Goal: Task Accomplishment & Management: Manage account settings

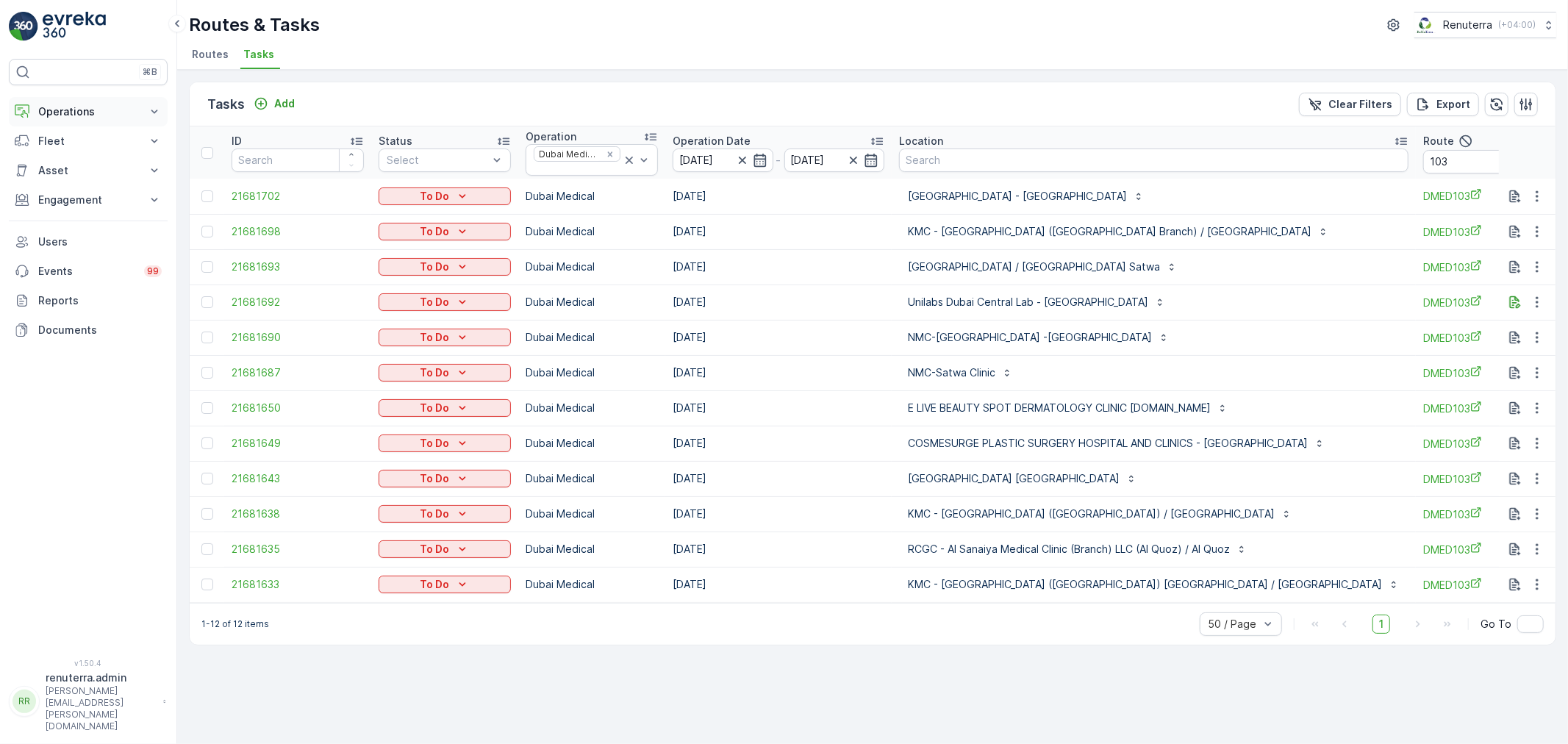
click at [65, 117] on p "Operations" at bounding box center [88, 112] width 100 height 15
click at [741, 157] on icon "button" at bounding box center [743, 160] width 15 height 15
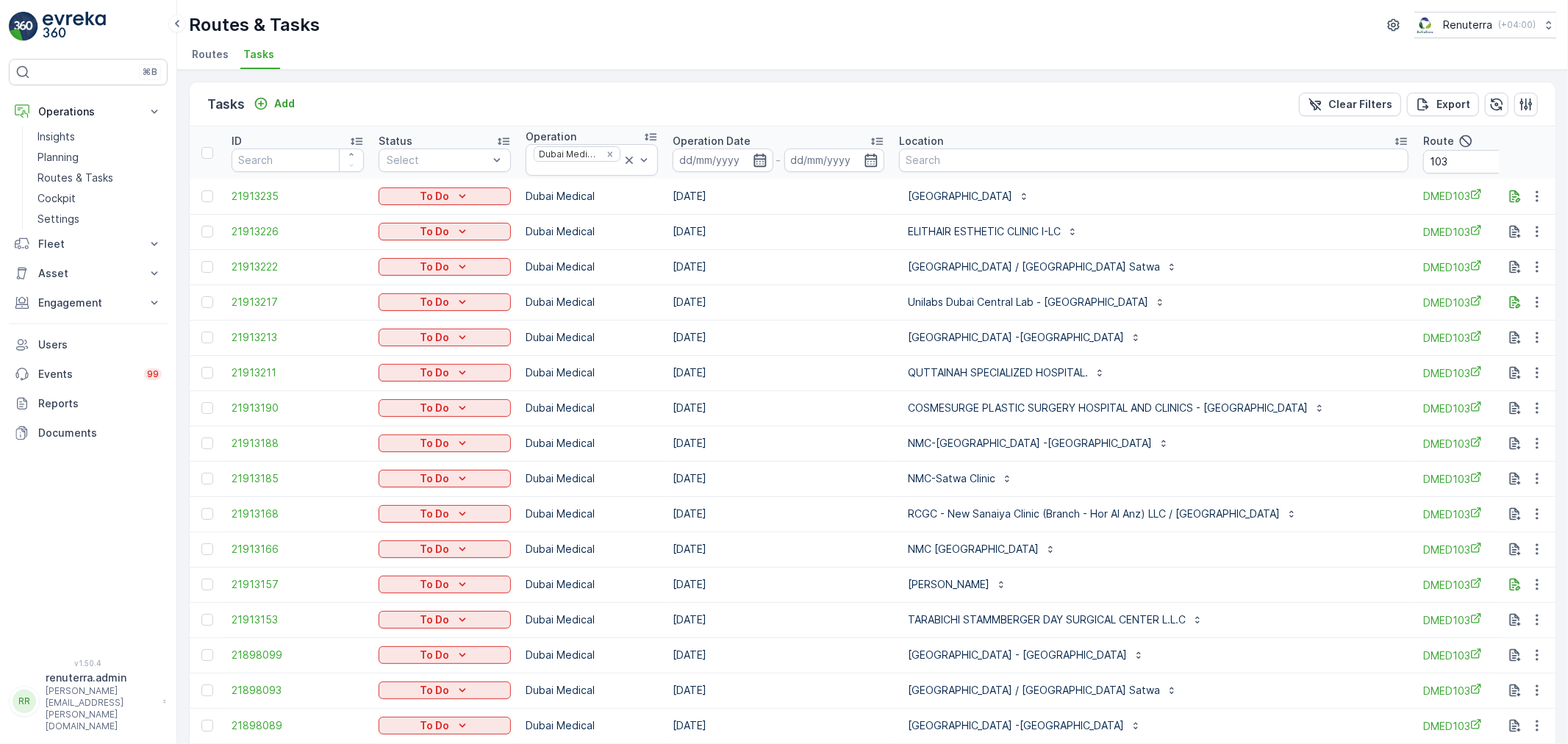
click at [758, 159] on icon "button" at bounding box center [760, 160] width 15 height 15
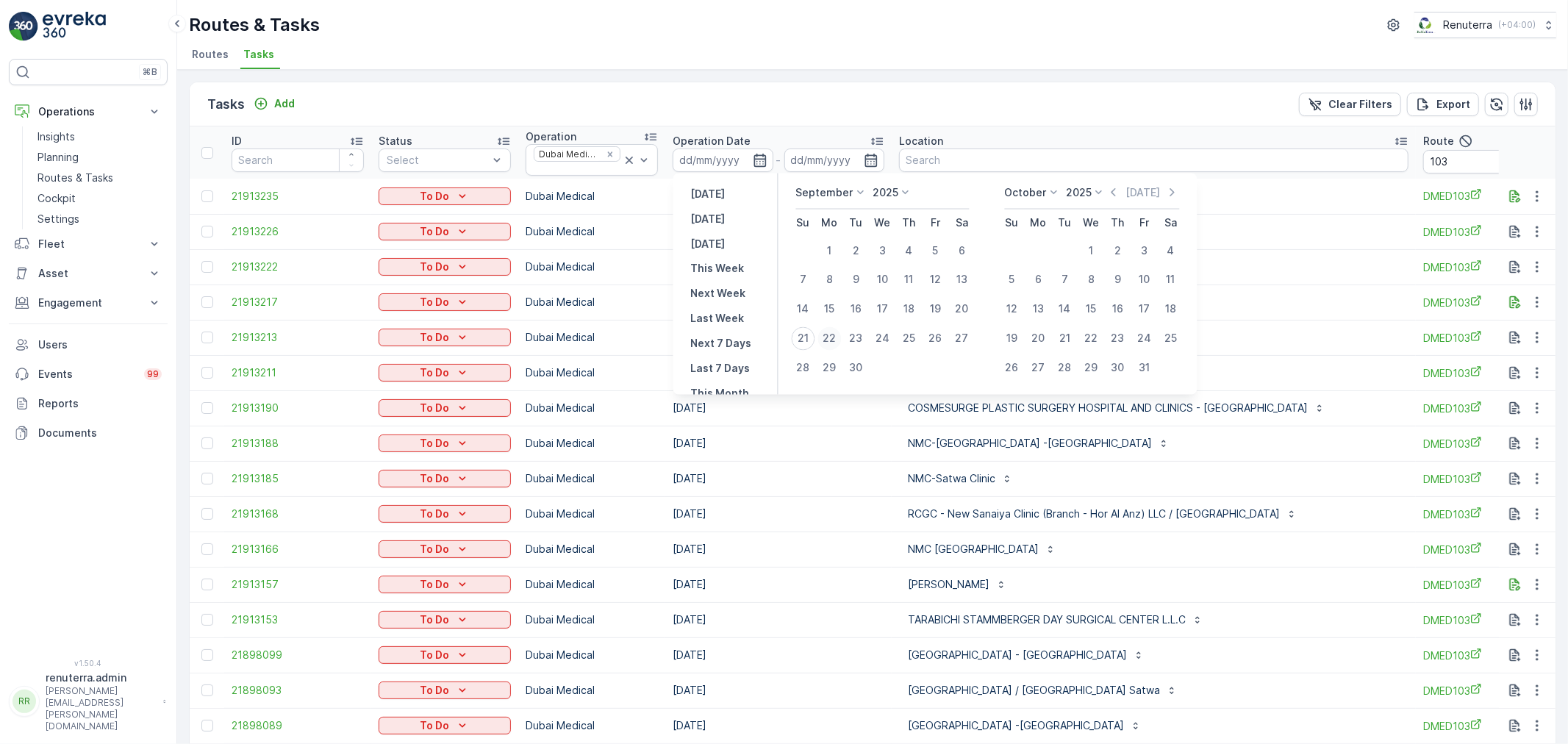
click at [833, 333] on div "22" at bounding box center [829, 339] width 23 height 23
type input "22.09.2025"
click at [833, 333] on div "22" at bounding box center [829, 339] width 23 height 23
type input "22.09.2025"
click at [833, 333] on div "22" at bounding box center [829, 339] width 23 height 23
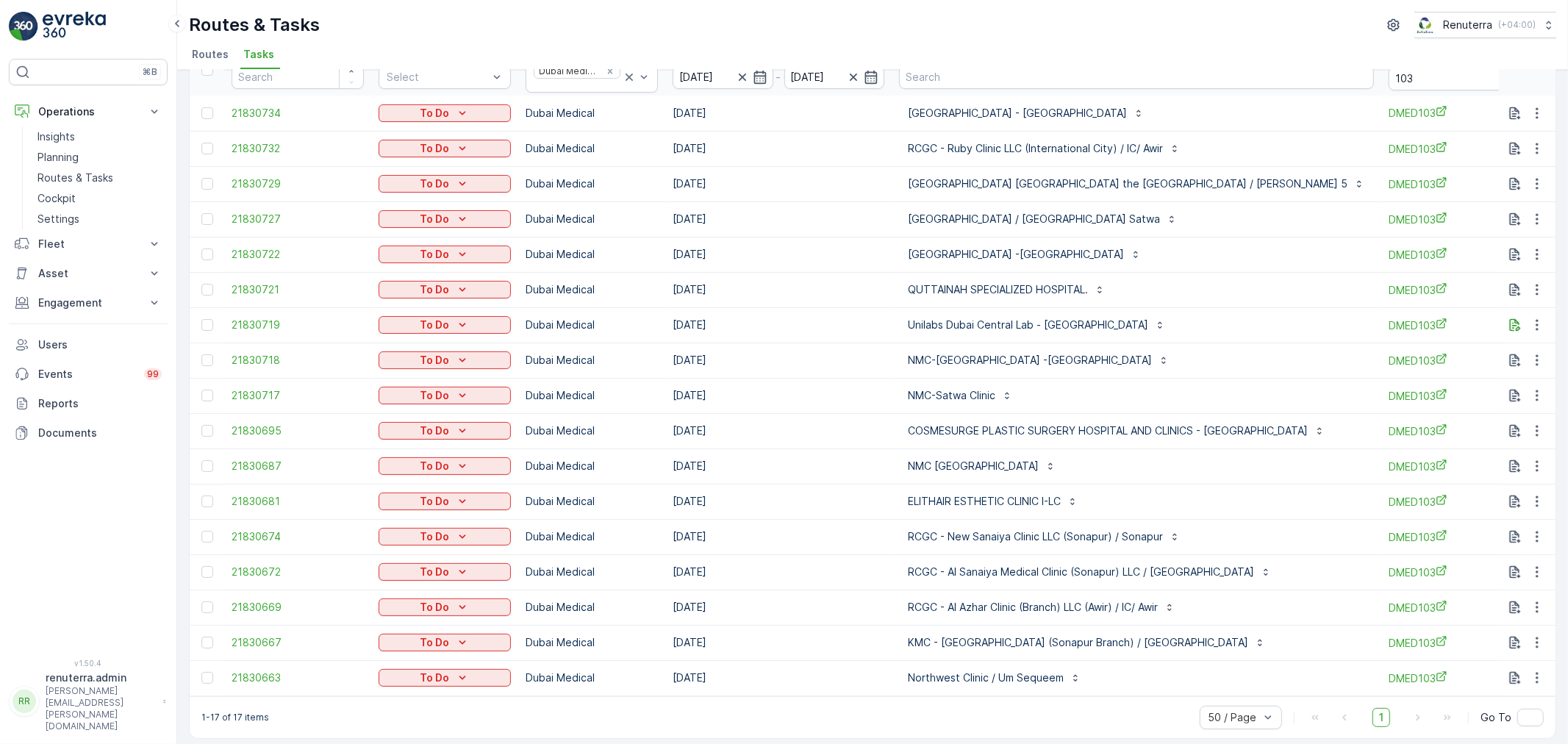
scroll to position [96, 0]
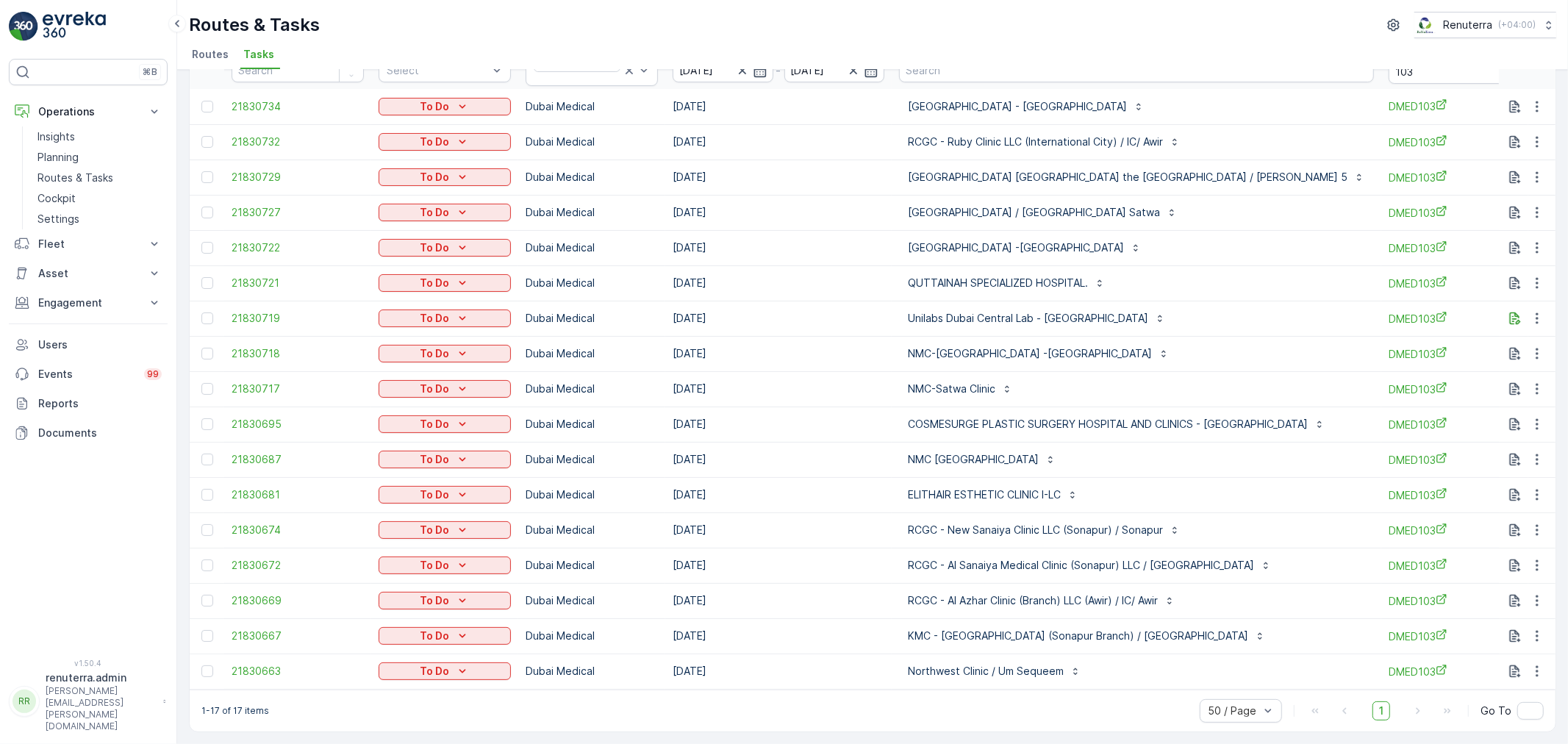
drag, startPoint x: 979, startPoint y: 680, endPoint x: 1129, endPoint y: 669, distance: 150.4
click at [1143, 666] on td "Northwest Clinic / Um Sequeem" at bounding box center [1136, 671] width 489 height 35
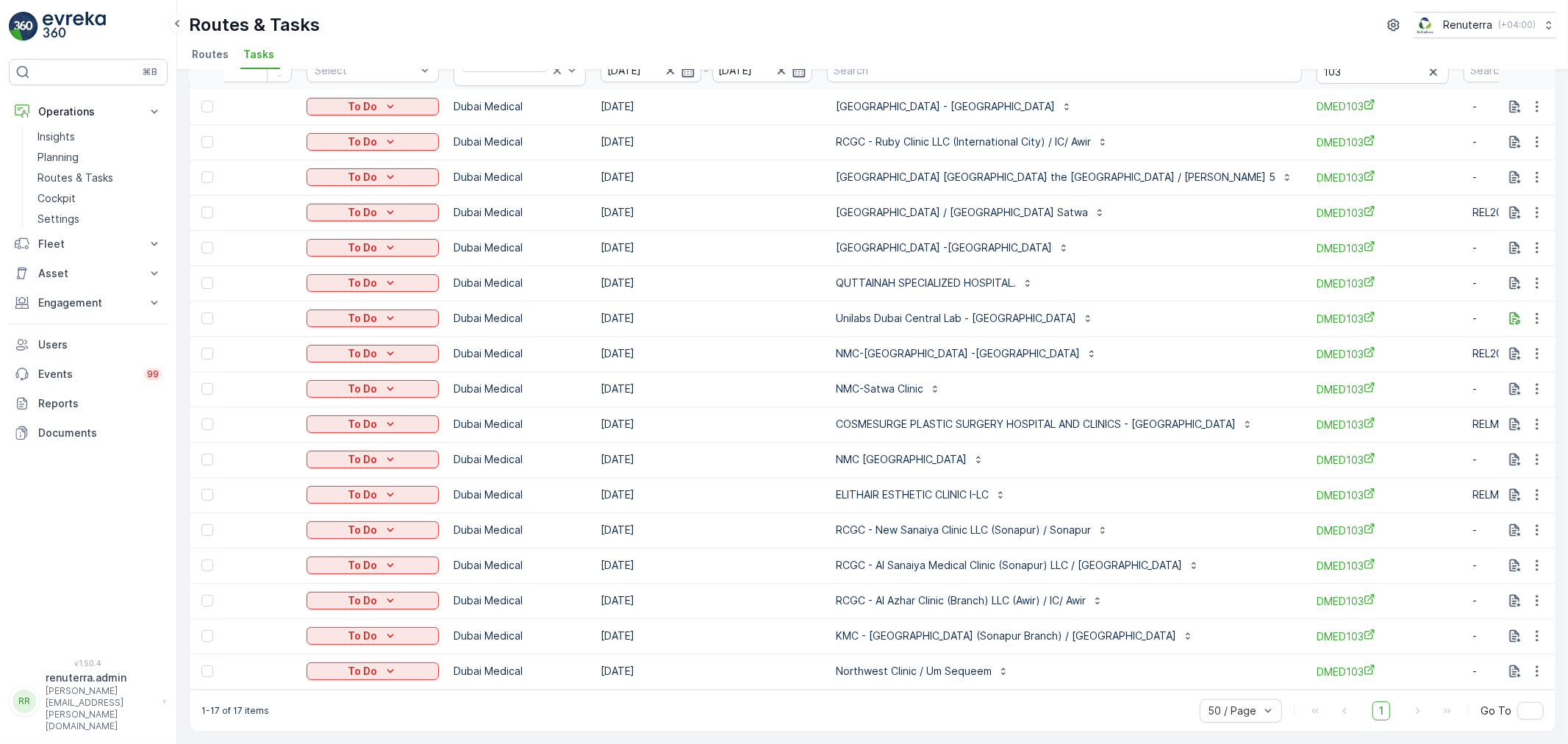
scroll to position [0, 93]
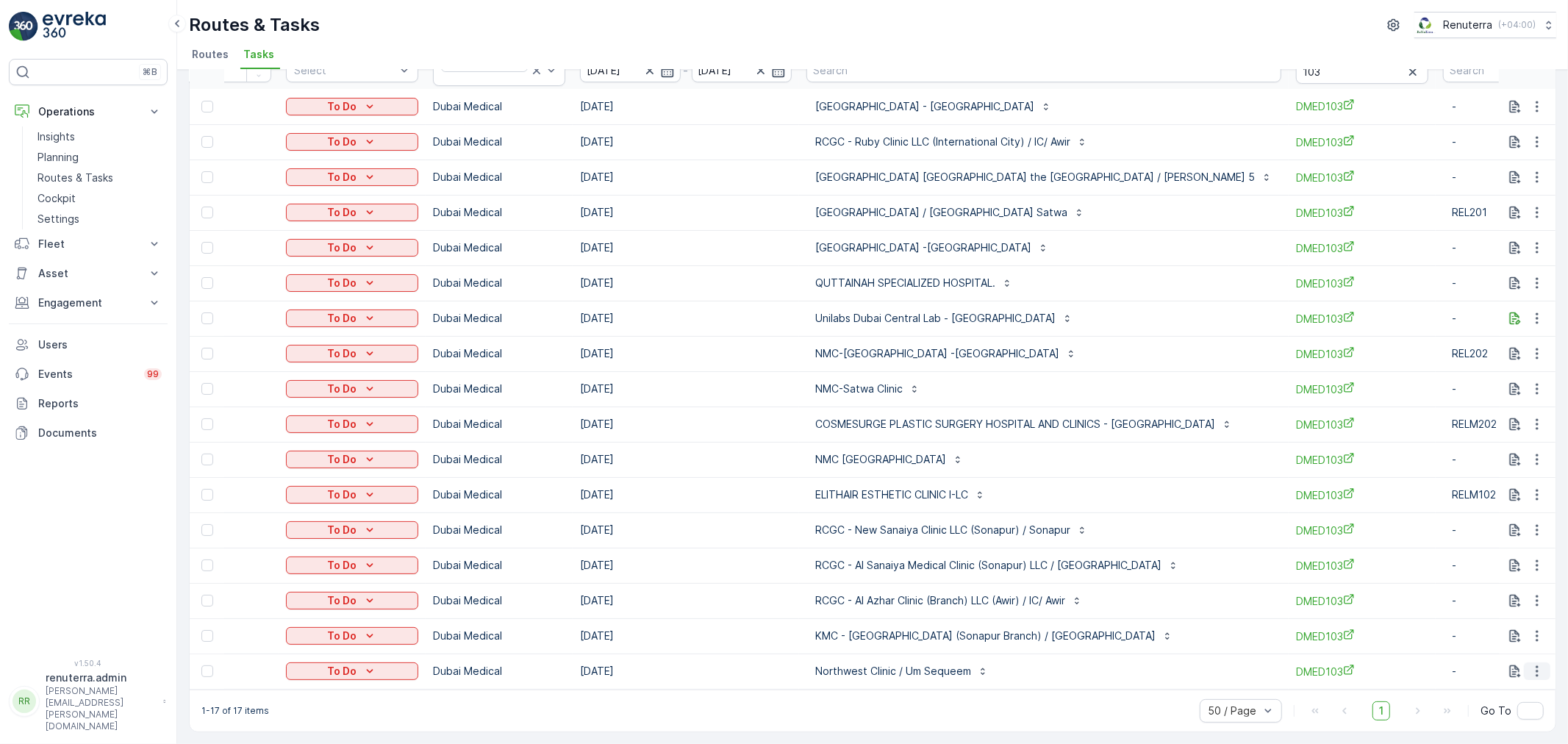
click at [1530, 664] on icon "button" at bounding box center [1537, 672] width 15 height 15
click at [1505, 600] on span "Change Route" at bounding box center [1499, 595] width 71 height 15
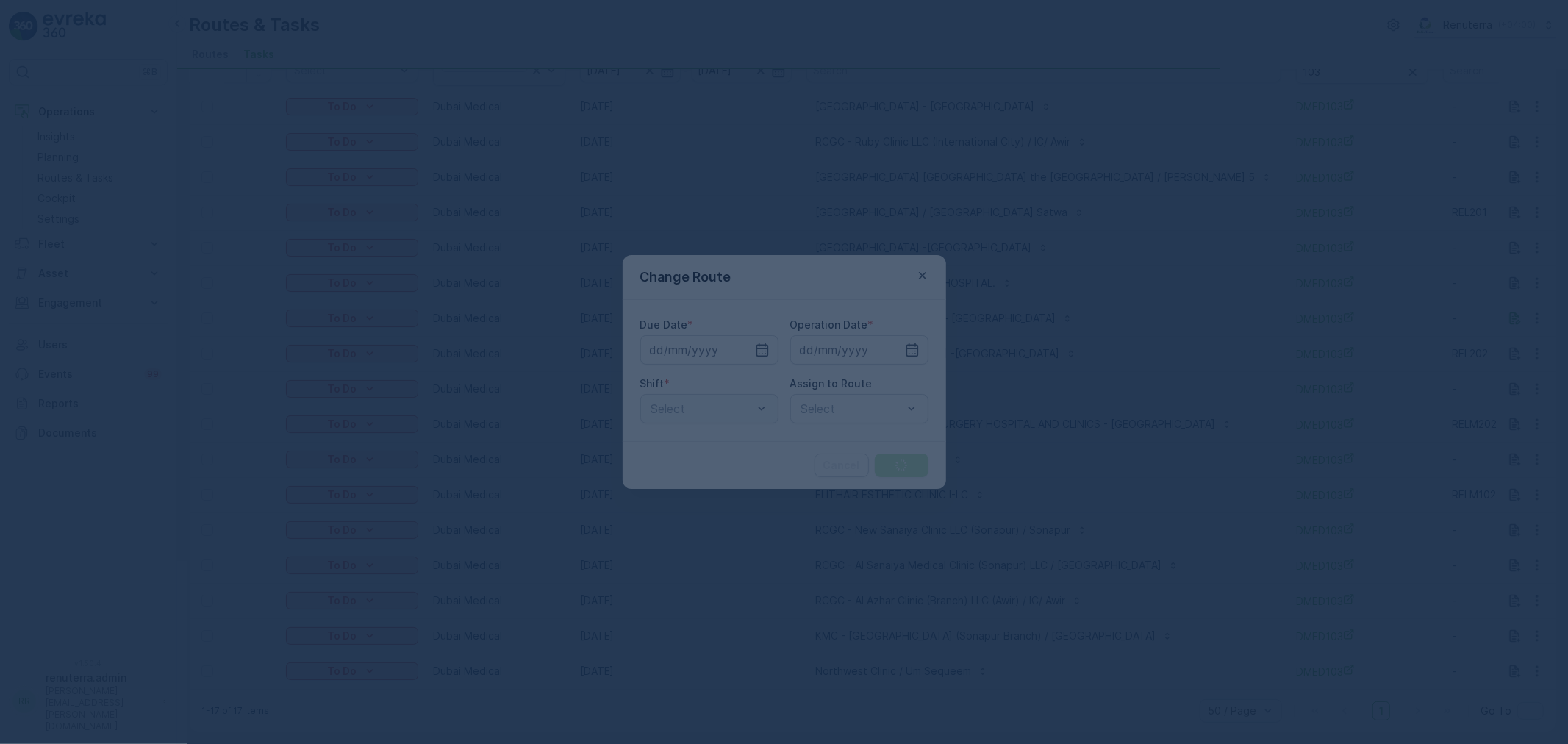
type input "[DATE]"
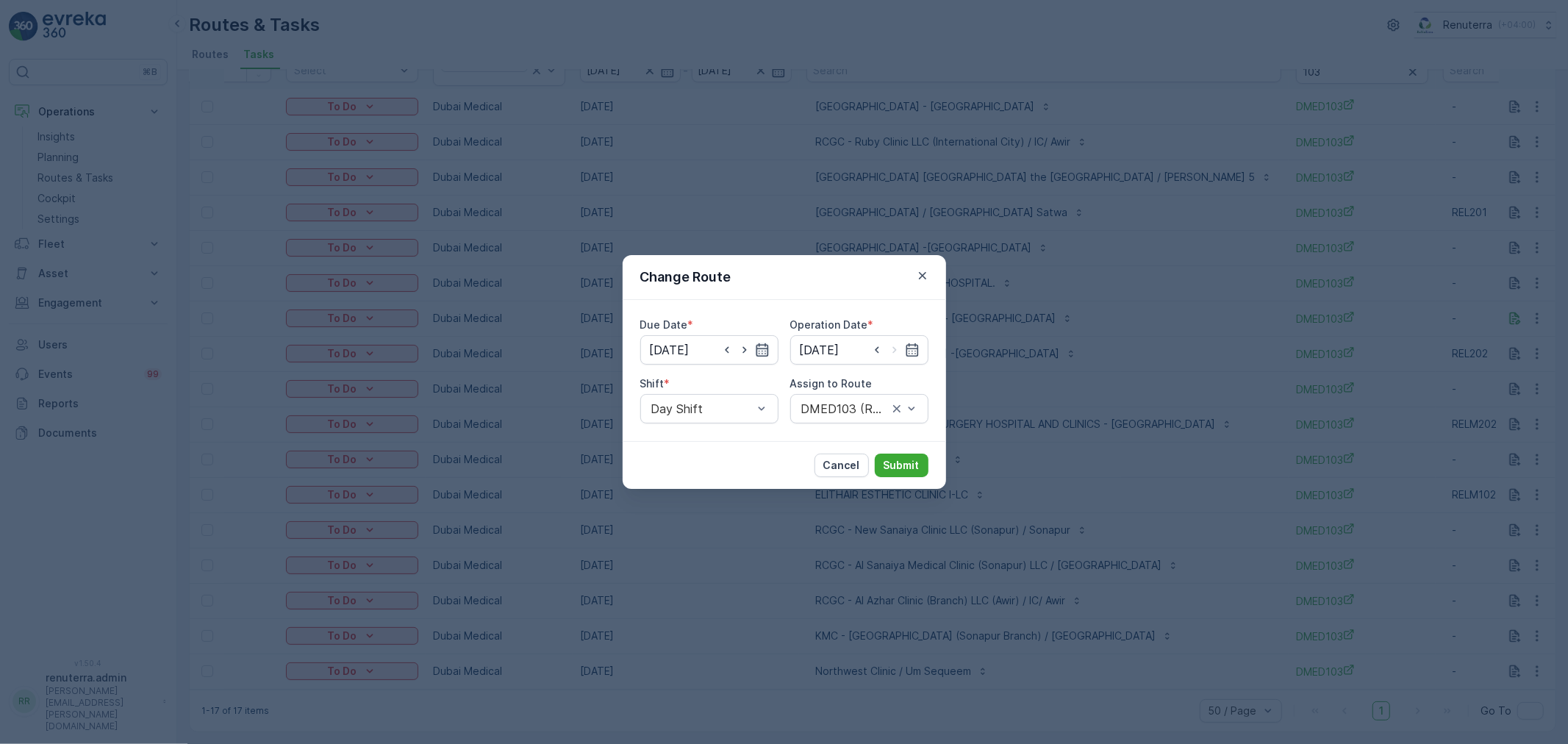
click at [759, 347] on div at bounding box center [745, 350] width 50 height 15
click at [759, 347] on icon "button" at bounding box center [762, 350] width 15 height 15
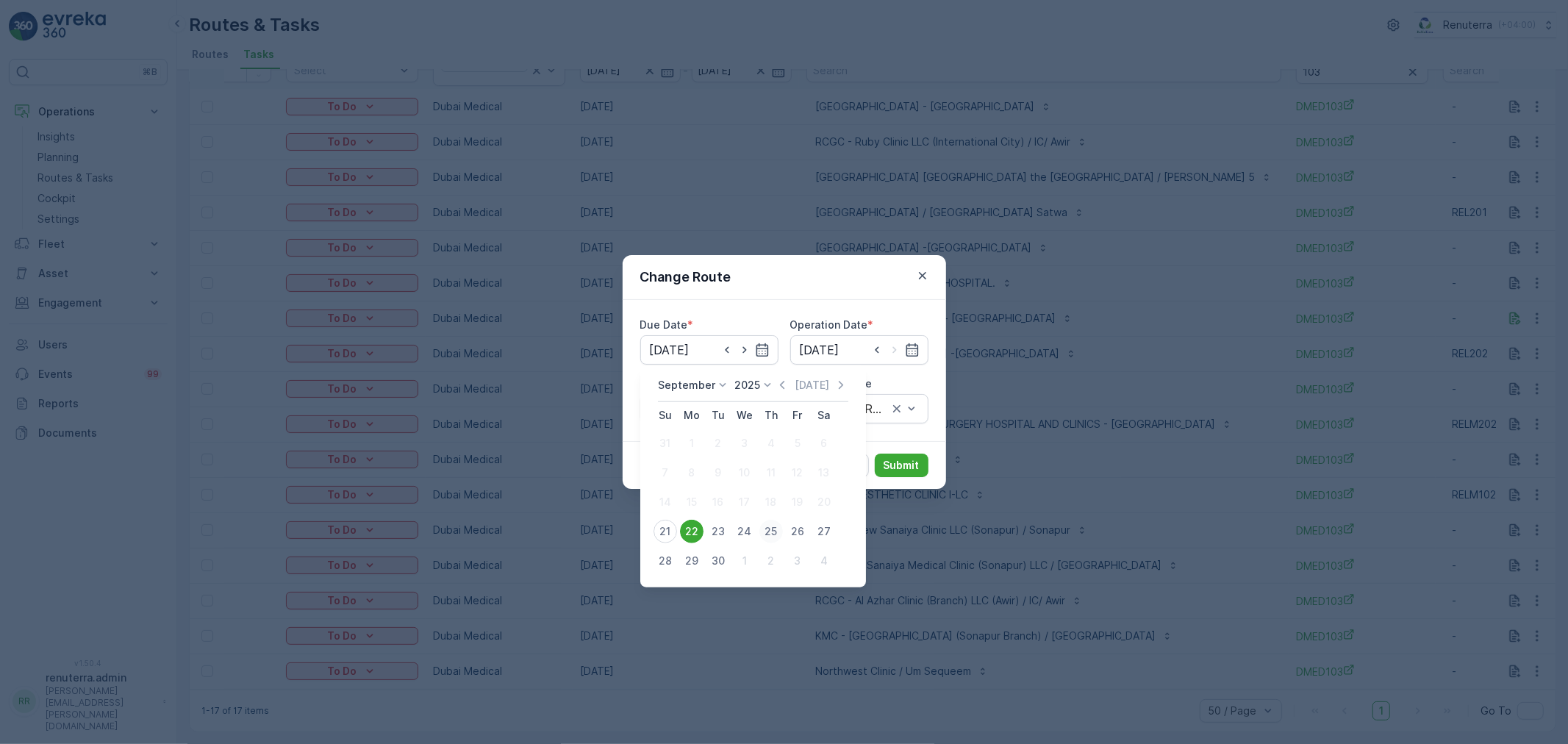
click at [764, 535] on div "25" at bounding box center [771, 531] width 23 height 23
type input "[DATE]"
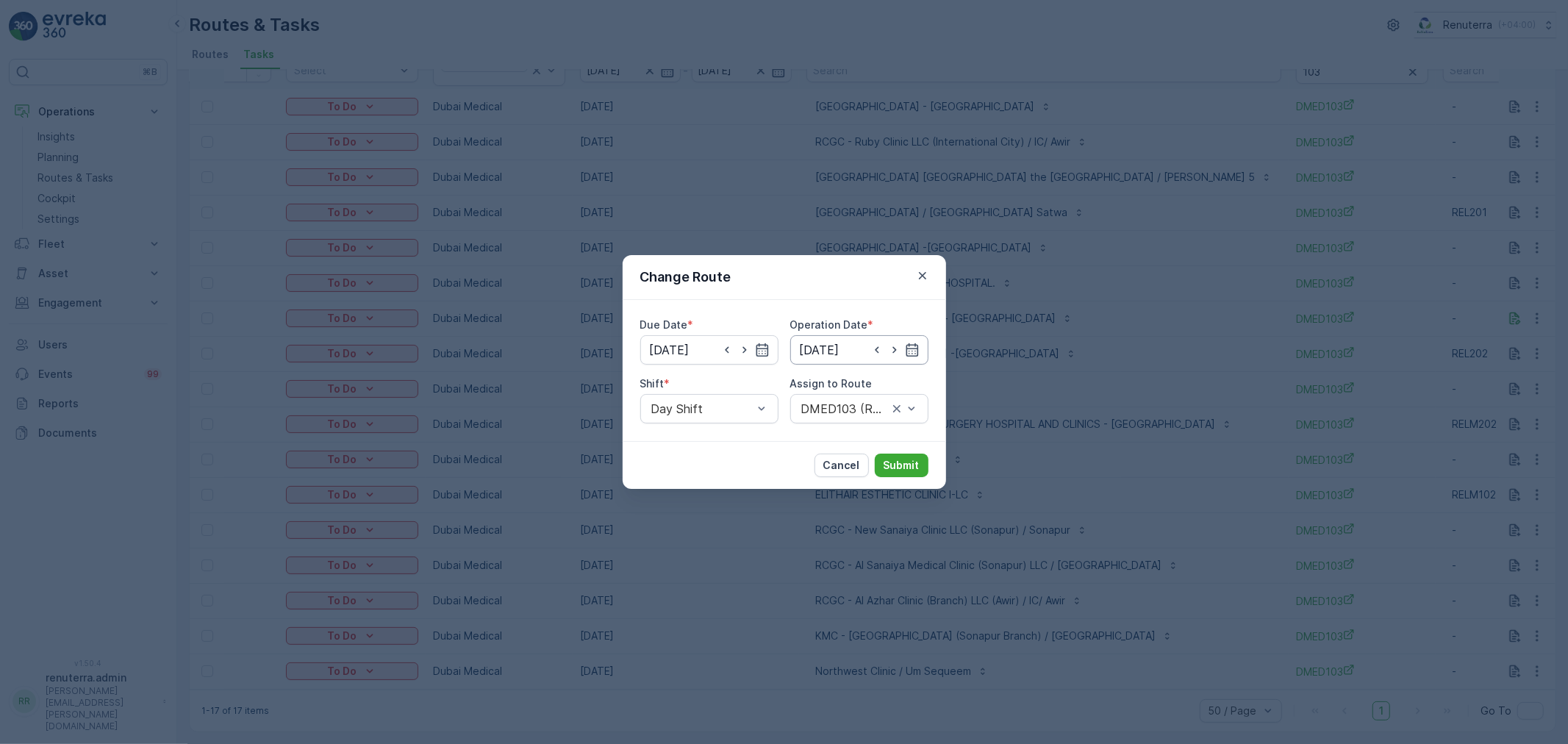
drag, startPoint x: 910, startPoint y: 354, endPoint x: 910, endPoint y: 364, distance: 10.0
click at [911, 355] on icon "button" at bounding box center [912, 350] width 15 height 15
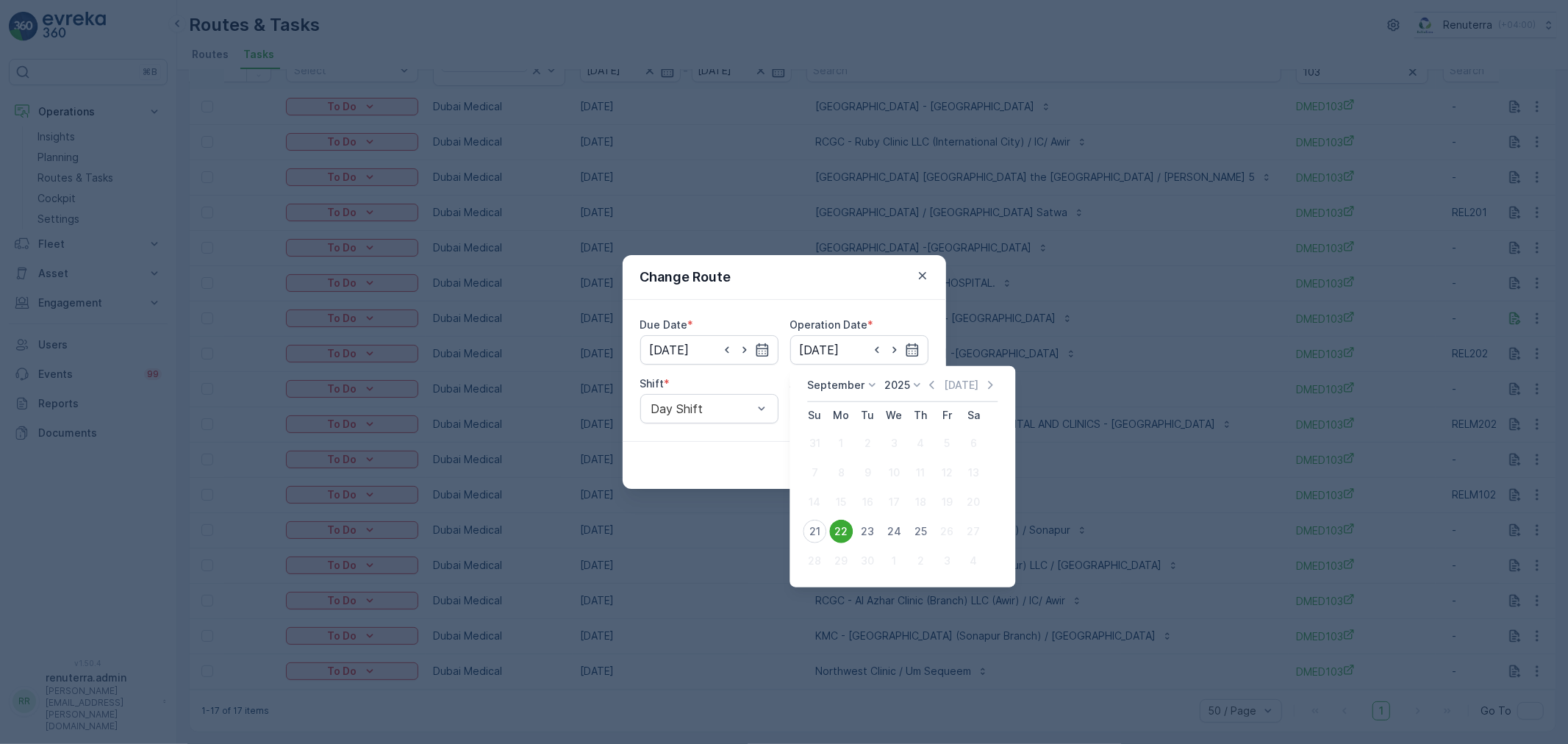
drag, startPoint x: 921, startPoint y: 529, endPoint x: 914, endPoint y: 527, distance: 7.3
click at [919, 529] on div "25" at bounding box center [920, 531] width 23 height 23
type input "[DATE]"
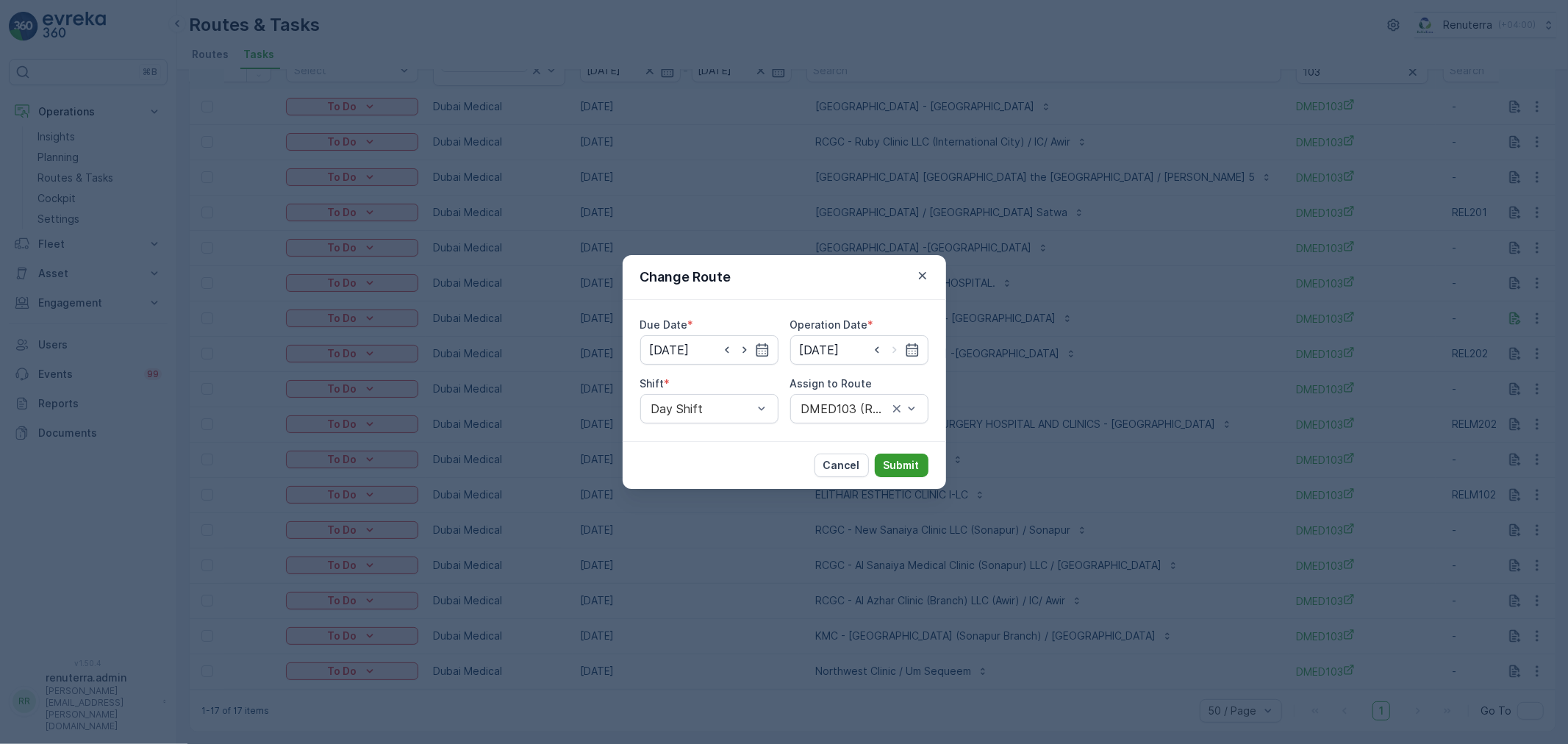
click at [903, 469] on p "Submit" at bounding box center [901, 465] width 36 height 15
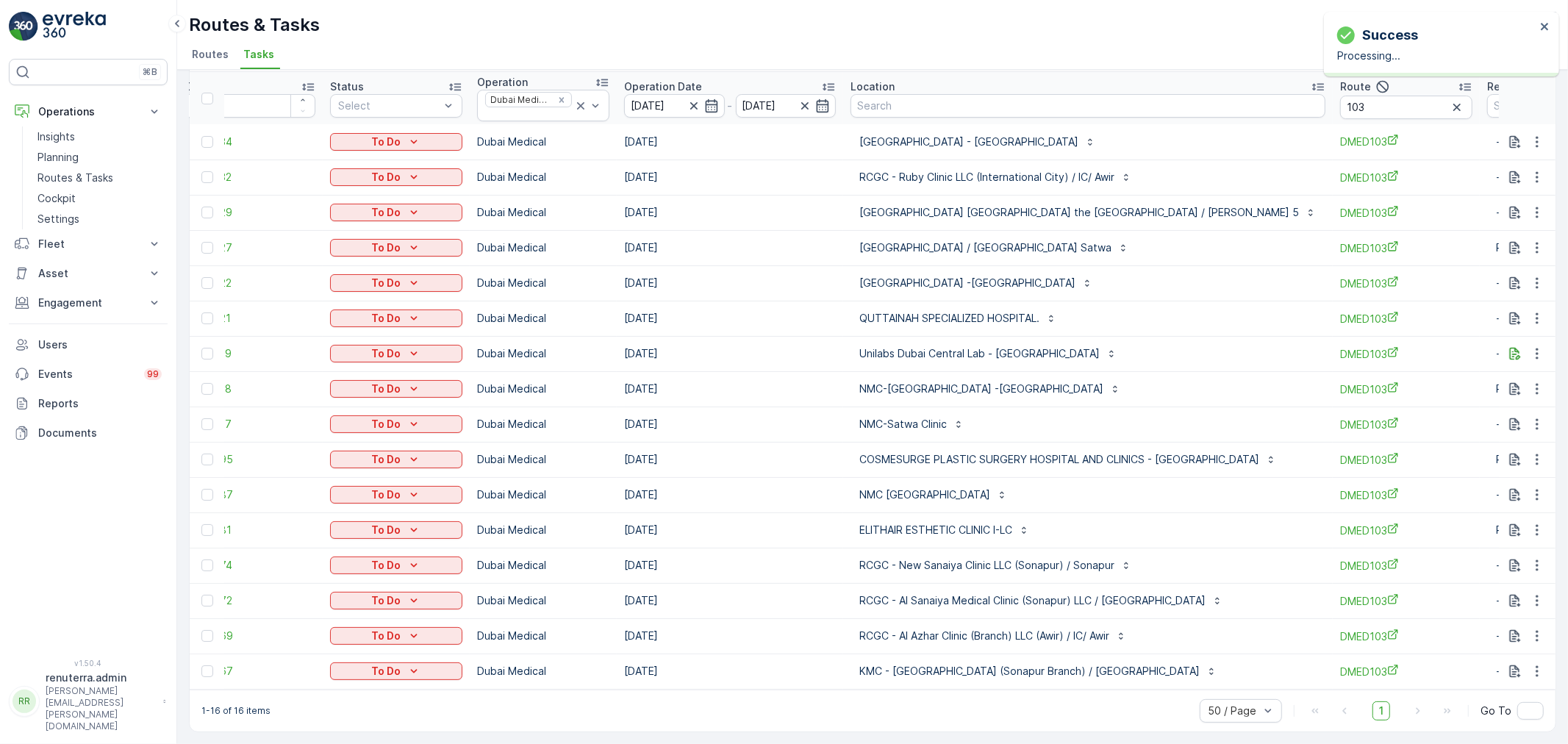
scroll to position [61, 0]
drag, startPoint x: 994, startPoint y: 680, endPoint x: 1025, endPoint y: 664, distance: 34.9
click at [1043, 672] on td "KMC - Karama Medical Center (Sonapur Branch) / Sonapur" at bounding box center [1087, 671] width 489 height 35
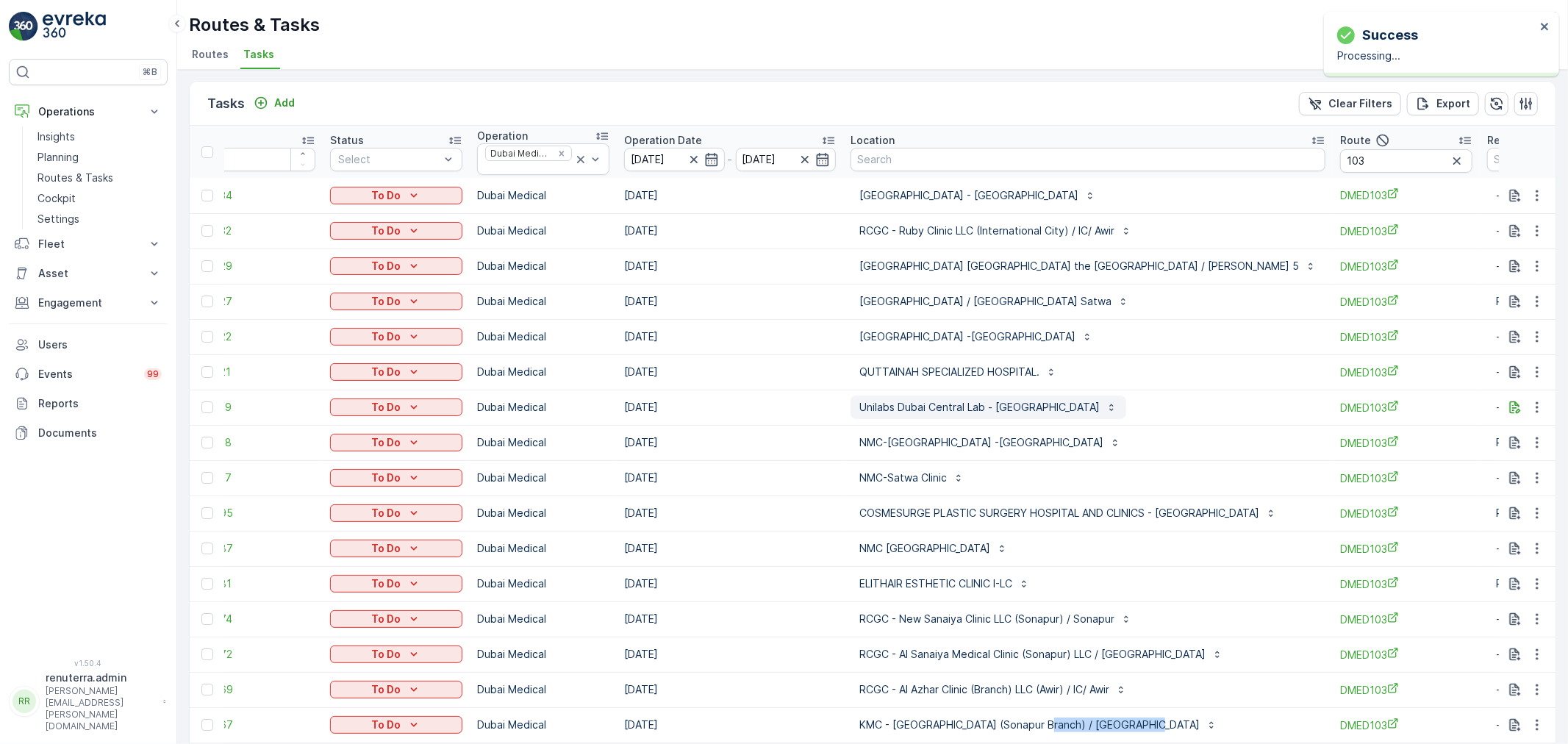
scroll to position [0, 0]
click at [1132, 205] on div "Saudi German Hospital - Jumeirah" at bounding box center [1087, 195] width 475 height 23
click at [1340, 158] on input "103" at bounding box center [1406, 161] width 132 height 23
type input "101"
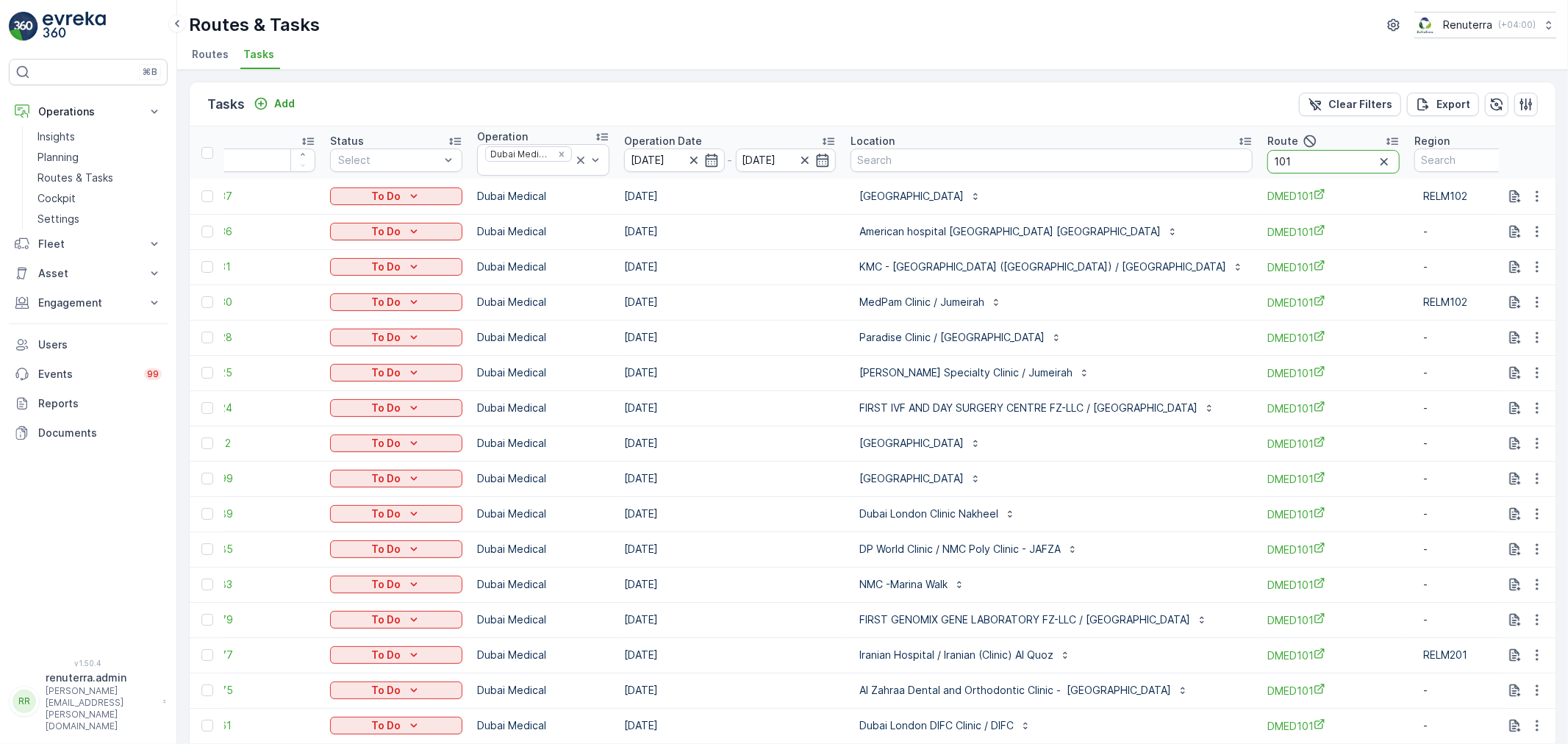
drag, startPoint x: 1273, startPoint y: 167, endPoint x: 1262, endPoint y: 163, distance: 11.7
click at [1273, 167] on input "101" at bounding box center [1333, 161] width 132 height 23
type input "103"
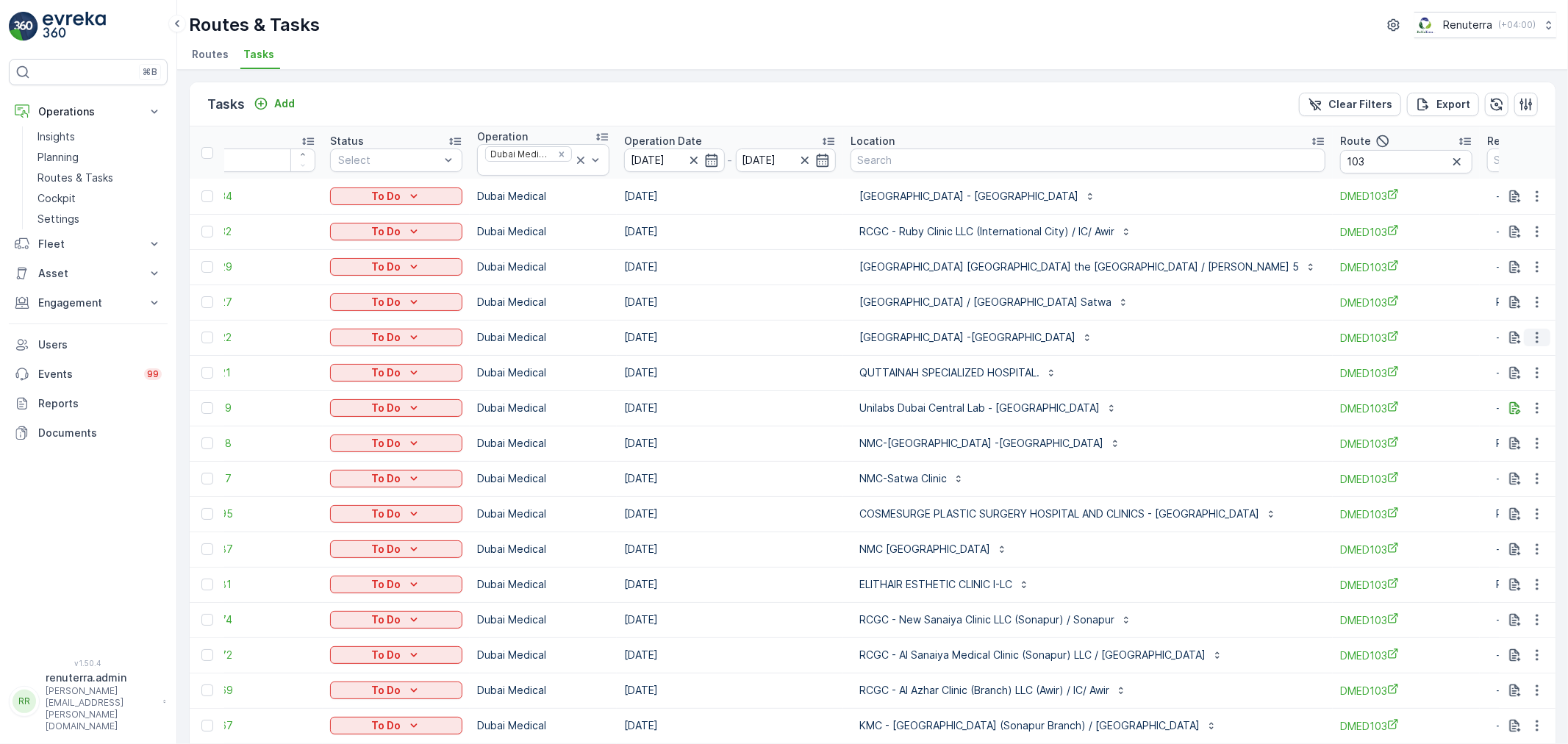
click at [1536, 333] on icon "button" at bounding box center [1537, 338] width 2 height 11
click at [1511, 405] on span "Change Route" at bounding box center [1499, 401] width 71 height 15
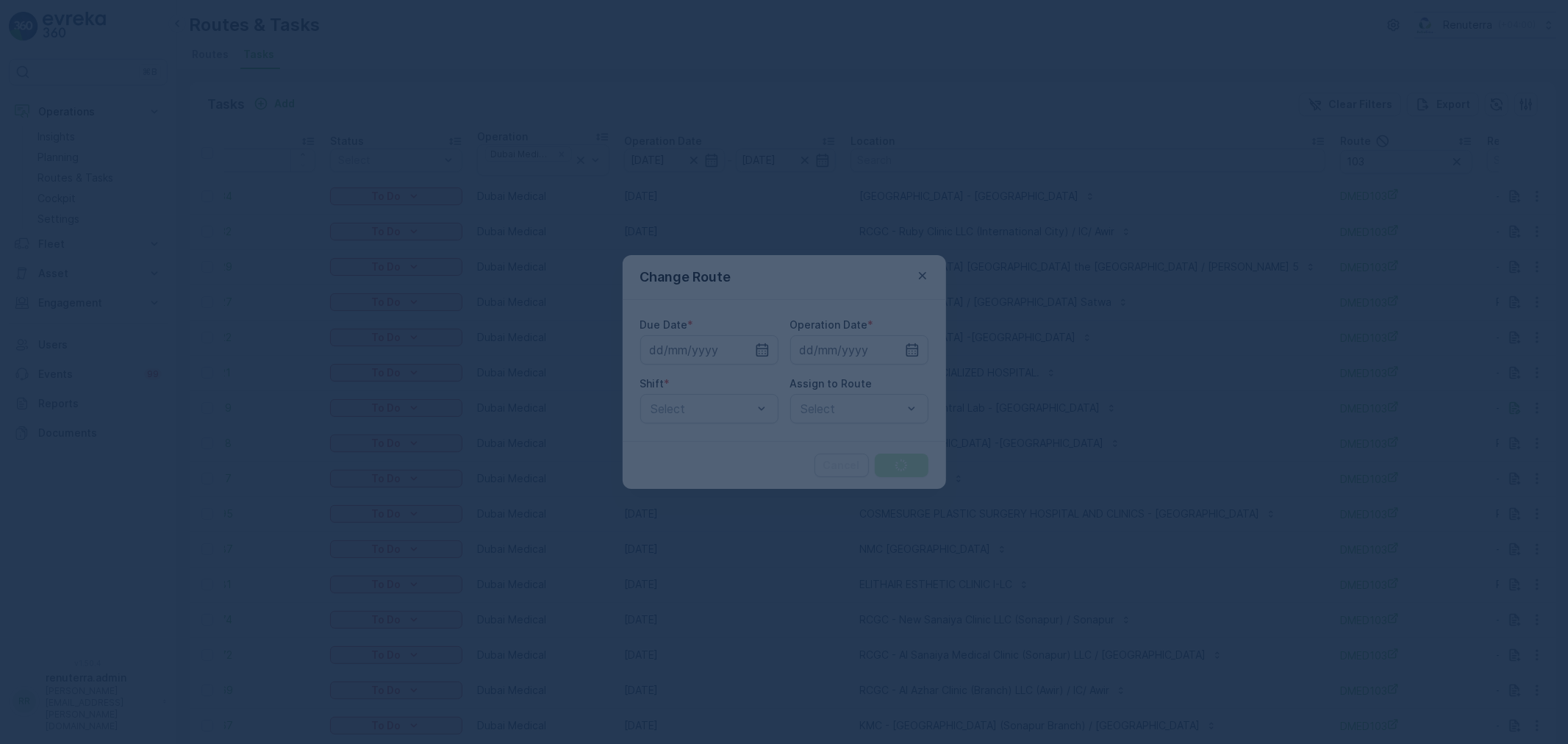
type input "[DATE]"
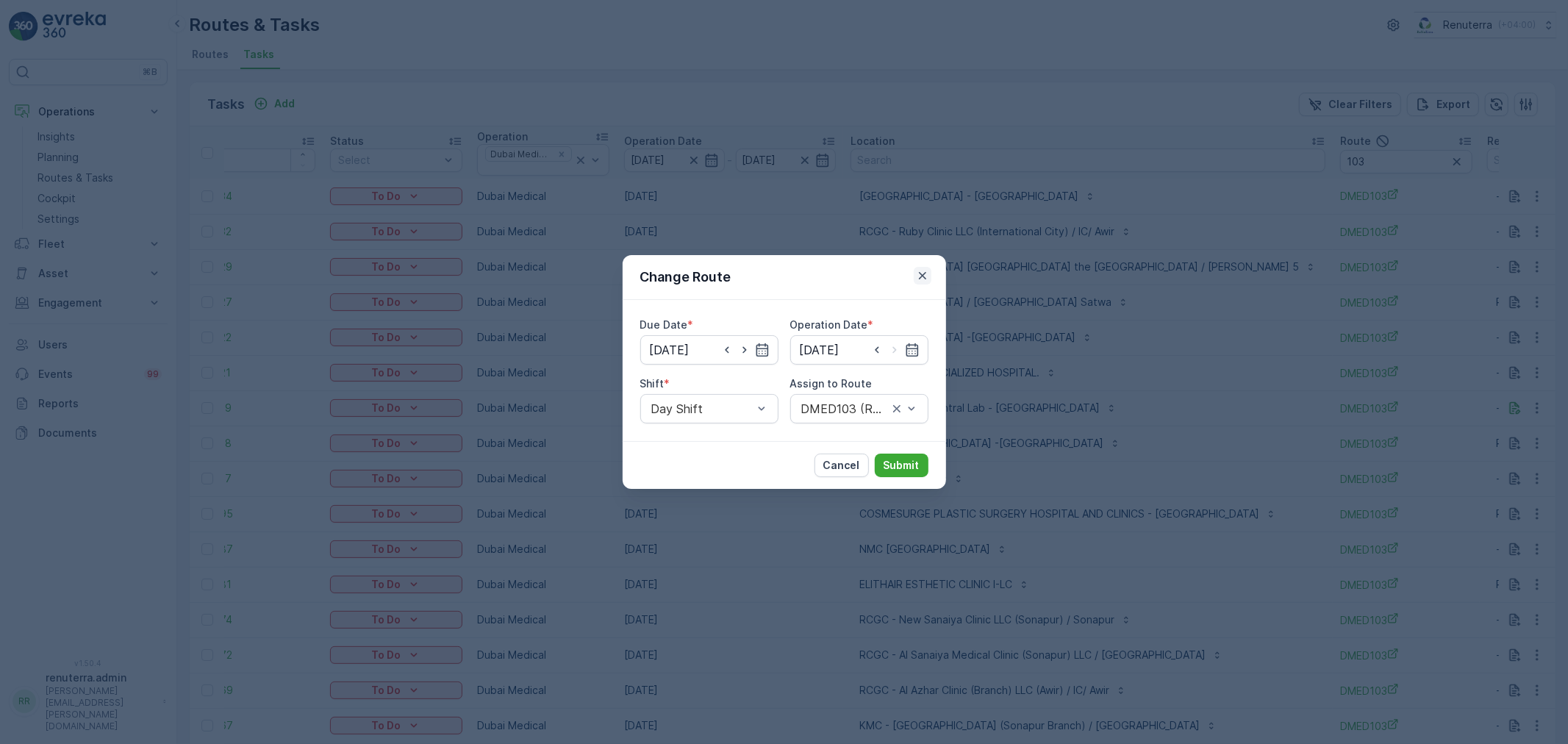
click at [916, 280] on icon "button" at bounding box center [922, 276] width 15 height 15
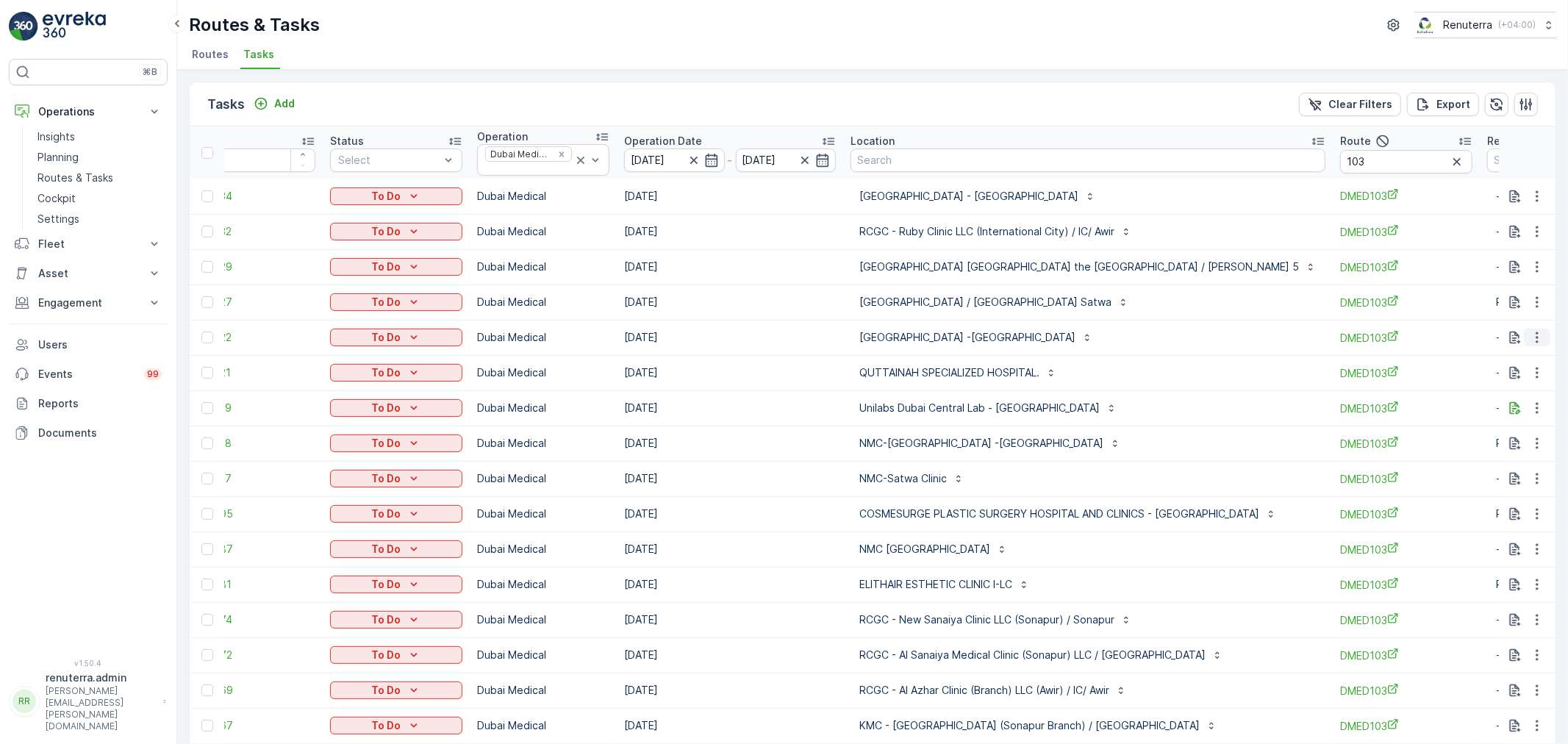
click at [1537, 335] on icon "button" at bounding box center [1537, 338] width 15 height 15
click at [1514, 395] on span "Change Route" at bounding box center [1499, 401] width 71 height 15
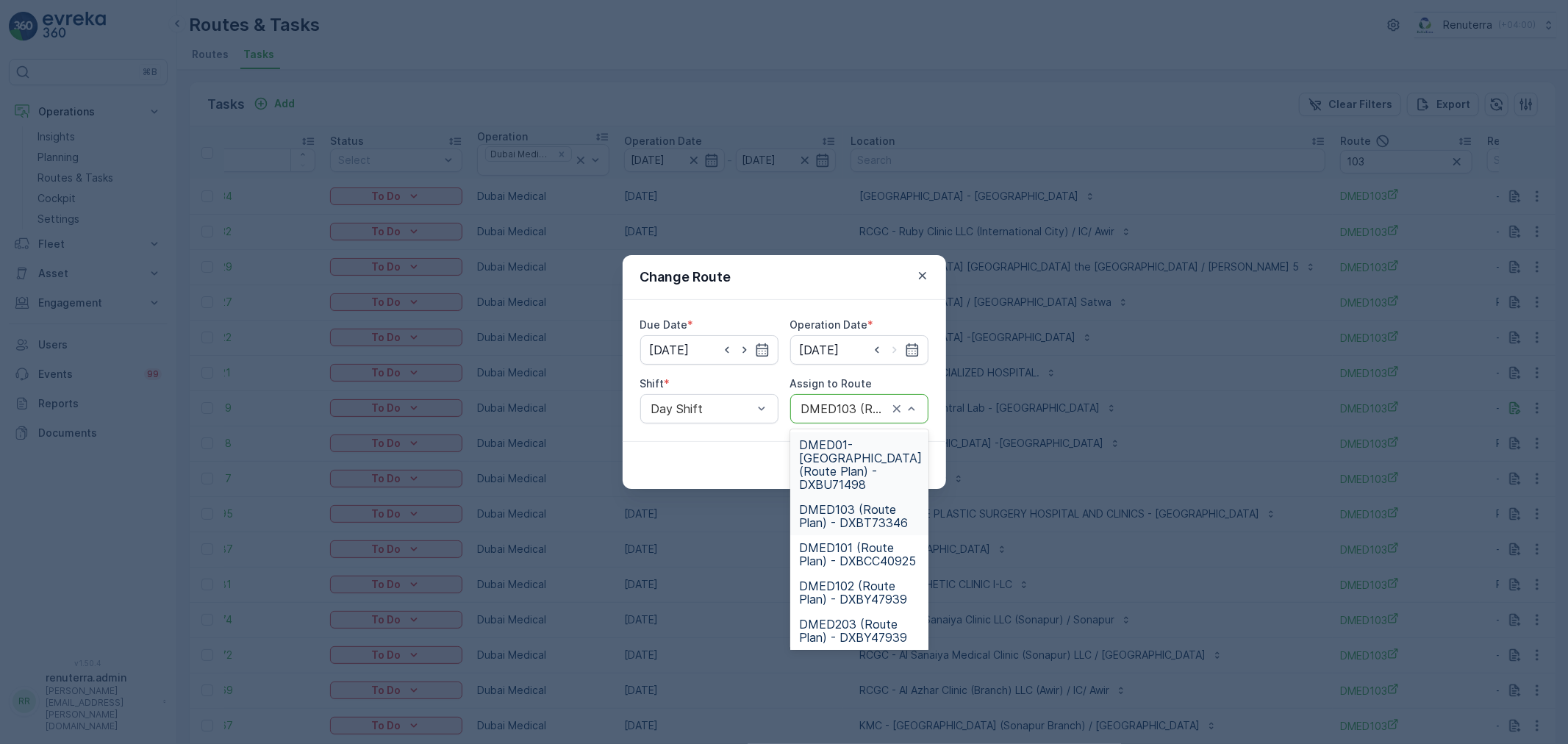
drag, startPoint x: 912, startPoint y: 408, endPoint x: 901, endPoint y: 391, distance: 20.2
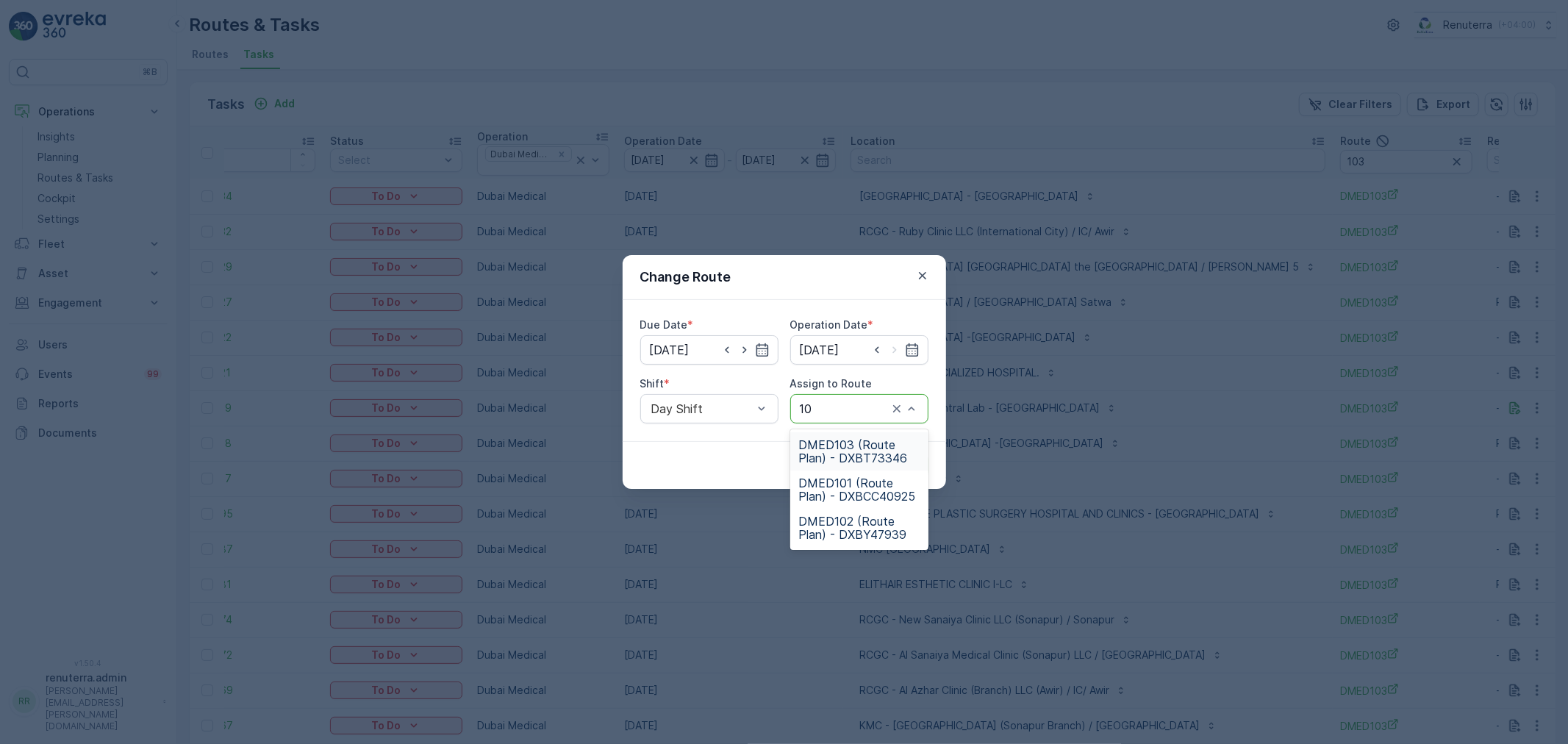
type input "102"
drag, startPoint x: 850, startPoint y: 466, endPoint x: 872, endPoint y: 467, distance: 22.0
click at [850, 467] on div "DMED102 (Route Plan) - DXBY47939" at bounding box center [858, 451] width 138 height 38
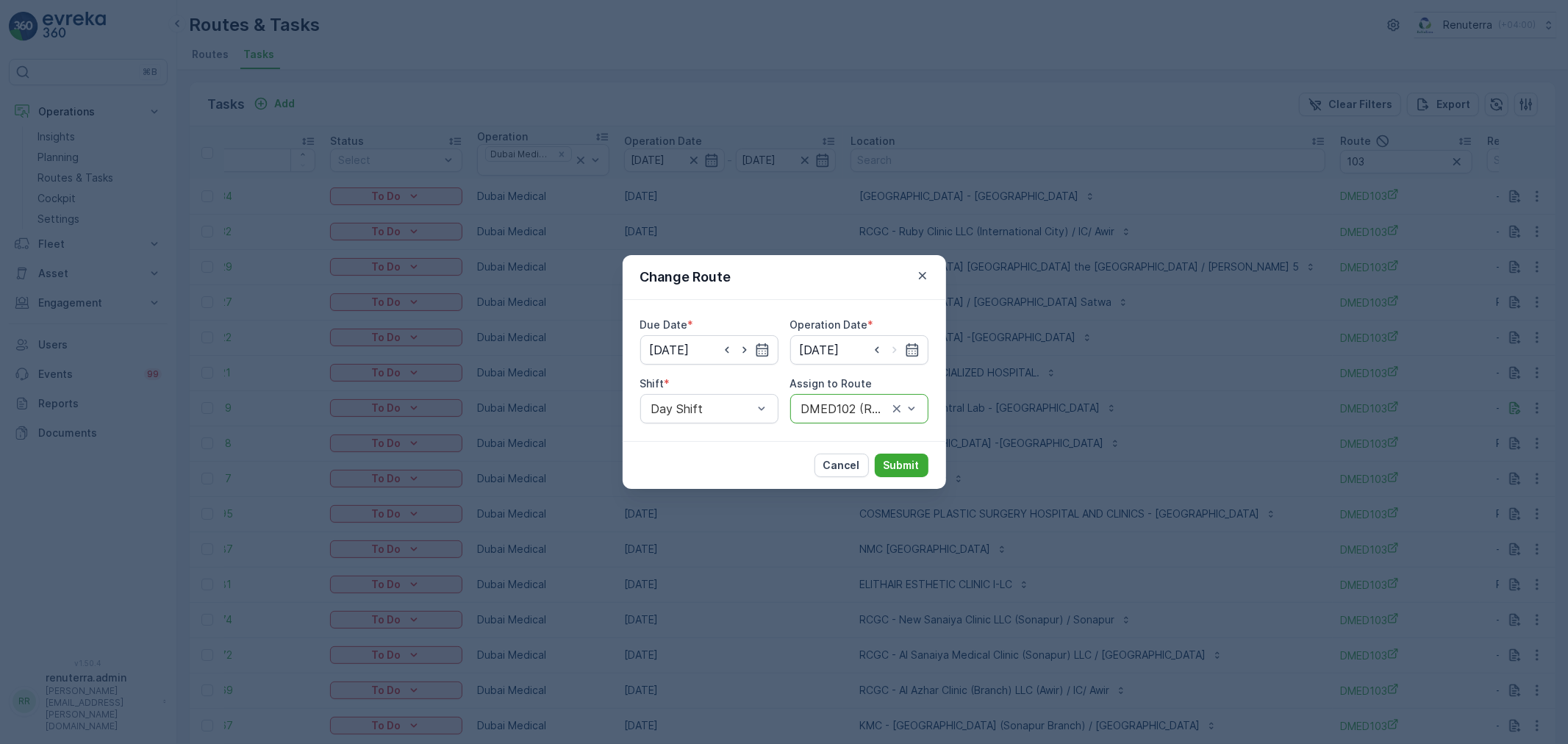
click at [942, 471] on div "Cancel Submit" at bounding box center [784, 465] width 324 height 48
click at [919, 467] on p "Submit" at bounding box center [901, 465] width 36 height 15
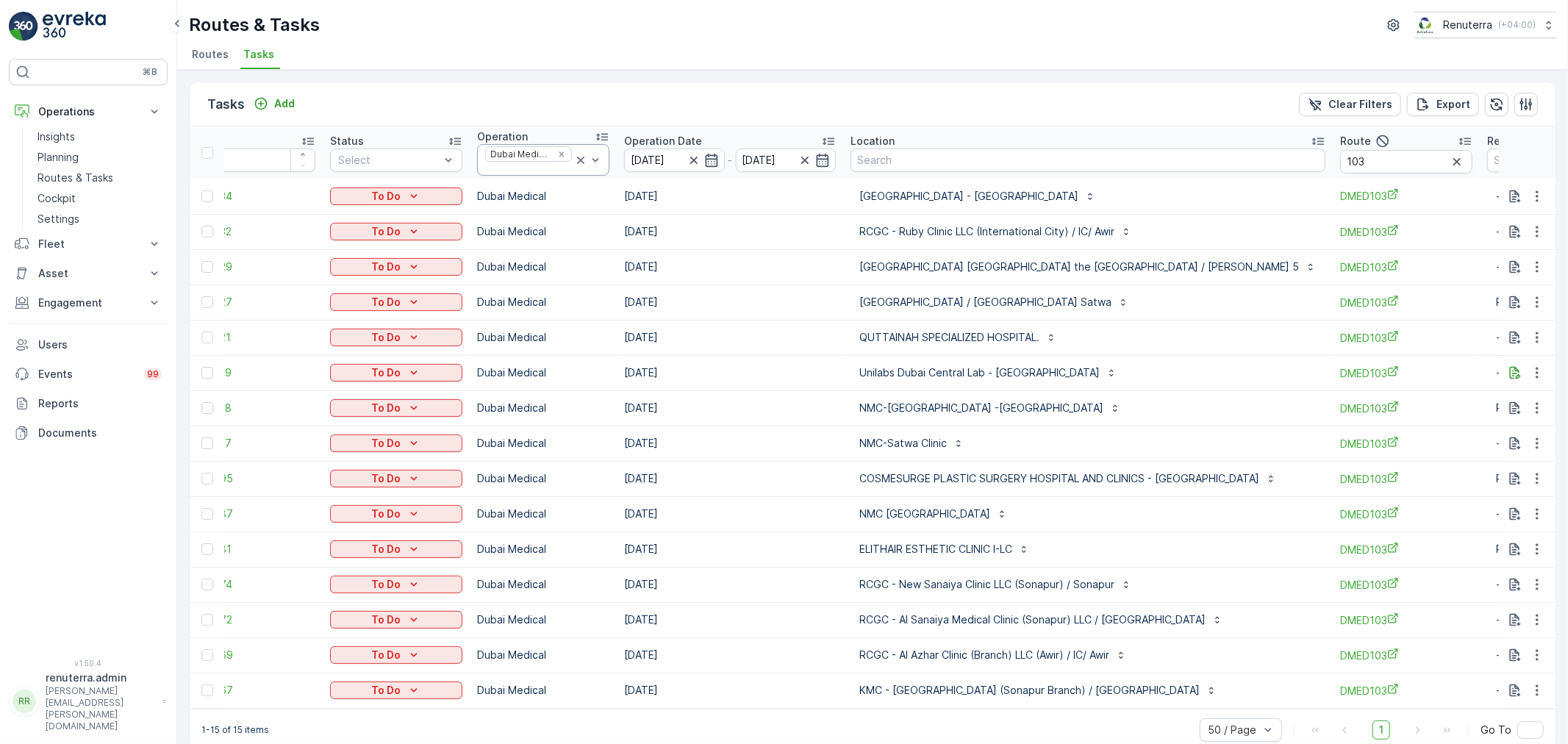
click at [582, 162] on icon at bounding box center [581, 160] width 7 height 7
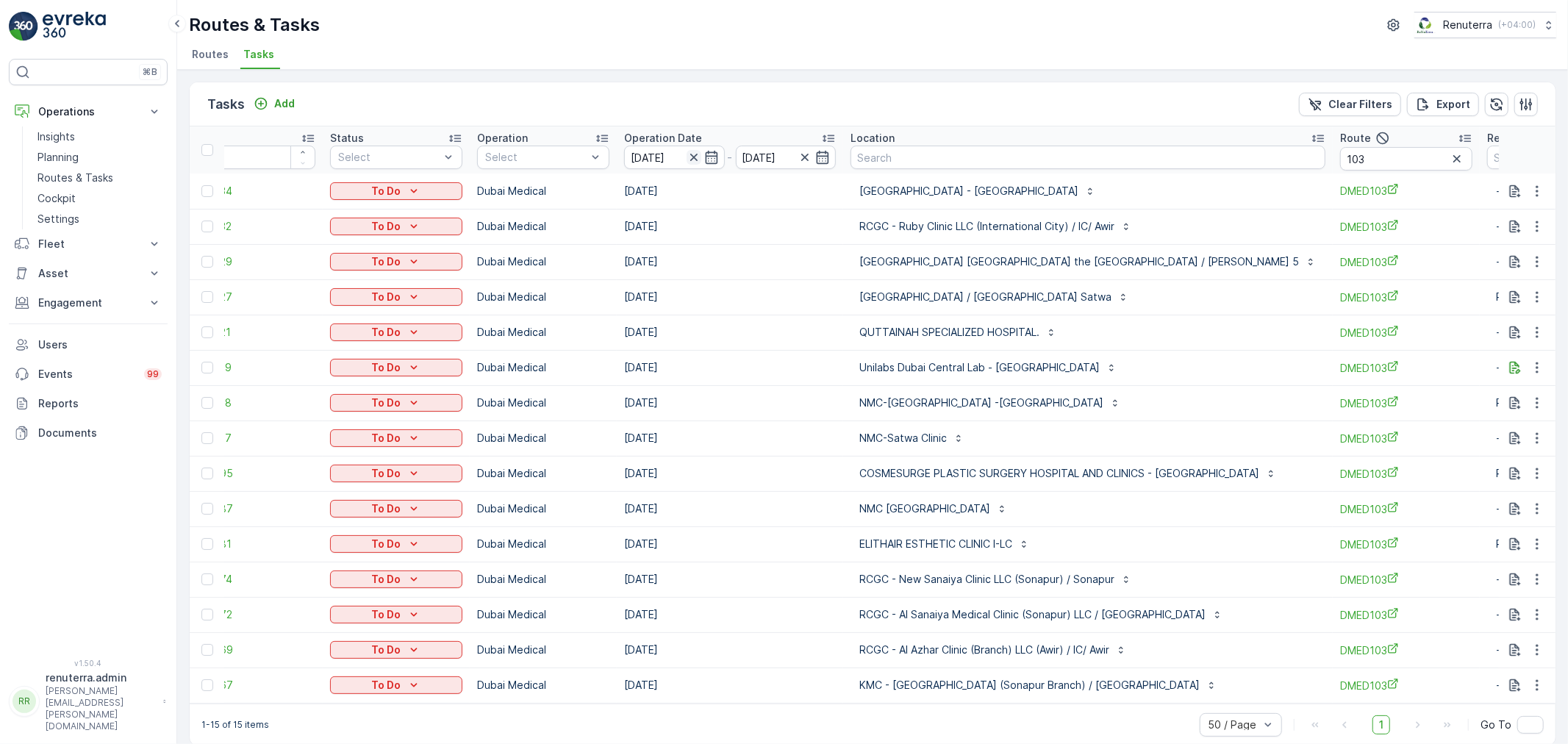
click at [695, 158] on icon "button" at bounding box center [693, 157] width 7 height 7
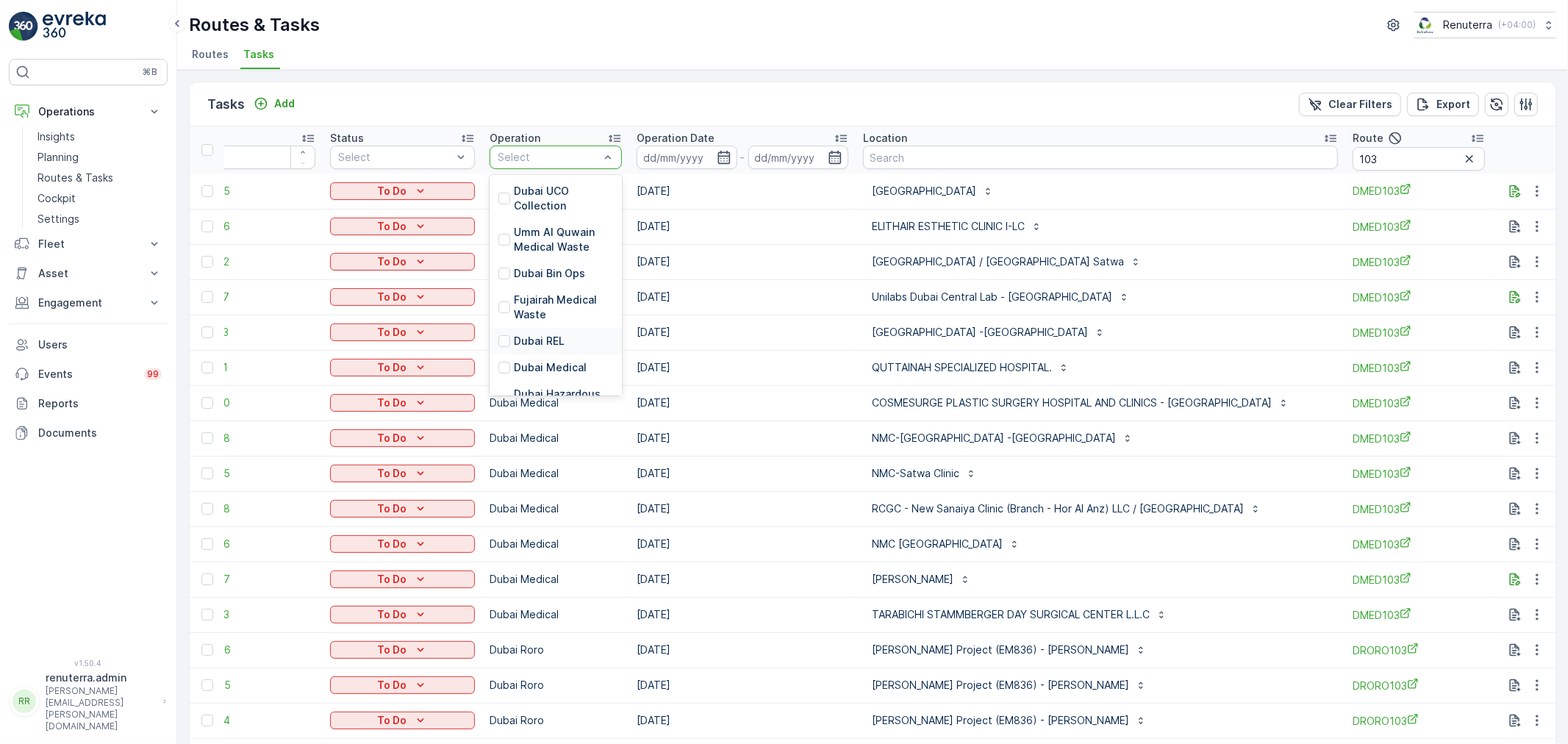
click at [538, 340] on p "Dubai REL" at bounding box center [538, 341] width 51 height 15
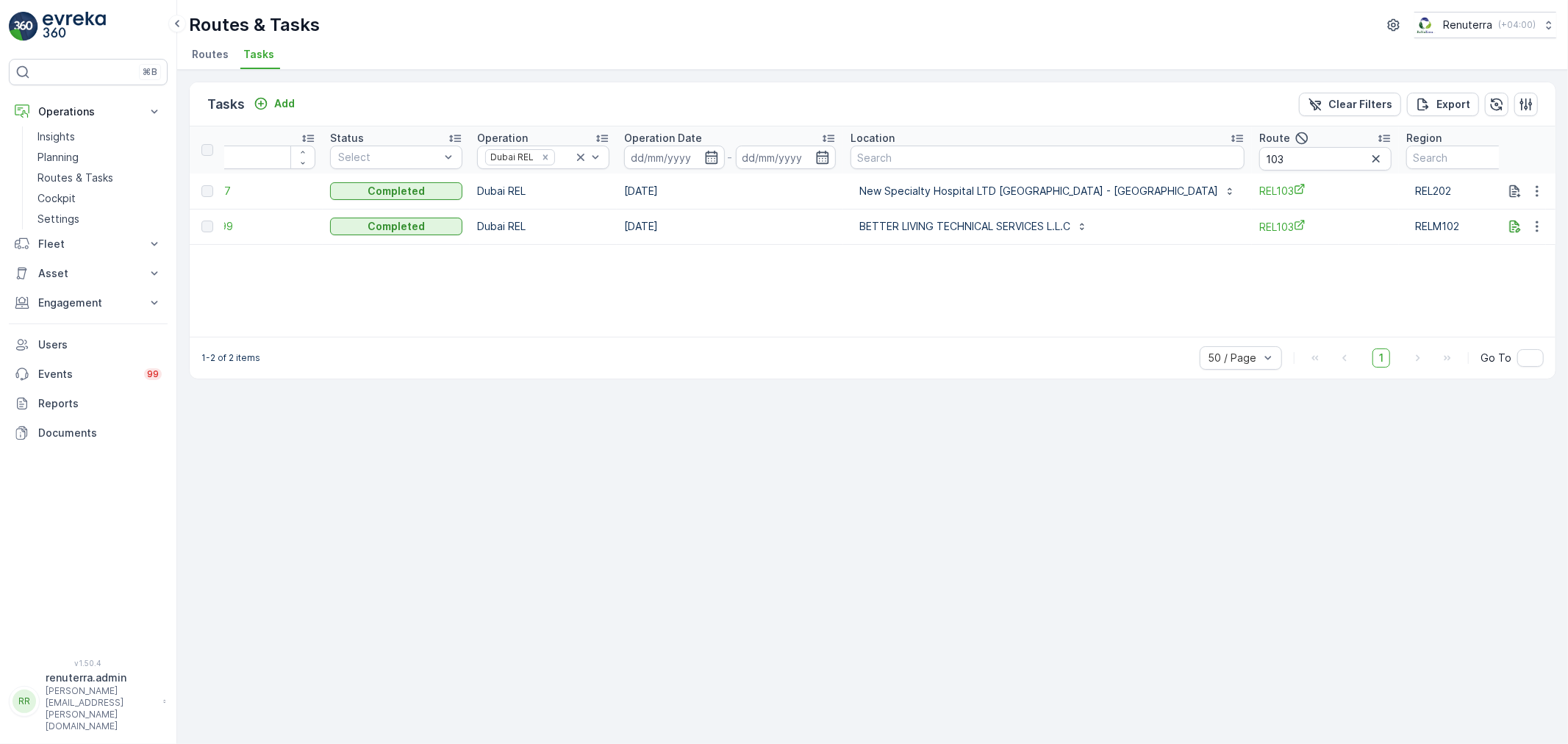
scroll to position [0, 31]
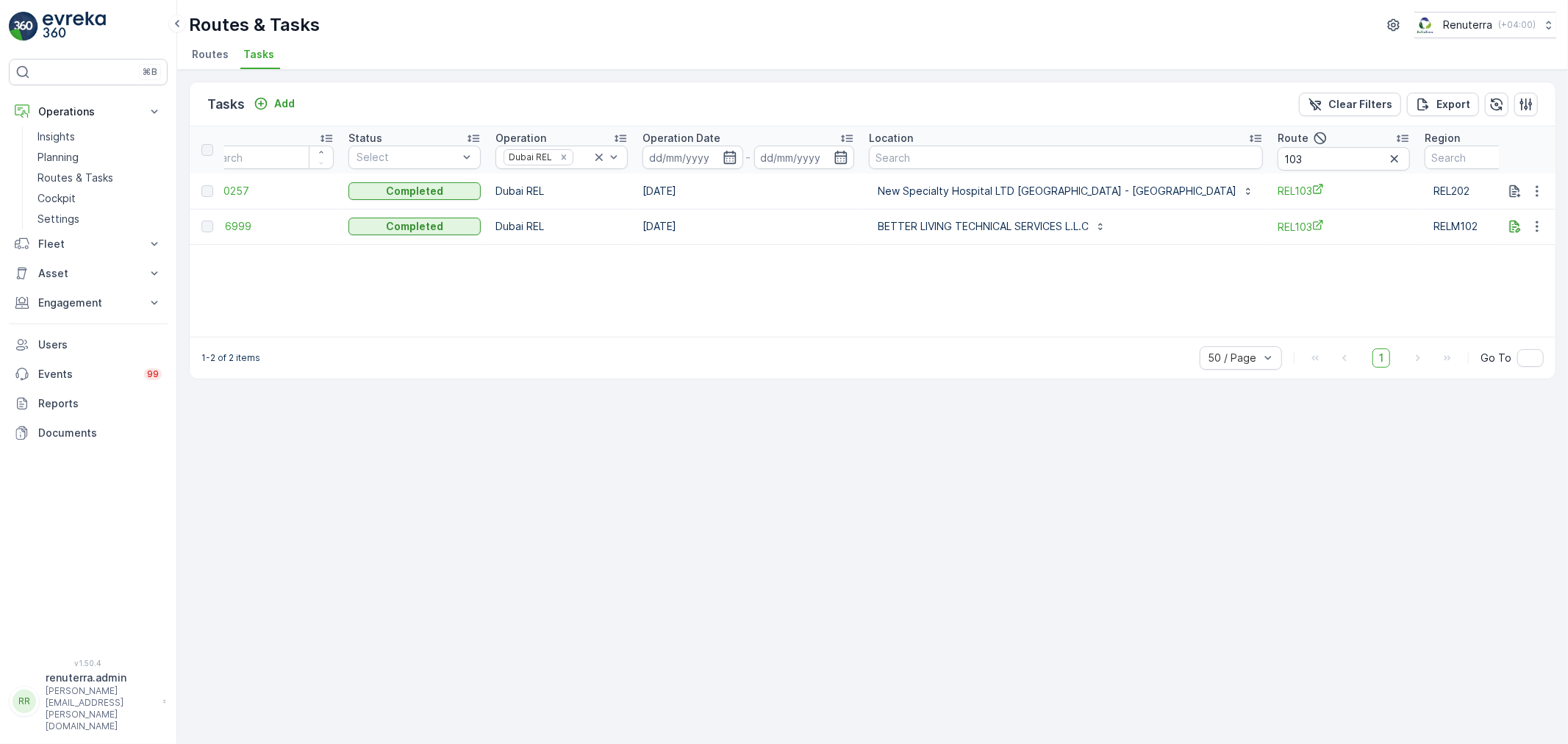
click at [211, 52] on span "Routes" at bounding box center [210, 55] width 37 height 15
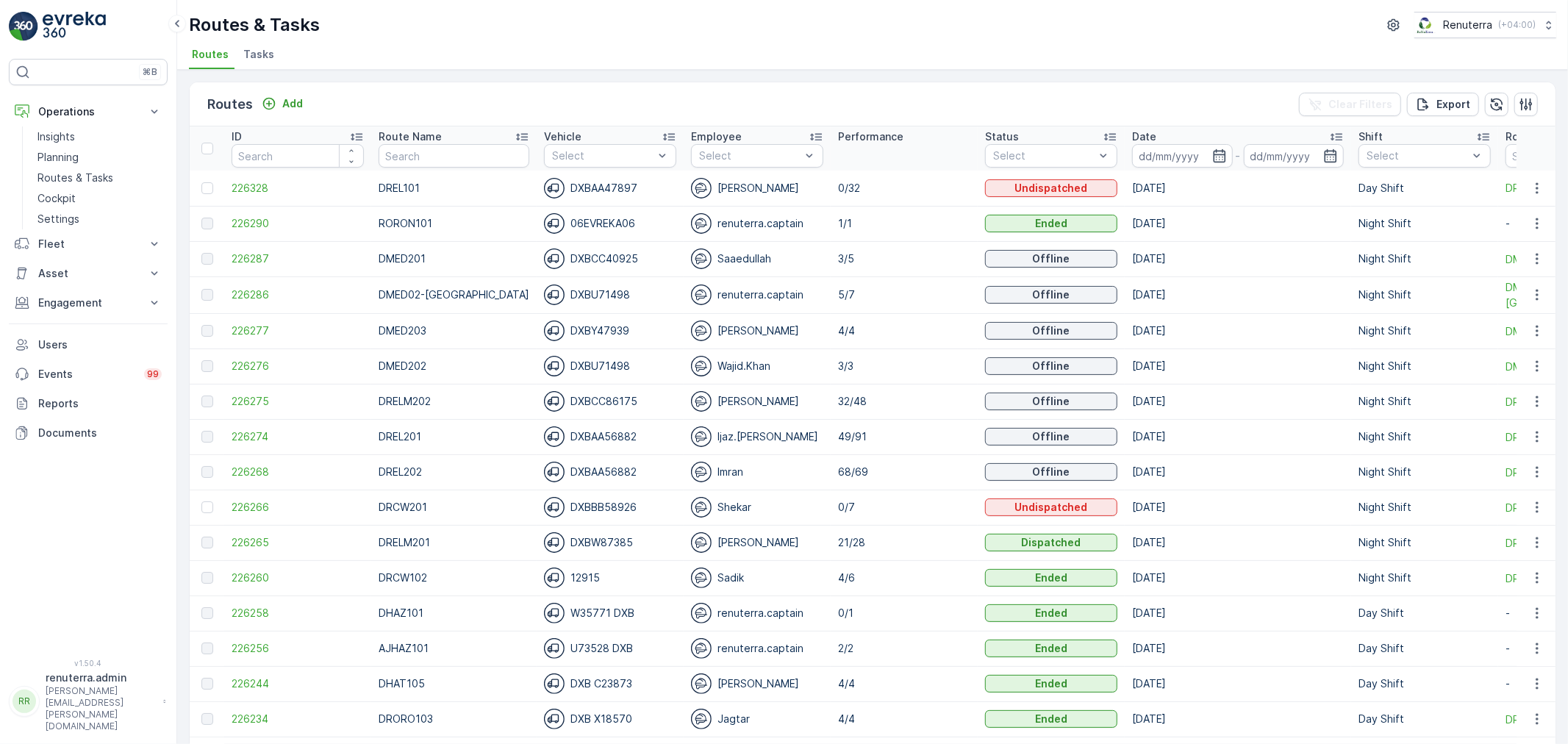
click at [262, 52] on span "Tasks" at bounding box center [258, 55] width 31 height 15
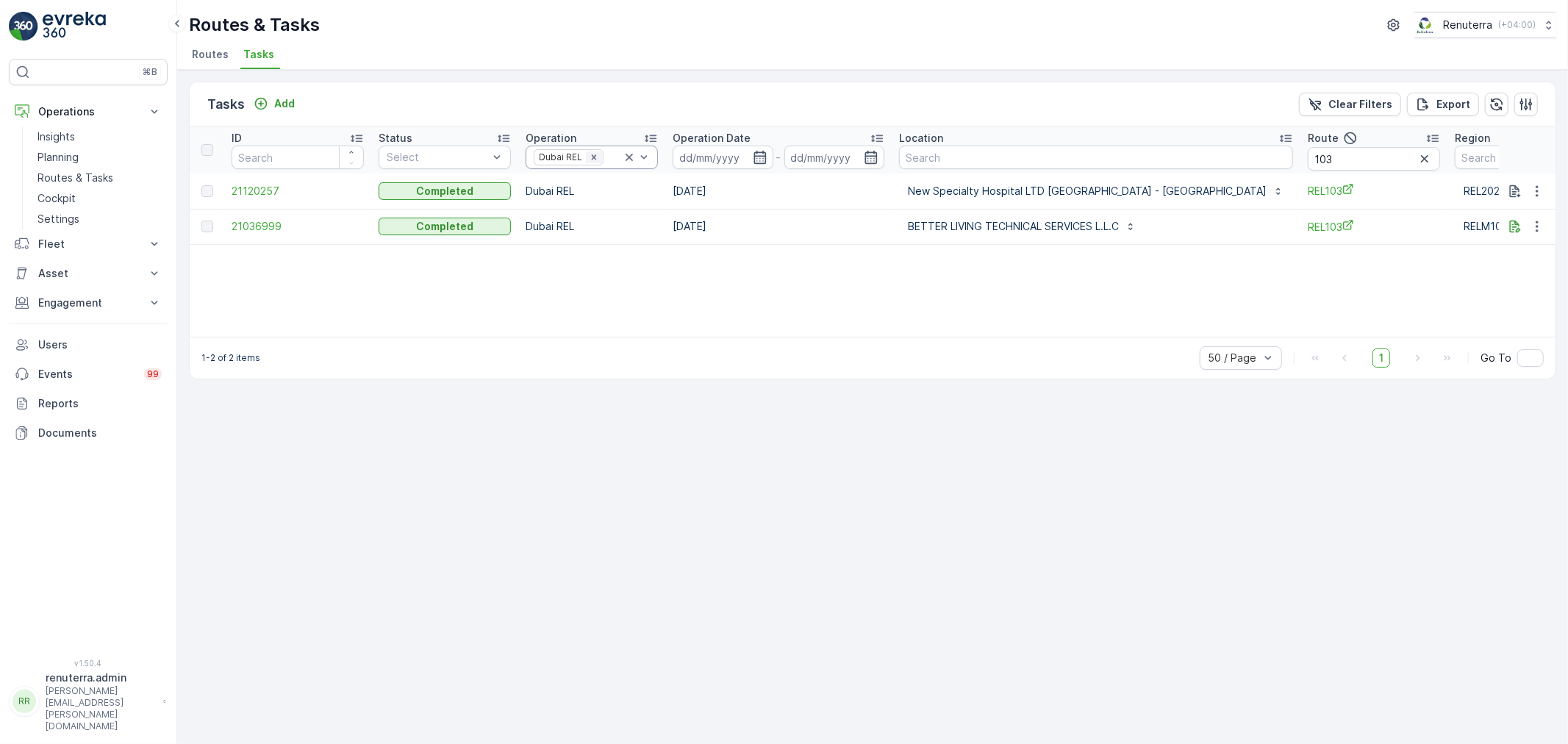
click at [596, 155] on icon "Remove Dubai REL" at bounding box center [593, 156] width 10 height 10
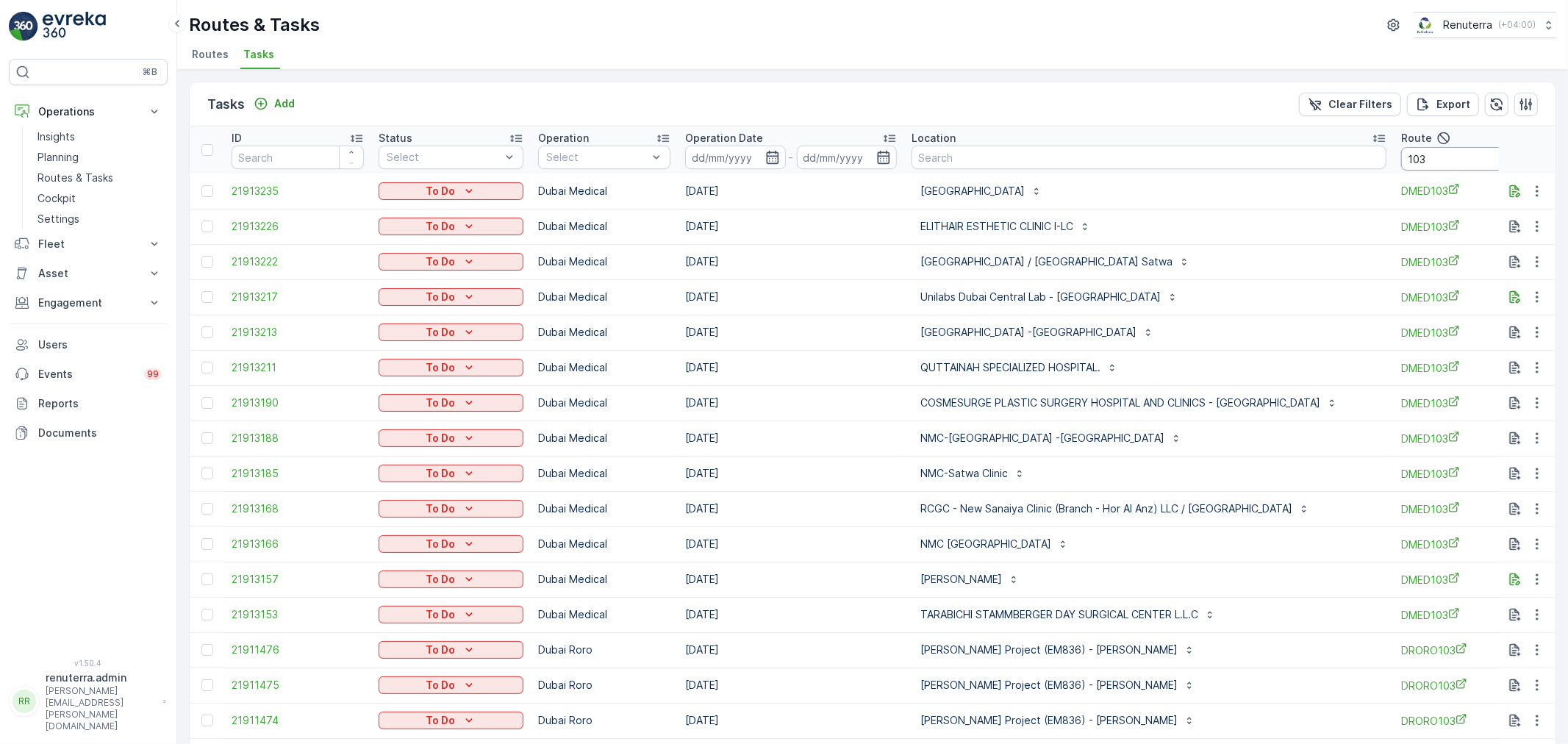
drag, startPoint x: 1444, startPoint y: 163, endPoint x: 1451, endPoint y: 162, distance: 7.1
click at [1448, 163] on div "103" at bounding box center [1466, 158] width 132 height 23
drag, startPoint x: 1457, startPoint y: 159, endPoint x: 1429, endPoint y: 172, distance: 30.9
click at [1511, 159] on icon "button" at bounding box center [1518, 159] width 15 height 15
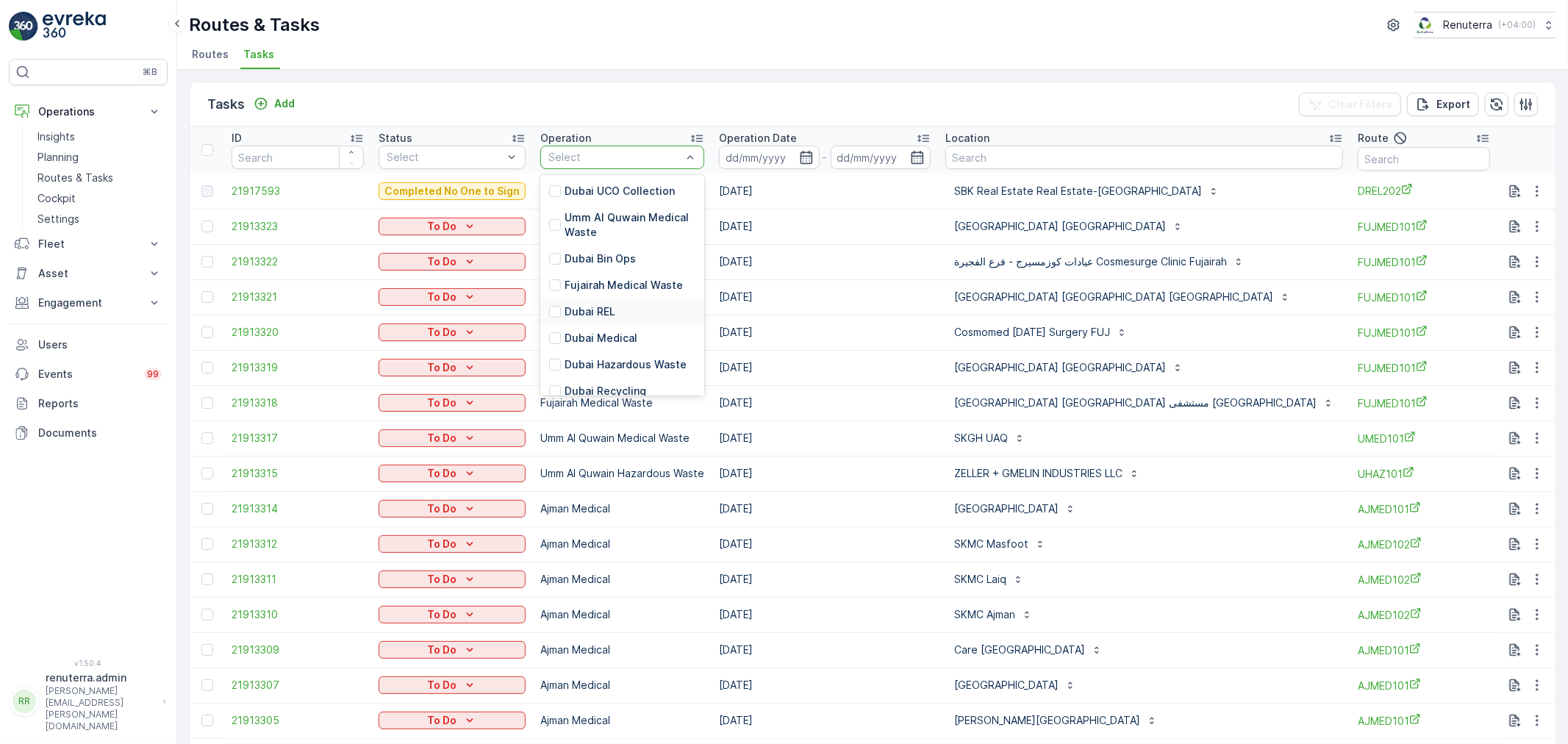
click at [629, 306] on div "Dubai REL" at bounding box center [622, 312] width 164 height 27
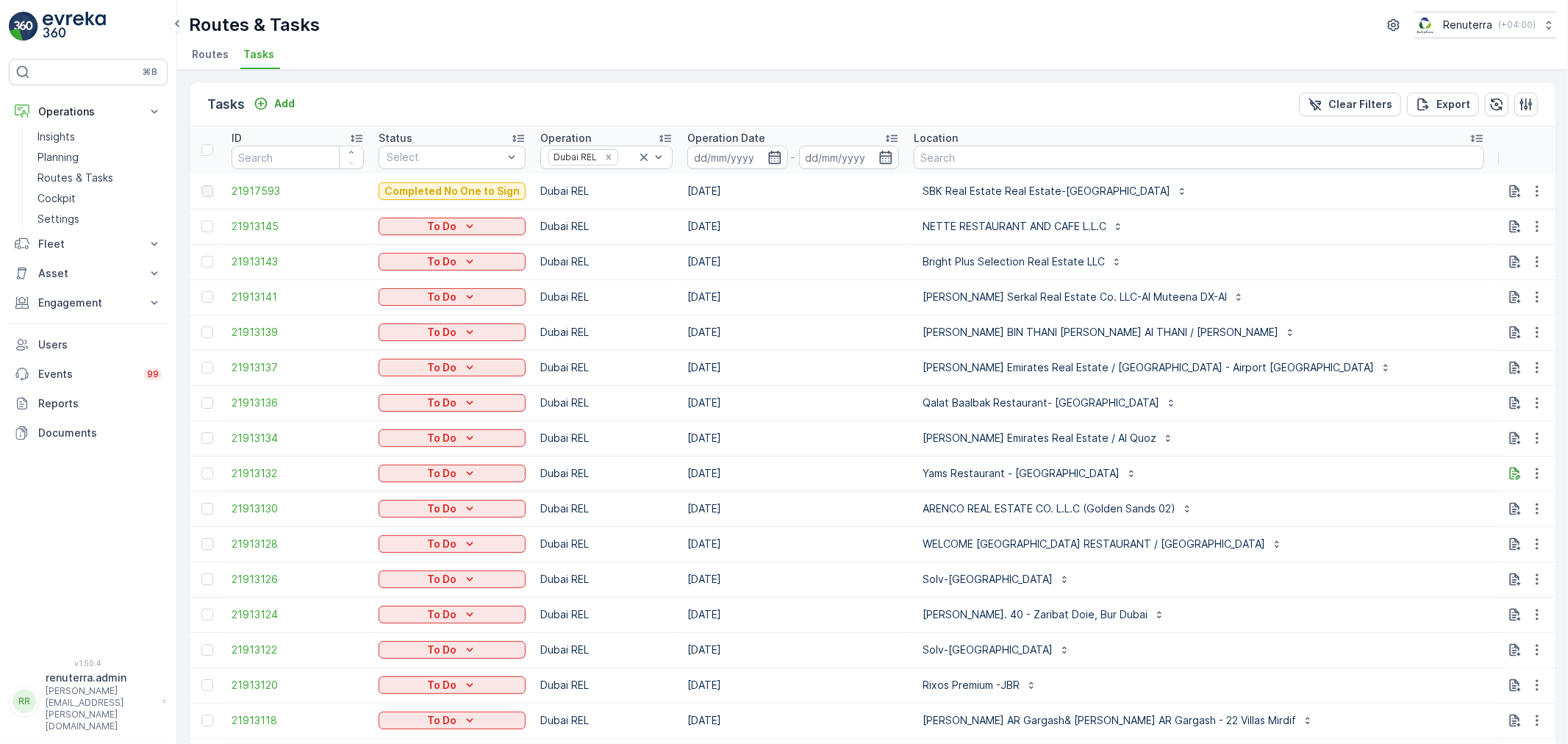
click at [1499, 158] on input "text" at bounding box center [1564, 158] width 132 height 23
type input "drelm102"
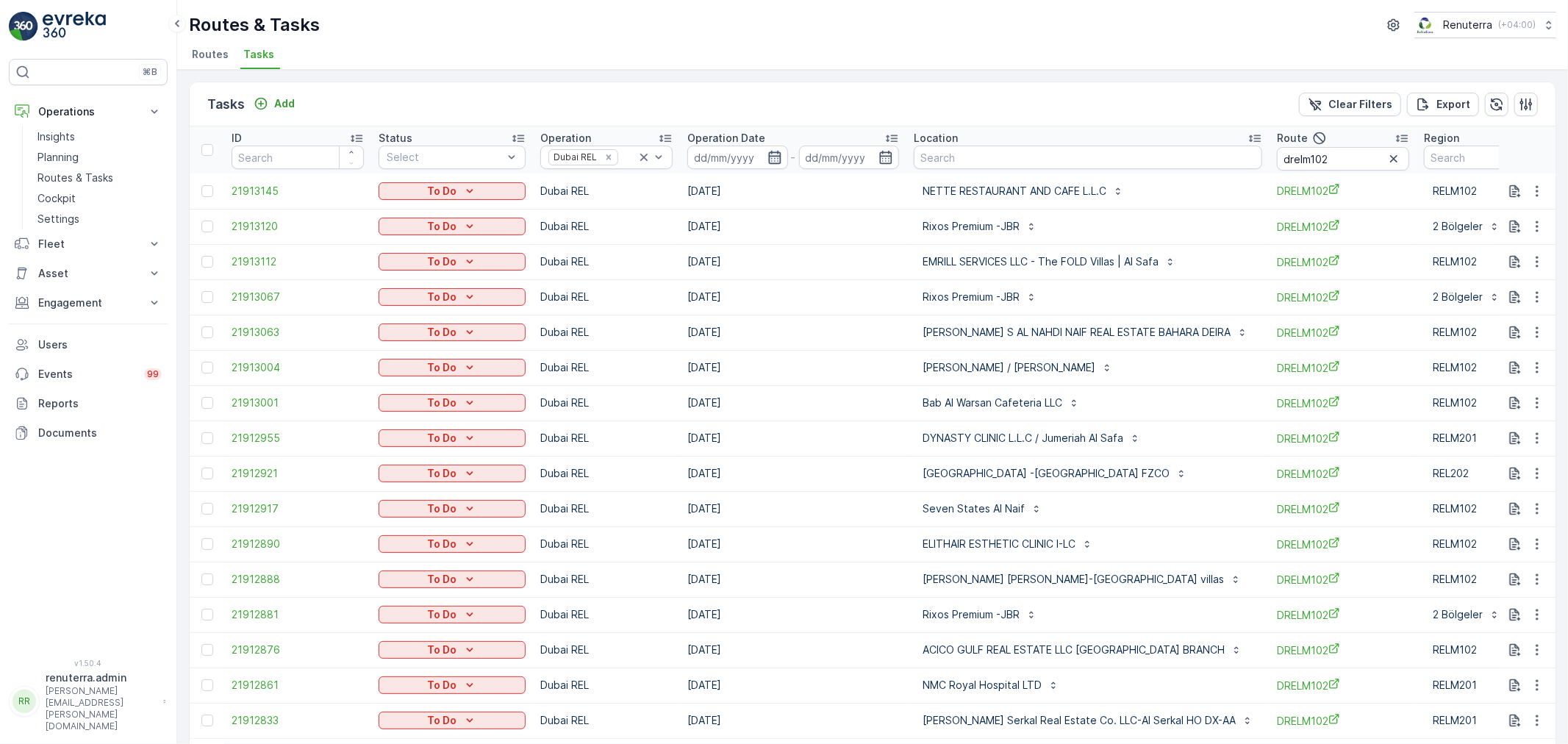
click at [772, 153] on icon "button" at bounding box center [775, 157] width 15 height 15
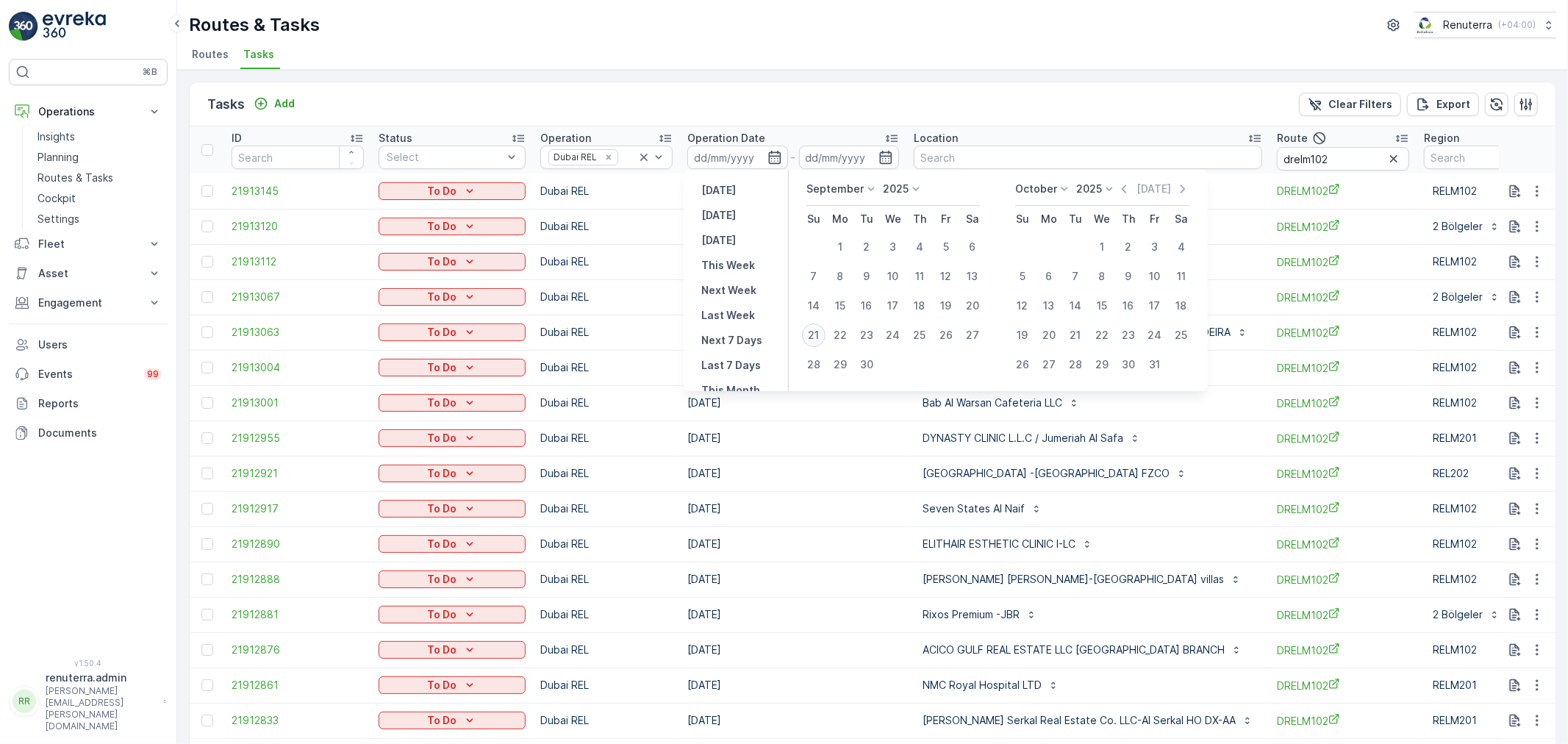
click at [810, 333] on div "21" at bounding box center [813, 335] width 23 height 23
type input "[DATE]"
click at [810, 333] on div "21" at bounding box center [813, 335] width 23 height 23
type input "[DATE]"
click at [810, 333] on div "21" at bounding box center [813, 335] width 23 height 23
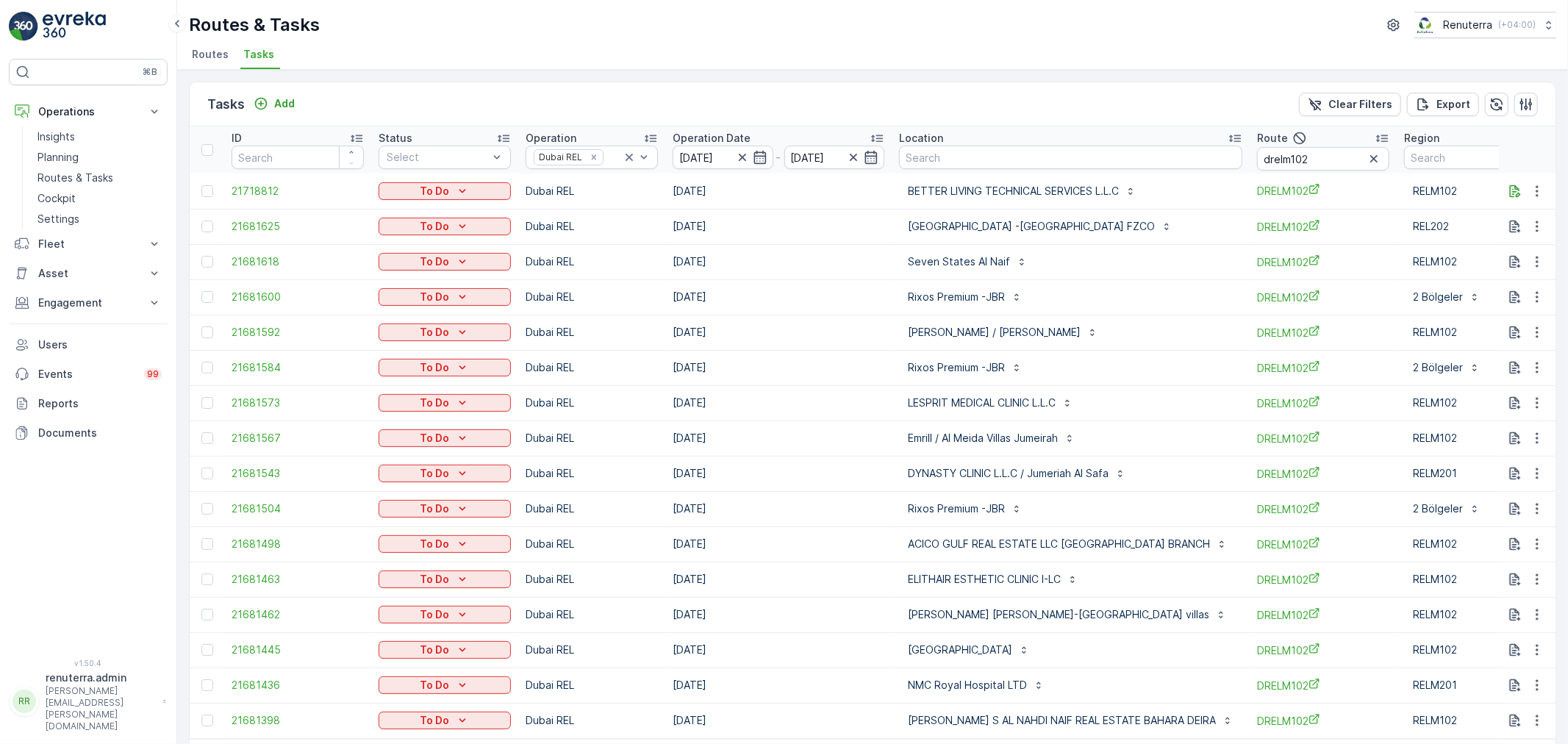
click at [199, 261] on td at bounding box center [206, 262] width 34 height 35
click at [204, 262] on div at bounding box center [207, 262] width 12 height 12
click at [202, 256] on input "checkbox" at bounding box center [202, 256] width 0 height 0
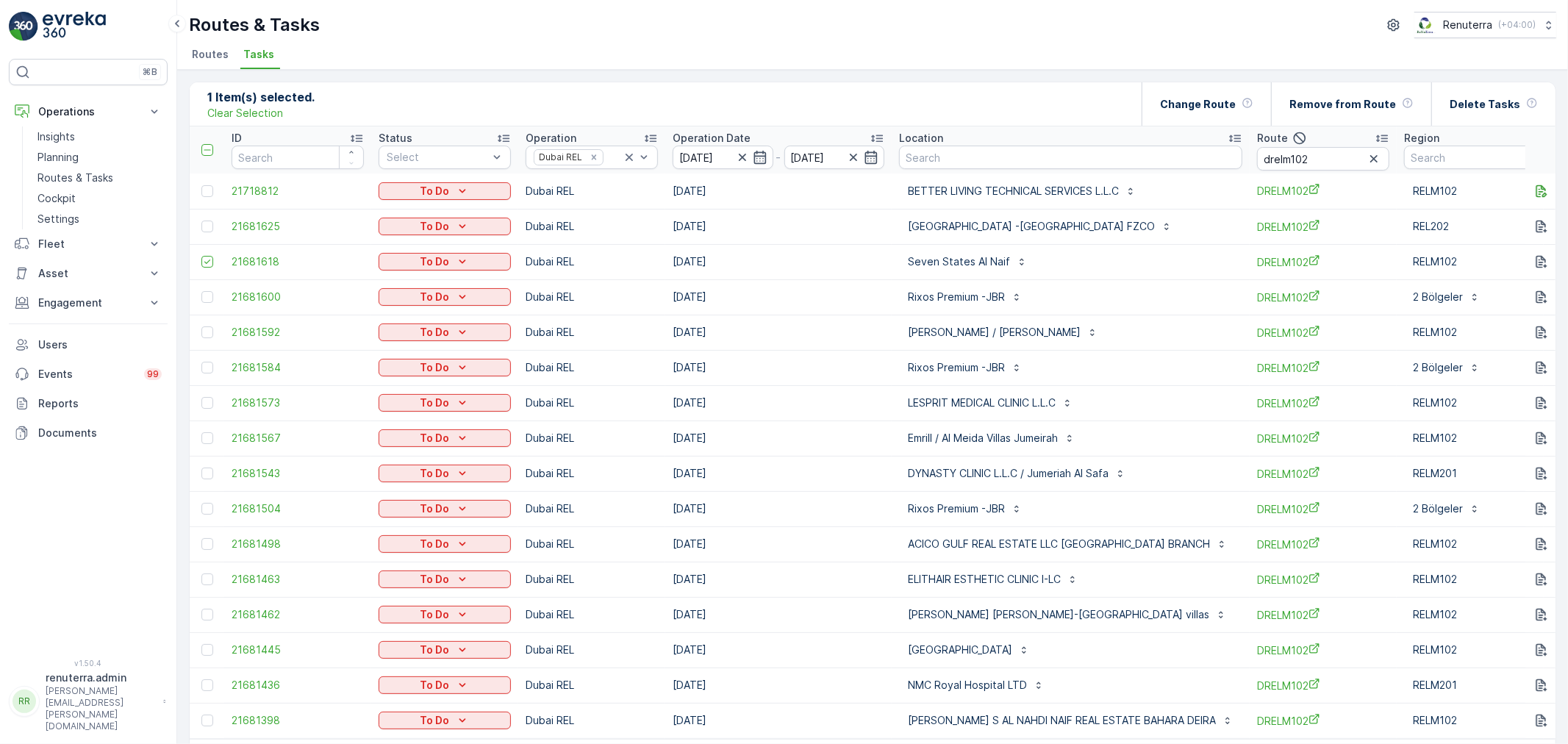
click at [214, 296] on div at bounding box center [209, 297] width 16 height 12
click at [202, 291] on input "checkbox" at bounding box center [202, 291] width 0 height 0
click at [207, 331] on div at bounding box center [207, 332] width 12 height 12
click at [202, 327] on input "checkbox" at bounding box center [202, 327] width 0 height 0
click at [204, 365] on div at bounding box center [207, 367] width 12 height 12
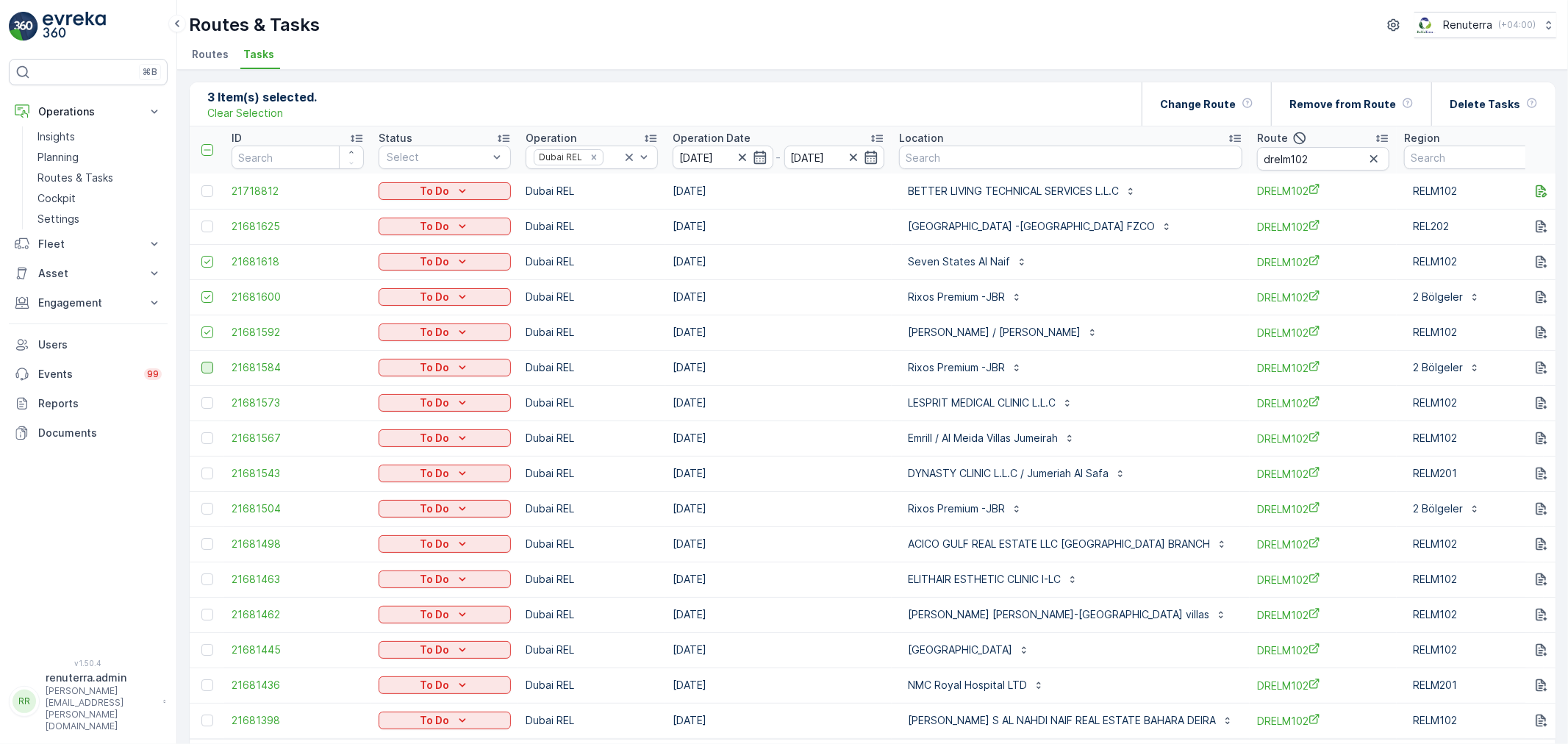
click at [202, 362] on input "checkbox" at bounding box center [202, 362] width 0 height 0
click at [203, 435] on div at bounding box center [207, 438] width 12 height 12
click at [202, 432] on input "checkbox" at bounding box center [202, 432] width 0 height 0
drag, startPoint x: 209, startPoint y: 506, endPoint x: 220, endPoint y: 507, distance: 11.0
click at [209, 506] on div at bounding box center [207, 508] width 12 height 12
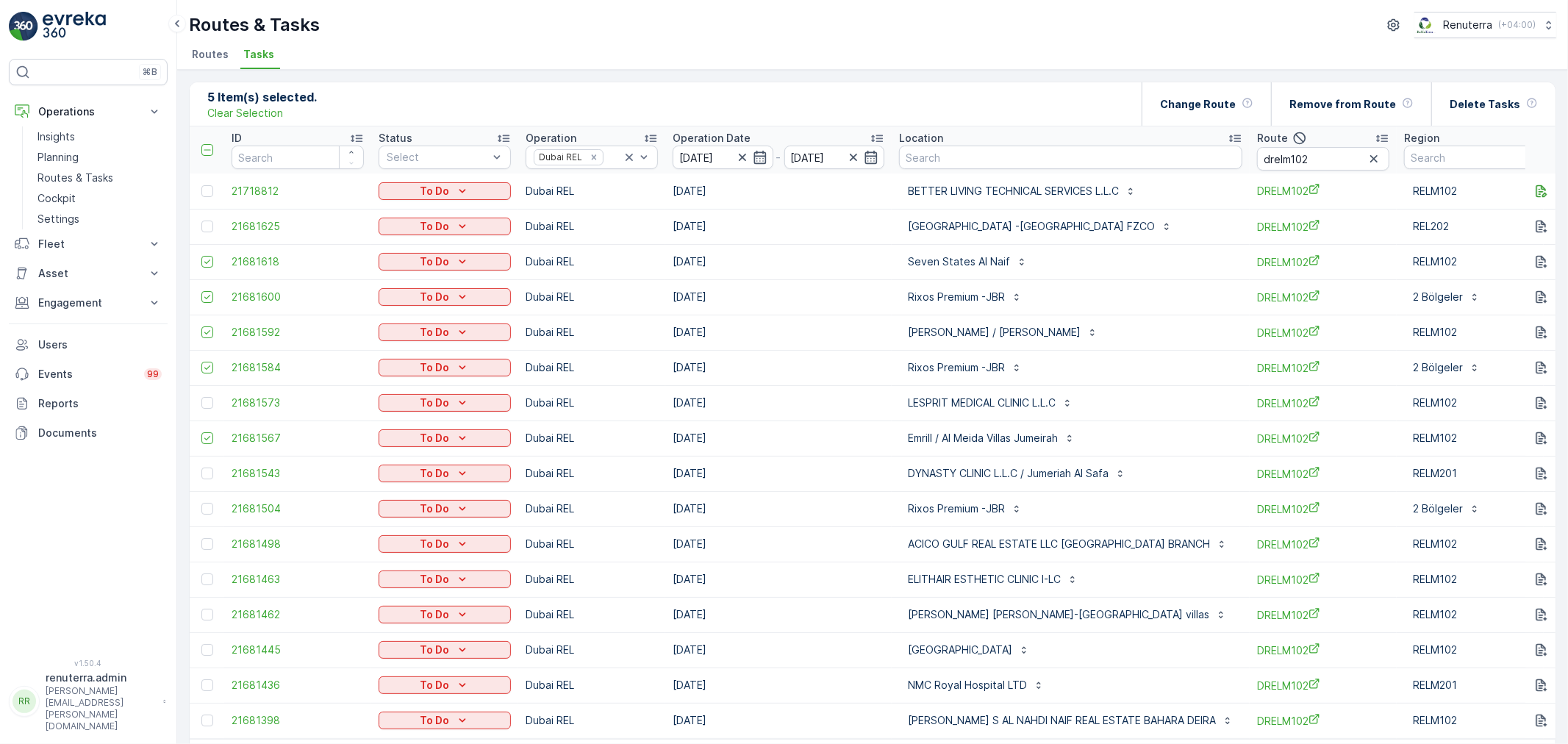
click at [202, 502] on input "checkbox" at bounding box center [202, 502] width 0 height 0
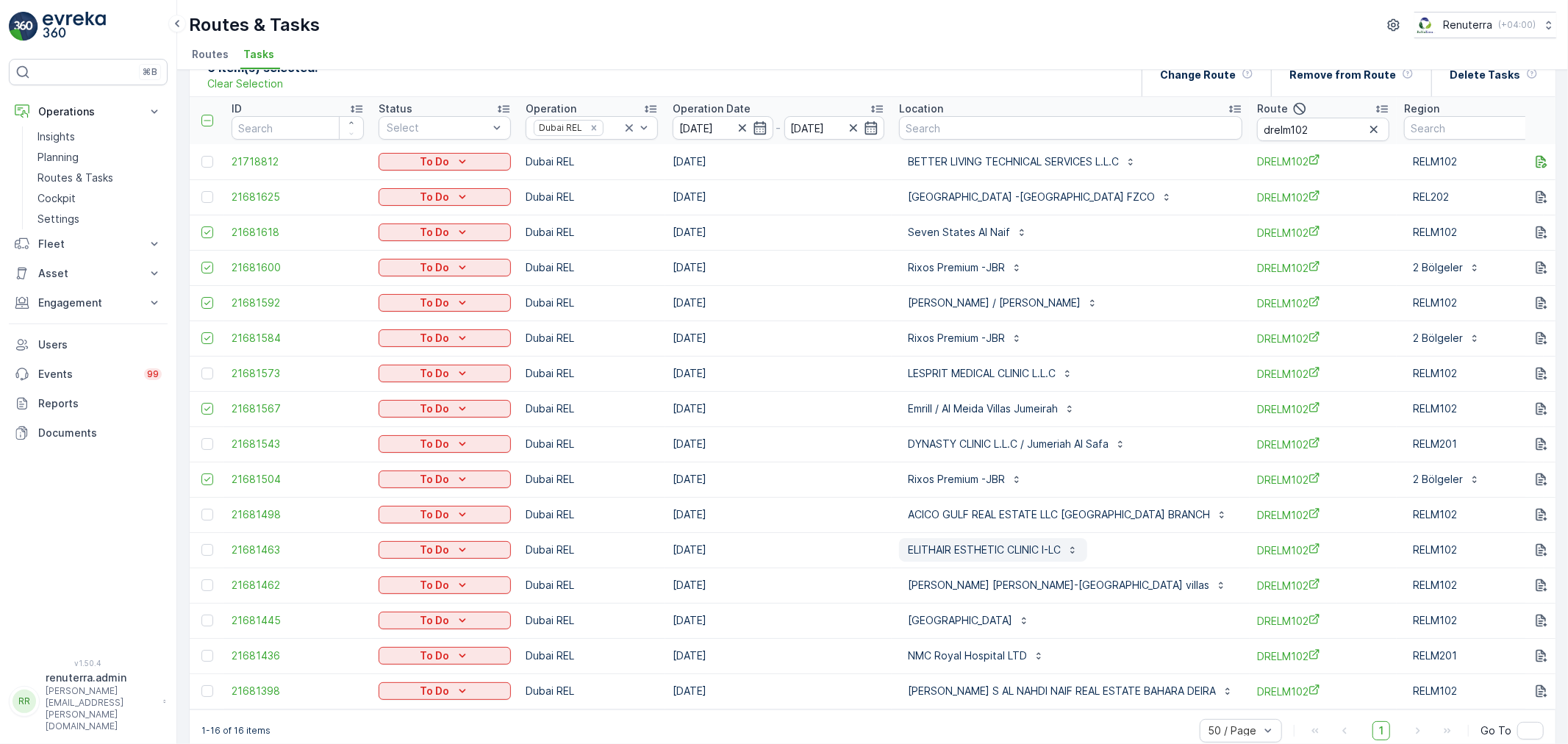
scroll to position [56, 0]
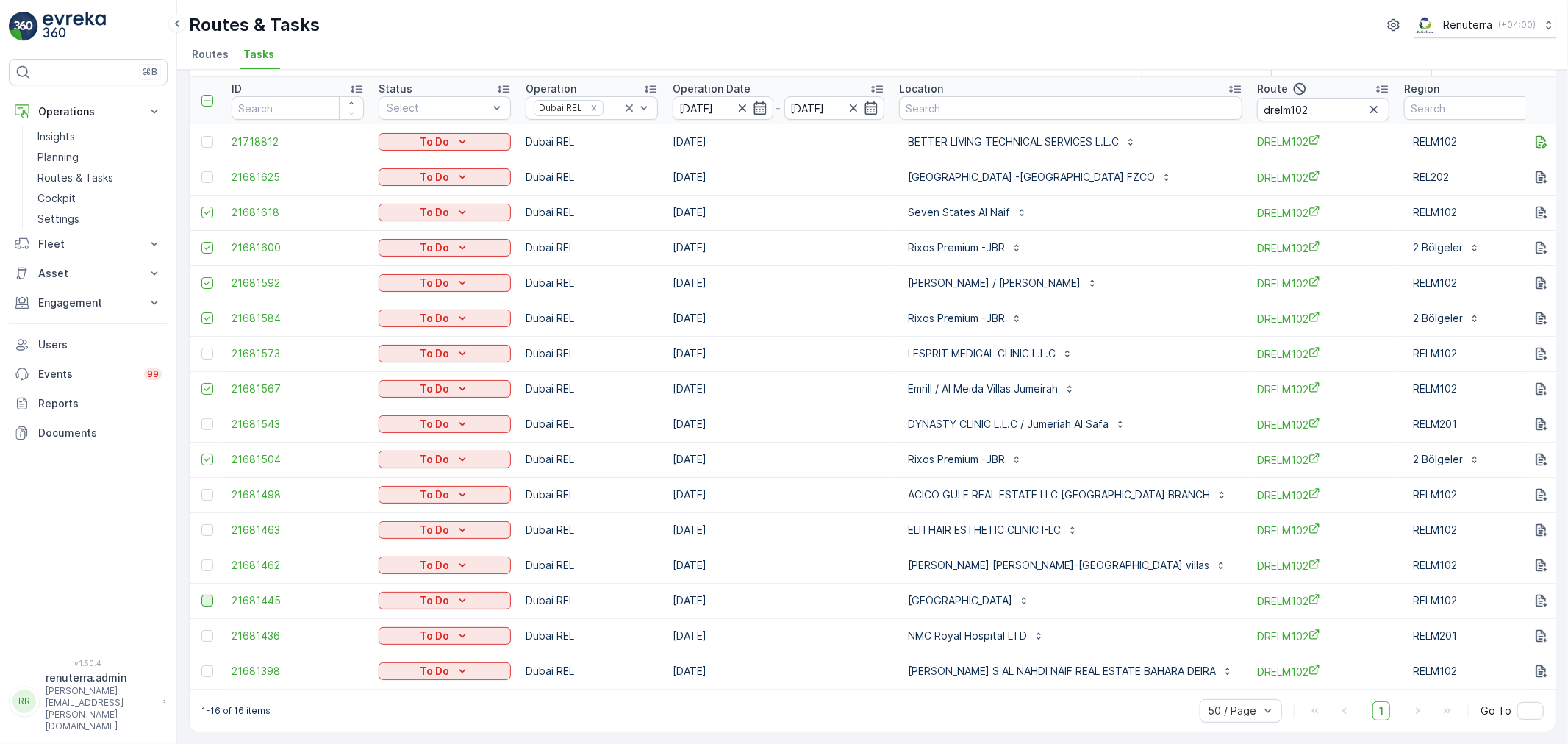
click at [208, 596] on div at bounding box center [207, 601] width 12 height 12
click at [202, 595] on input "checkbox" at bounding box center [202, 595] width 0 height 0
drag, startPoint x: 209, startPoint y: 624, endPoint x: 207, endPoint y: 642, distance: 18.1
click at [209, 630] on div at bounding box center [207, 636] width 12 height 12
click at [202, 630] on input "checkbox" at bounding box center [202, 630] width 0 height 0
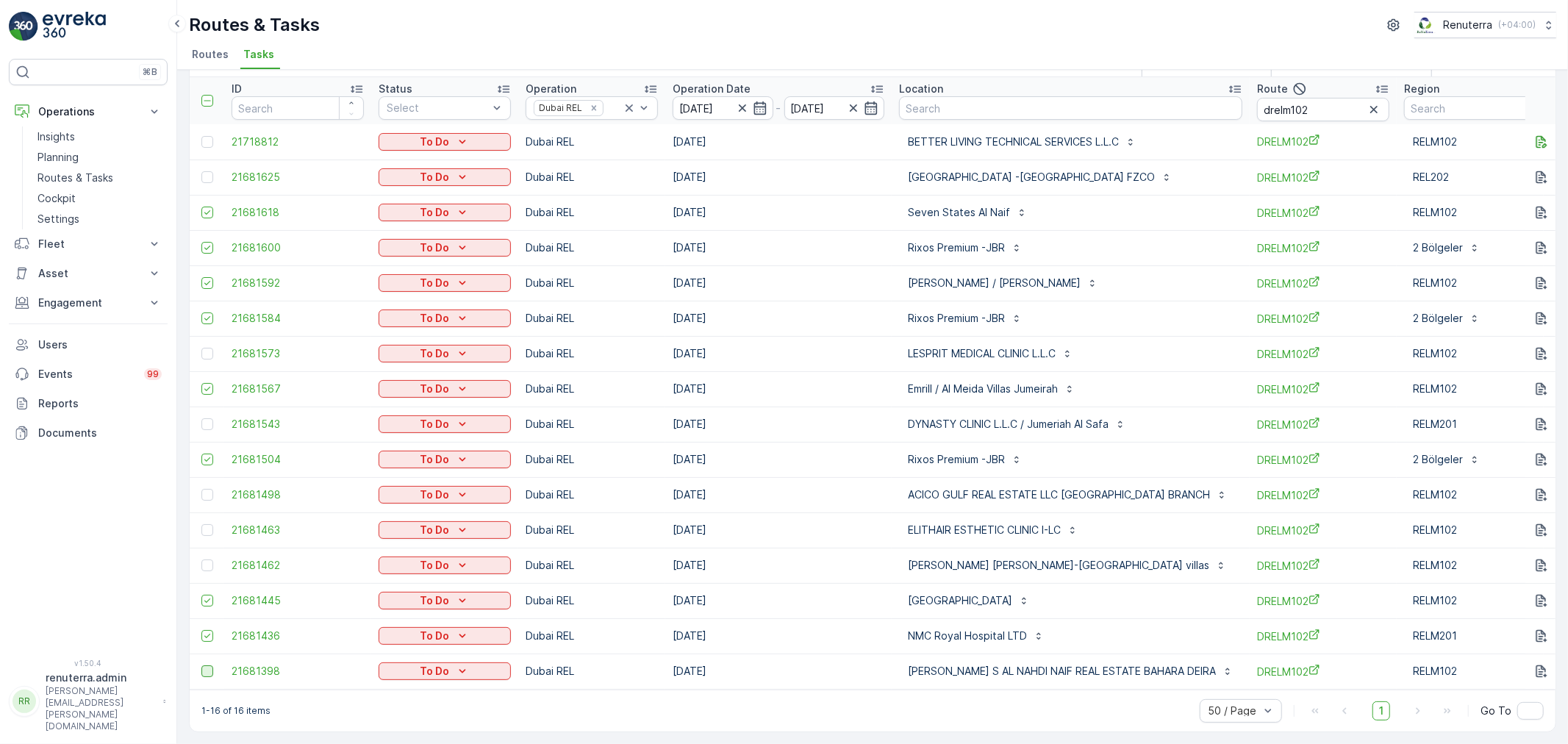
click at [204, 665] on div at bounding box center [207, 671] width 12 height 12
click at [202, 665] on input "checkbox" at bounding box center [202, 665] width 0 height 0
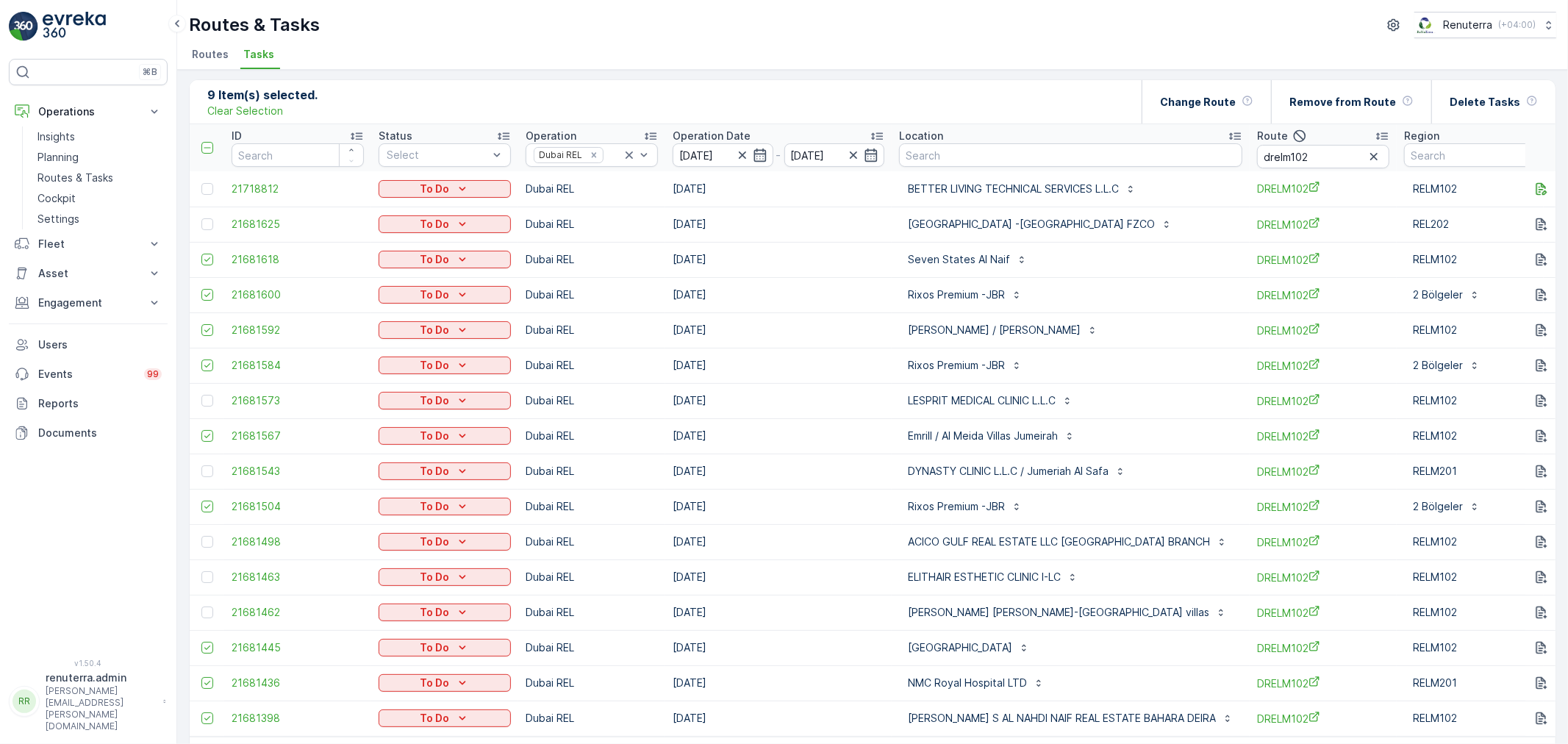
scroll to position [0, 0]
click at [1191, 97] on p "Change Route" at bounding box center [1198, 105] width 76 height 15
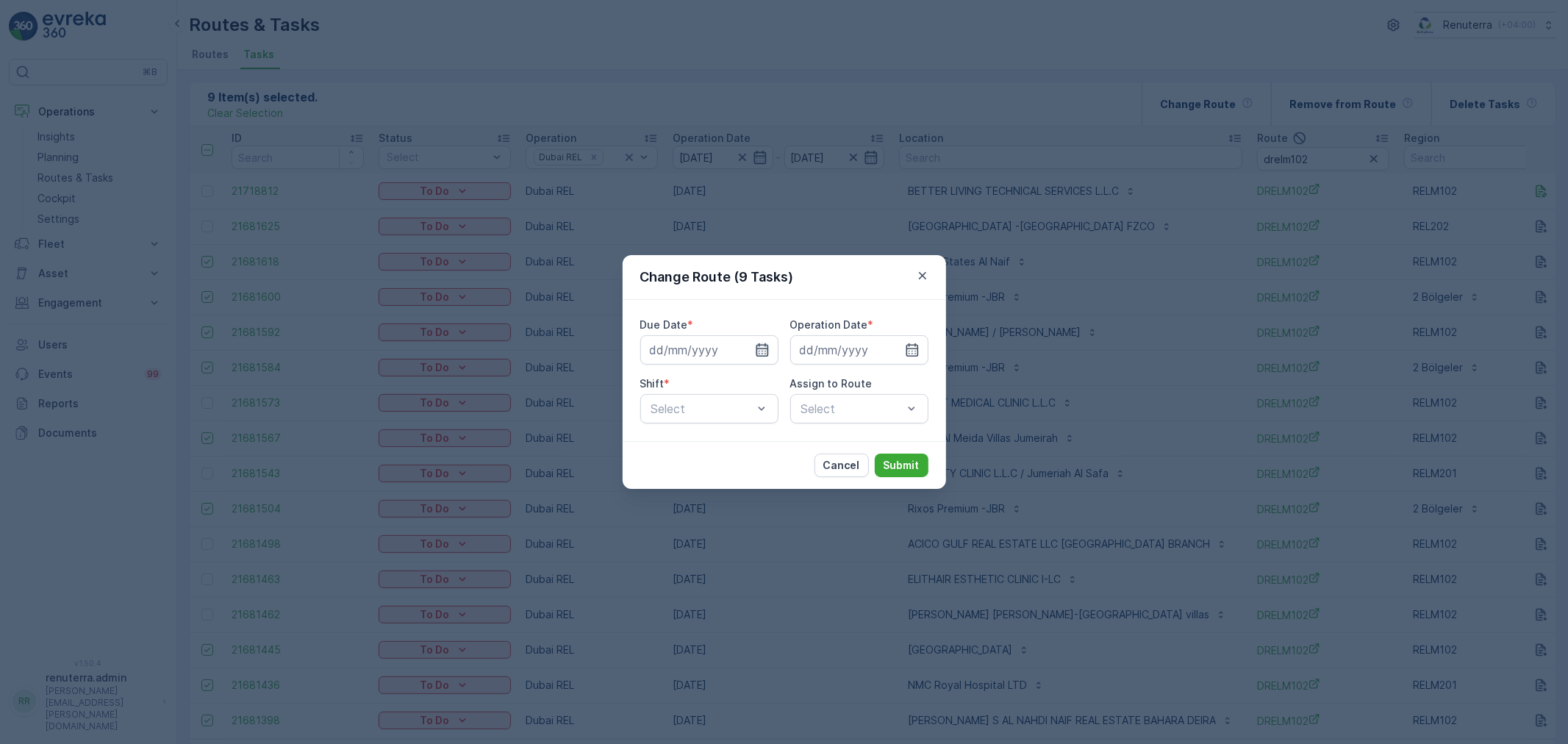
click at [762, 349] on icon "button" at bounding box center [762, 350] width 15 height 15
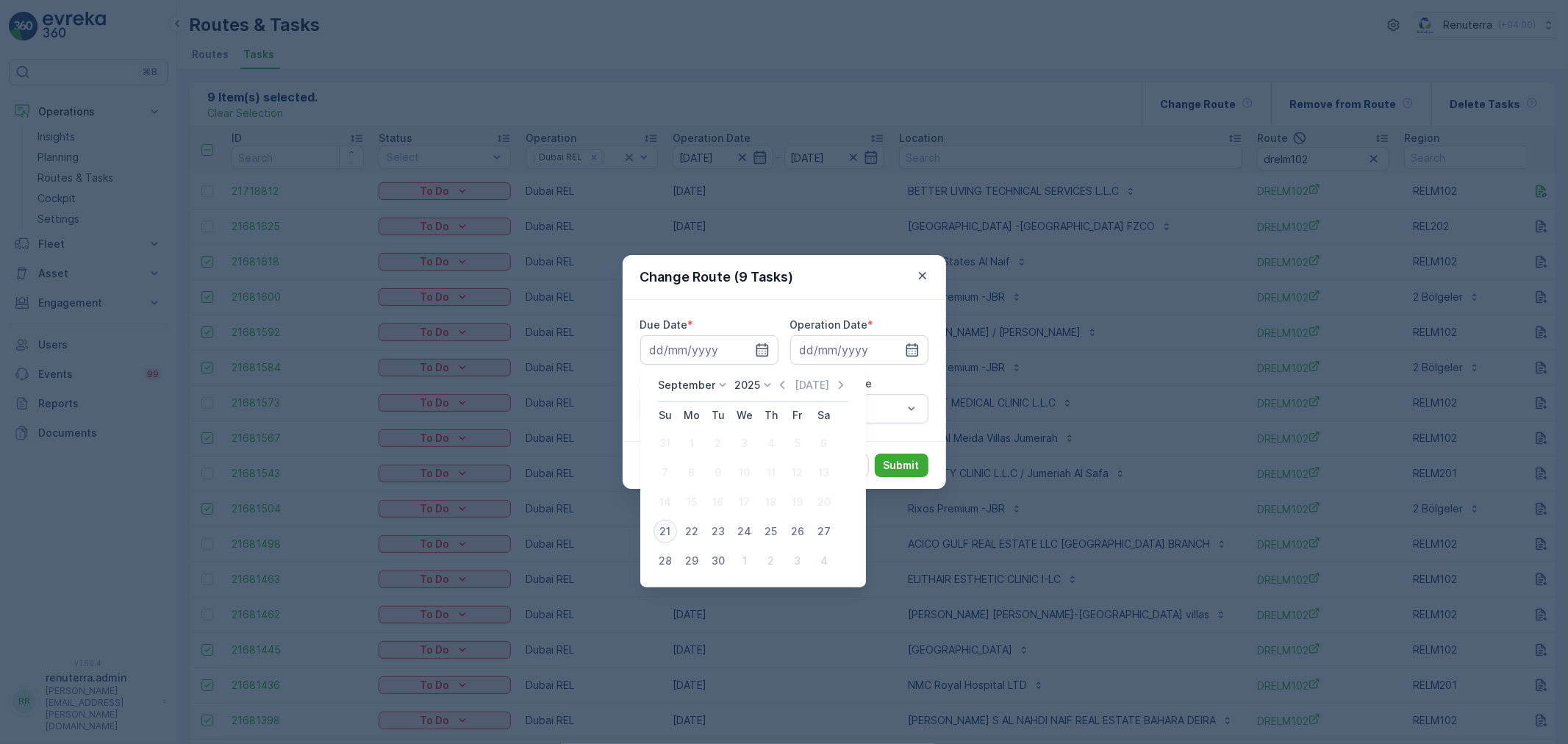
click at [661, 534] on div "21" at bounding box center [664, 531] width 23 height 23
type input "[DATE]"
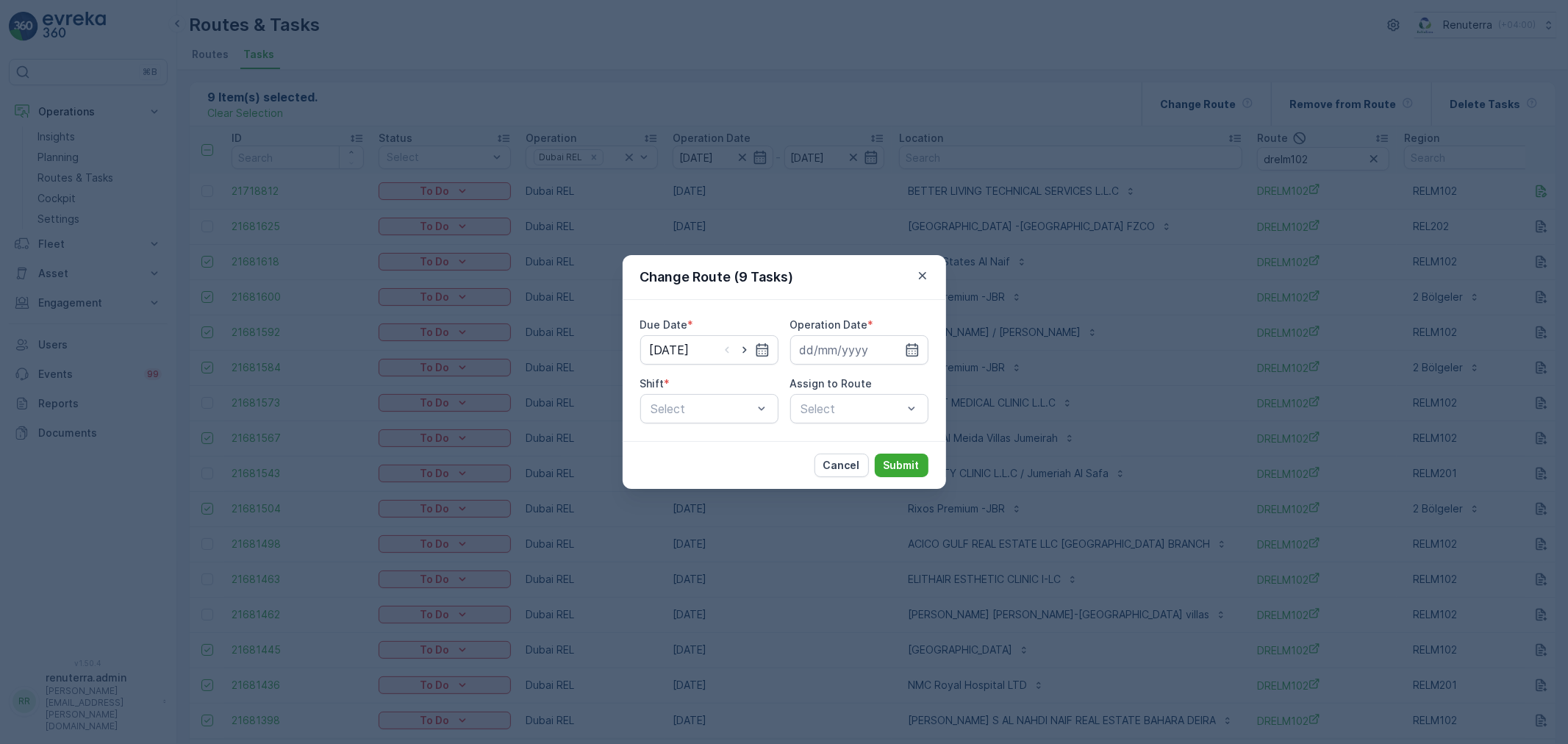
drag, startPoint x: 907, startPoint y: 353, endPoint x: 900, endPoint y: 365, distance: 13.9
click at [907, 354] on icon "button" at bounding box center [912, 350] width 15 height 15
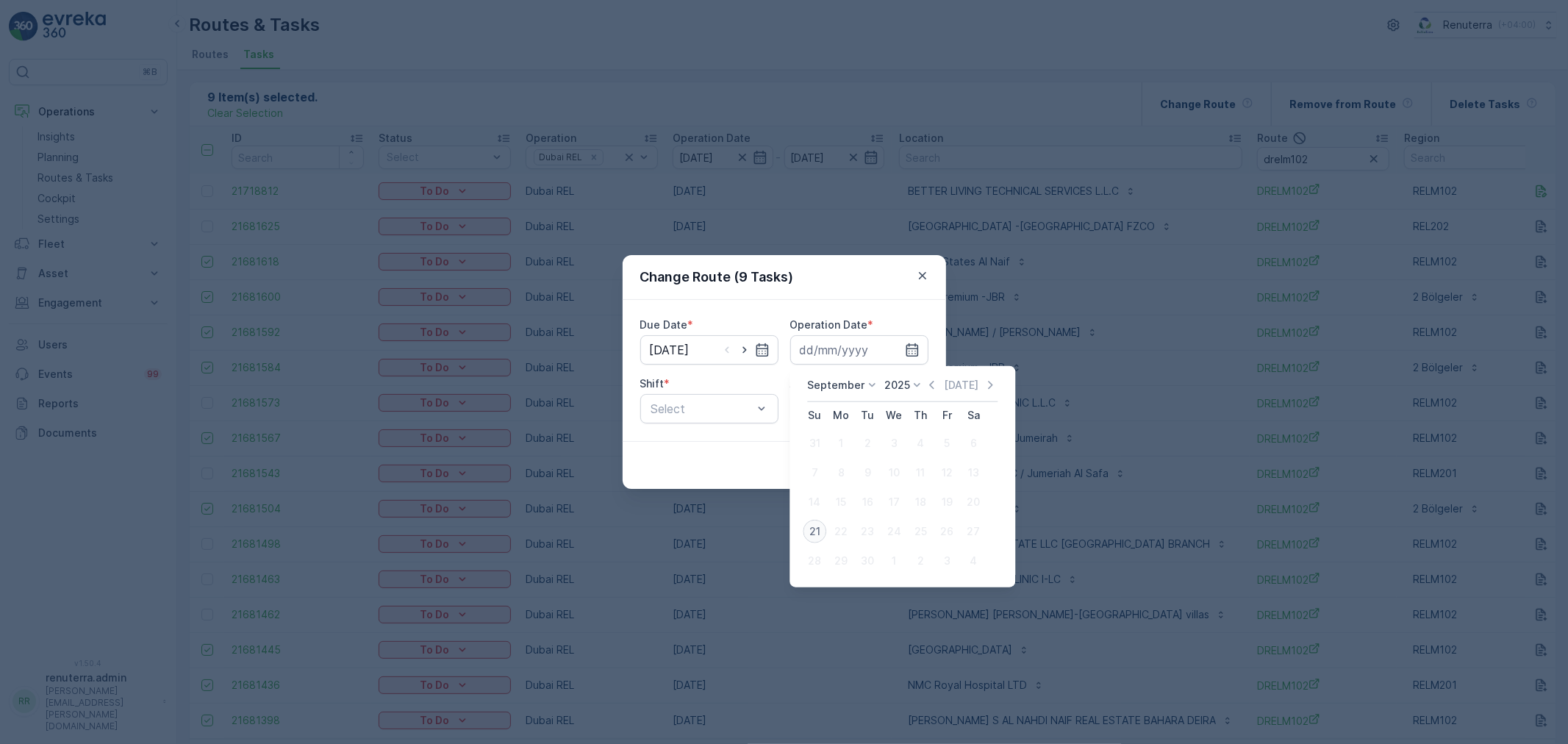
click at [814, 534] on div "21" at bounding box center [814, 531] width 23 height 23
type input "[DATE]"
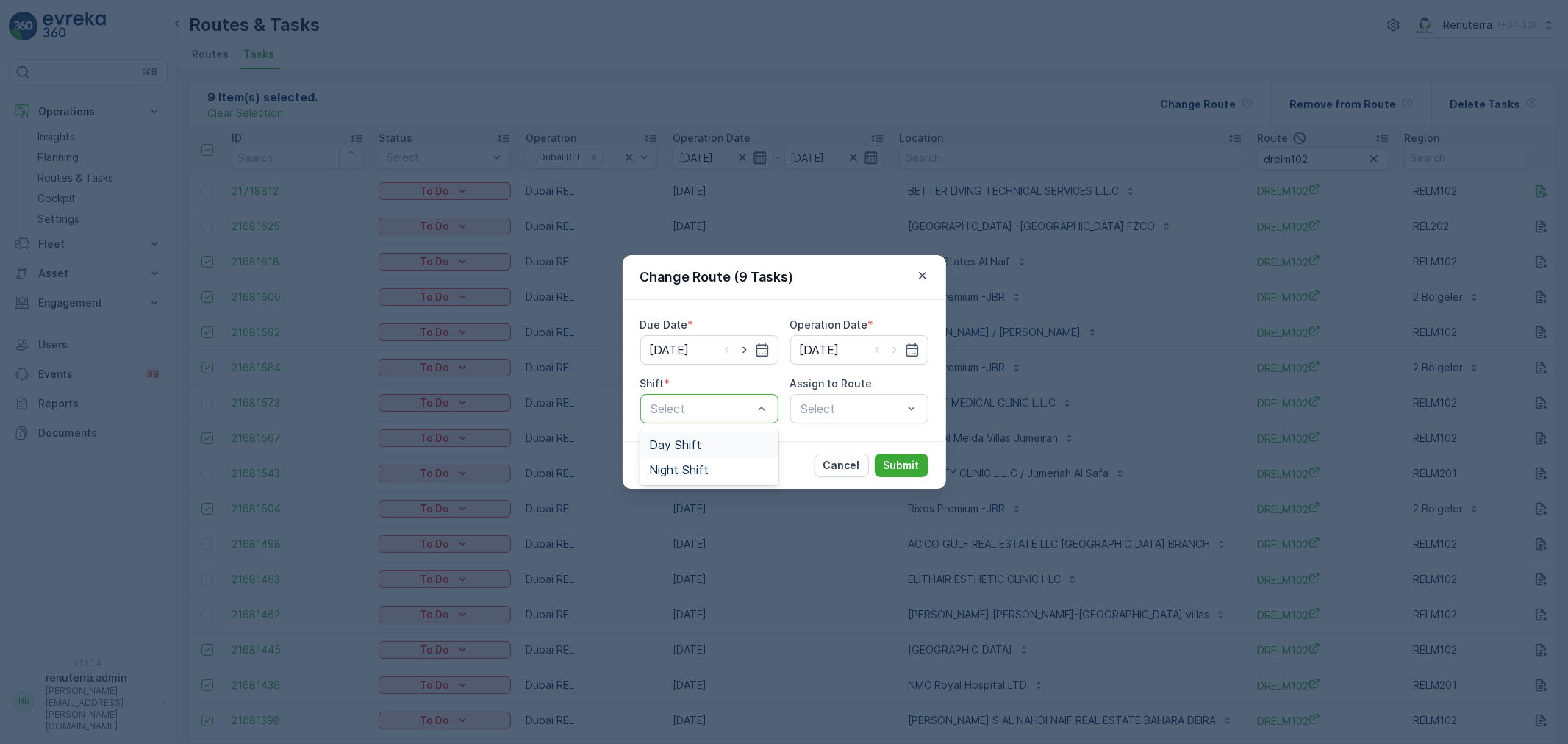
click at [702, 443] on div "Day Shift" at bounding box center [710, 445] width 120 height 13
click at [833, 420] on div "Select" at bounding box center [858, 409] width 138 height 30
click at [835, 408] on div "Select" at bounding box center [858, 409] width 138 height 30
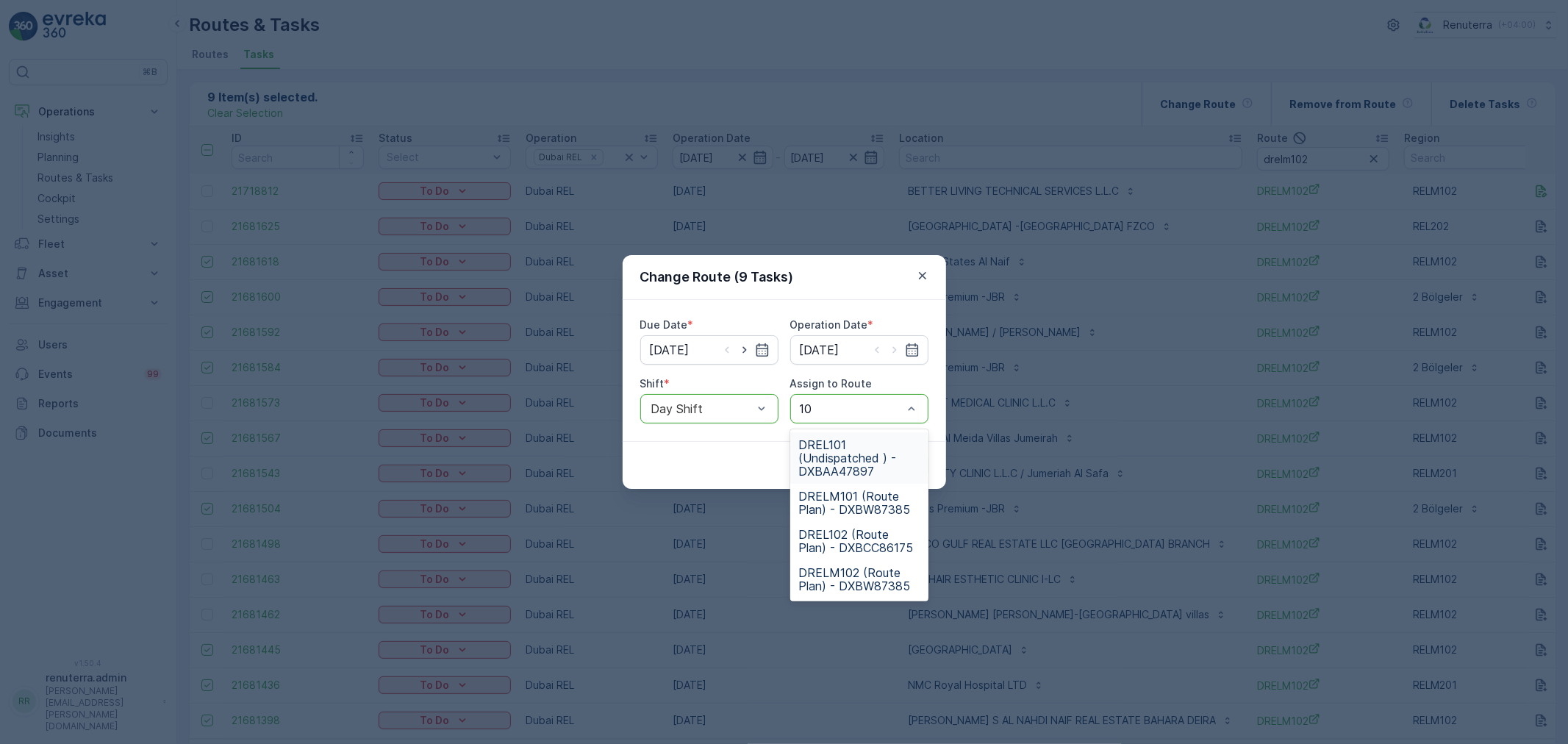
type input "101"
click at [848, 509] on span "DRELM101 (Route Plan) - DXBW87385" at bounding box center [859, 502] width 120 height 27
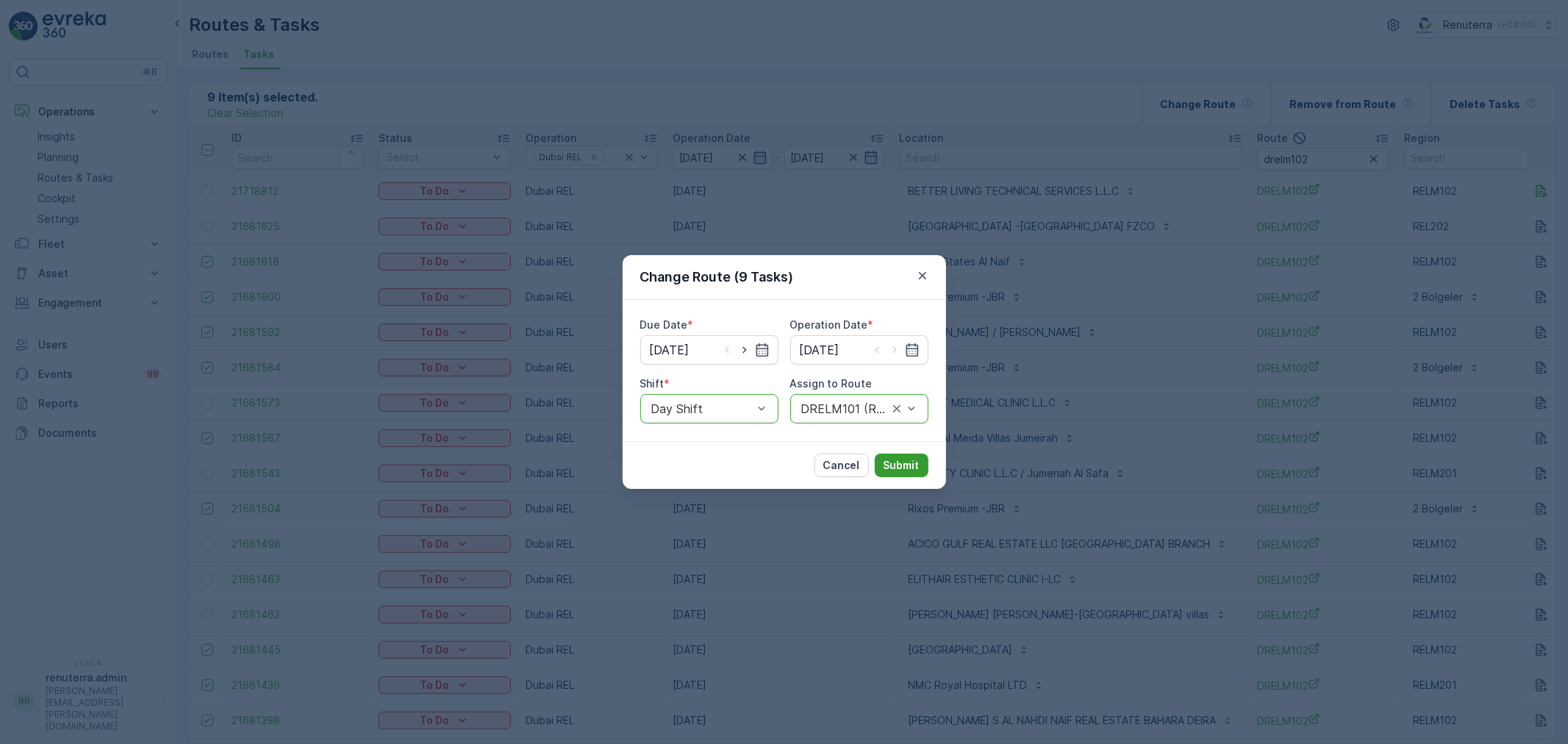
click at [908, 466] on p "Submit" at bounding box center [901, 465] width 36 height 15
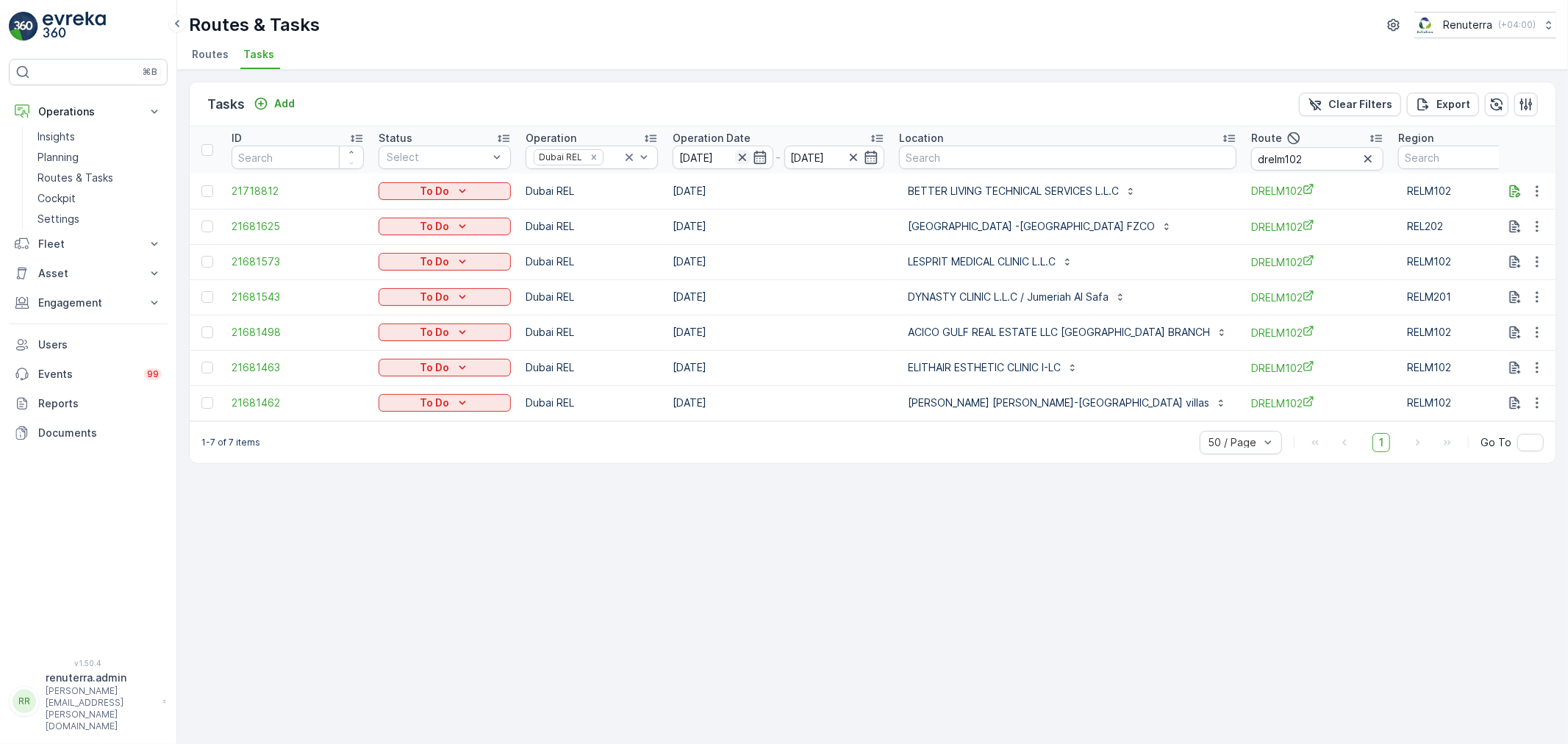
click at [739, 152] on icon "button" at bounding box center [743, 157] width 15 height 15
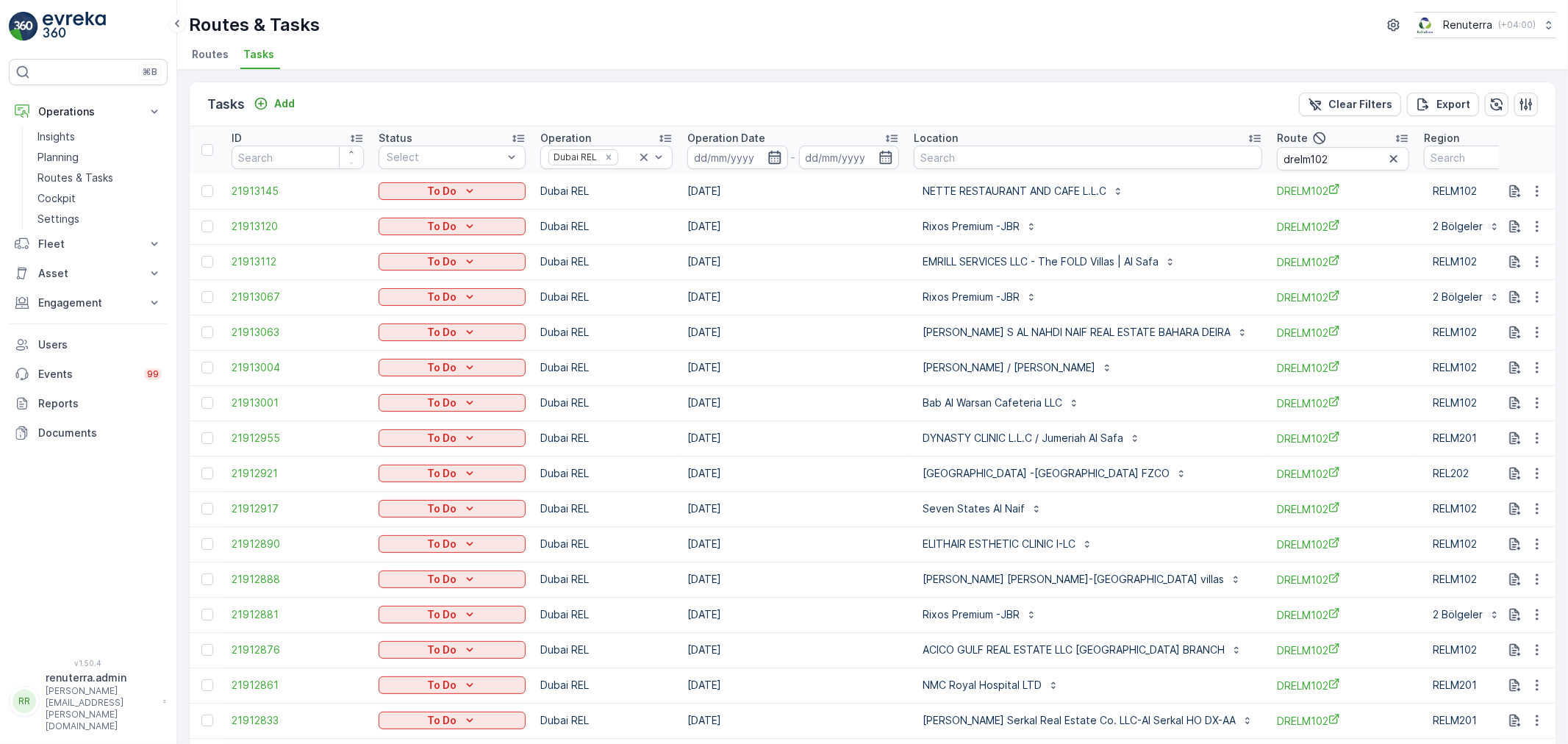
click at [768, 153] on icon "button" at bounding box center [775, 157] width 15 height 15
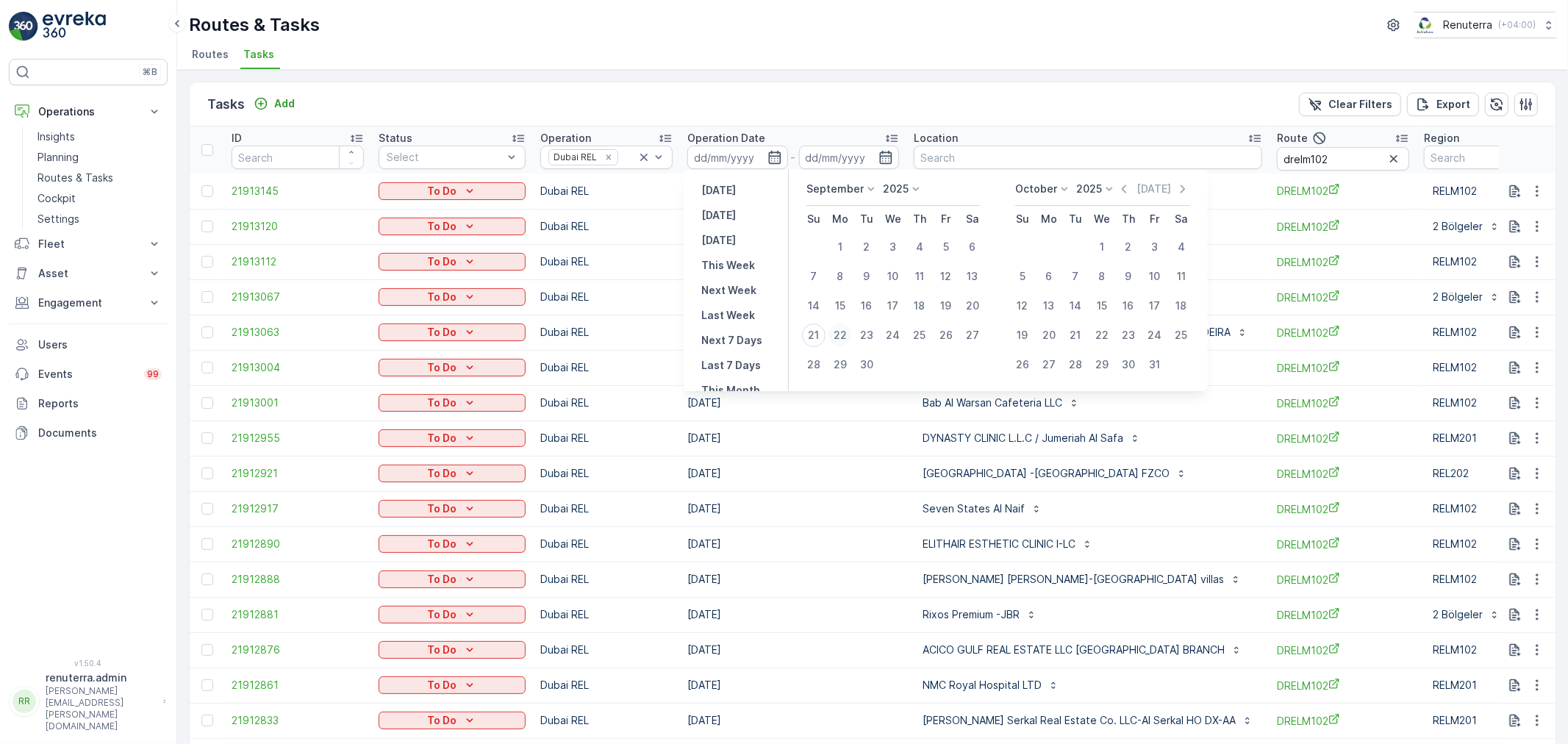
click at [839, 331] on div "22" at bounding box center [840, 335] width 23 height 23
type input "[DATE]"
click at [839, 331] on div "22" at bounding box center [840, 335] width 23 height 23
type input "[DATE]"
click at [839, 331] on div "22" at bounding box center [840, 335] width 23 height 23
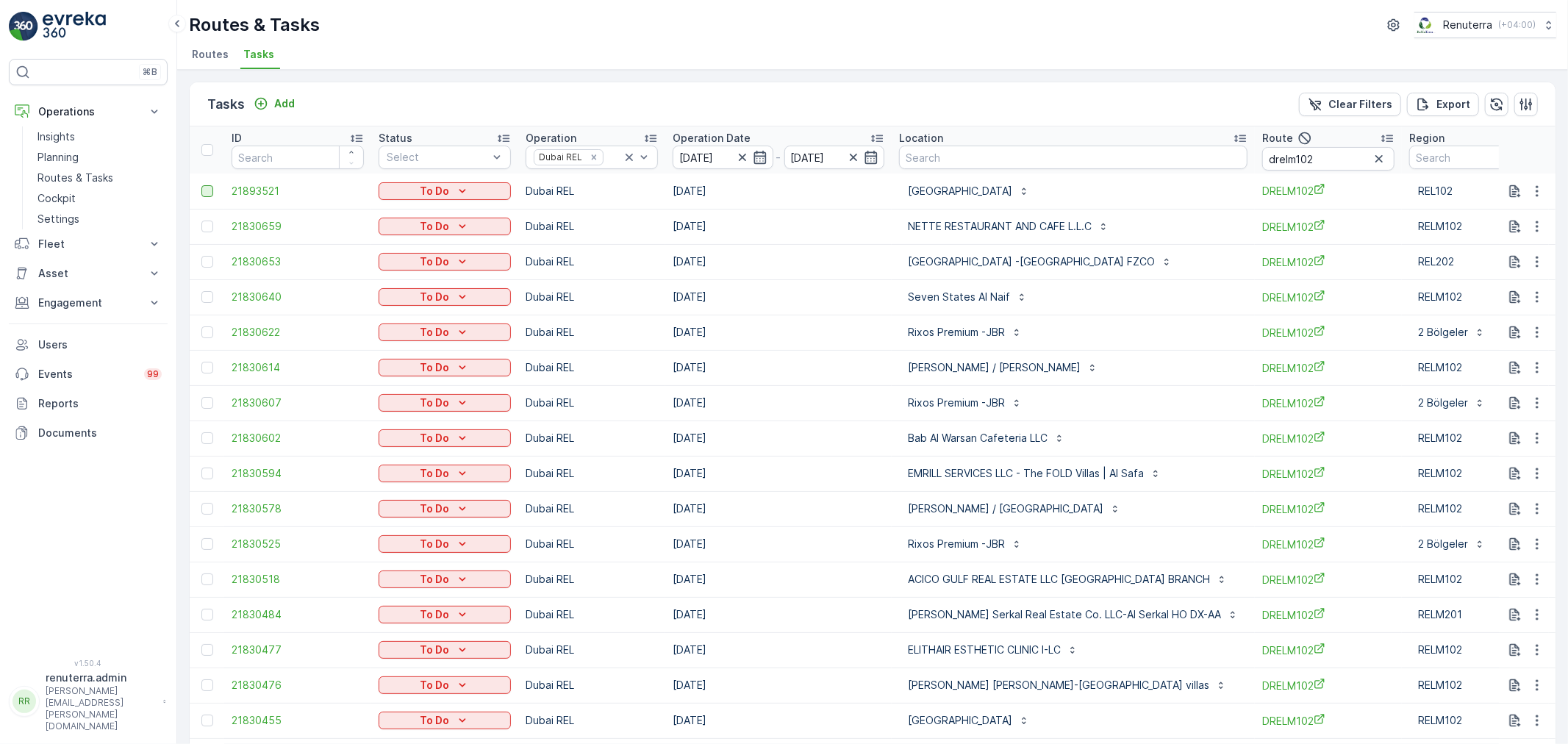
click at [204, 185] on div at bounding box center [207, 191] width 12 height 12
click at [202, 185] on input "checkbox" at bounding box center [202, 185] width 0 height 0
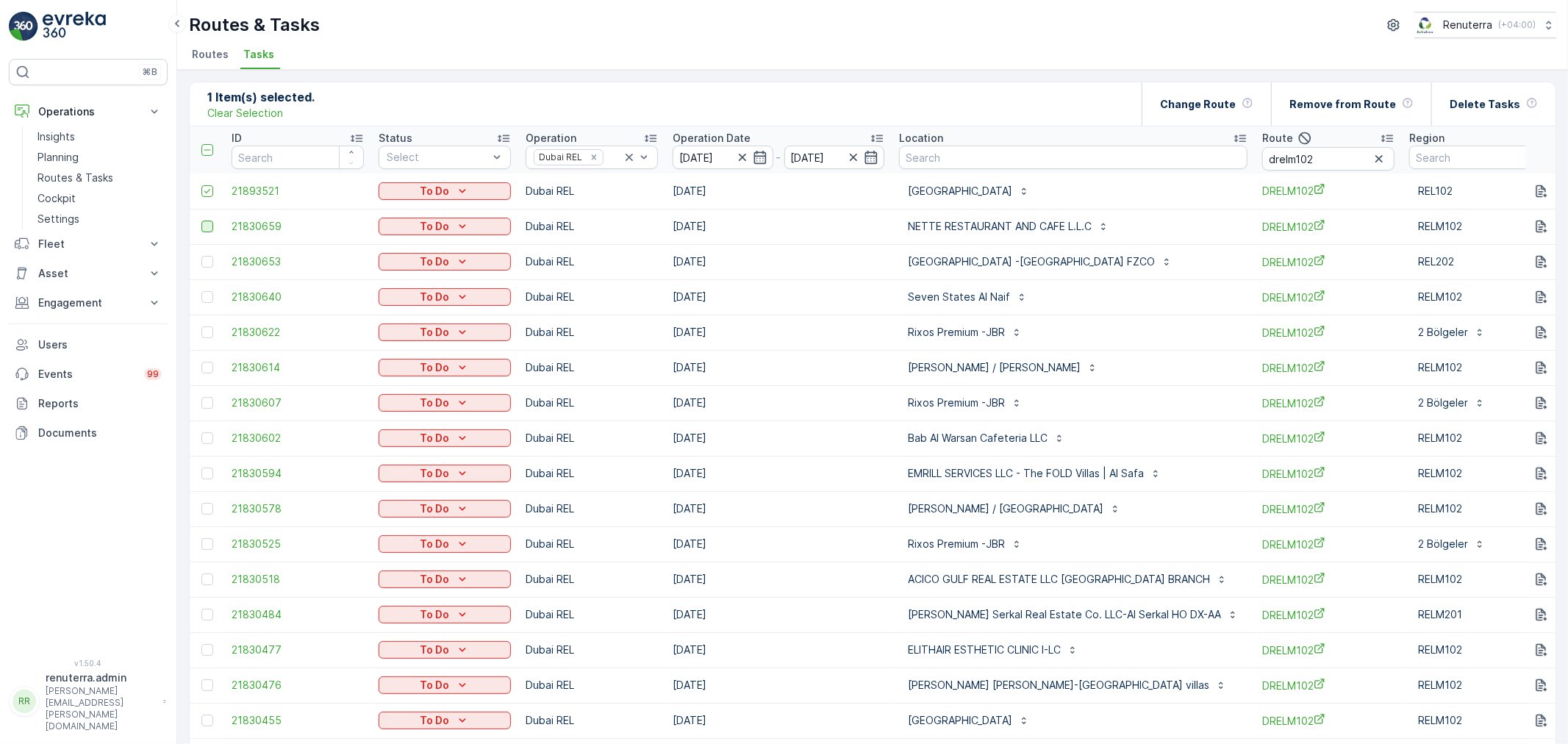
click at [212, 226] on div at bounding box center [207, 226] width 12 height 12
click at [202, 220] on input "checkbox" at bounding box center [202, 220] width 0 height 0
click at [202, 299] on div at bounding box center [207, 297] width 12 height 12
click at [202, 291] on input "checkbox" at bounding box center [202, 291] width 0 height 0
click at [207, 328] on td at bounding box center [206, 332] width 34 height 35
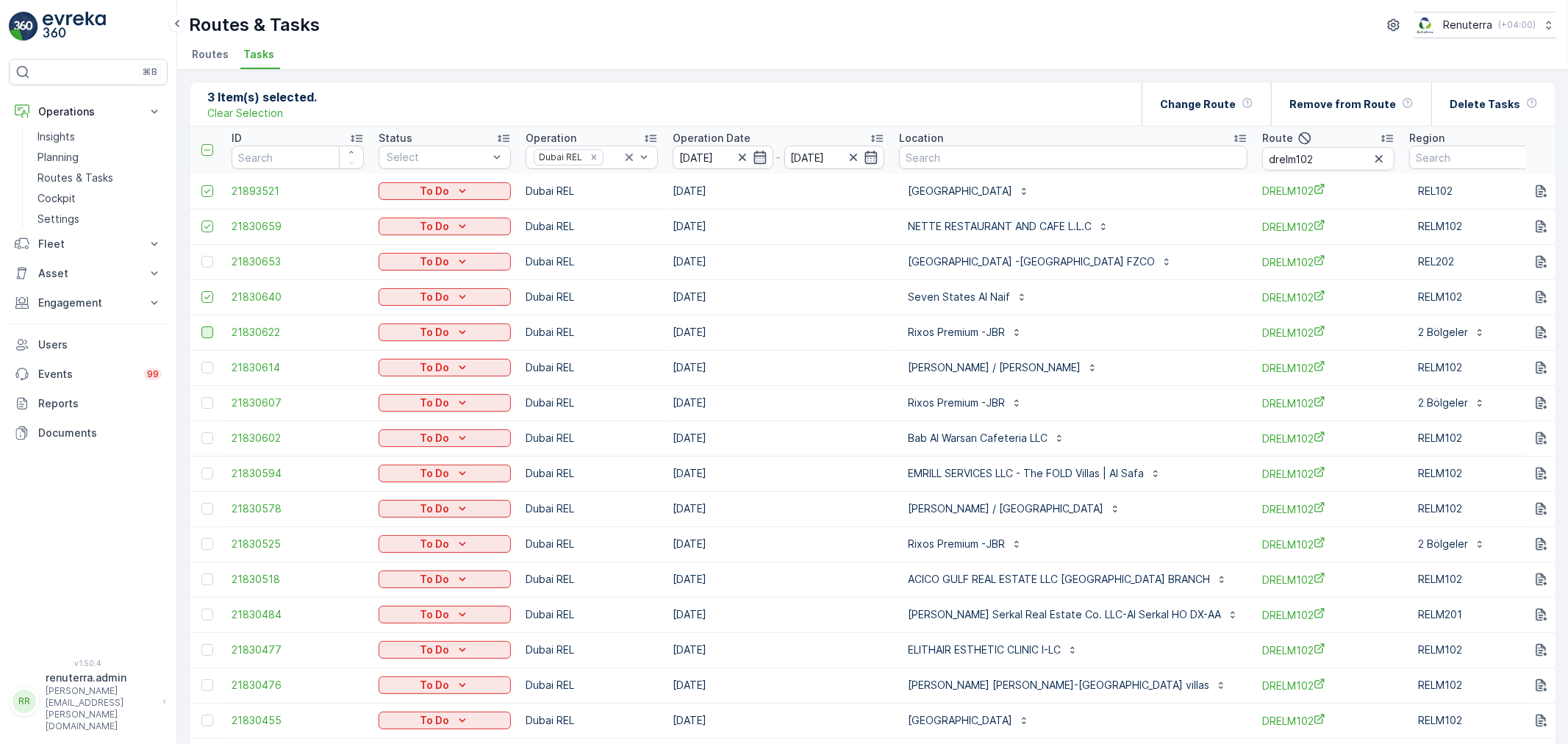
click at [207, 329] on div at bounding box center [207, 332] width 12 height 12
click at [202, 327] on input "checkbox" at bounding box center [202, 327] width 0 height 0
click at [207, 365] on div at bounding box center [207, 367] width 12 height 12
click at [202, 362] on input "checkbox" at bounding box center [202, 362] width 0 height 0
click at [209, 404] on div at bounding box center [207, 403] width 12 height 12
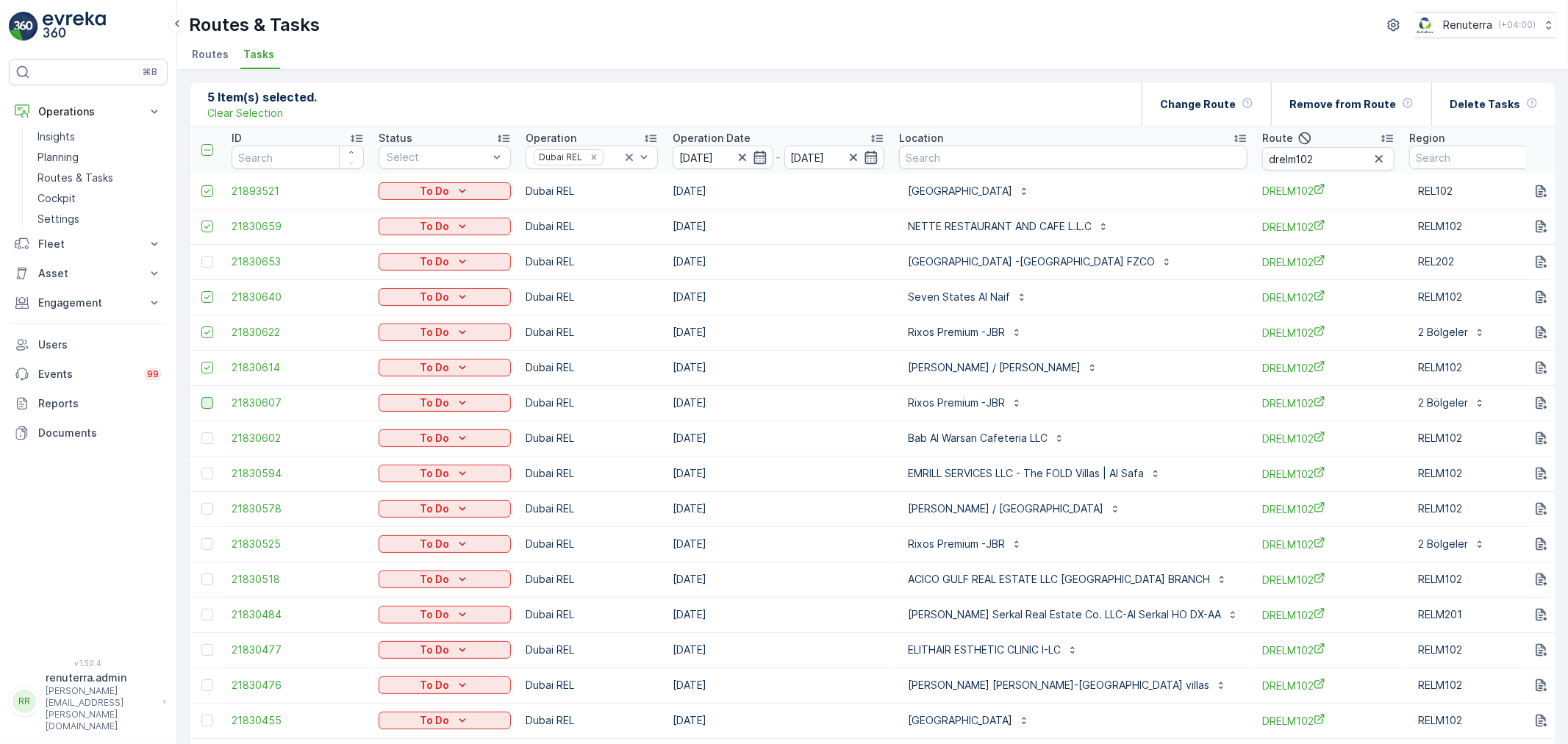
click at [202, 397] on input "checkbox" at bounding box center [202, 397] width 0 height 0
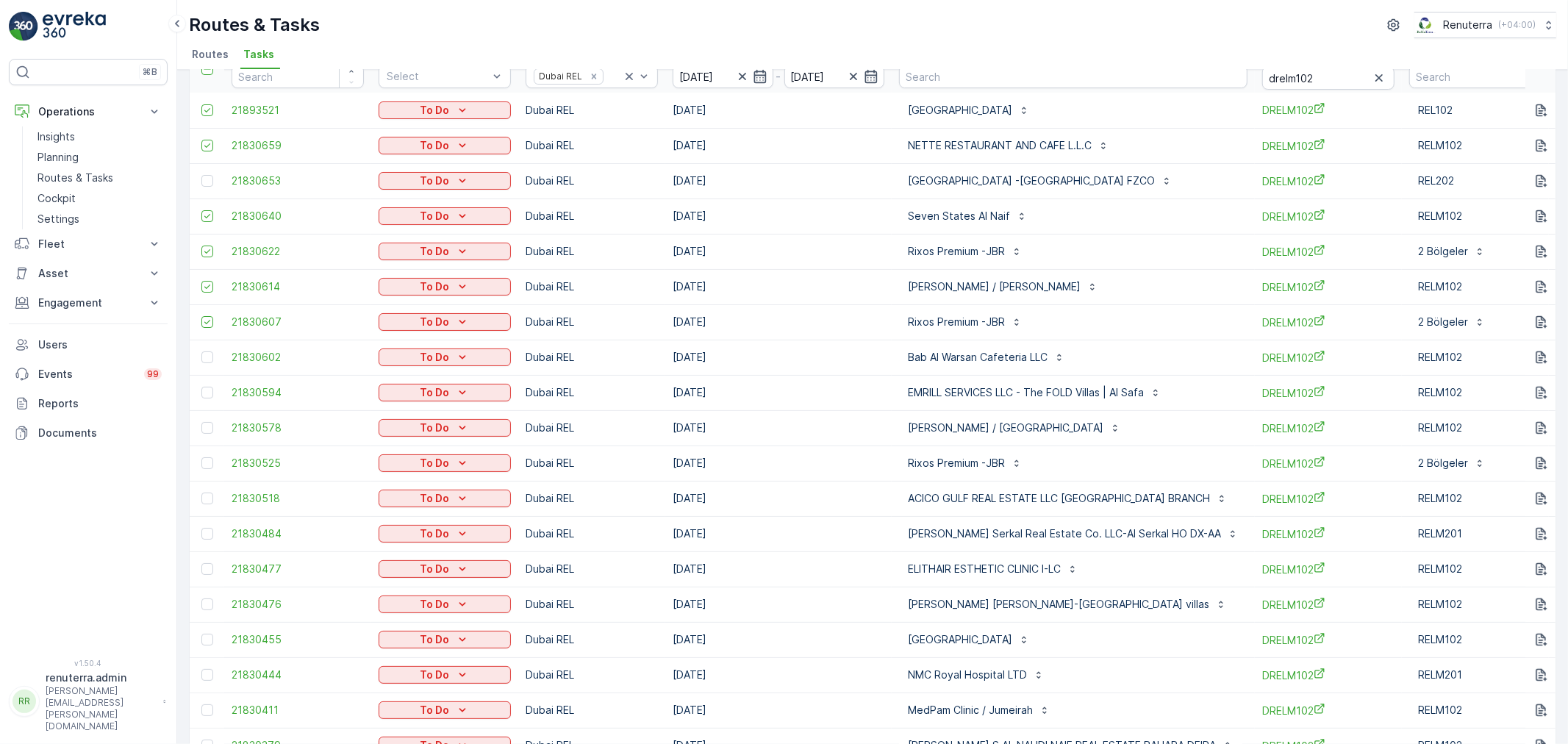
scroll to position [81, 0]
click at [200, 465] on td at bounding box center [206, 463] width 34 height 35
click at [205, 462] on div at bounding box center [207, 462] width 12 height 12
click at [202, 456] on input "checkbox" at bounding box center [202, 456] width 0 height 0
click at [199, 531] on td at bounding box center [206, 533] width 34 height 35
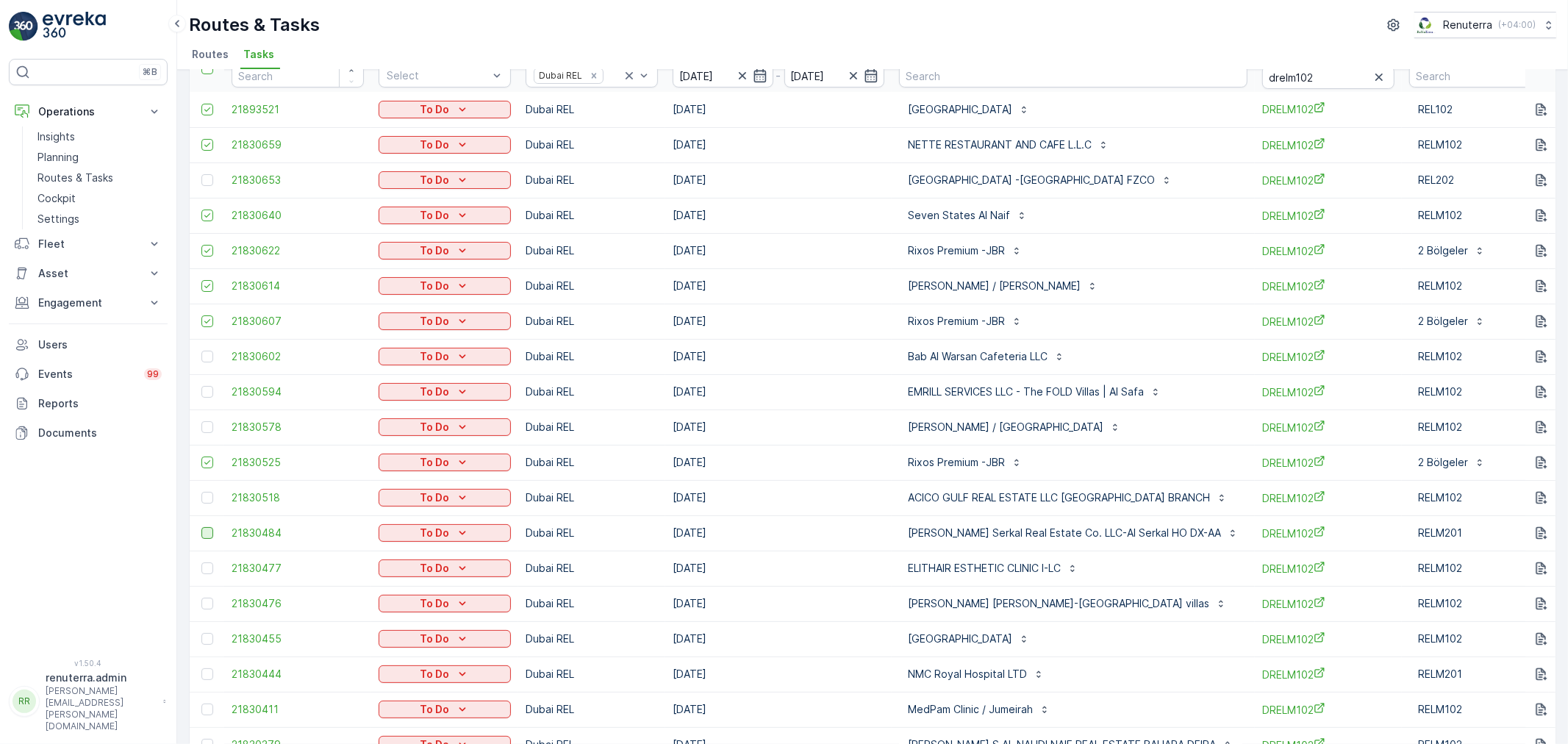
click at [206, 530] on div at bounding box center [207, 533] width 12 height 12
click at [202, 527] on input "checkbox" at bounding box center [202, 527] width 0 height 0
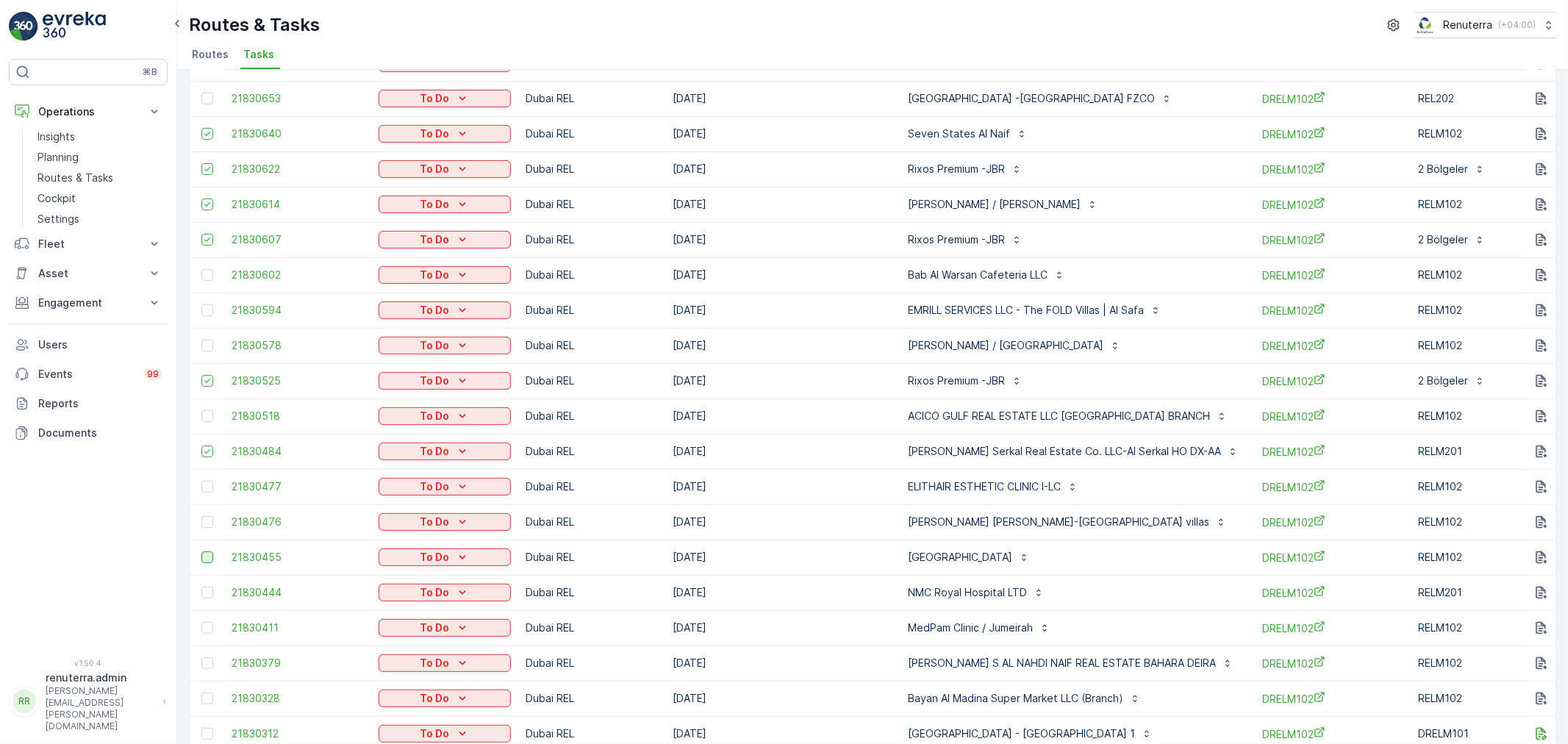
click at [208, 554] on div at bounding box center [207, 557] width 12 height 12
click at [202, 552] on input "checkbox" at bounding box center [202, 552] width 0 height 0
click at [202, 587] on div at bounding box center [209, 592] width 16 height 12
click at [202, 587] on input "checkbox" at bounding box center [202, 587] width 0 height 0
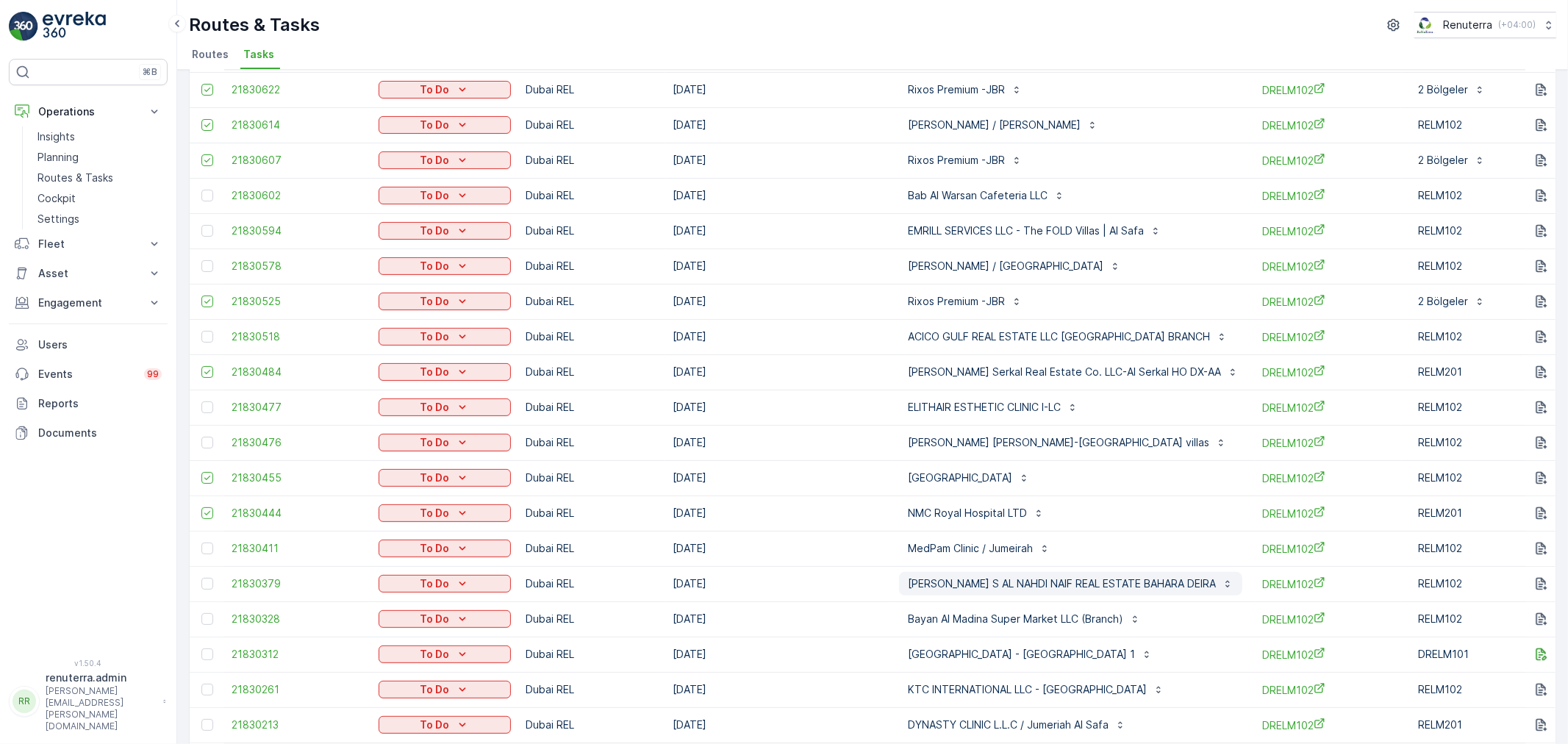
scroll to position [245, 0]
click at [203, 577] on div at bounding box center [207, 581] width 12 height 12
click at [202, 576] on input "checkbox" at bounding box center [202, 576] width 0 height 0
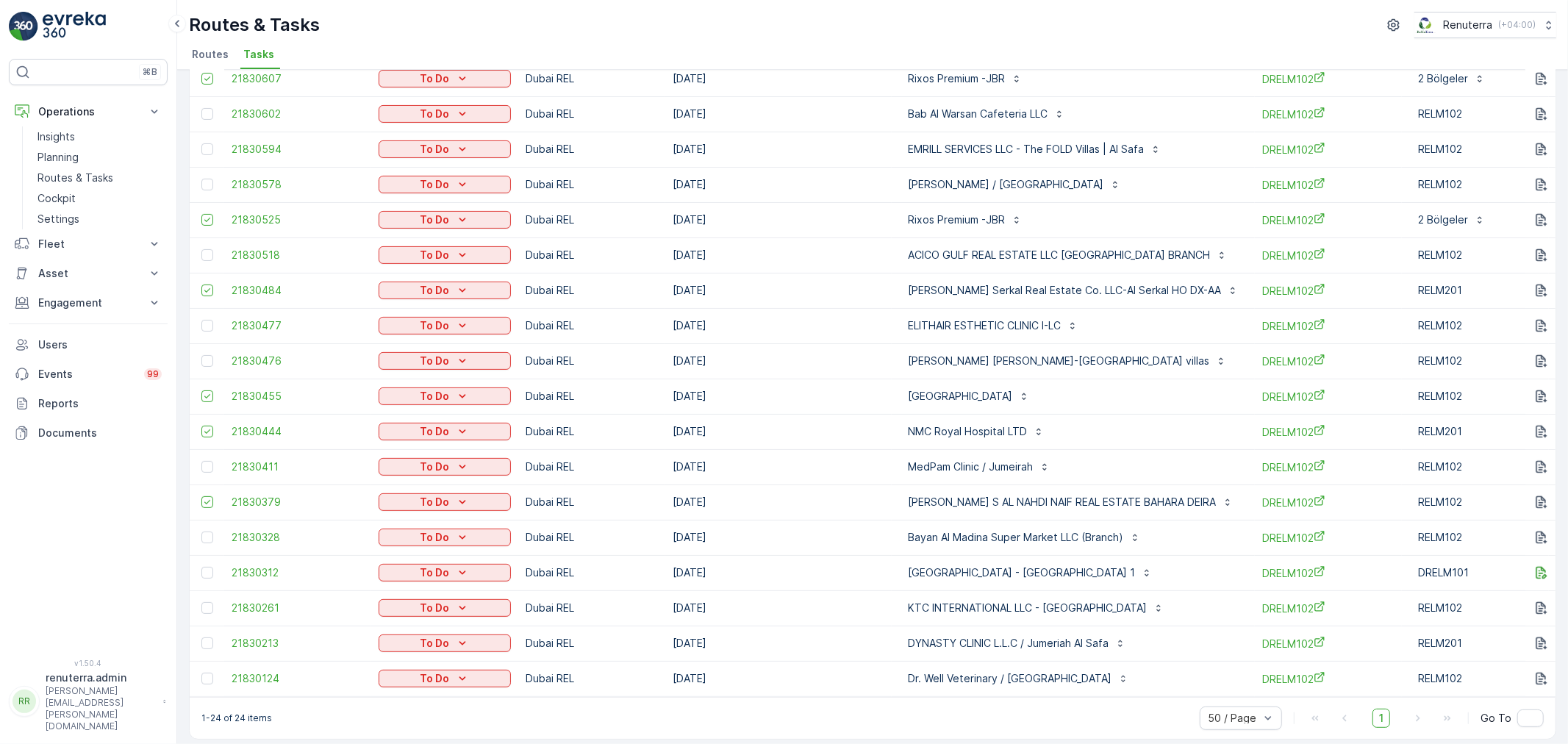
scroll to position [327, 0]
click at [211, 535] on div at bounding box center [207, 535] width 12 height 12
click at [202, 529] on input "checkbox" at bounding box center [202, 529] width 0 height 0
click at [204, 568] on div at bounding box center [207, 570] width 12 height 12
click at [202, 564] on input "checkbox" at bounding box center [202, 564] width 0 height 0
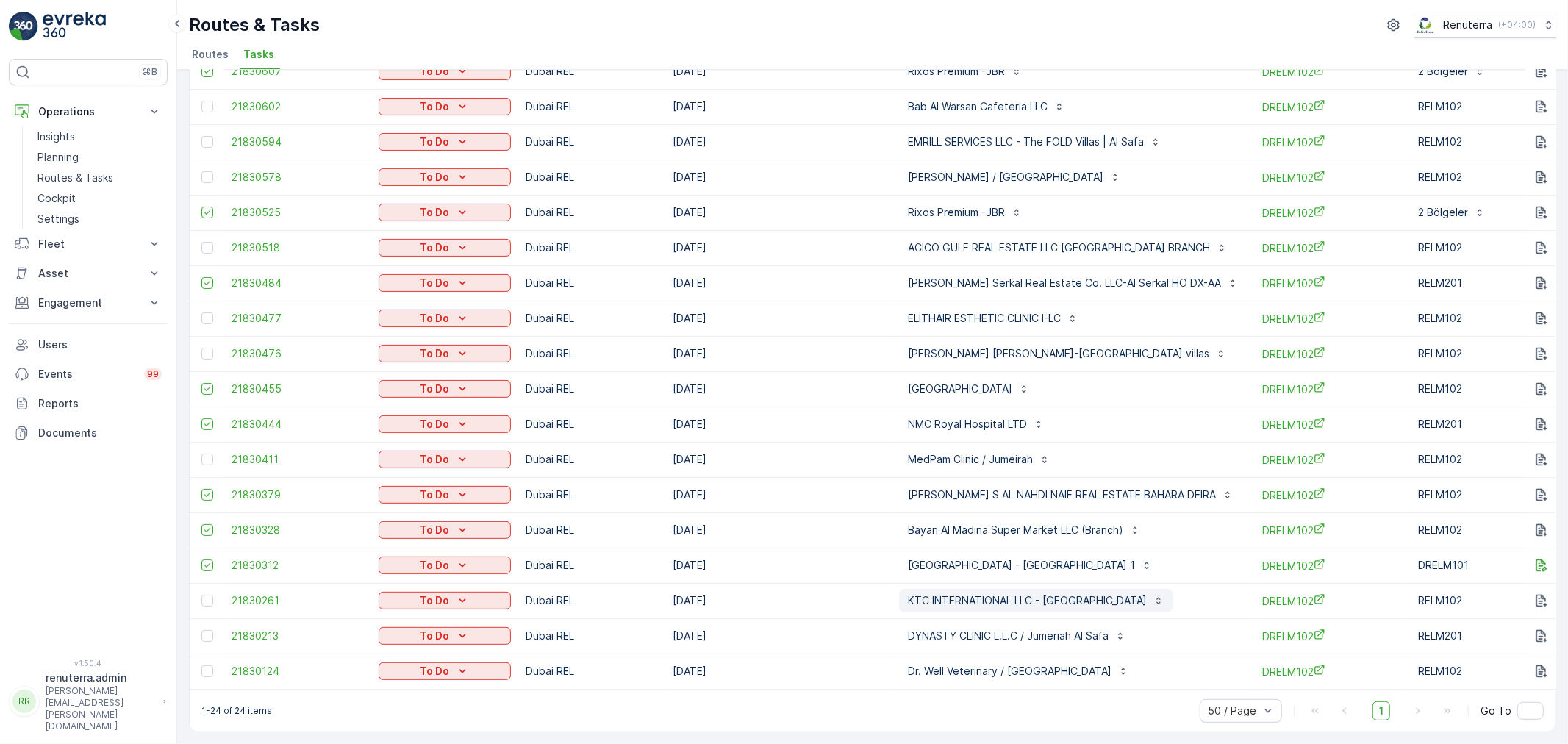
scroll to position [339, 0]
click at [203, 665] on div at bounding box center [209, 671] width 16 height 12
click at [202, 665] on input "checkbox" at bounding box center [202, 665] width 0 height 0
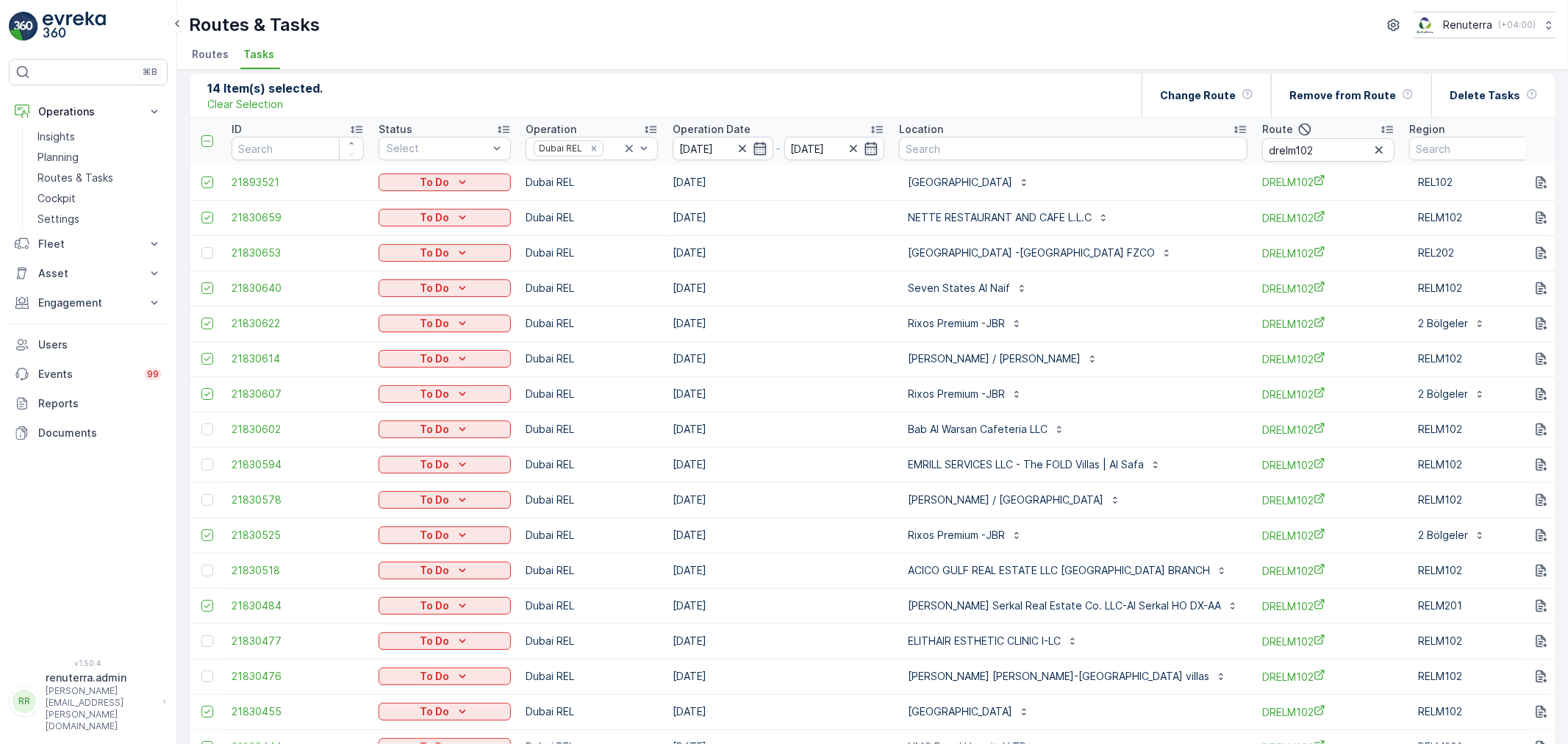
scroll to position [0, 0]
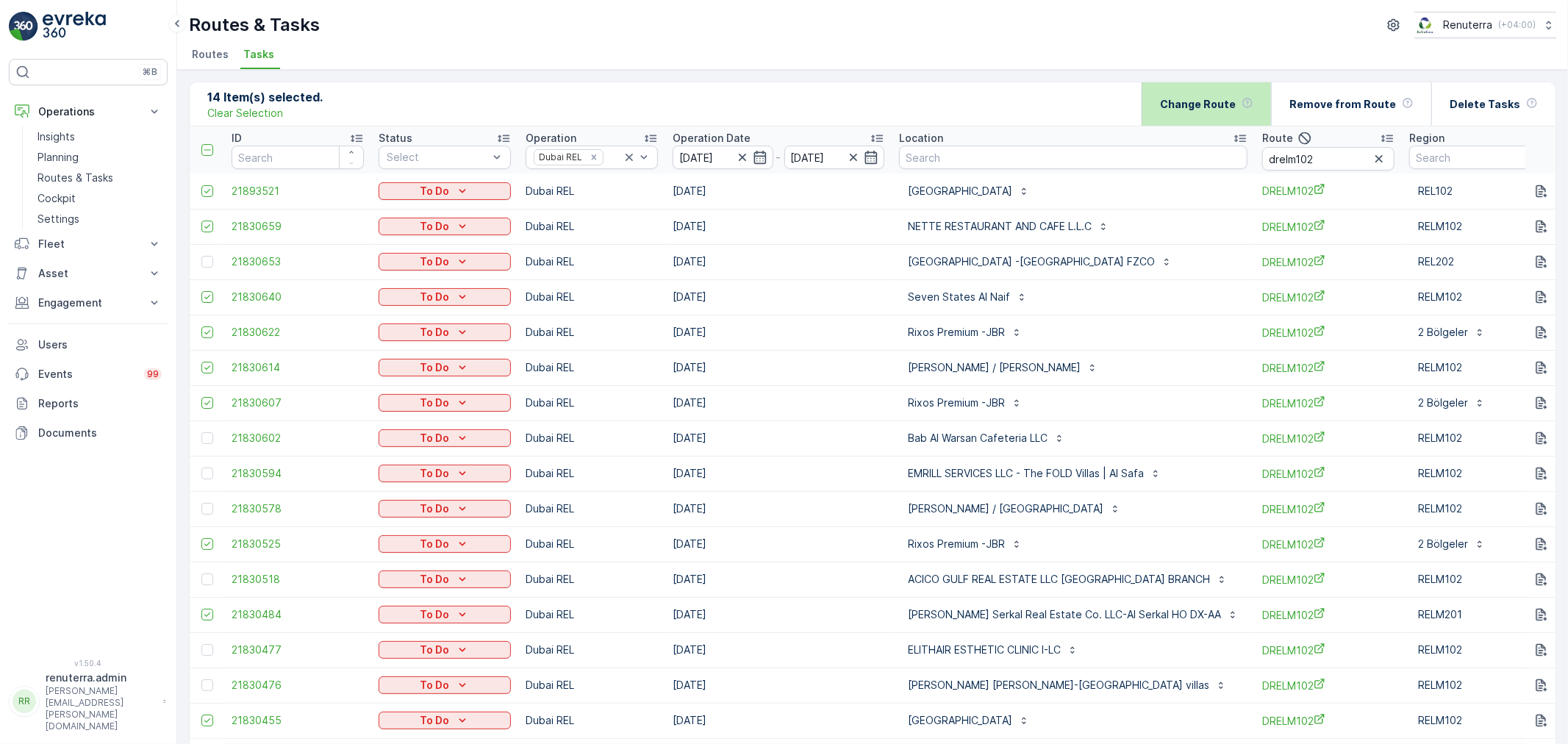
click at [1191, 113] on div "Change Route" at bounding box center [1206, 104] width 93 height 43
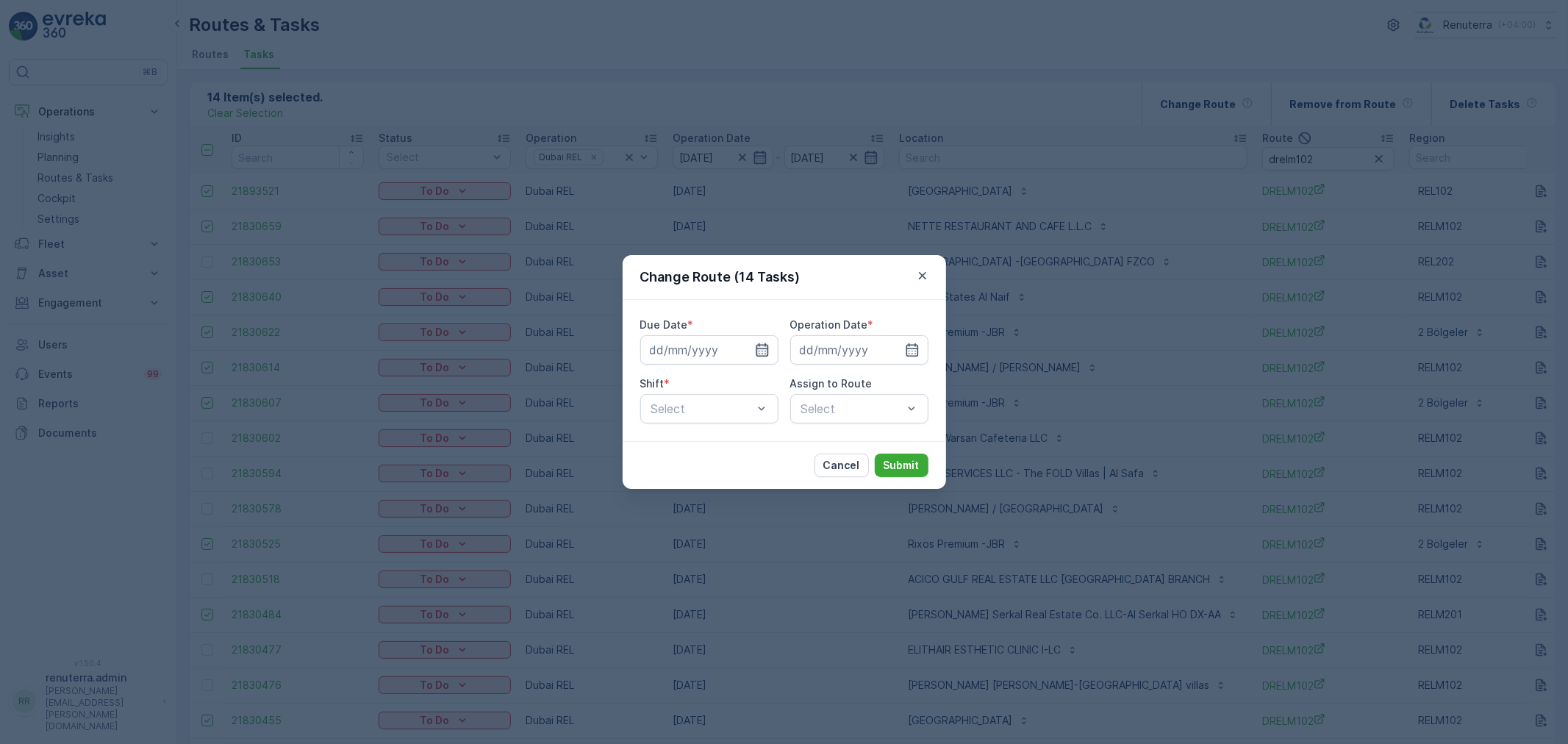
click at [766, 350] on icon "button" at bounding box center [762, 350] width 15 height 15
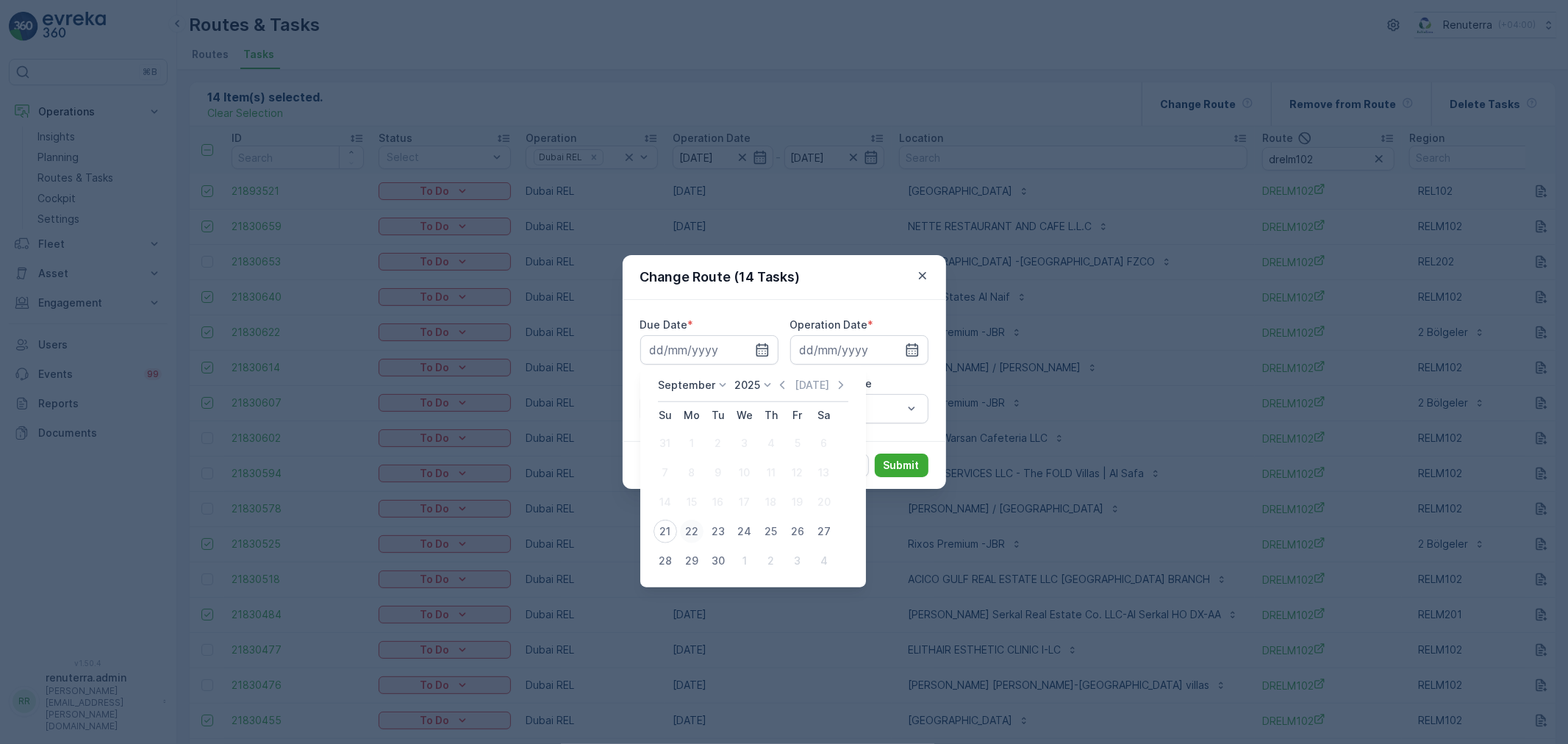
click at [692, 530] on div "22" at bounding box center [691, 531] width 23 height 23
type input "[DATE]"
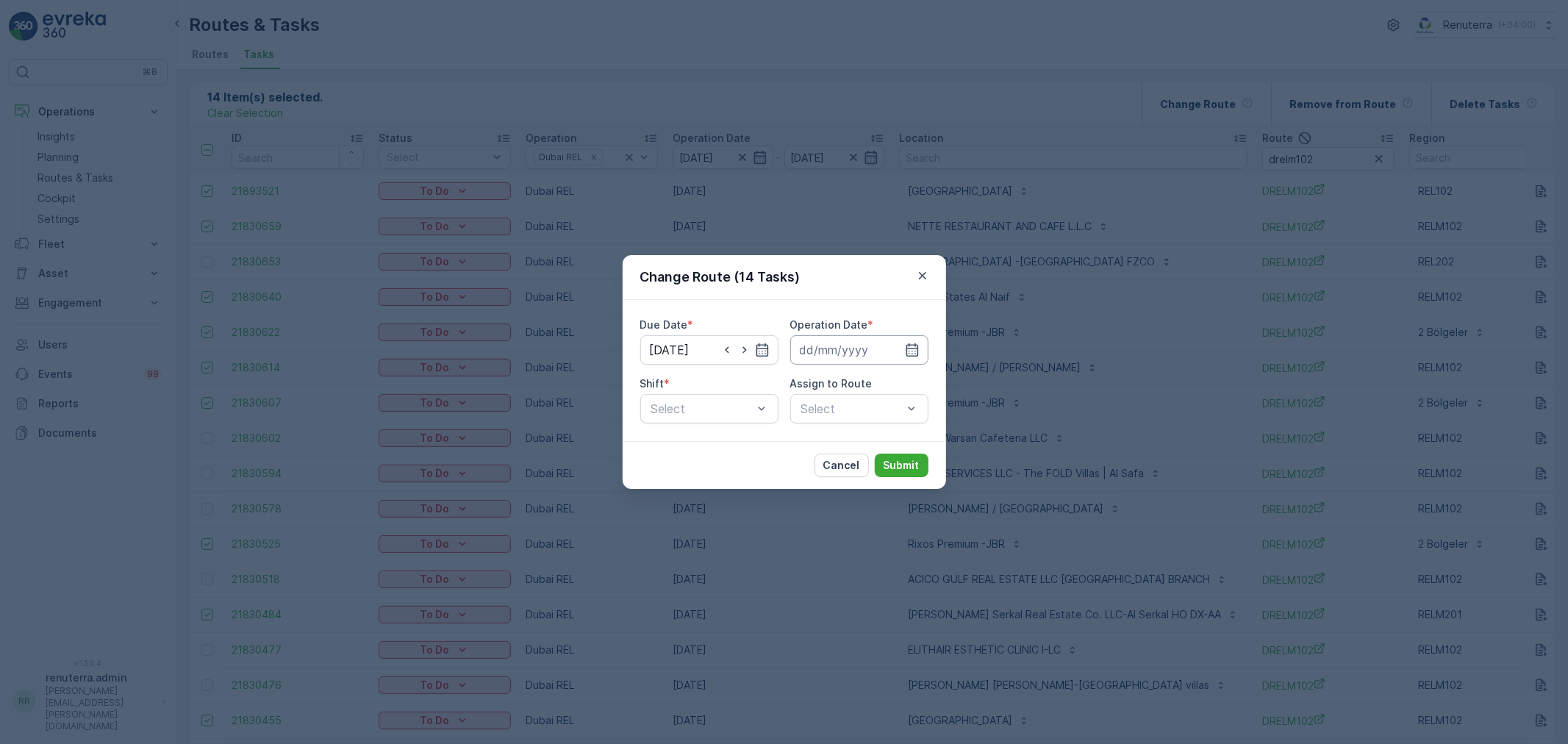
drag, startPoint x: 909, startPoint y: 343, endPoint x: 907, endPoint y: 358, distance: 15.1
click at [909, 345] on icon "button" at bounding box center [912, 350] width 15 height 15
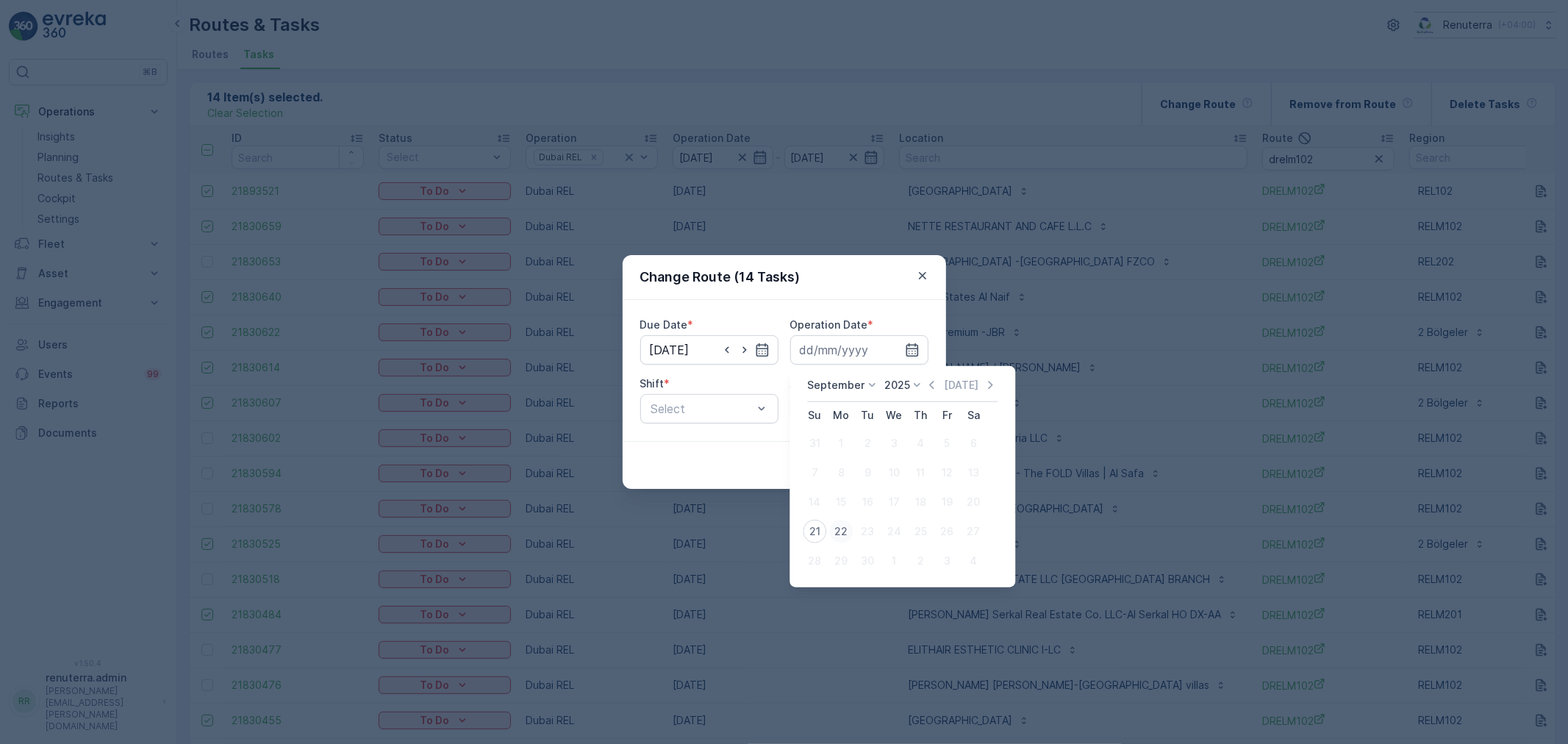
click at [838, 523] on div "22" at bounding box center [840, 531] width 23 height 23
type input "[DATE]"
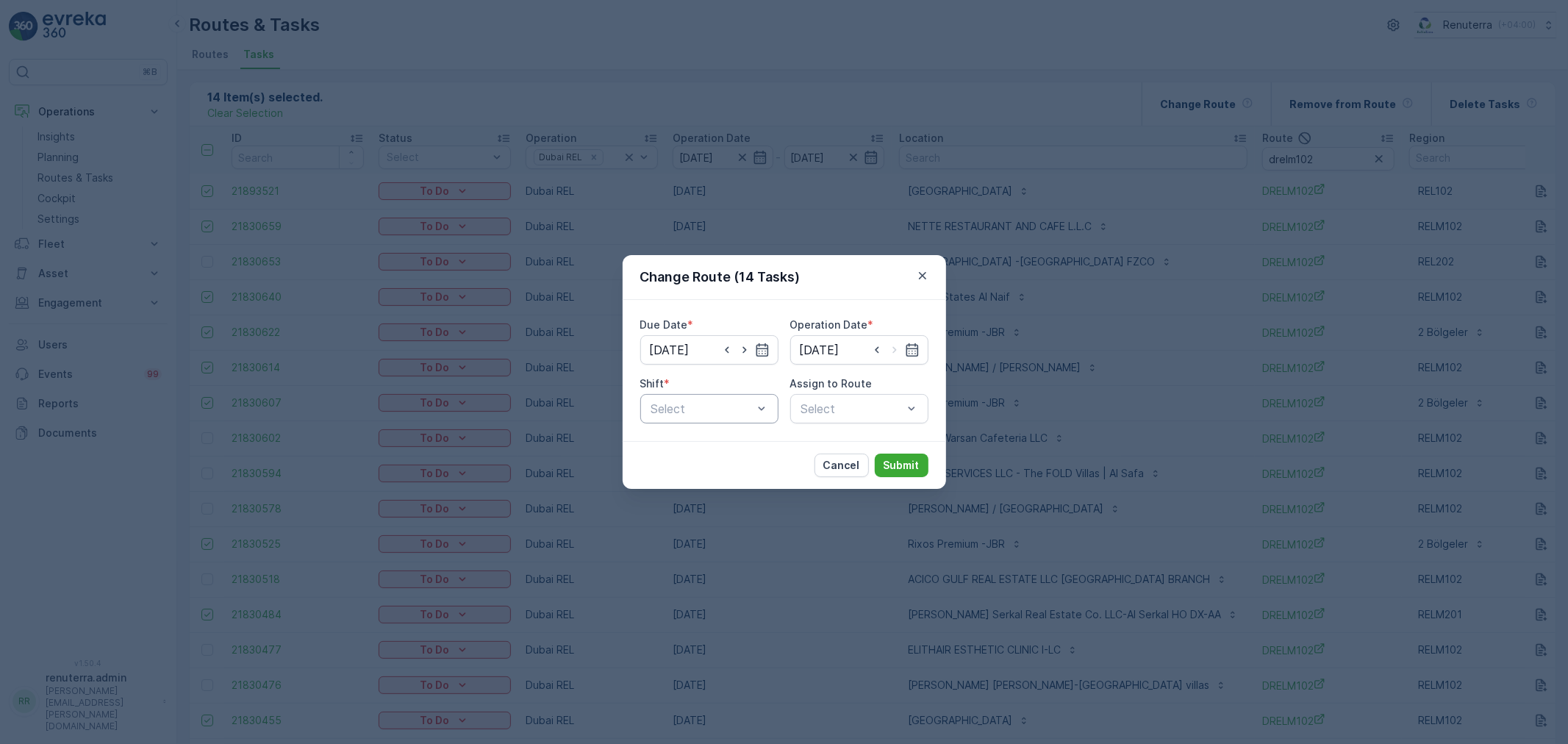
click at [710, 420] on div "Select" at bounding box center [709, 409] width 138 height 30
drag, startPoint x: 704, startPoint y: 447, endPoint x: 728, endPoint y: 443, distance: 24.3
click at [706, 446] on div "Day Shift" at bounding box center [710, 445] width 120 height 13
click at [840, 416] on div "Select" at bounding box center [858, 409] width 138 height 30
click at [840, 412] on div "Select" at bounding box center [858, 409] width 138 height 30
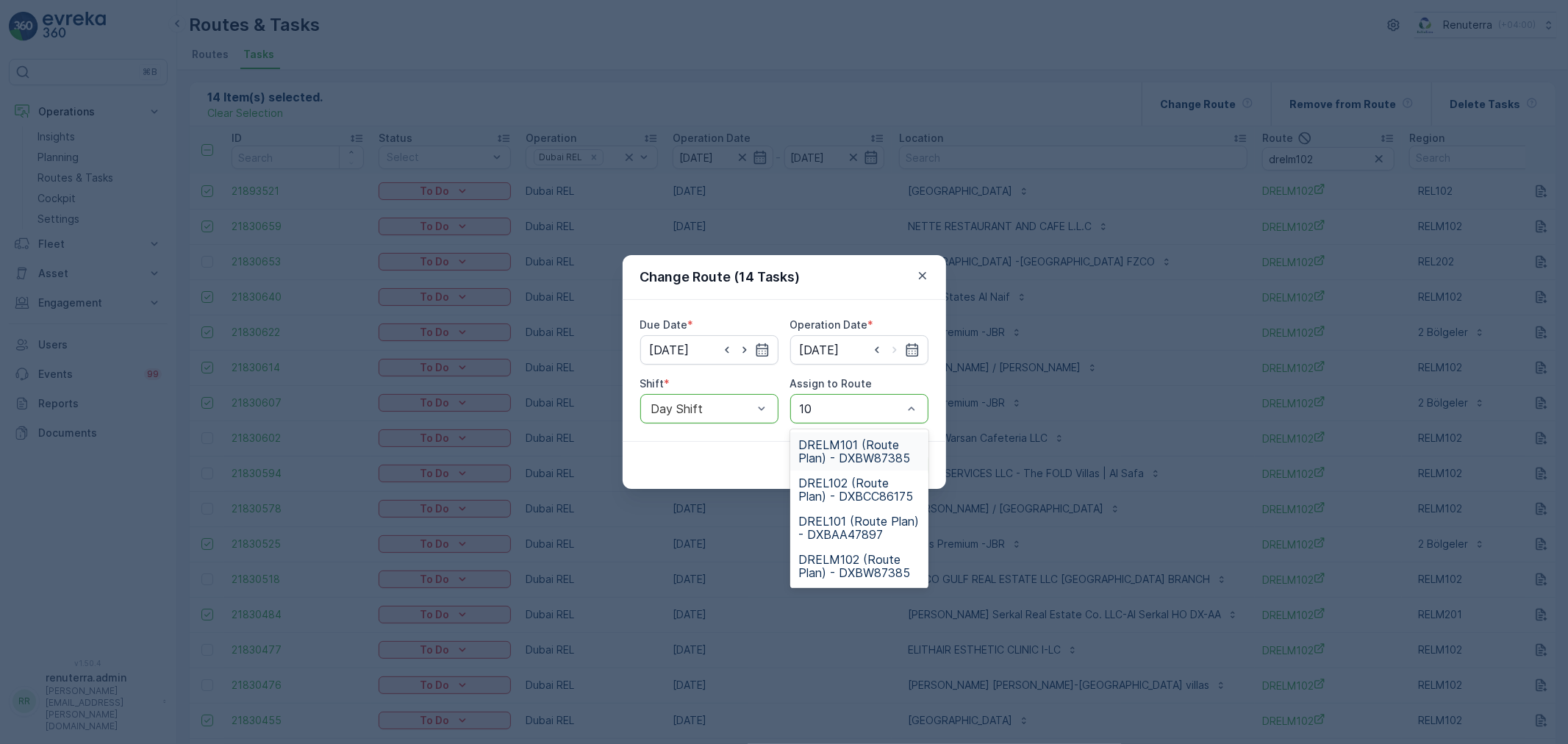
type input "101"
click at [838, 452] on span "DRELM101 (Route Plan) - DXBW87385" at bounding box center [859, 452] width 120 height 27
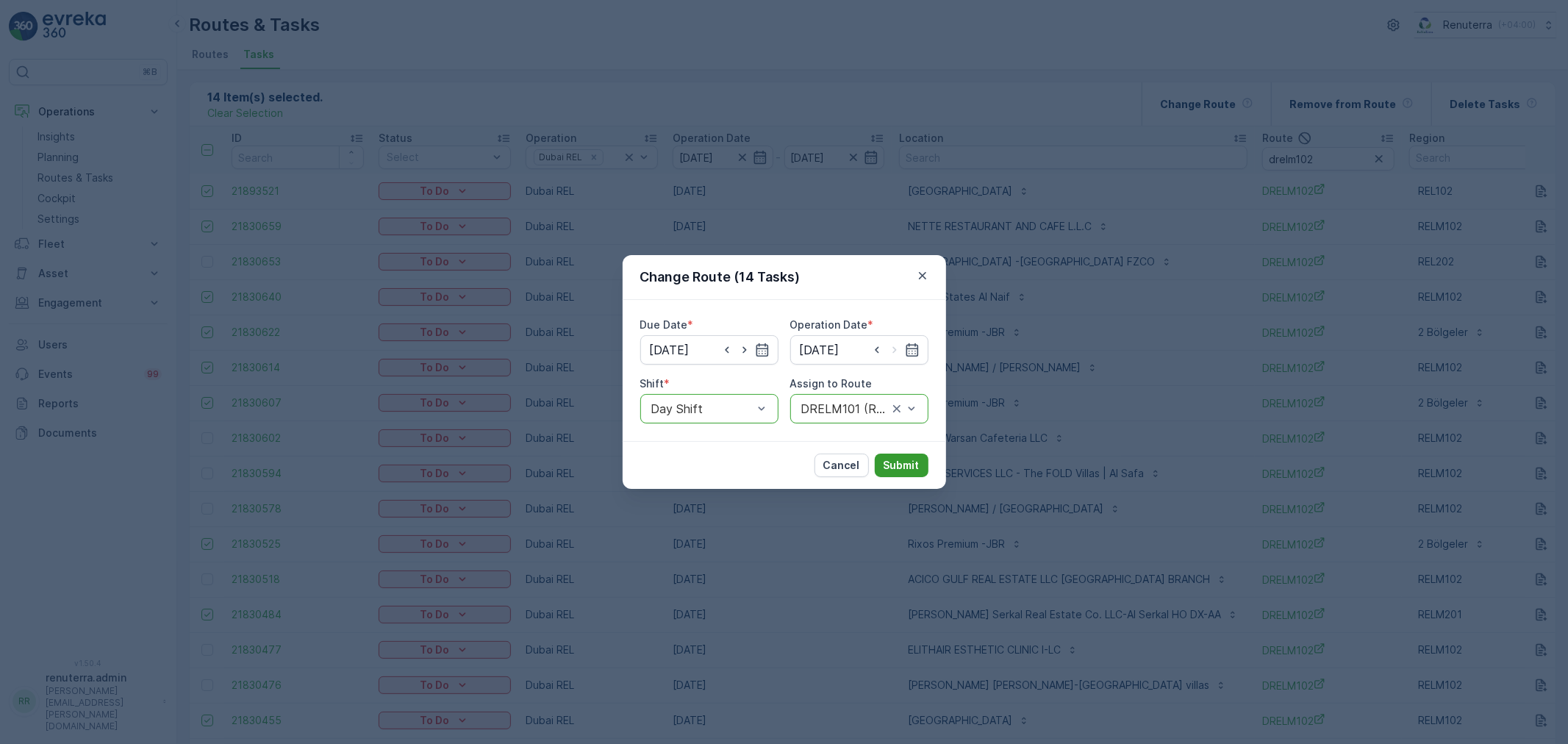
click at [920, 468] on button "Submit" at bounding box center [902, 465] width 54 height 23
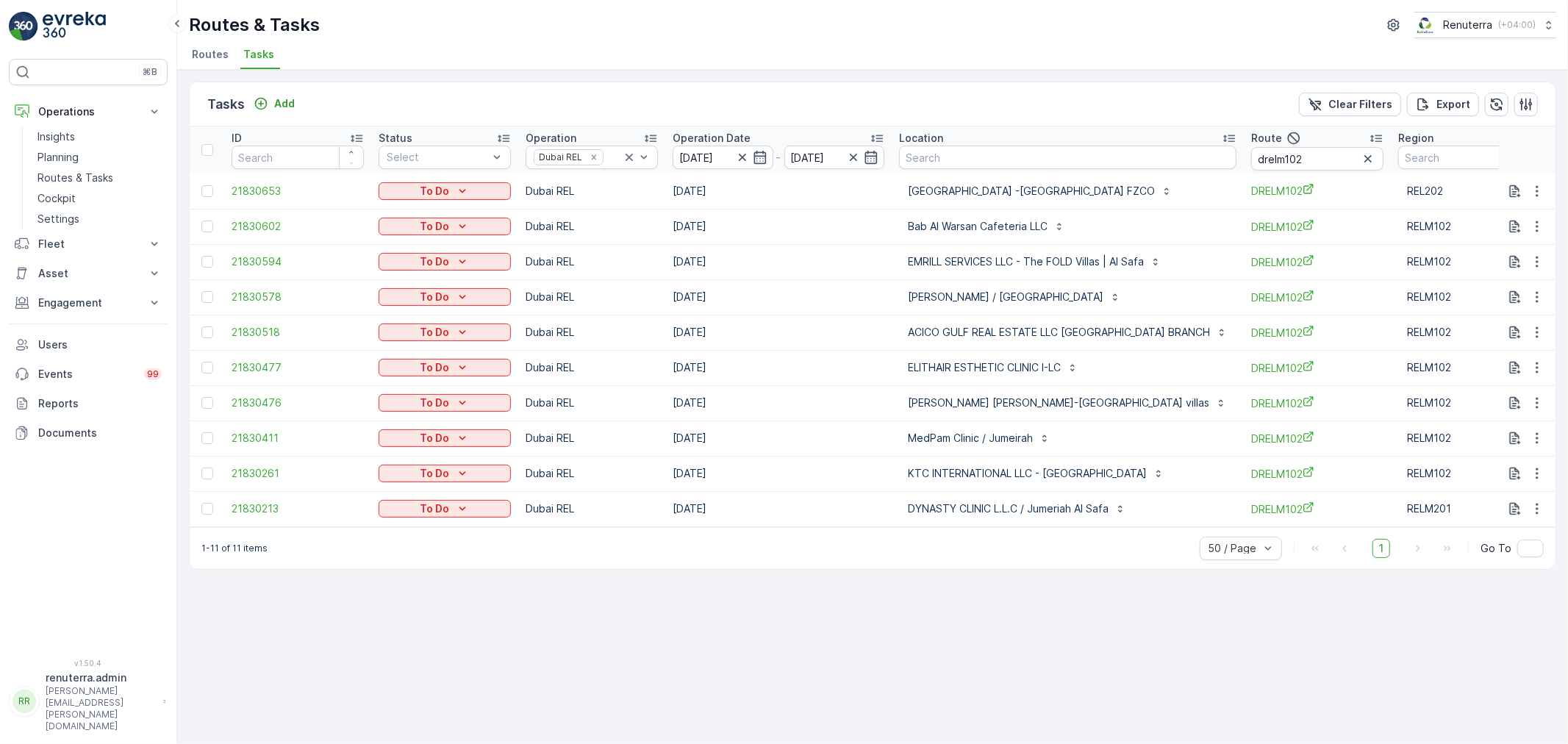
drag, startPoint x: 607, startPoint y: 671, endPoint x: 597, endPoint y: 678, distance: 12.2
click at [605, 671] on div "Tasks Add Clear Filters Export ID Status Select Operation Dubai REL Operation D…" at bounding box center [871, 406] width 1390 height 675
click at [61, 217] on p "Settings" at bounding box center [58, 219] width 42 height 15
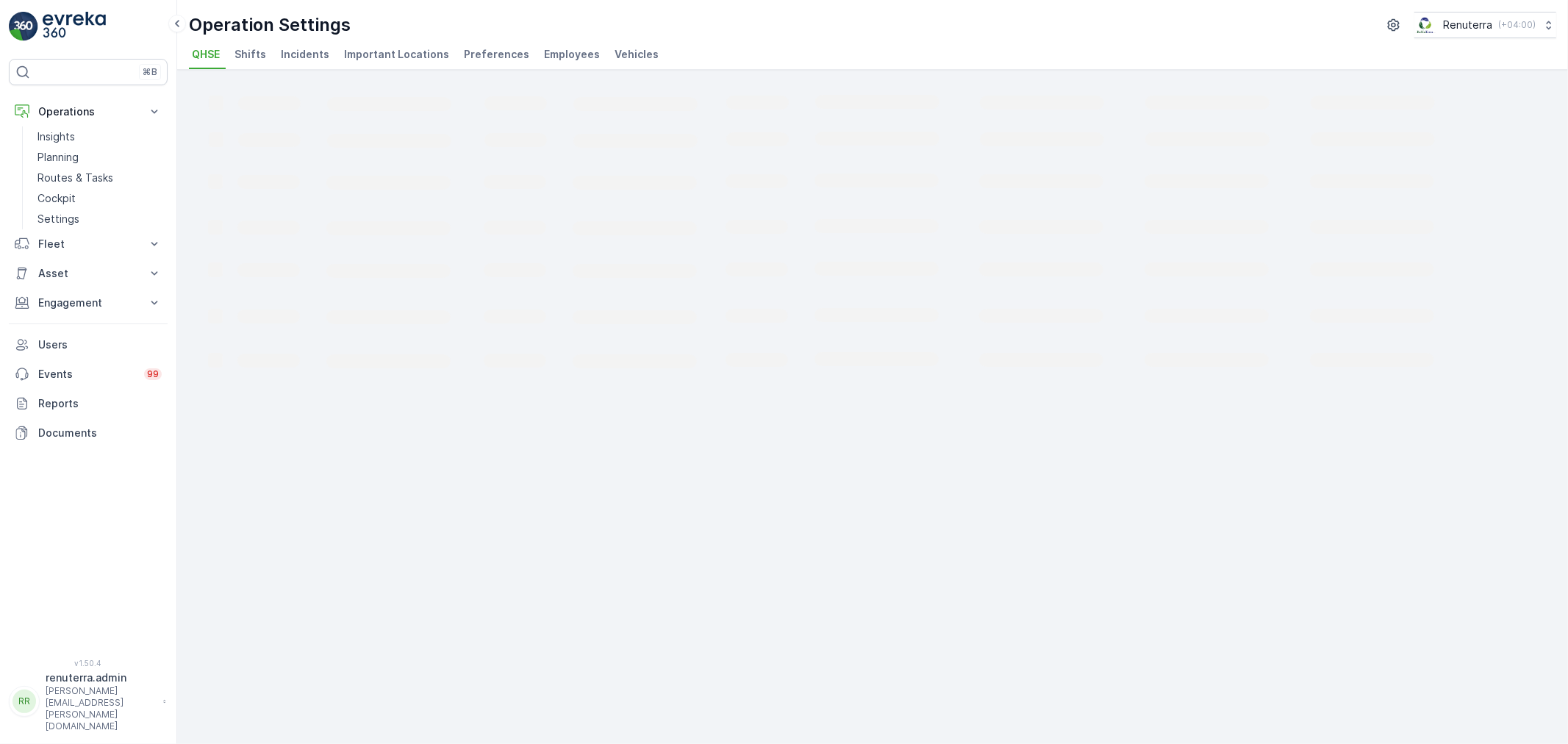
click at [556, 62] on li "Employees" at bounding box center [574, 56] width 65 height 25
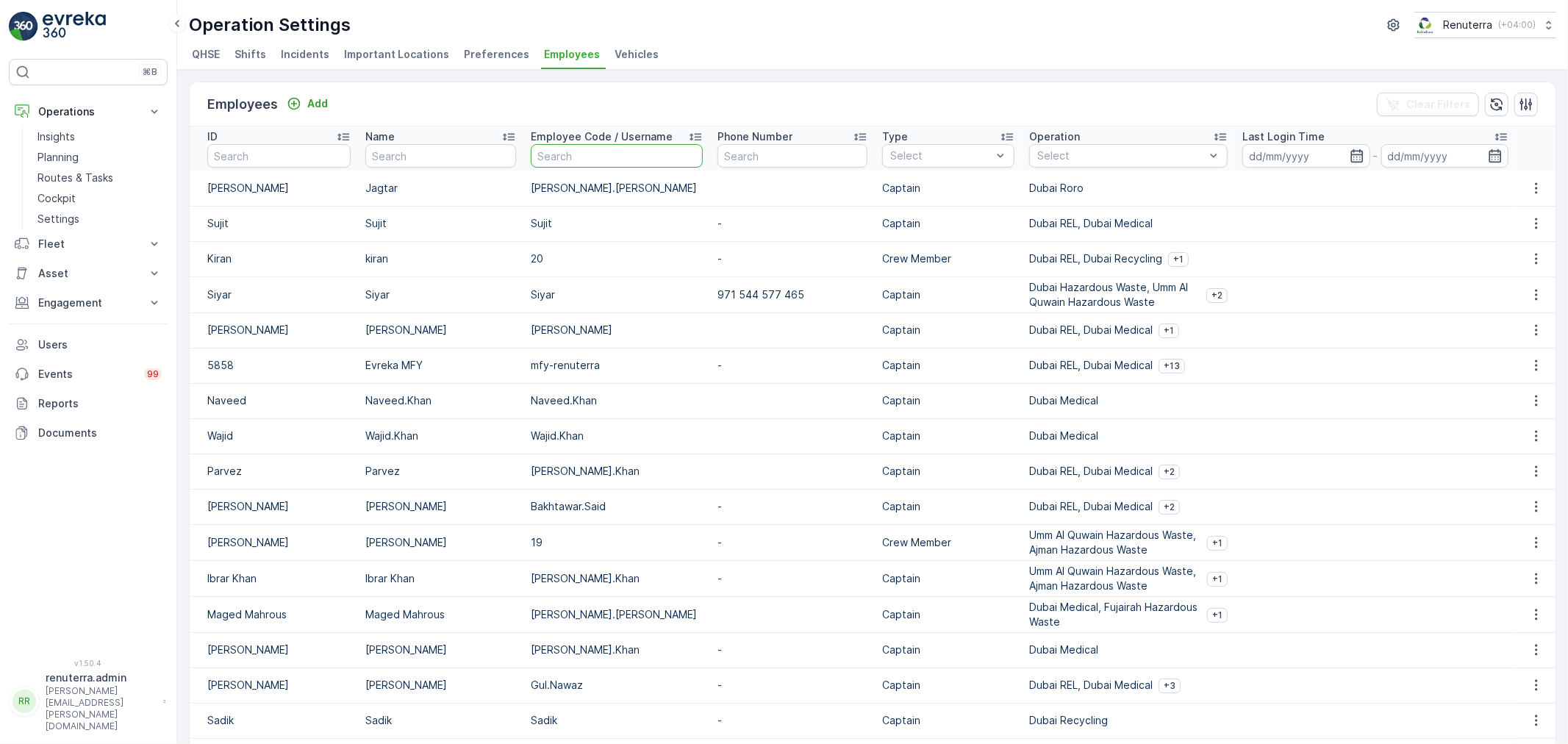
click at [626, 167] on input "text" at bounding box center [617, 155] width 172 height 23
type input "sh"
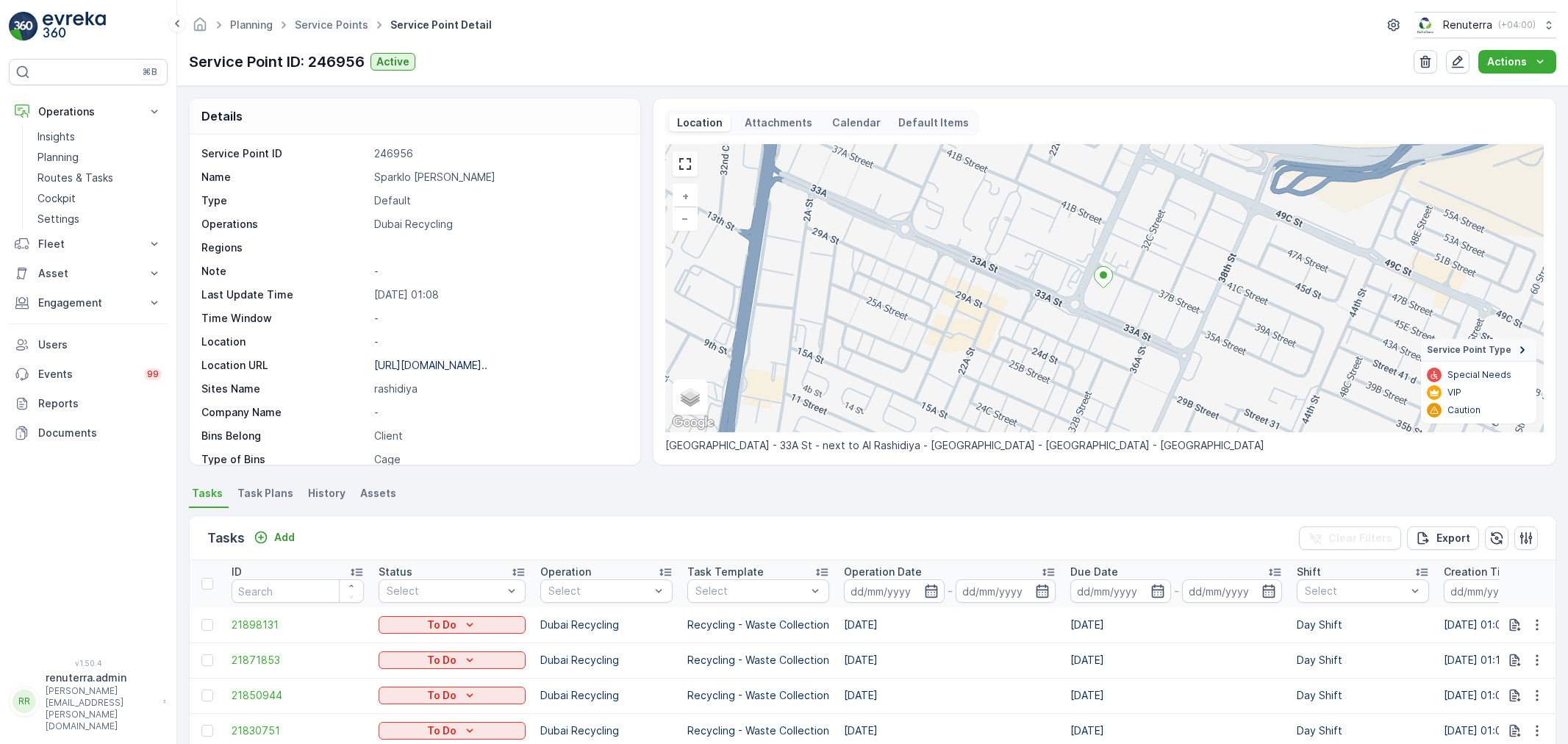
drag, startPoint x: 0, startPoint y: 0, endPoint x: 339, endPoint y: 31, distance: 340.4
click at [339, 31] on span "Service Points" at bounding box center [331, 25] width 80 height 15
click at [355, 19] on link "Service Points" at bounding box center [331, 25] width 73 height 13
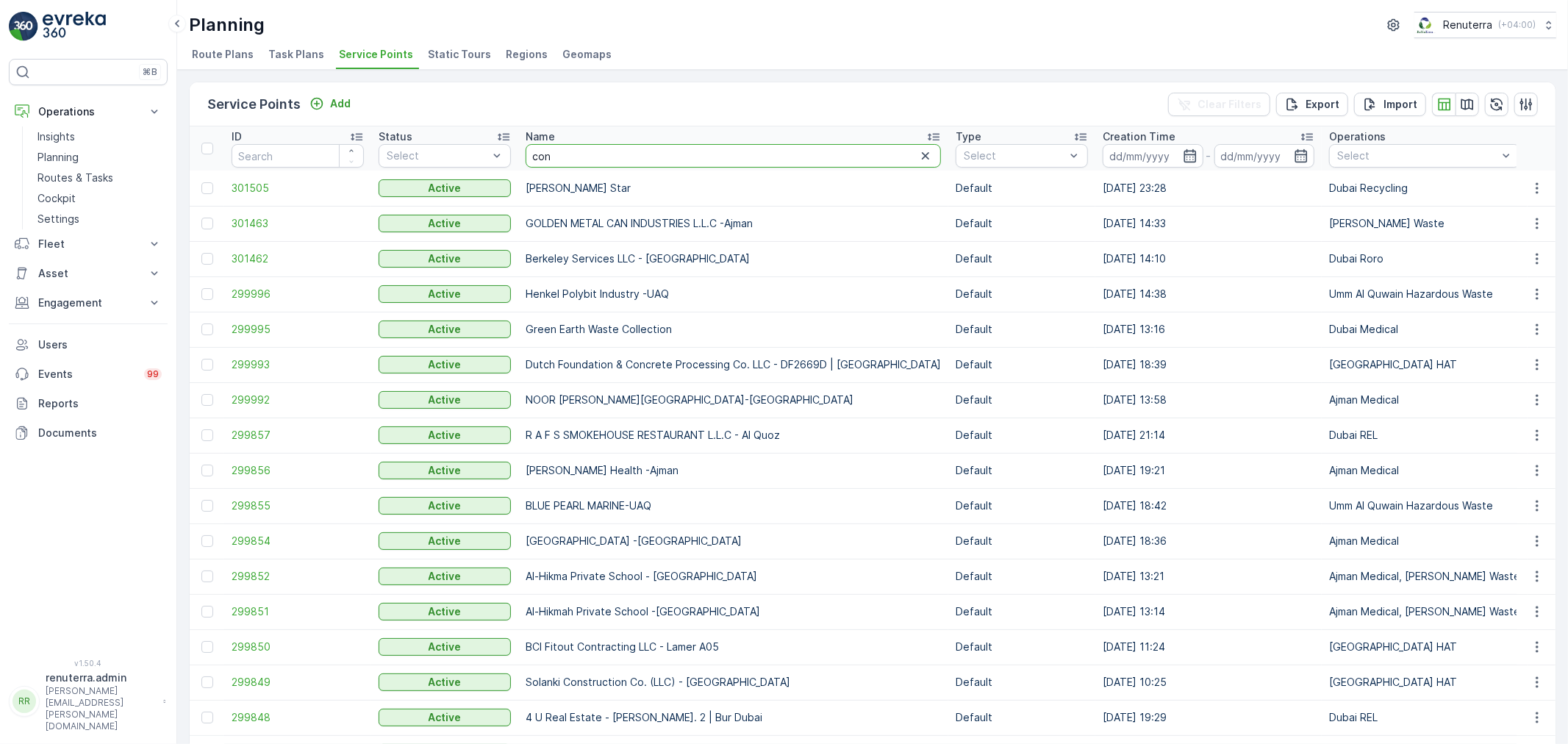
type input "conc"
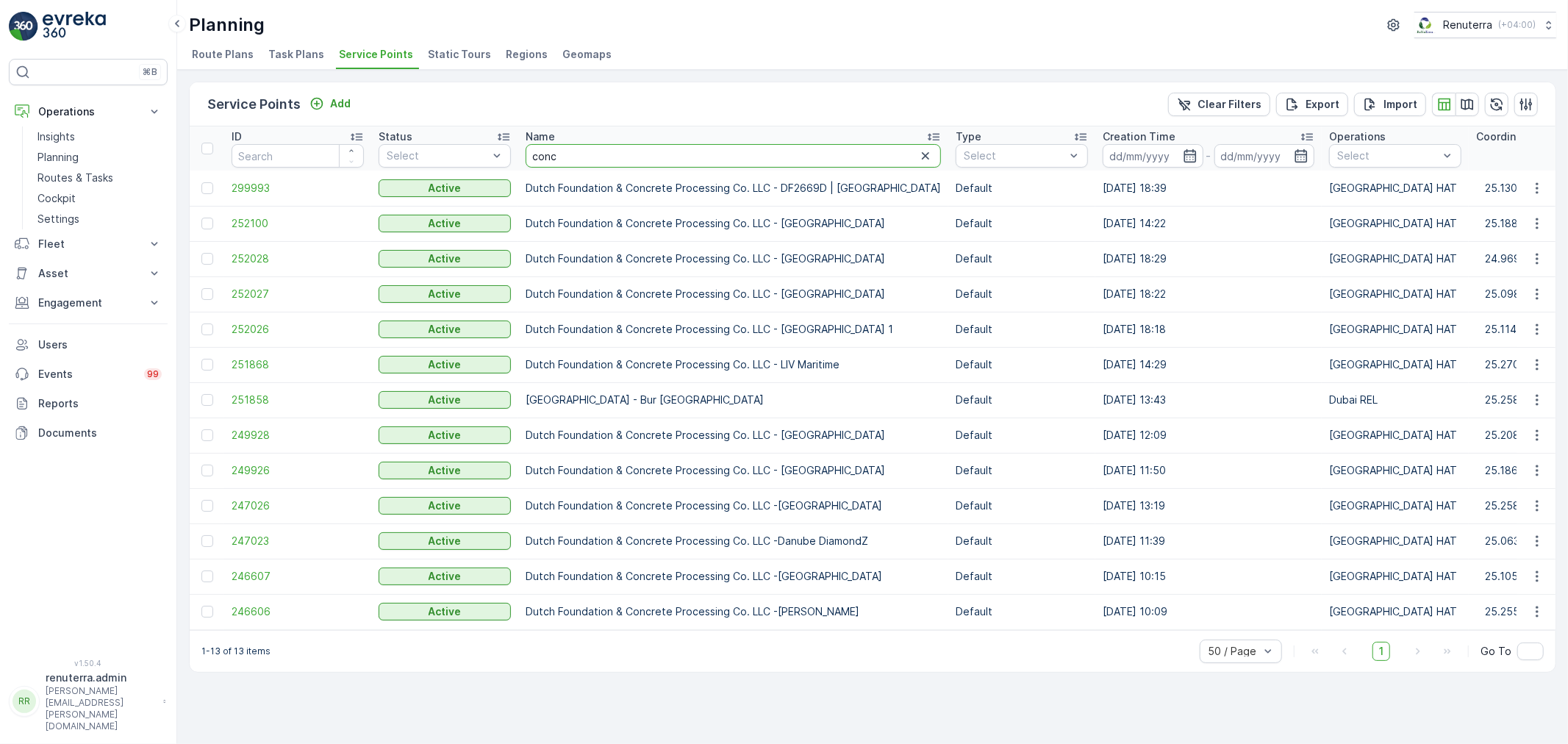
click at [611, 159] on input "conc" at bounding box center [733, 155] width 415 height 23
type input "concord"
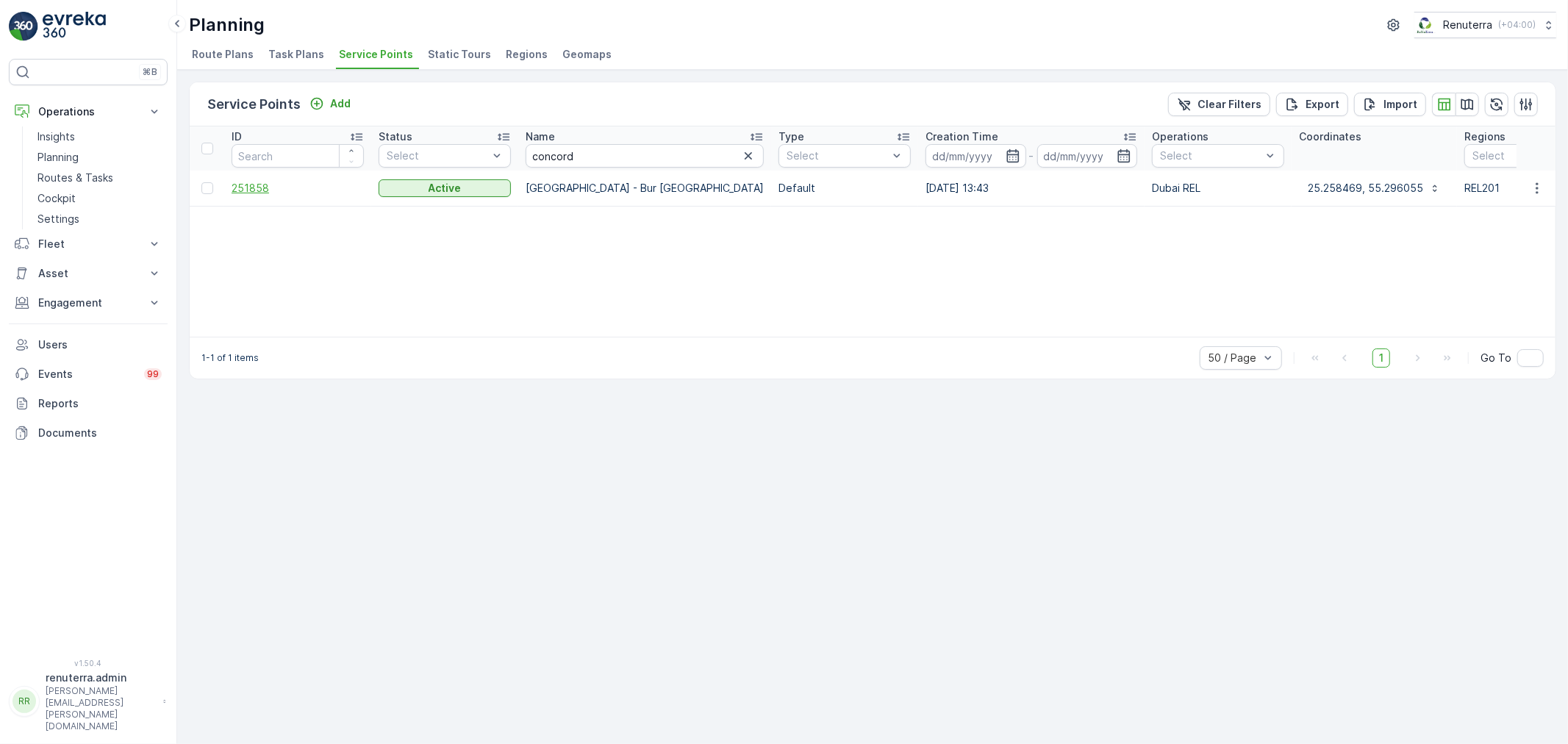
click at [251, 185] on span "251858" at bounding box center [297, 188] width 132 height 15
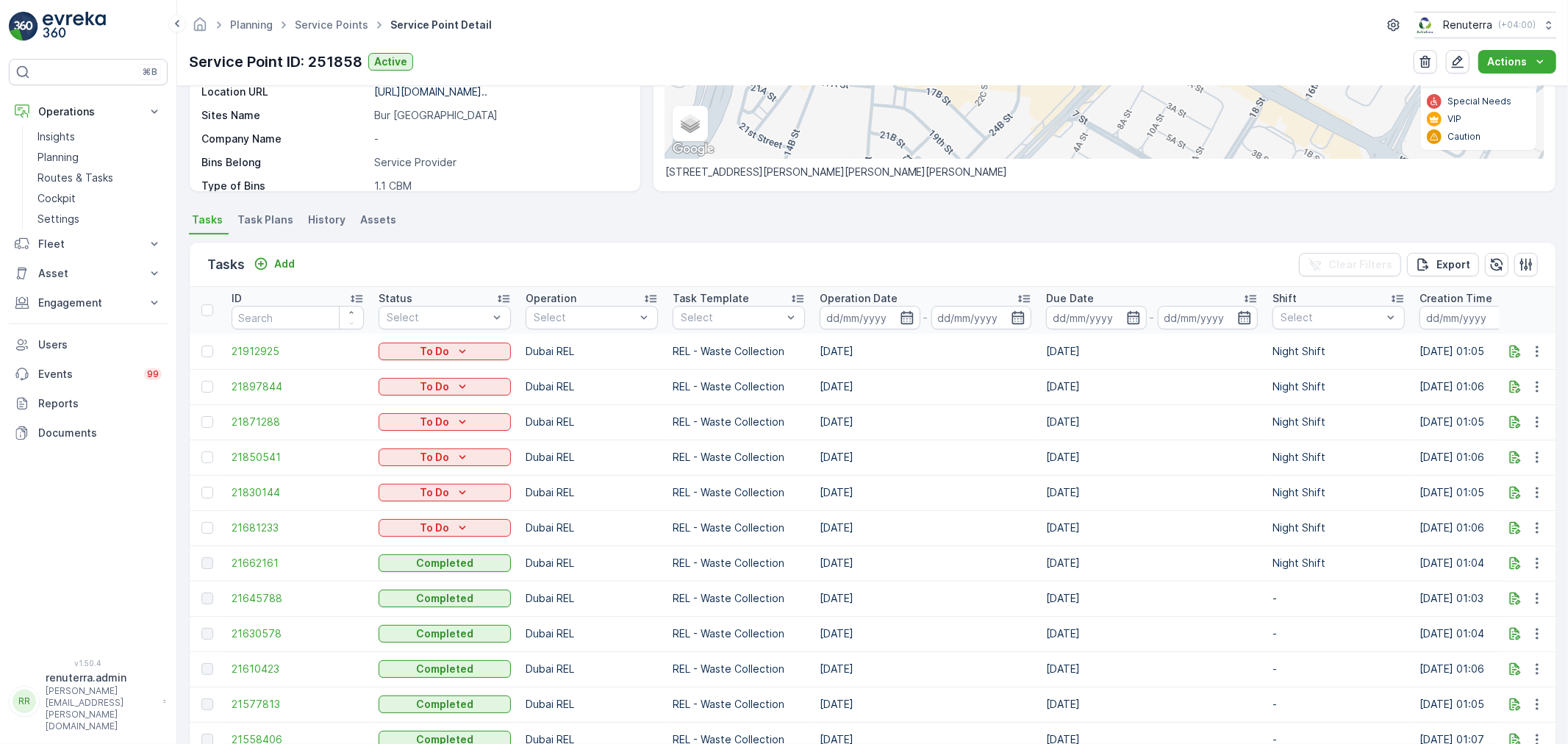
scroll to position [327, 0]
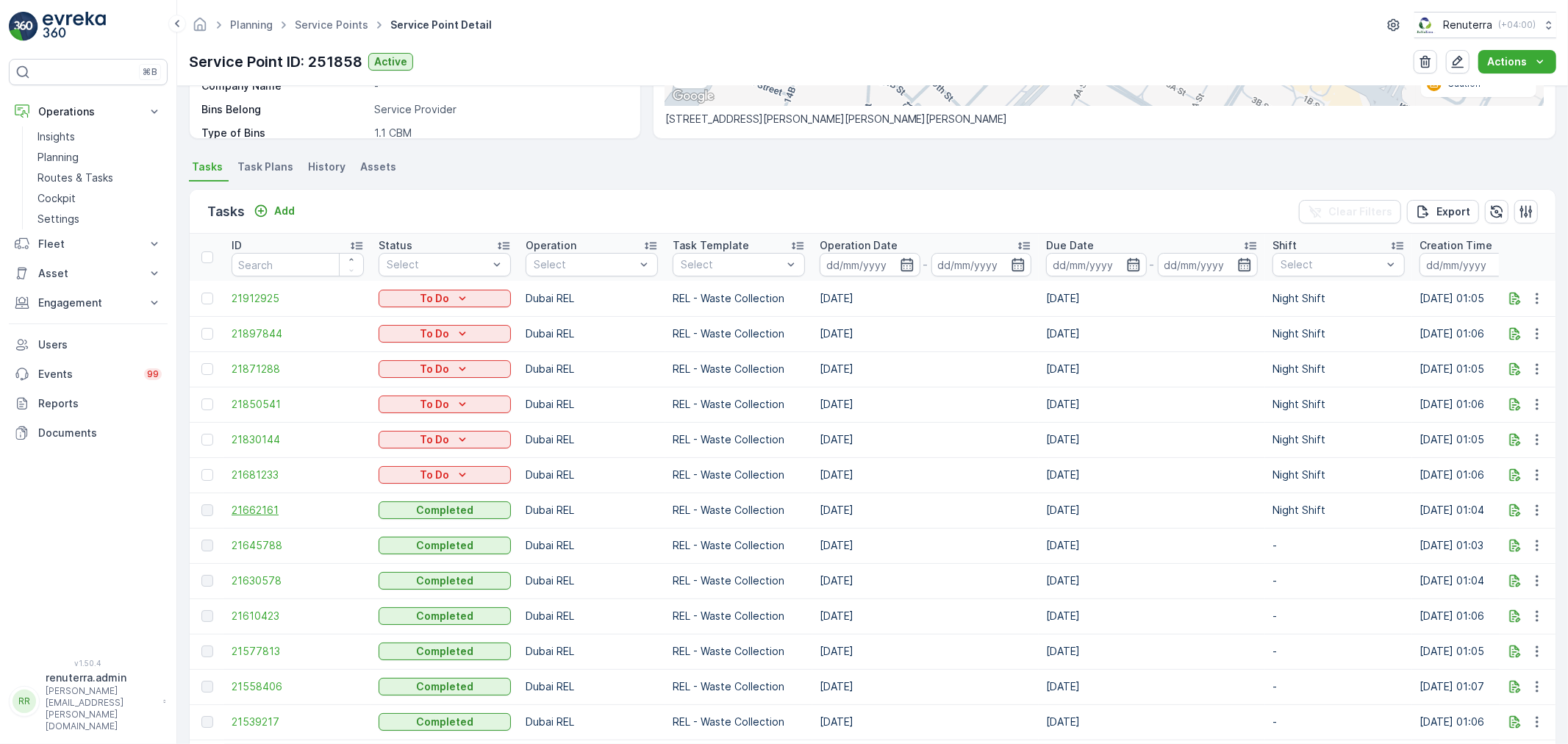
click at [253, 502] on span "21662161" at bounding box center [297, 510] width 132 height 15
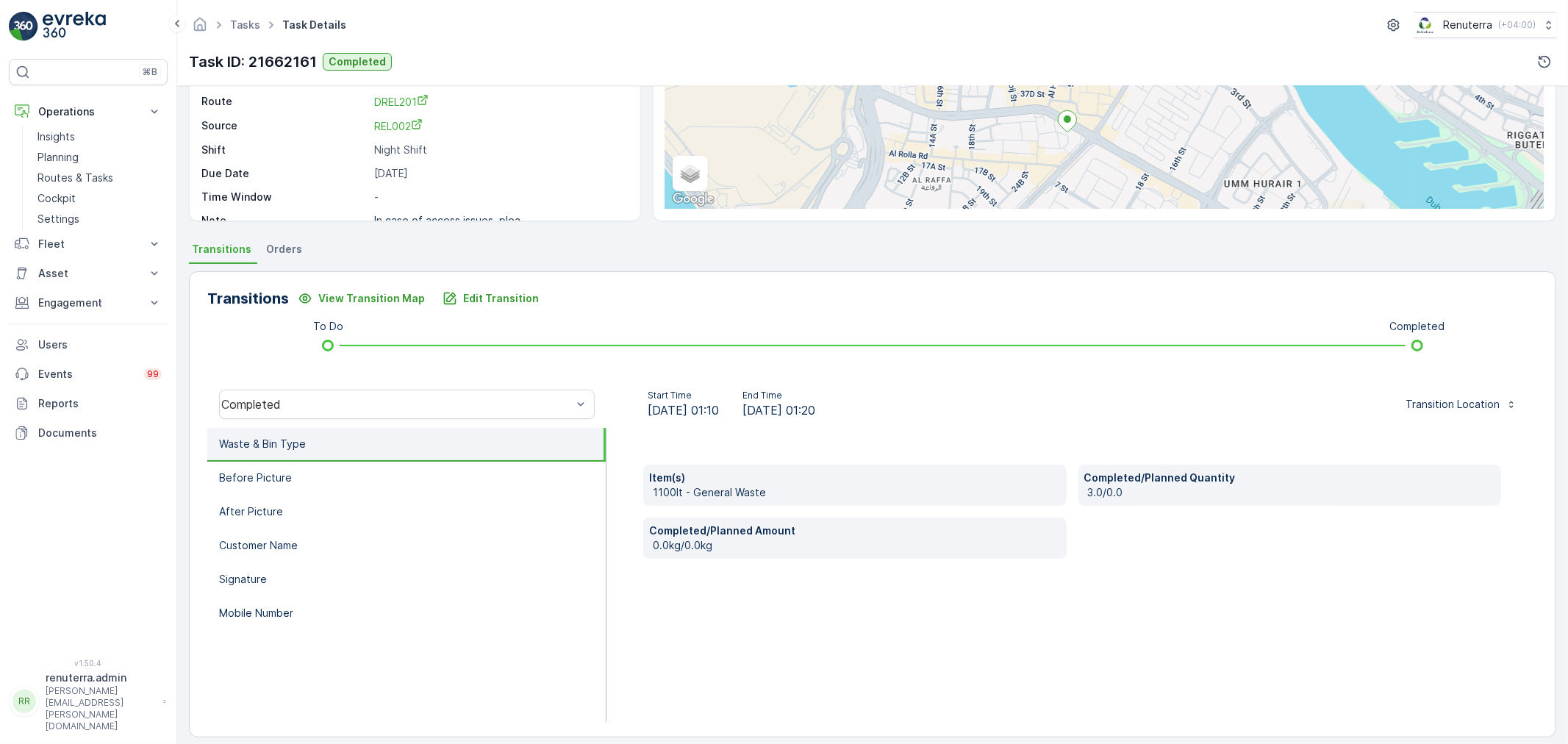
scroll to position [181, 0]
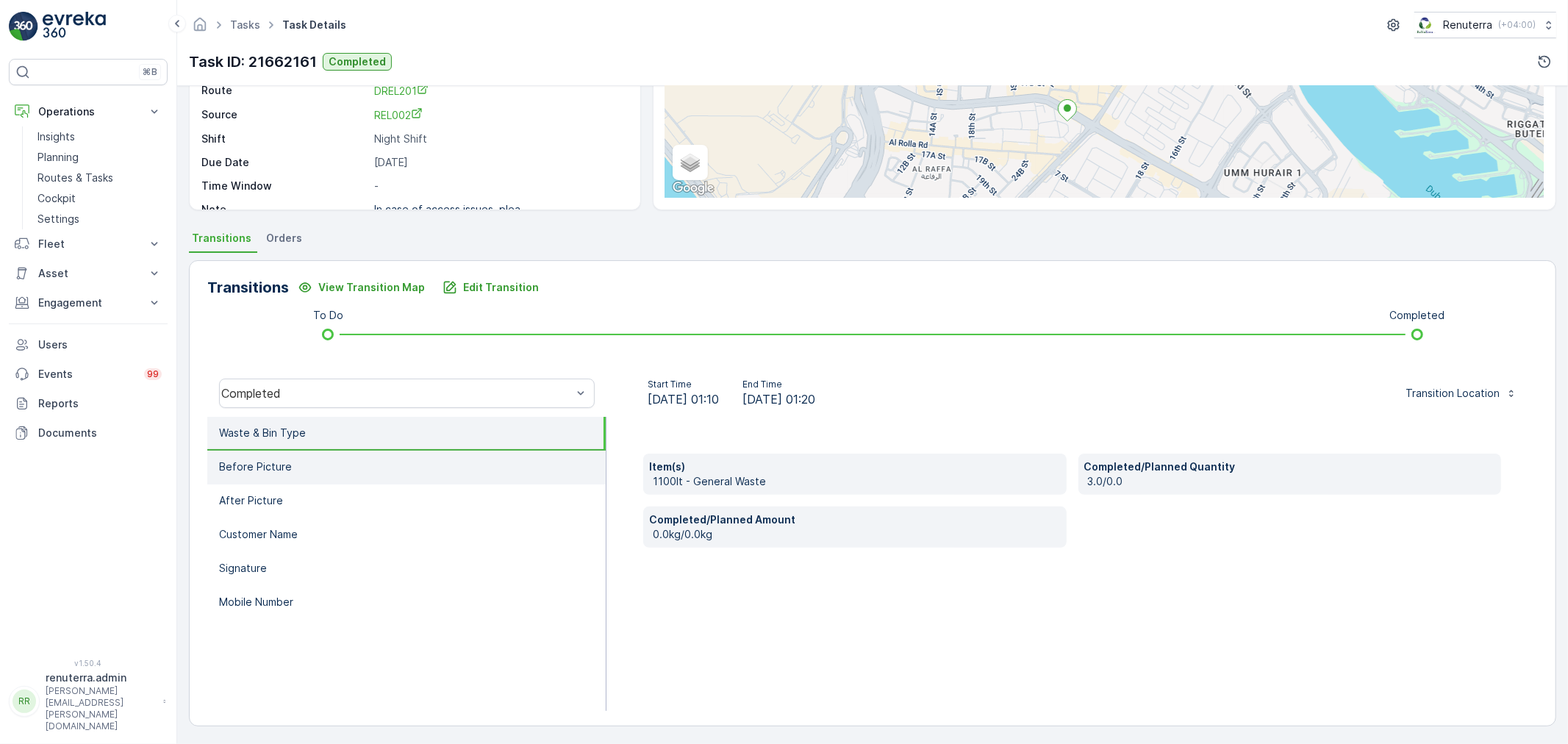
click at [316, 465] on li "Before Picture" at bounding box center [406, 467] width 399 height 34
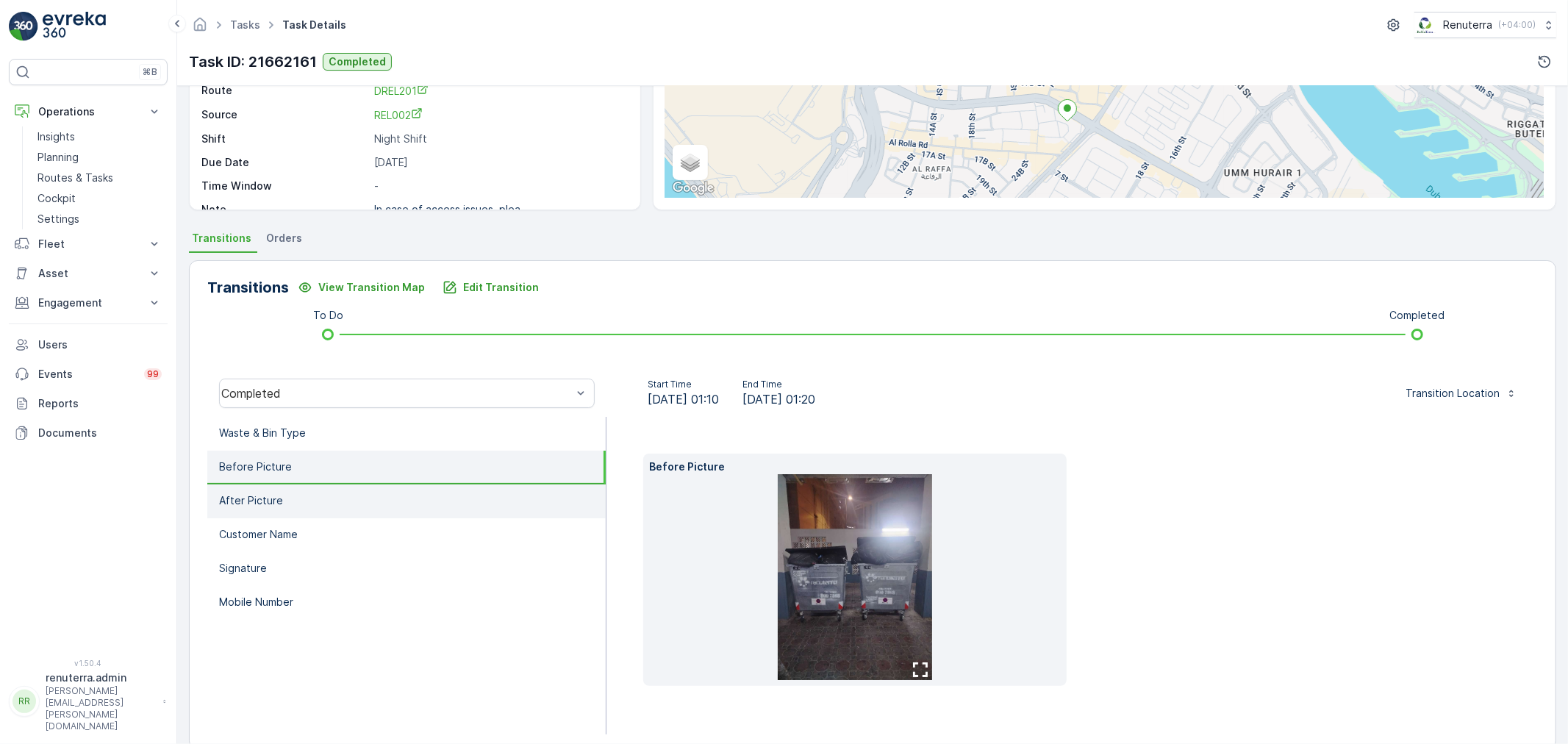
click at [351, 504] on li "After Picture" at bounding box center [406, 502] width 399 height 34
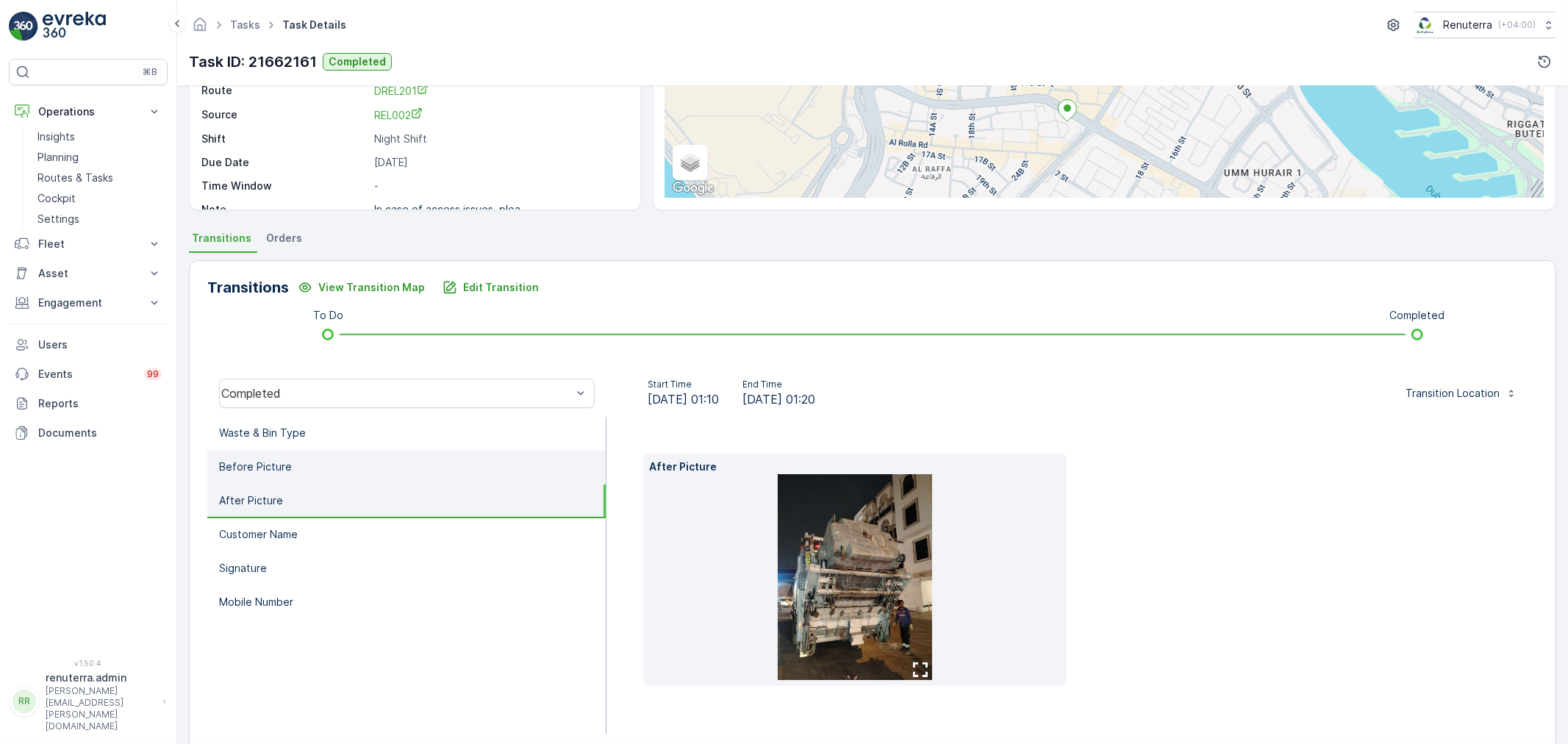
click at [274, 466] on p "Before Picture" at bounding box center [255, 467] width 73 height 15
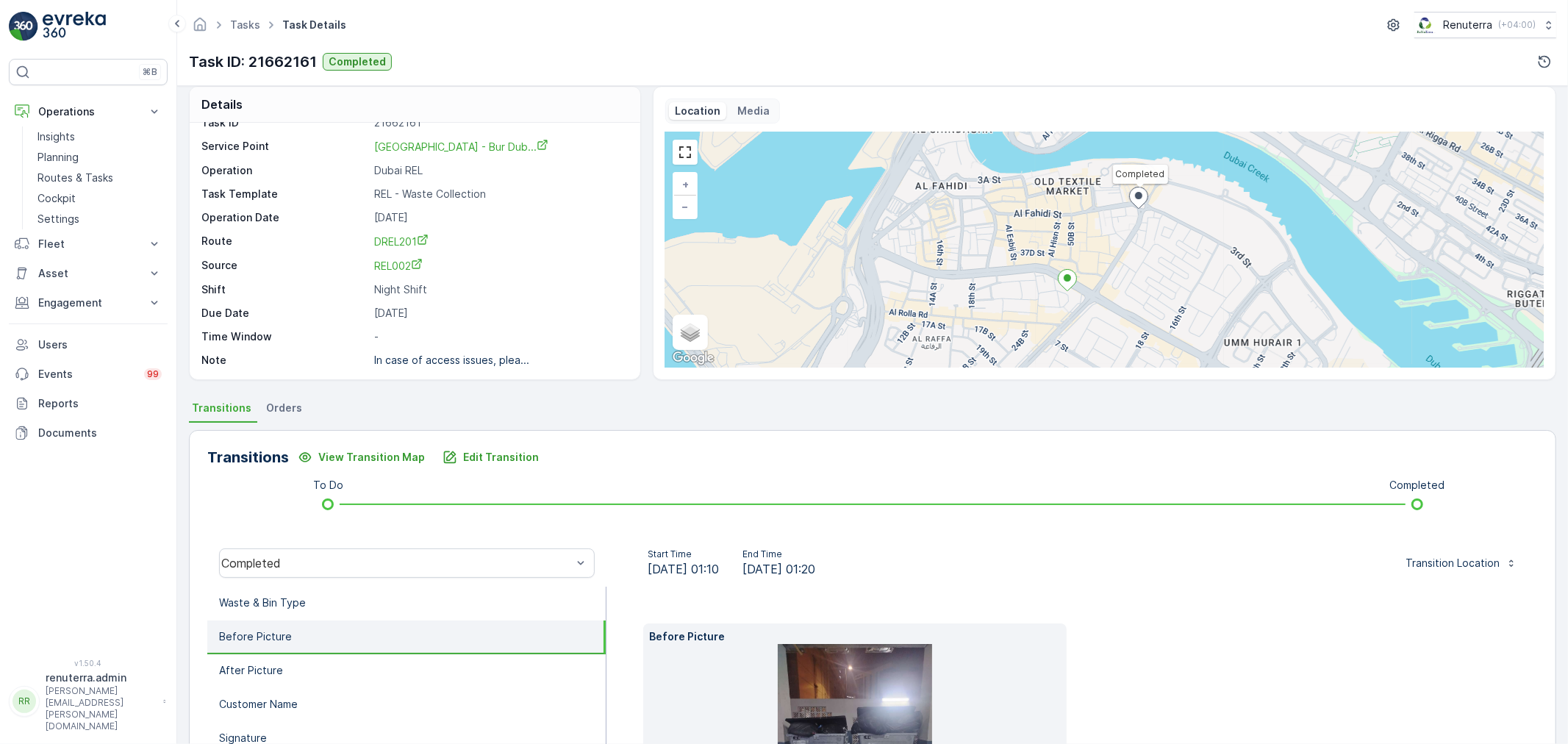
scroll to position [0, 0]
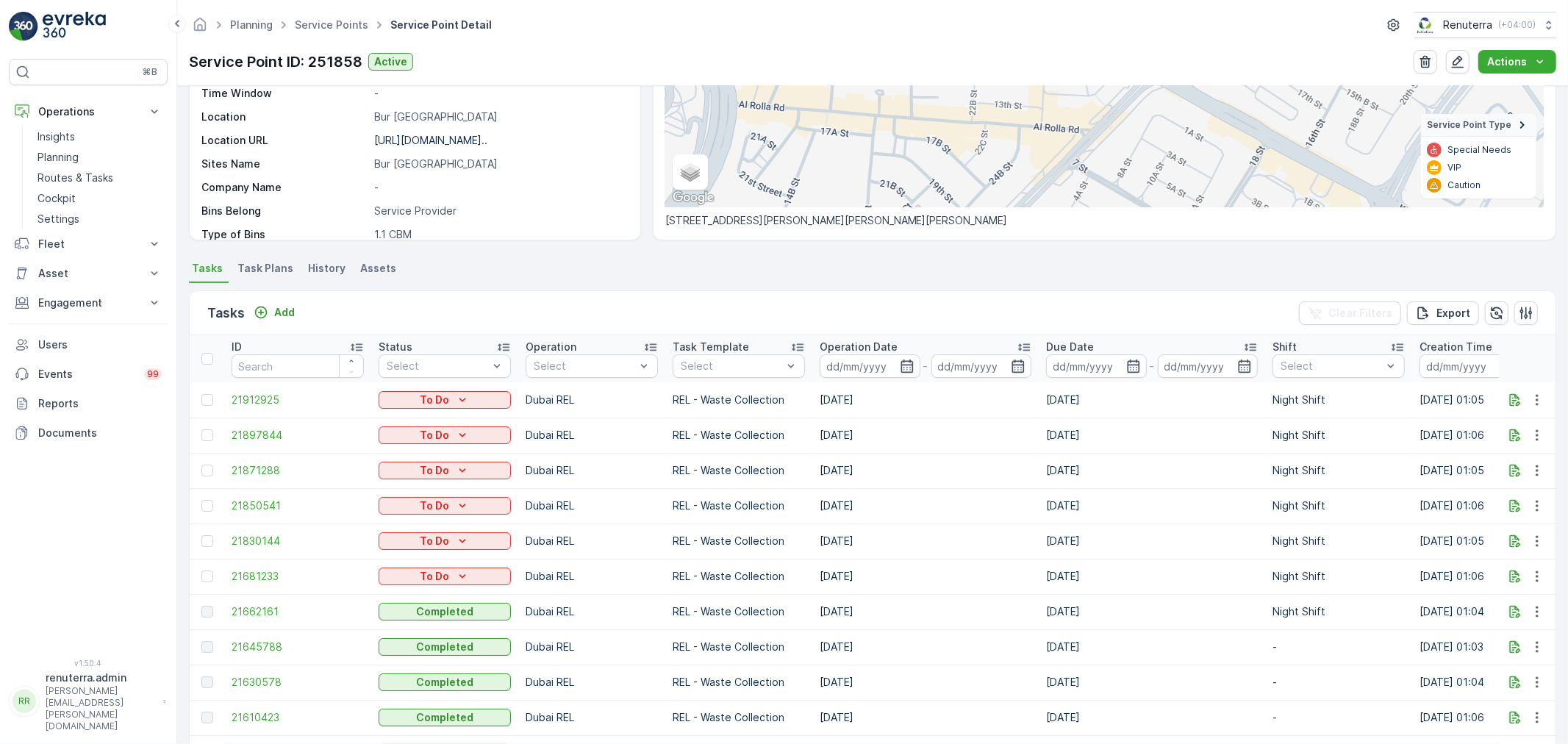
scroll to position [408, 0]
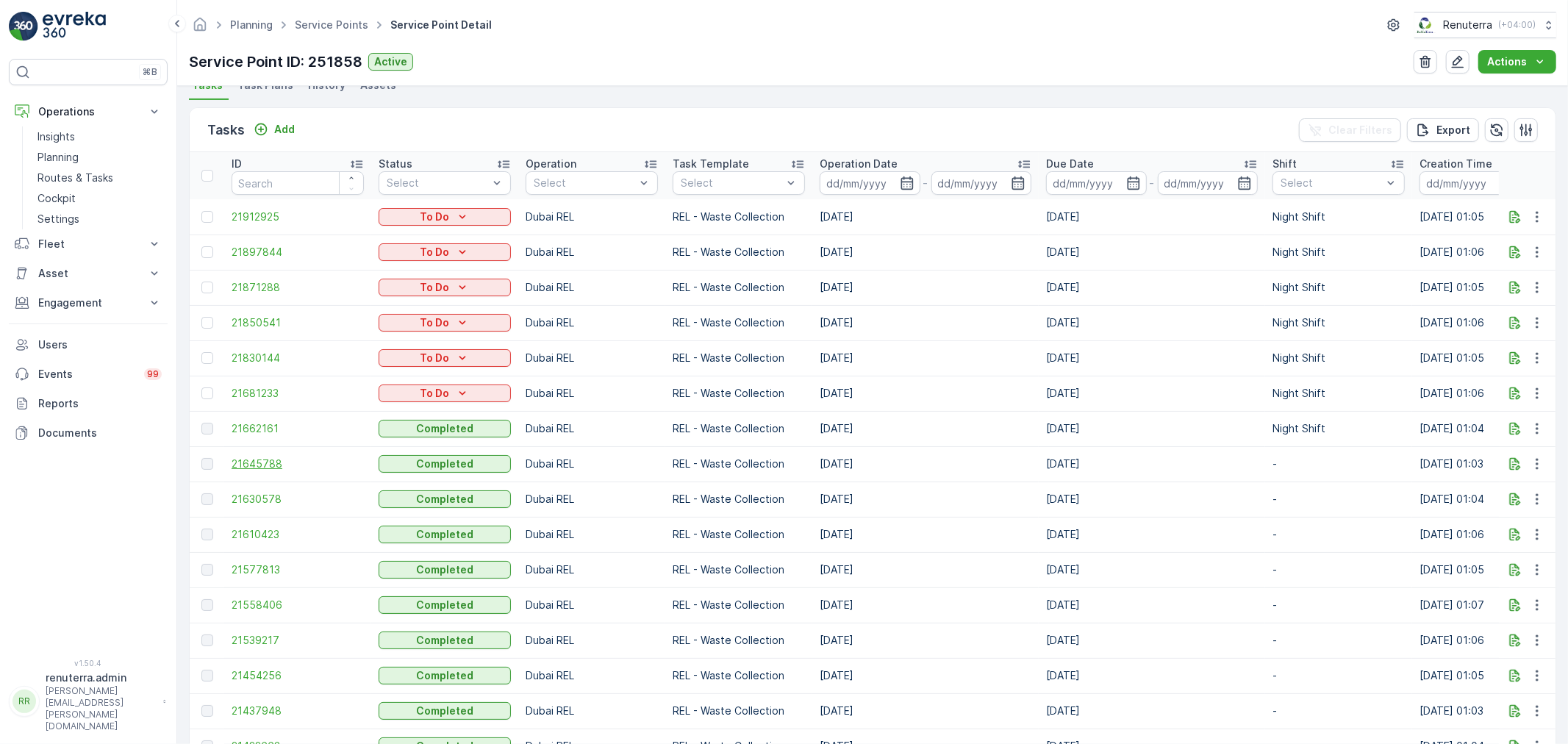
click at [276, 464] on span "21645788" at bounding box center [297, 464] width 132 height 15
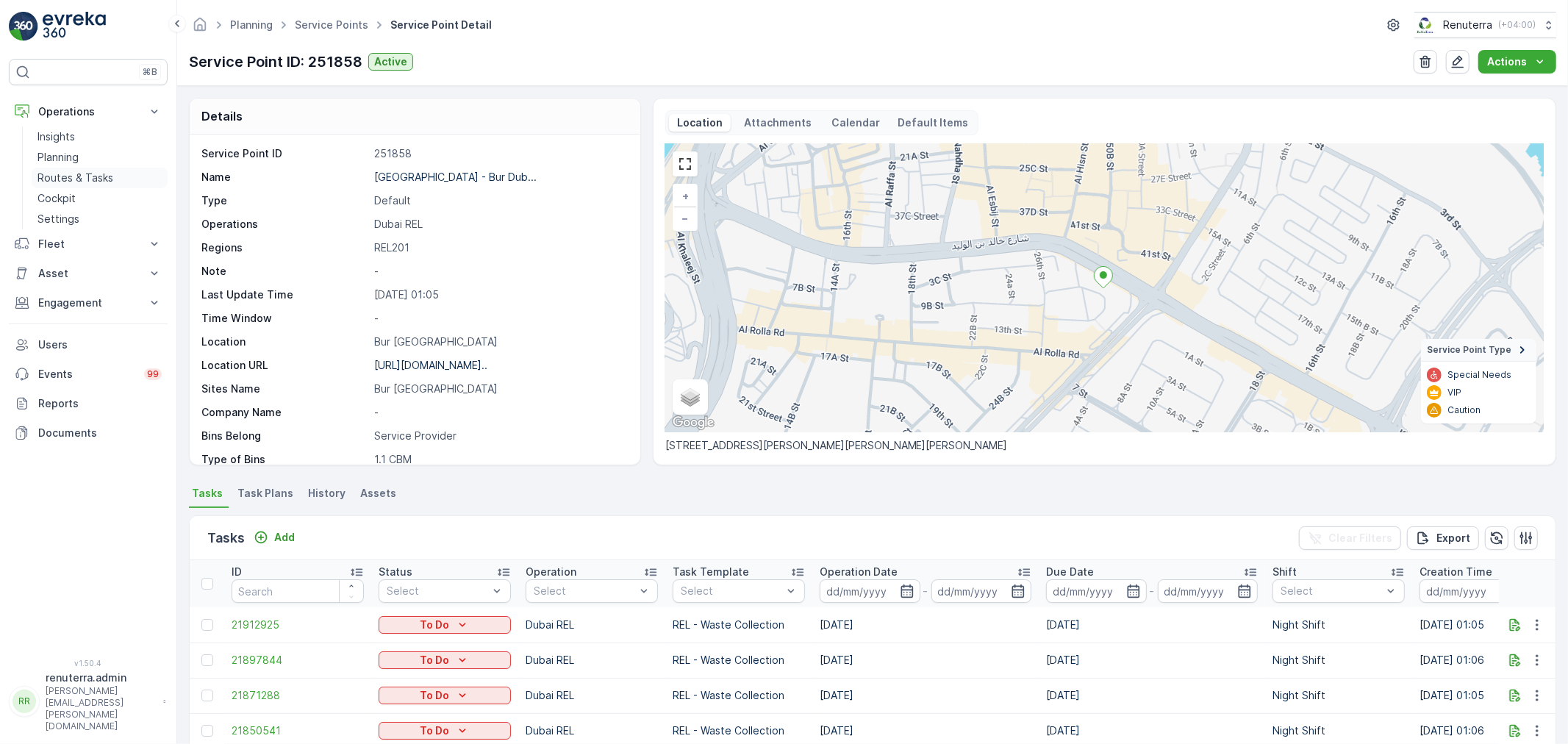
click at [77, 170] on p "Routes & Tasks" at bounding box center [76, 178] width 76 height 15
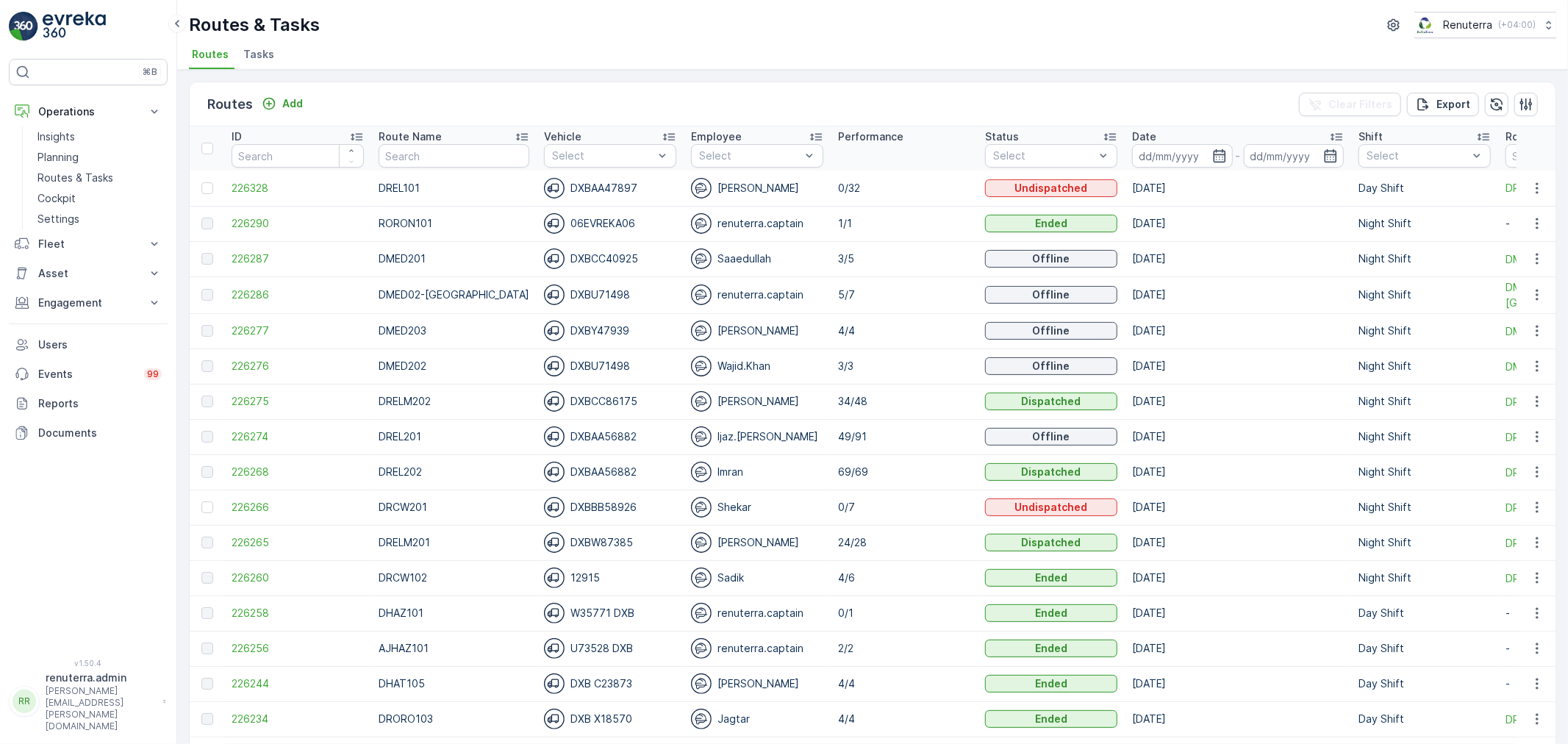
click at [241, 52] on li "Tasks" at bounding box center [260, 56] width 40 height 25
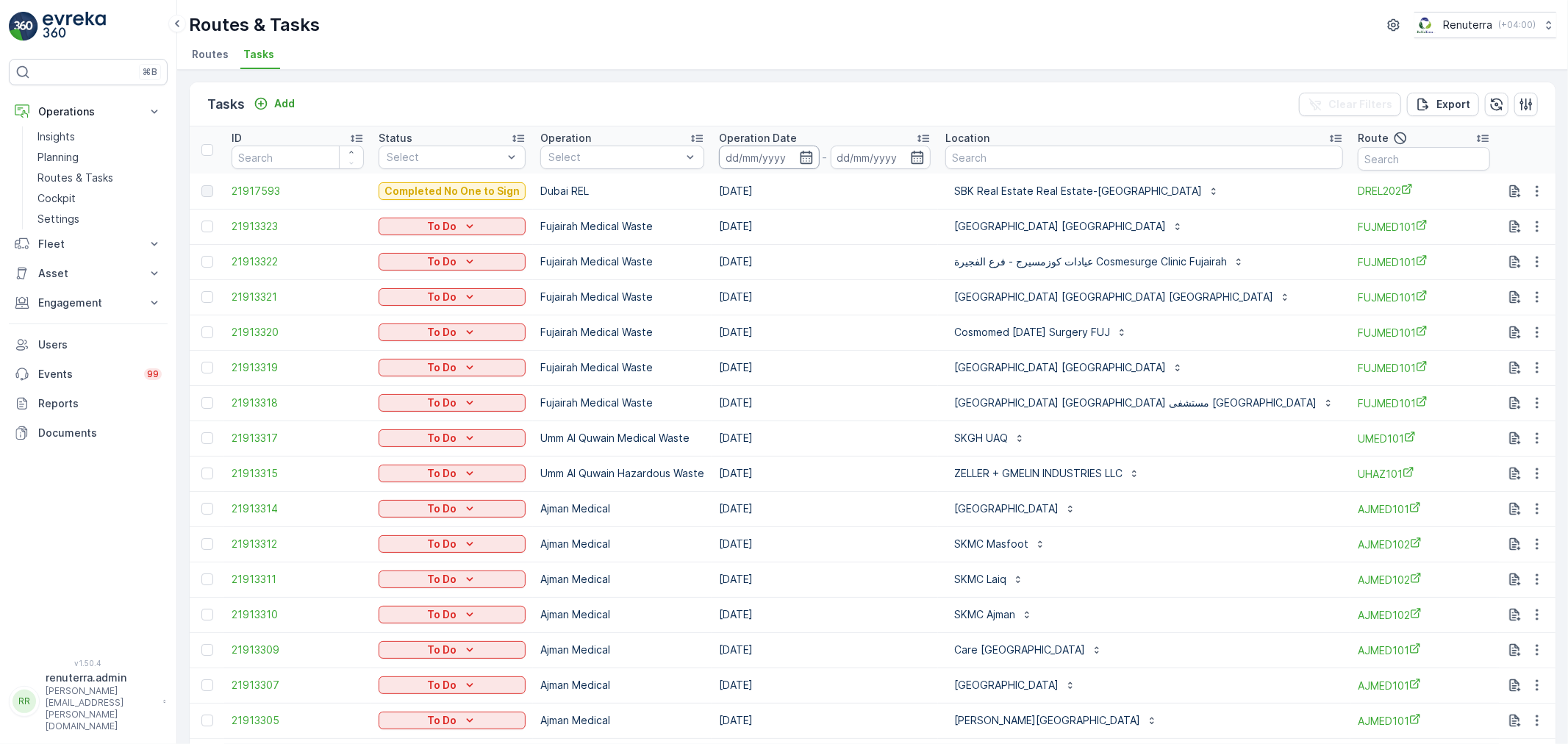
click at [811, 149] on input at bounding box center [769, 156] width 101 height 23
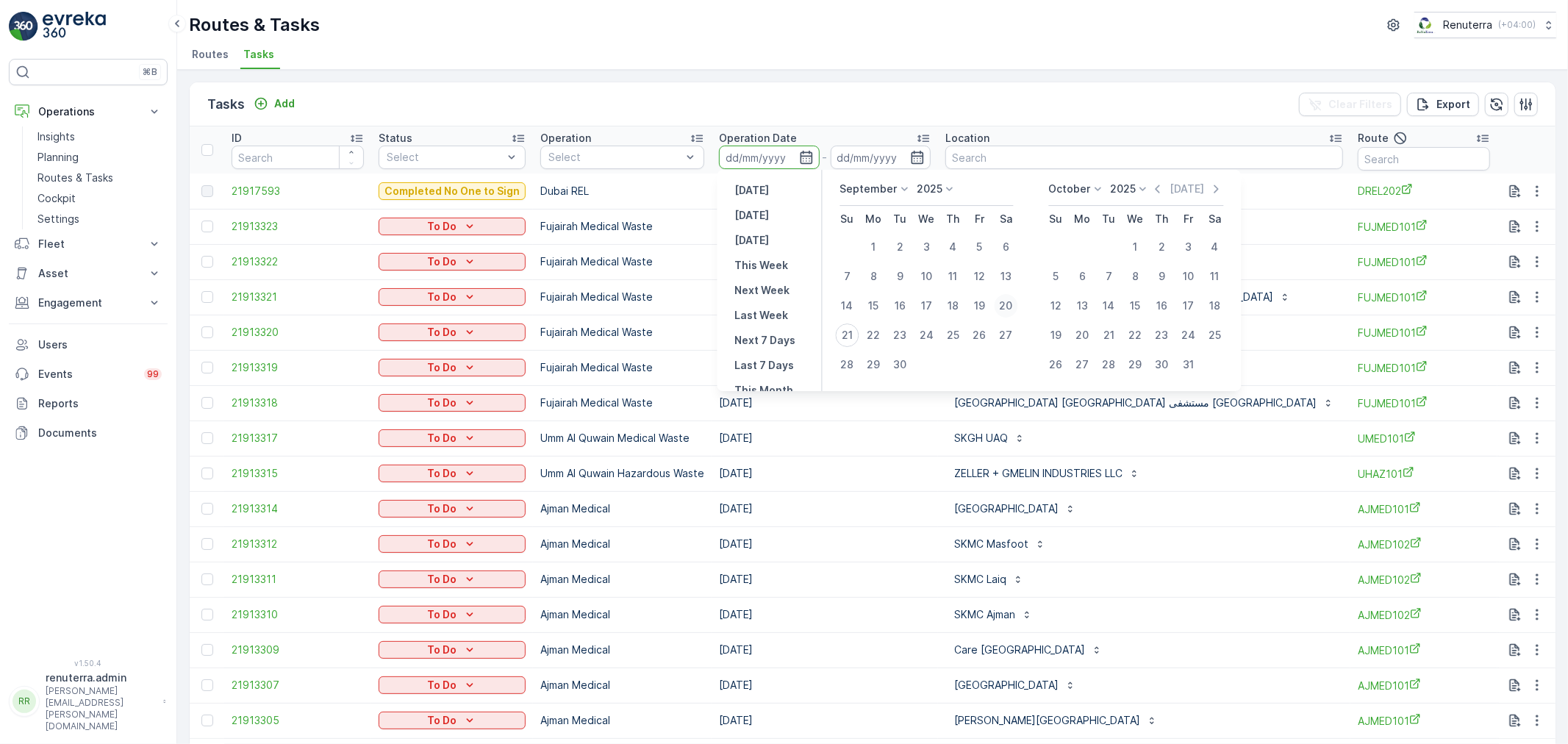
click at [1006, 306] on div "20" at bounding box center [1006, 305] width 23 height 23
type input "[DATE]"
click at [1006, 306] on div "20" at bounding box center [1006, 305] width 23 height 23
type input "[DATE]"
click at [1006, 306] on button "Thymbay Hospital Fujairah مستشفى ثومبي" at bounding box center [1122, 296] width 354 height 23
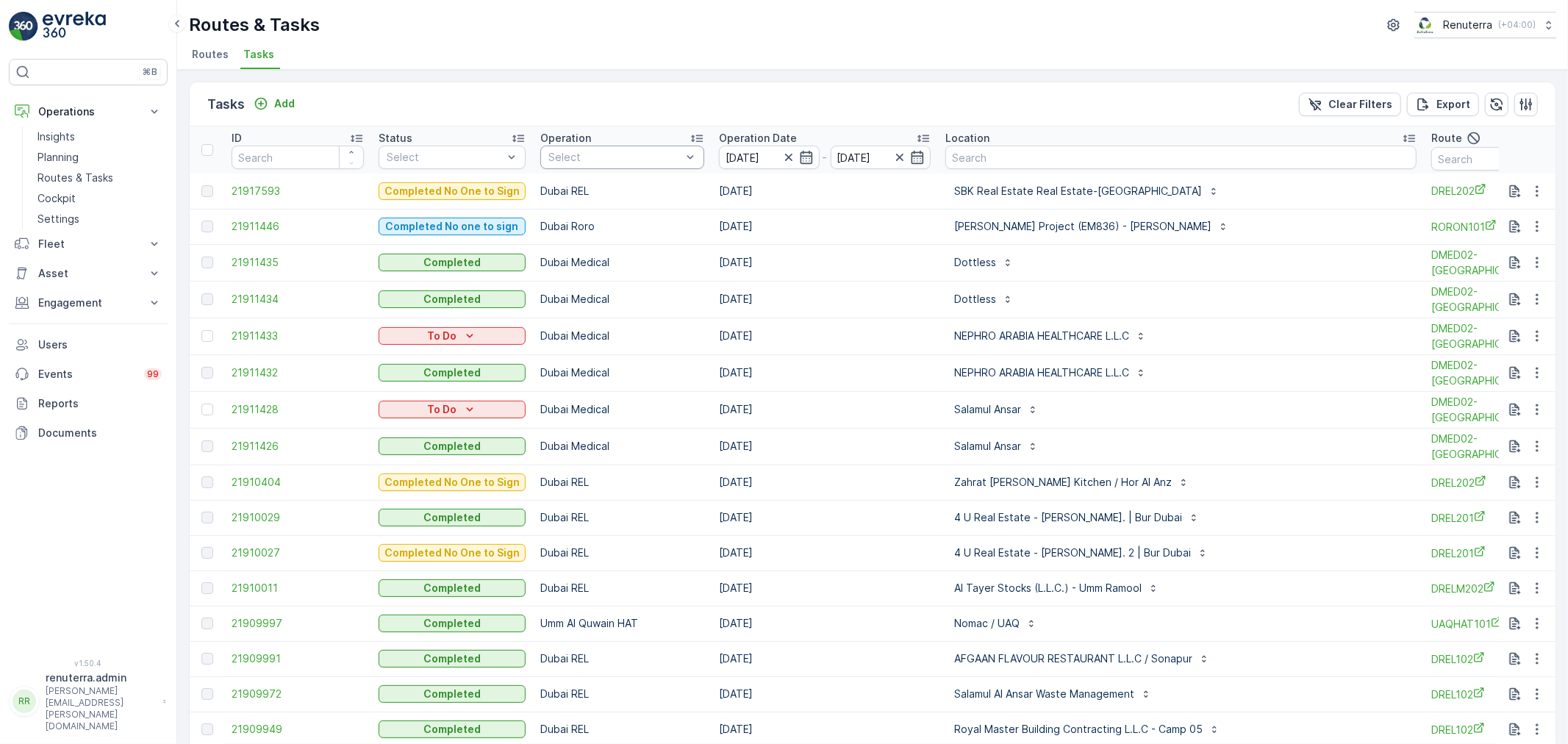
click at [588, 165] on div "Select" at bounding box center [622, 156] width 164 height 23
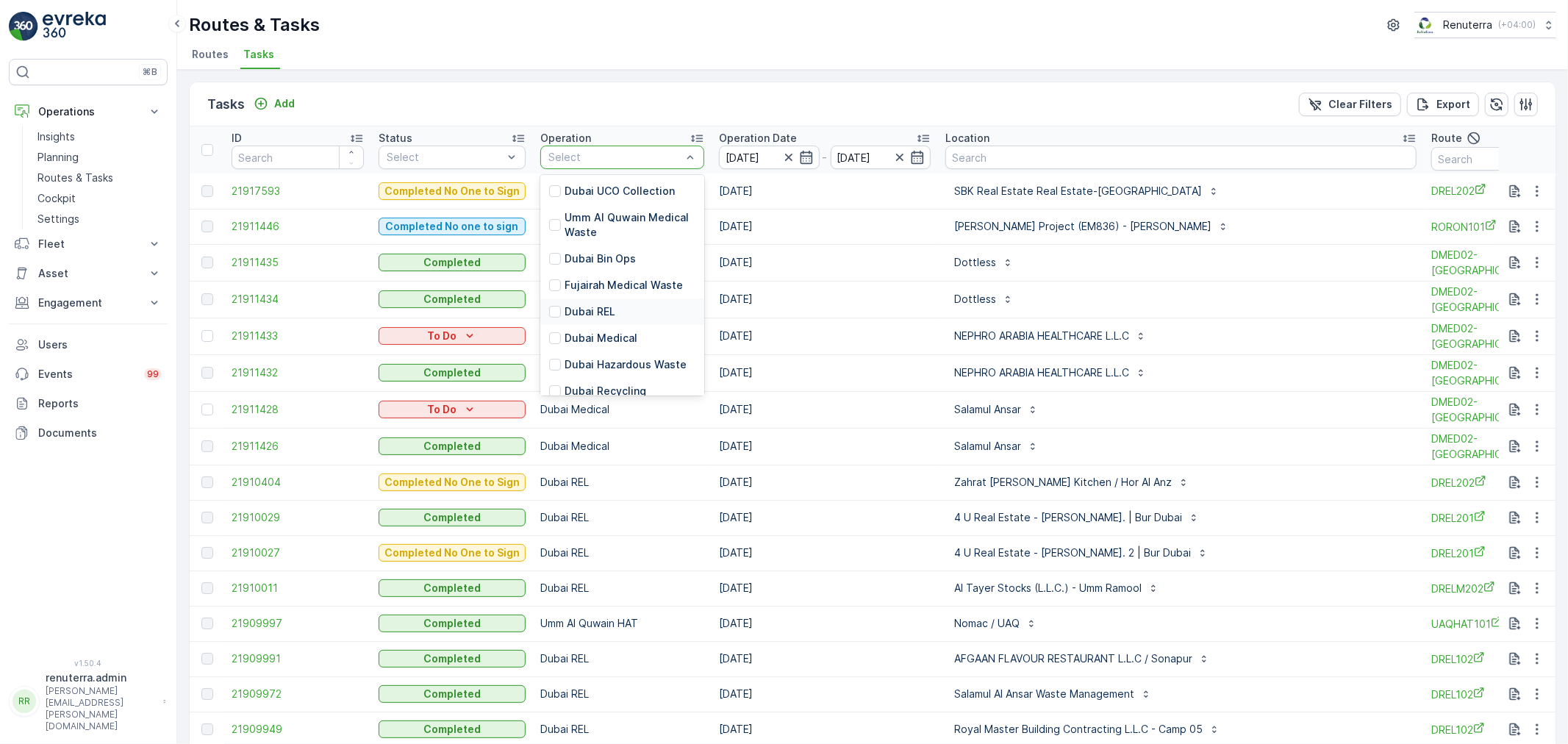
click at [581, 310] on p "Dubai REL" at bounding box center [589, 312] width 51 height 15
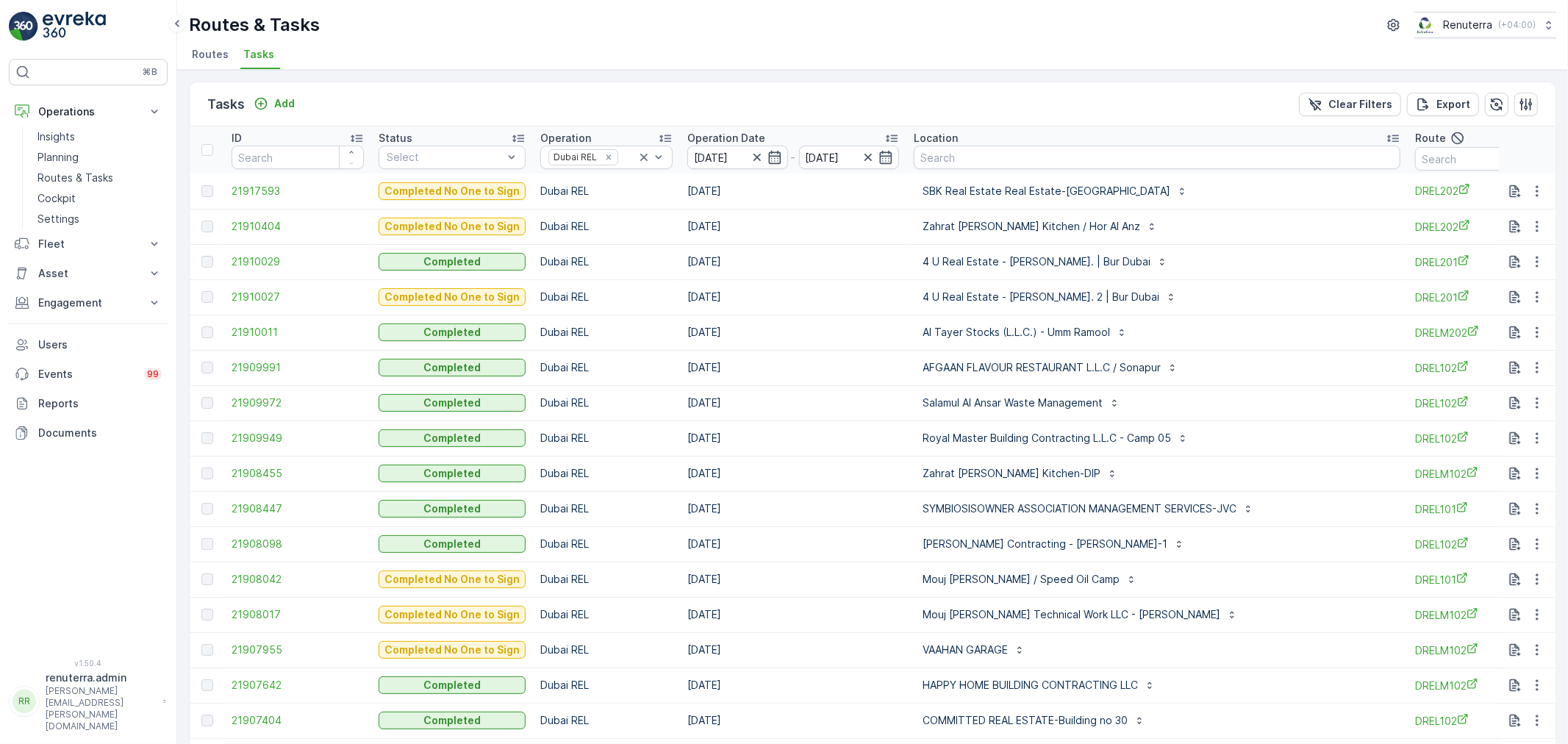
click at [227, 56] on li "Routes" at bounding box center [211, 56] width 45 height 25
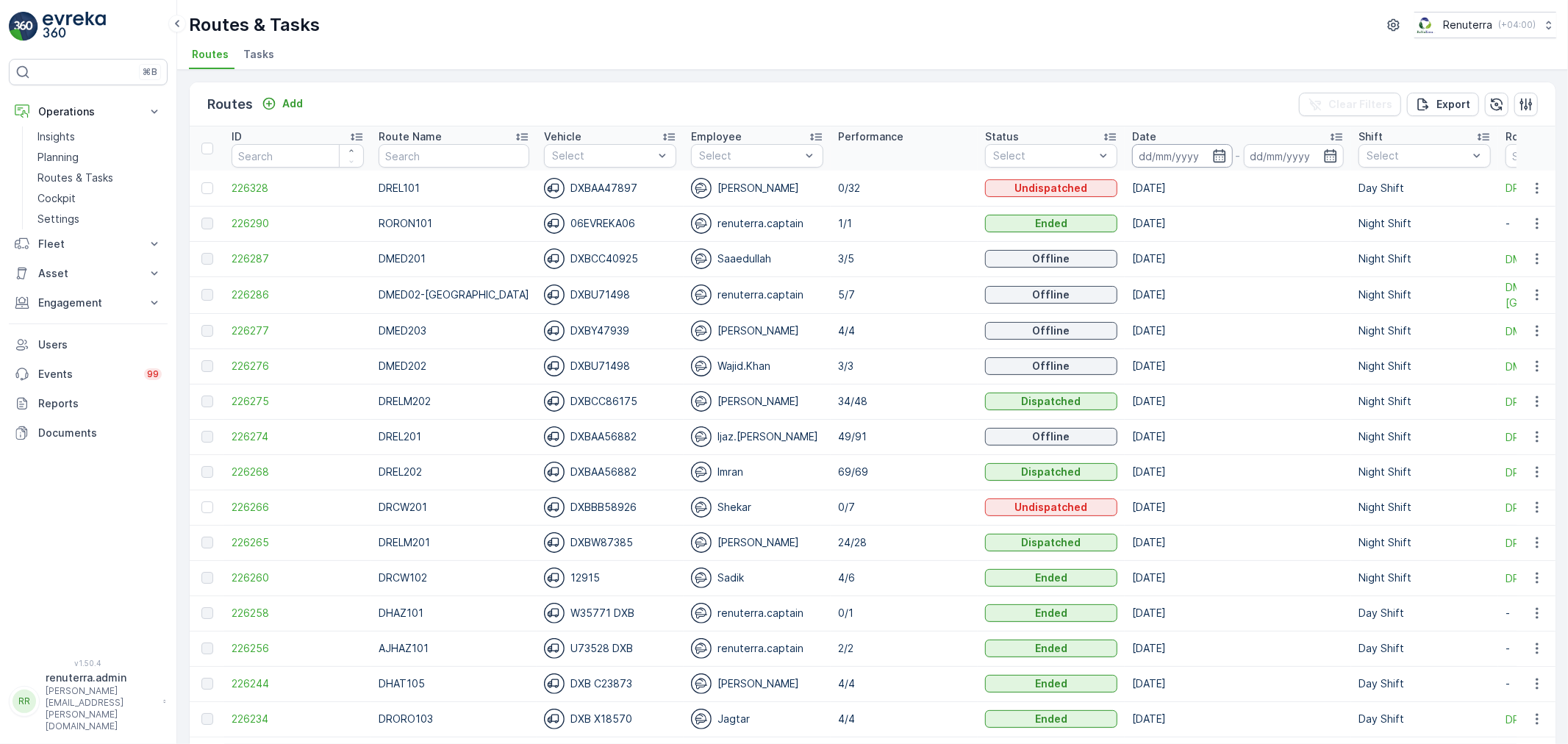
click at [1191, 156] on input at bounding box center [1182, 155] width 101 height 23
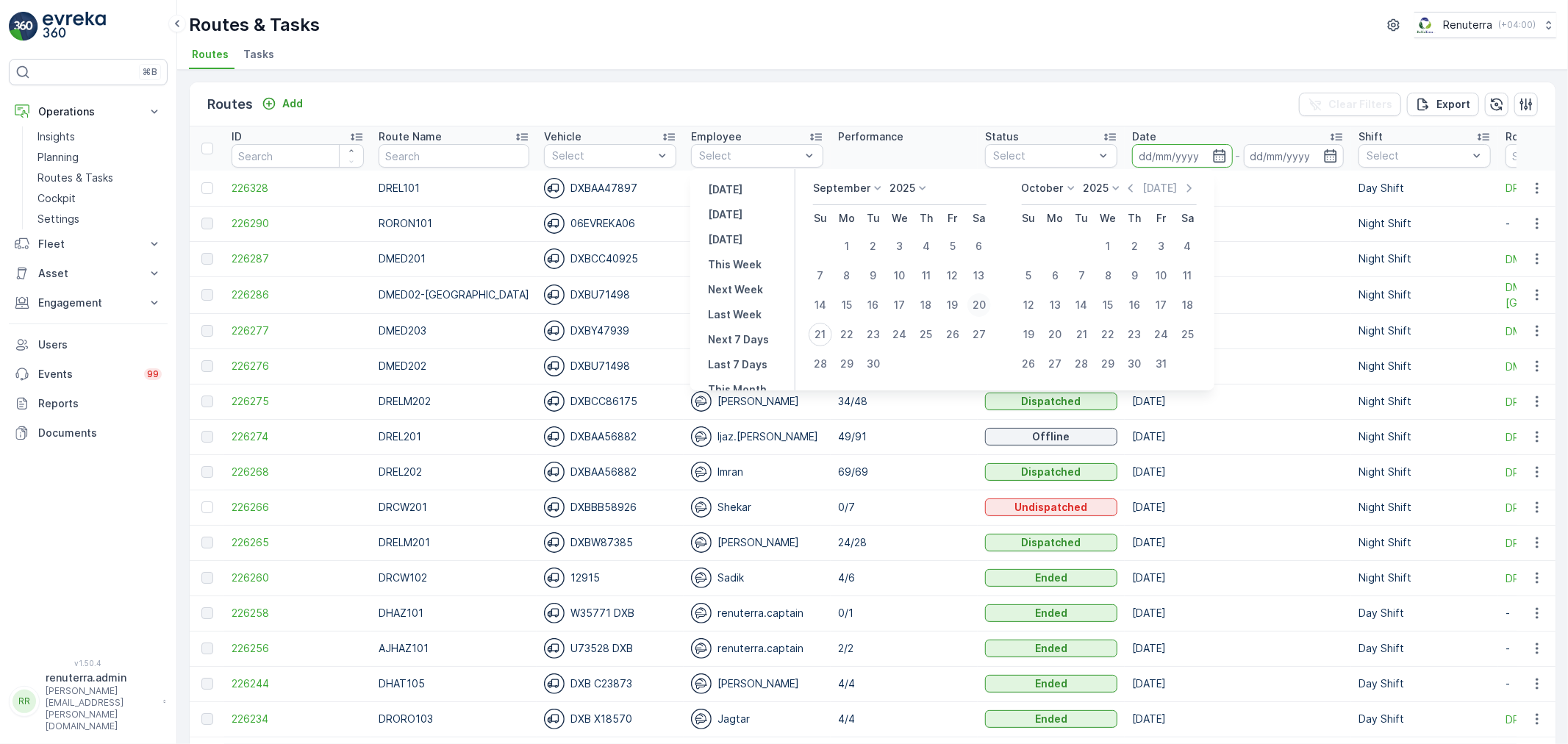
click at [979, 307] on div "20" at bounding box center [979, 304] width 23 height 23
type input "[DATE]"
click at [979, 307] on div "20" at bounding box center [979, 304] width 23 height 23
type input "[DATE]"
click at [979, 307] on td "Offline" at bounding box center [1051, 295] width 147 height 37
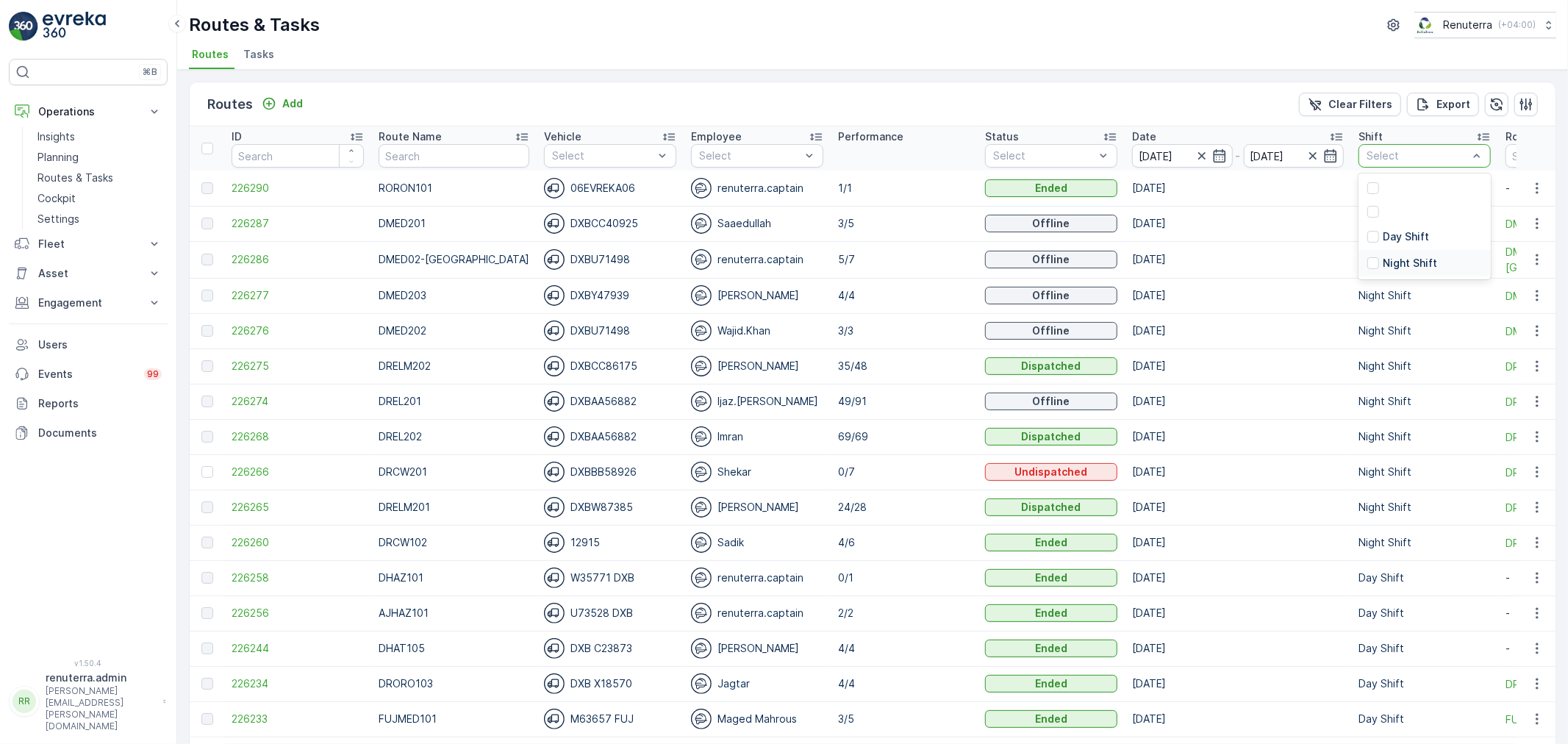
click at [1373, 253] on div "Night Shift" at bounding box center [1424, 263] width 132 height 27
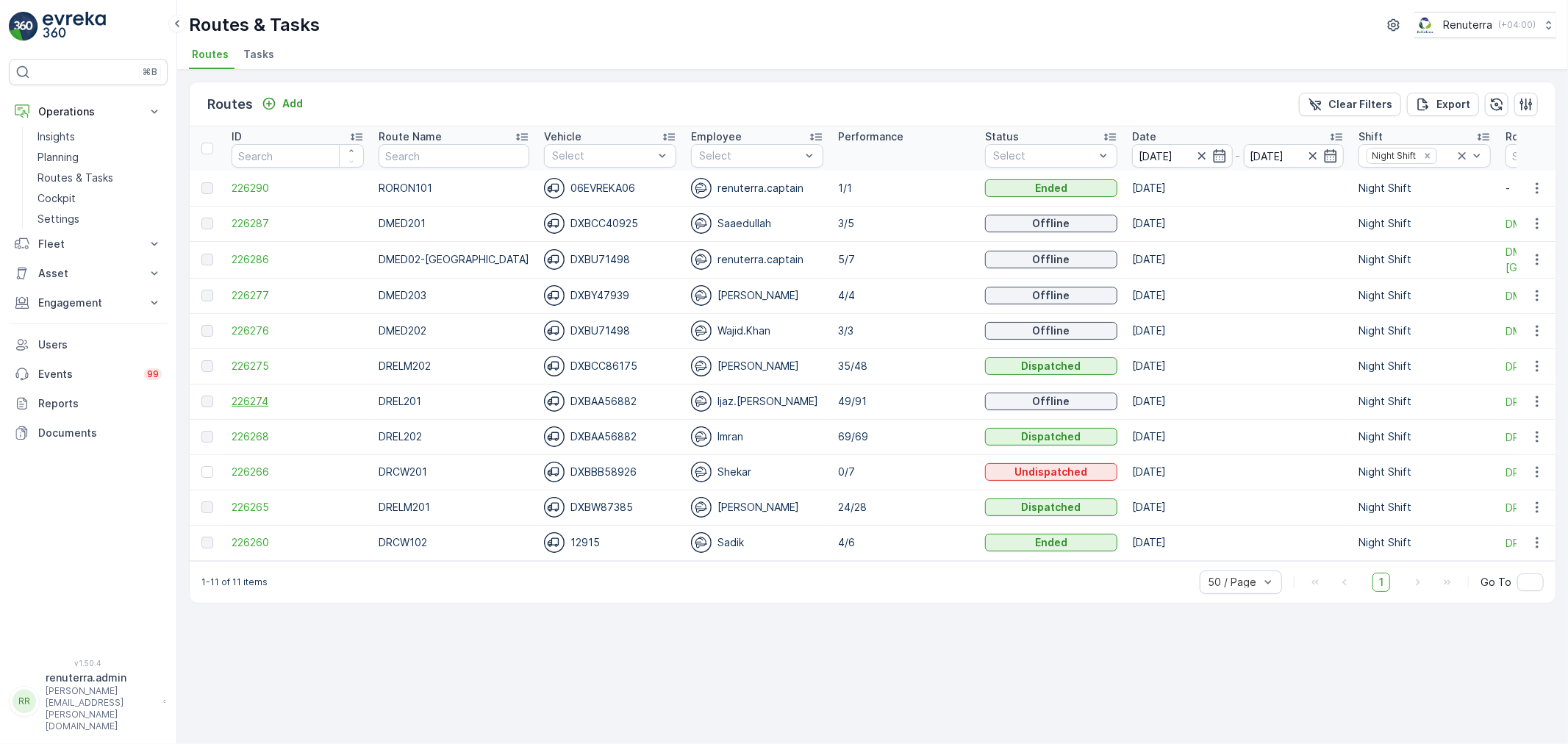
click at [265, 403] on span "226274" at bounding box center [297, 402] width 132 height 15
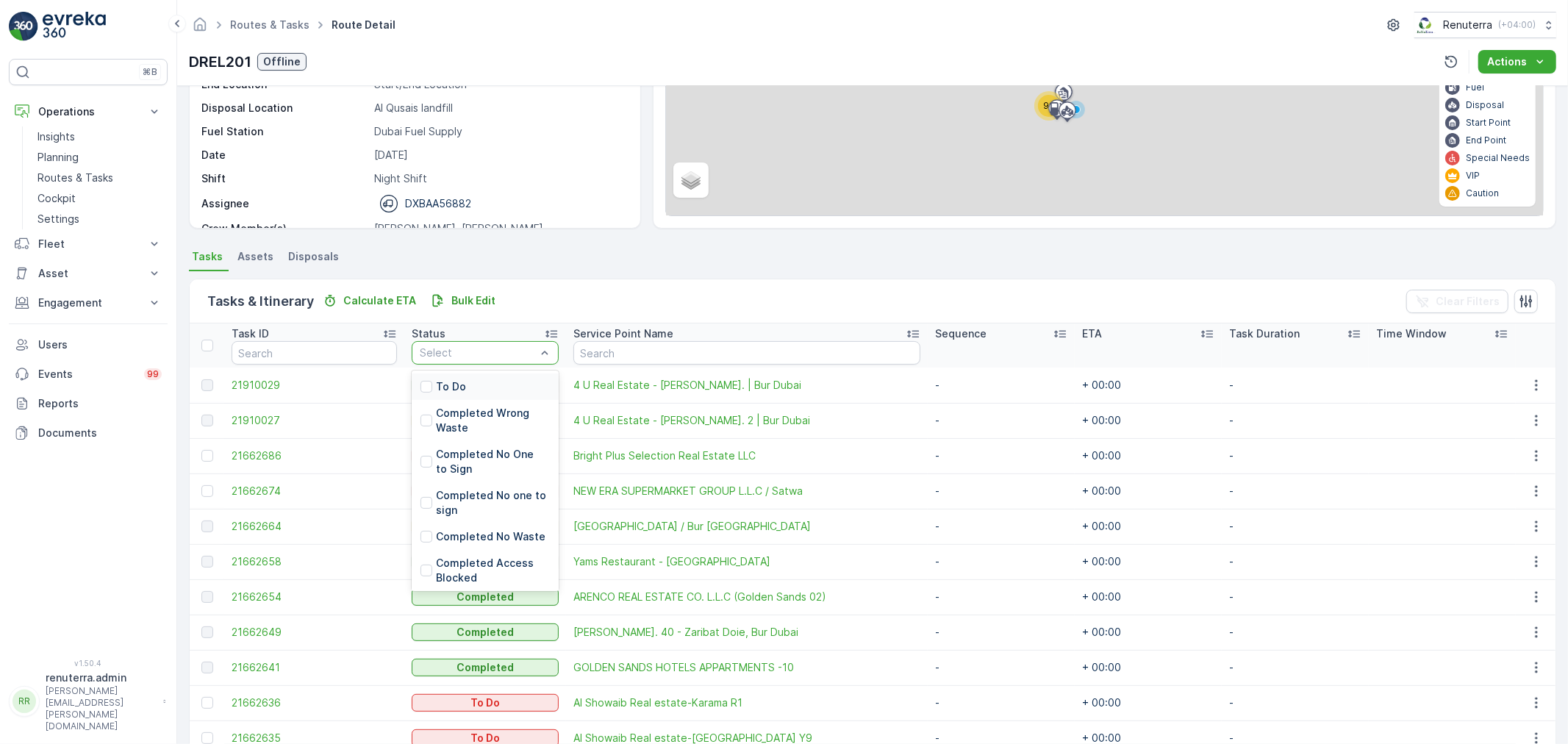
scroll to position [327, 0]
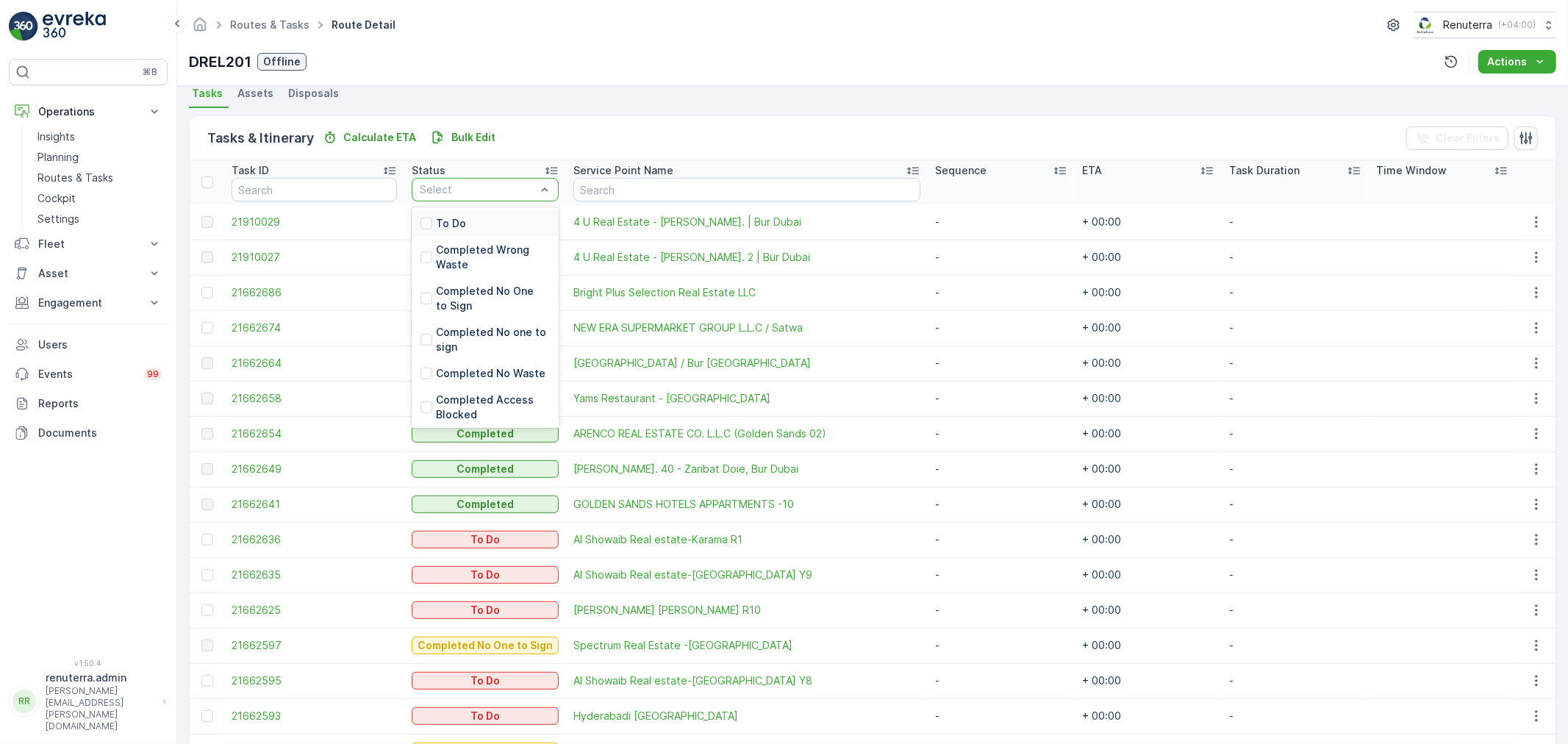
click at [438, 226] on p "To Do" at bounding box center [451, 224] width 31 height 15
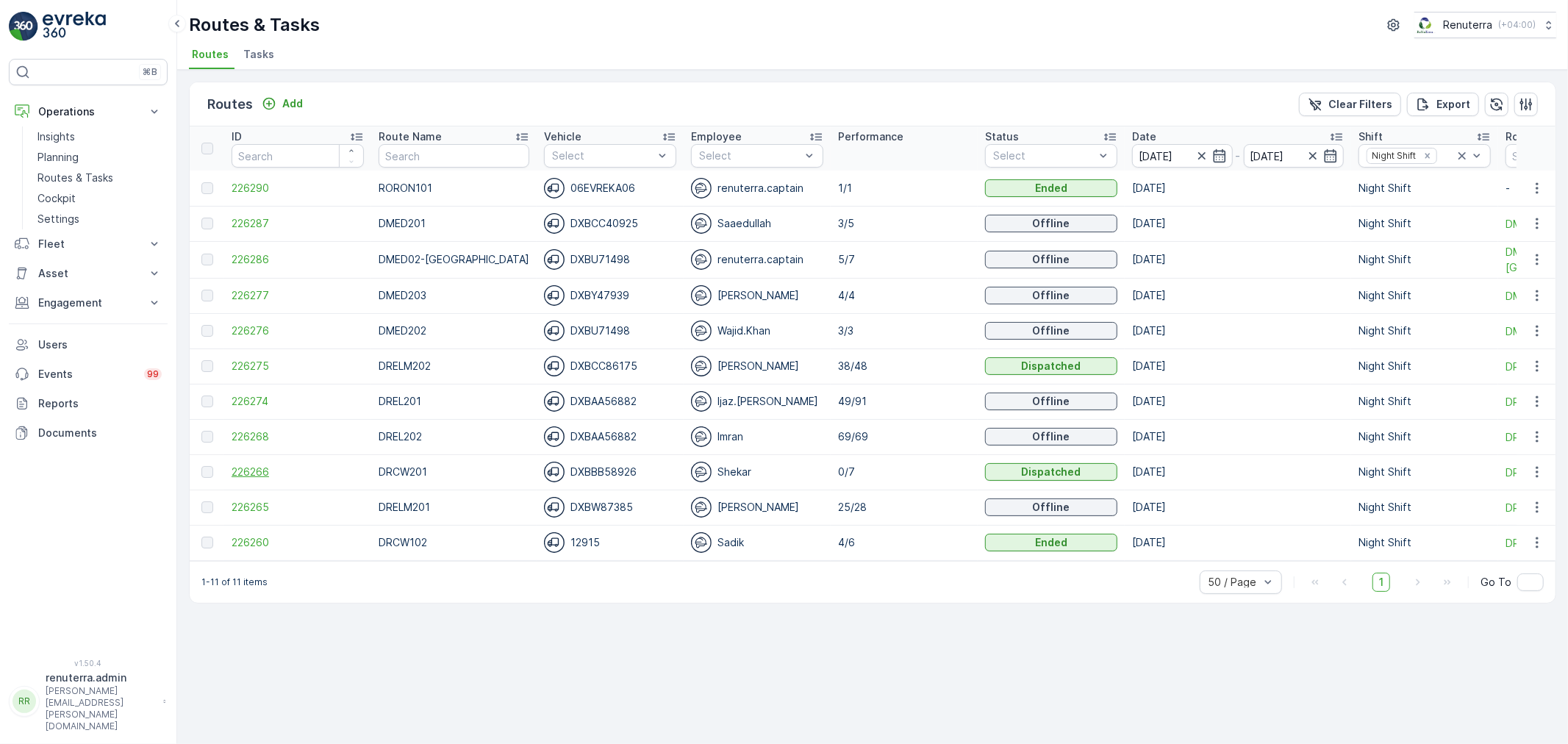
click at [234, 471] on span "226266" at bounding box center [297, 472] width 132 height 15
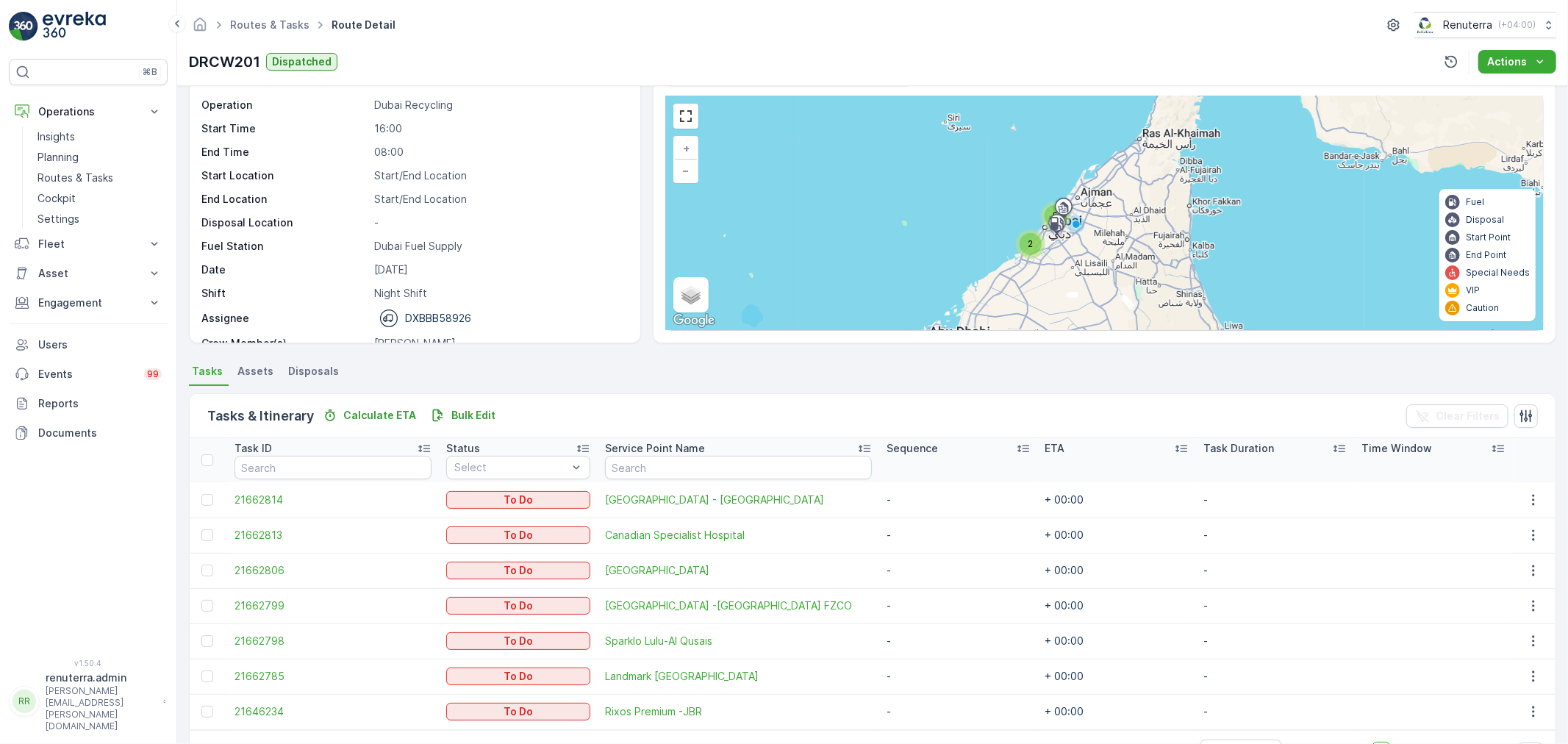
scroll to position [95, 0]
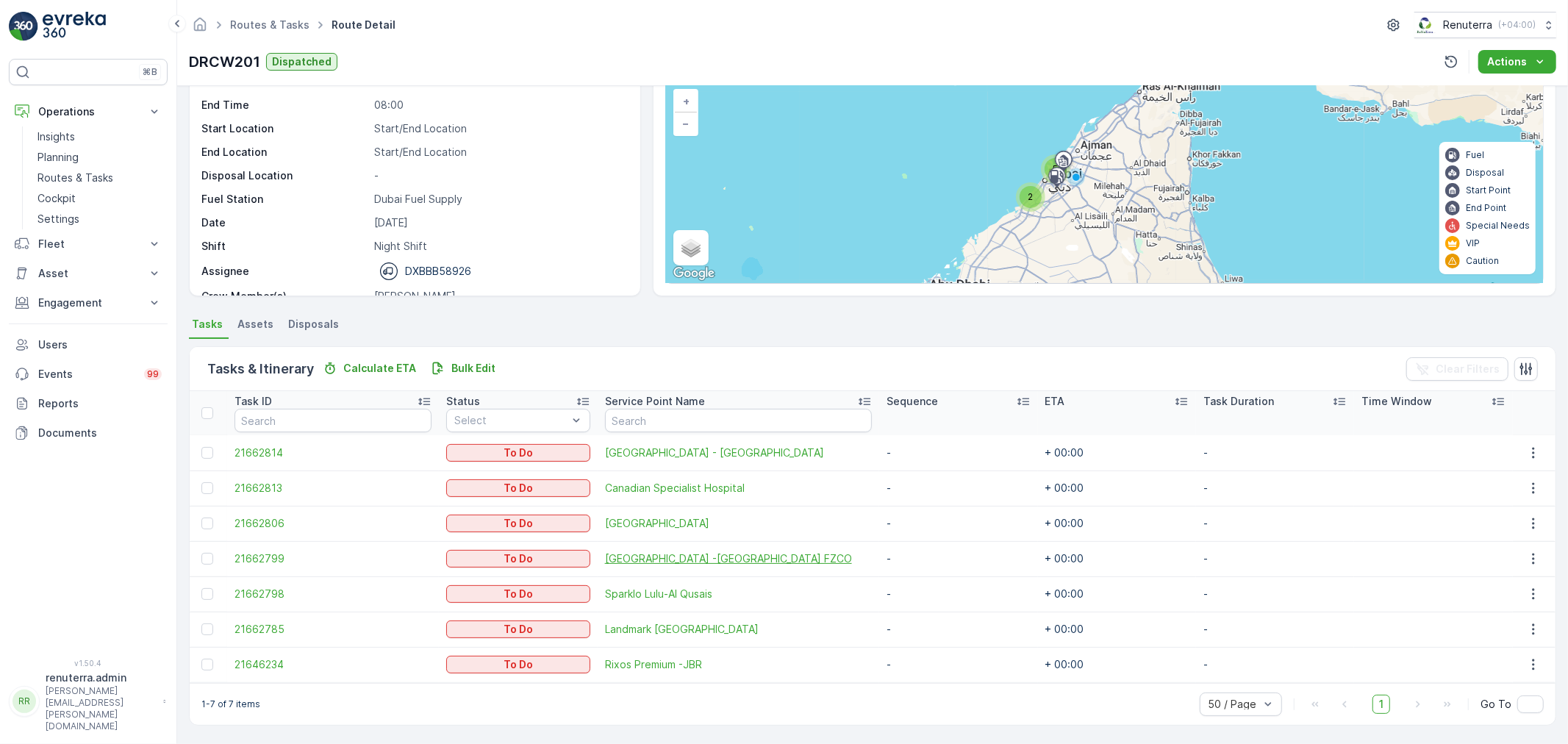
click at [655, 557] on span "Centara Mirage Beach Resort -Dubai FZCO" at bounding box center [738, 559] width 266 height 15
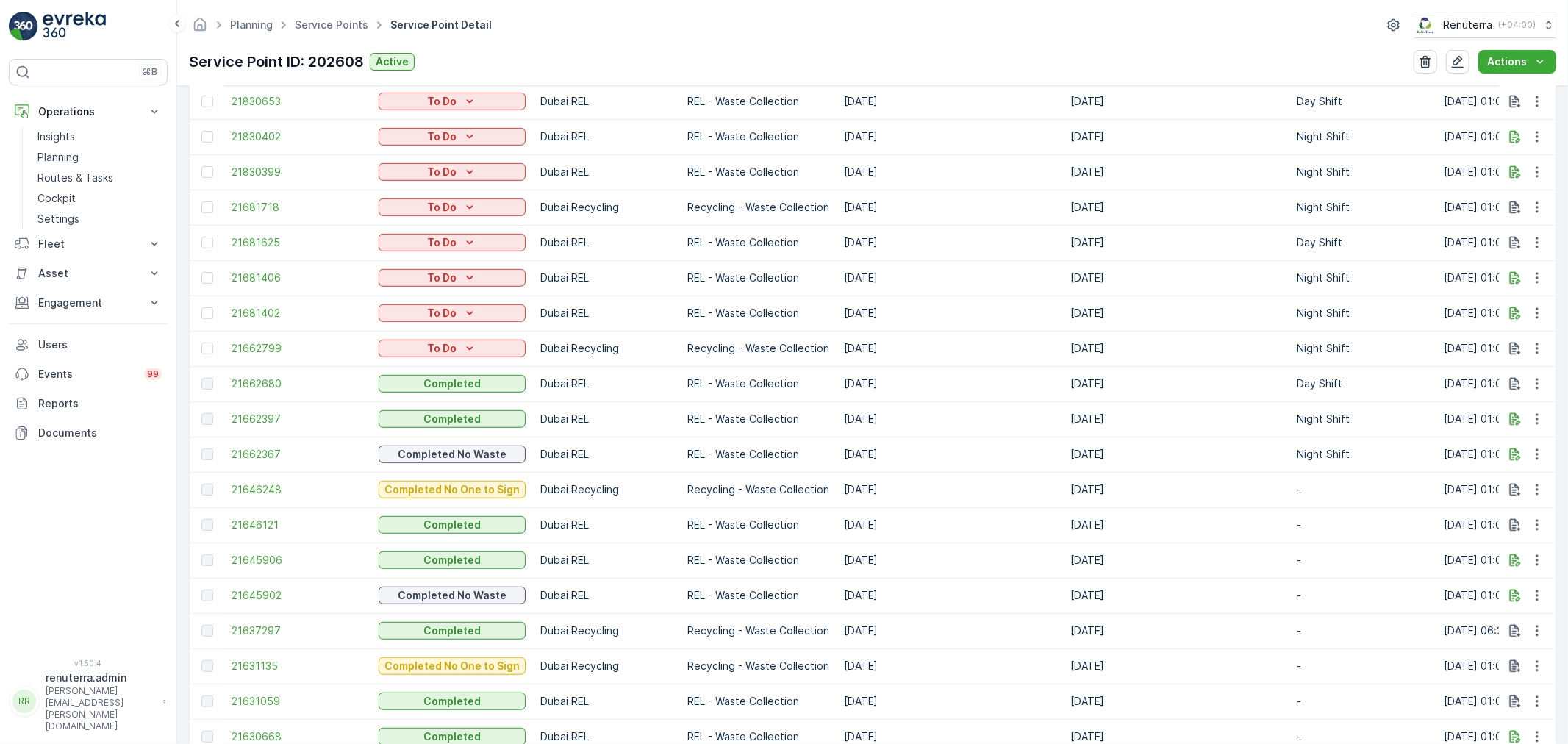
scroll to position [1061, 0]
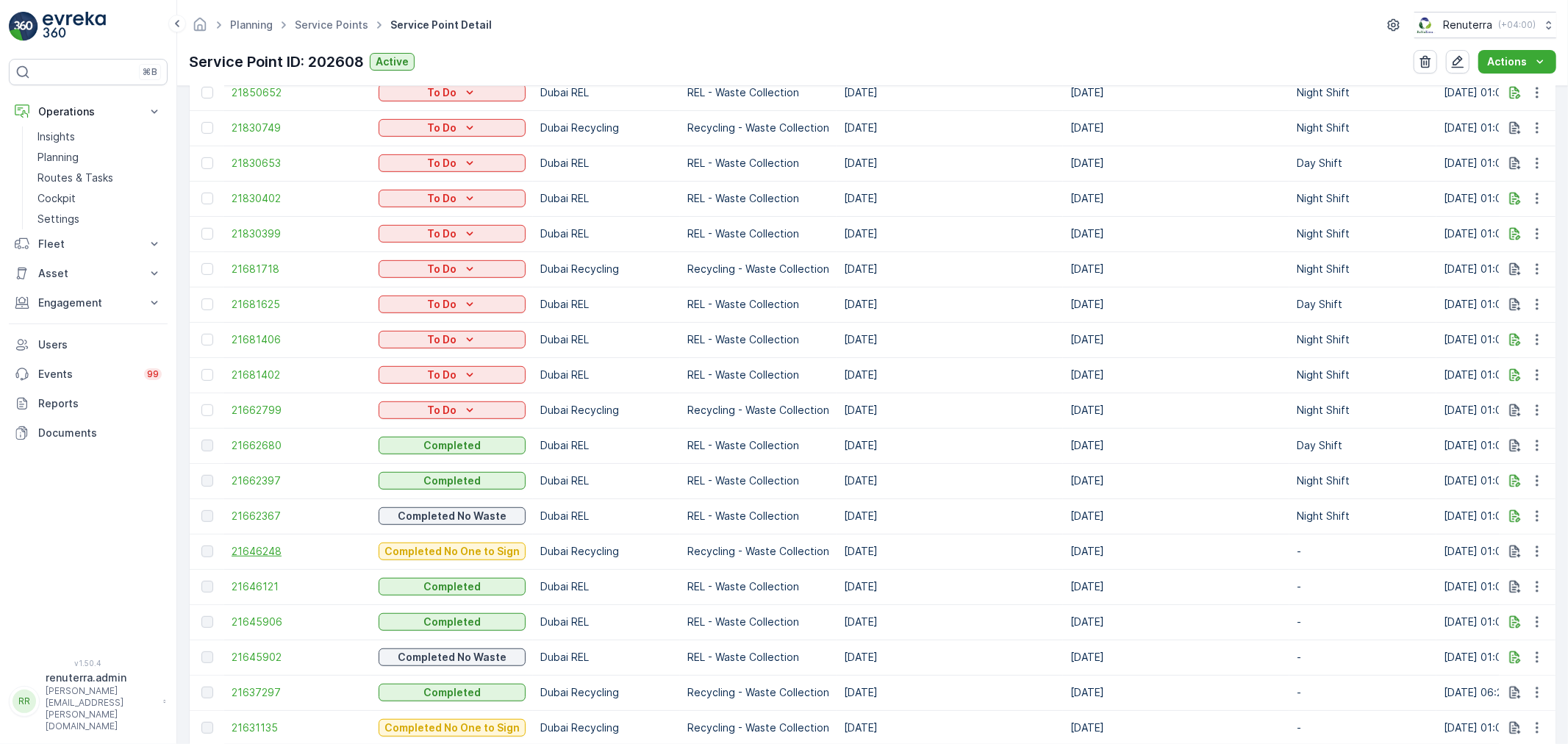
click at [270, 550] on span "21646248" at bounding box center [297, 552] width 132 height 15
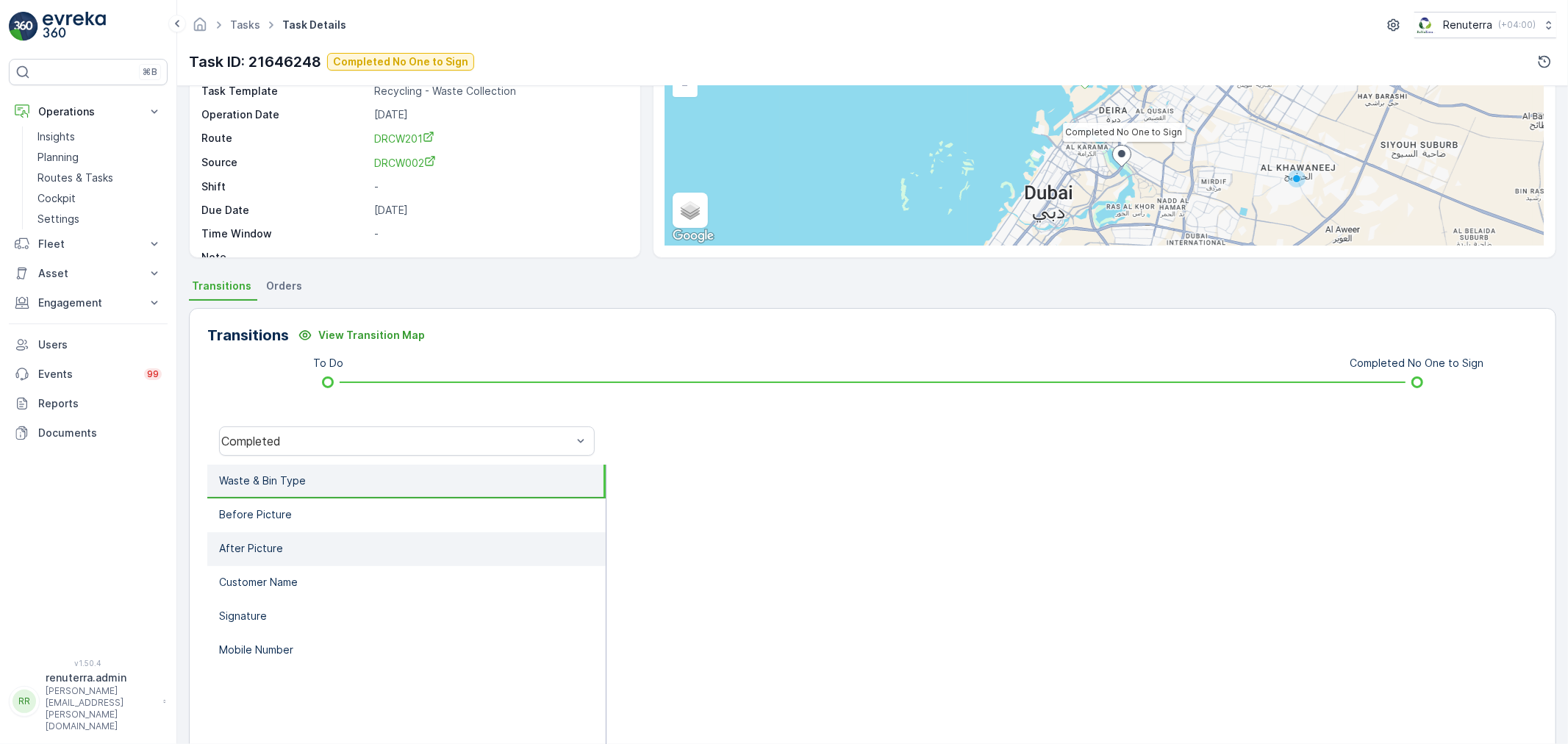
scroll to position [181, 0]
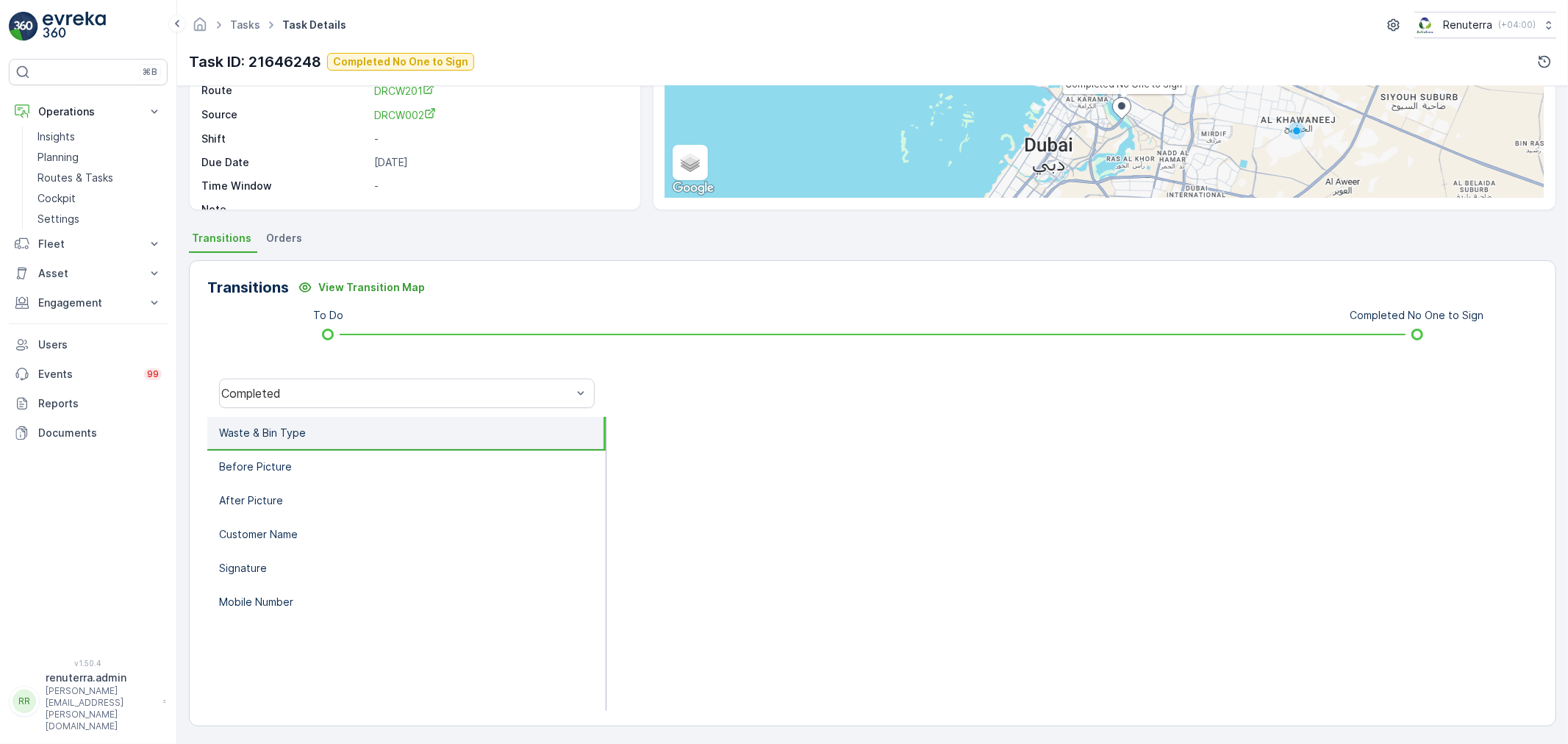
click at [322, 445] on li "Waste & Bin Type" at bounding box center [406, 434] width 399 height 34
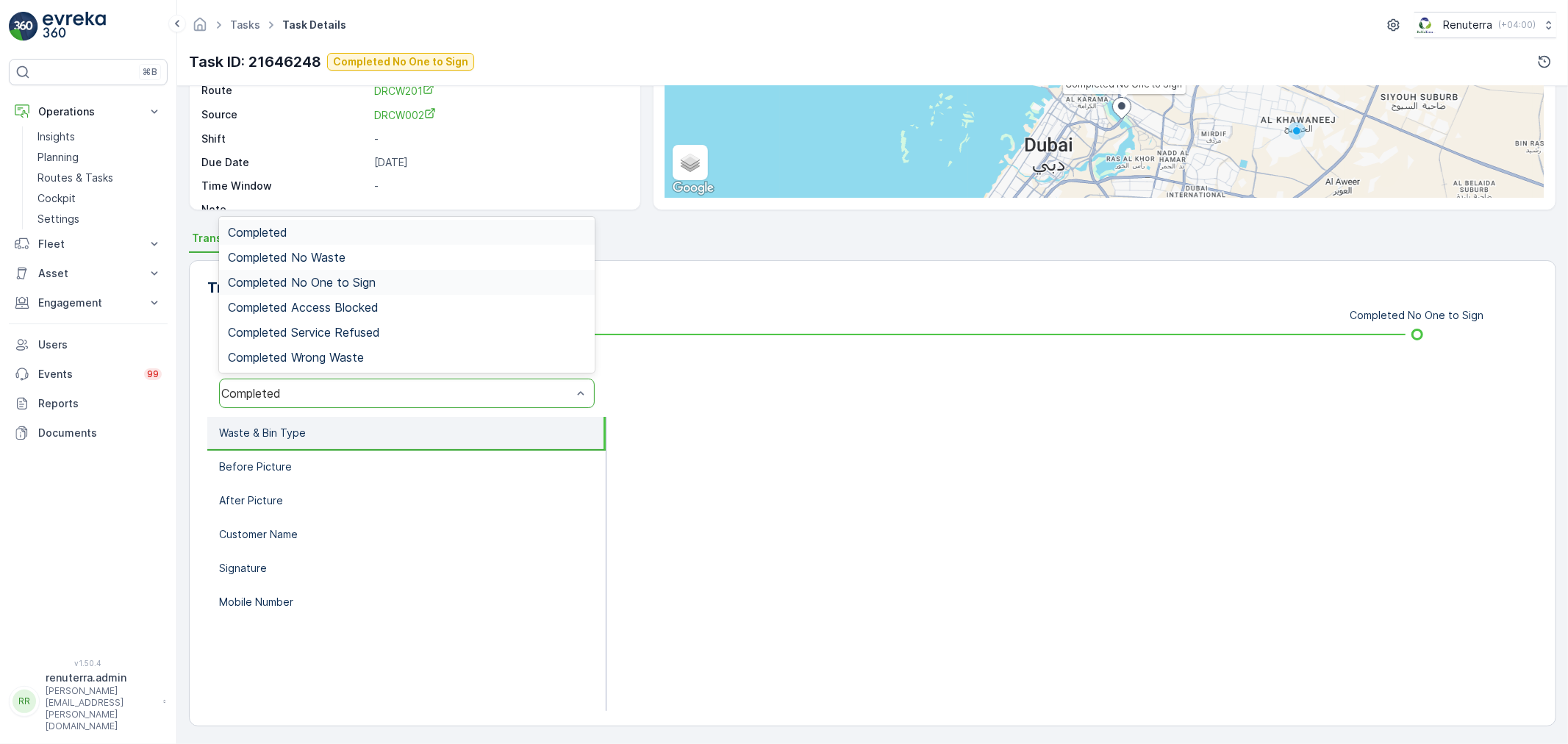
click at [316, 277] on span "Completed No One to Sign" at bounding box center [302, 282] width 148 height 13
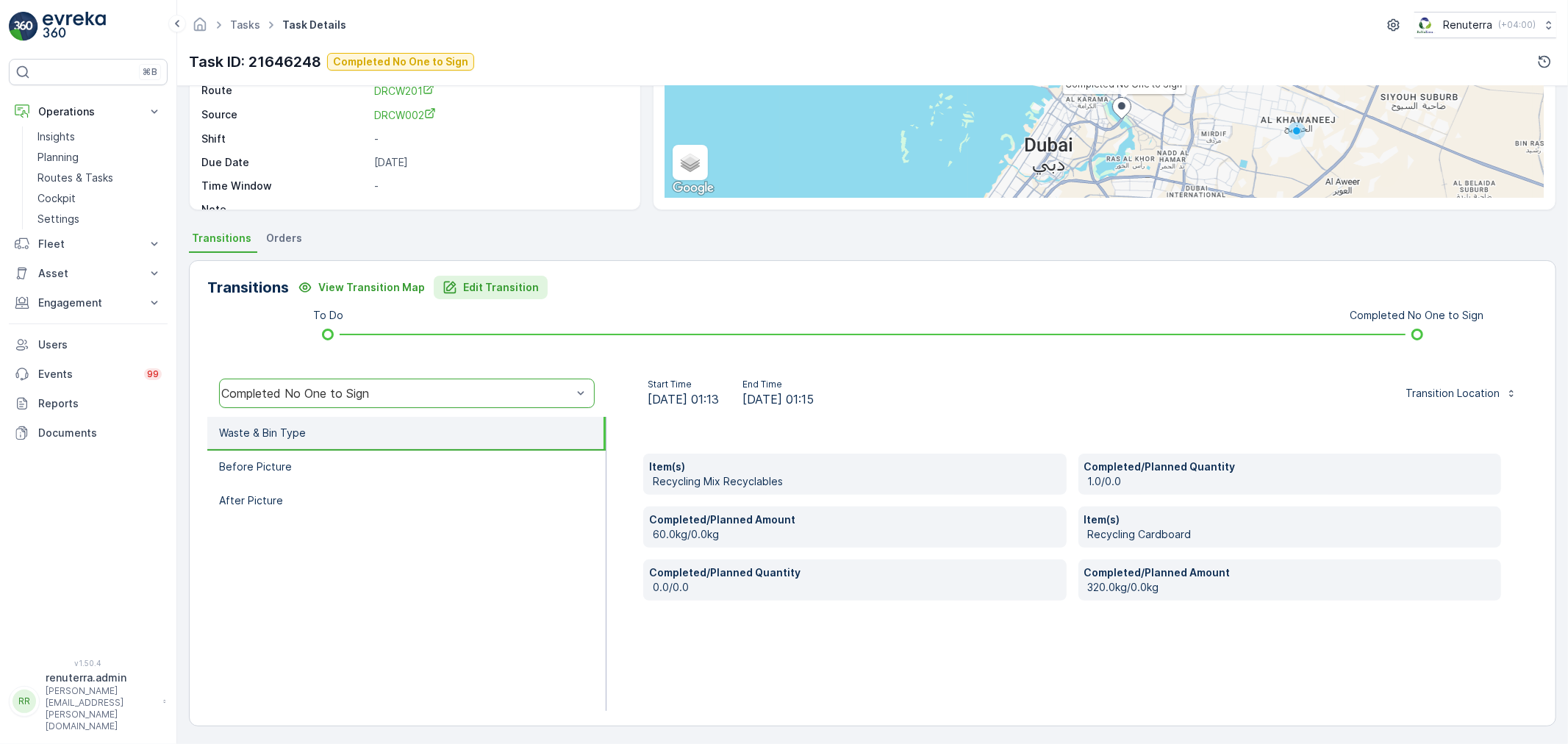
click at [516, 280] on p "Edit Transition" at bounding box center [501, 288] width 76 height 15
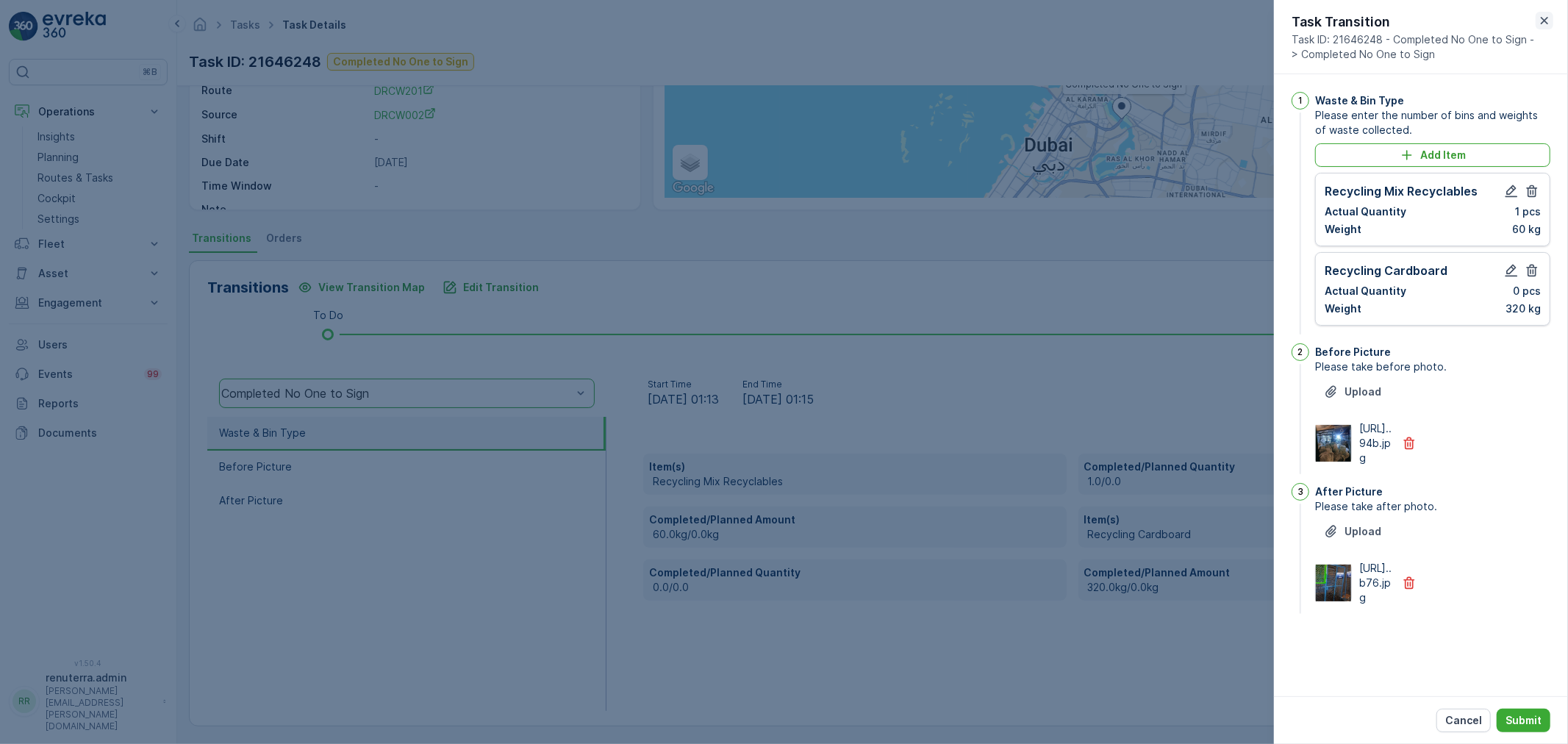
click at [1541, 28] on button "button" at bounding box center [1544, 20] width 18 height 18
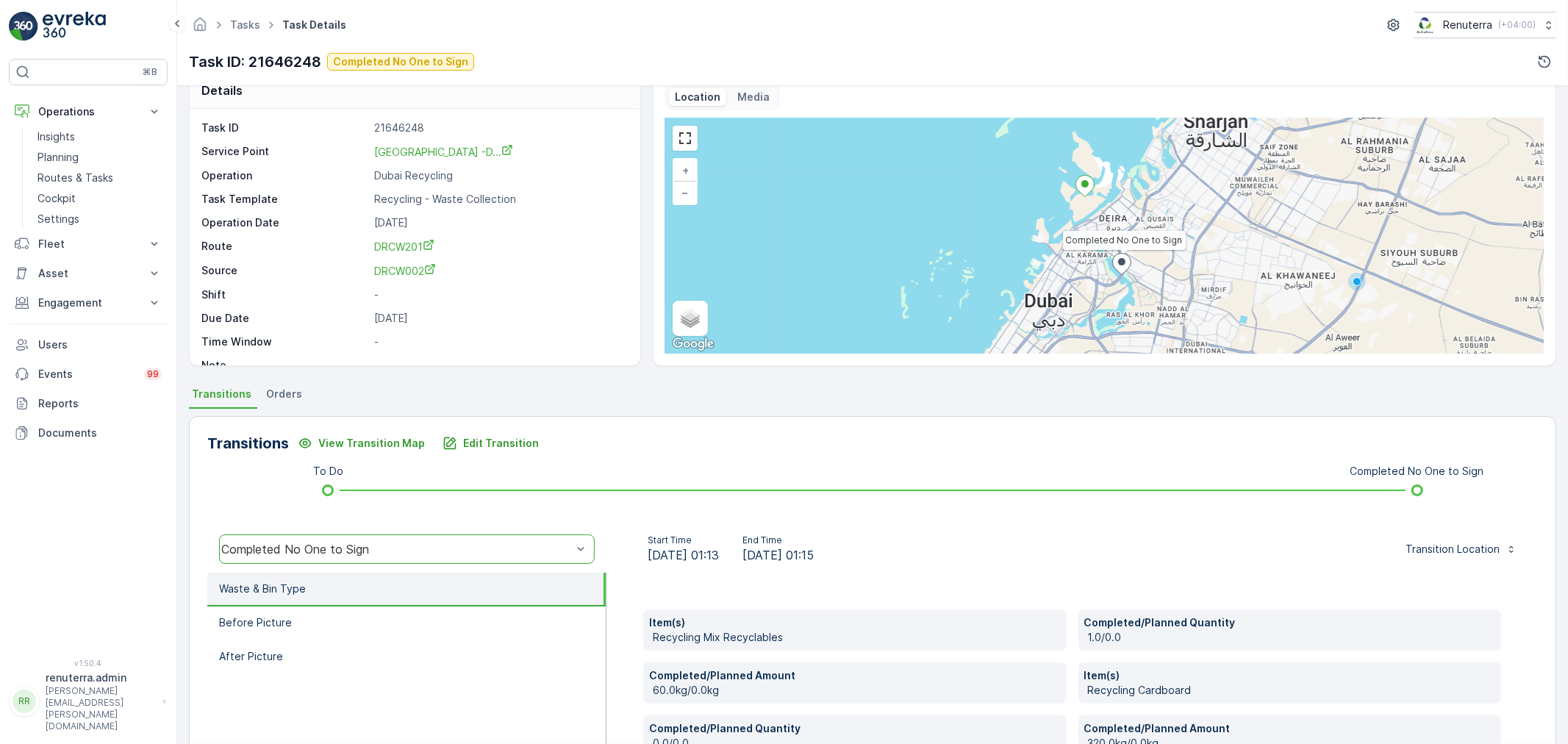
scroll to position [0, 0]
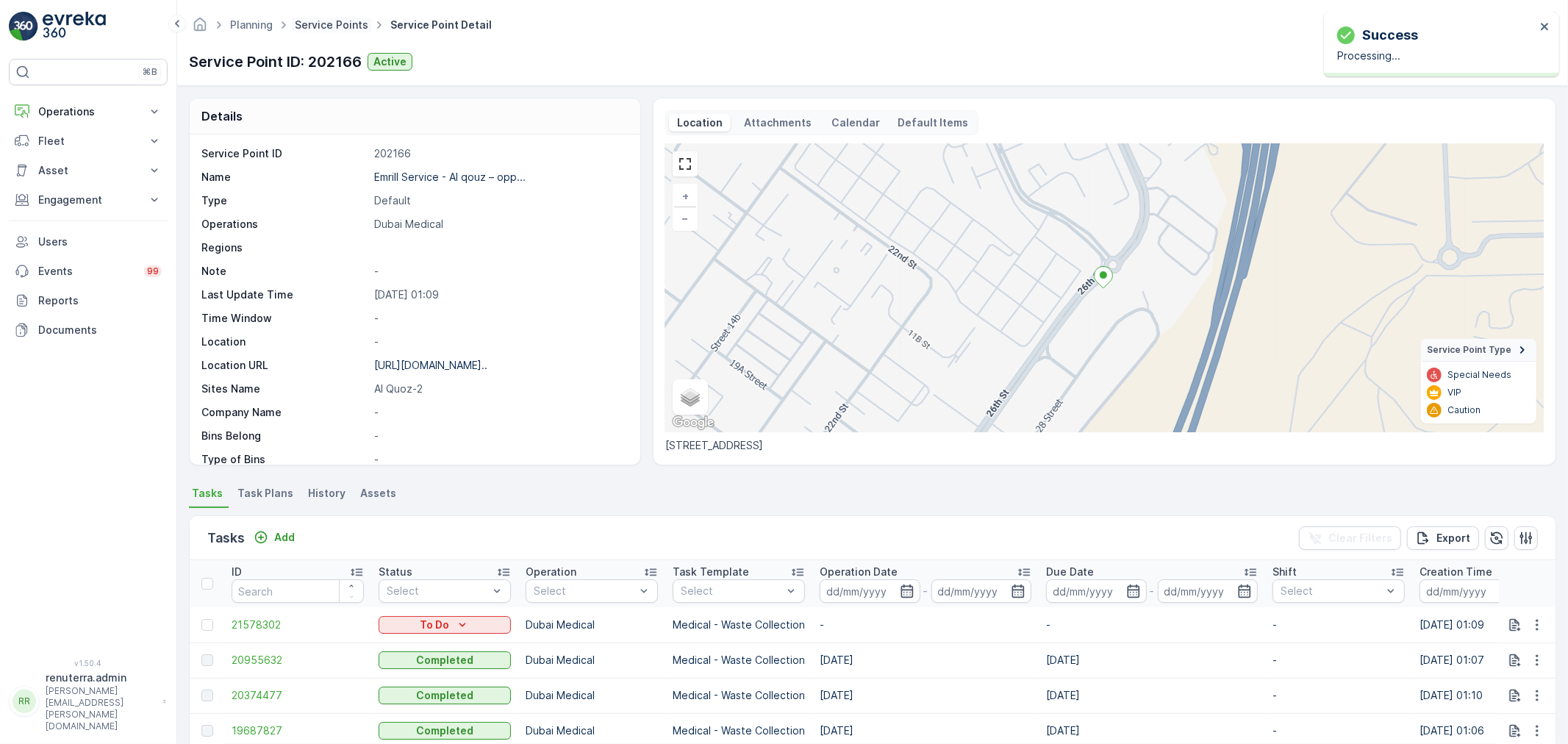
click at [359, 24] on link "Service Points" at bounding box center [331, 25] width 73 height 13
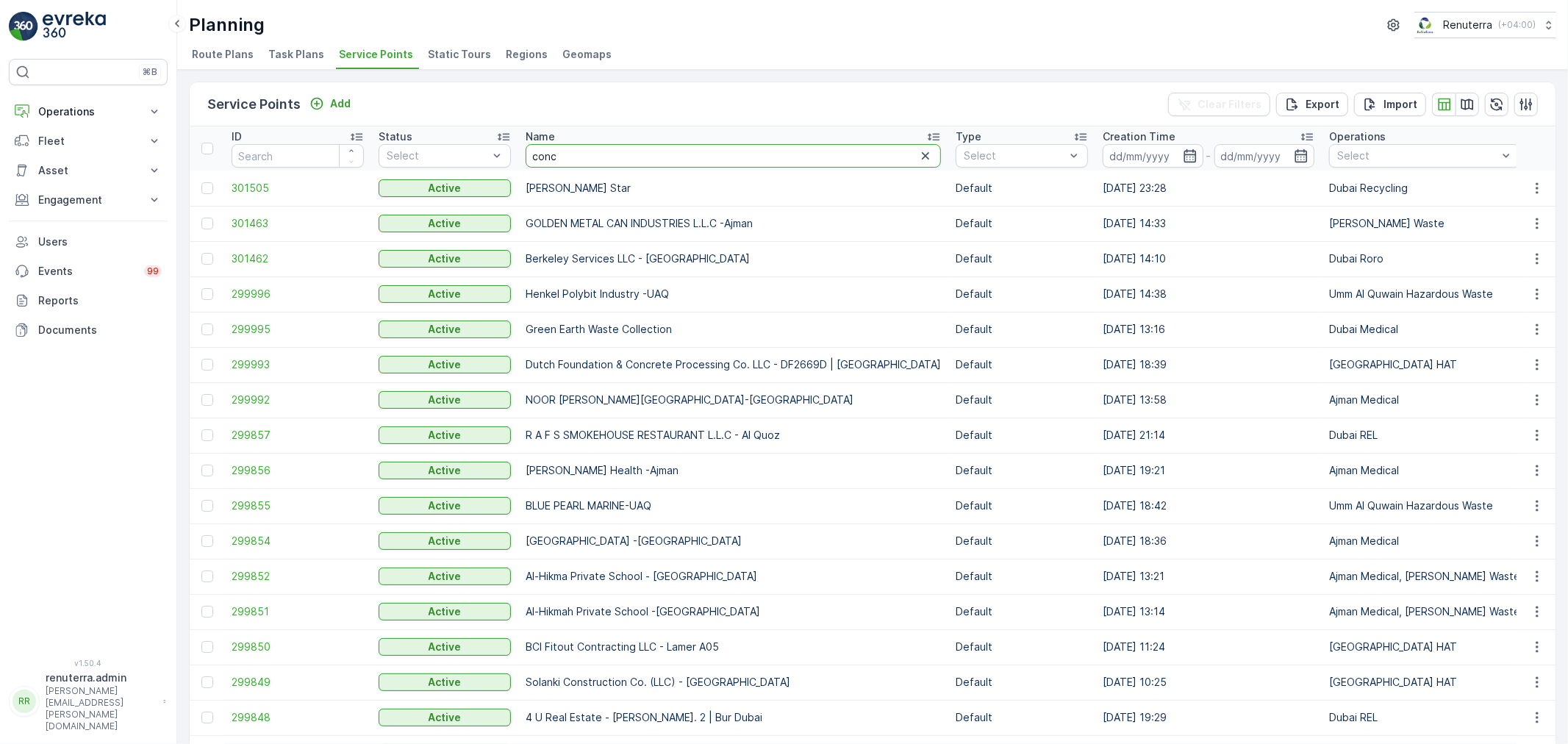
type input "conco"
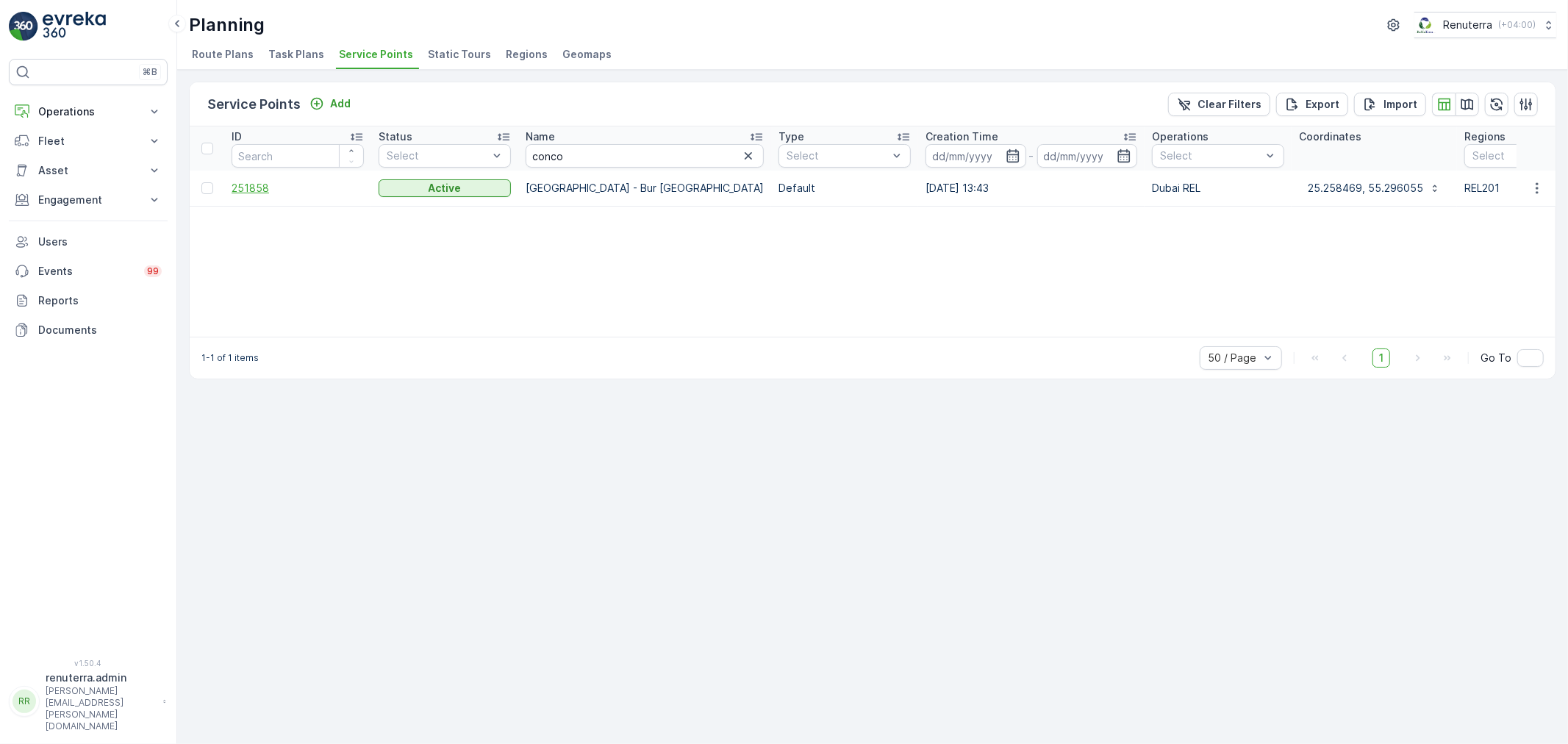
click at [265, 188] on span "251858" at bounding box center [297, 188] width 132 height 15
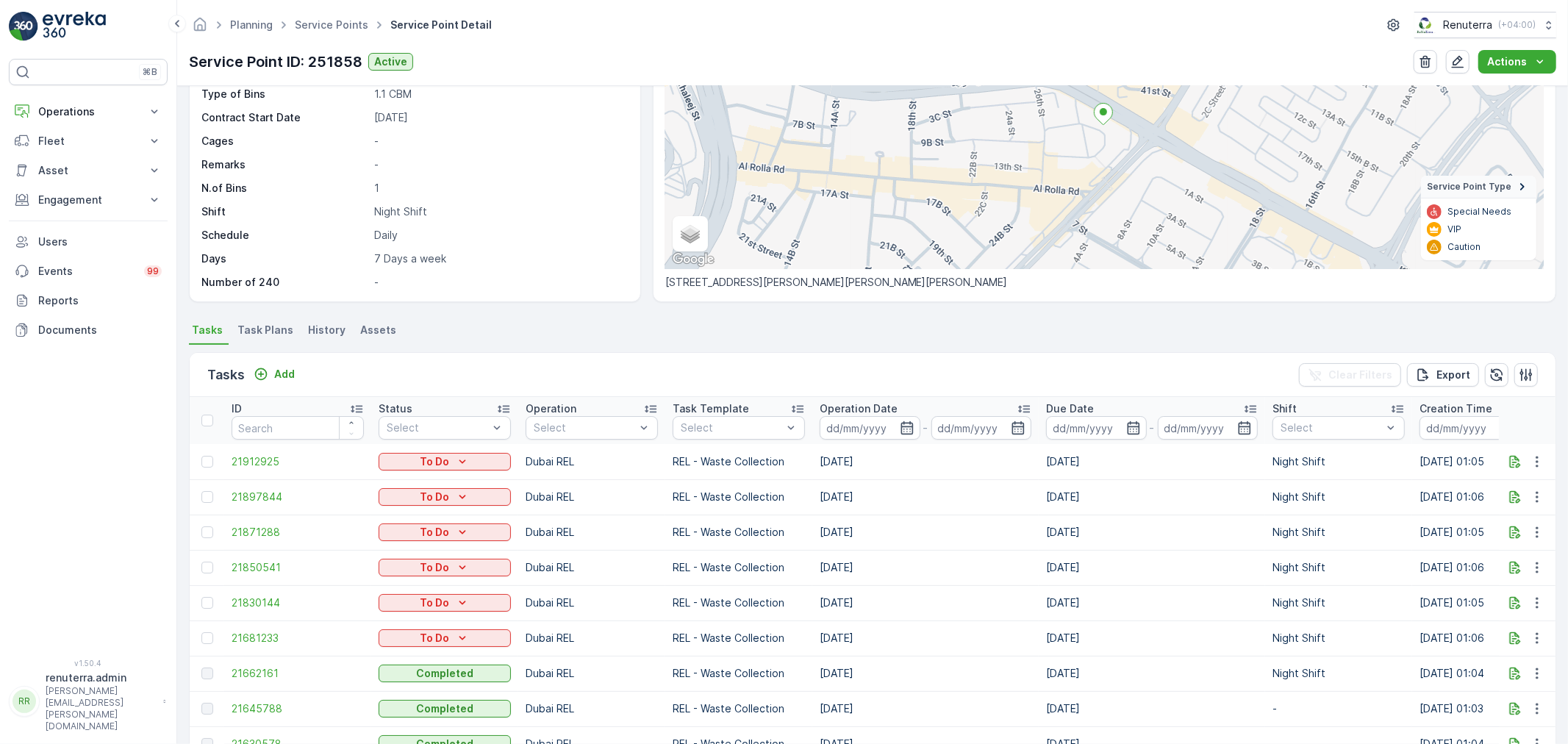
scroll to position [327, 0]
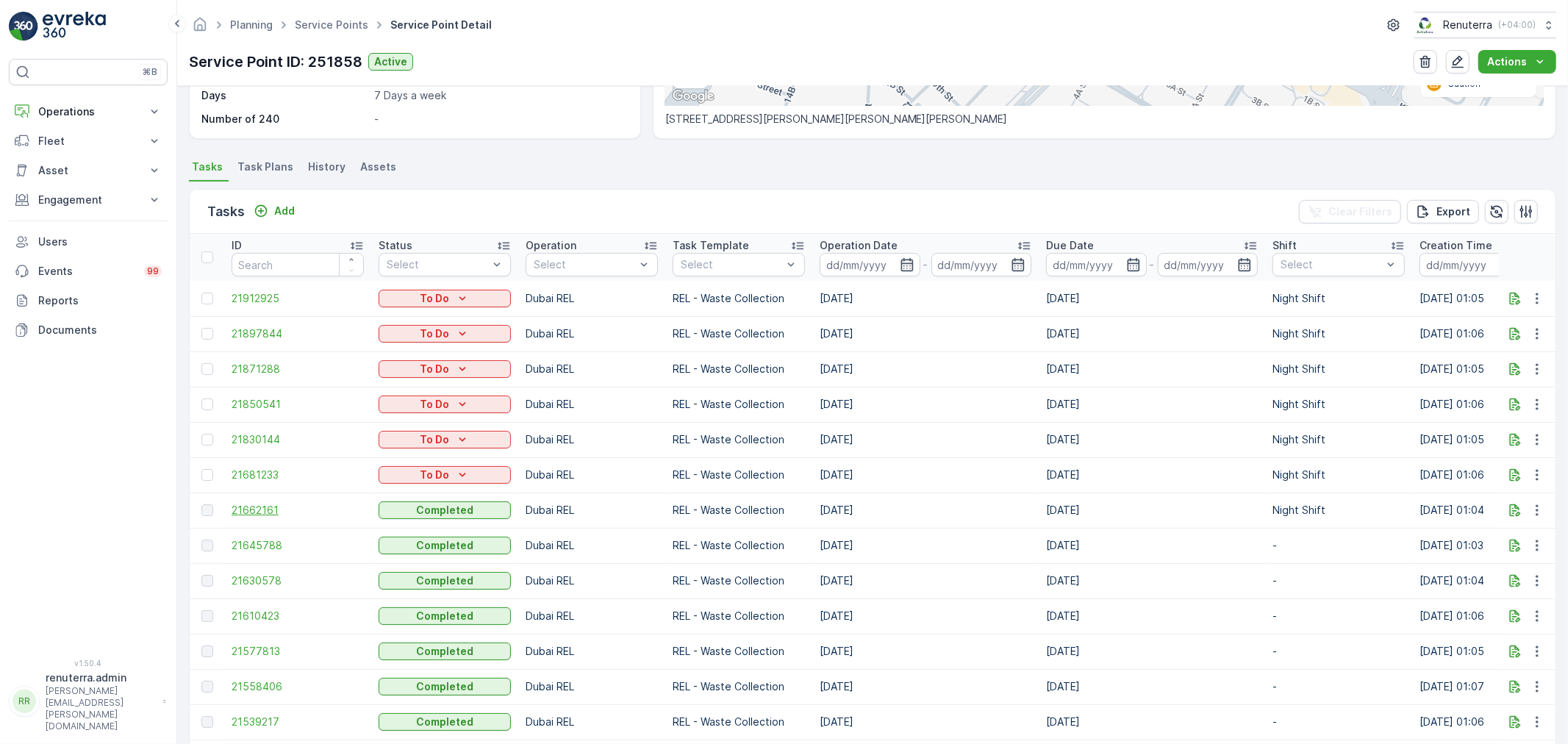
click at [267, 515] on span "21662161" at bounding box center [297, 510] width 132 height 15
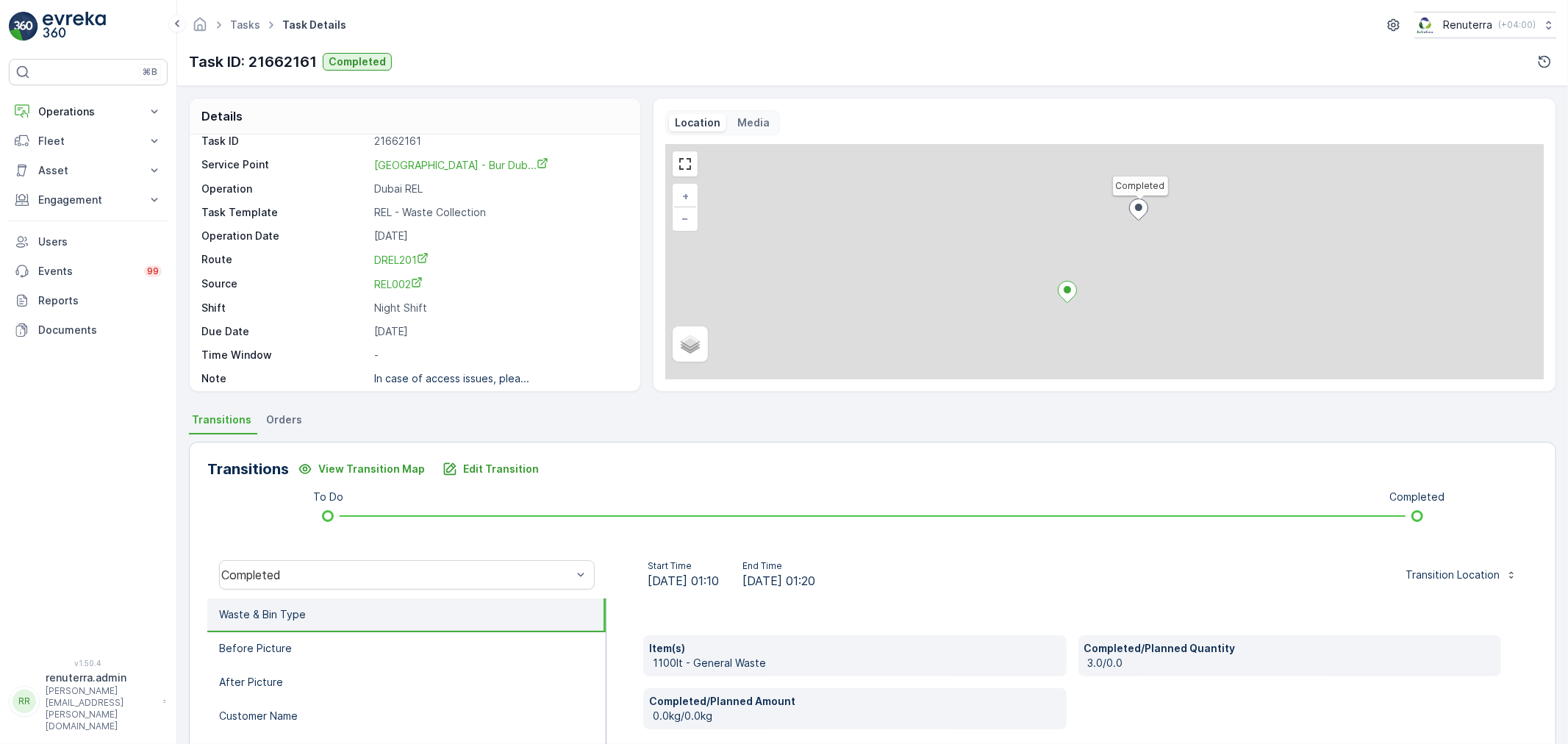
scroll to position [19, 0]
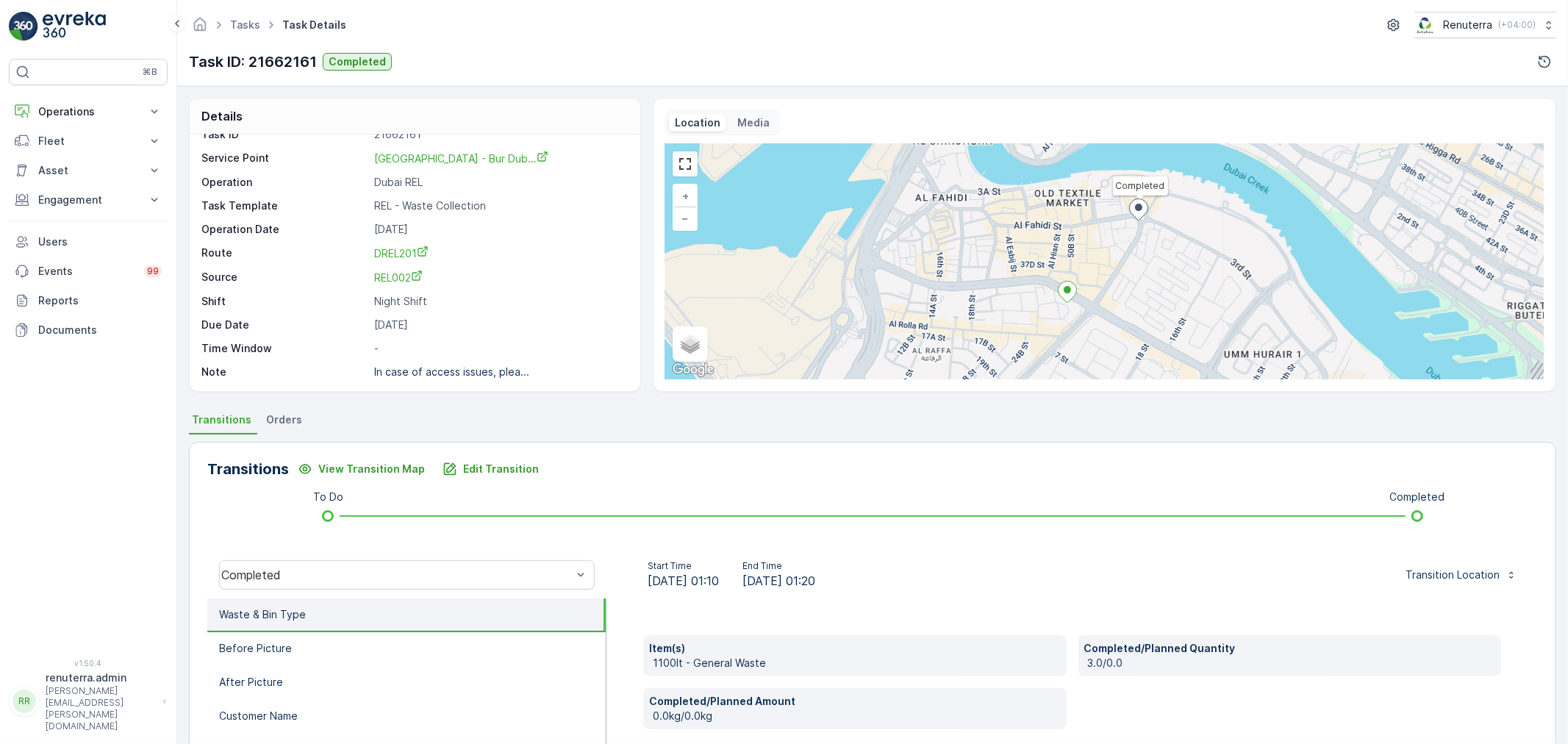
click at [1216, 39] on div "Tasks Task Details Renuterra ( +04:00 ) Task ID: 21662161 Completed" at bounding box center [871, 43] width 1390 height 86
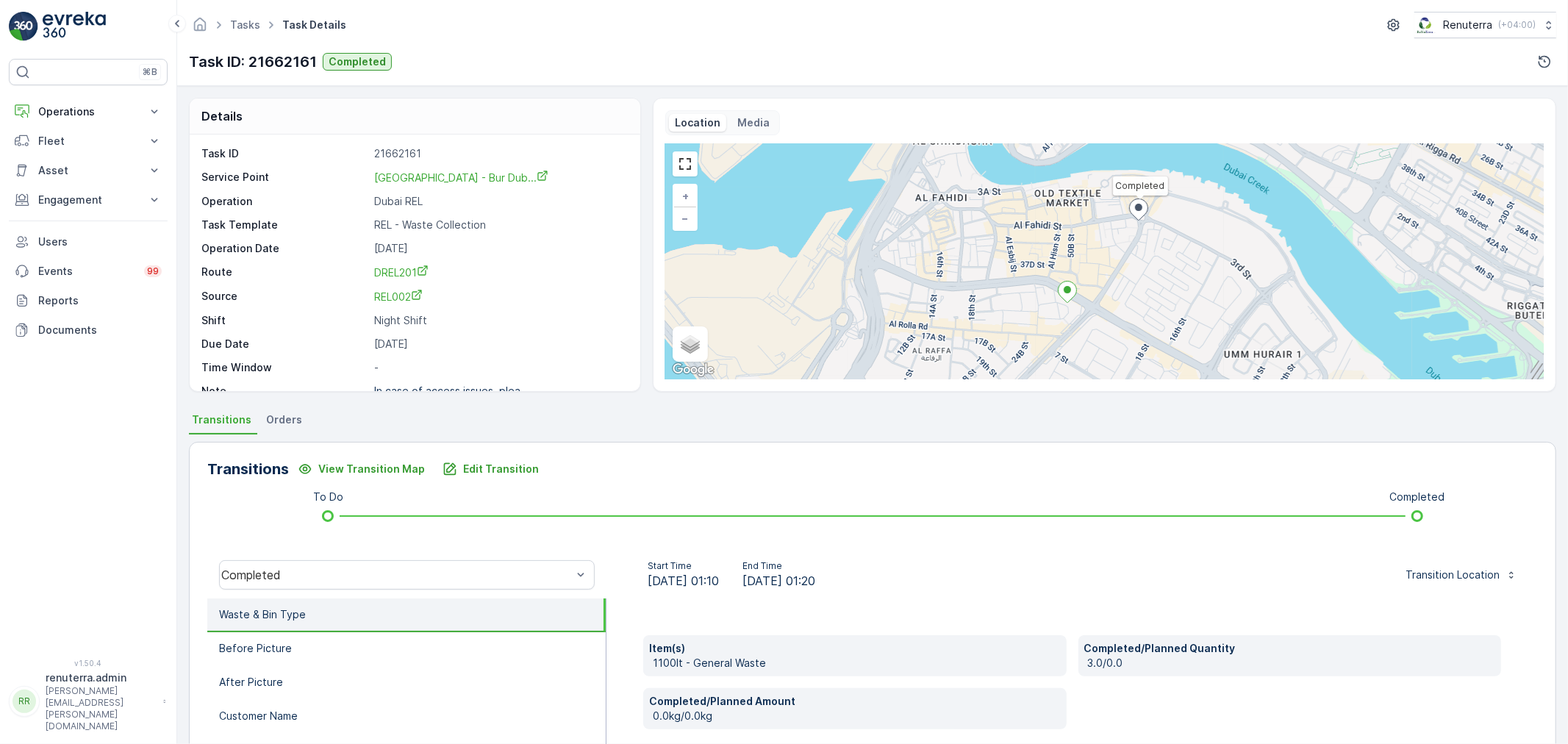
drag, startPoint x: 61, startPoint y: 107, endPoint x: 74, endPoint y: 160, distance: 54.6
click at [62, 112] on p "Operations" at bounding box center [88, 112] width 100 height 15
click at [77, 173] on p "Routes & Tasks" at bounding box center [76, 178] width 76 height 15
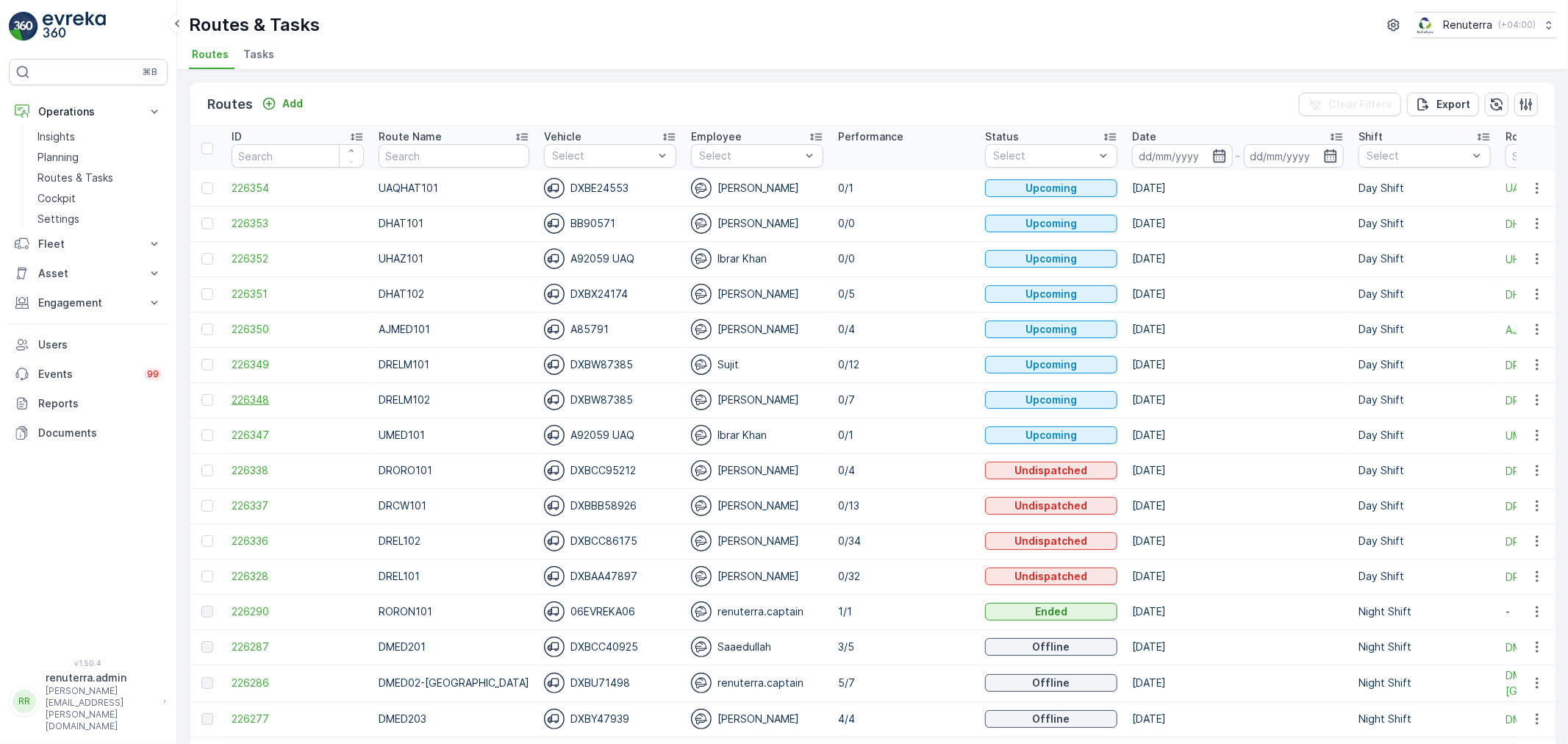
click at [259, 394] on span "226348" at bounding box center [297, 400] width 132 height 15
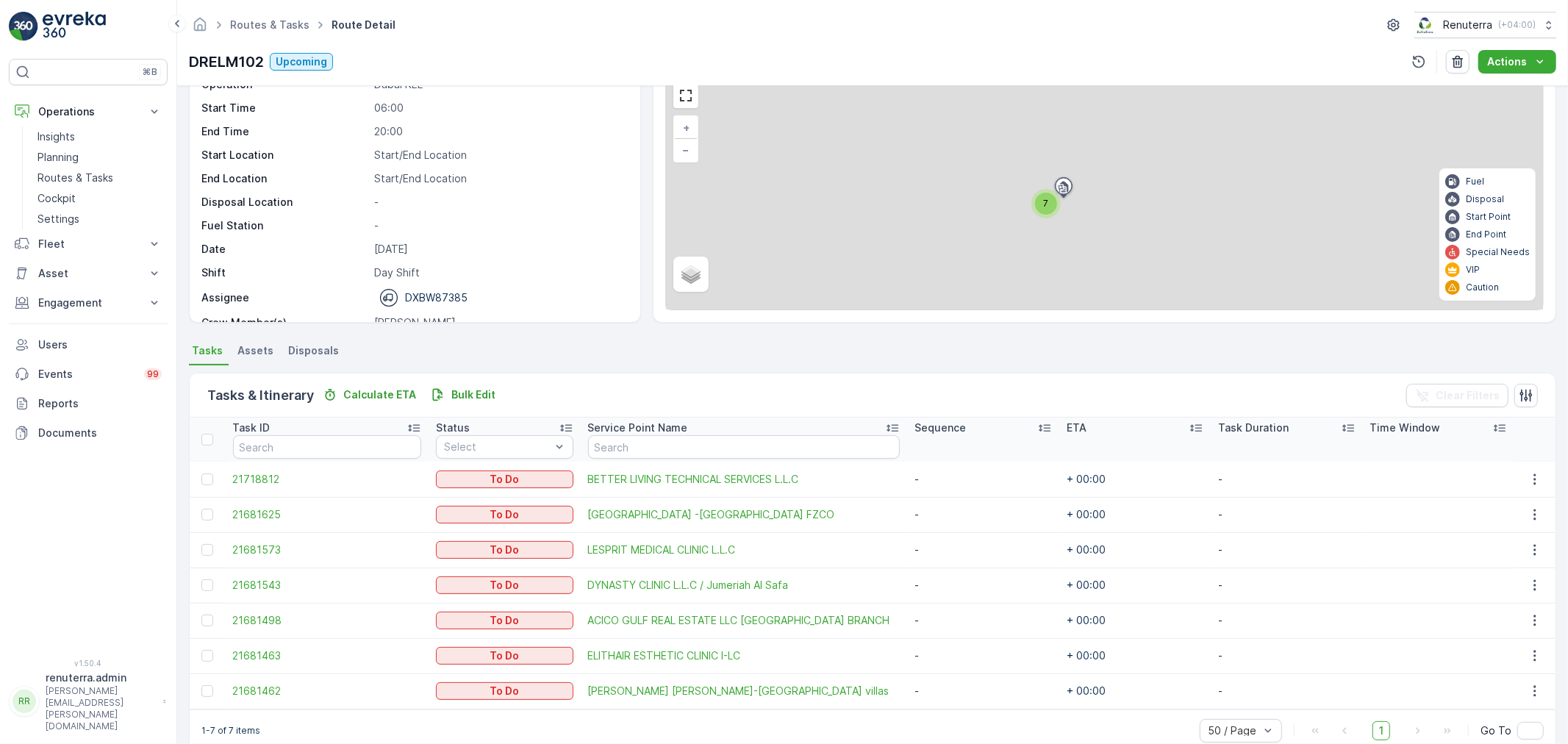
scroll to position [95, 0]
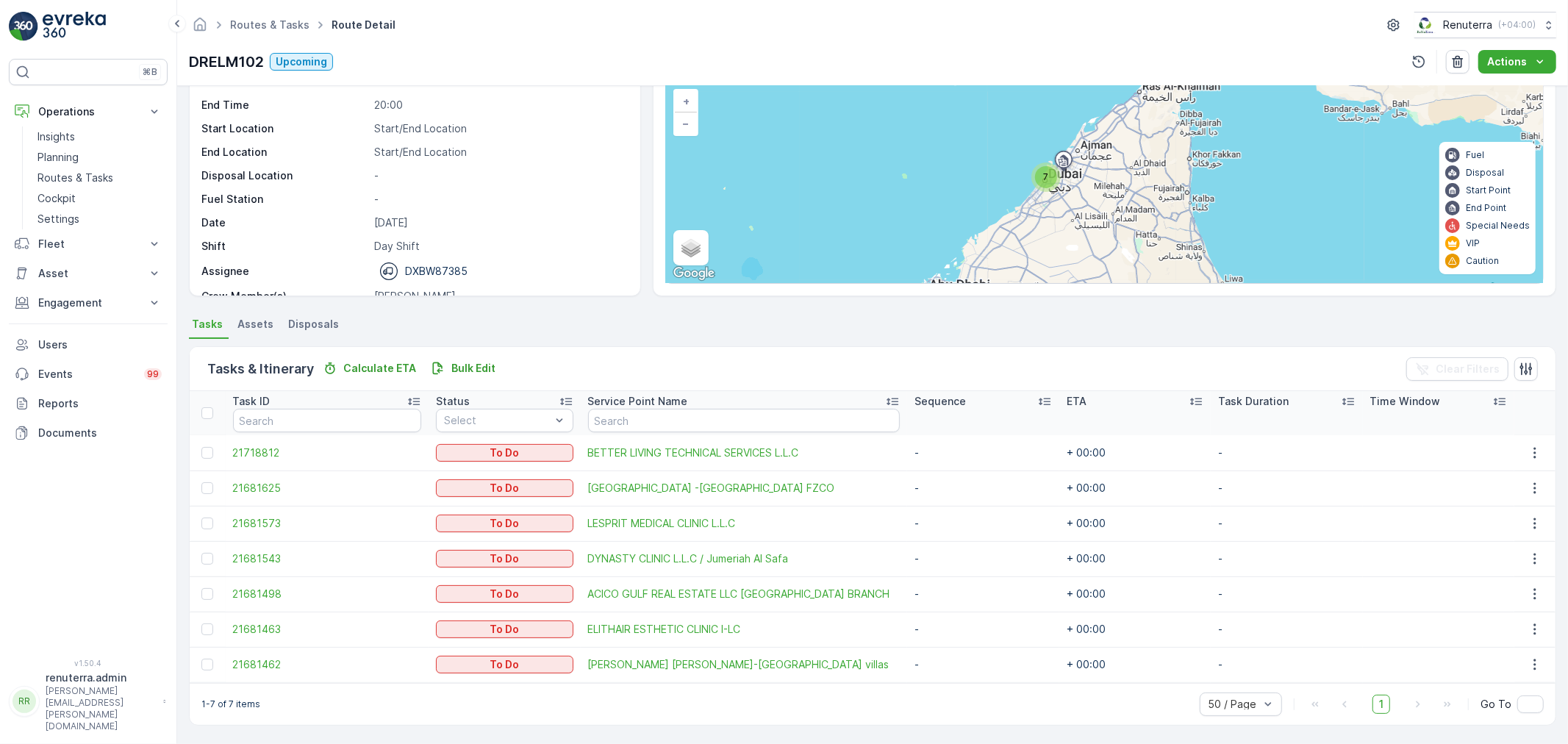
drag, startPoint x: 213, startPoint y: 449, endPoint x: 199, endPoint y: 508, distance: 60.6
click at [212, 453] on div at bounding box center [207, 453] width 12 height 12
click at [202, 447] on input "checkbox" at bounding box center [202, 447] width 0 height 0
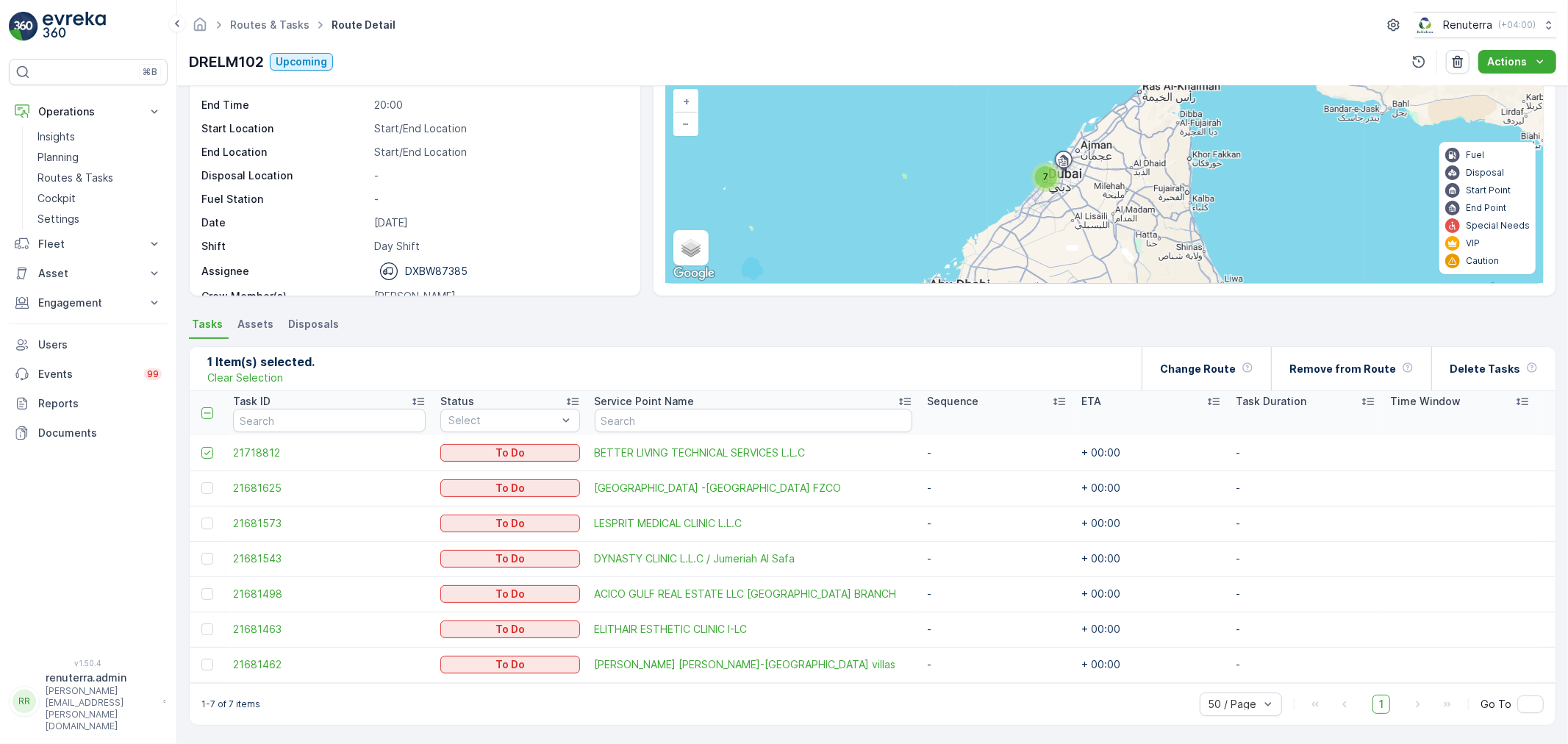
drag, startPoint x: 200, startPoint y: 487, endPoint x: 209, endPoint y: 509, distance: 23.8
click at [205, 496] on td at bounding box center [207, 489] width 36 height 35
drag, startPoint x: 204, startPoint y: 489, endPoint x: 204, endPoint y: 515, distance: 26.0
click at [204, 502] on td at bounding box center [207, 489] width 36 height 35
drag, startPoint x: 205, startPoint y: 453, endPoint x: 205, endPoint y: 485, distance: 32.0
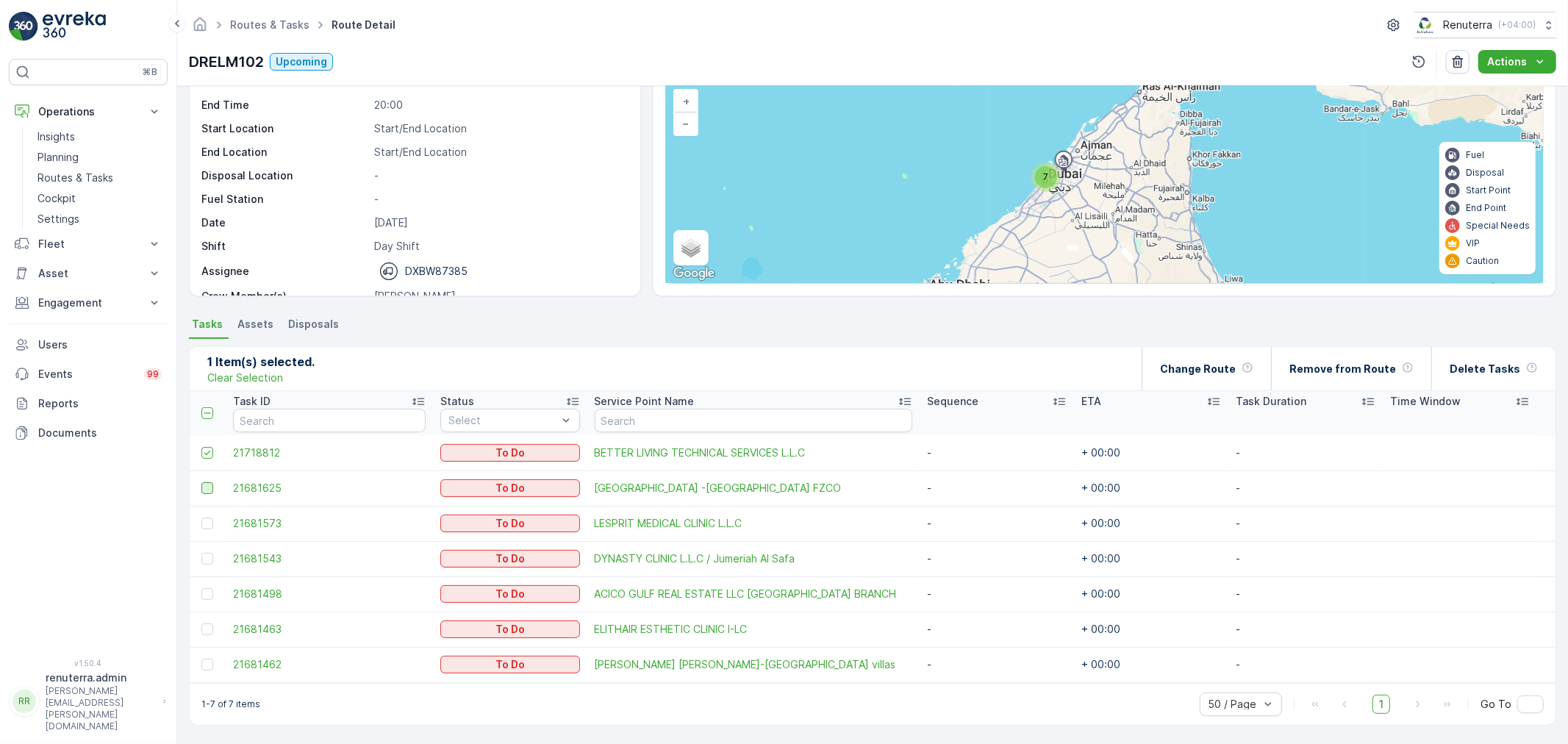
click at [205, 456] on icon at bounding box center [207, 453] width 10 height 10
click at [202, 447] on input "checkbox" at bounding box center [202, 447] width 0 height 0
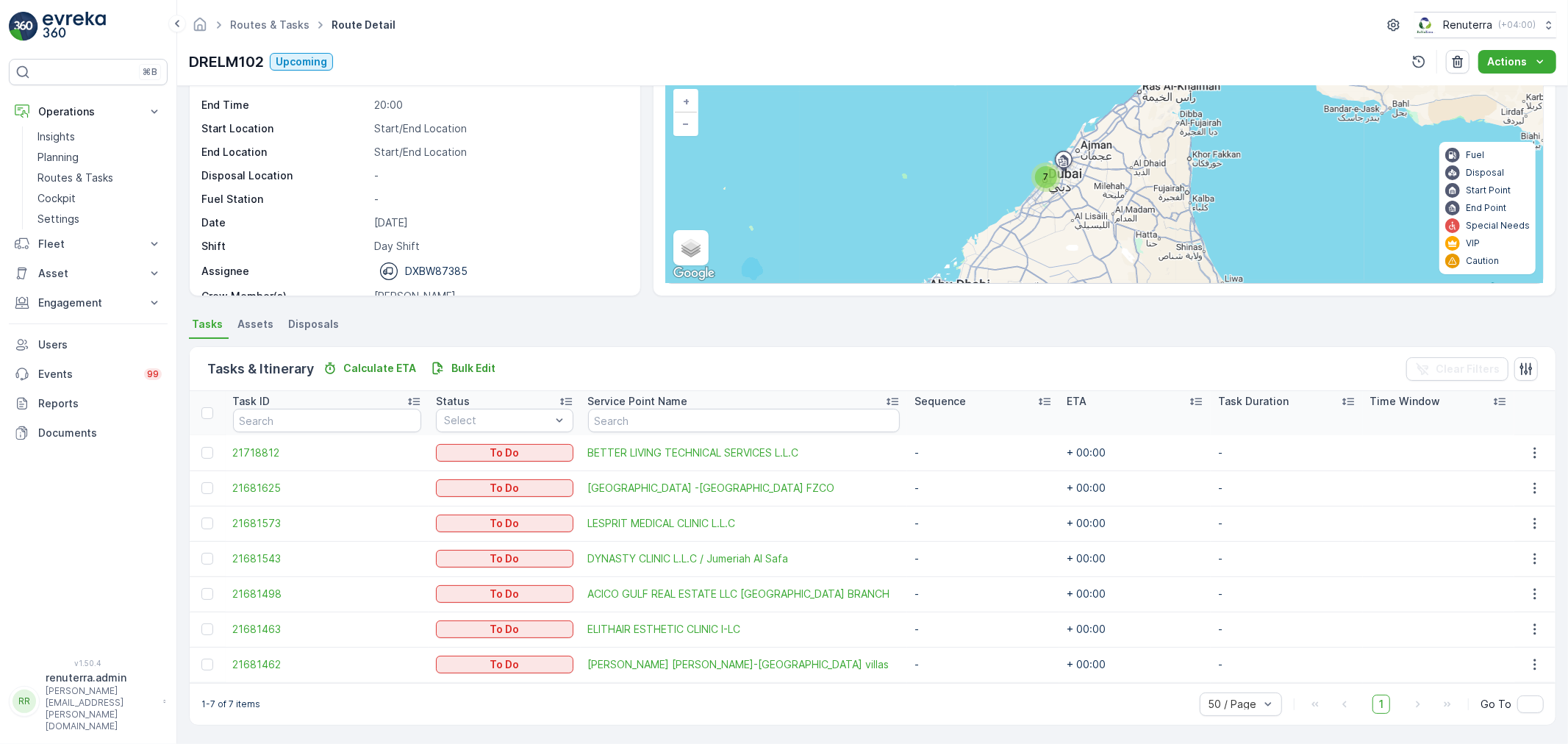
drag, startPoint x: 205, startPoint y: 485, endPoint x: 208, endPoint y: 508, distance: 23.2
click at [207, 494] on td at bounding box center [207, 489] width 36 height 35
click at [206, 525] on div at bounding box center [207, 523] width 12 height 12
click at [202, 517] on input "checkbox" at bounding box center [202, 517] width 0 height 0
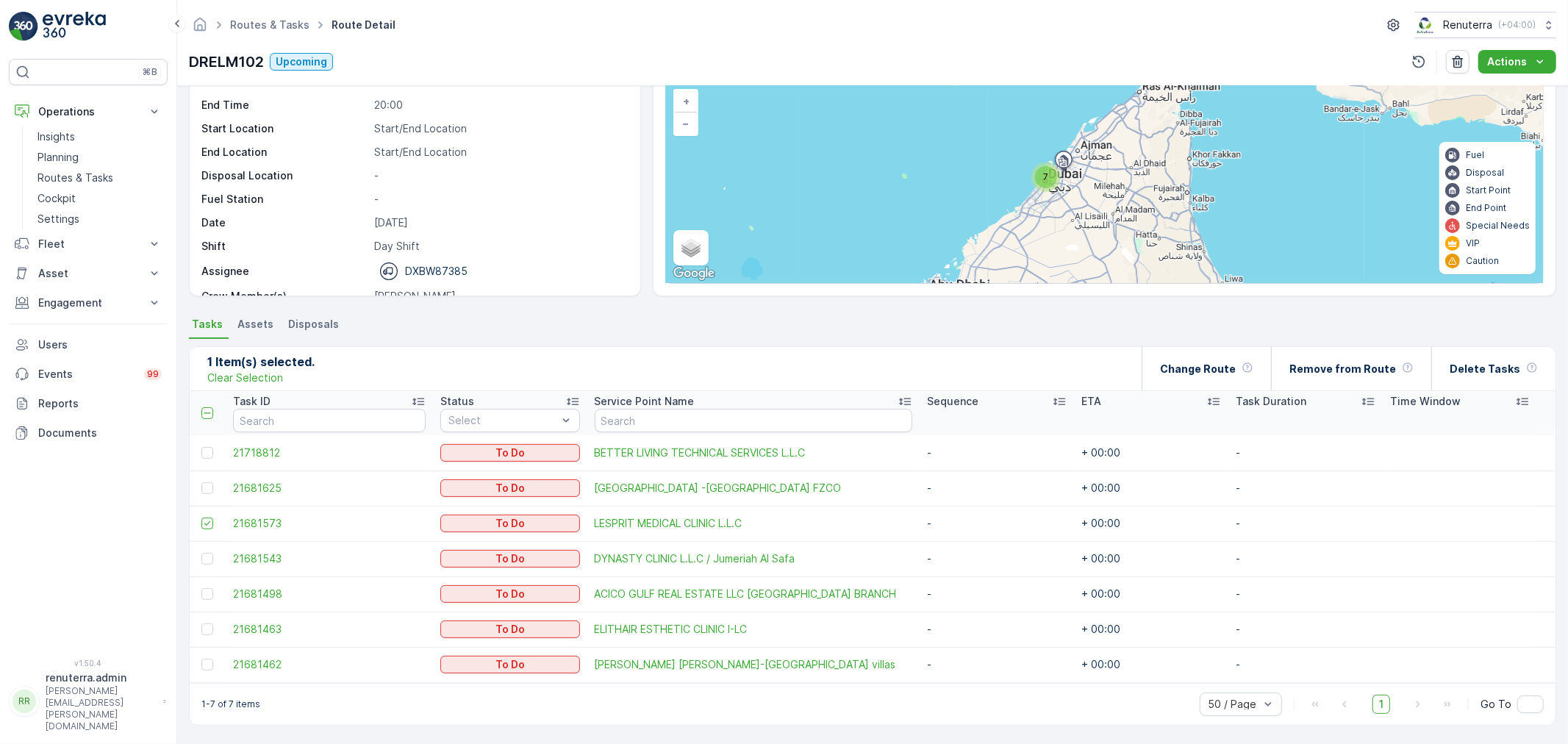
drag, startPoint x: 203, startPoint y: 489, endPoint x: 208, endPoint y: 534, distance: 45.3
click at [206, 502] on td at bounding box center [207, 489] width 36 height 35
drag, startPoint x: 208, startPoint y: 550, endPoint x: 206, endPoint y: 561, distance: 11.2
click at [206, 561] on td at bounding box center [207, 559] width 36 height 35
click at [204, 564] on td at bounding box center [207, 559] width 36 height 35
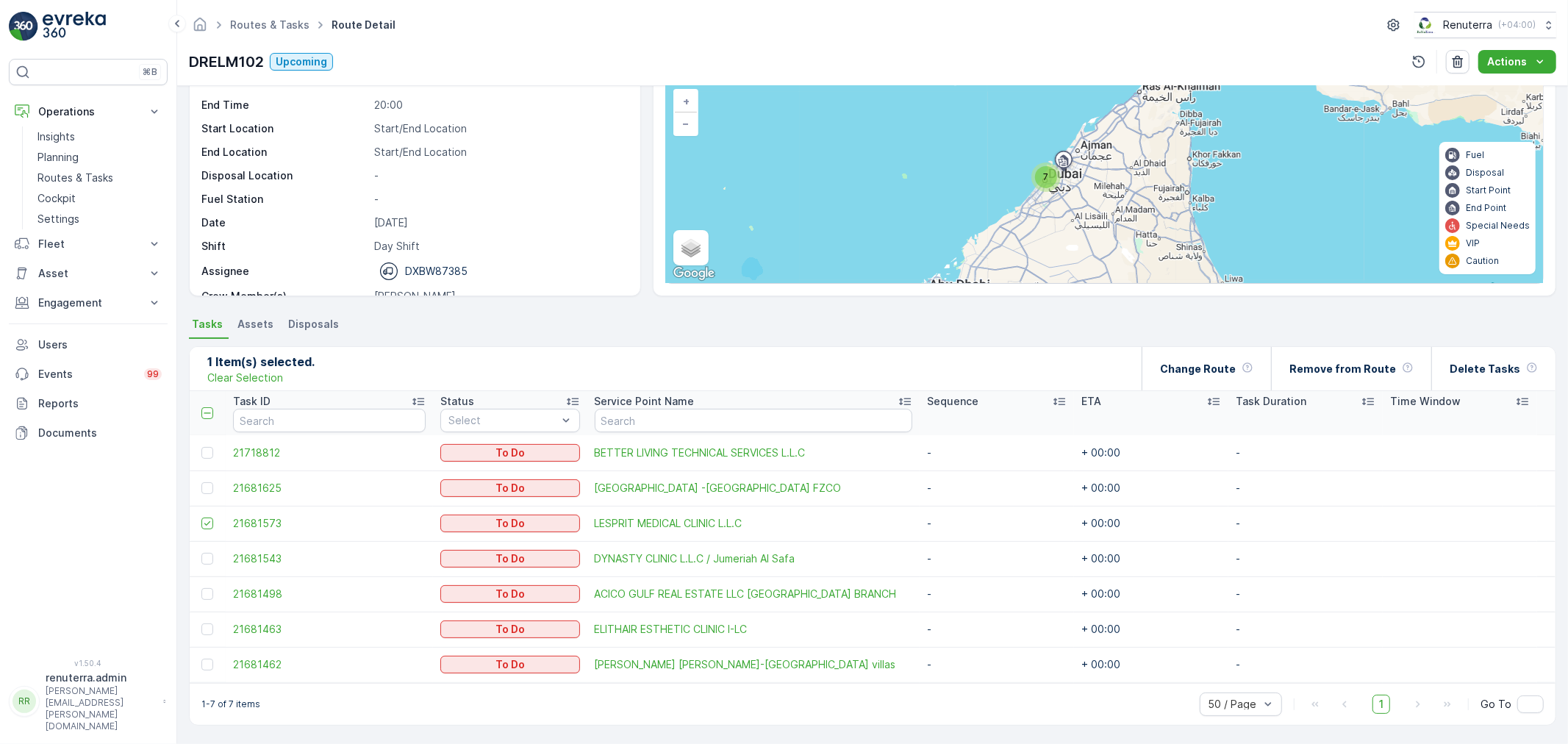
drag, startPoint x: 203, startPoint y: 557, endPoint x: 203, endPoint y: 583, distance: 26.0
click at [203, 566] on td at bounding box center [207, 559] width 36 height 35
drag, startPoint x: 209, startPoint y: 561, endPoint x: 208, endPoint y: 577, distance: 16.0
click at [208, 568] on td at bounding box center [207, 559] width 36 height 35
click at [205, 559] on div at bounding box center [207, 559] width 12 height 12
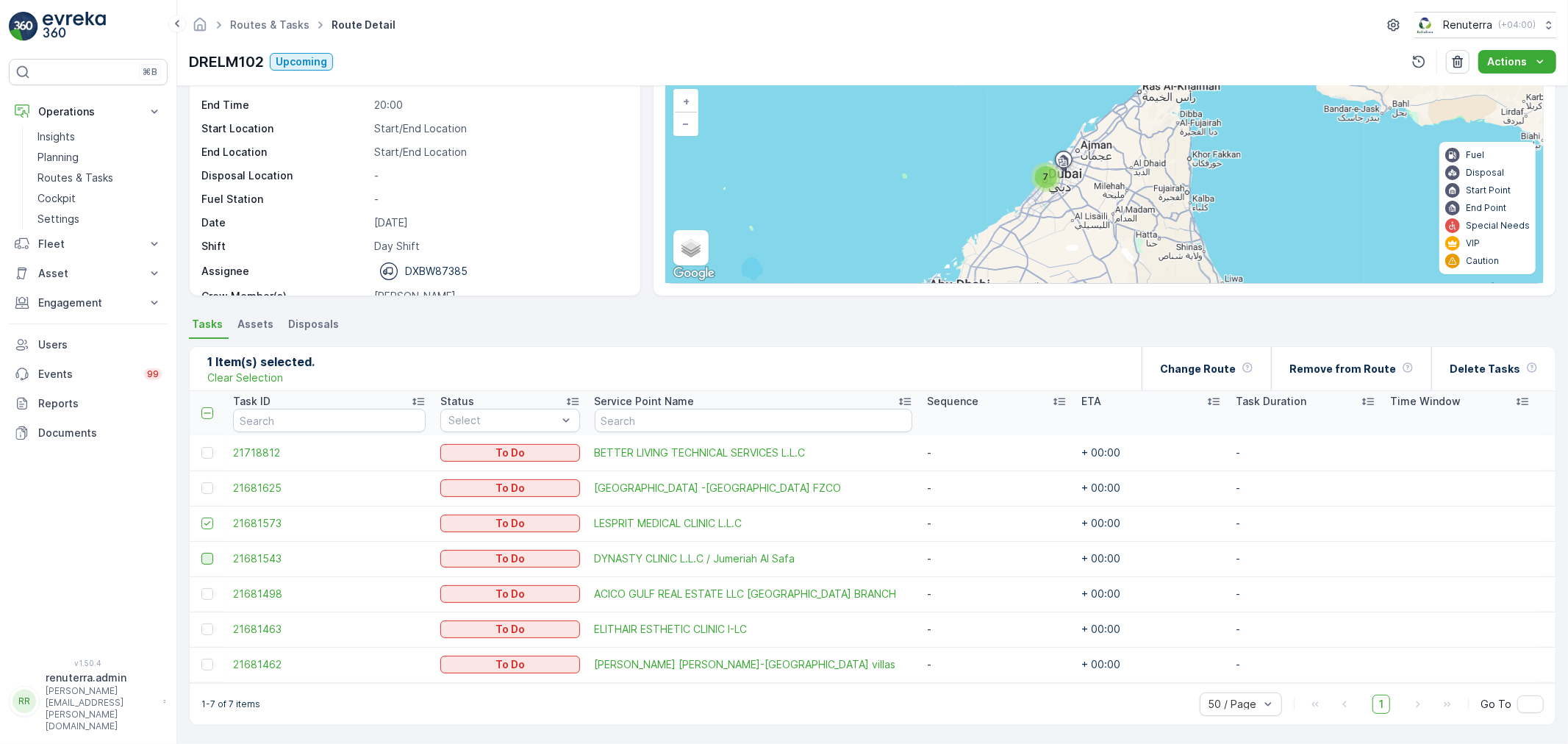
click at [202, 553] on input "checkbox" at bounding box center [202, 553] width 0 height 0
drag, startPoint x: 204, startPoint y: 592, endPoint x: 213, endPoint y: 642, distance: 50.8
click at [209, 604] on td at bounding box center [207, 594] width 36 height 35
click at [206, 598] on td at bounding box center [207, 594] width 36 height 35
drag, startPoint x: 206, startPoint y: 596, endPoint x: 204, endPoint y: 617, distance: 21.1
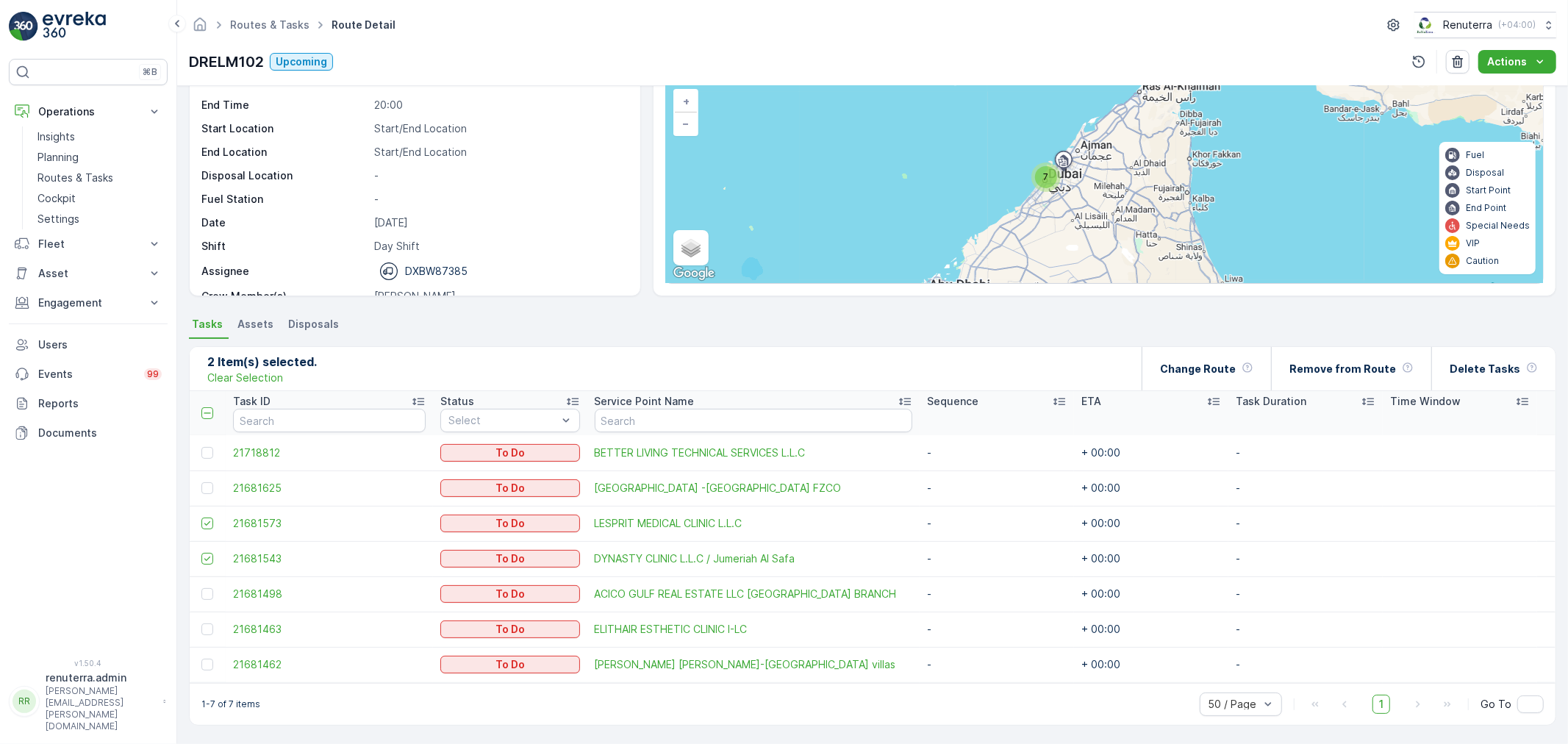
click at [206, 597] on div at bounding box center [207, 594] width 12 height 12
click at [202, 589] on input "checkbox" at bounding box center [202, 589] width 0 height 0
drag, startPoint x: 204, startPoint y: 637, endPoint x: 204, endPoint y: 628, distance: 9.0
click at [204, 634] on td at bounding box center [207, 629] width 36 height 35
drag, startPoint x: 204, startPoint y: 628, endPoint x: 204, endPoint y: 655, distance: 27.0
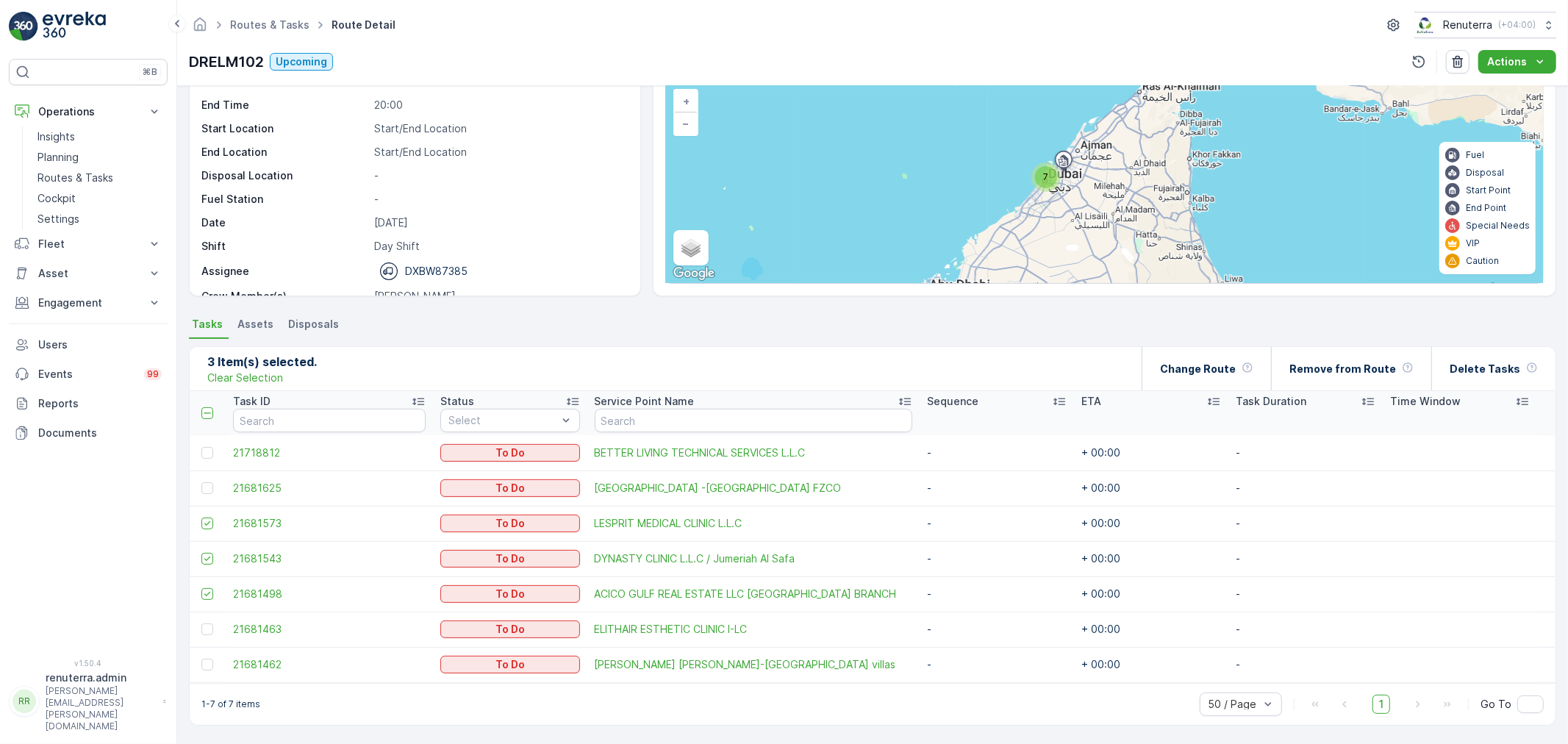
click at [204, 628] on div at bounding box center [207, 629] width 12 height 12
click at [202, 624] on input "checkbox" at bounding box center [202, 624] width 0 height 0
click at [209, 671] on td at bounding box center [207, 664] width 36 height 35
click at [209, 663] on div at bounding box center [207, 664] width 12 height 12
click at [202, 659] on input "checkbox" at bounding box center [202, 659] width 0 height 0
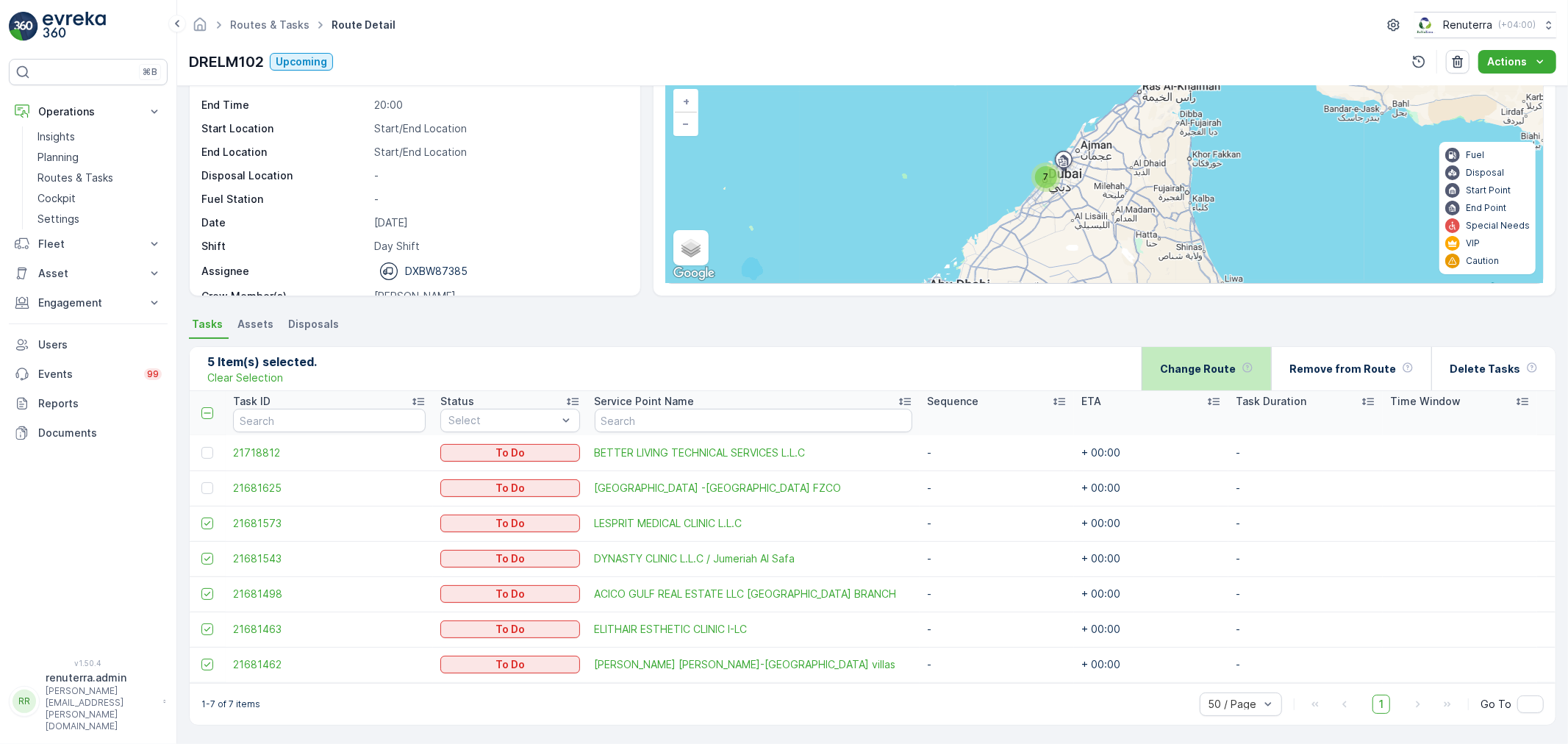
click at [1173, 361] on div "Change Route" at bounding box center [1206, 368] width 130 height 43
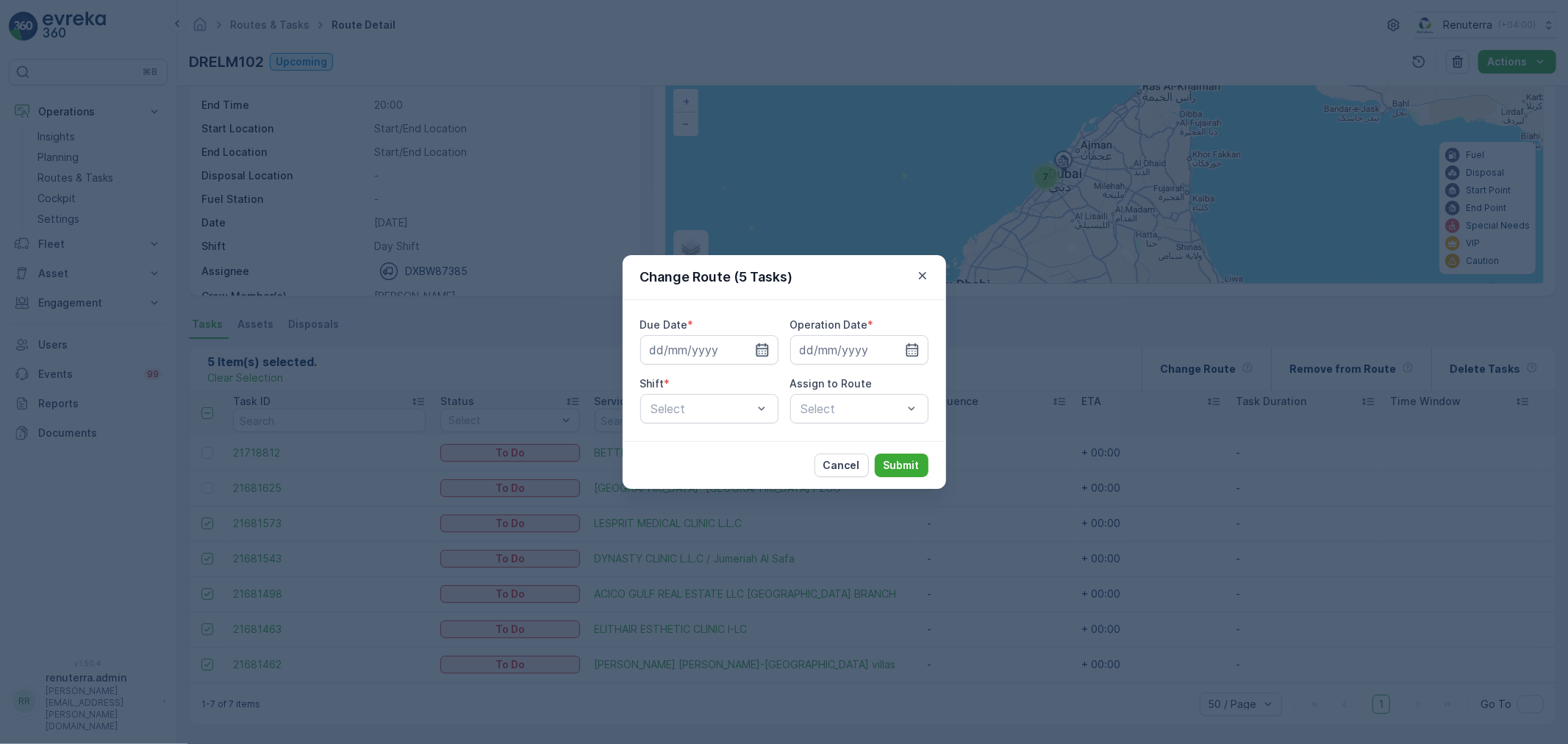
click at [761, 352] on icon "button" at bounding box center [762, 350] width 15 height 15
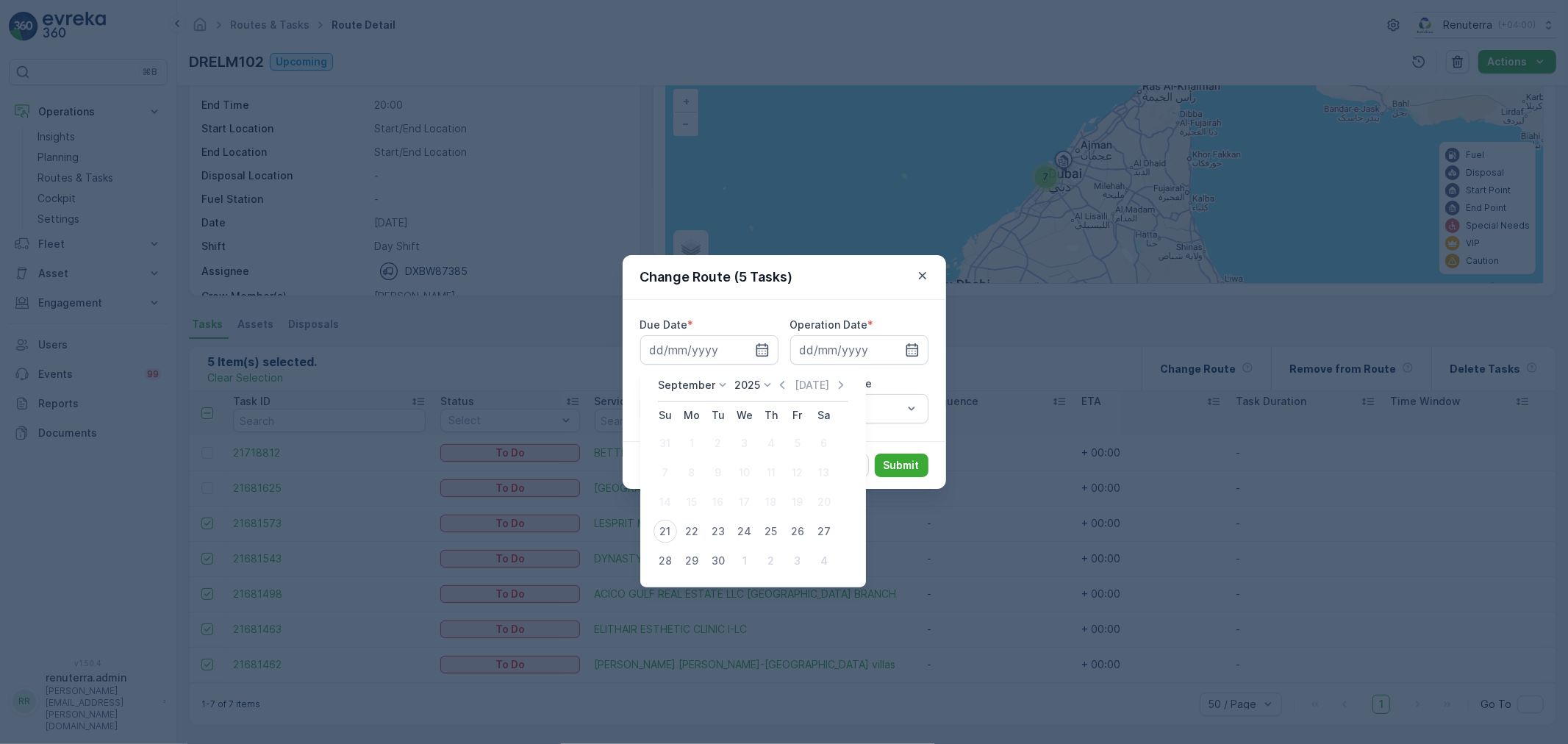
click at [674, 533] on button "21" at bounding box center [665, 531] width 27 height 27
type input "[DATE]"
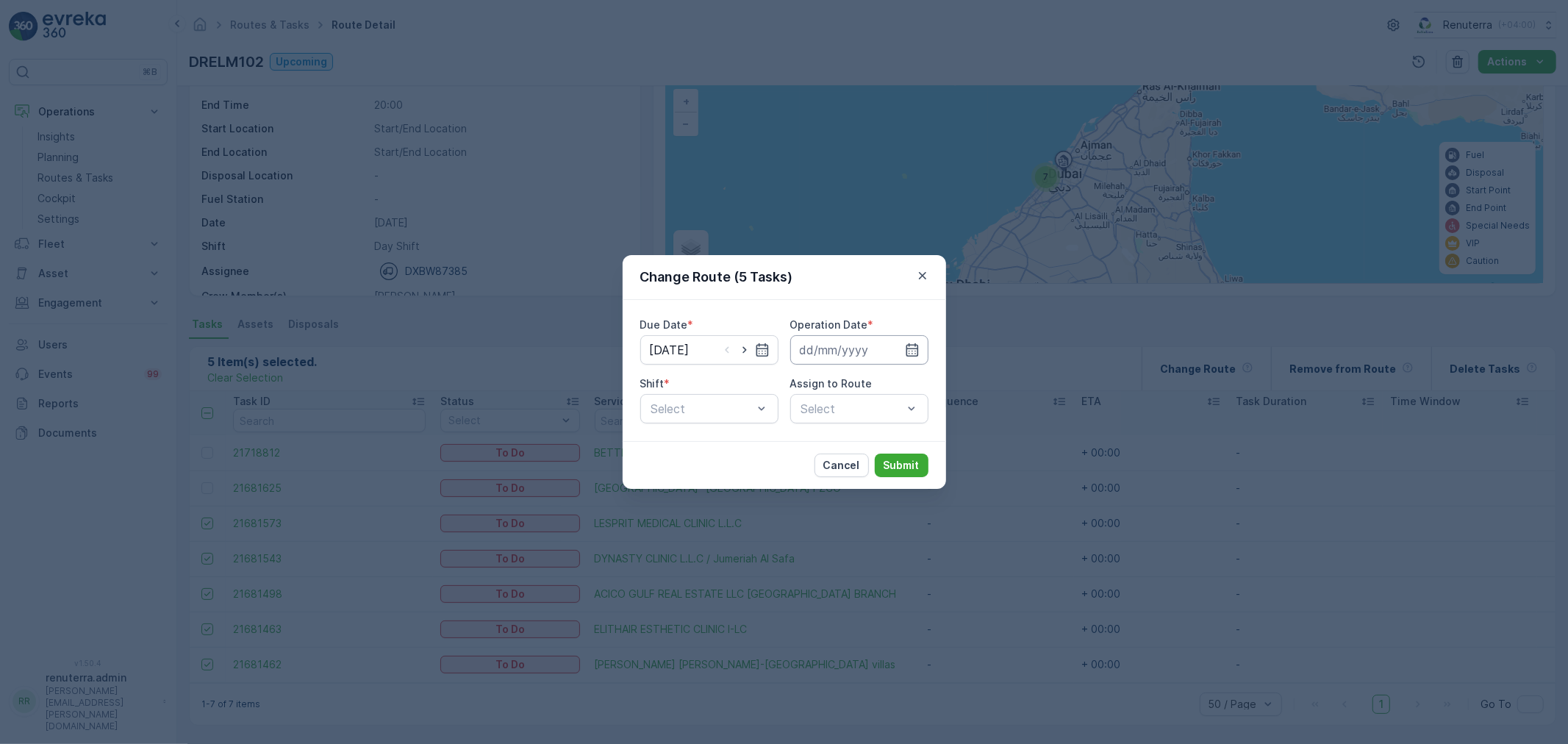
click at [905, 347] on icon "button" at bounding box center [912, 350] width 15 height 15
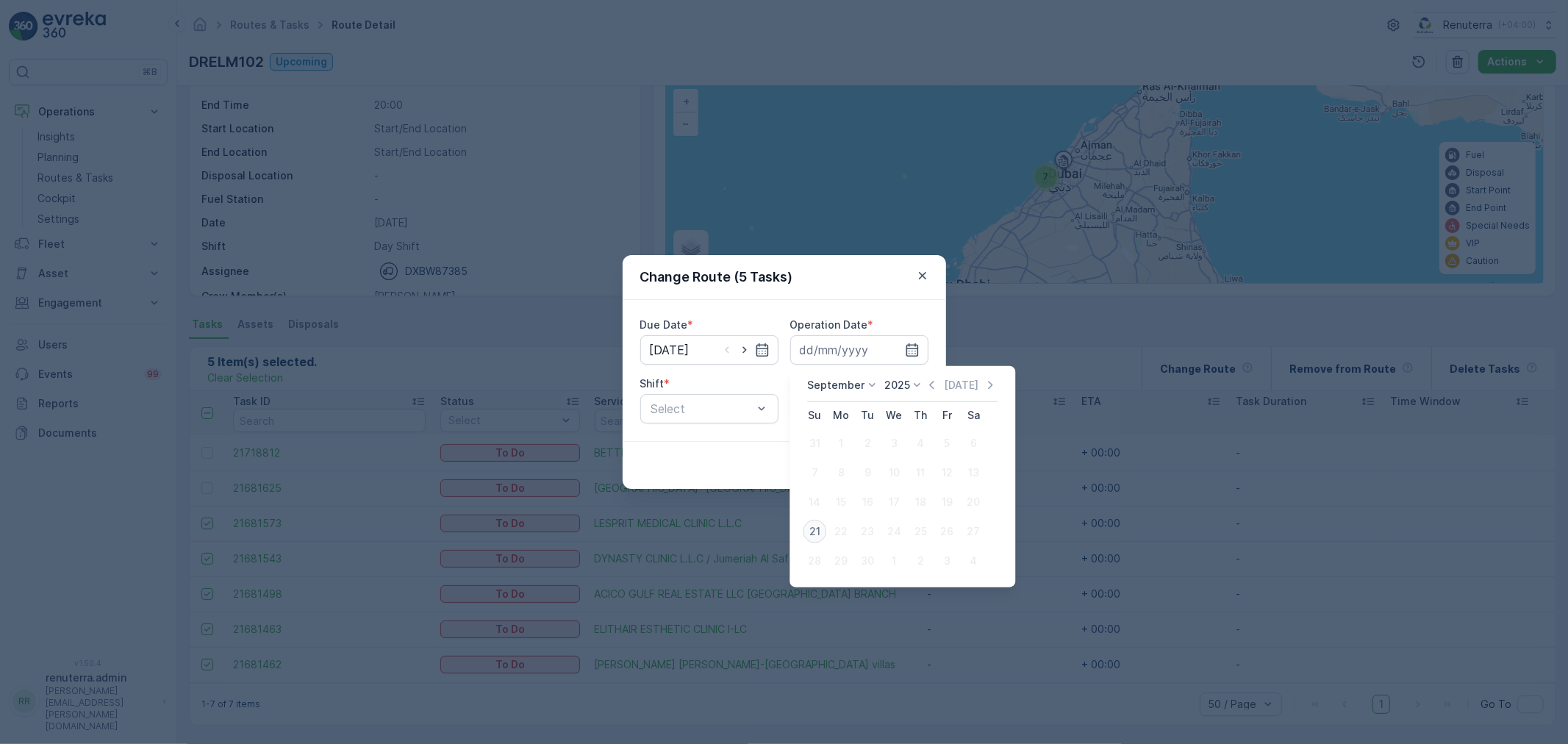
click at [804, 533] on div "21" at bounding box center [814, 531] width 23 height 23
type input "[DATE]"
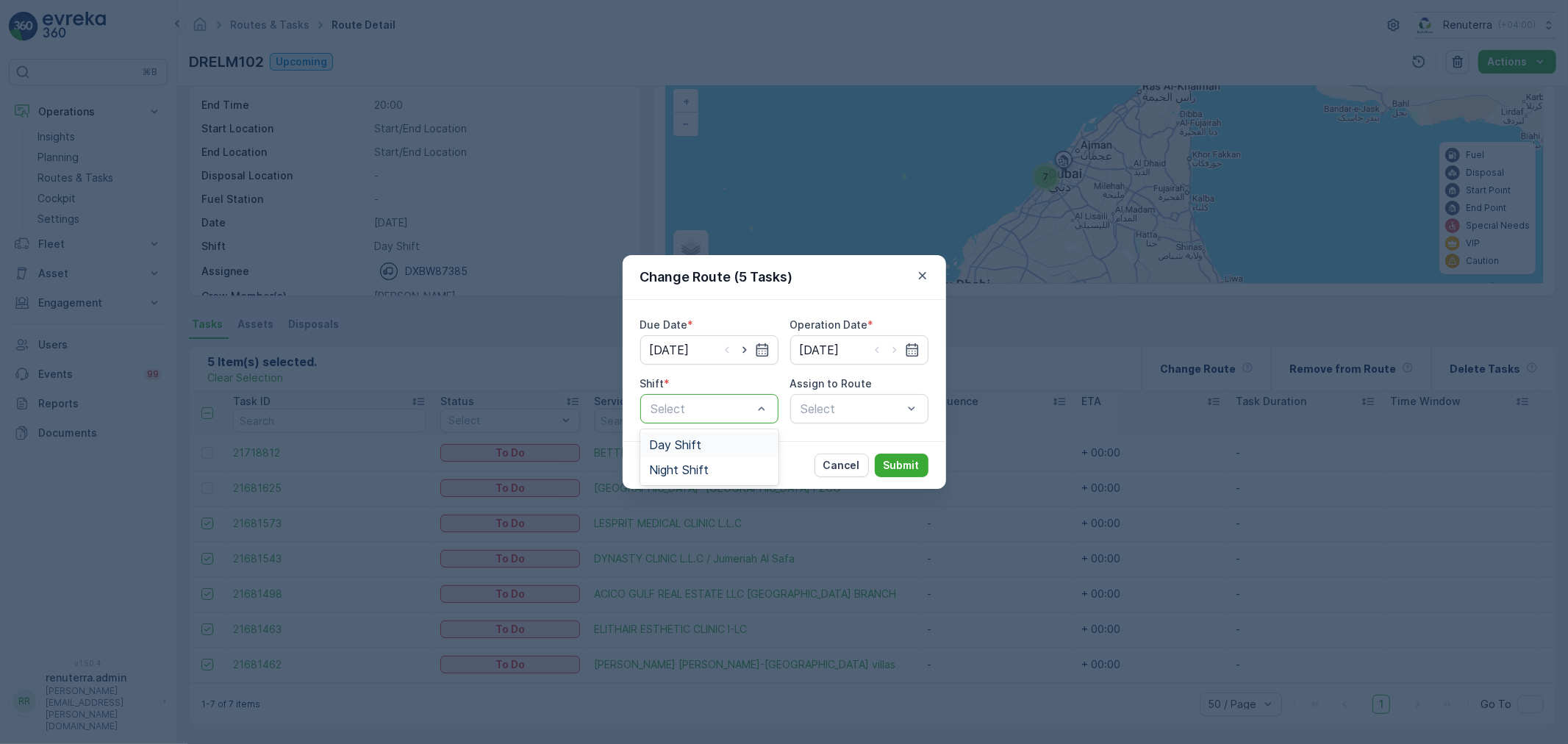
drag, startPoint x: 659, startPoint y: 410, endPoint x: 678, endPoint y: 439, distance: 34.7
drag, startPoint x: 682, startPoint y: 446, endPoint x: 789, endPoint y: 438, distance: 107.3
click at [685, 449] on span "Day Shift" at bounding box center [675, 445] width 52 height 13
click at [881, 412] on div "Select" at bounding box center [858, 409] width 138 height 30
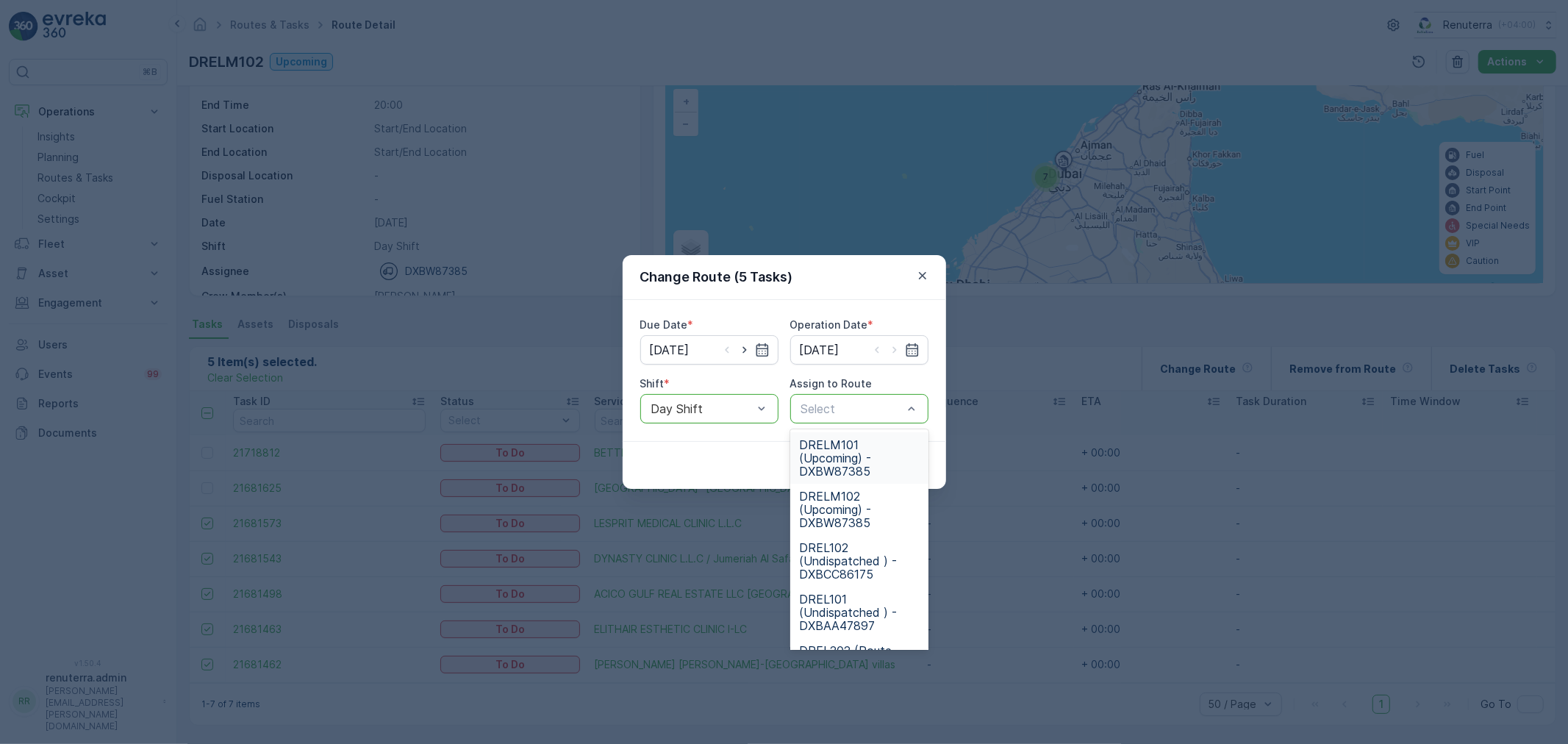
drag, startPoint x: 857, startPoint y: 464, endPoint x: 886, endPoint y: 458, distance: 29.6
click at [861, 464] on span "DRELM101 (Upcoming) - DXBW87385" at bounding box center [859, 458] width 120 height 40
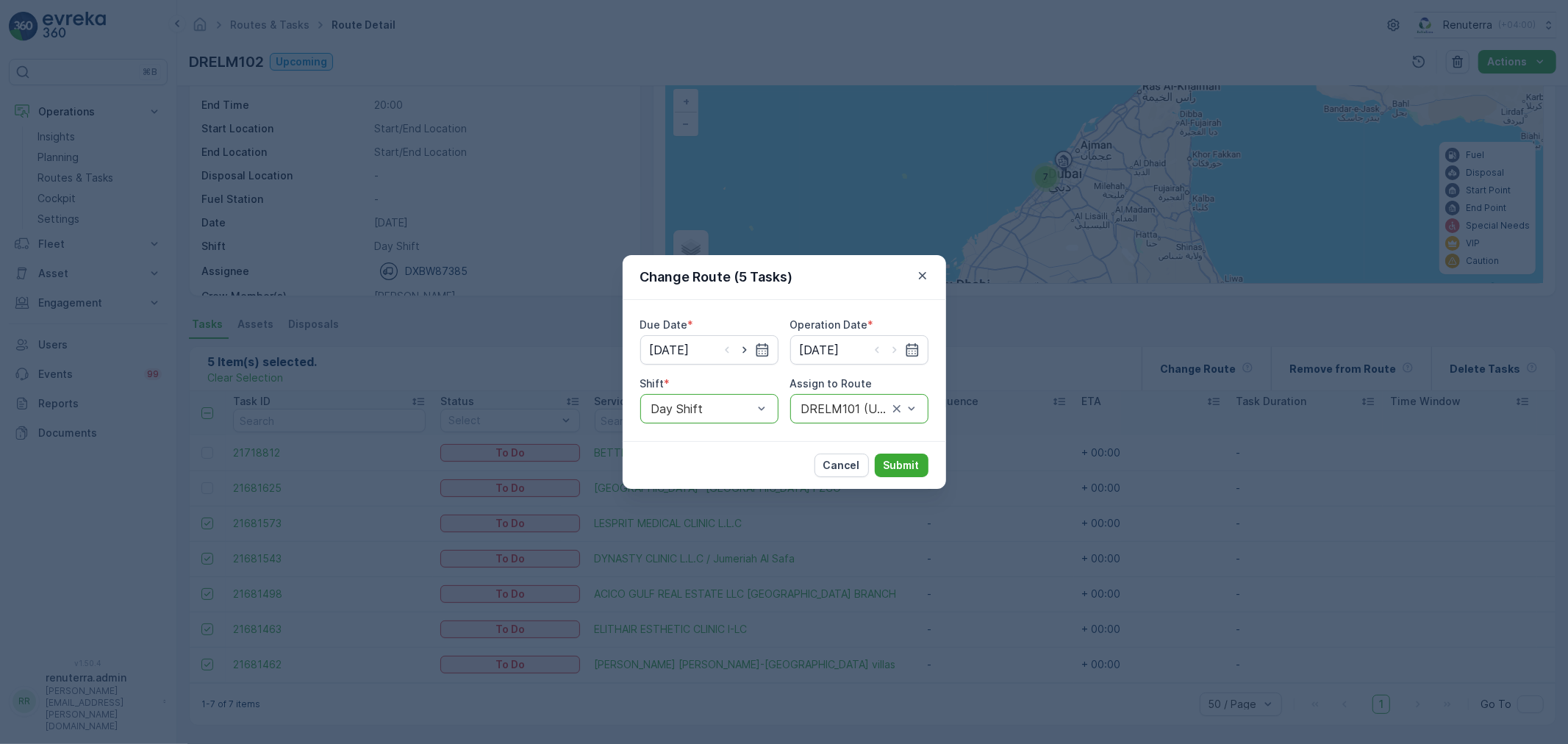
click at [911, 453] on div "Cancel Submit" at bounding box center [784, 465] width 324 height 48
click at [907, 465] on p "Submit" at bounding box center [901, 465] width 36 height 15
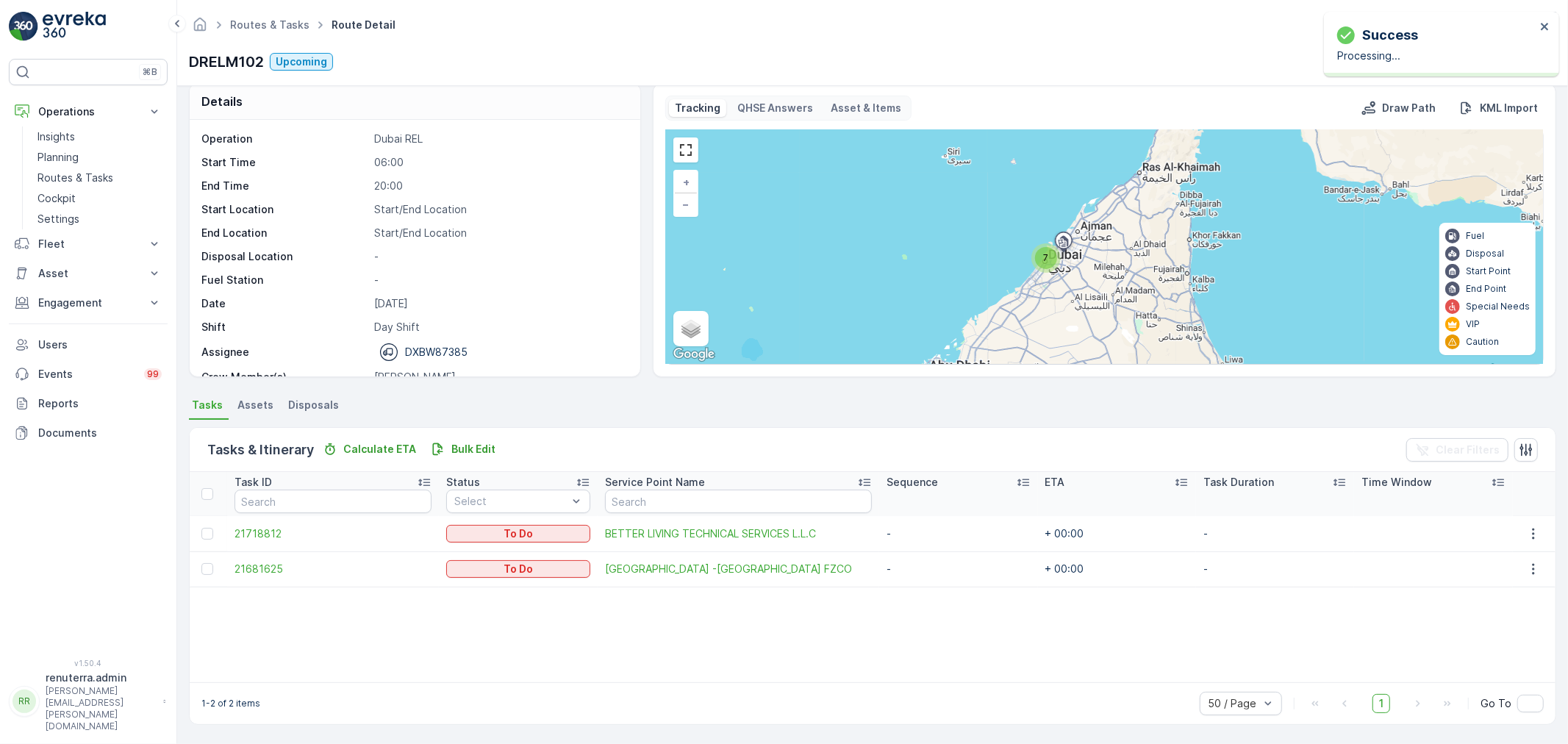
scroll to position [15, 0]
drag, startPoint x: 208, startPoint y: 564, endPoint x: 224, endPoint y: 581, distance: 23.3
click at [207, 569] on div at bounding box center [207, 569] width 12 height 12
click at [202, 564] on input "checkbox" at bounding box center [202, 564] width 0 height 0
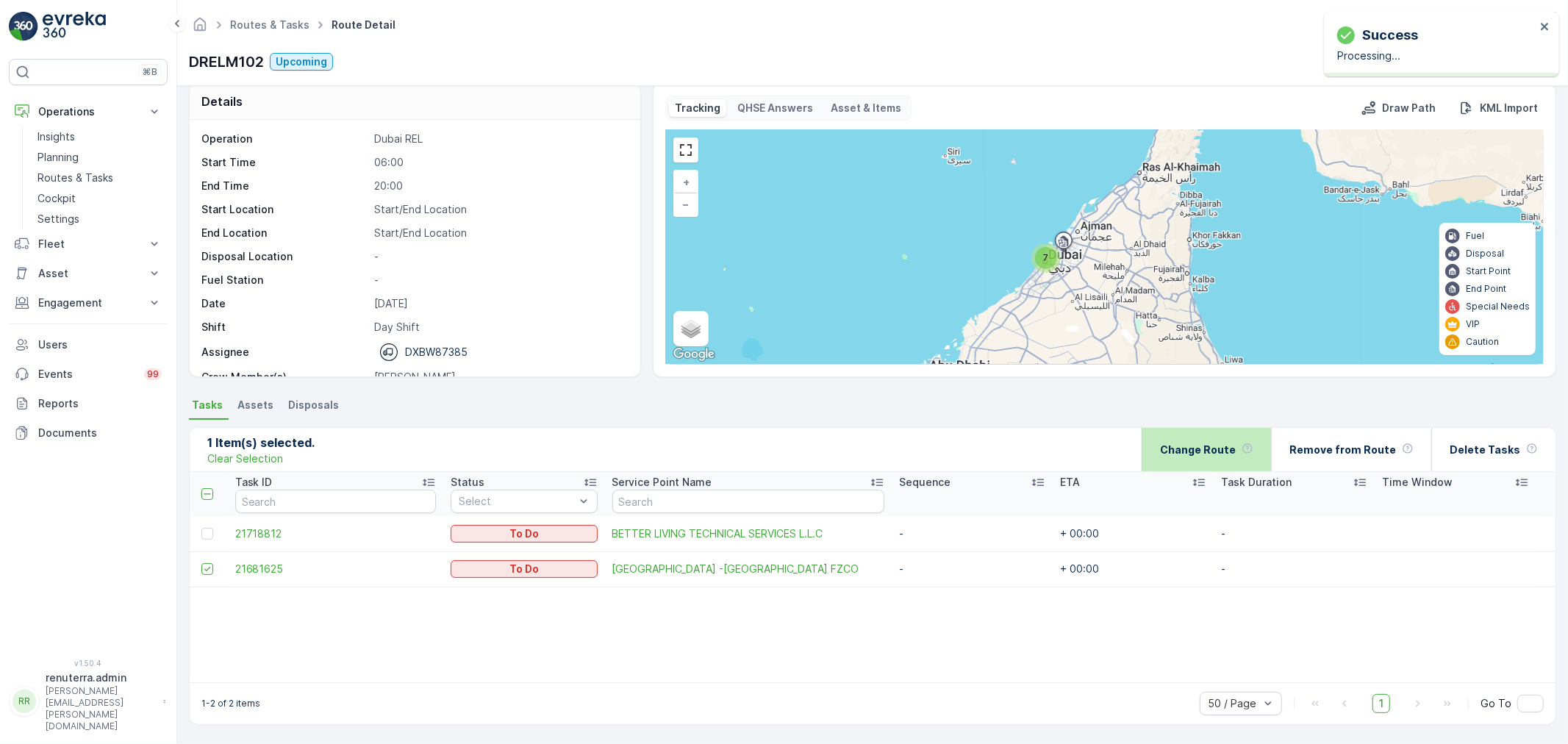
click at [1216, 458] on div "Change Route" at bounding box center [1206, 449] width 93 height 43
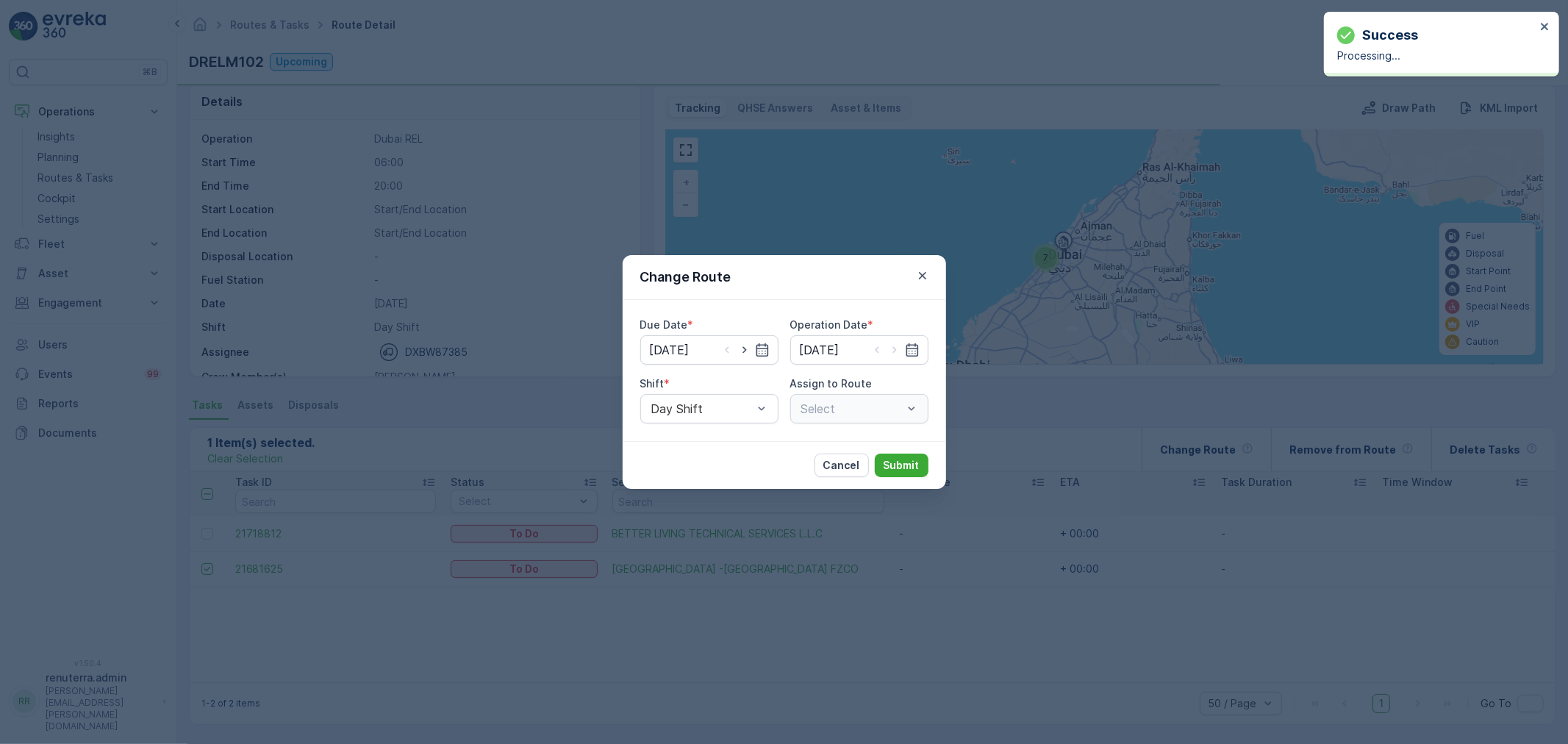
type input "[DATE]"
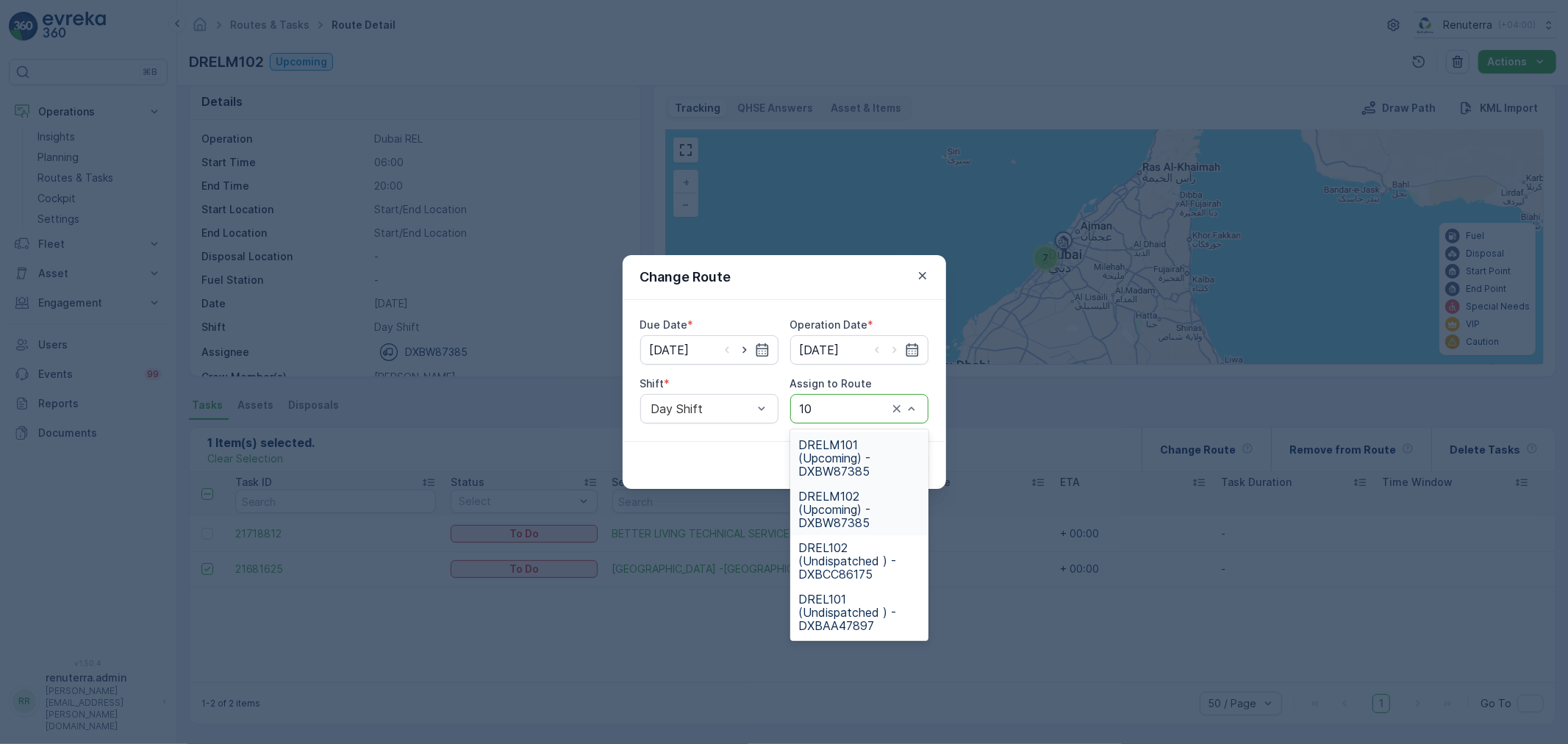
type input "101"
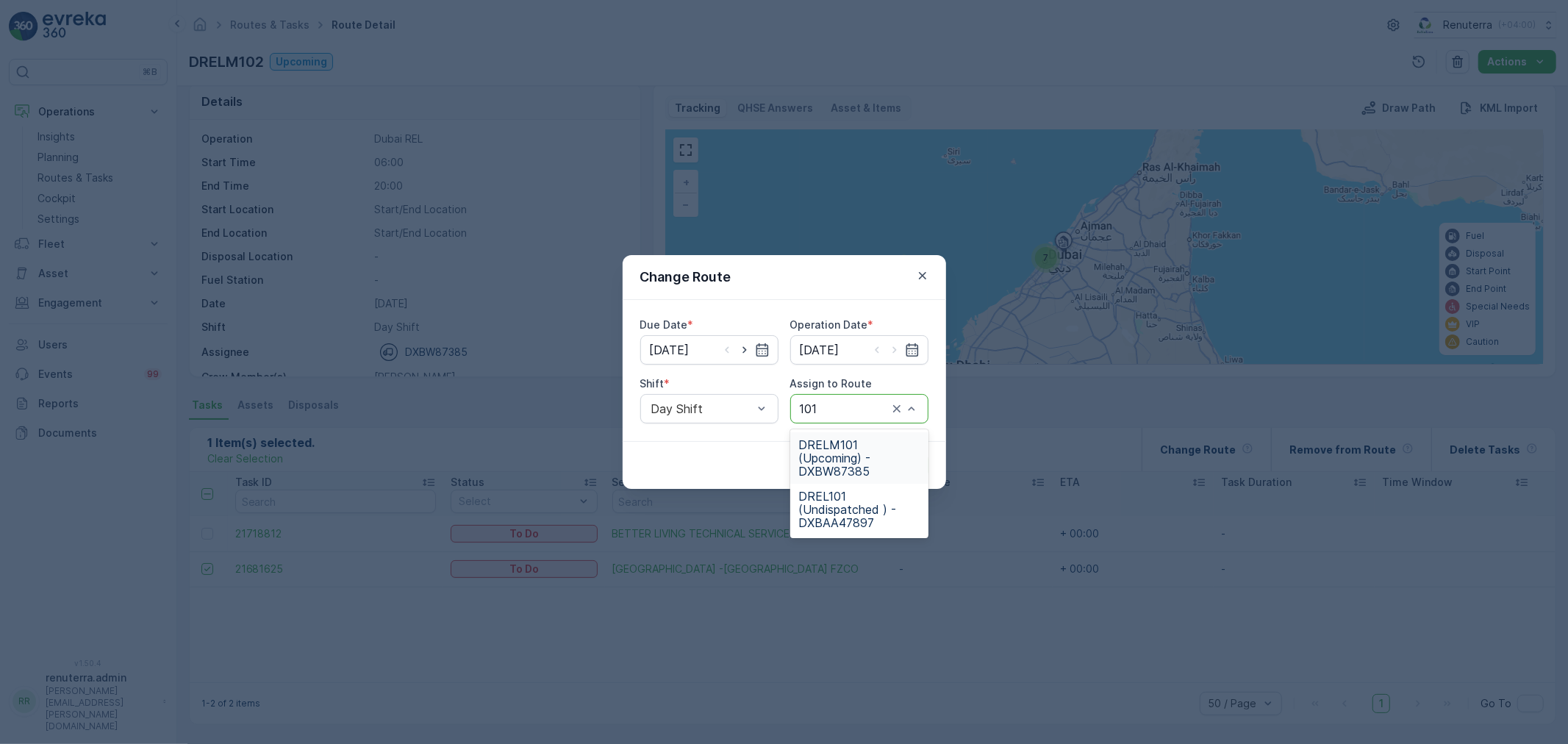
click at [864, 432] on div "DRELM101 (Upcoming) - DXBW87385" at bounding box center [858, 458] width 138 height 52
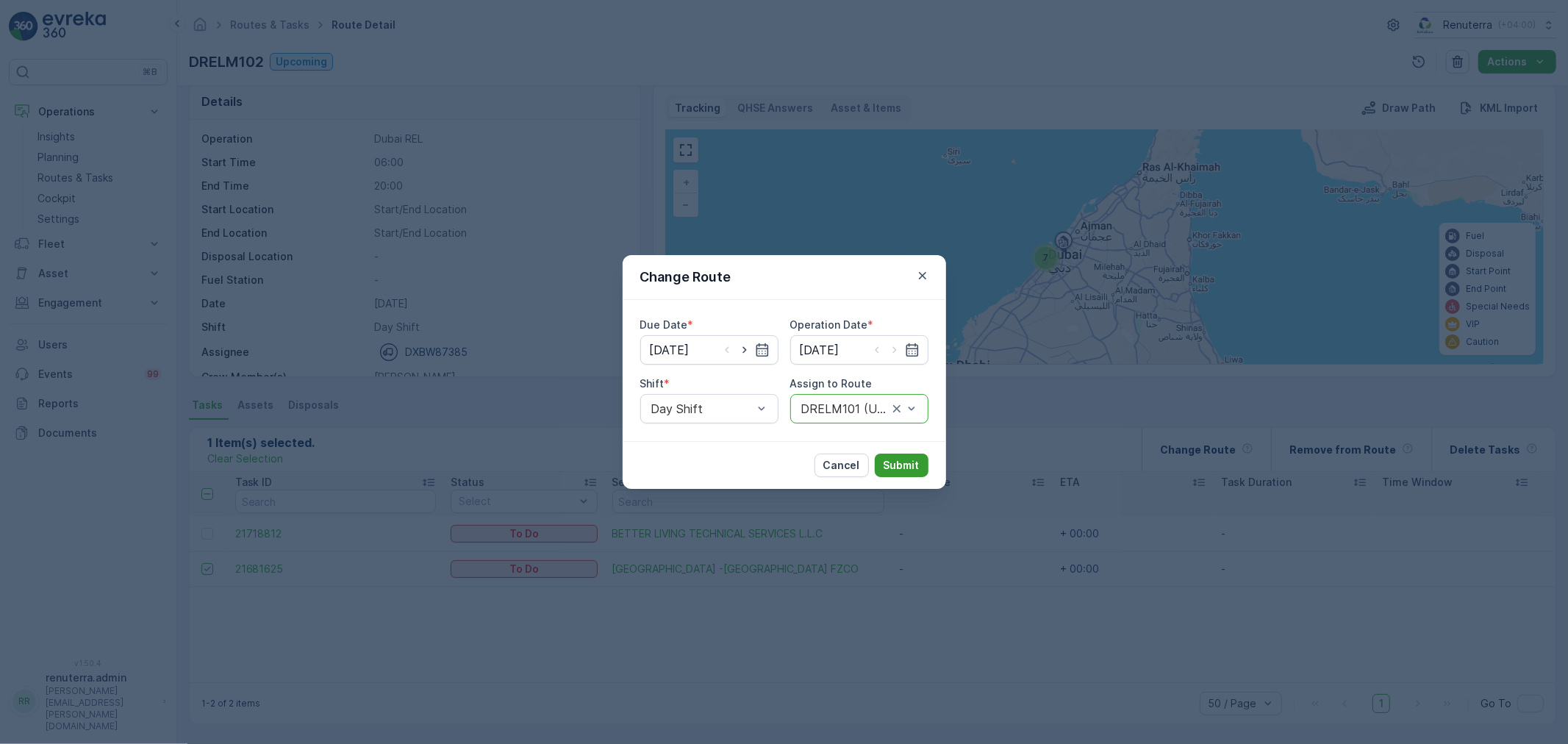
click at [900, 465] on p "Submit" at bounding box center [901, 465] width 36 height 15
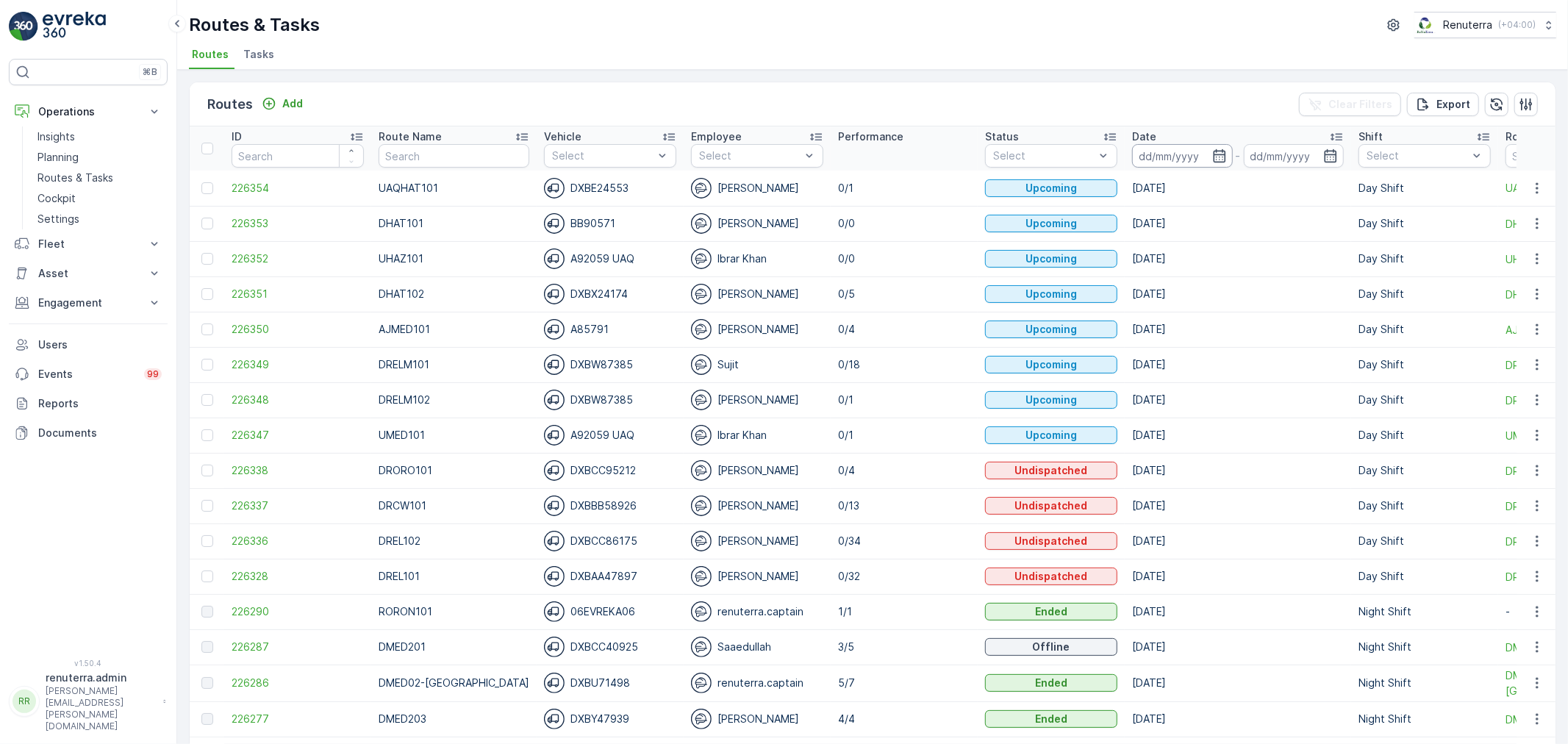
click at [1200, 145] on input at bounding box center [1182, 155] width 101 height 23
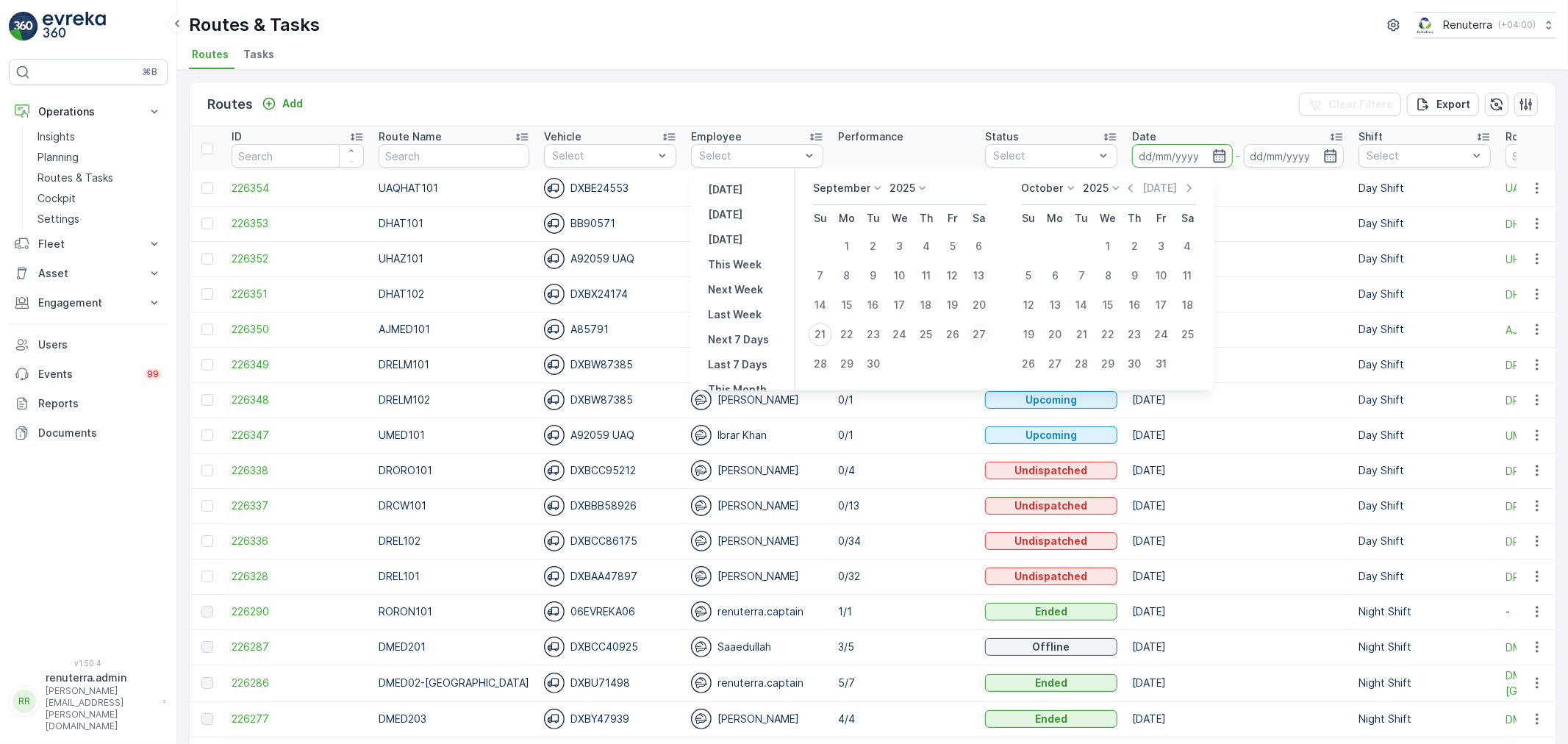
click at [988, 329] on tbody "1 2 3 4 5 6 7 8 9 10 11 12 13 14 15 16 17 18 19 20 21 22 23 24 25 26 27 28 29 30" at bounding box center [899, 304] width 185 height 147
click at [971, 303] on div "20" at bounding box center [979, 304] width 23 height 23
type input "[DATE]"
click at [971, 303] on div "20" at bounding box center [979, 304] width 23 height 23
type input "[DATE]"
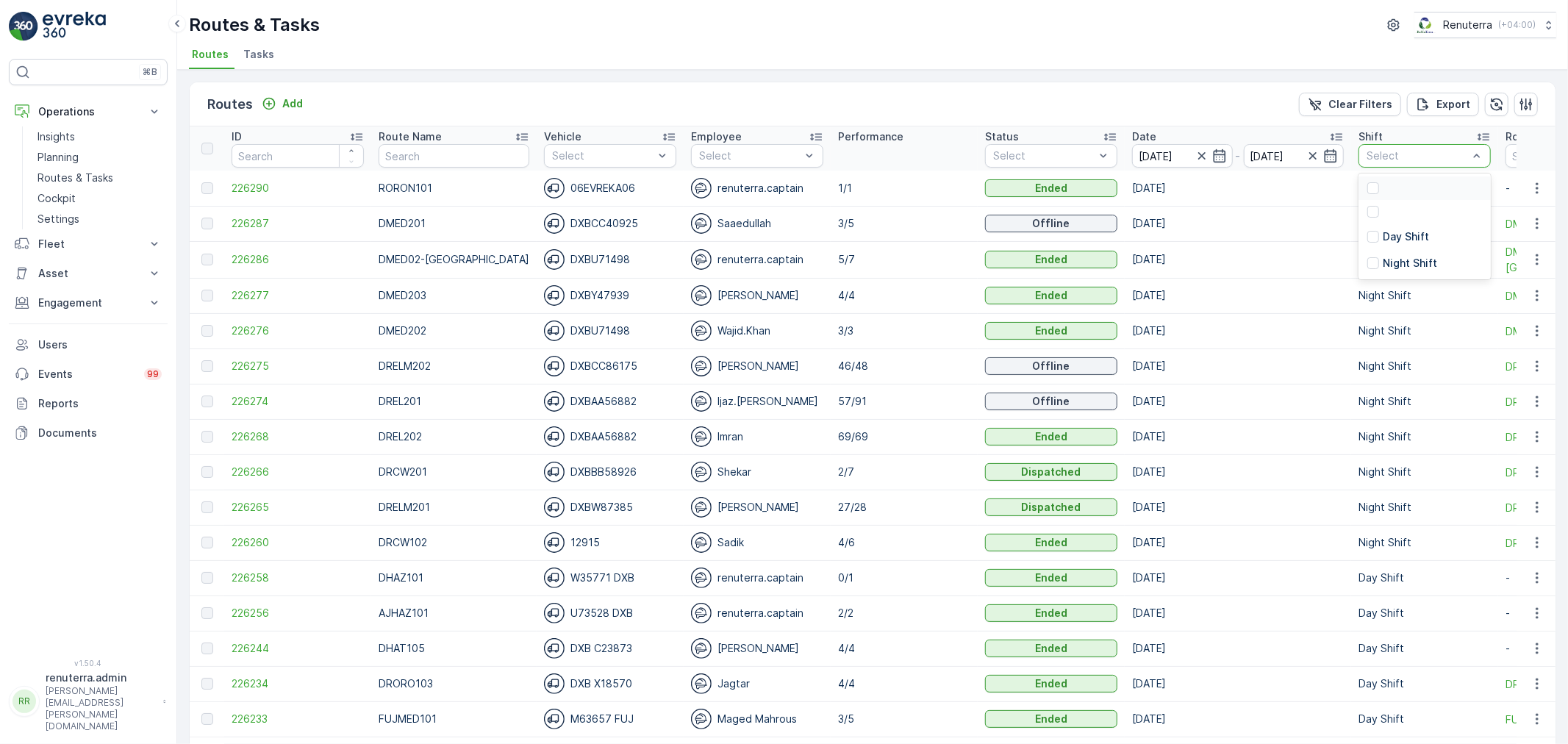
click at [1358, 144] on div "Select" at bounding box center [1424, 155] width 132 height 23
click at [1459, 259] on div "Night Shift" at bounding box center [1424, 263] width 132 height 27
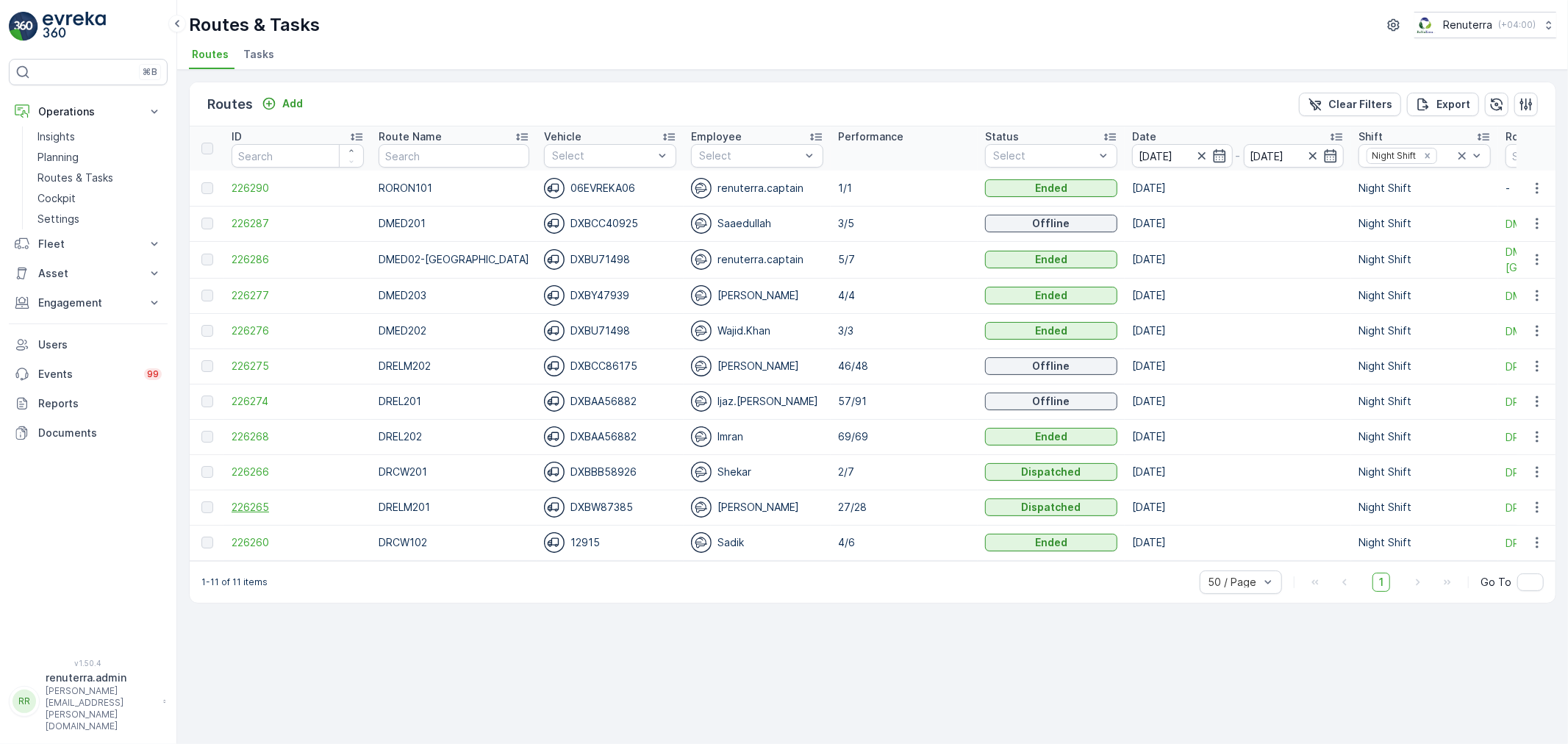
click at [270, 502] on span "226265" at bounding box center [297, 507] width 132 height 15
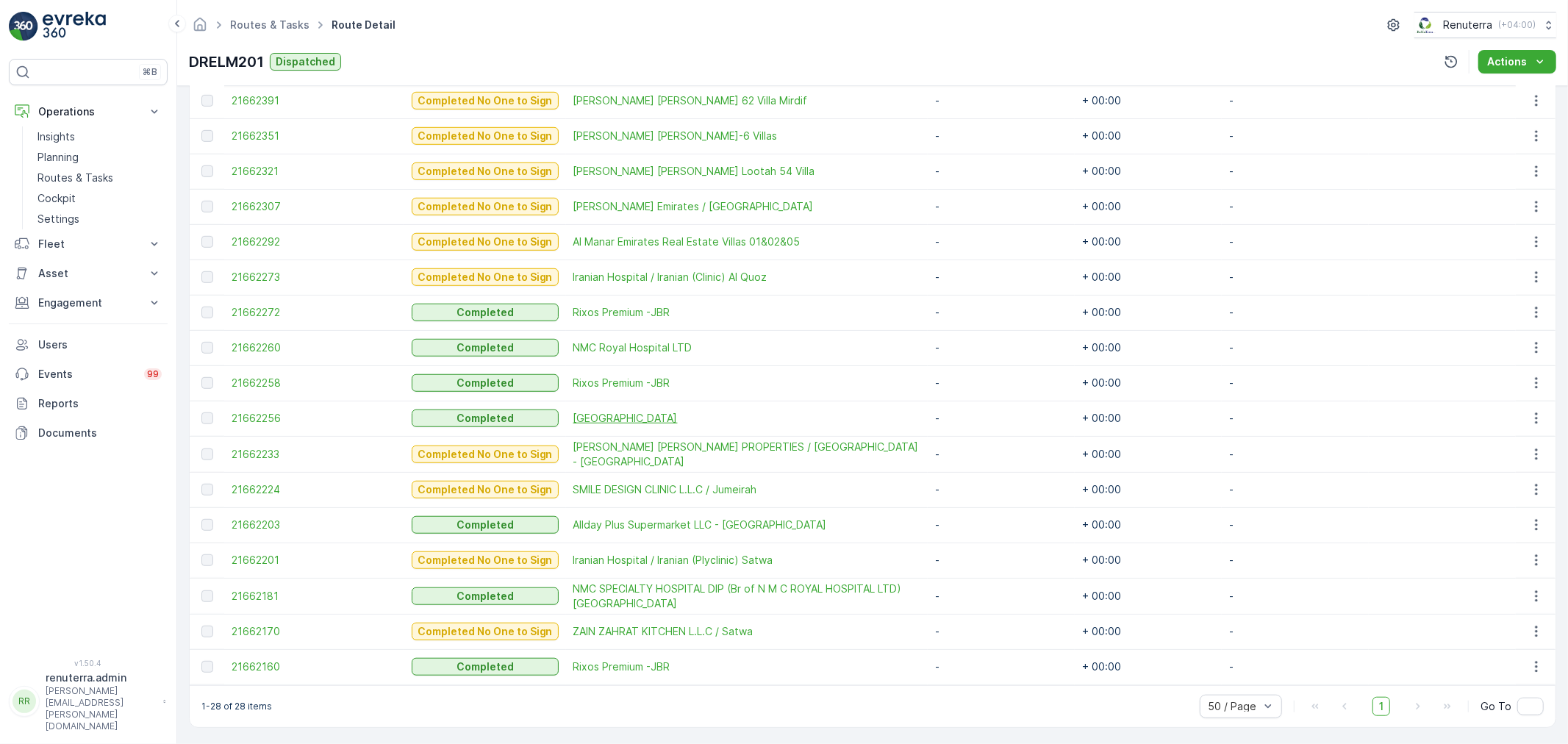
scroll to position [347, 0]
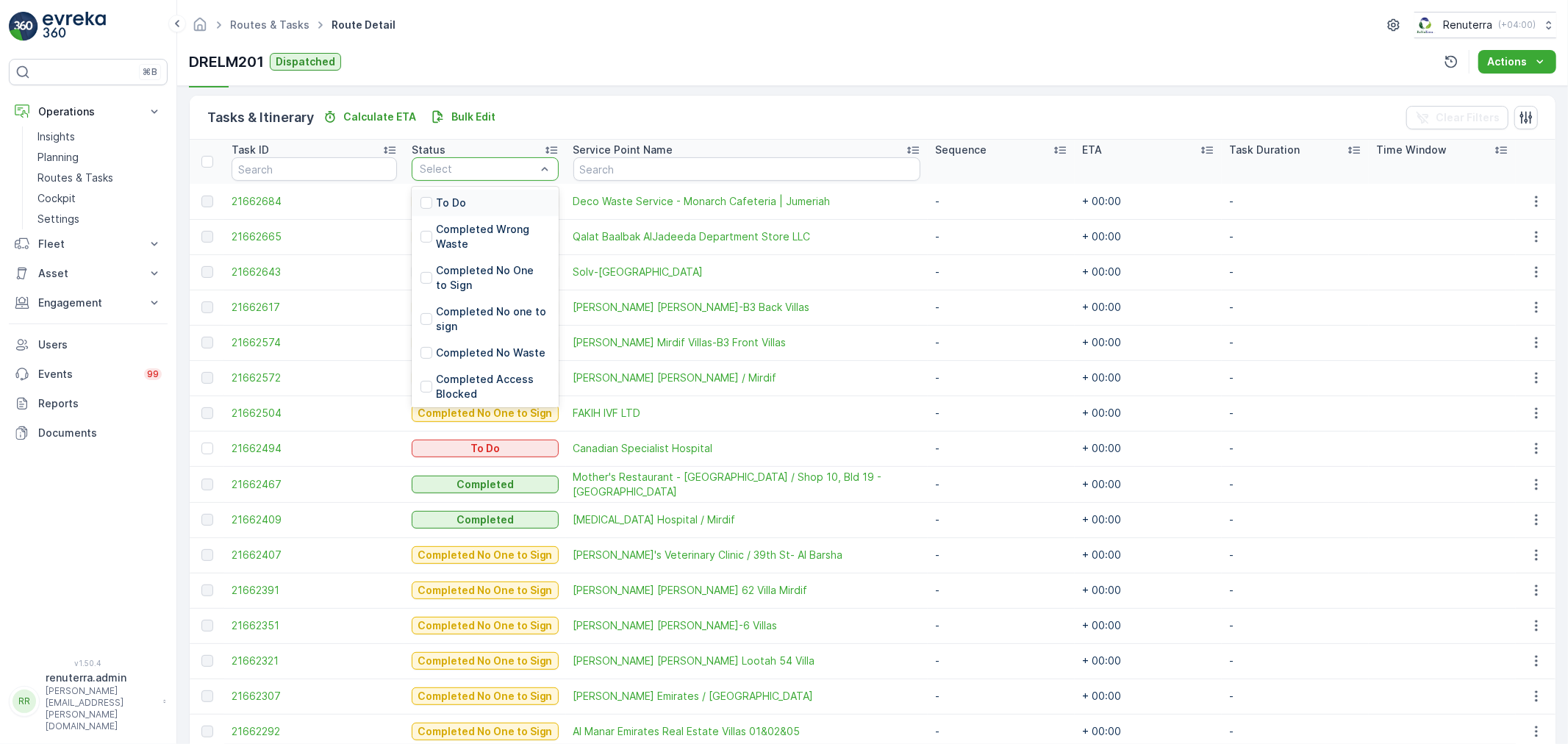
click at [489, 203] on div "To Do" at bounding box center [485, 203] width 147 height 27
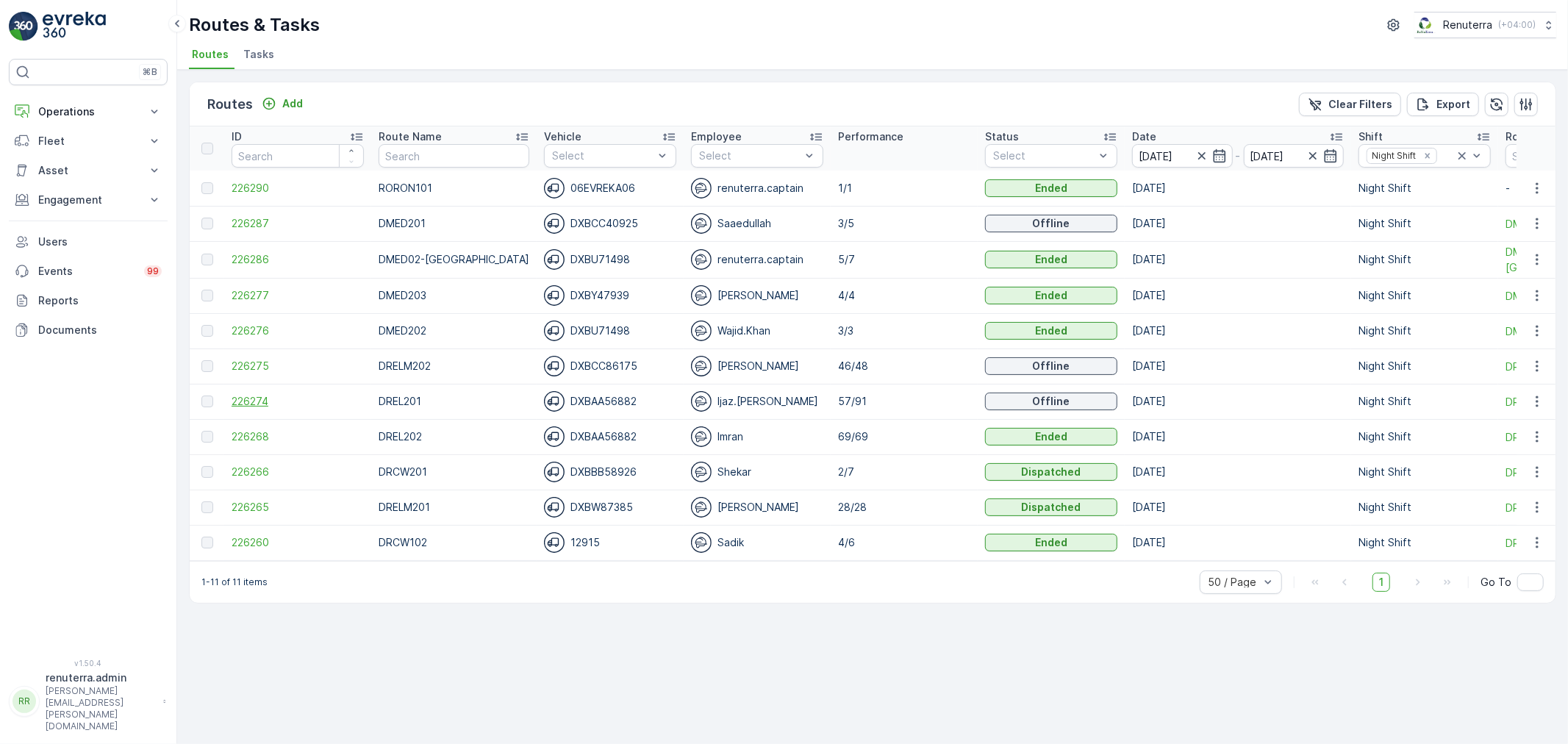
click at [265, 394] on span "226274" at bounding box center [297, 402] width 132 height 15
click at [231, 217] on span "226287" at bounding box center [297, 224] width 132 height 15
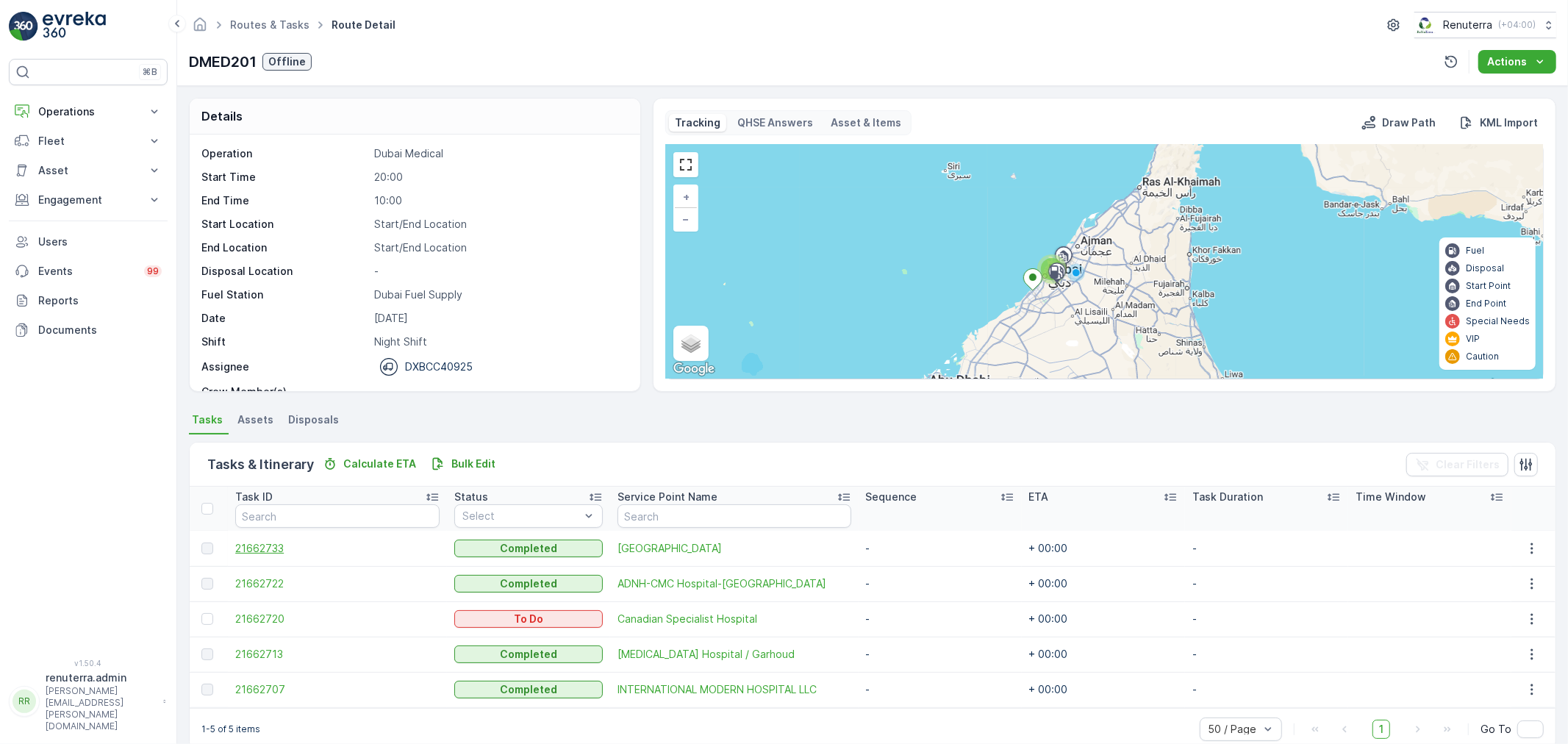
click at [266, 546] on span "21662733" at bounding box center [337, 549] width 204 height 15
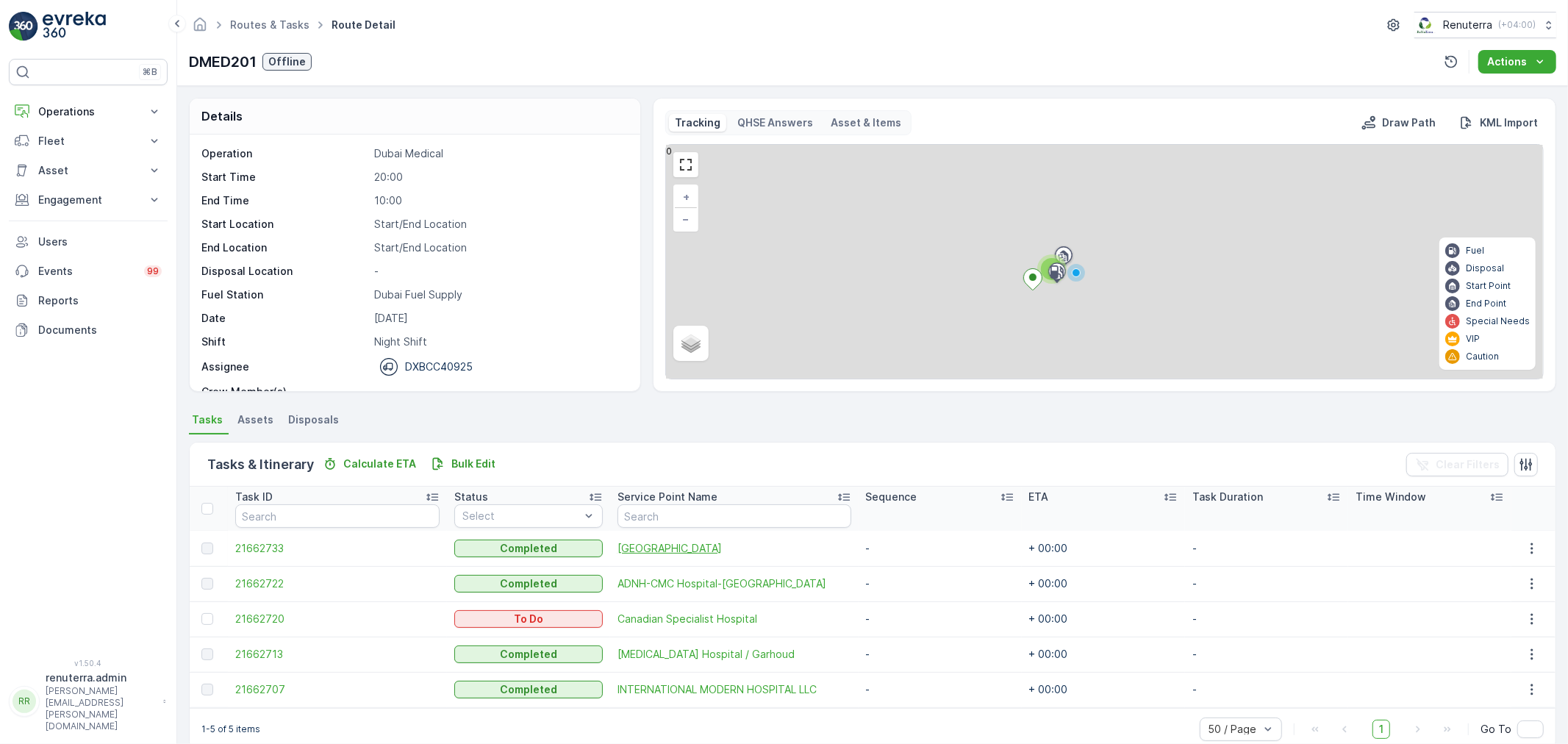
click at [648, 544] on span "[GEOGRAPHIC_DATA]" at bounding box center [734, 549] width 234 height 15
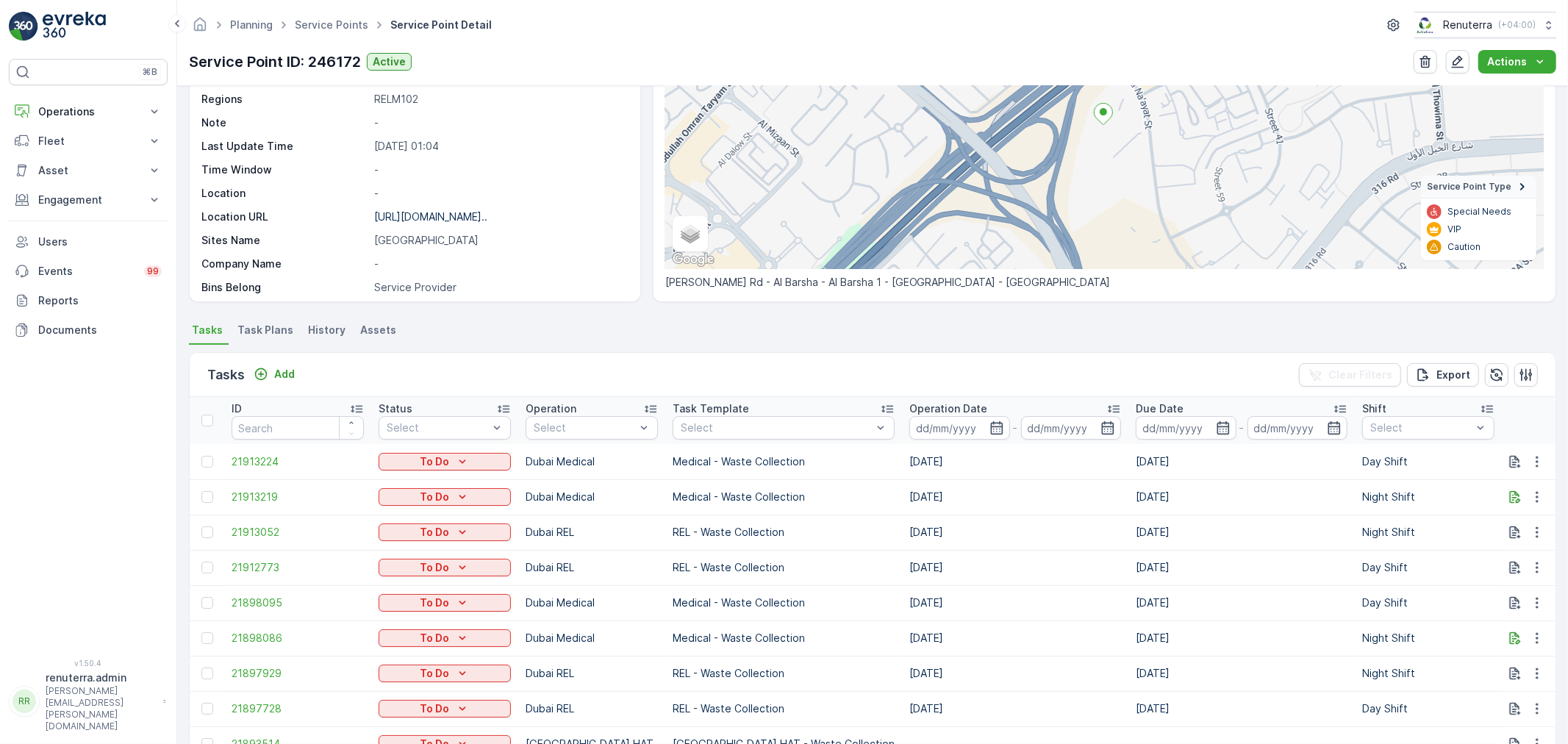
scroll to position [1061, 0]
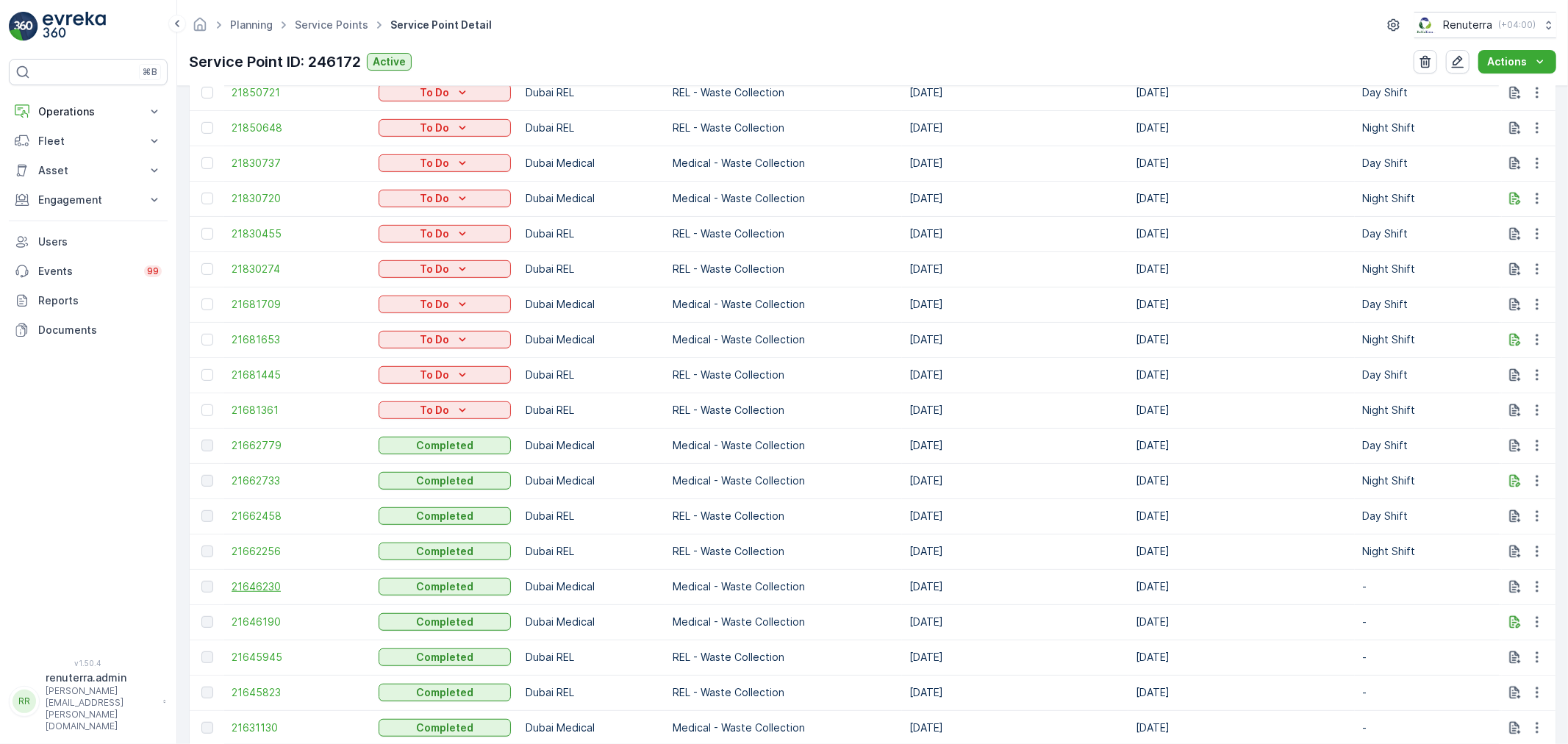
click at [263, 585] on span "21646230" at bounding box center [297, 587] width 132 height 15
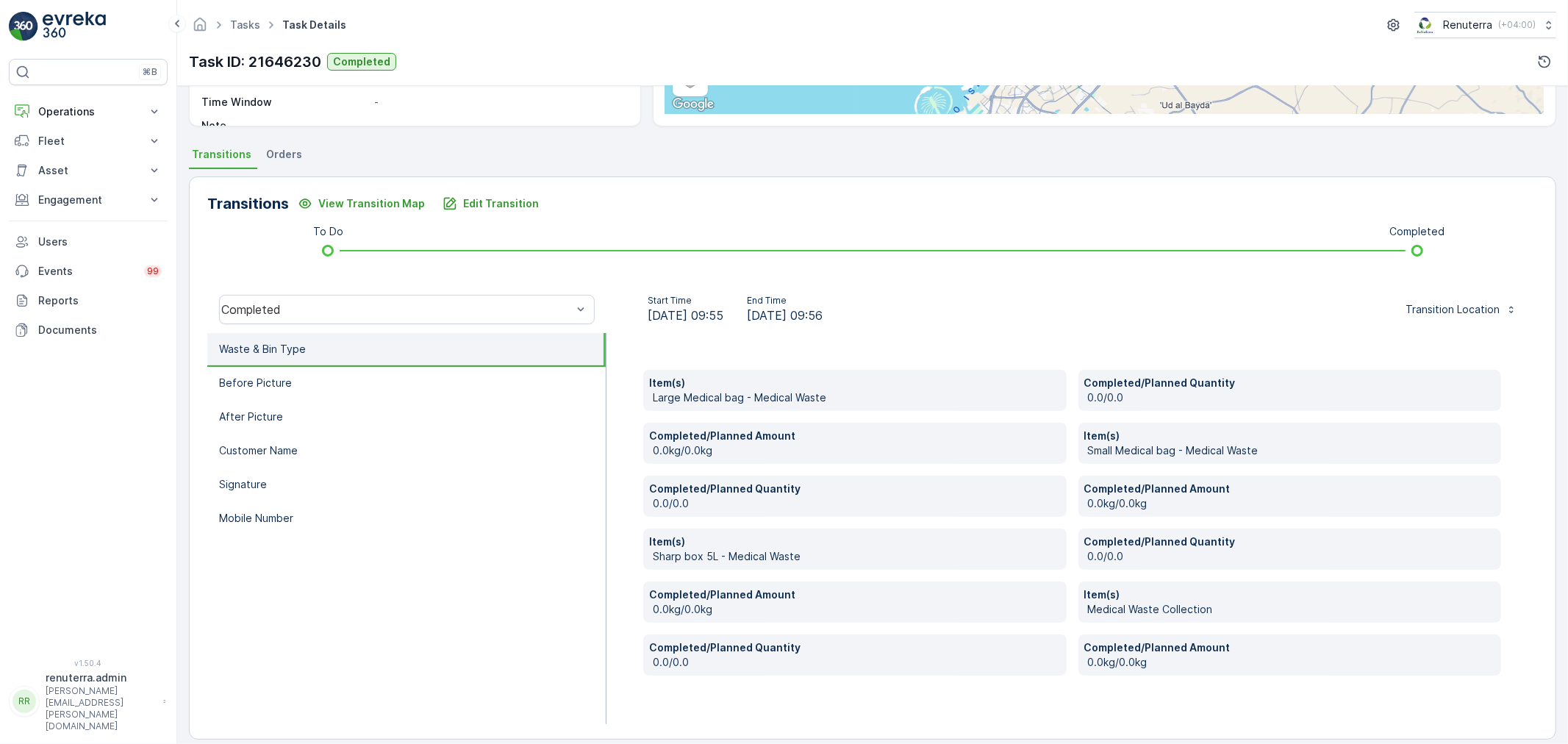
scroll to position [279, 0]
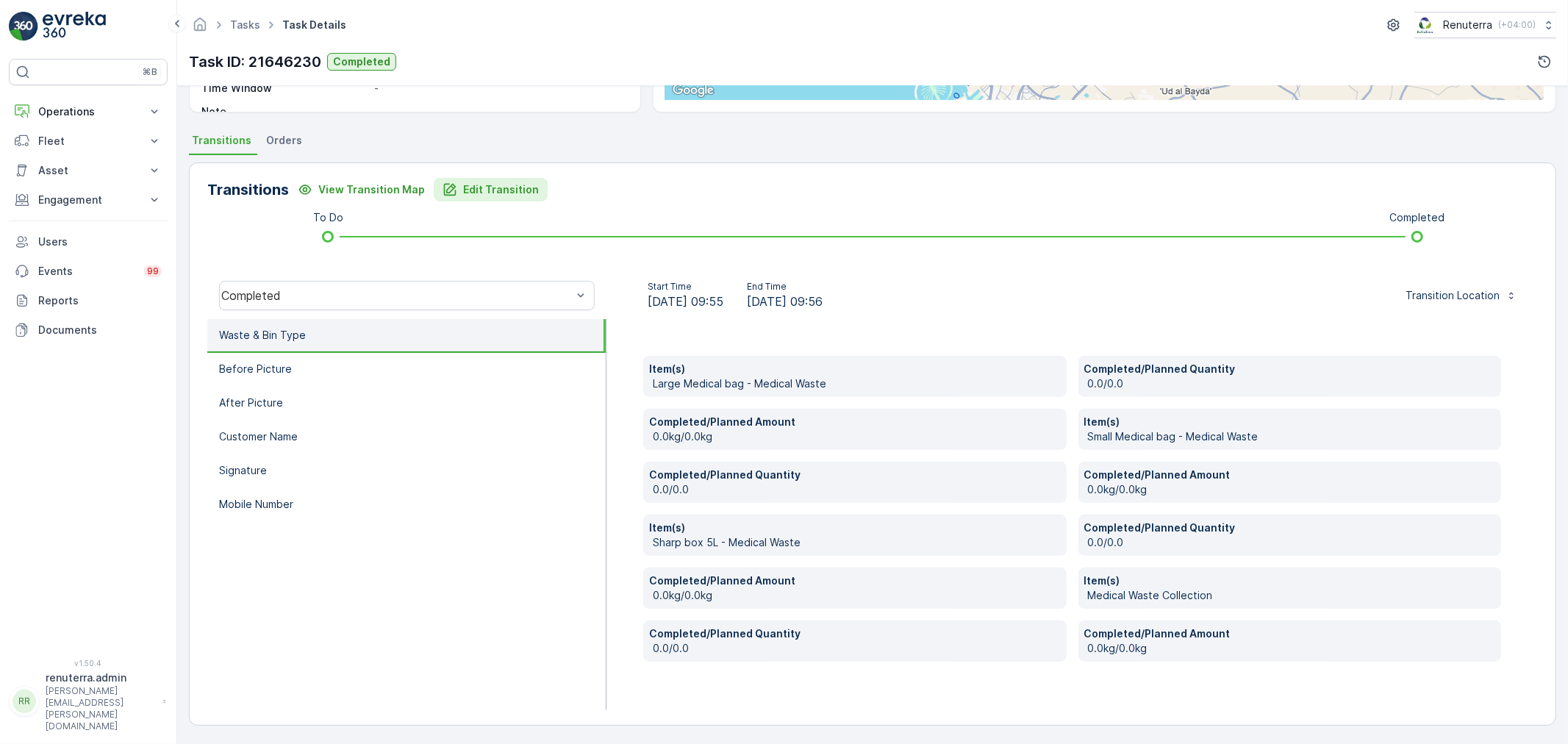
click at [500, 195] on button "Edit Transition" at bounding box center [490, 189] width 114 height 23
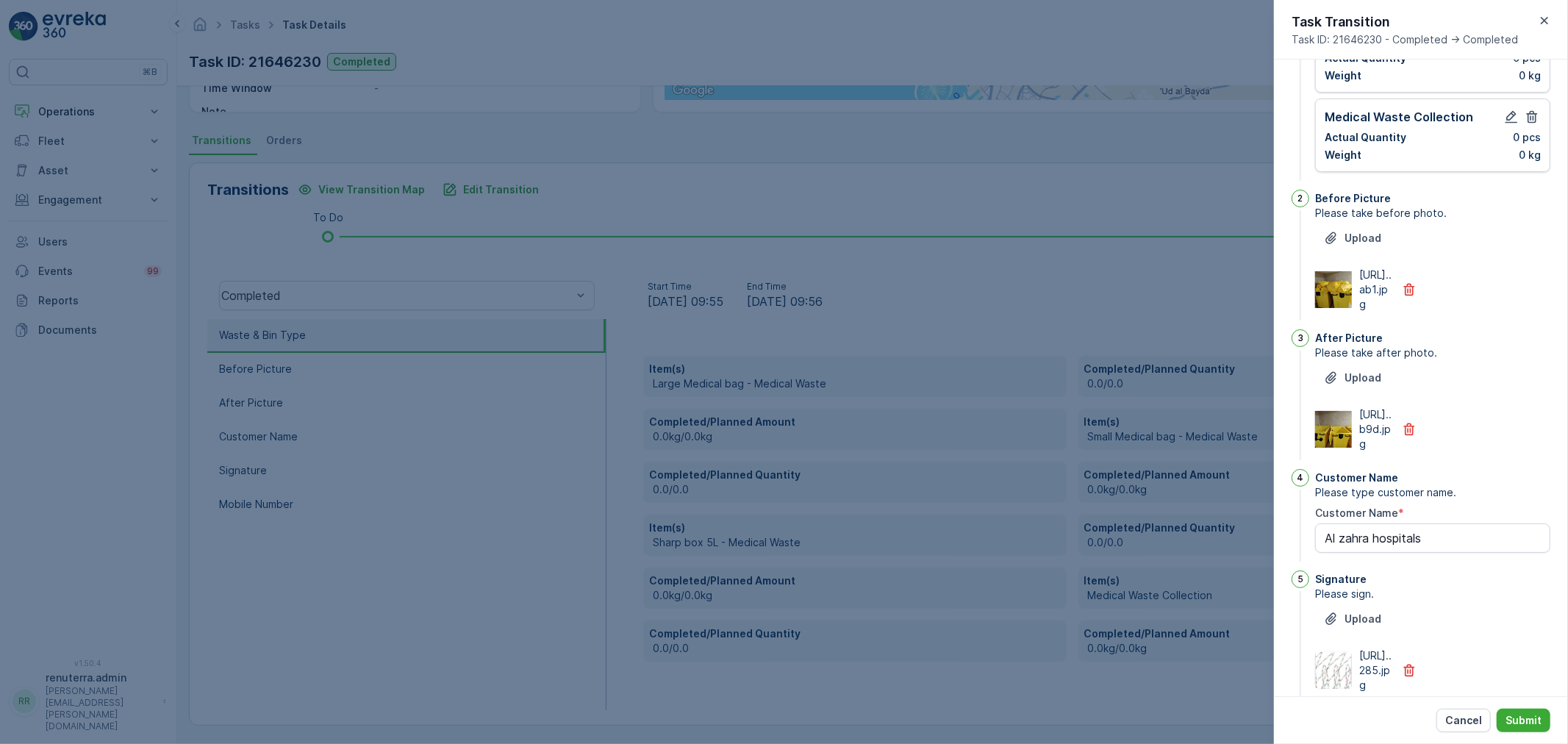
scroll to position [0, 0]
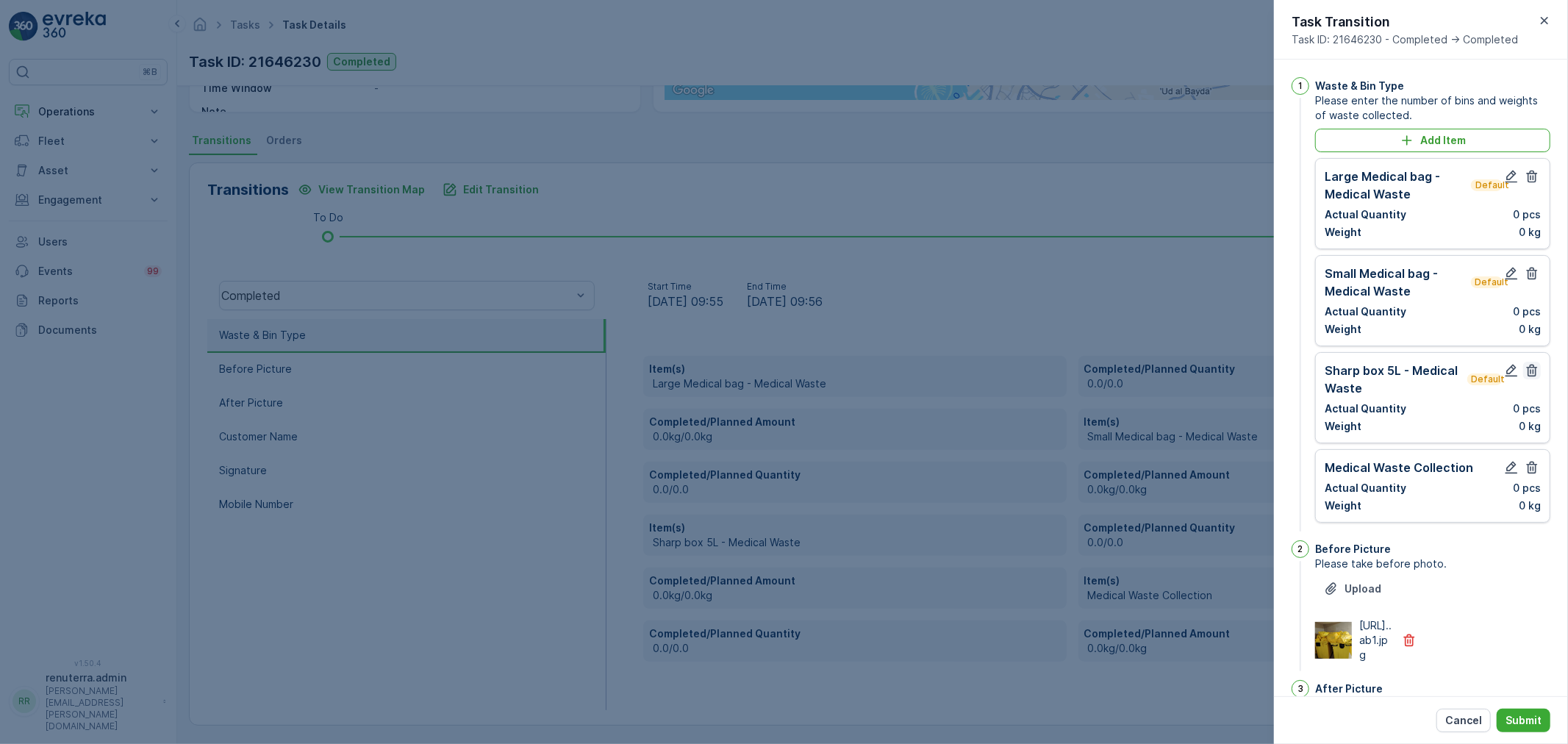
click at [1526, 370] on icon "button" at bounding box center [1532, 371] width 11 height 13
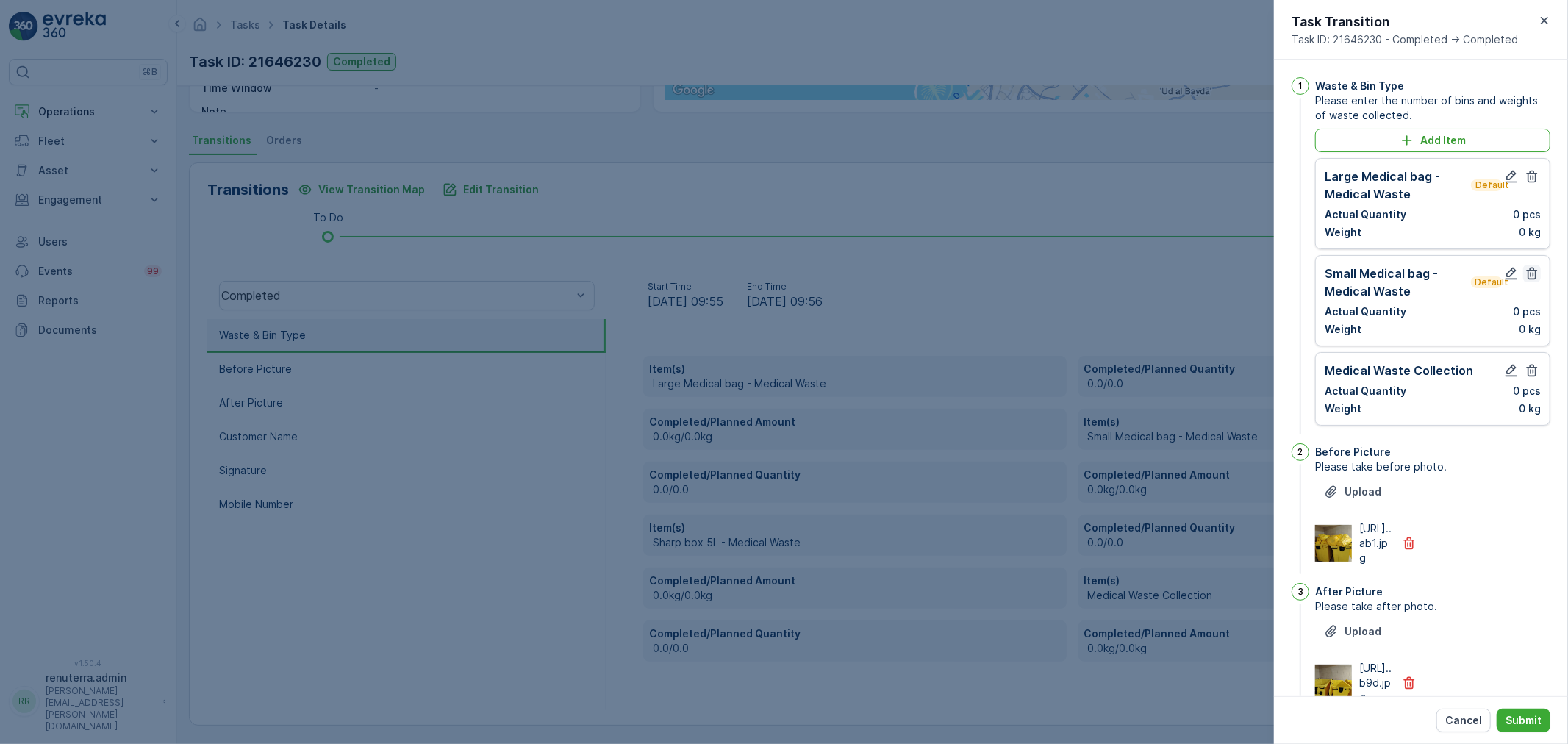
click at [1525, 272] on icon "button" at bounding box center [1532, 274] width 15 height 15
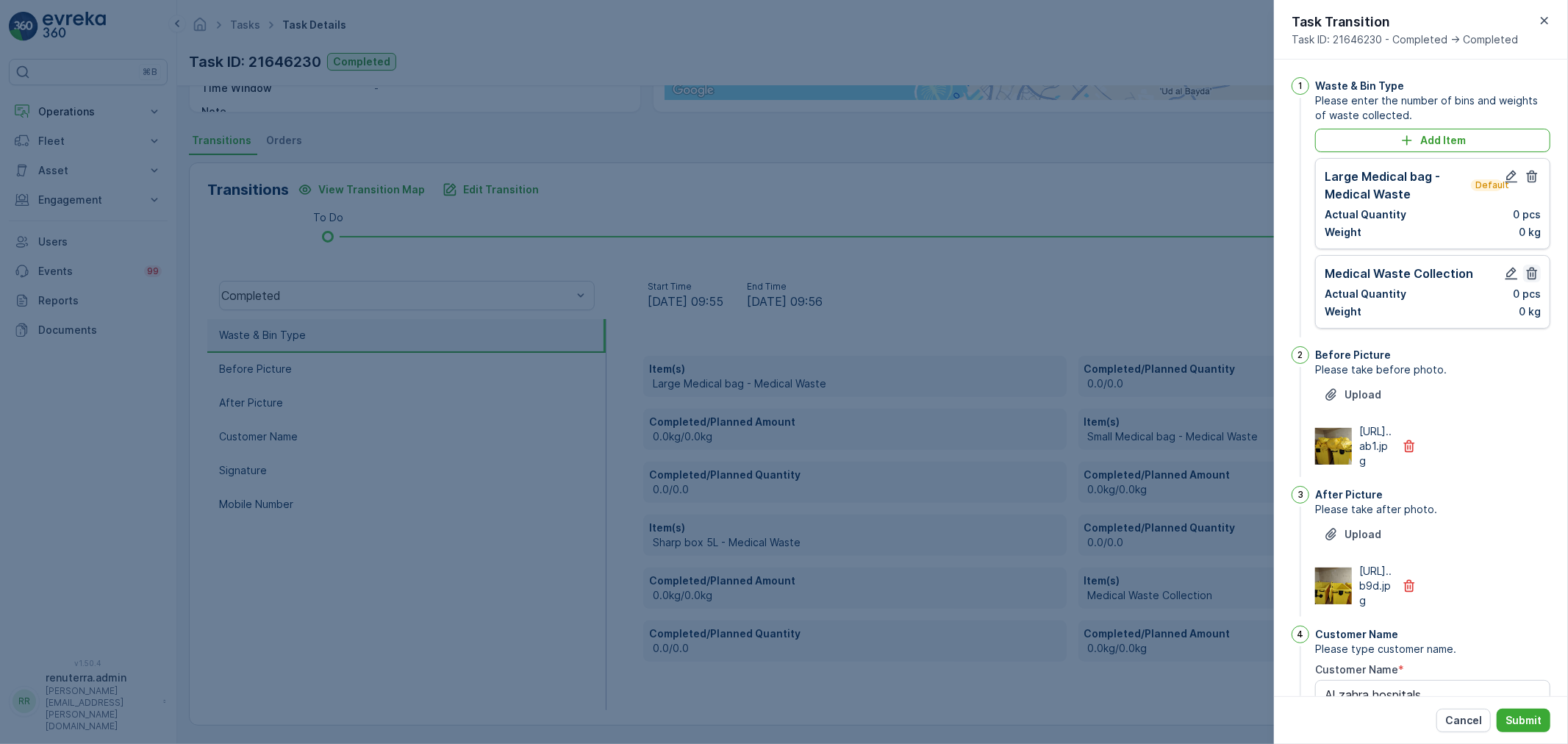
click at [1533, 170] on icon "button" at bounding box center [1532, 177] width 15 height 15
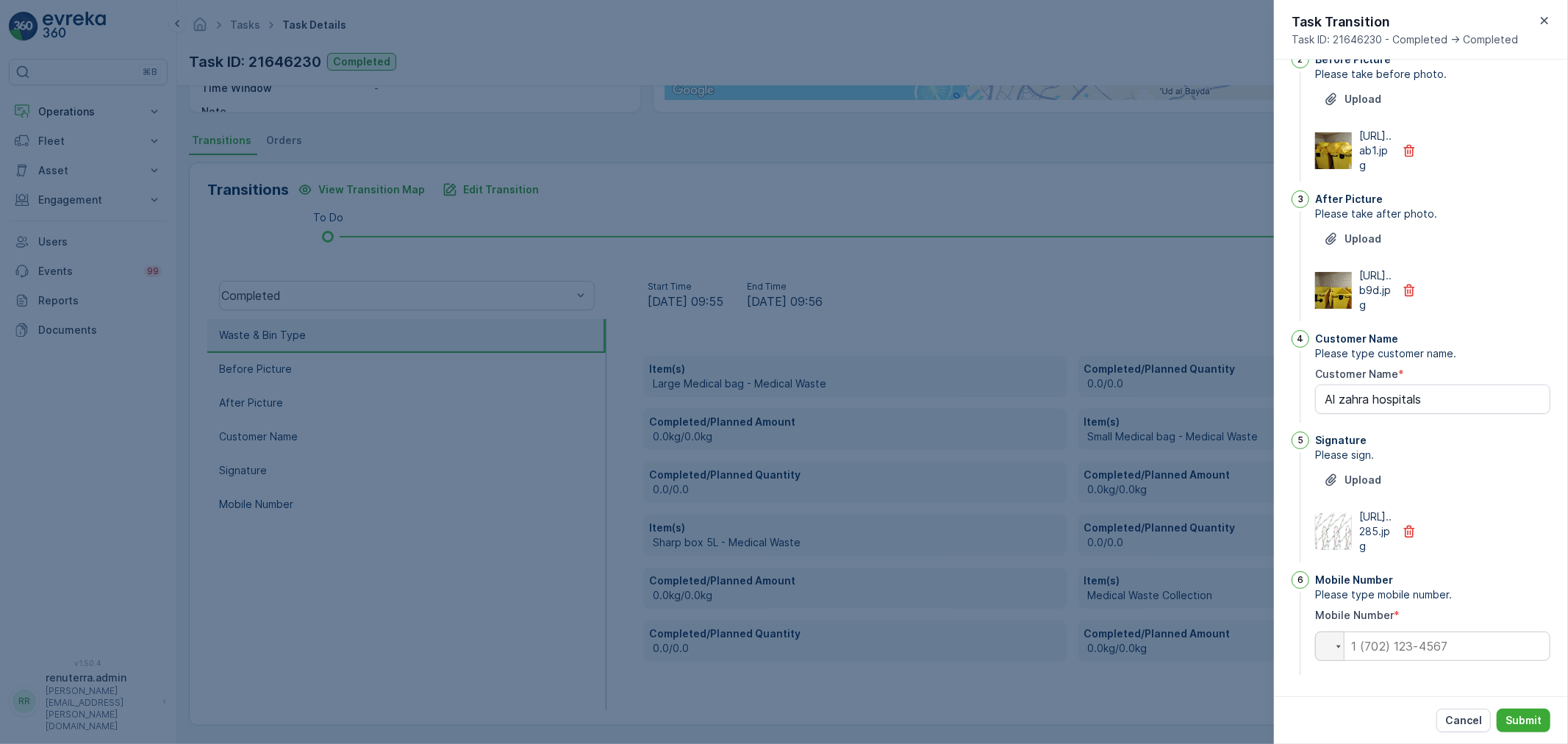
scroll to position [287, 0]
type Name "Al zahra hospitals"
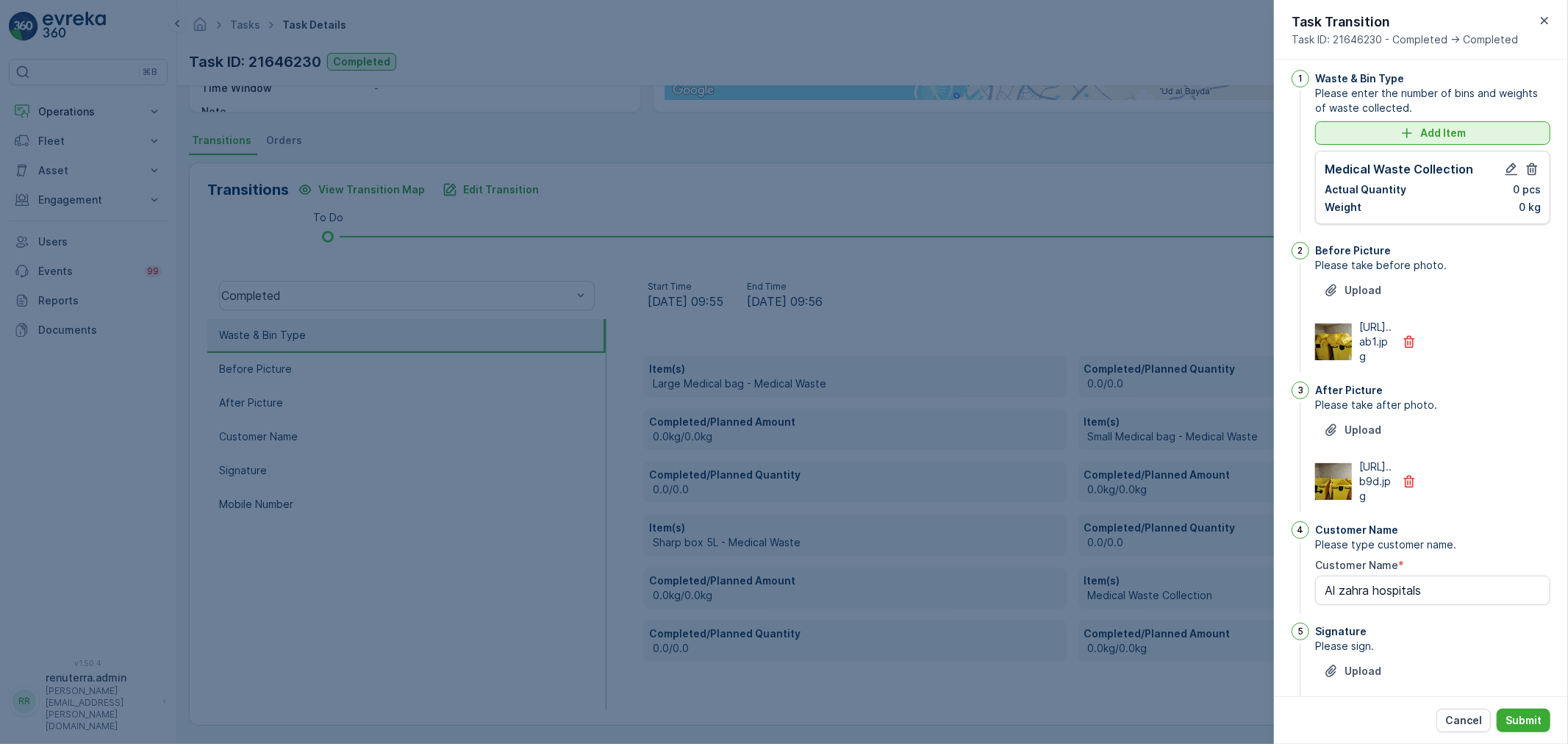
scroll to position [0, 0]
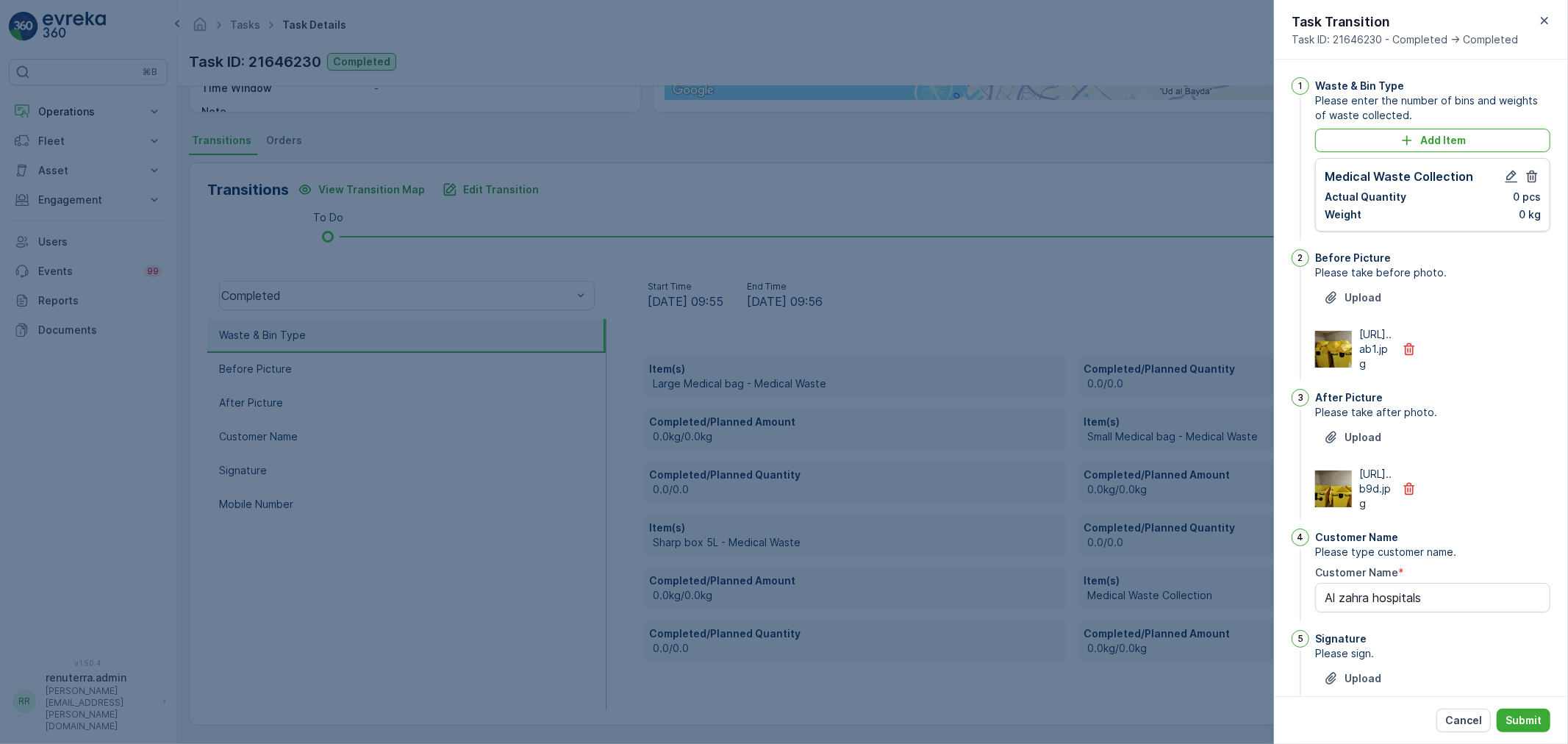
click at [1542, 16] on icon "button" at bounding box center [1544, 20] width 15 height 15
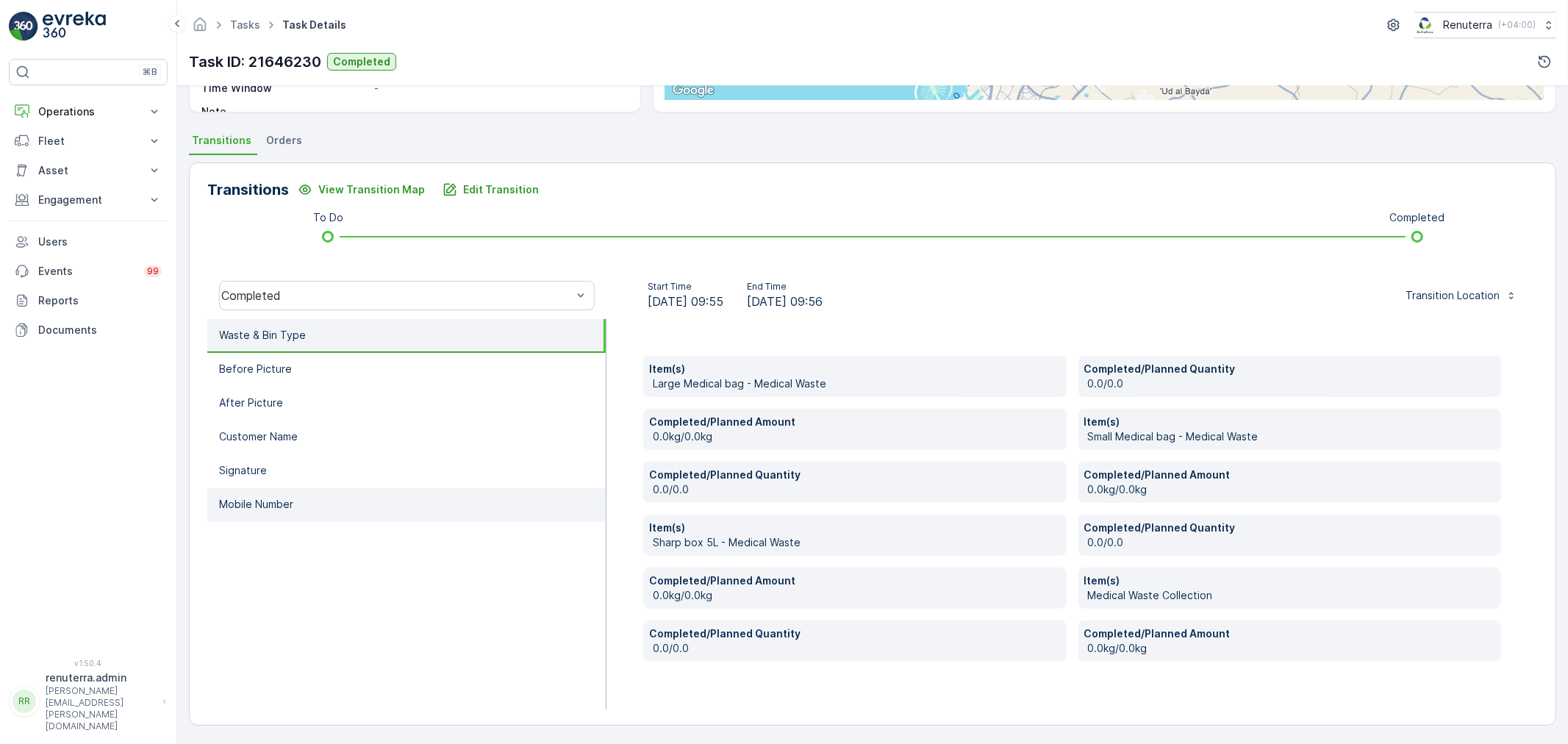
click at [261, 502] on p "Mobile Number" at bounding box center [256, 504] width 74 height 15
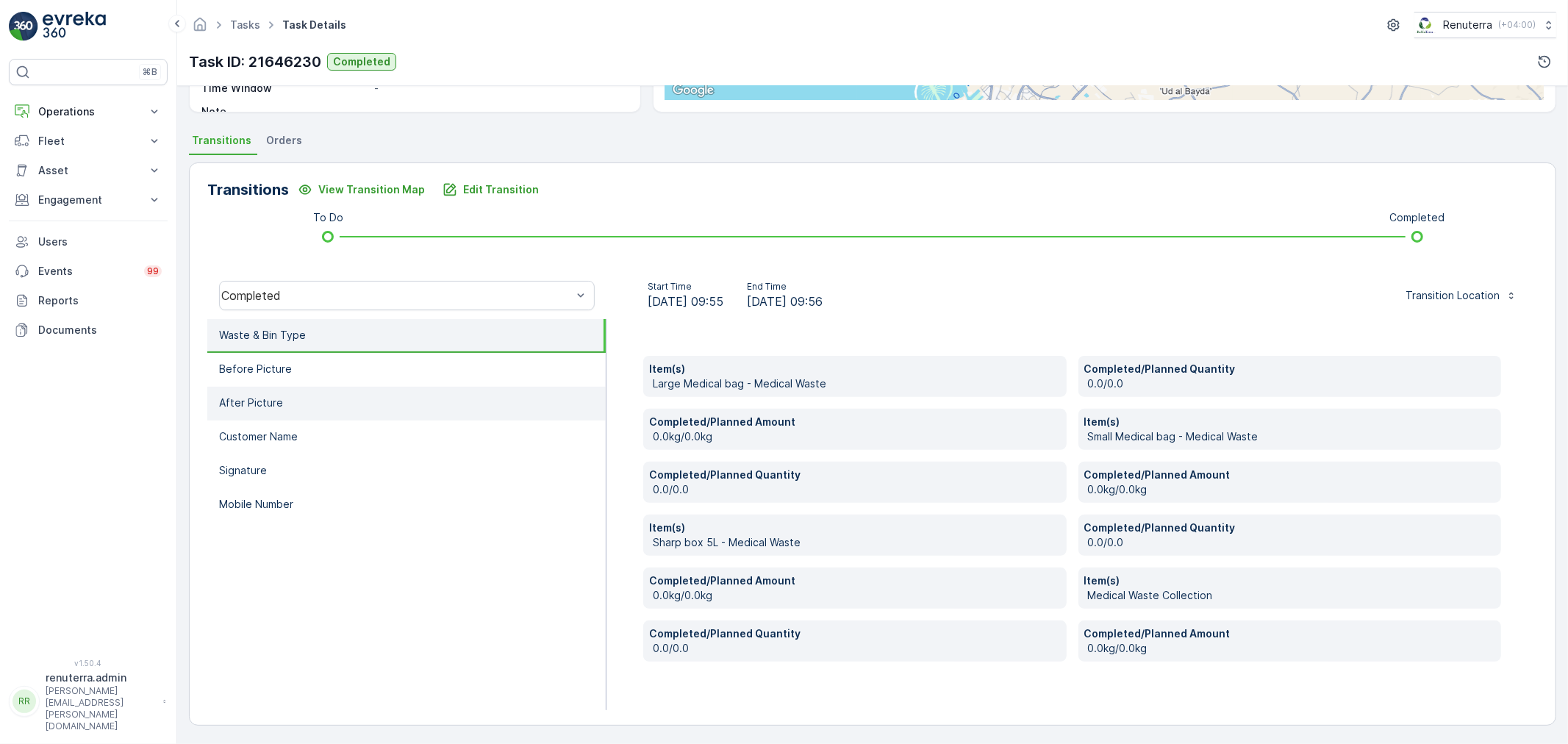
scroll to position [182, 0]
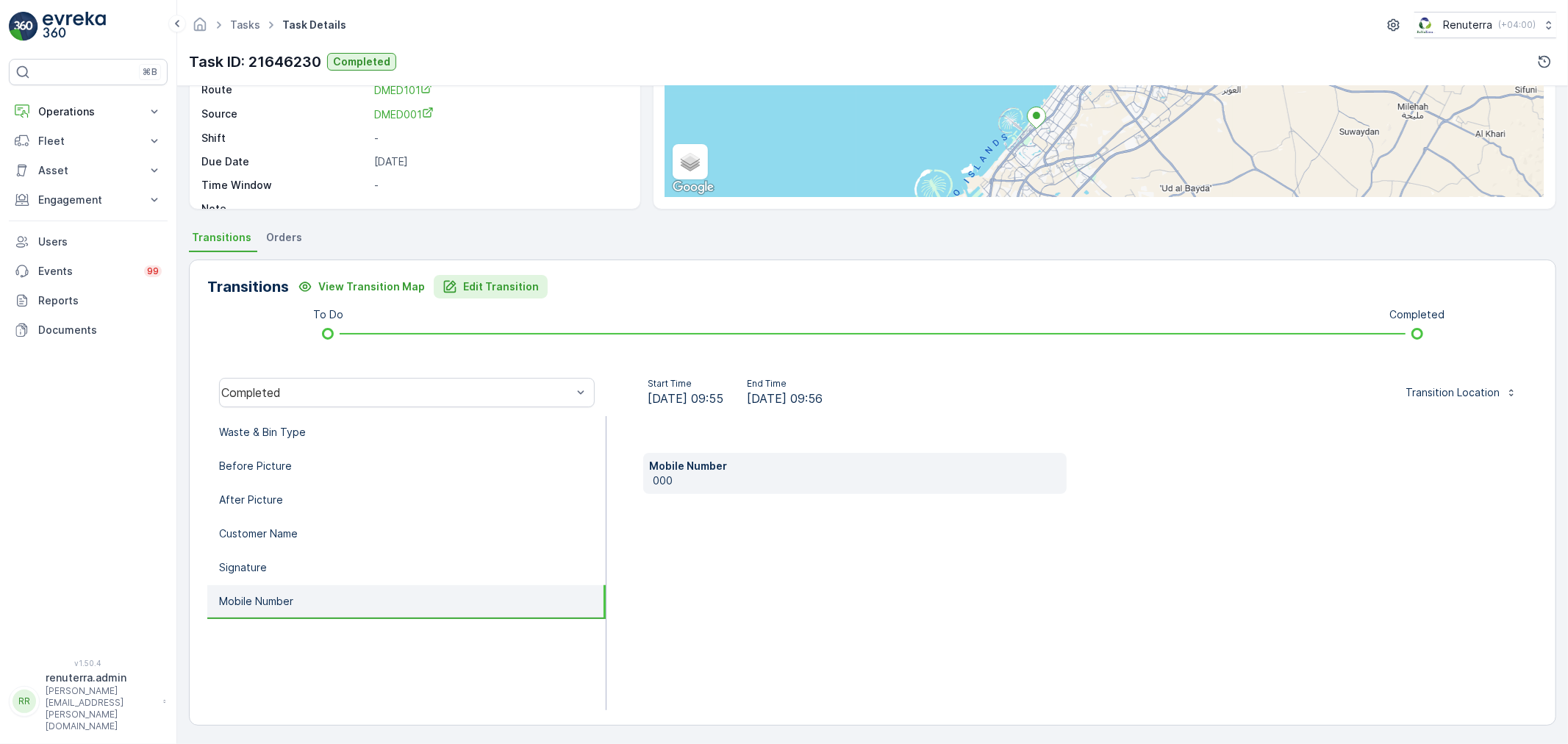
click at [486, 288] on p "Edit Transition" at bounding box center [501, 287] width 76 height 15
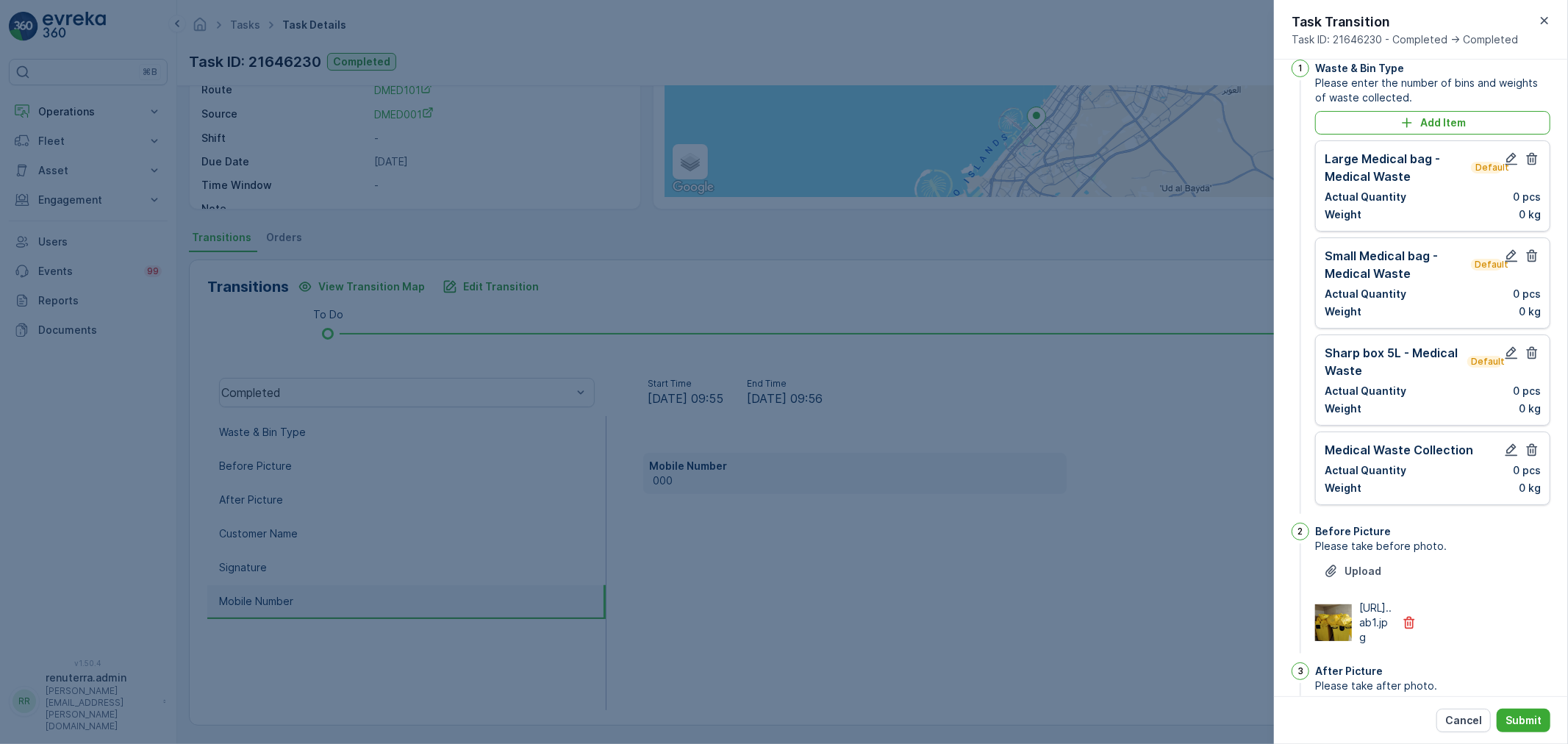
scroll to position [0, 0]
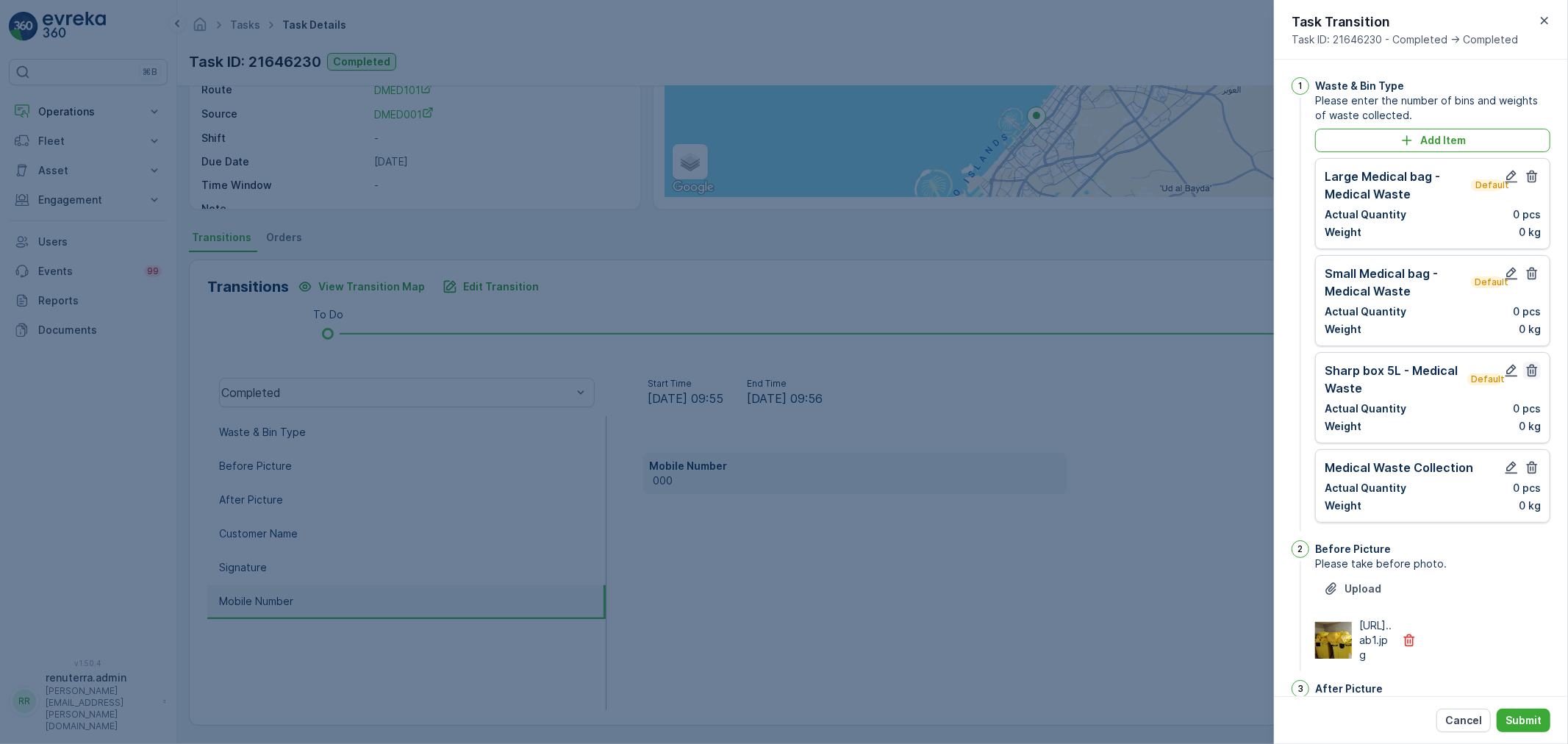
click at [1532, 372] on icon "button" at bounding box center [1532, 371] width 11 height 13
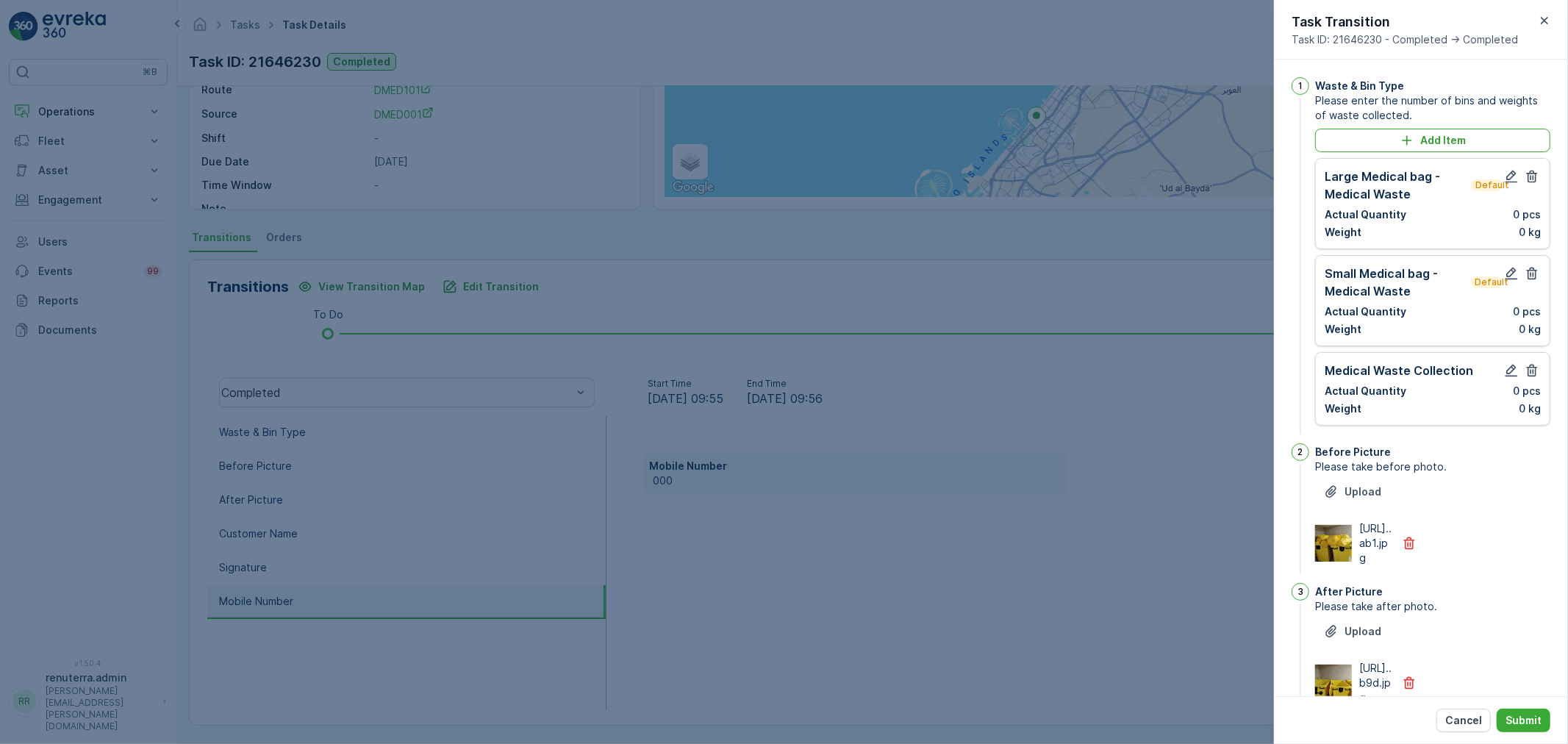
drag, startPoint x: 1526, startPoint y: 274, endPoint x: 1523, endPoint y: 240, distance: 34.1
click at [1526, 273] on icon "button" at bounding box center [1532, 274] width 15 height 15
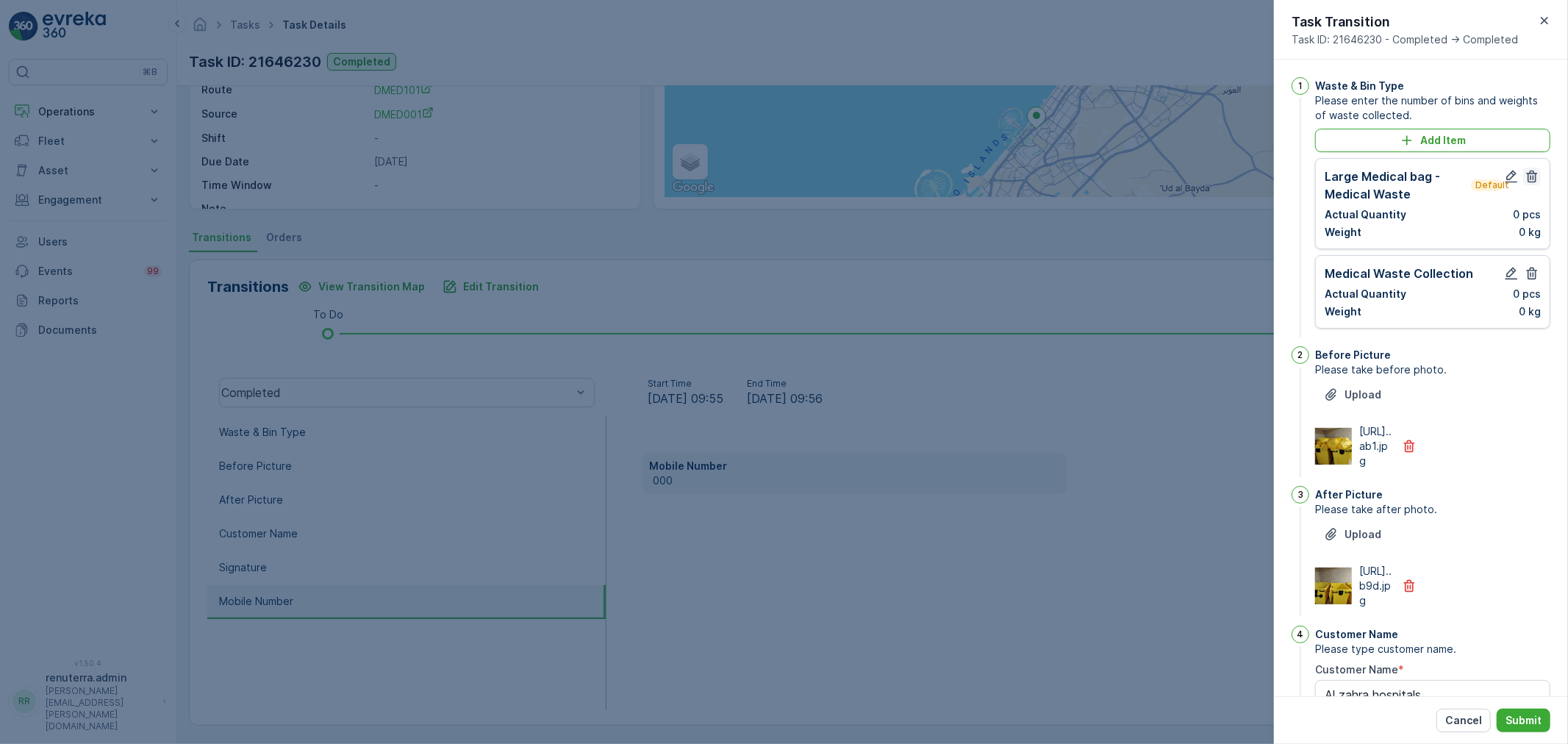
click at [1525, 180] on icon "button" at bounding box center [1532, 177] width 15 height 15
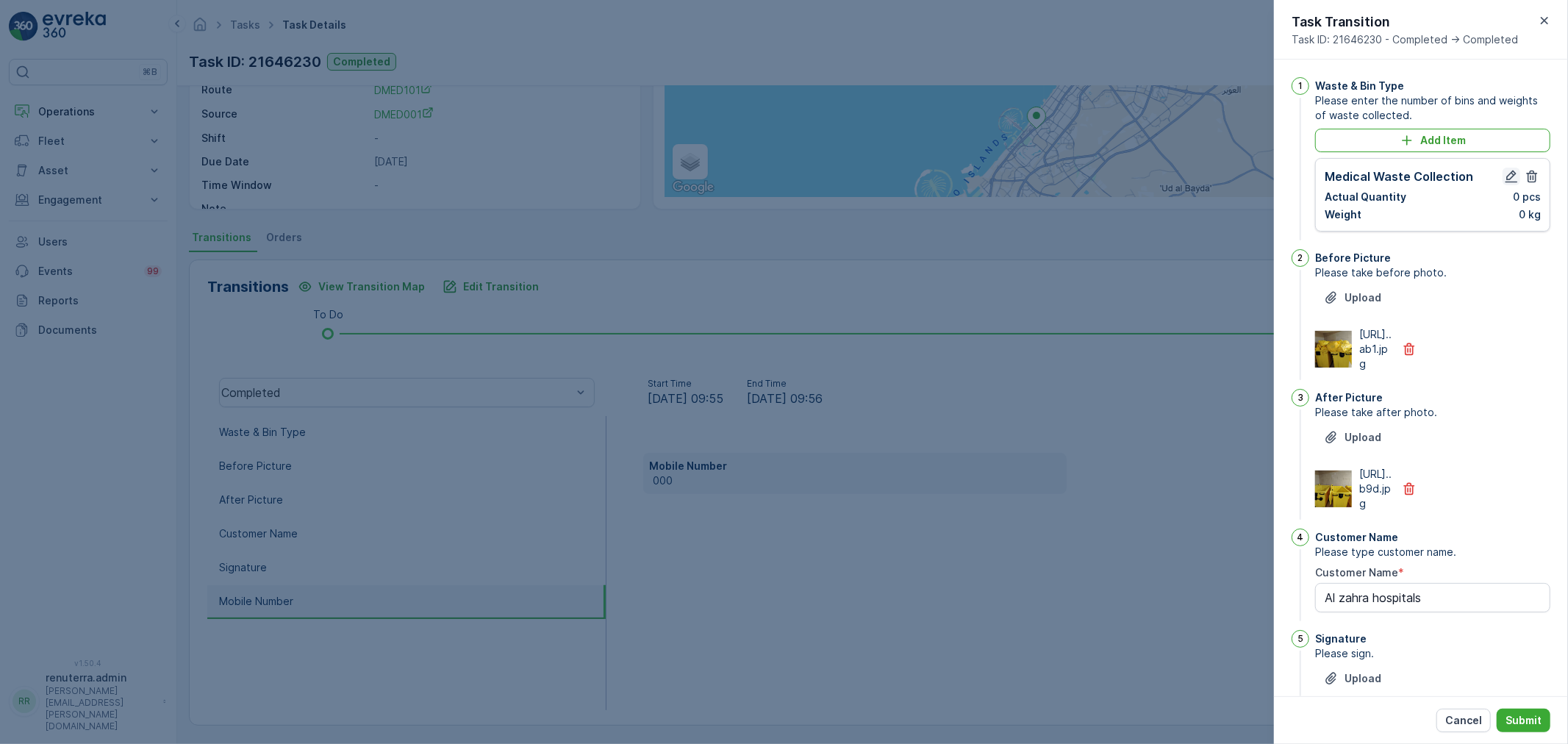
click at [1505, 171] on icon "button" at bounding box center [1512, 177] width 15 height 15
type Name "Al zahra hospitals"
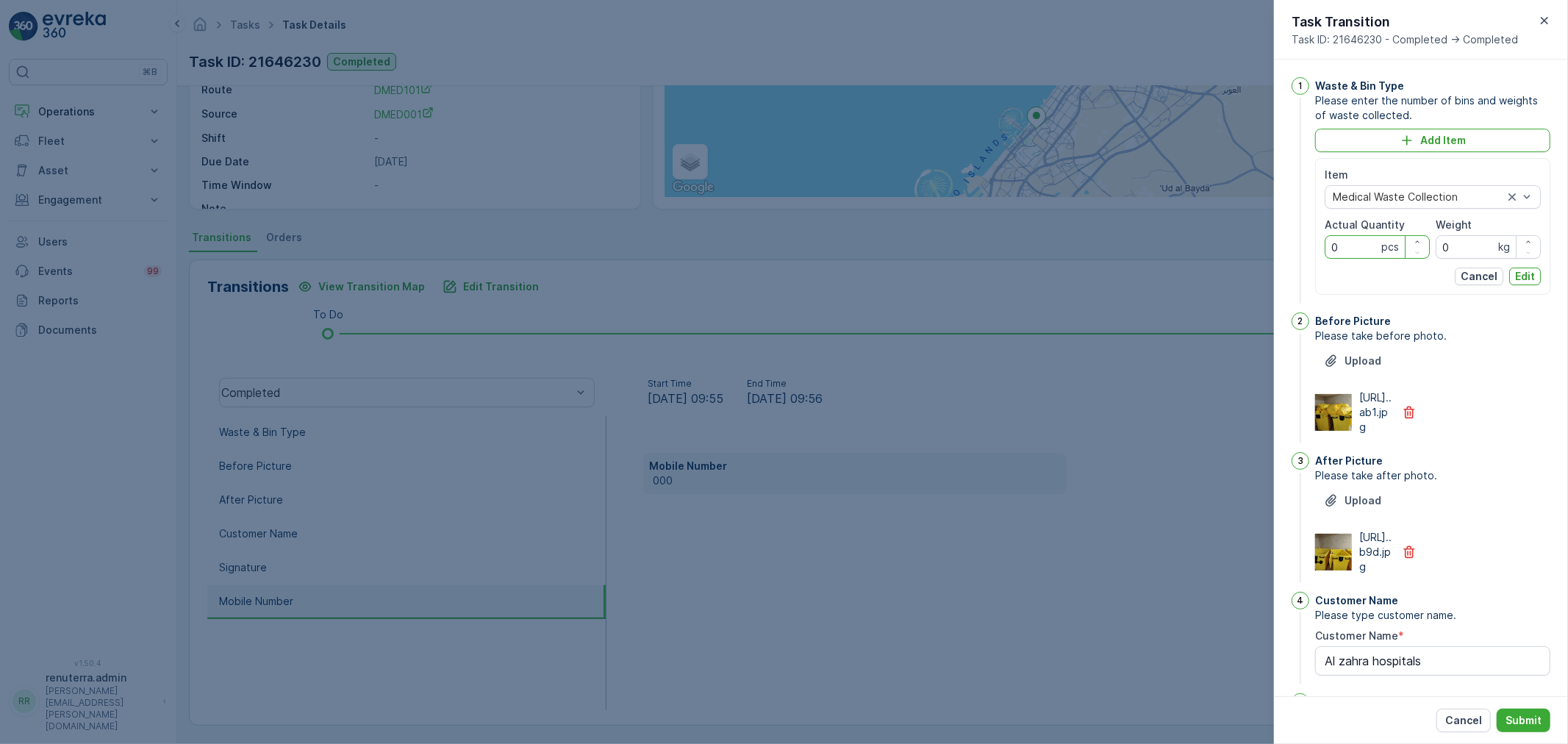
click at [1367, 245] on Quantity "0" at bounding box center [1377, 246] width 105 height 23
type Quantity "108"
click at [1463, 247] on input "0" at bounding box center [1488, 246] width 105 height 23
type input "352"
drag, startPoint x: 1522, startPoint y: 280, endPoint x: 1512, endPoint y: 282, distance: 10.2
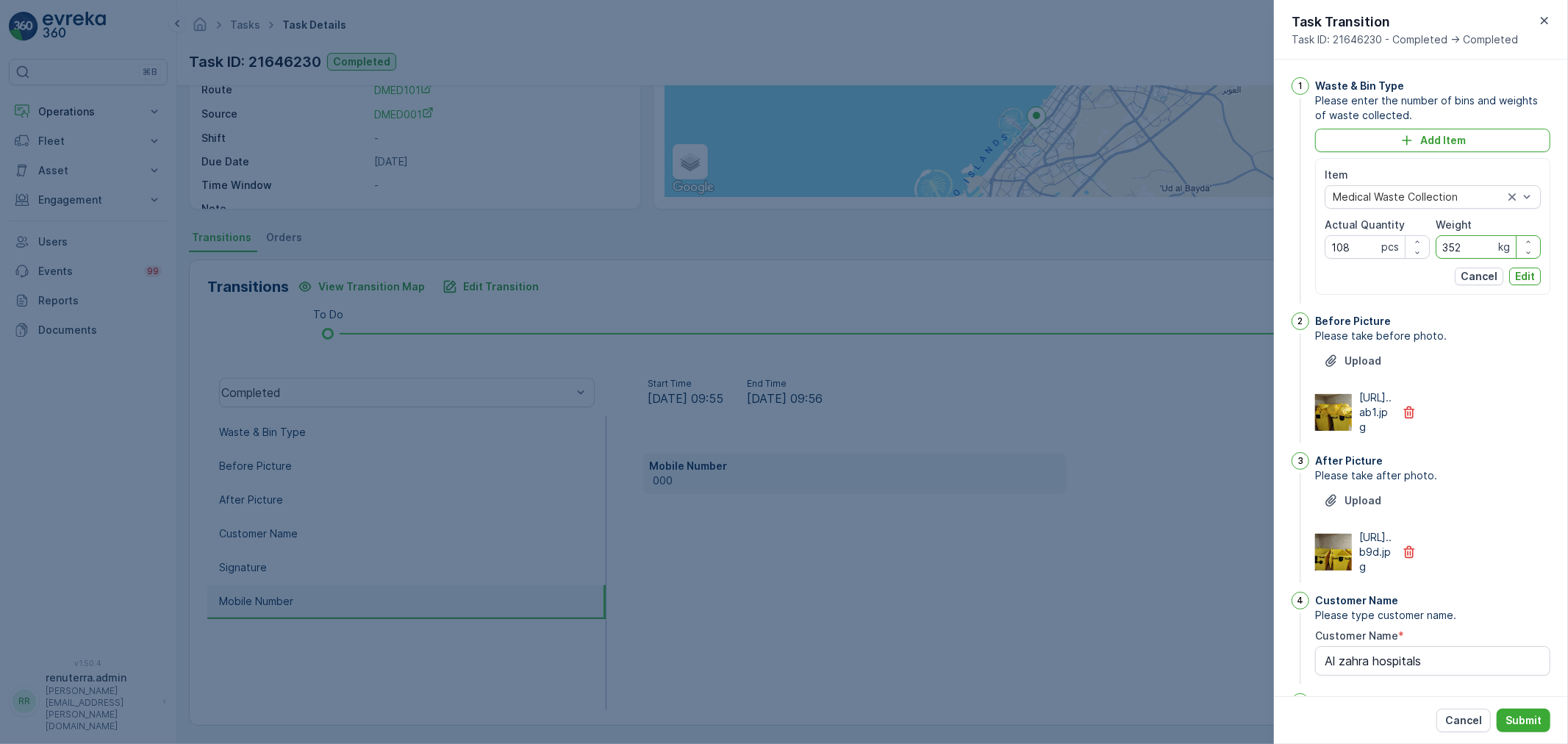
click at [1523, 279] on p "Edit" at bounding box center [1525, 277] width 19 height 15
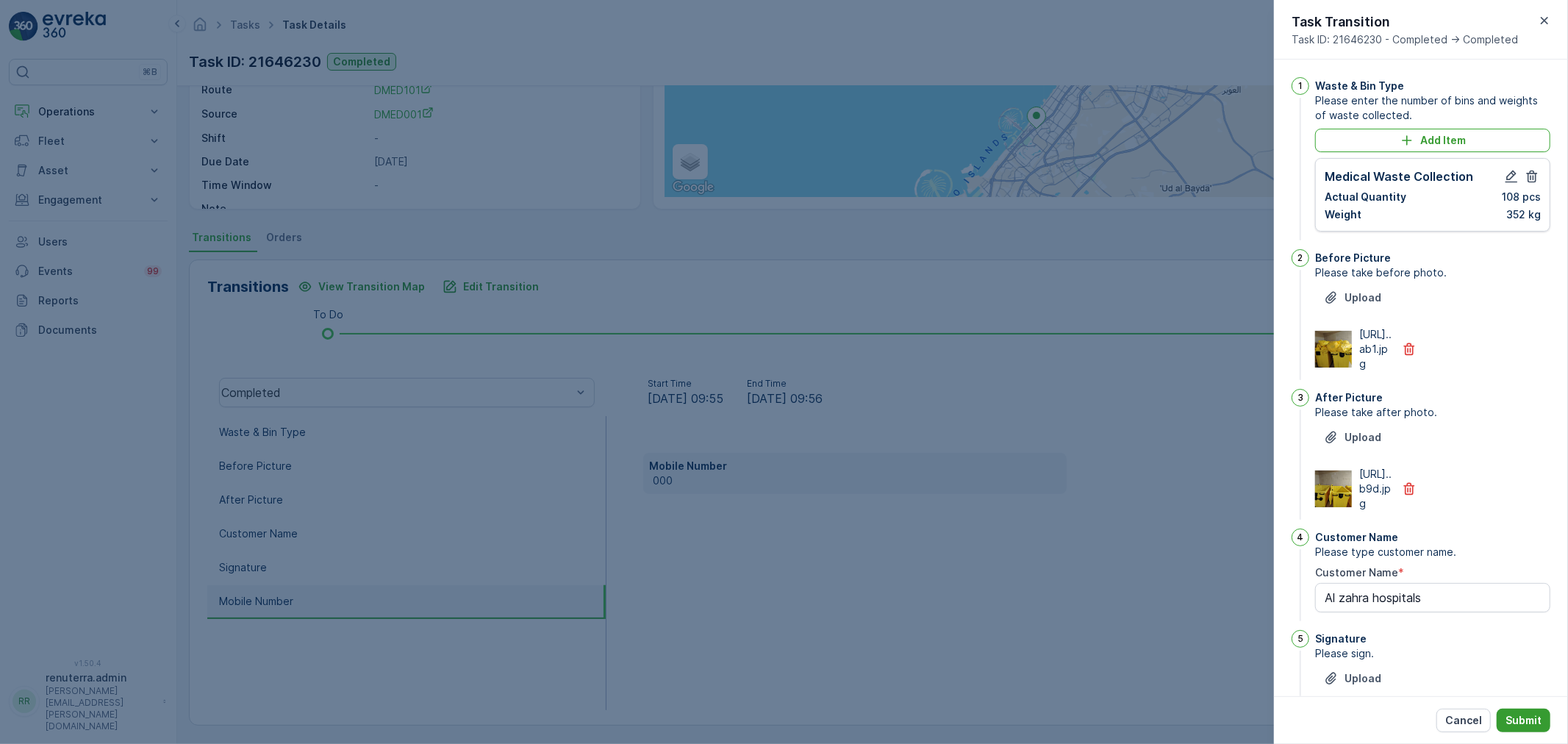
click at [1526, 714] on p "Submit" at bounding box center [1523, 721] width 36 height 15
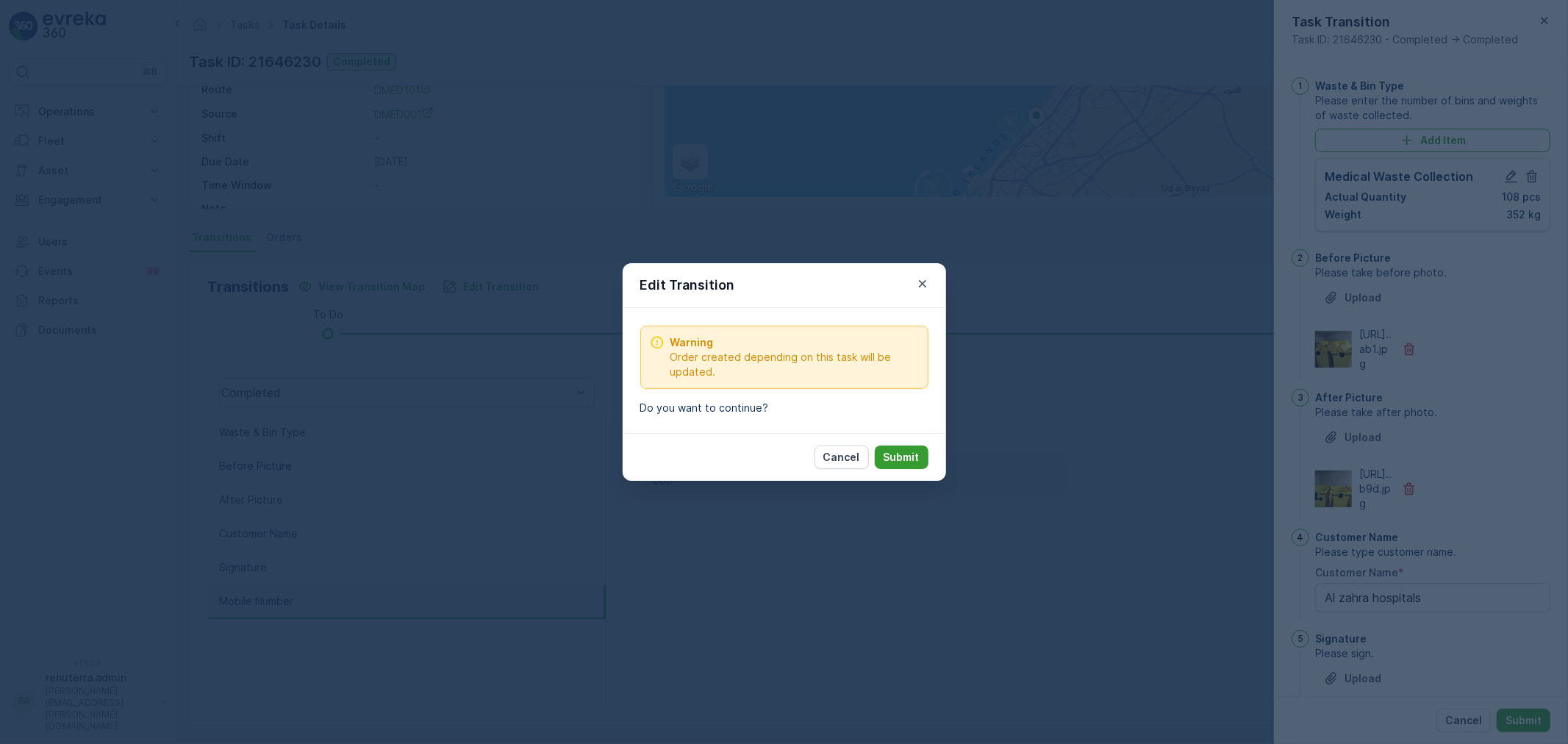
click at [914, 458] on p "Submit" at bounding box center [901, 457] width 36 height 15
type Name "Al zahra hospitals"
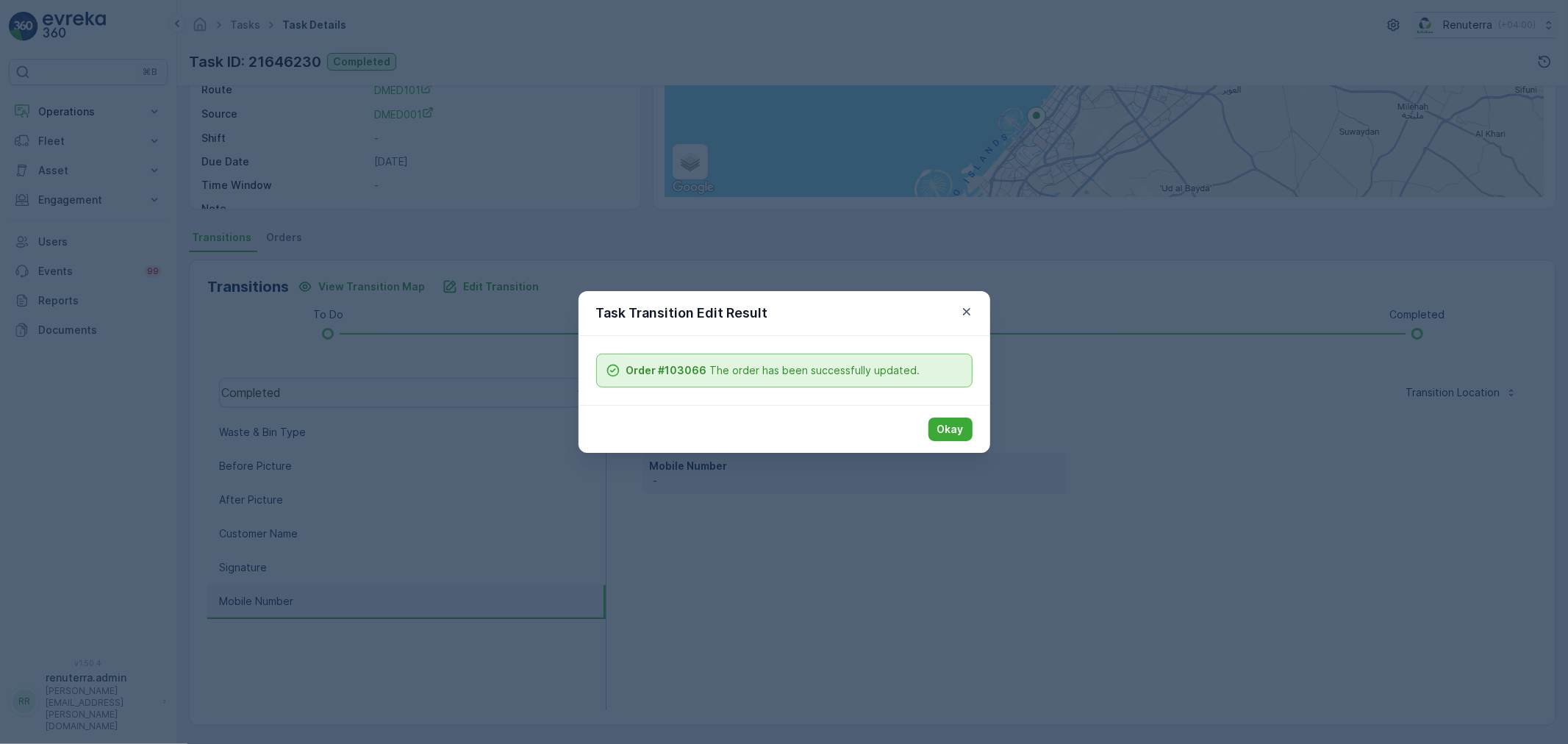
click at [973, 428] on div "Okay" at bounding box center [784, 429] width 412 height 48
drag, startPoint x: 961, startPoint y: 431, endPoint x: 958, endPoint y: 442, distance: 11.4
click at [960, 431] on p "Okay" at bounding box center [950, 429] width 27 height 15
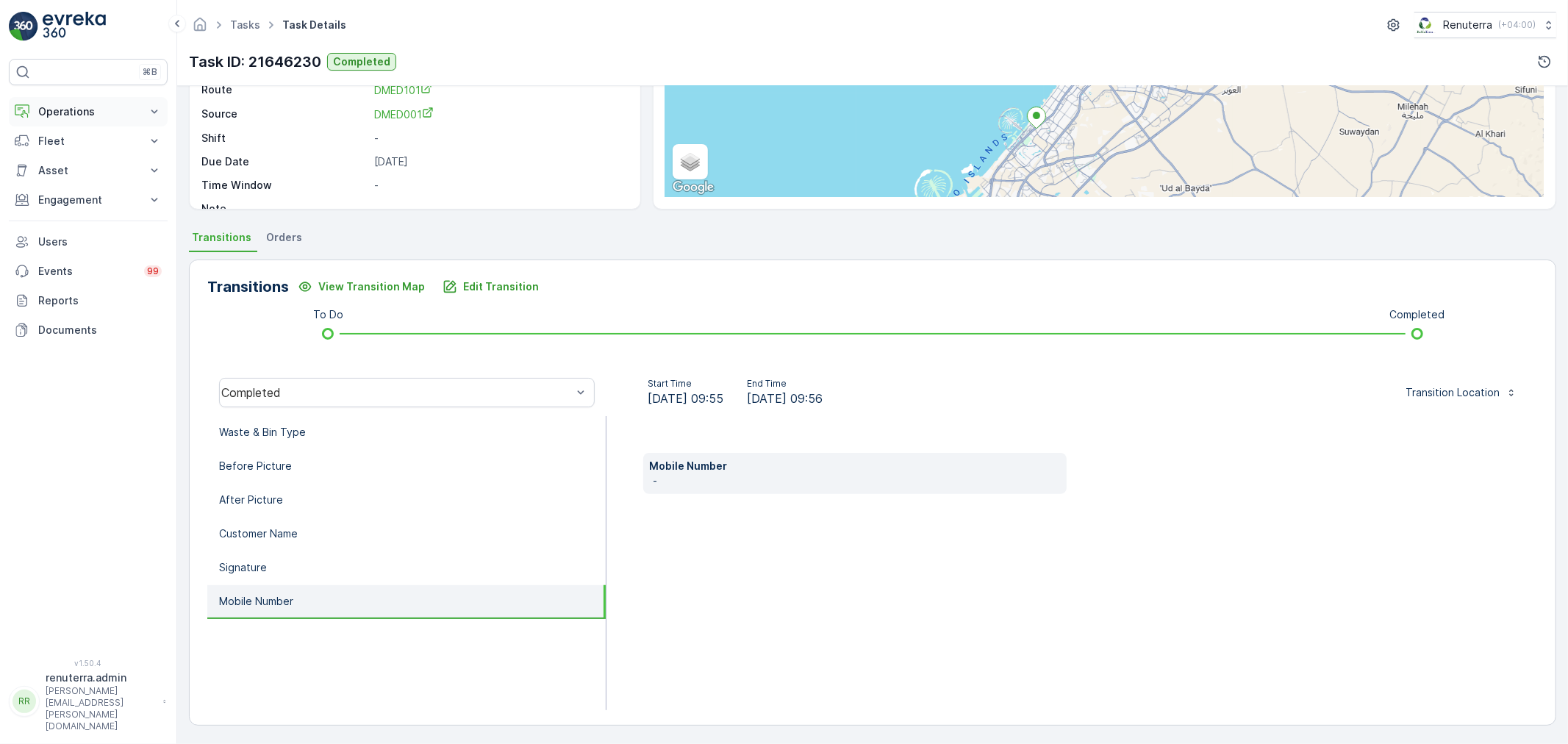
click at [93, 111] on p "Operations" at bounding box center [88, 112] width 100 height 15
click at [74, 153] on p "Planning" at bounding box center [58, 157] width 41 height 15
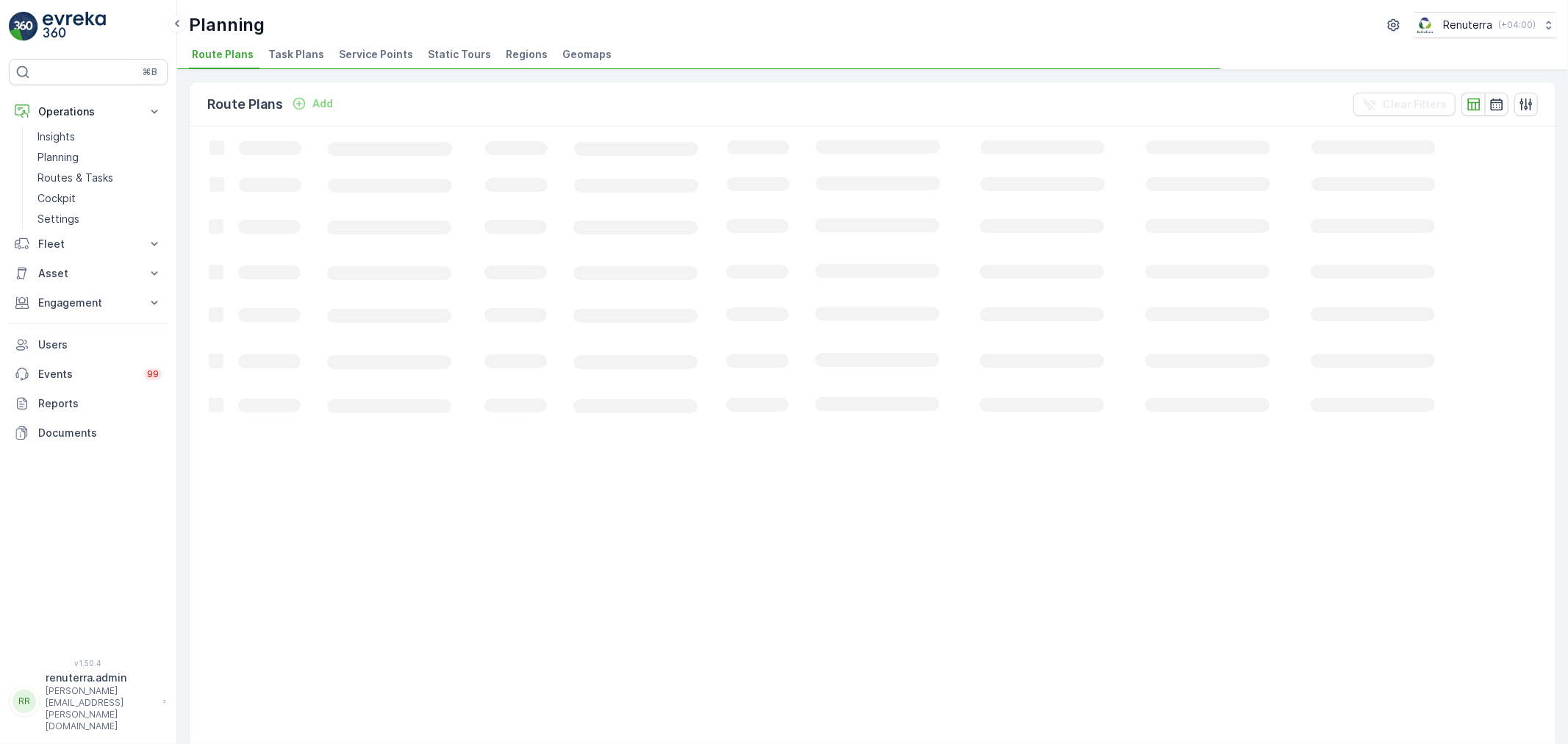
click at [372, 63] on li "Service Points" at bounding box center [377, 56] width 83 height 25
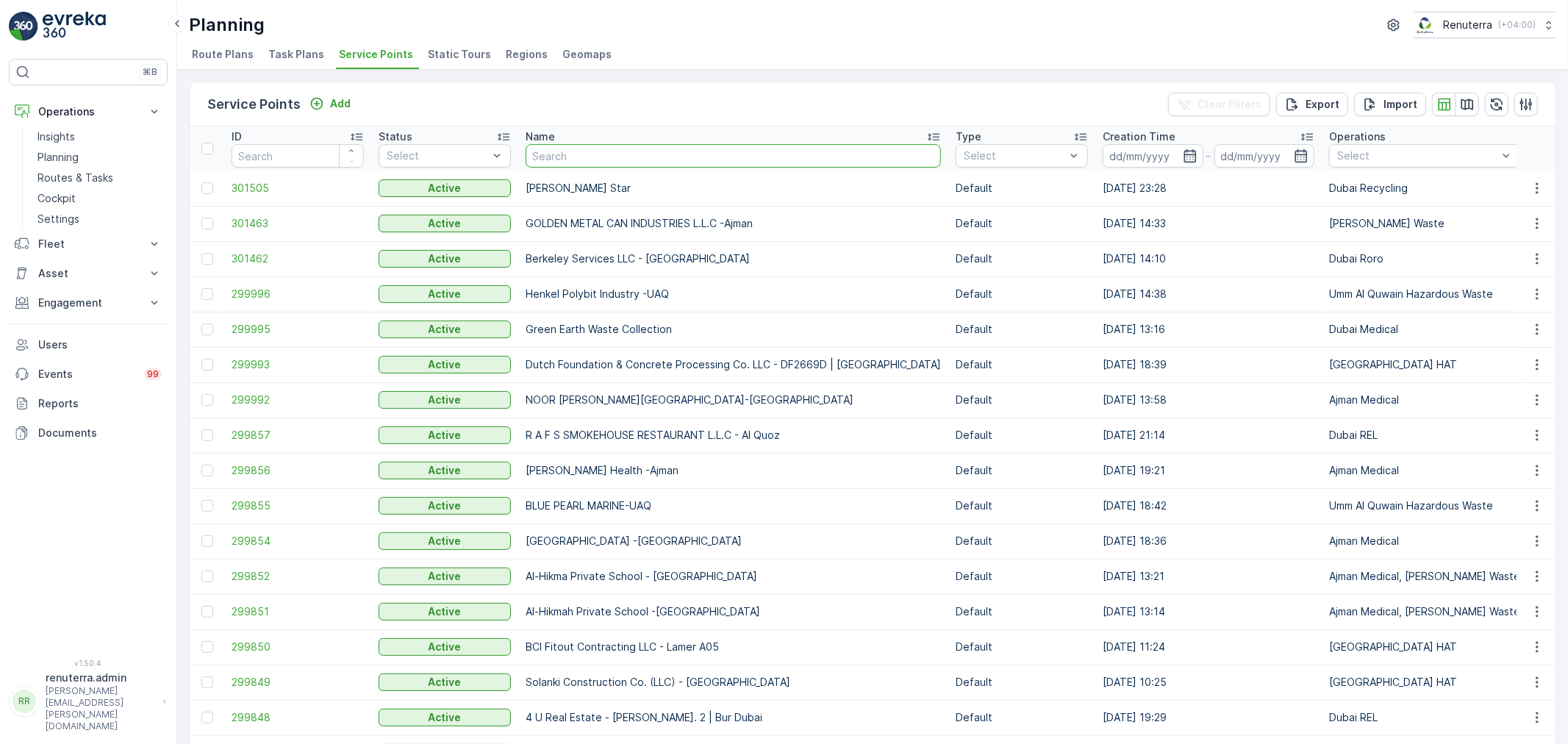
click at [592, 155] on input "text" at bounding box center [733, 155] width 415 height 23
type input "sama"
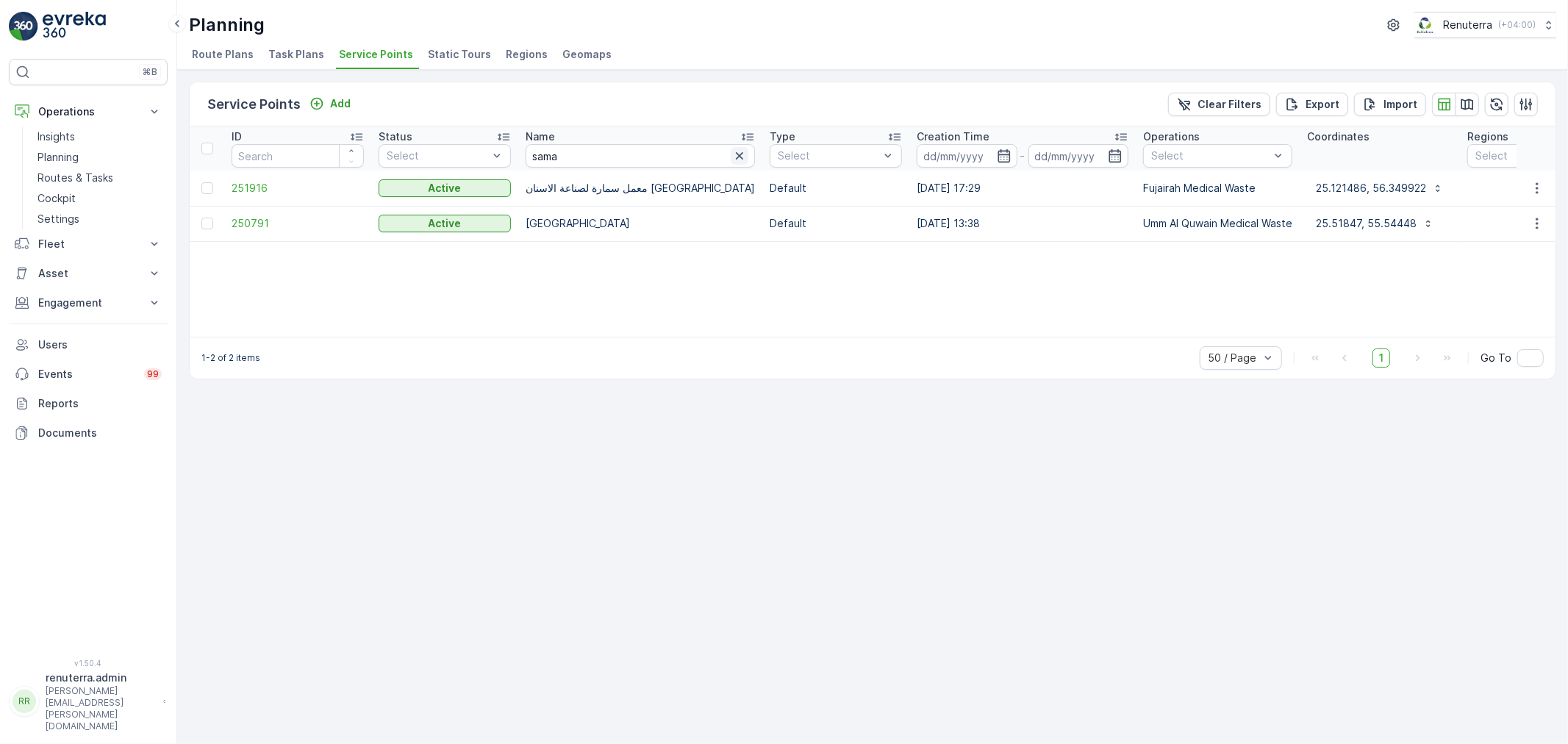
click at [743, 157] on icon "button" at bounding box center [739, 155] width 7 height 7
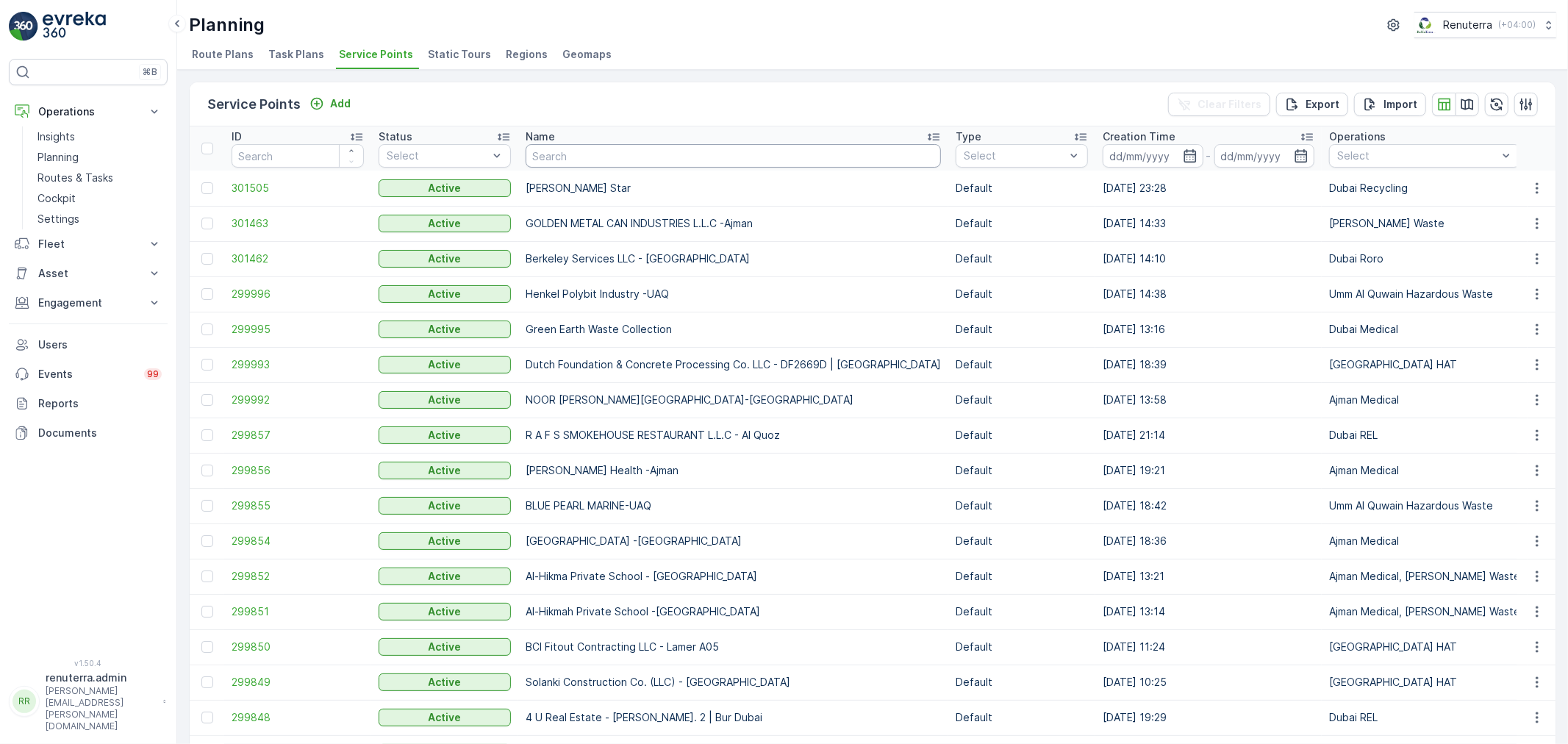
click at [591, 160] on input "text" at bounding box center [733, 155] width 415 height 23
type input "samn"
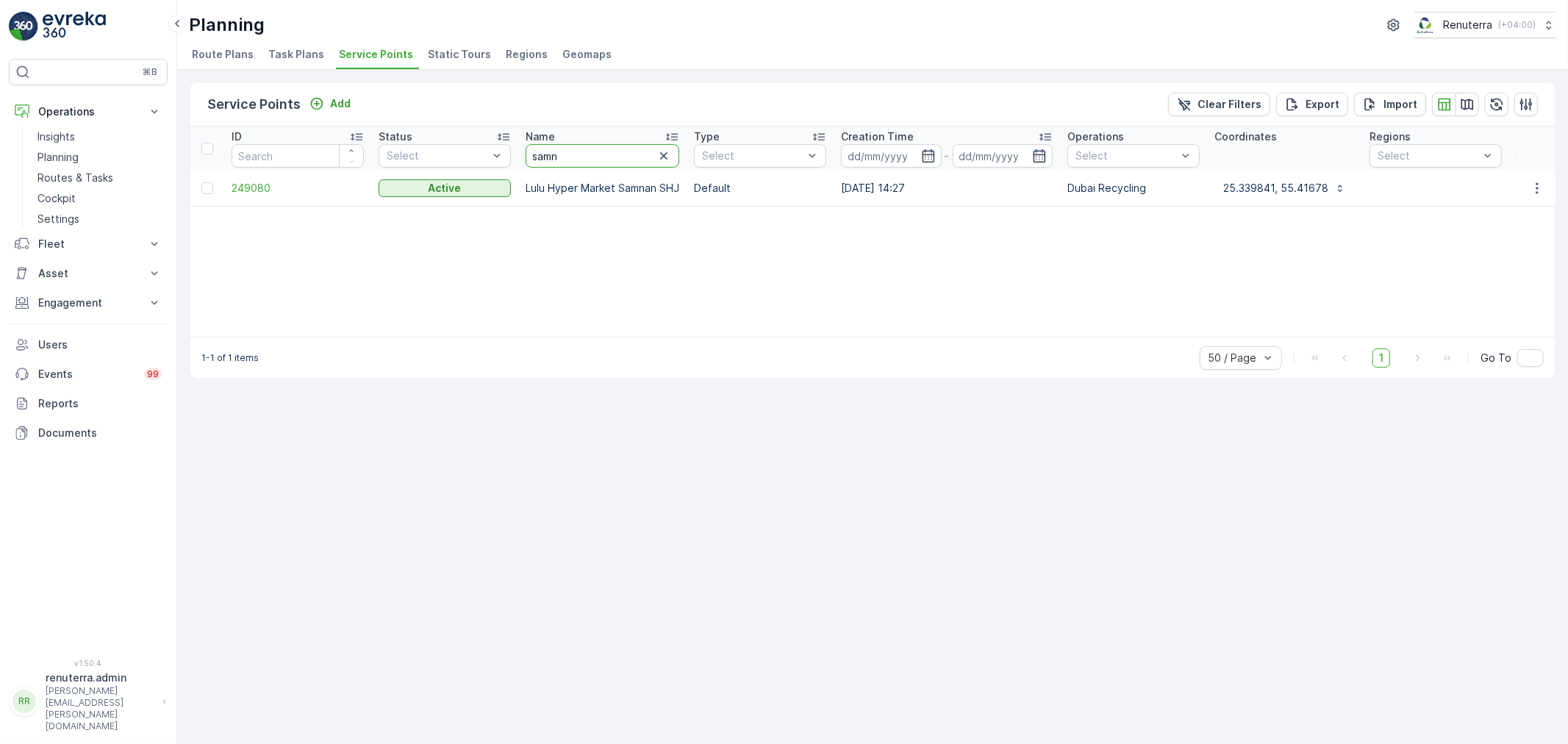
drag, startPoint x: 578, startPoint y: 162, endPoint x: 554, endPoint y: 174, distance: 26.8
click at [579, 167] on th "Name samn" at bounding box center [602, 149] width 168 height 44
click at [254, 186] on span "249080" at bounding box center [297, 188] width 132 height 15
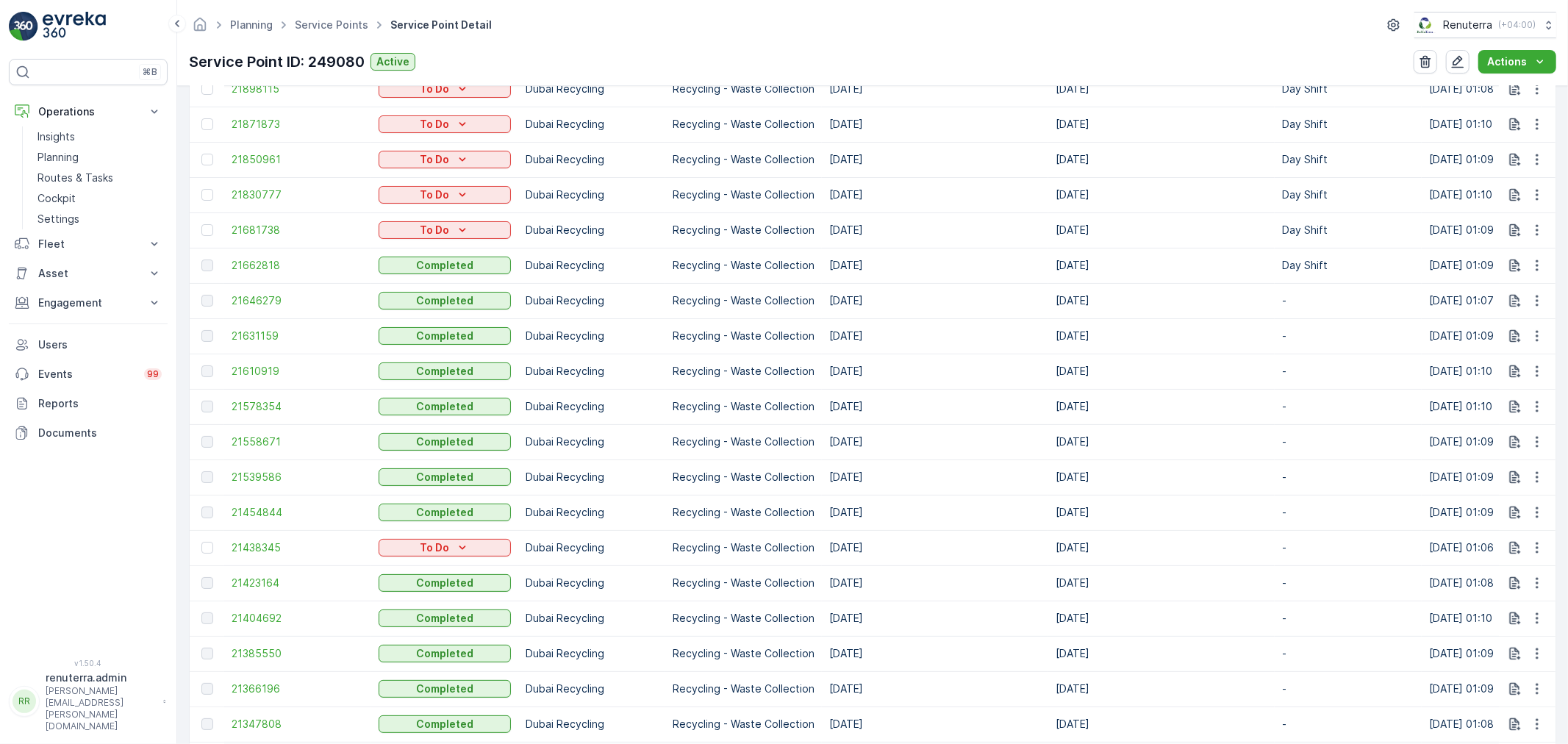
scroll to position [408, 0]
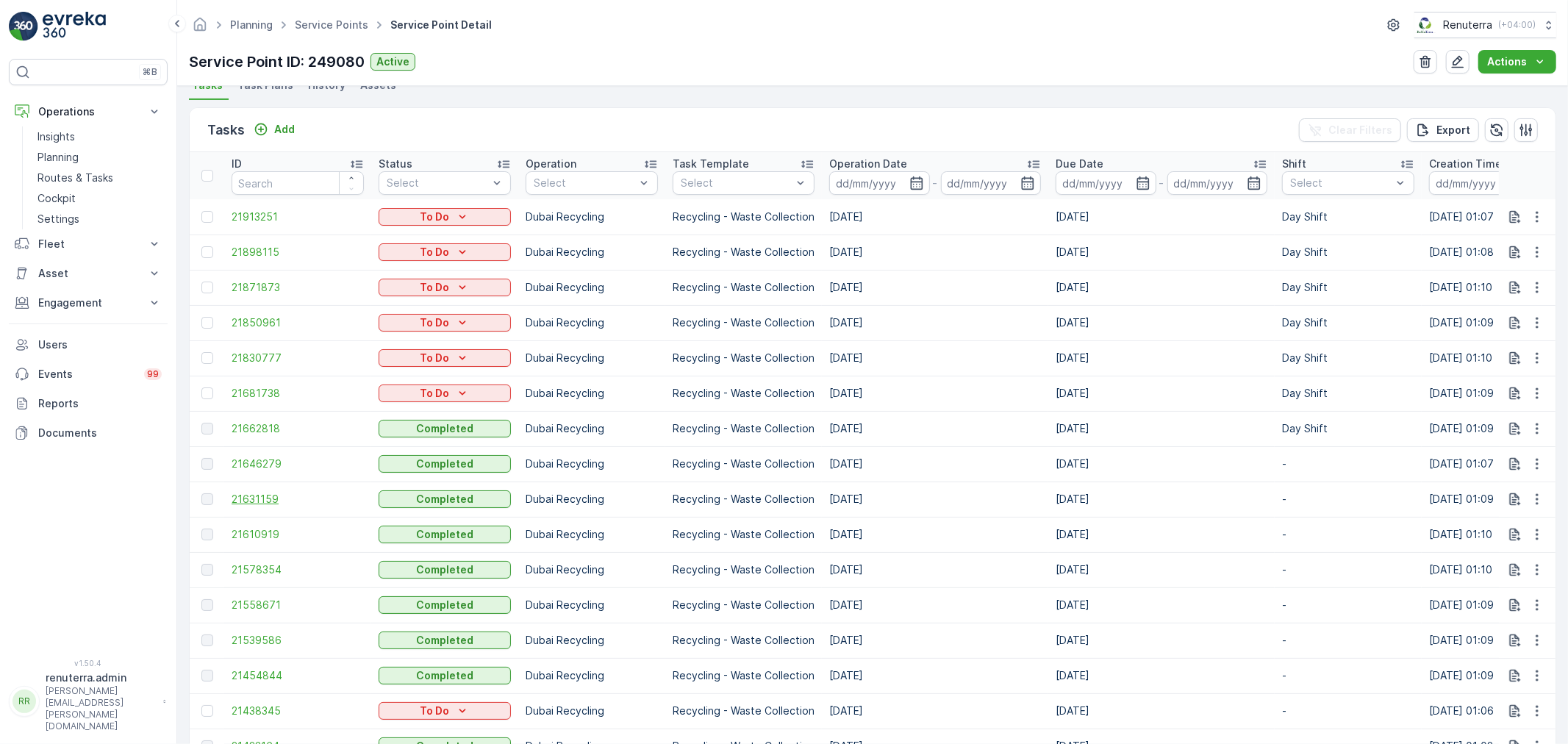
click at [240, 502] on span "21631159" at bounding box center [297, 500] width 132 height 15
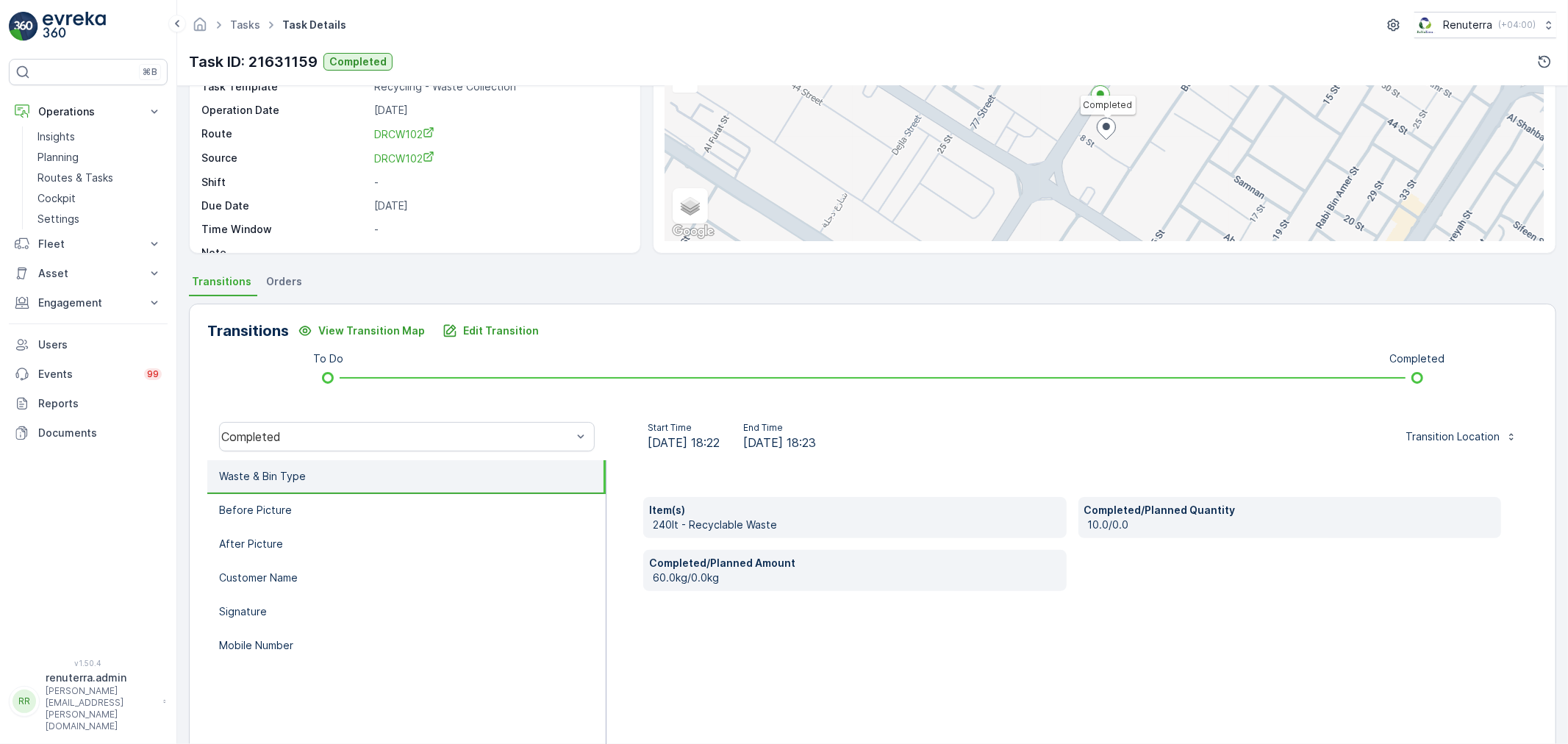
scroll to position [163, 0]
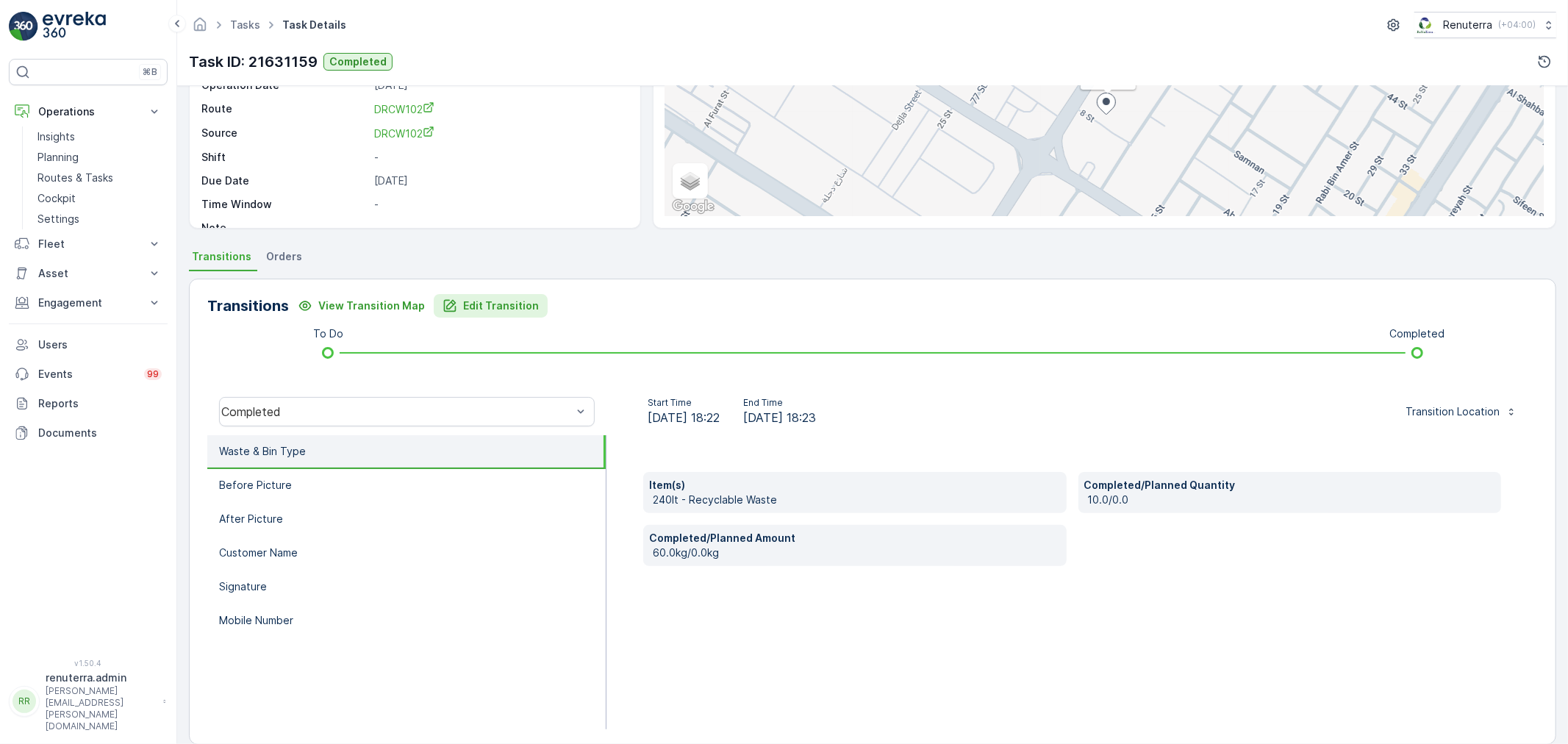
click at [463, 304] on p "Edit Transition" at bounding box center [501, 306] width 76 height 15
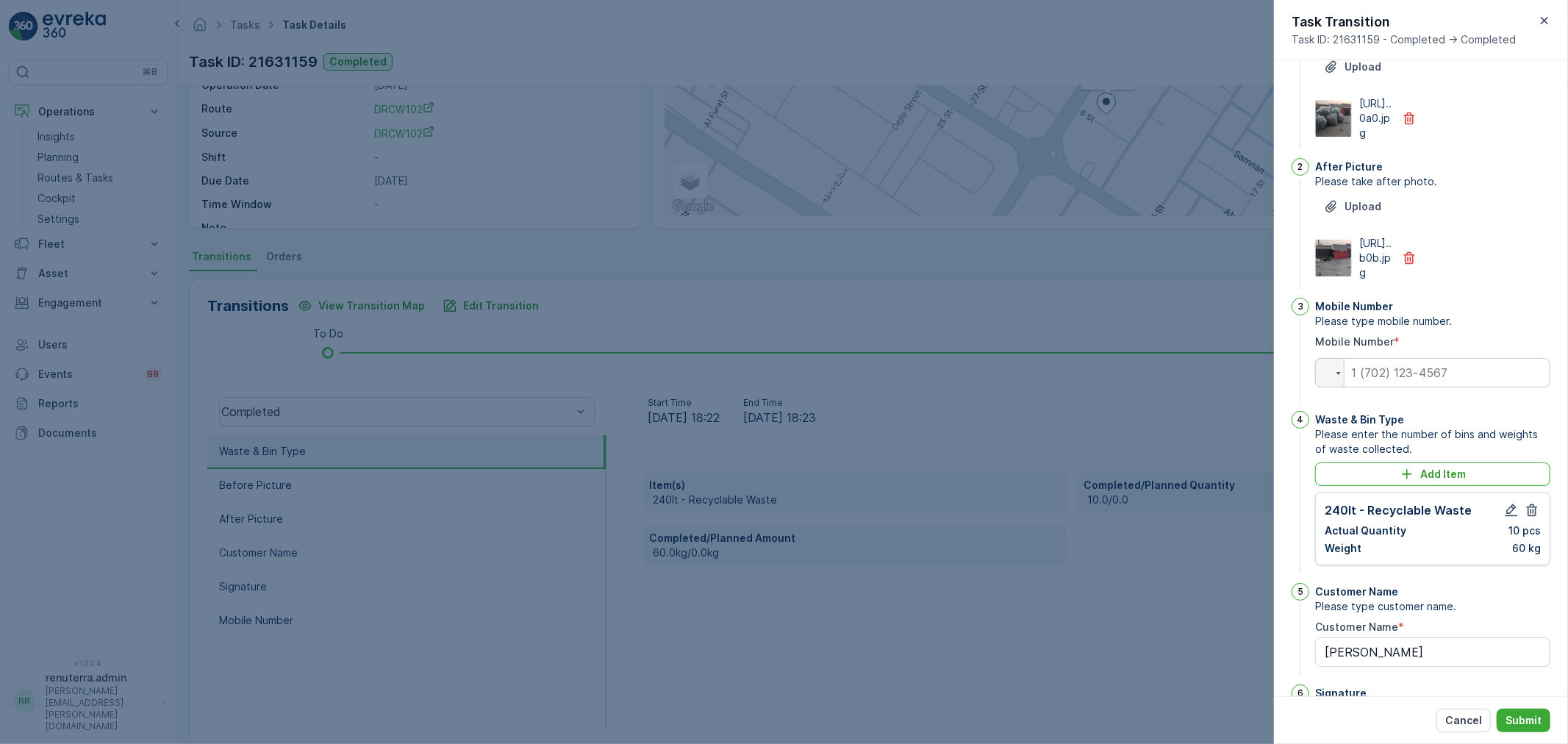
scroll to position [41, 0]
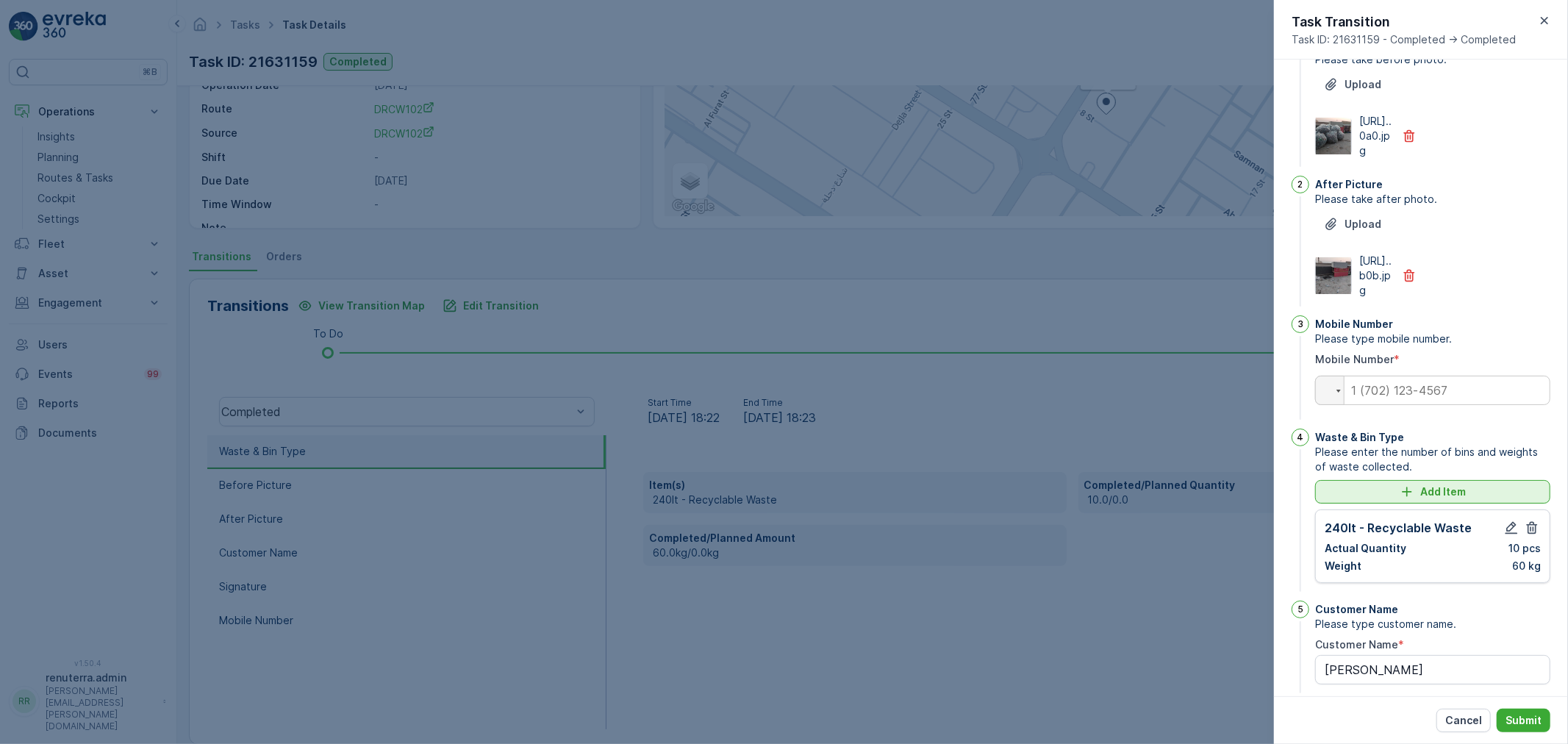
click at [1423, 500] on p "Add Item" at bounding box center [1442, 492] width 45 height 15
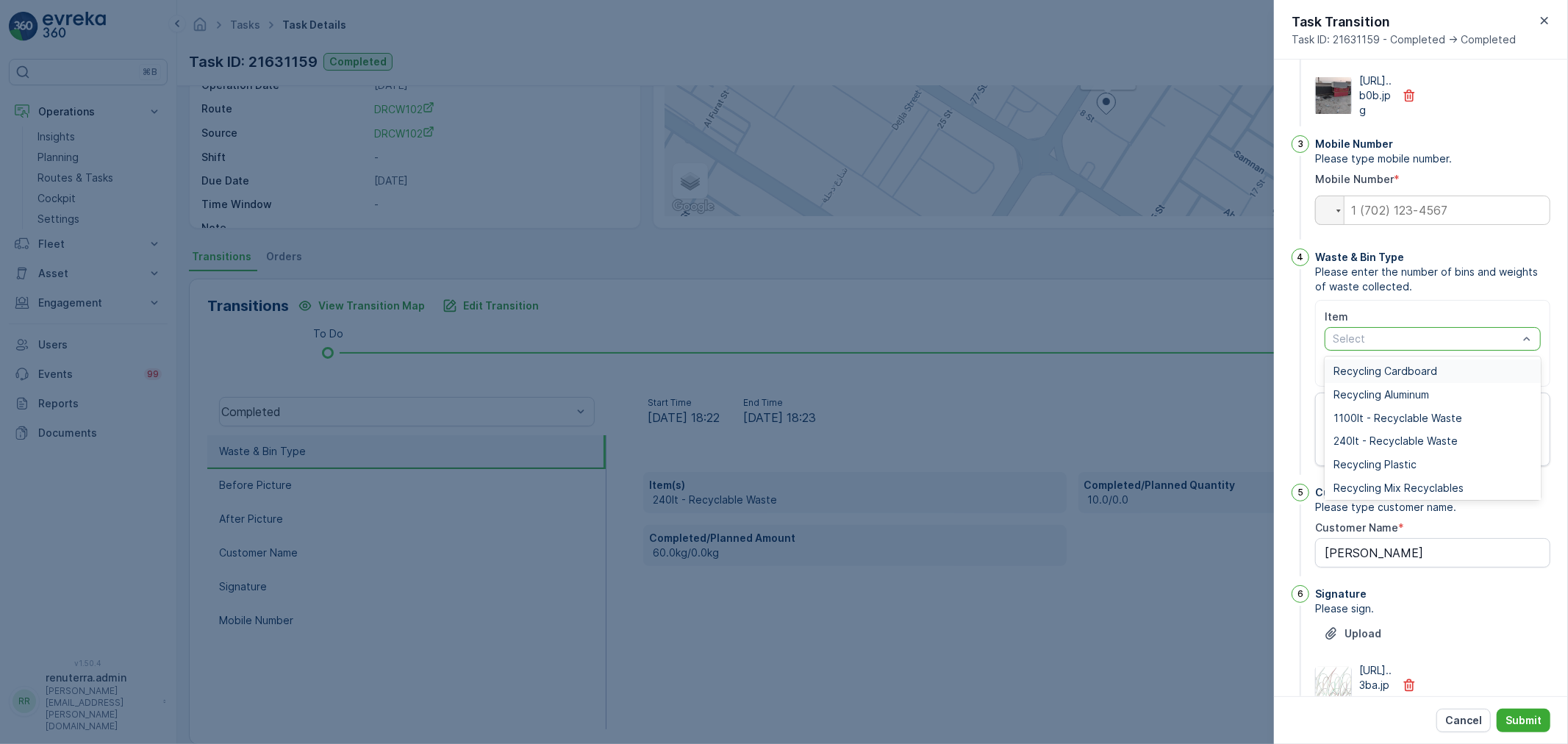
scroll to position [287, 0]
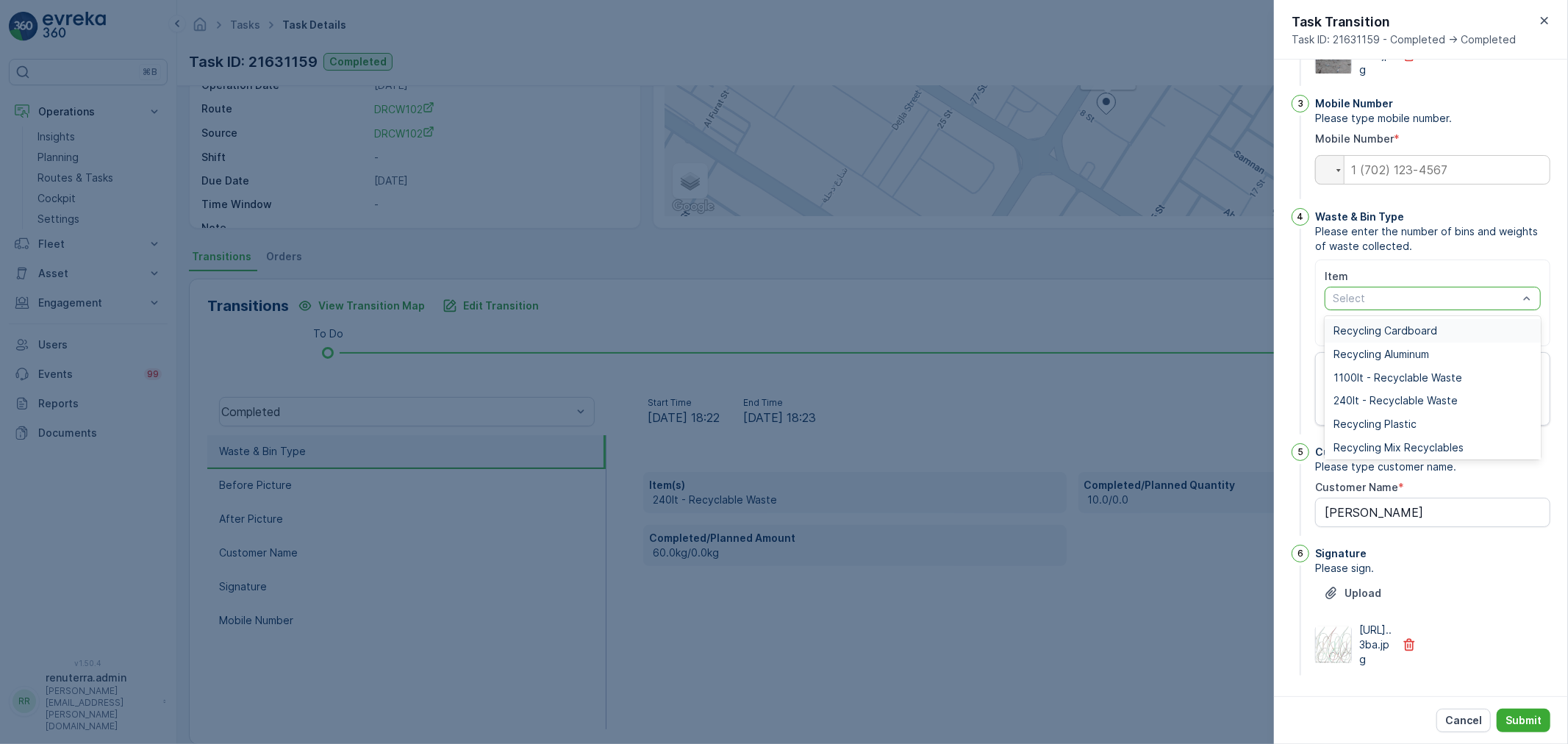
type Name "lulu Samnan"
click at [1408, 436] on div "Recycling Plastic" at bounding box center [1433, 424] width 216 height 23
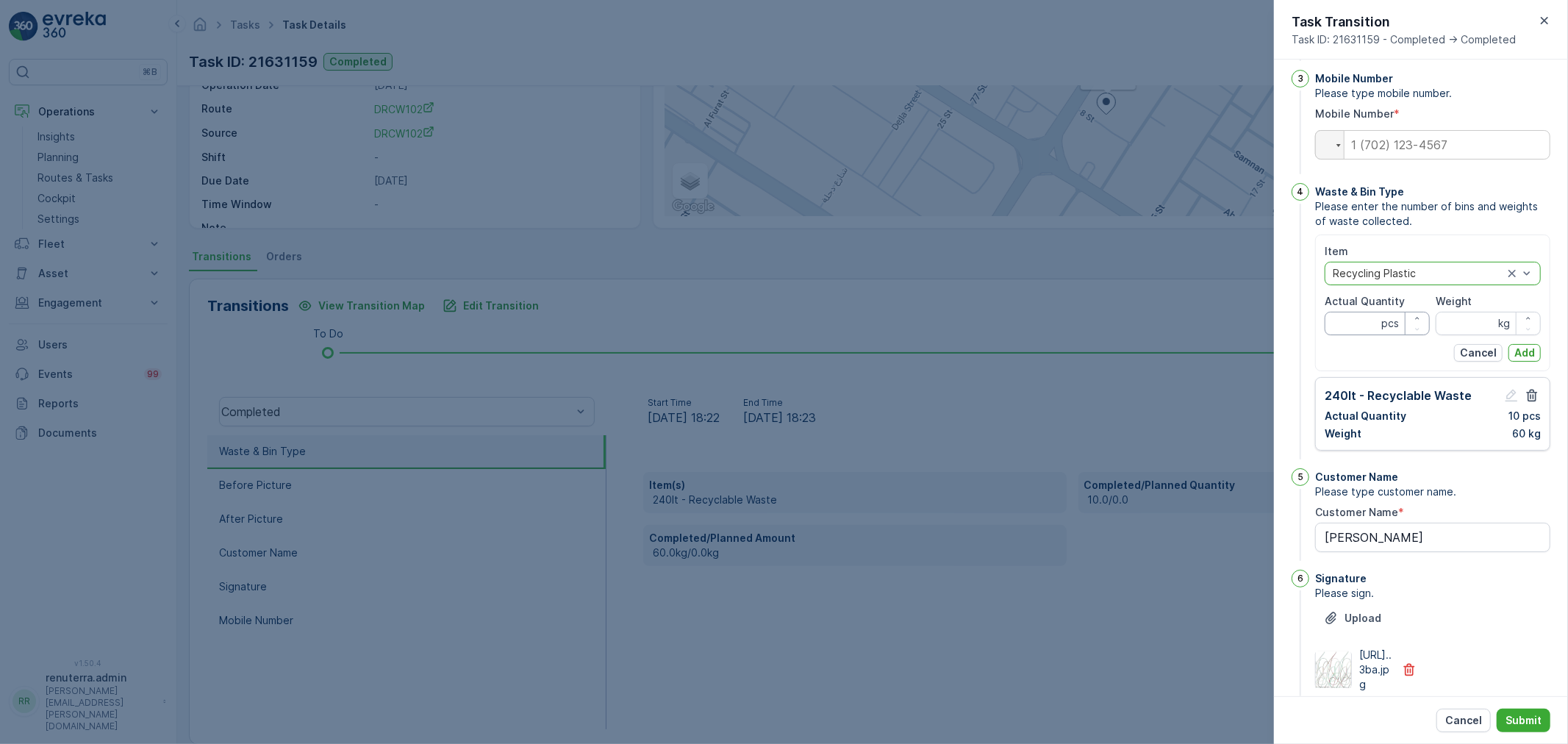
click at [1372, 335] on Quantity "Actual Quantity" at bounding box center [1377, 323] width 105 height 23
type Quantity "10"
click at [1470, 335] on input "Weight" at bounding box center [1488, 323] width 105 height 23
type input "60"
click at [1488, 360] on p "Cancel" at bounding box center [1478, 353] width 37 height 15
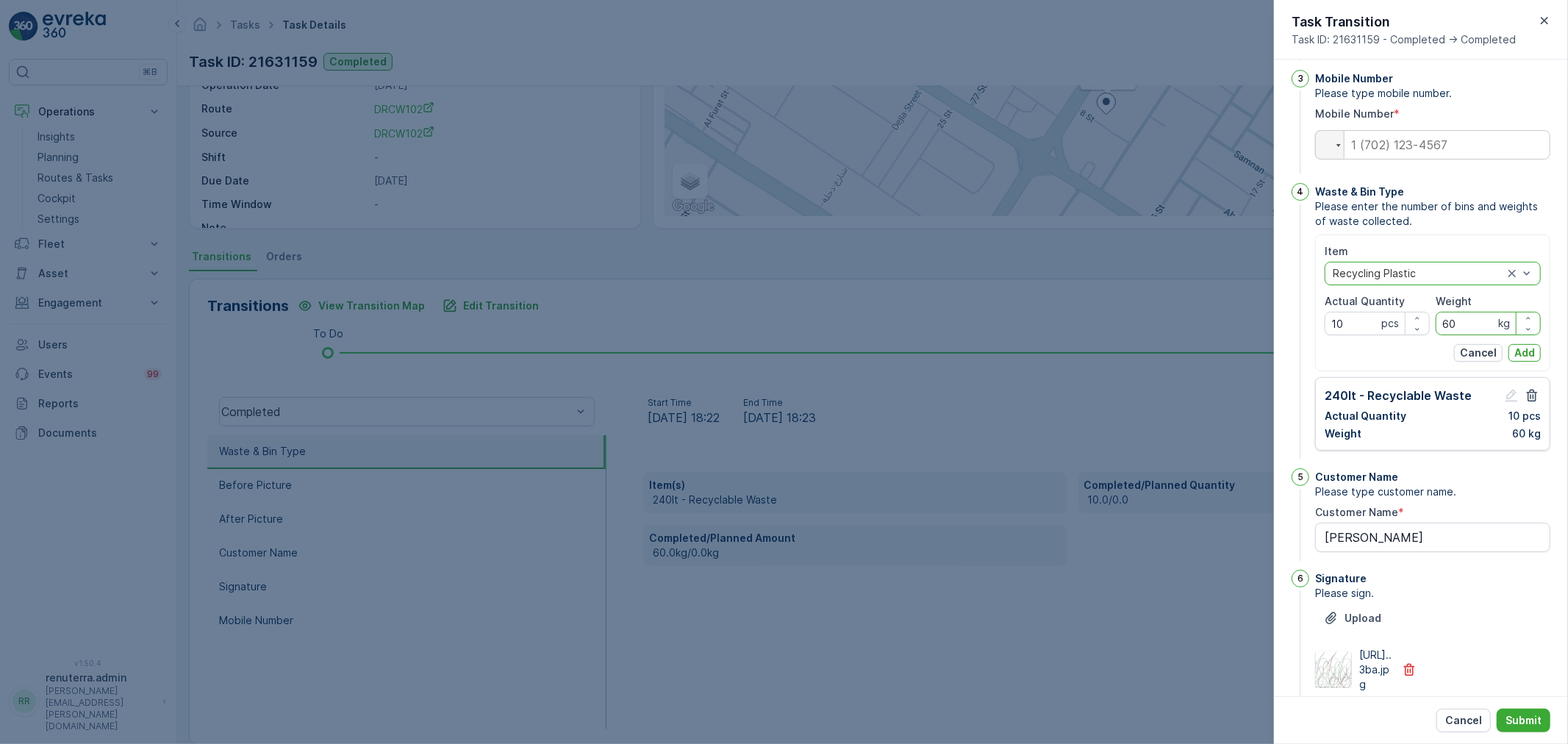
type Name "lulu Samnan"
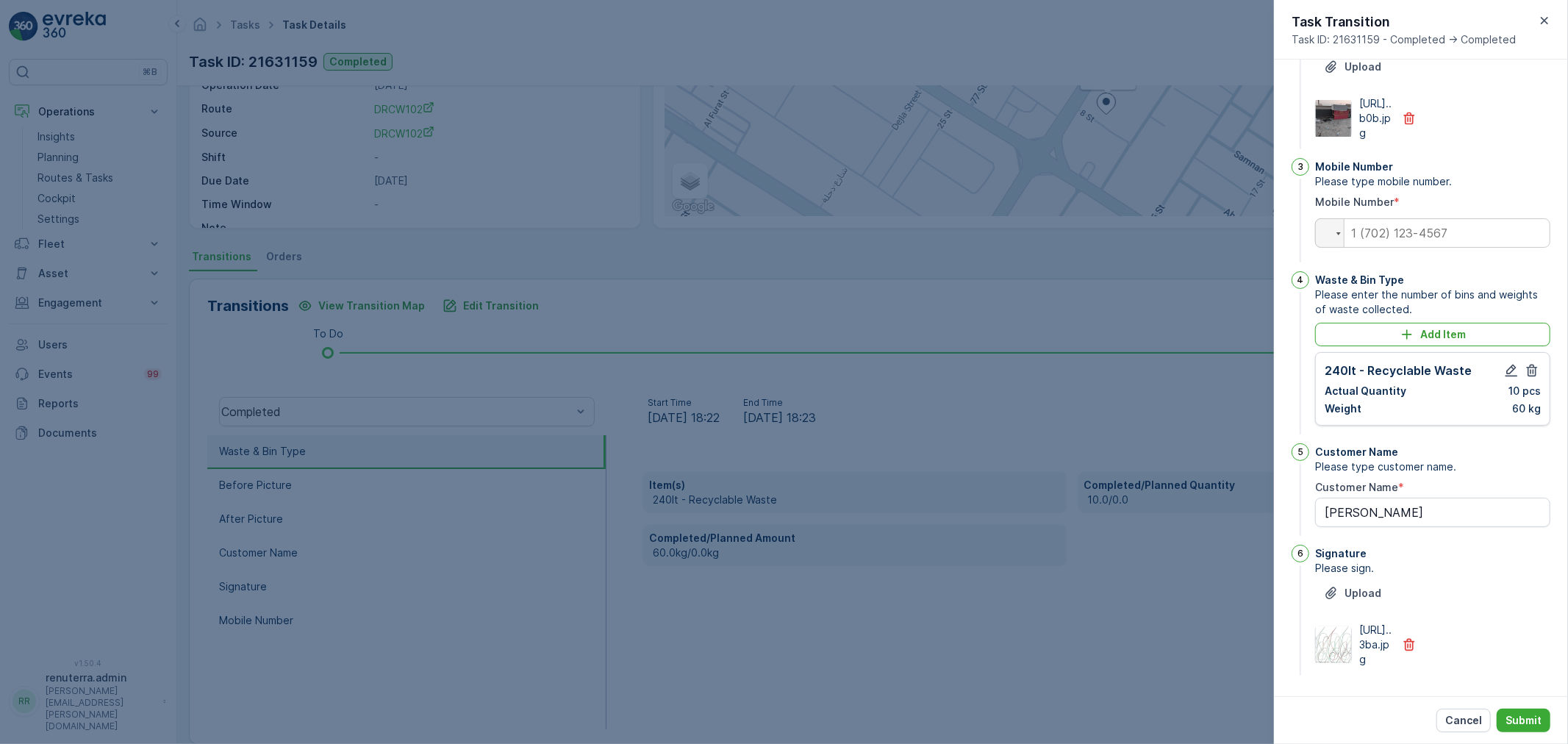
click at [1549, 22] on icon "button" at bounding box center [1544, 20] width 15 height 15
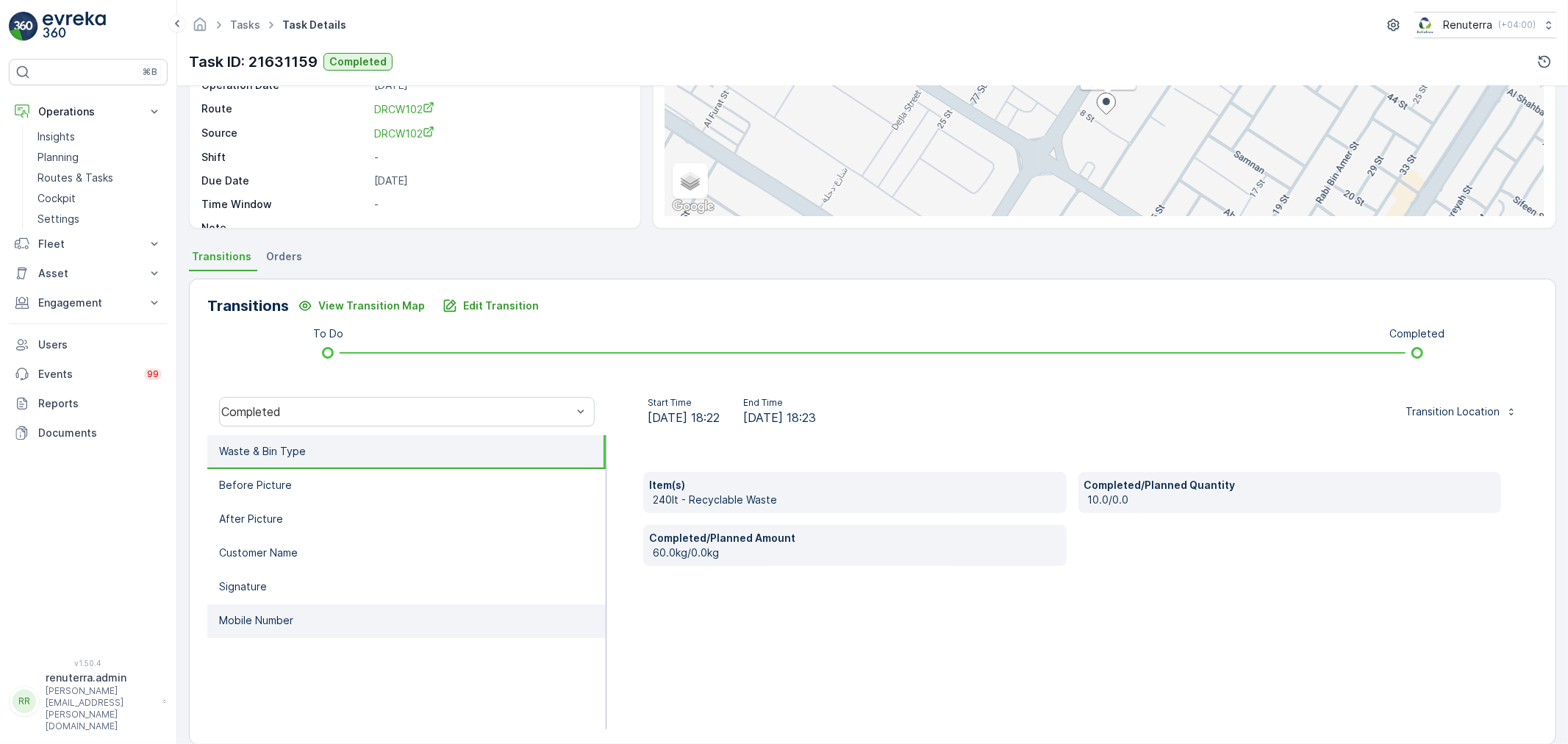
click at [285, 616] on p "Mobile Number" at bounding box center [256, 621] width 74 height 15
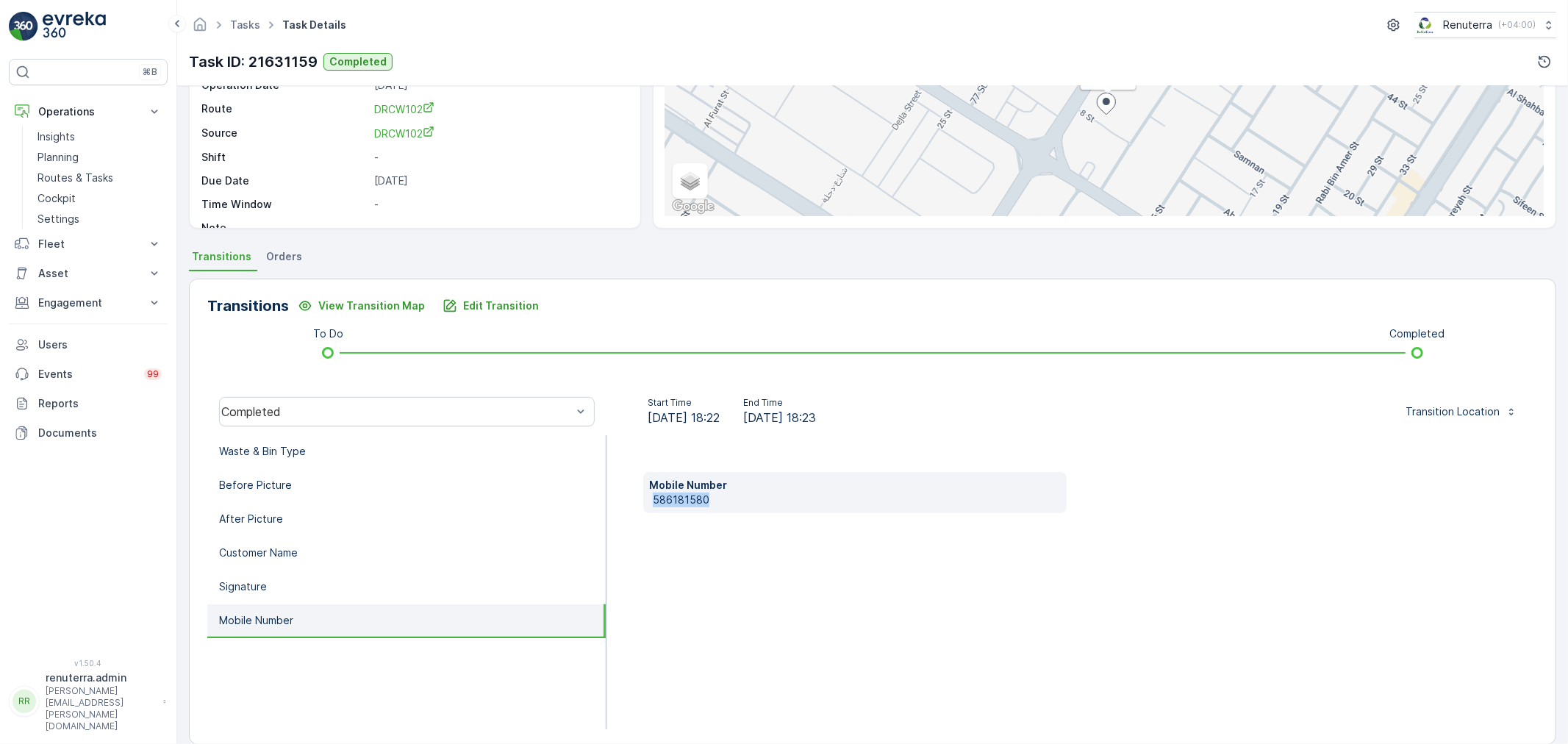
drag, startPoint x: 724, startPoint y: 496, endPoint x: 652, endPoint y: 506, distance: 72.7
click at [639, 508] on div "Mobile Number 586181580" at bounding box center [1072, 582] width 932 height 294
copy p "586181580"
click at [500, 310] on p "Edit Transition" at bounding box center [501, 306] width 76 height 15
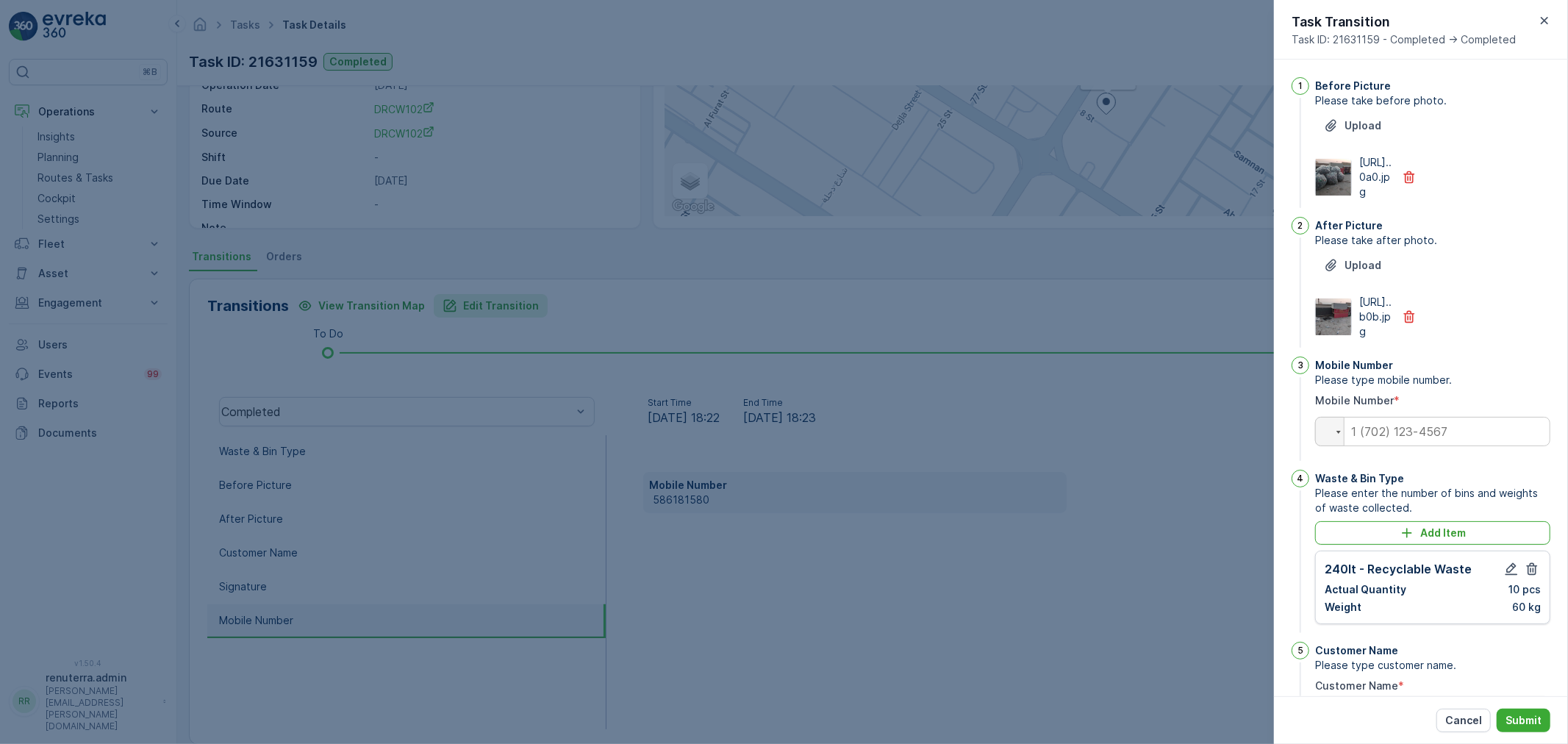
type Name "lulu Samnan"
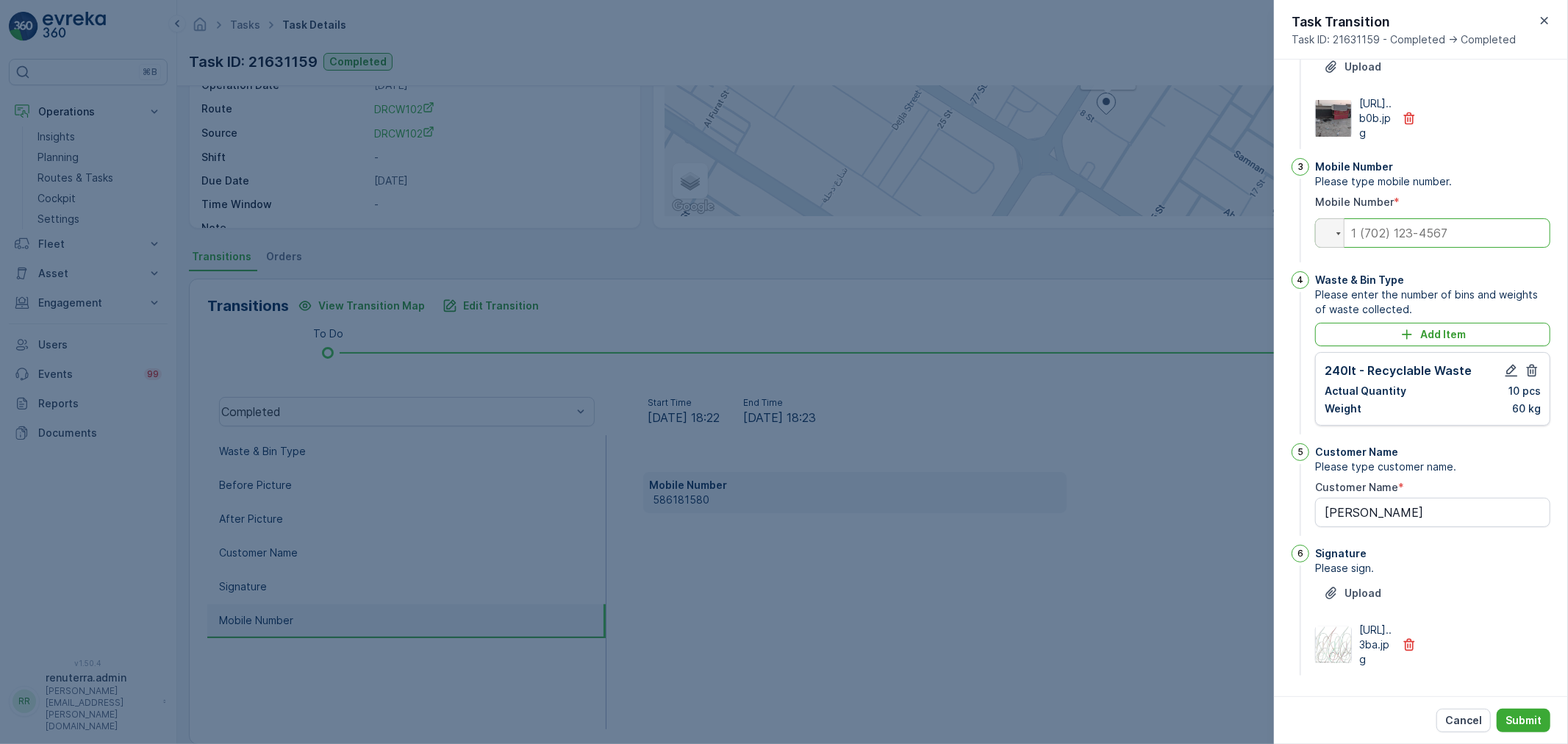
click at [1449, 218] on input "tel" at bounding box center [1433, 233] width 235 height 30
paste input "+58 618 158 0"
type input "+58 618 158 0"
type Name "lulu Samnan"
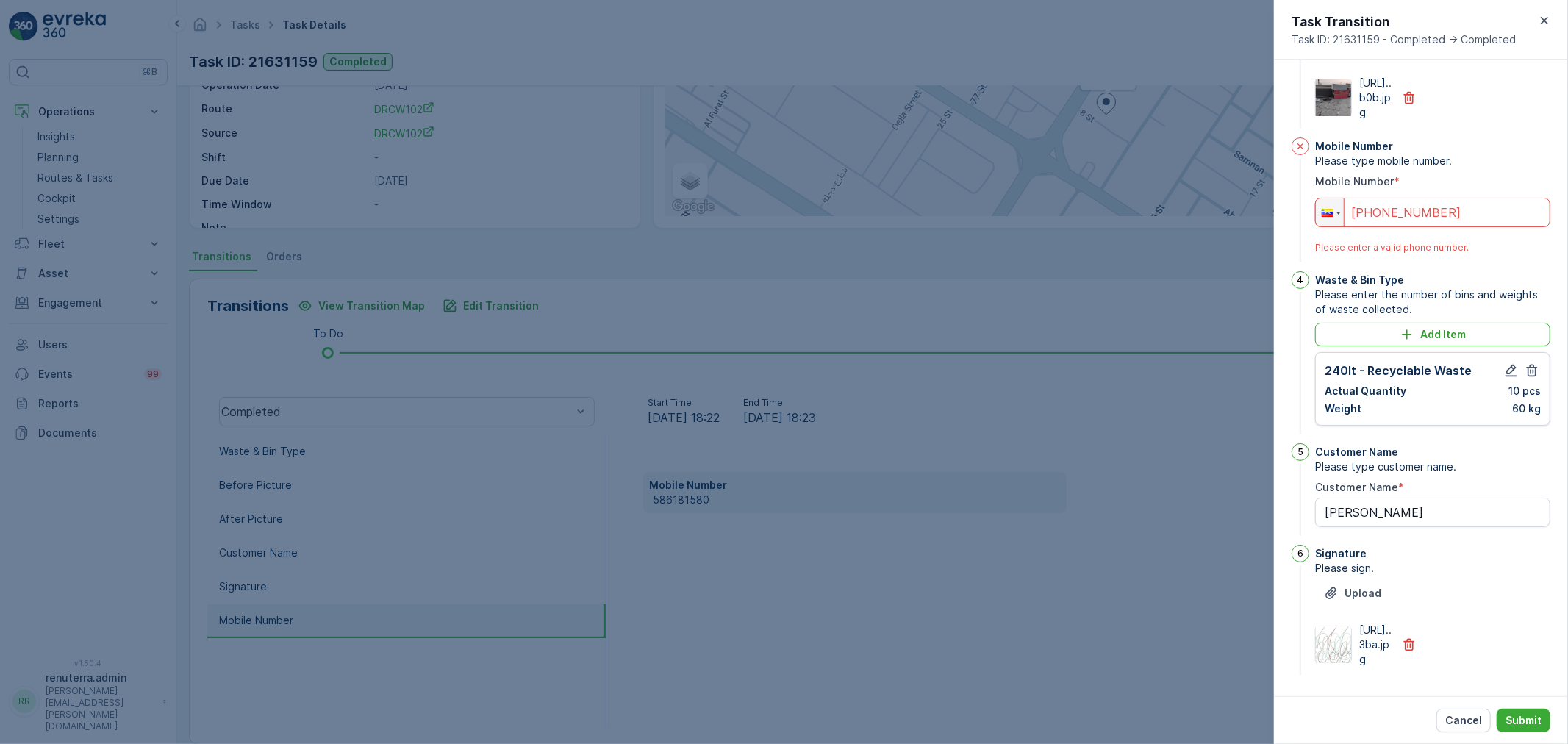
drag, startPoint x: 1425, startPoint y: 203, endPoint x: 1279, endPoint y: 228, distance: 148.1
click at [1281, 231] on div "1 Before Picture Please take before photo. Upload https://media.evre...0a0.jpg …" at bounding box center [1421, 378] width 294 height 637
type input "+"
type Name "lulu Samnan"
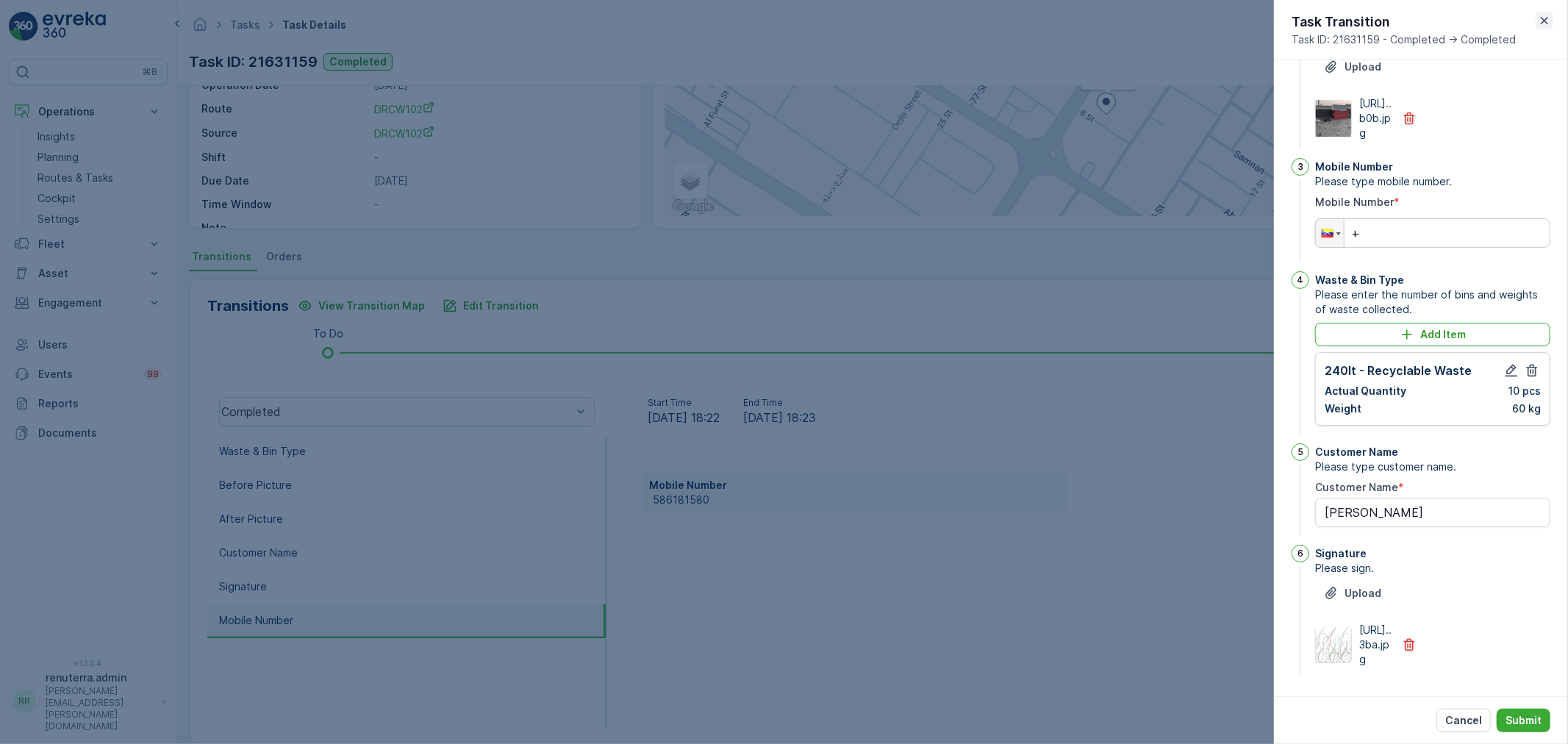
click at [1542, 19] on icon "button" at bounding box center [1544, 20] width 7 height 7
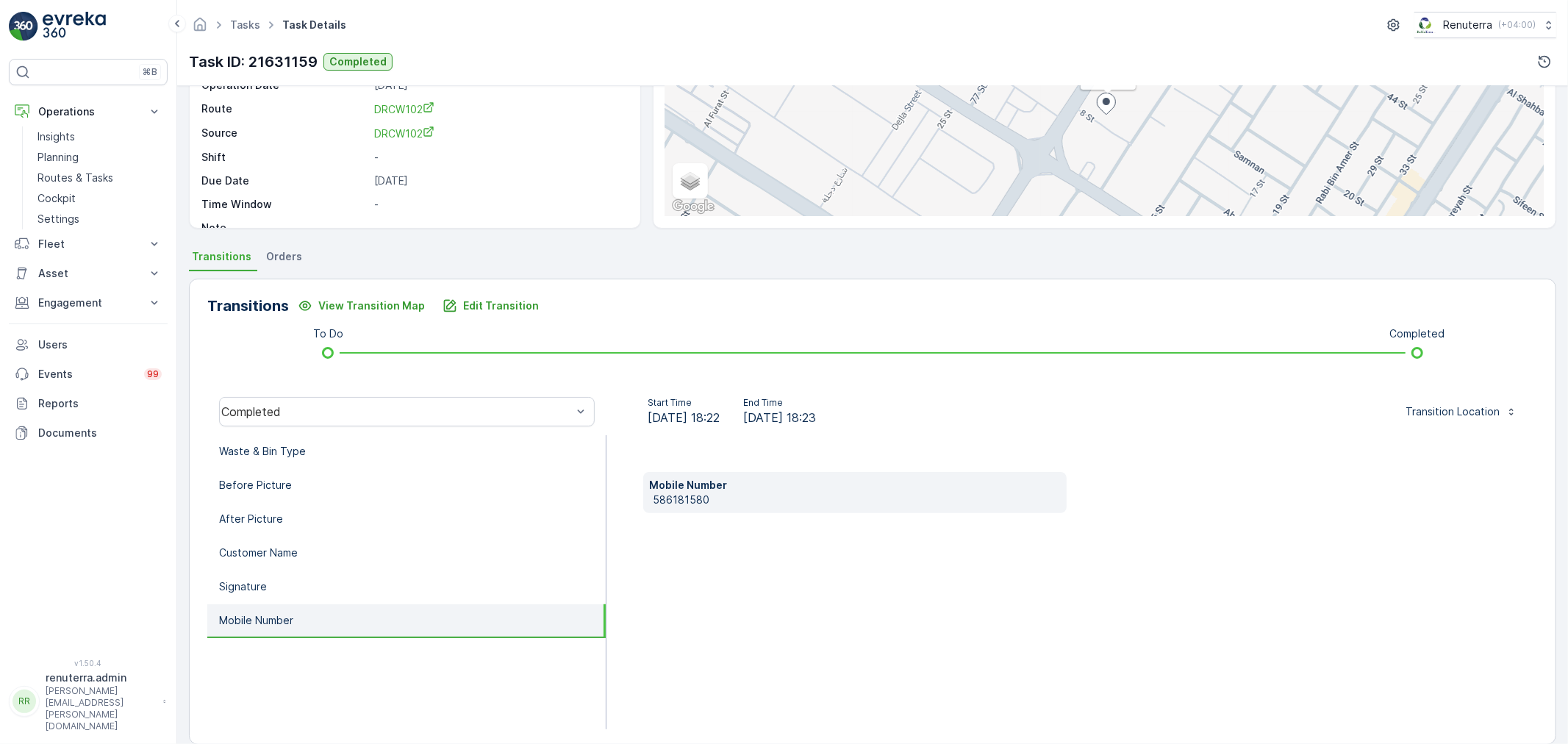
click at [655, 501] on p "586181580" at bounding box center [857, 500] width 408 height 15
drag, startPoint x: 717, startPoint y: 494, endPoint x: 650, endPoint y: 512, distance: 69.4
click at [604, 512] on div "Waste & Bin Type Before Picture After Picture Customer Name Signature Mobile Nu…" at bounding box center [872, 582] width 1330 height 294
click at [664, 559] on div "Mobile Number 586181580" at bounding box center [1072, 582] width 932 height 294
drag, startPoint x: 578, startPoint y: 392, endPoint x: 598, endPoint y: 385, distance: 21.2
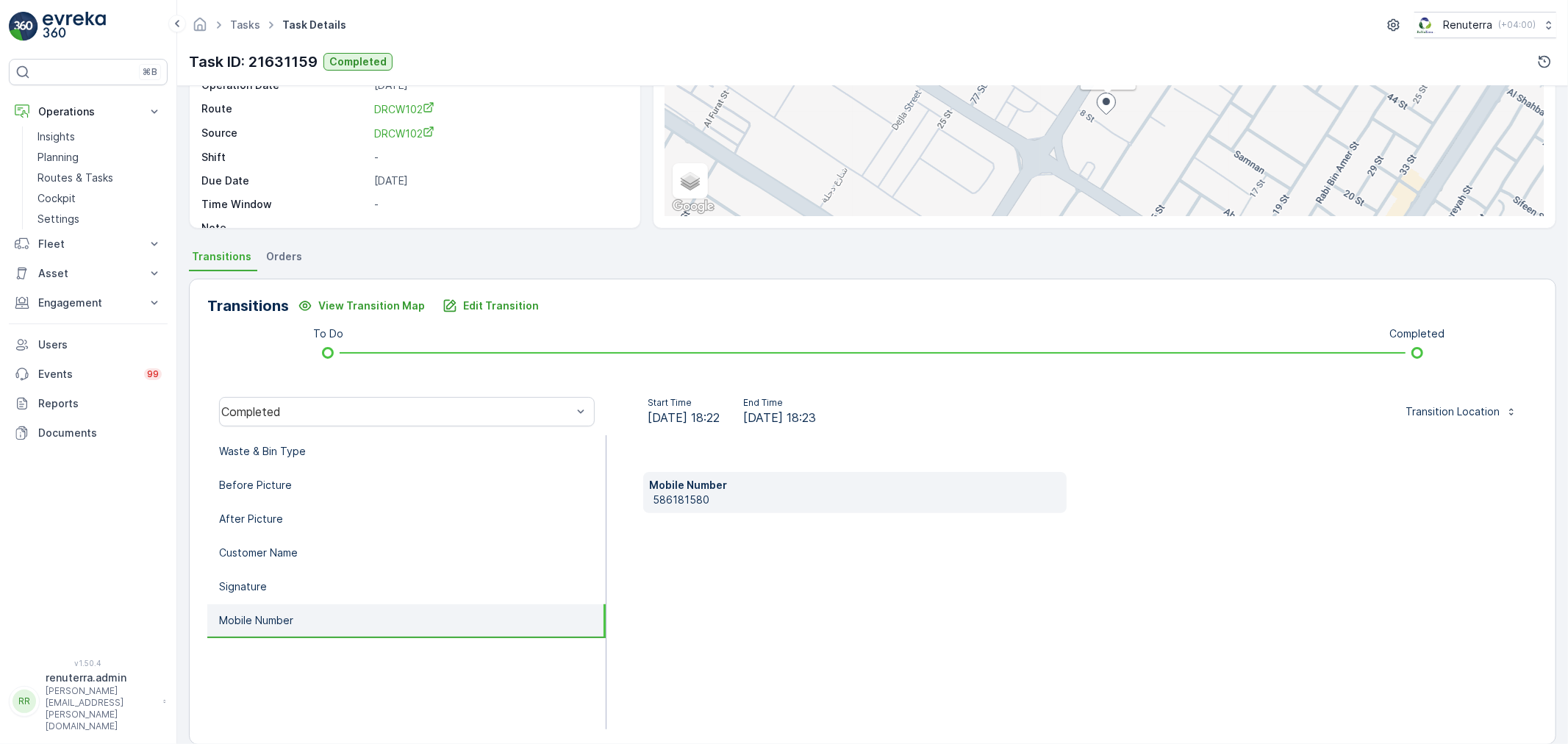
click at [581, 392] on div "Completed" at bounding box center [406, 412] width 399 height 47
click at [620, 366] on div "Transitions View Transition Map Edit Transition To Do Completed Completed Start…" at bounding box center [872, 512] width 1367 height 466
click at [523, 299] on p "Edit Transition" at bounding box center [501, 306] width 76 height 15
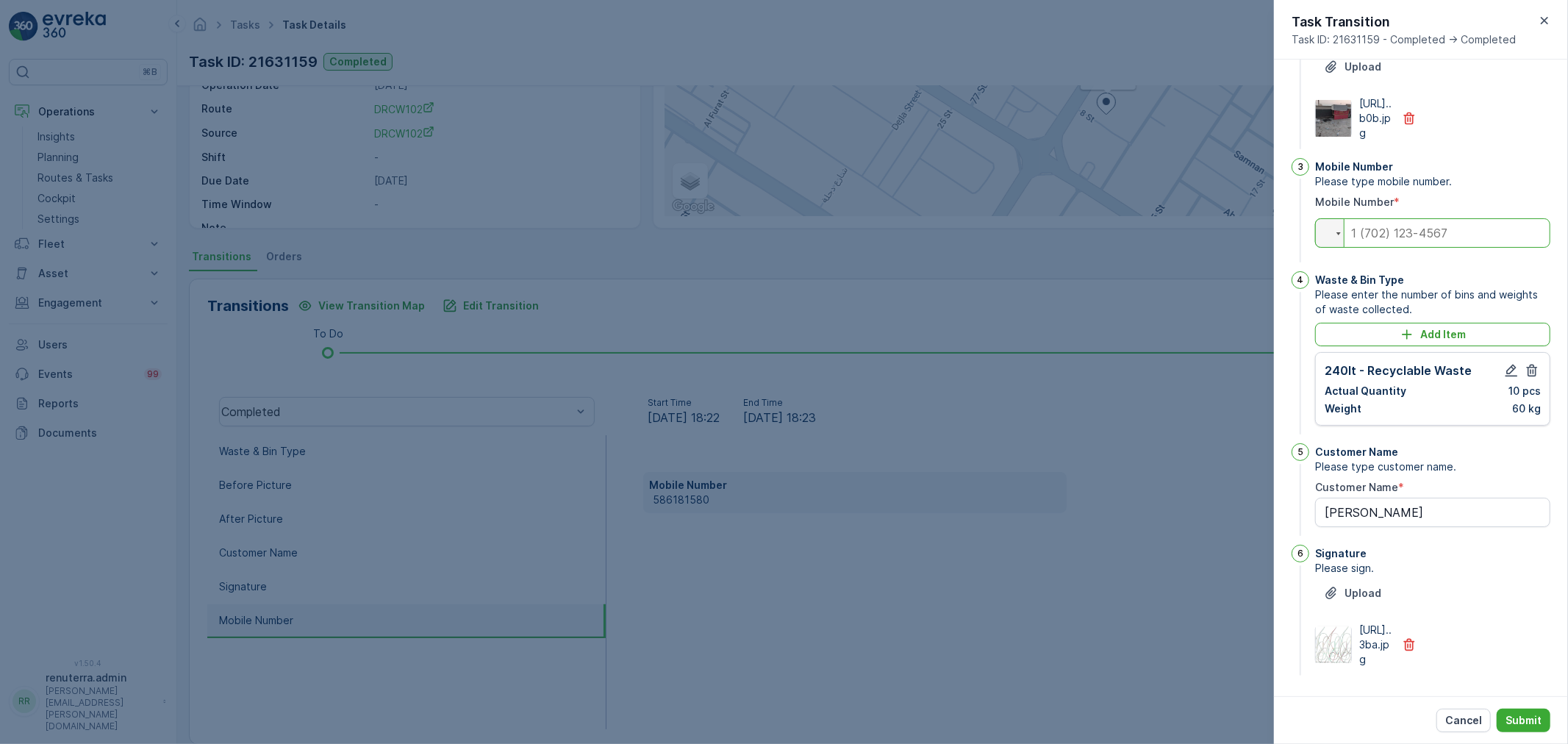
click at [1436, 218] on input "tel" at bounding box center [1433, 233] width 235 height 30
type input "0504740526"
click at [1458, 328] on p "Add Item" at bounding box center [1442, 335] width 45 height 15
type Name "lulu Samnan"
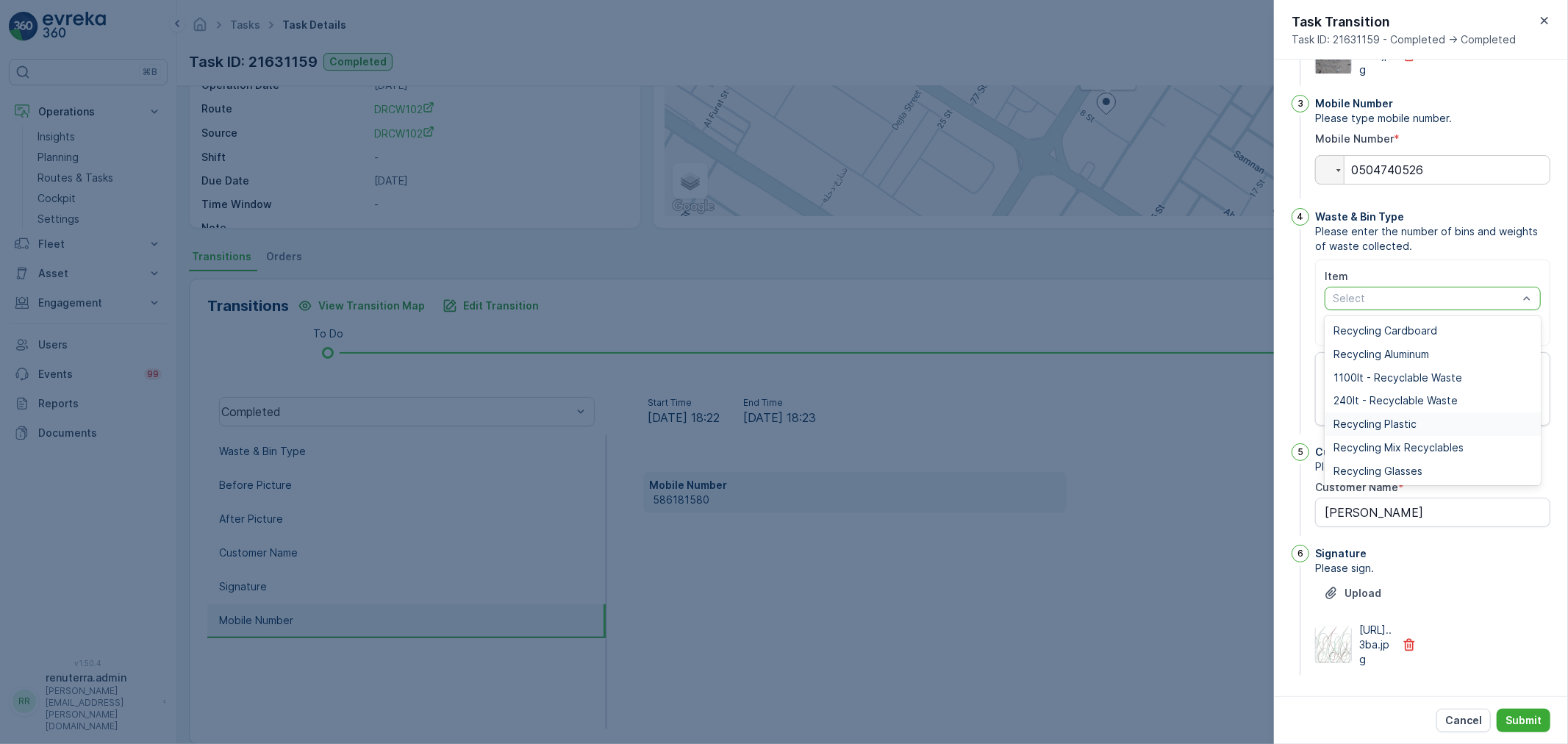
click at [1421, 436] on div "Recycling Plastic" at bounding box center [1433, 424] width 216 height 23
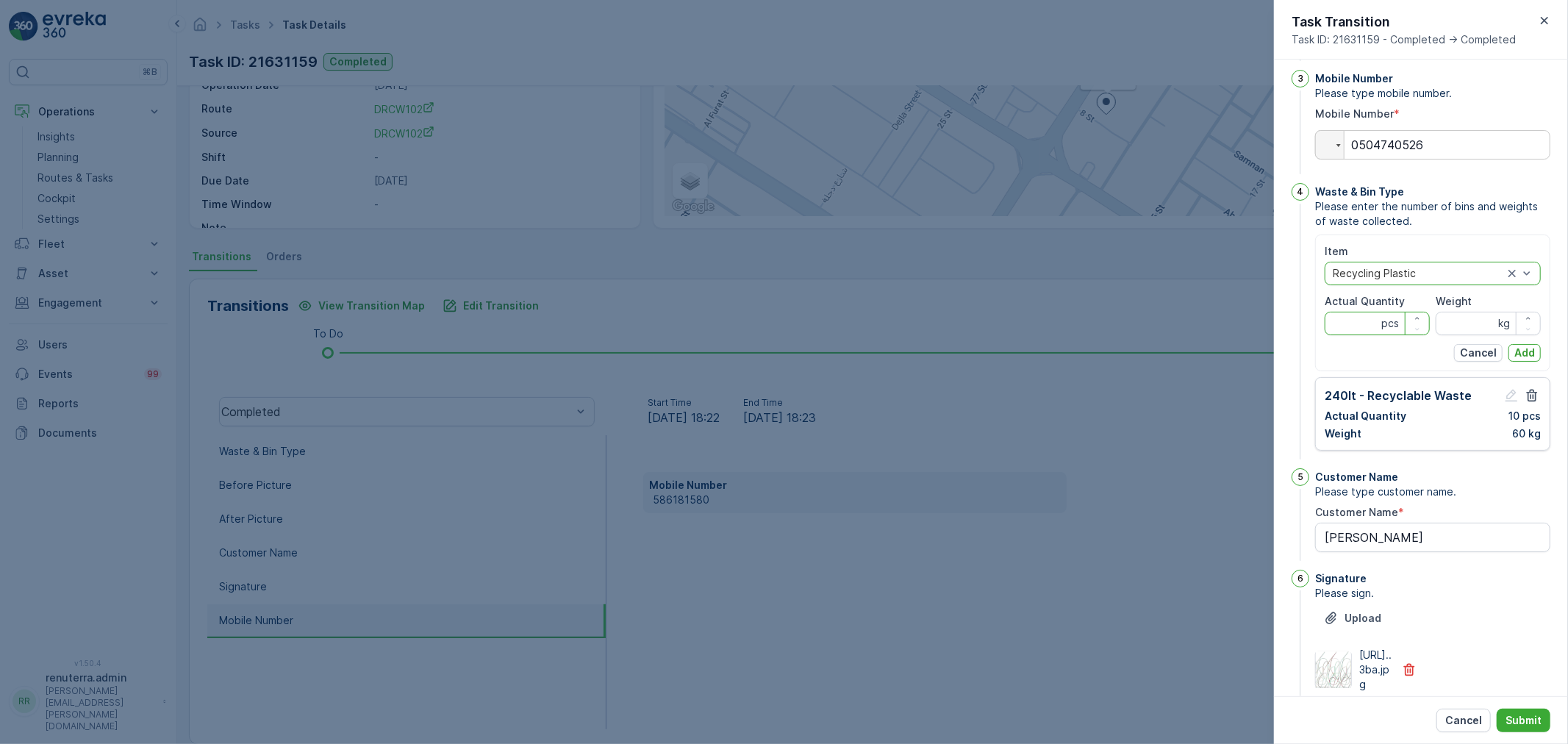
click at [1358, 335] on Quantity "Actual Quantity" at bounding box center [1377, 323] width 105 height 23
type Quantity "10"
drag, startPoint x: 1437, startPoint y: 377, endPoint x: 1430, endPoint y: 362, distance: 16.6
click at [1438, 335] on input "Weight" at bounding box center [1488, 323] width 105 height 23
type input "60"
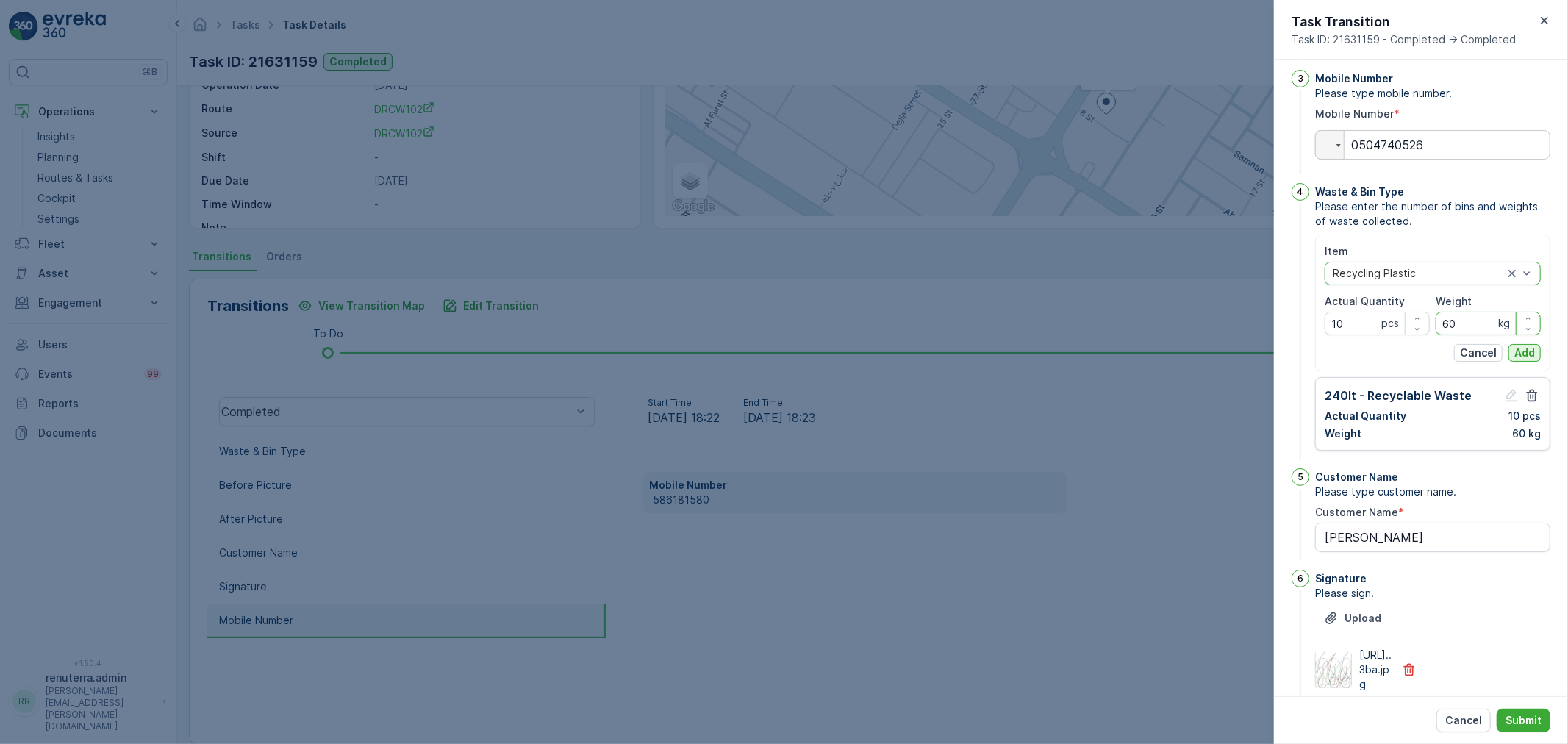
click at [1525, 360] on p "Add" at bounding box center [1525, 353] width 20 height 15
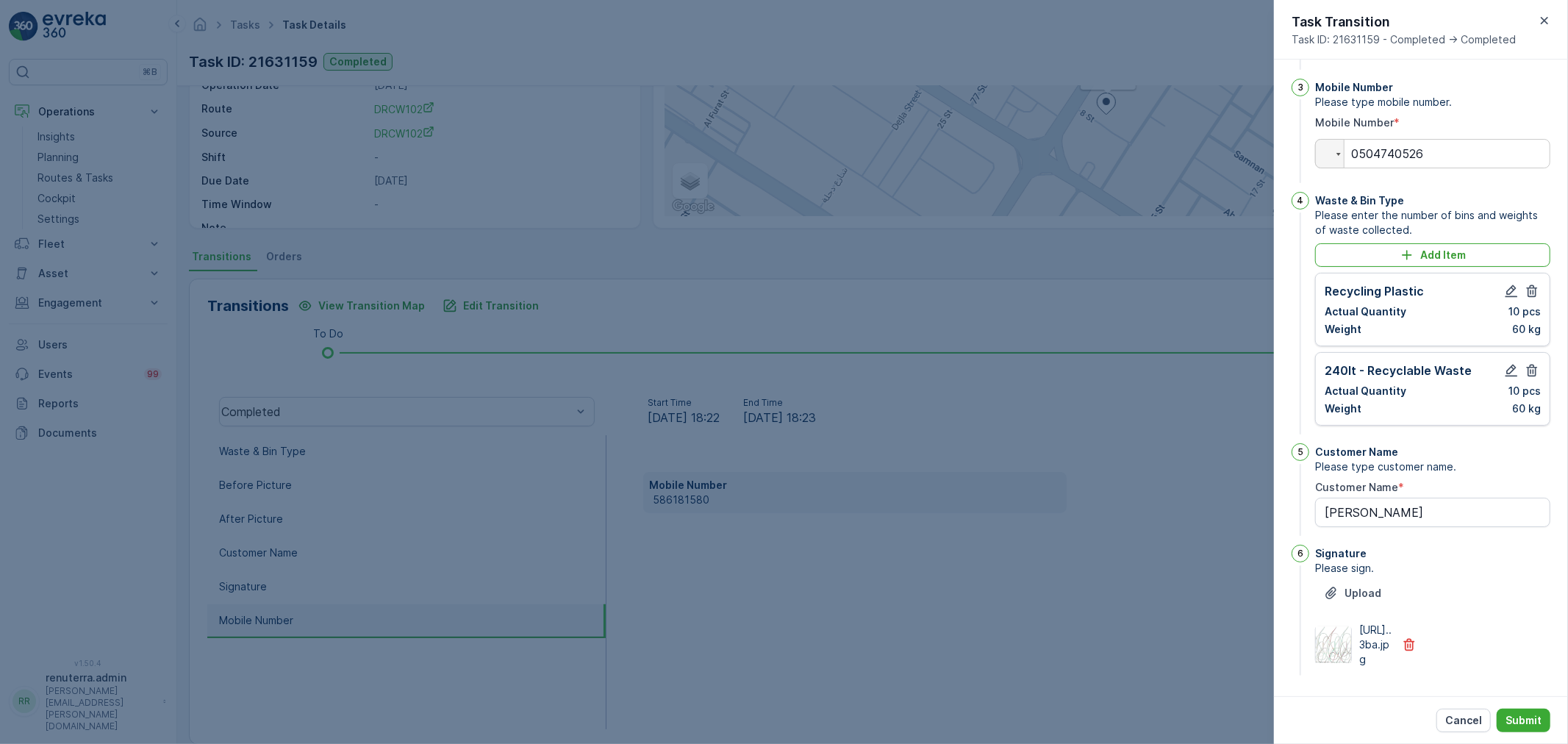
click at [1531, 378] on icon "button" at bounding box center [1532, 371] width 15 height 15
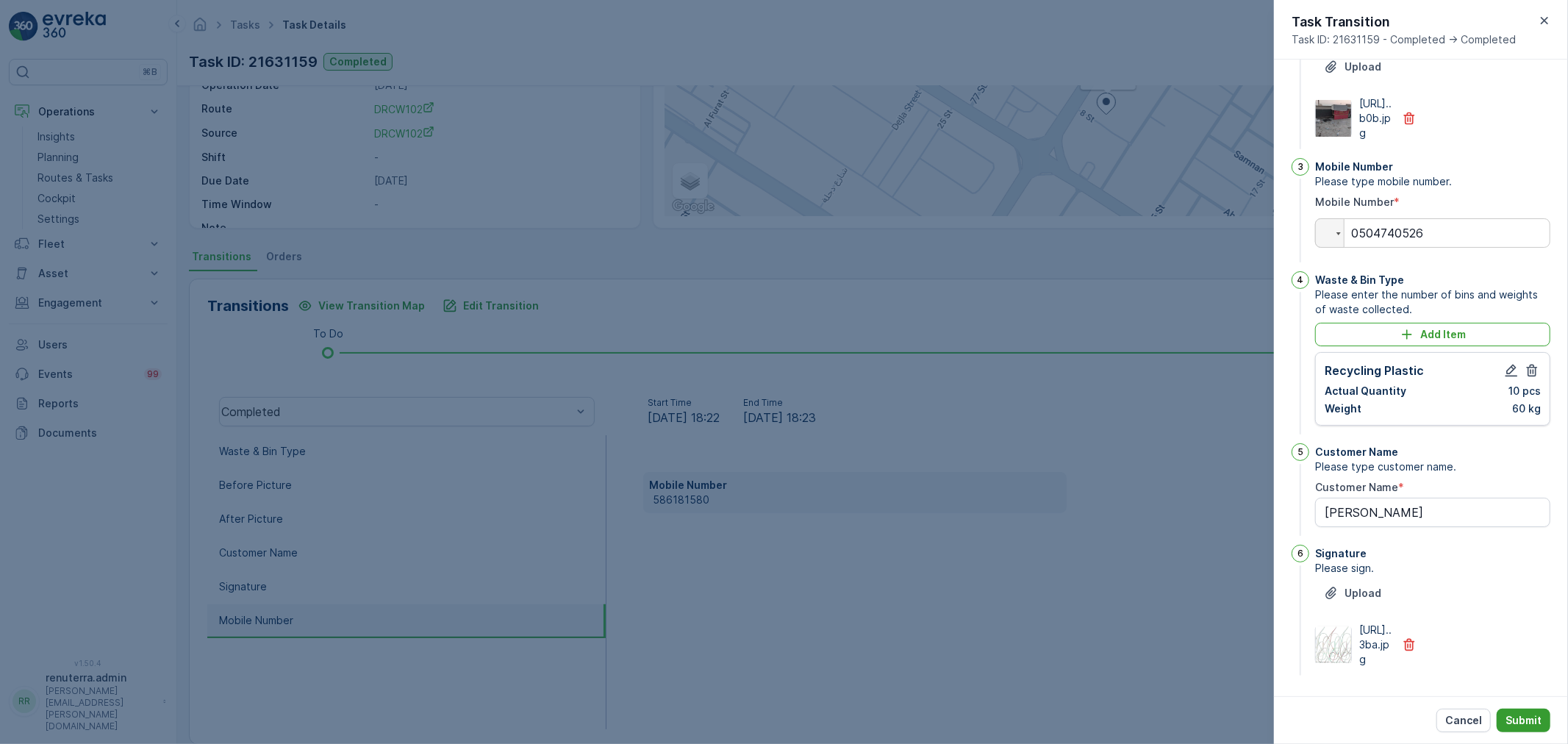
click at [1510, 725] on p "Submit" at bounding box center [1523, 721] width 36 height 15
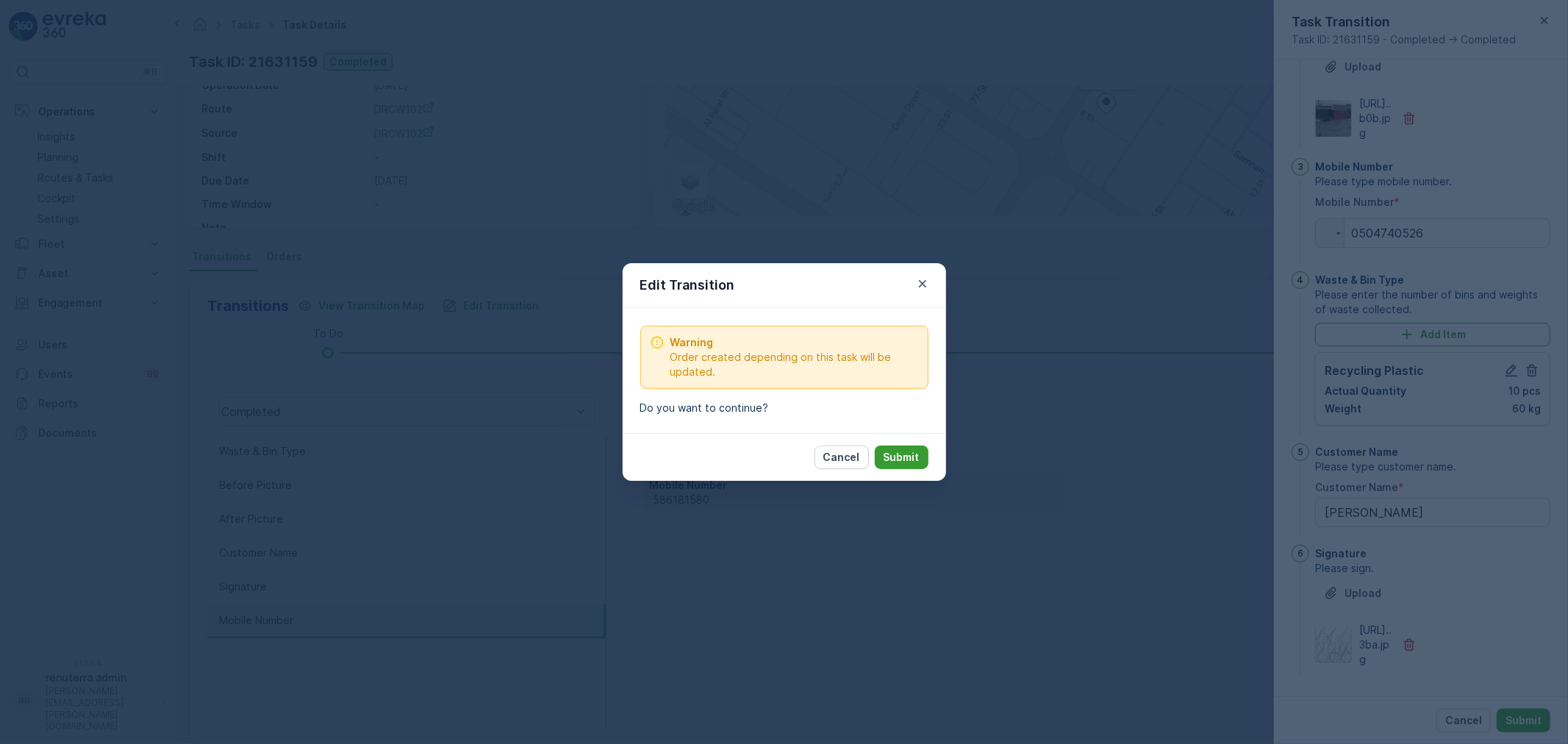
click at [893, 464] on p "Submit" at bounding box center [901, 457] width 36 height 15
type Name "lulu Samnan"
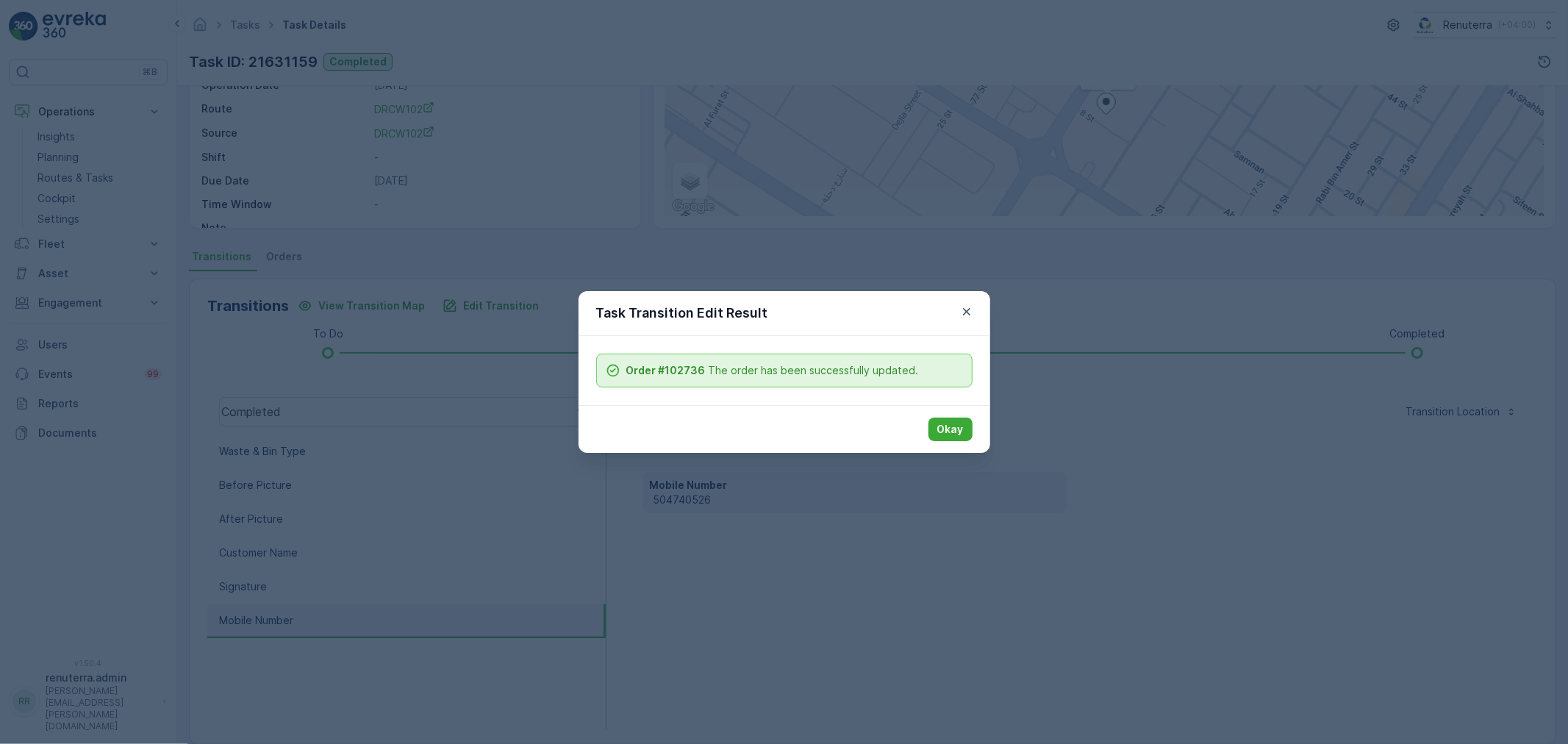
drag, startPoint x: 953, startPoint y: 428, endPoint x: 945, endPoint y: 438, distance: 12.8
click at [953, 434] on p "Okay" at bounding box center [950, 429] width 27 height 15
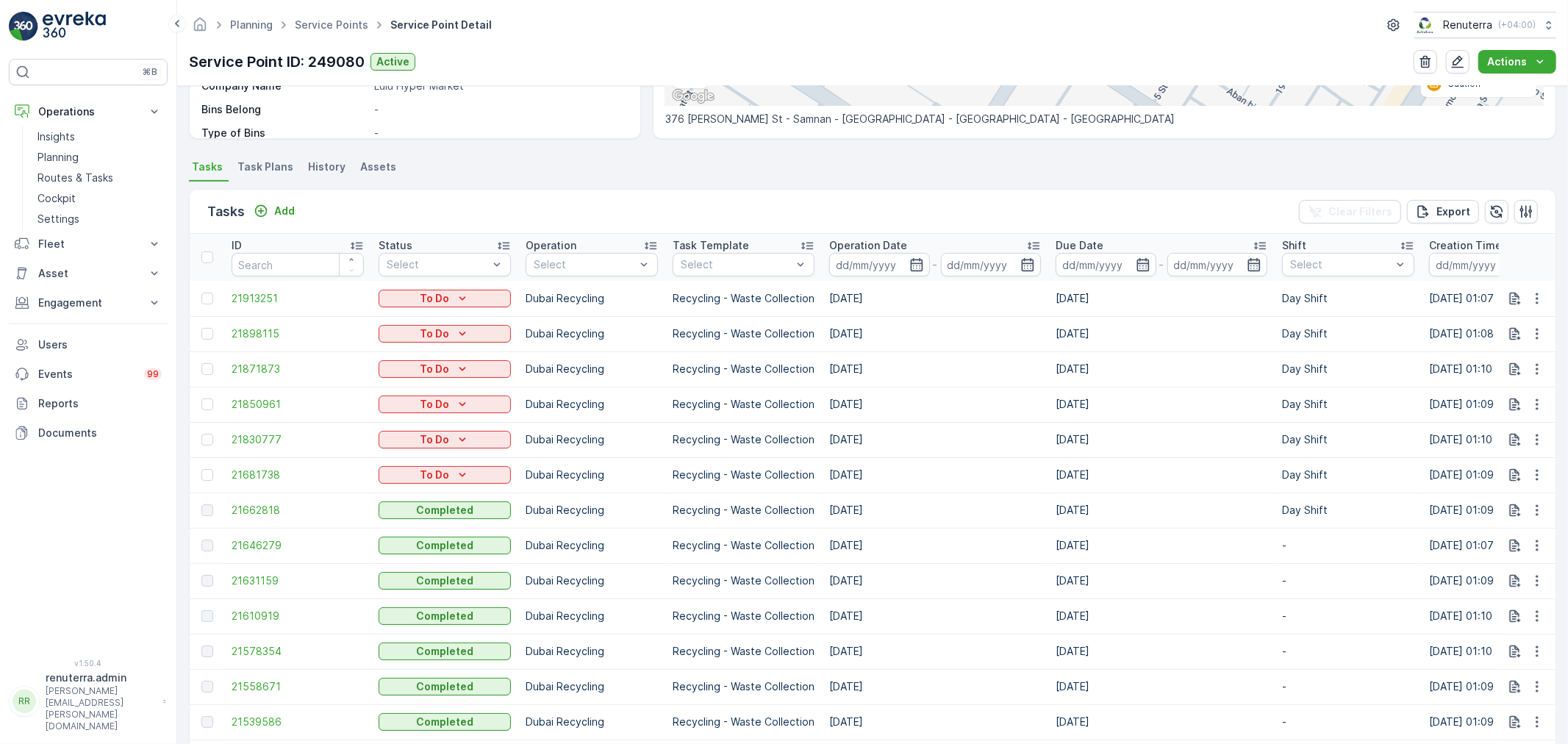
scroll to position [490, 0]
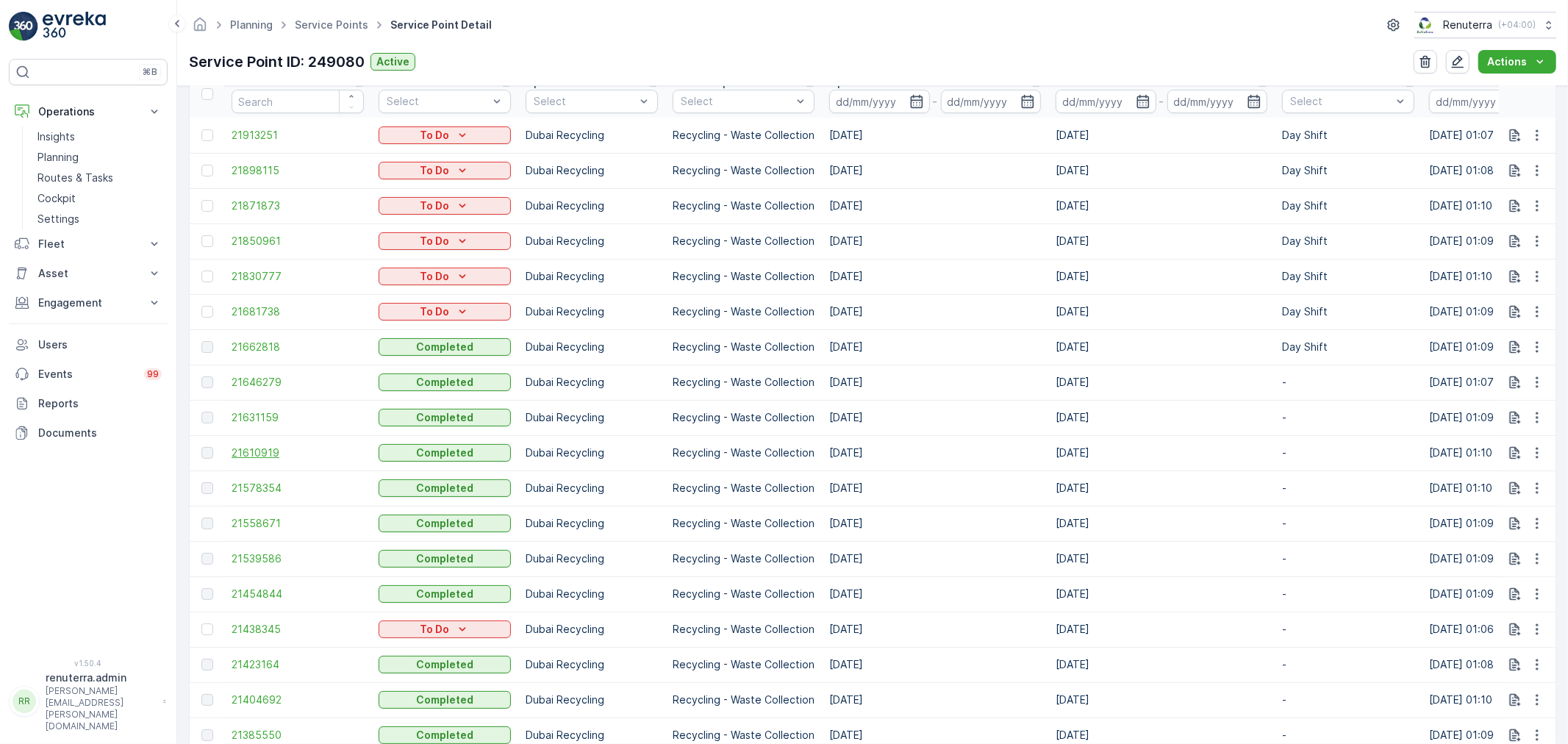
click at [238, 452] on span "21610919" at bounding box center [297, 453] width 132 height 15
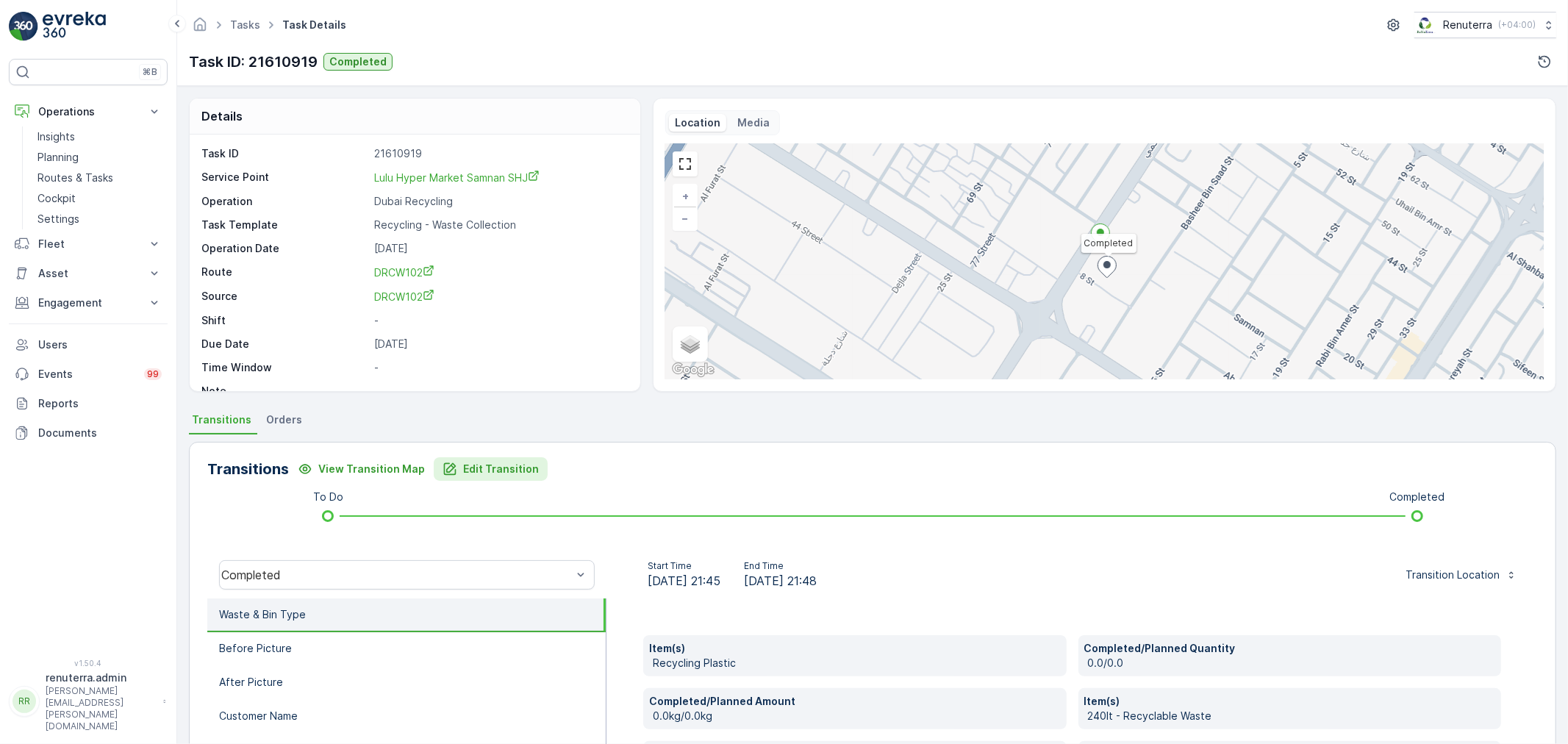
drag, startPoint x: 466, startPoint y: 453, endPoint x: 467, endPoint y: 462, distance: 9.1
click at [467, 453] on div "Transitions View Transition Map Edit Transition To Do Completed Completed Start…" at bounding box center [872, 676] width 1367 height 466
click at [467, 465] on p "Edit Transition" at bounding box center [501, 469] width 76 height 15
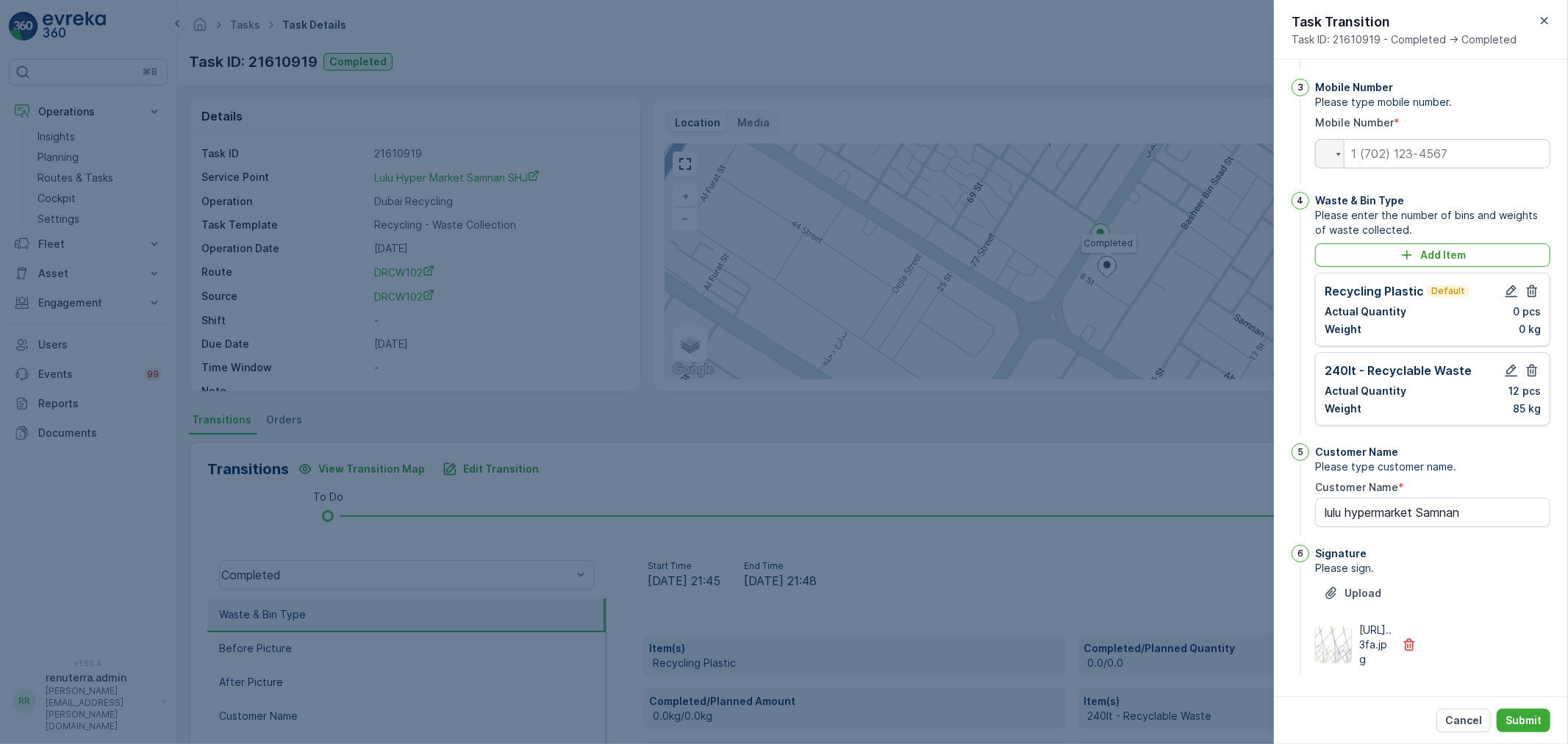
scroll to position [285, 0]
drag, startPoint x: 1539, startPoint y: 13, endPoint x: 1522, endPoint y: 38, distance: 30.2
click at [1540, 15] on icon "button" at bounding box center [1544, 20] width 15 height 15
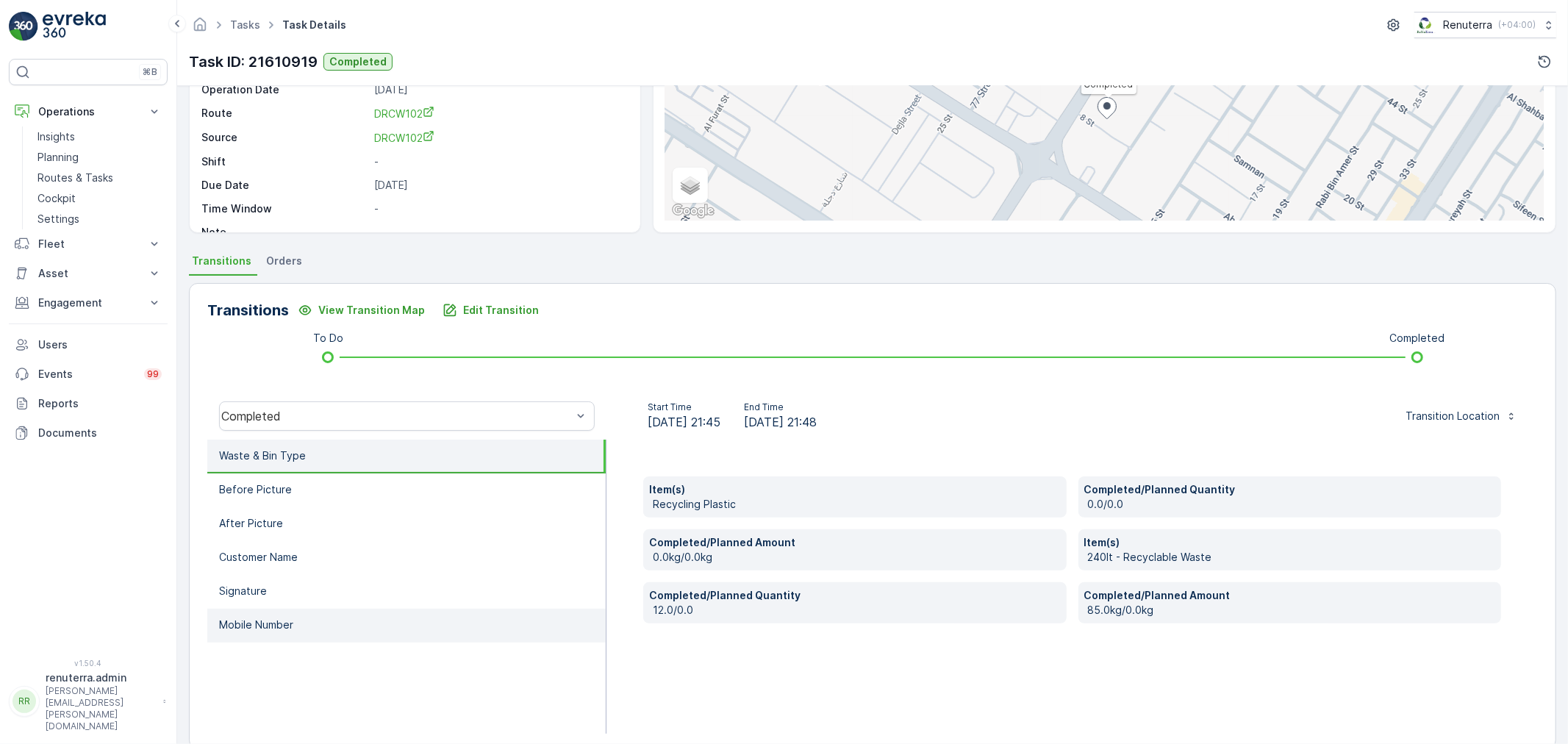
scroll to position [181, 0]
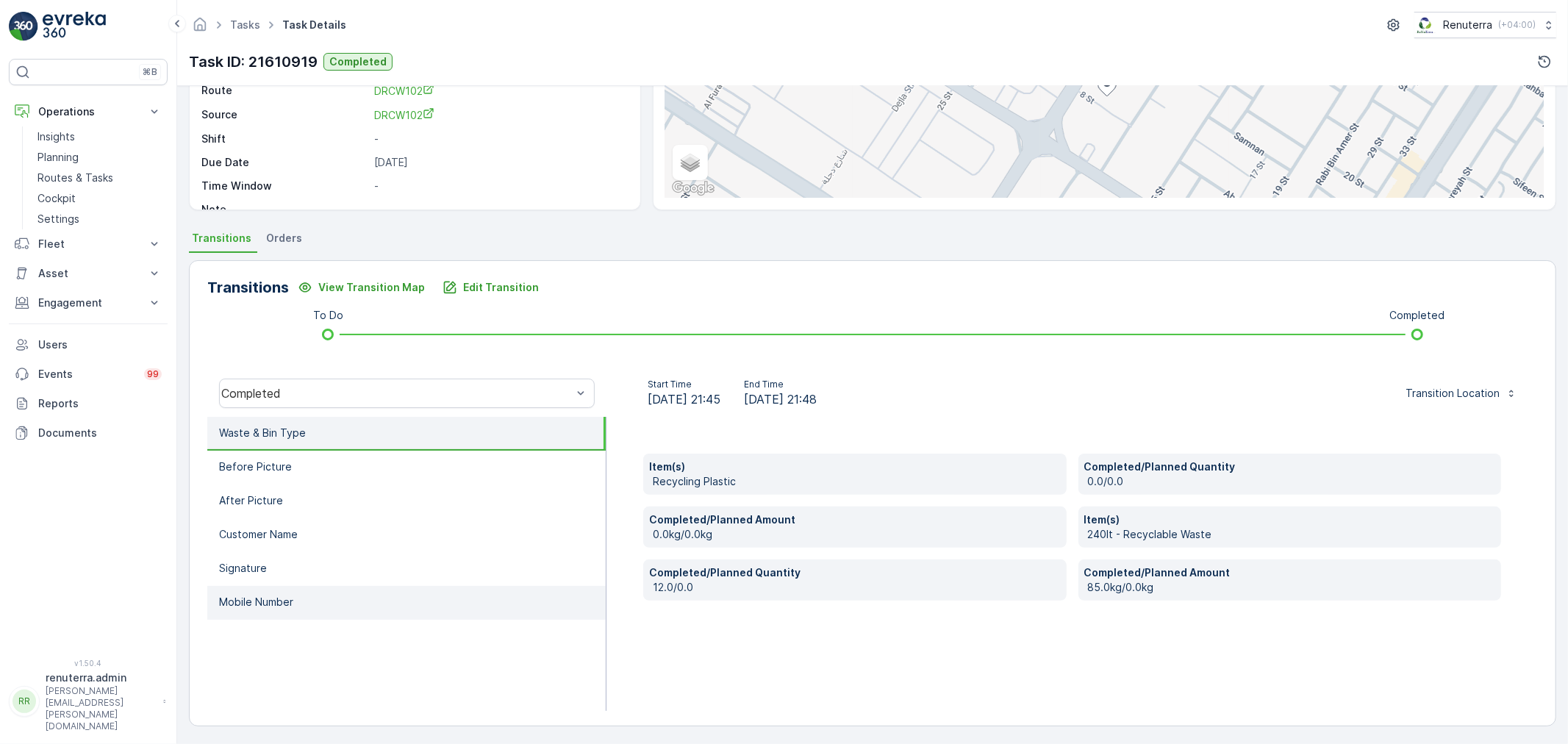
click at [321, 597] on li "Mobile Number" at bounding box center [406, 602] width 399 height 34
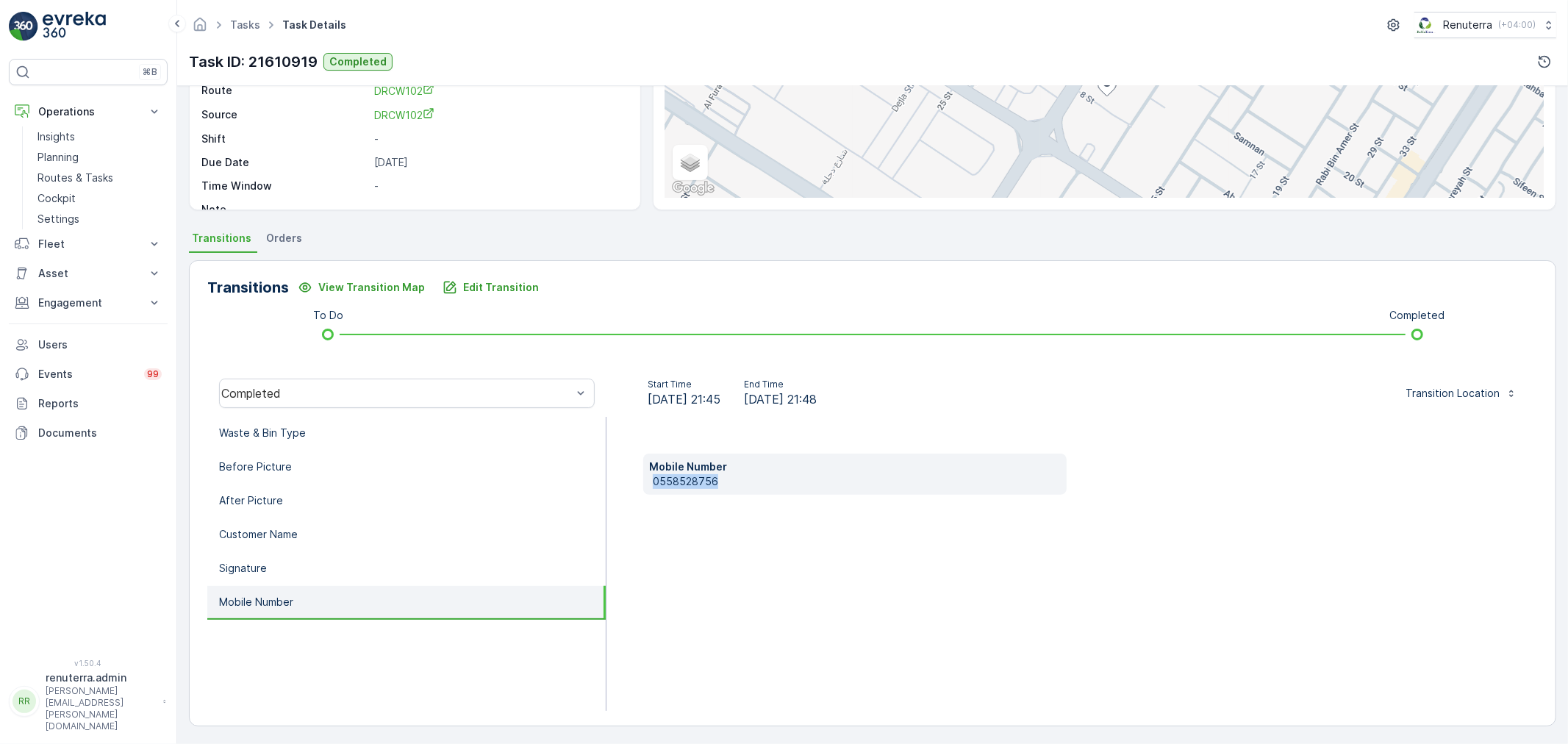
drag, startPoint x: 646, startPoint y: 482, endPoint x: 757, endPoint y: 482, distance: 111.0
click at [757, 482] on div "Mobile Number 0558528756" at bounding box center [855, 474] width 424 height 41
copy p "0558528756"
click at [500, 285] on p "Edit Transition" at bounding box center [501, 288] width 76 height 15
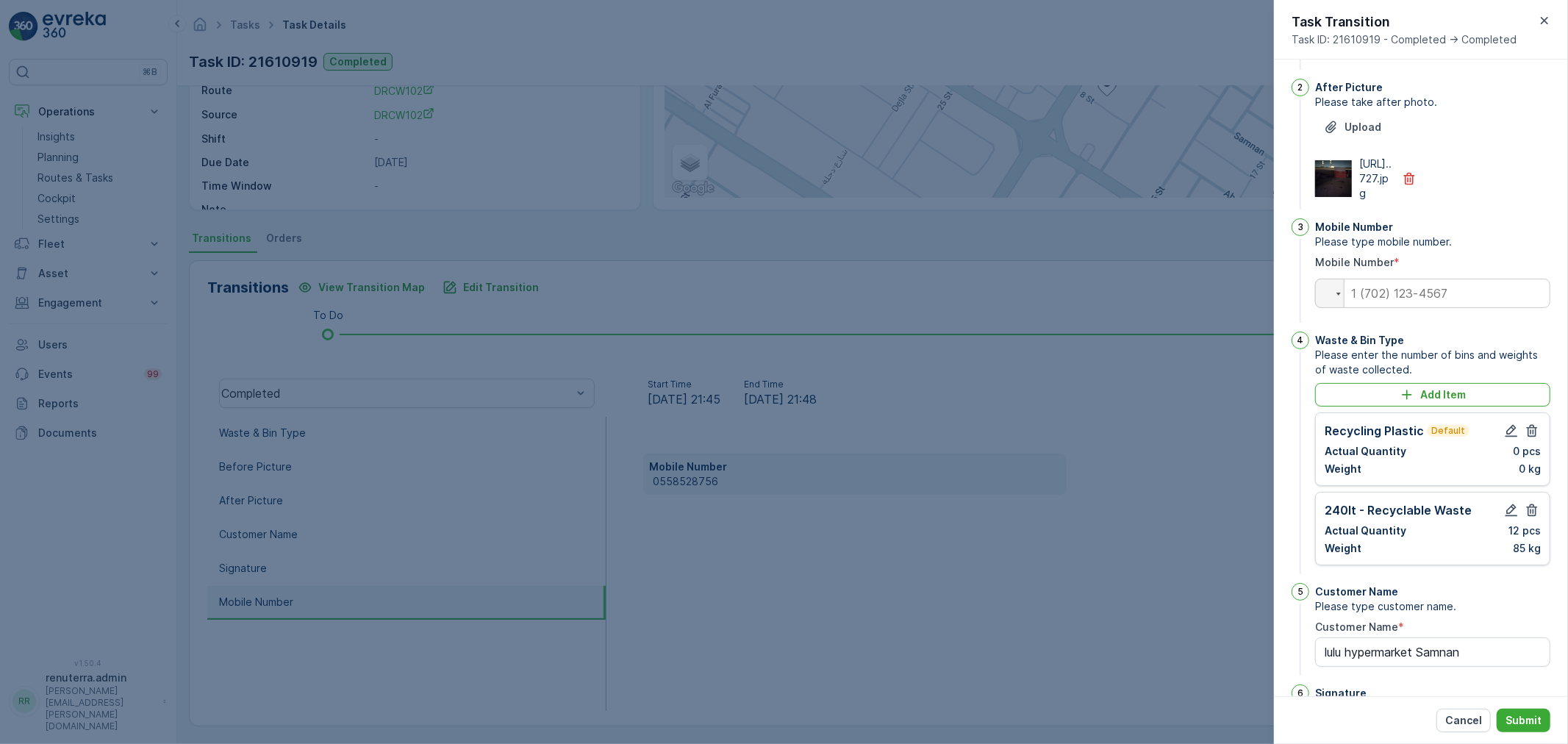
scroll to position [203, 0]
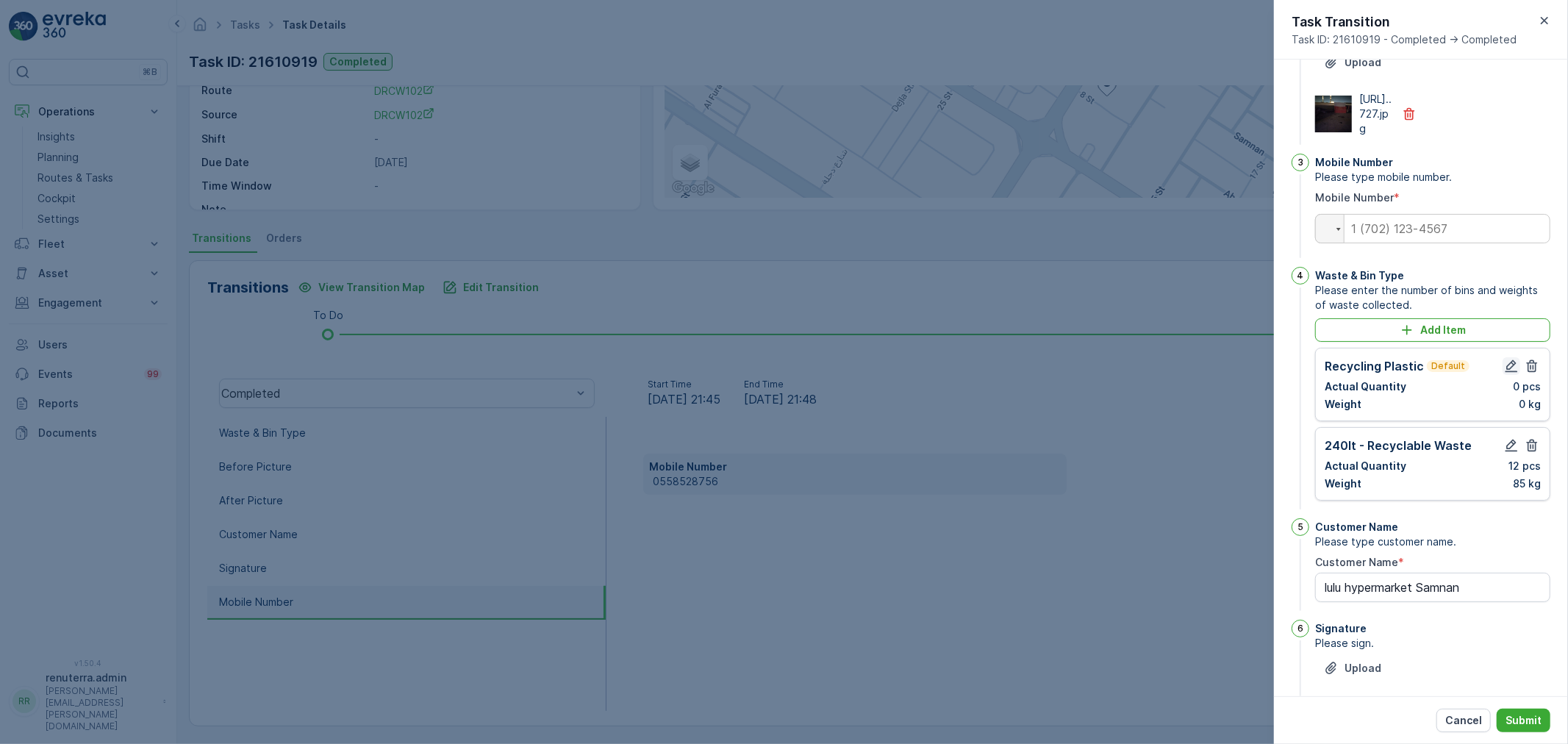
click at [1504, 374] on icon "button" at bounding box center [1512, 366] width 15 height 15
type Name "lulu hypermarket Samnan"
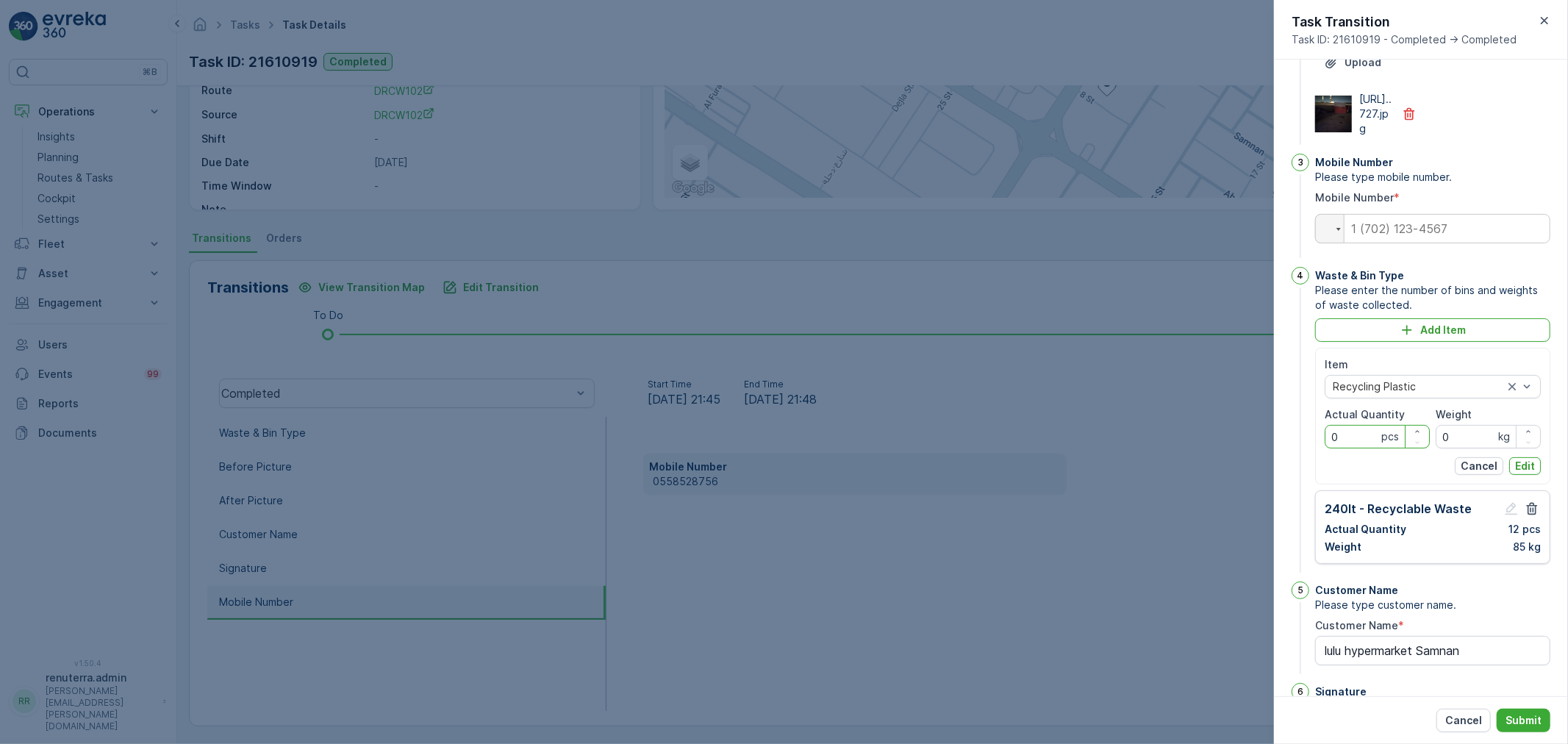
click at [1358, 449] on Quantity "0" at bounding box center [1377, 436] width 105 height 23
type Quantity "12"
click at [1454, 449] on input "0" at bounding box center [1488, 436] width 105 height 23
drag, startPoint x: 1455, startPoint y: 493, endPoint x: 1445, endPoint y: 476, distance: 19.7
click at [1456, 449] on input "0" at bounding box center [1488, 436] width 105 height 23
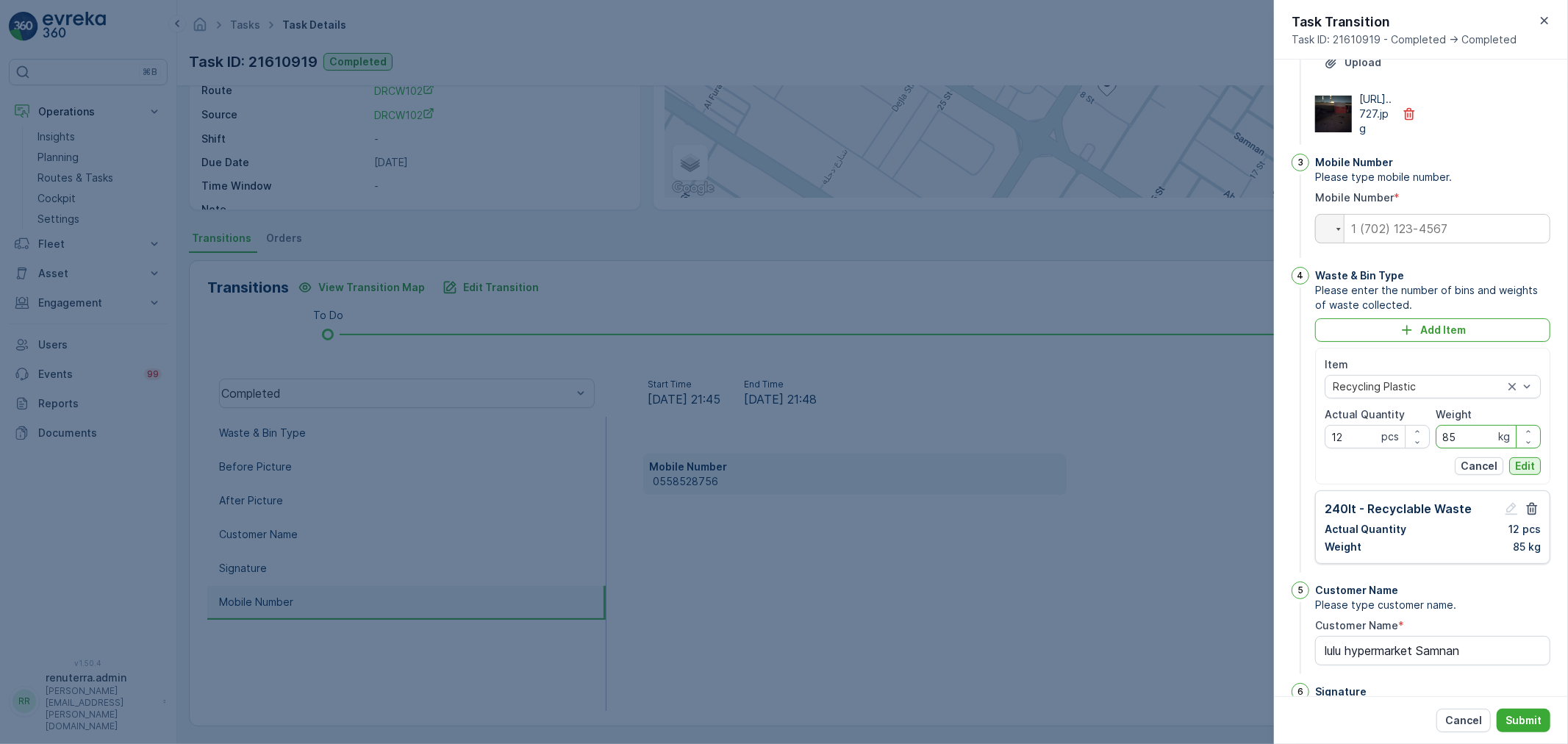
type input "85"
click at [1520, 474] on p "Edit" at bounding box center [1525, 466] width 19 height 15
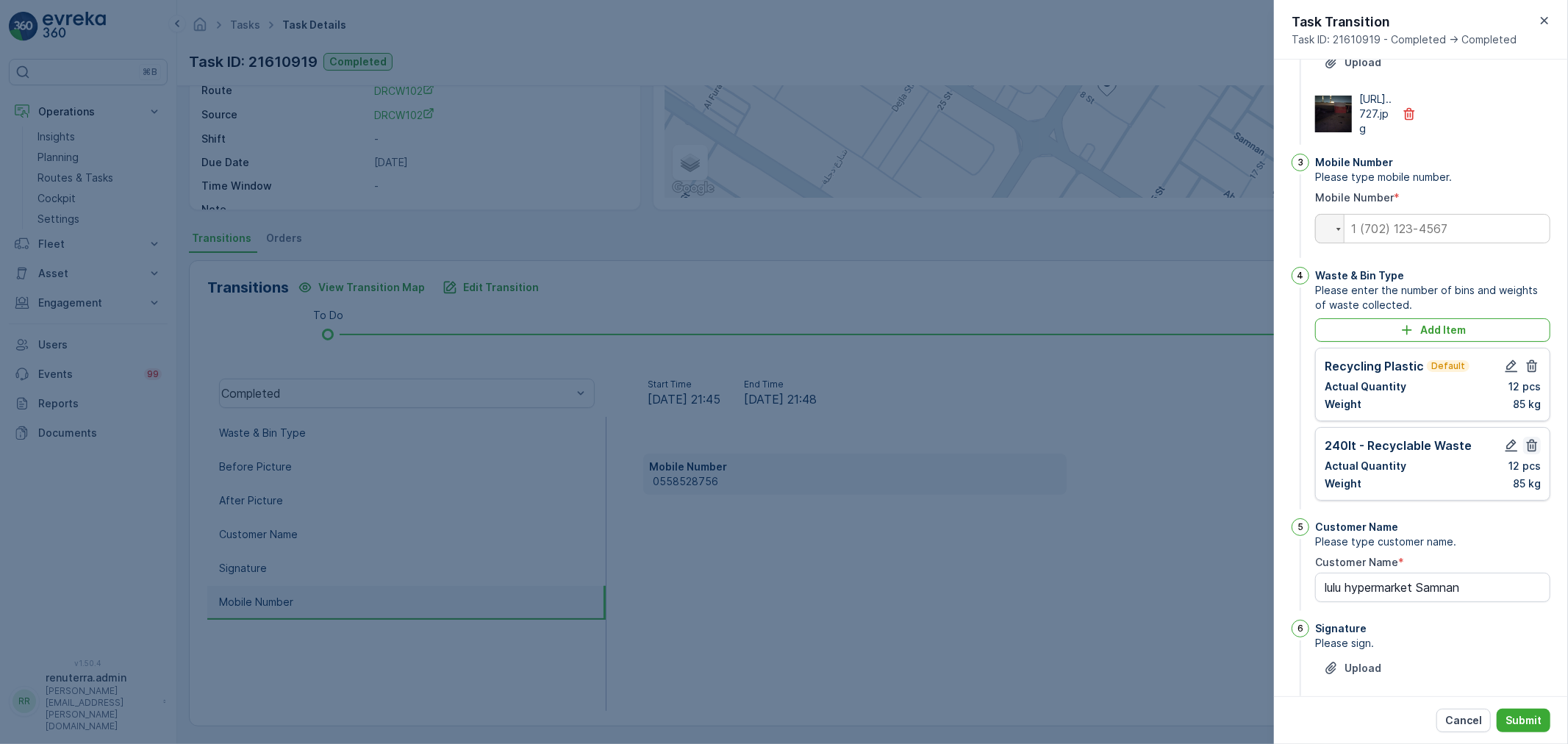
drag, startPoint x: 1537, startPoint y: 505, endPoint x: 1534, endPoint y: 499, distance: 6.7
click at [1537, 501] on div "240lt - Recyclable Waste Actual Quantity 12 pcs Weight 85 kg" at bounding box center [1433, 464] width 235 height 73
click at [1537, 454] on button "button" at bounding box center [1531, 445] width 18 height 18
type Name "lulu hypermarket Samnan"
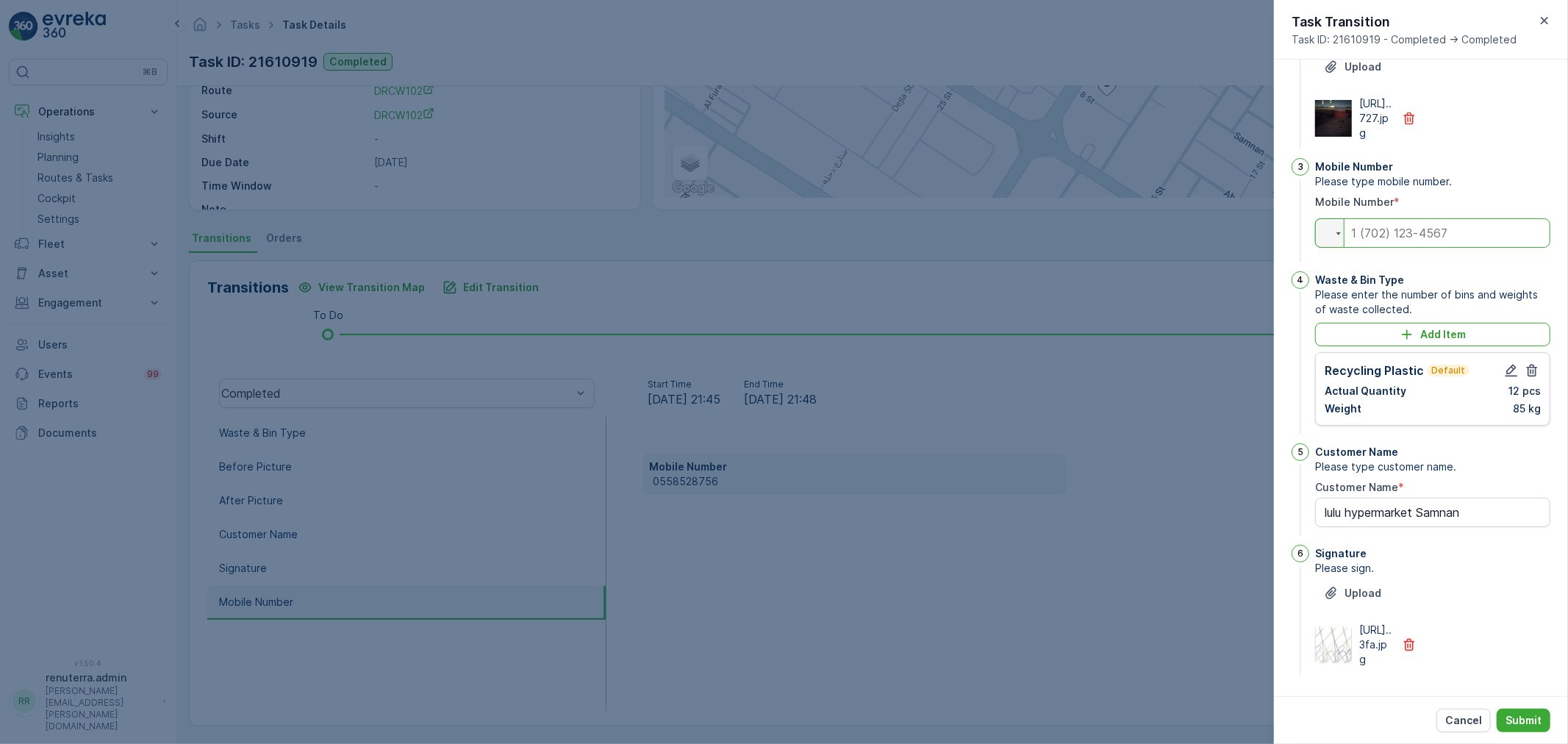
click at [1477, 248] on input "tel" at bounding box center [1433, 233] width 235 height 30
paste input "0558528756"
type input "0558528756"
type Name "lulu hypermarket Samnan"
type input "0558528756"
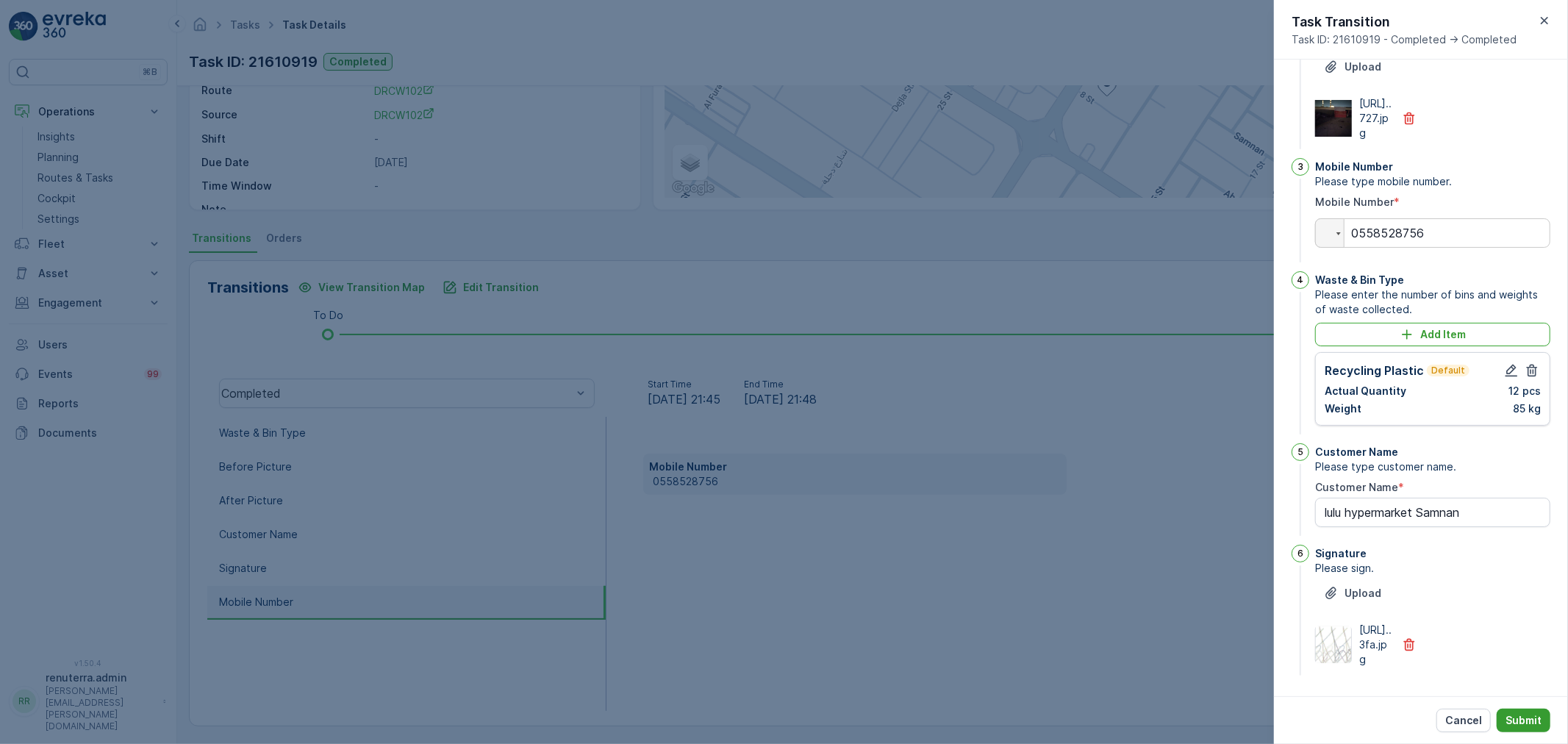
click at [1524, 725] on p "Submit" at bounding box center [1523, 721] width 36 height 15
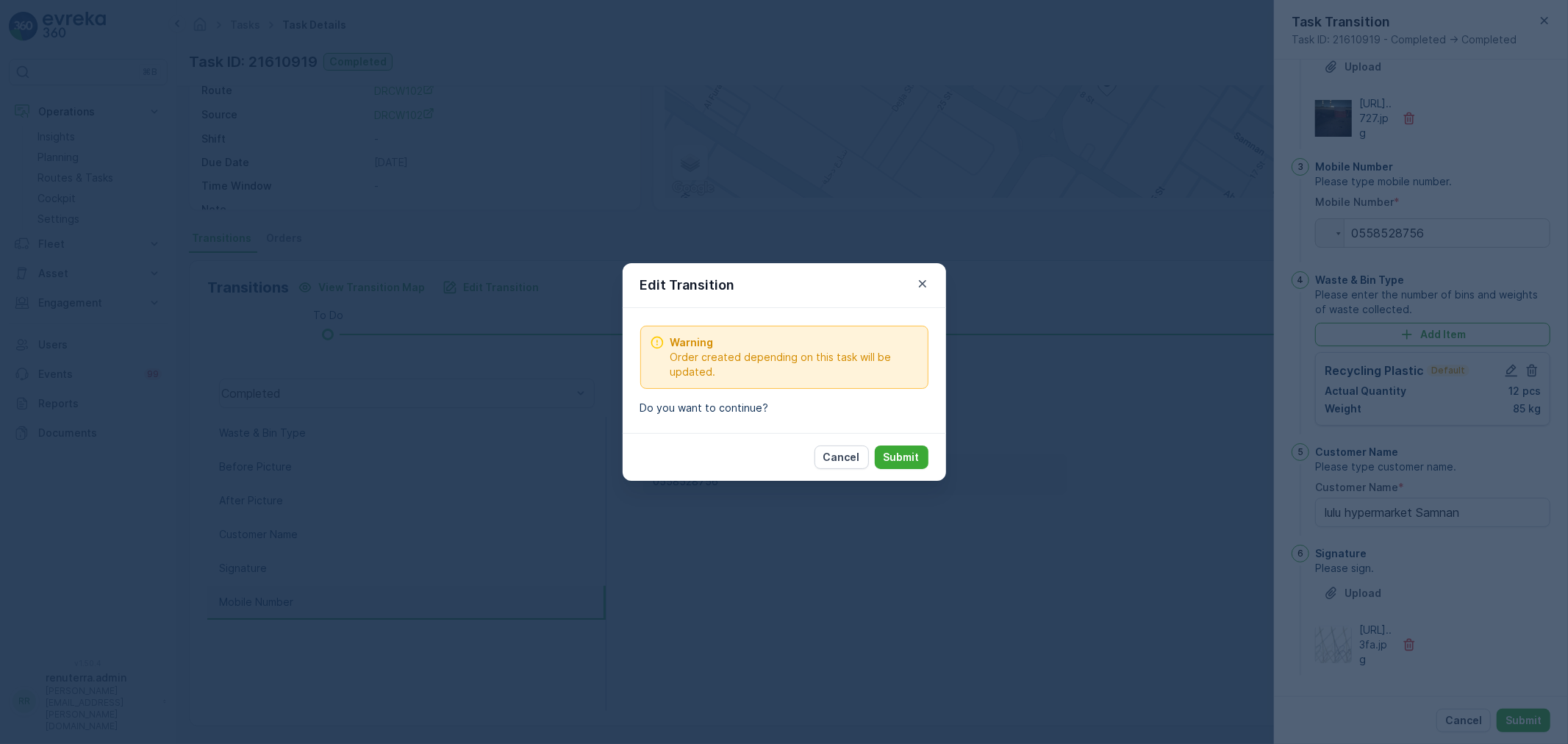
click at [893, 452] on p "Submit" at bounding box center [901, 457] width 36 height 15
type Name "lulu hypermarket Samnan"
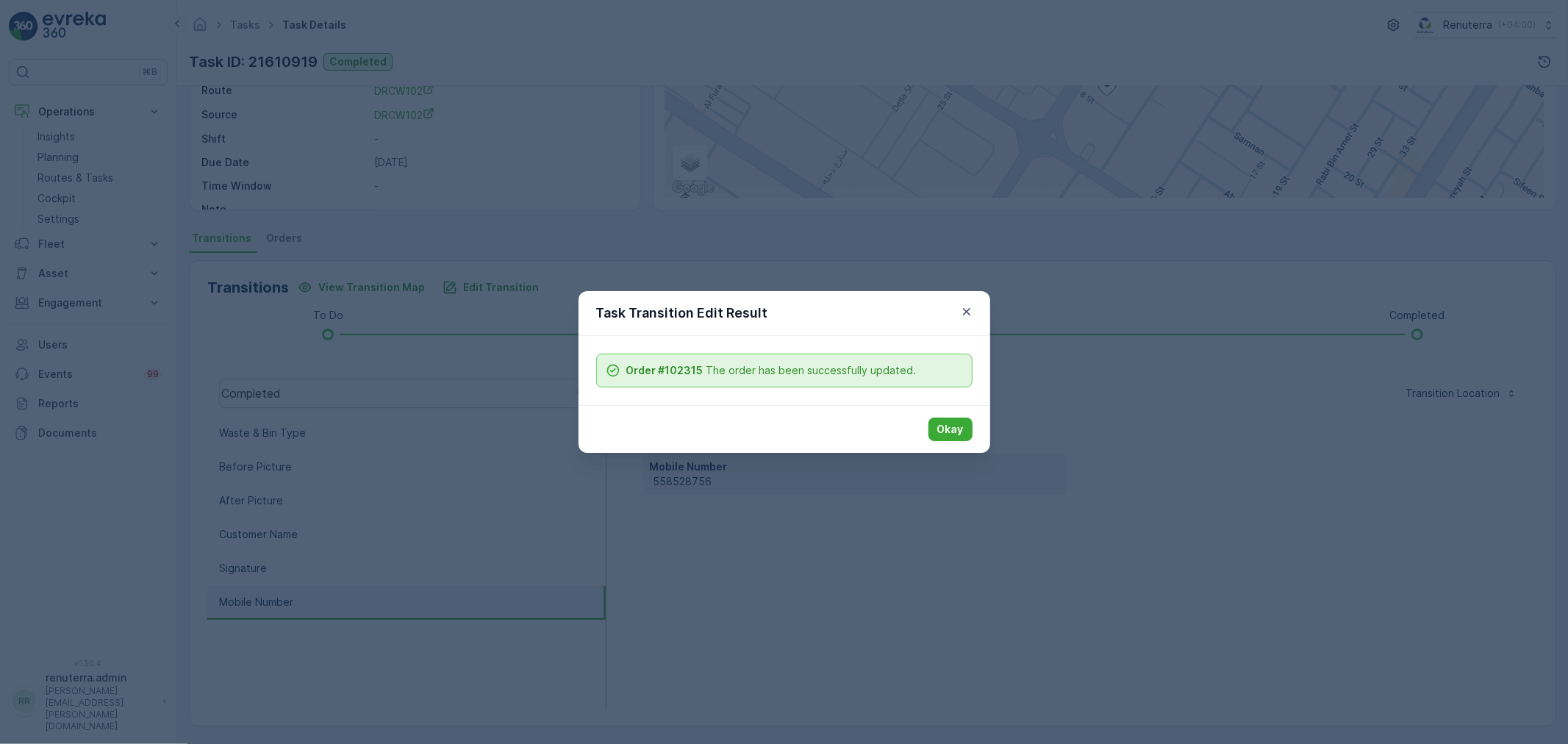
click at [978, 424] on div "Okay" at bounding box center [784, 429] width 412 height 48
click at [958, 429] on p "Okay" at bounding box center [950, 429] width 27 height 15
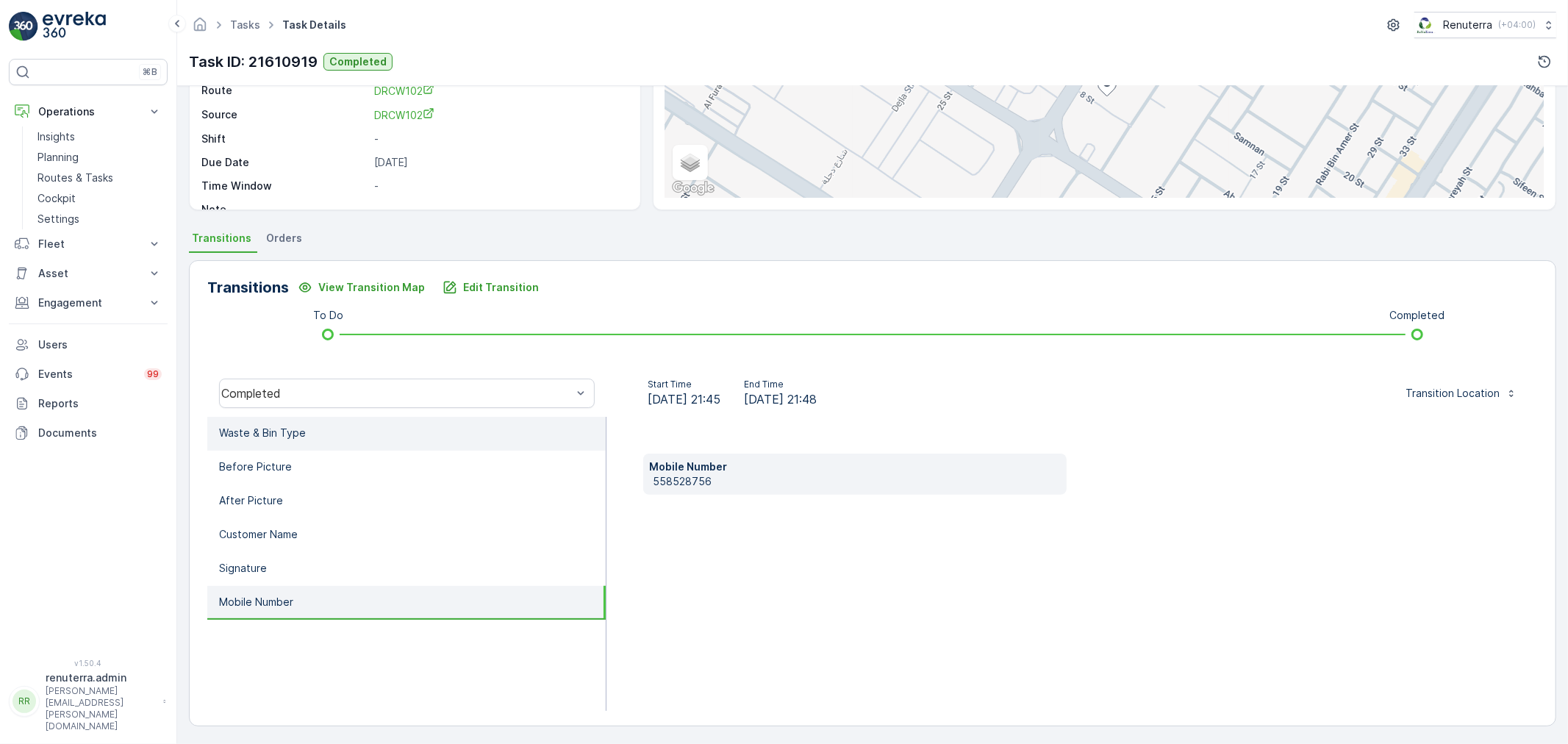
click at [295, 414] on div "Completed" at bounding box center [406, 393] width 399 height 47
click at [305, 421] on li "Waste & Bin Type" at bounding box center [406, 434] width 399 height 34
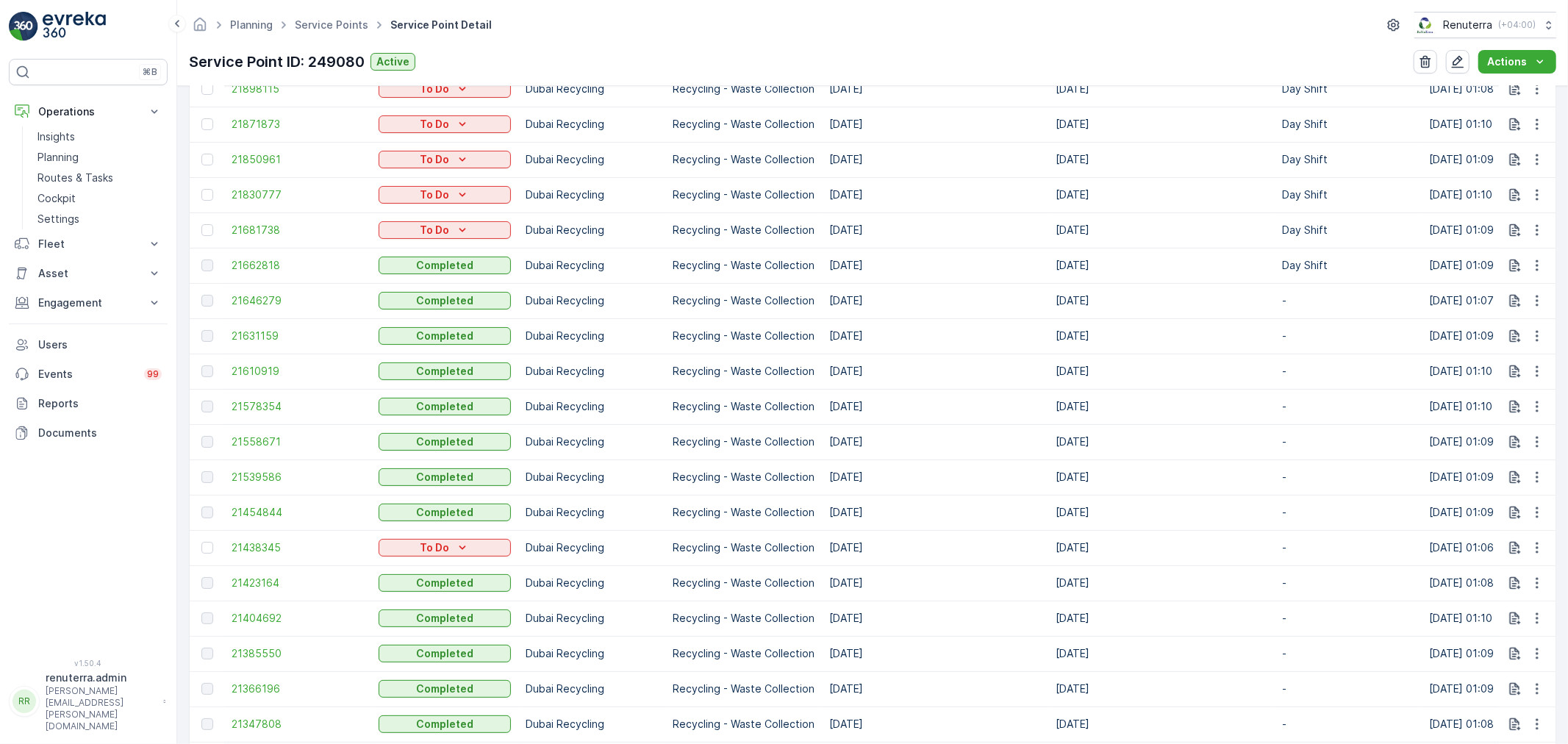
scroll to position [408, 0]
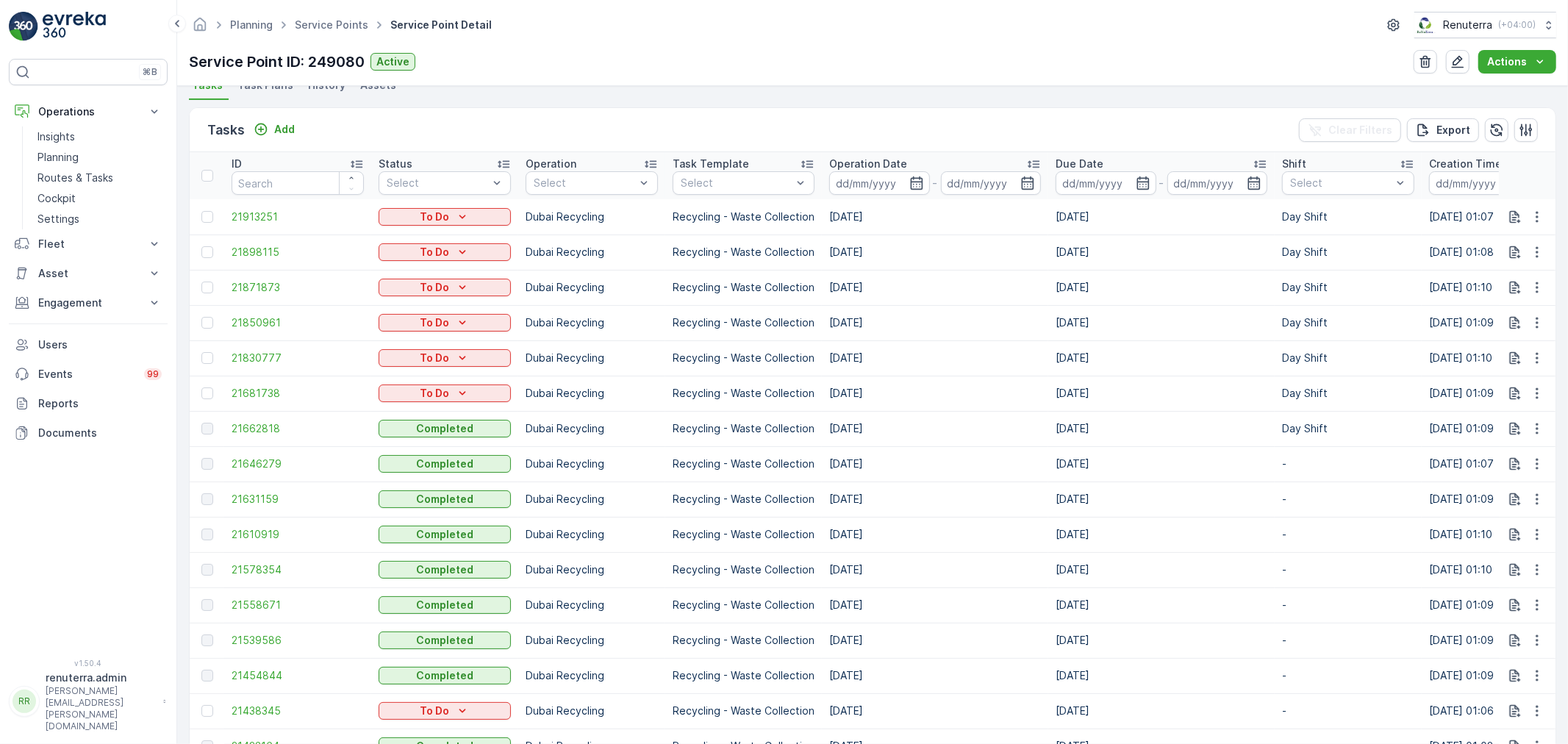
click at [230, 574] on td "21578354" at bounding box center [297, 570] width 147 height 35
click at [246, 568] on span "21578354" at bounding box center [297, 570] width 132 height 15
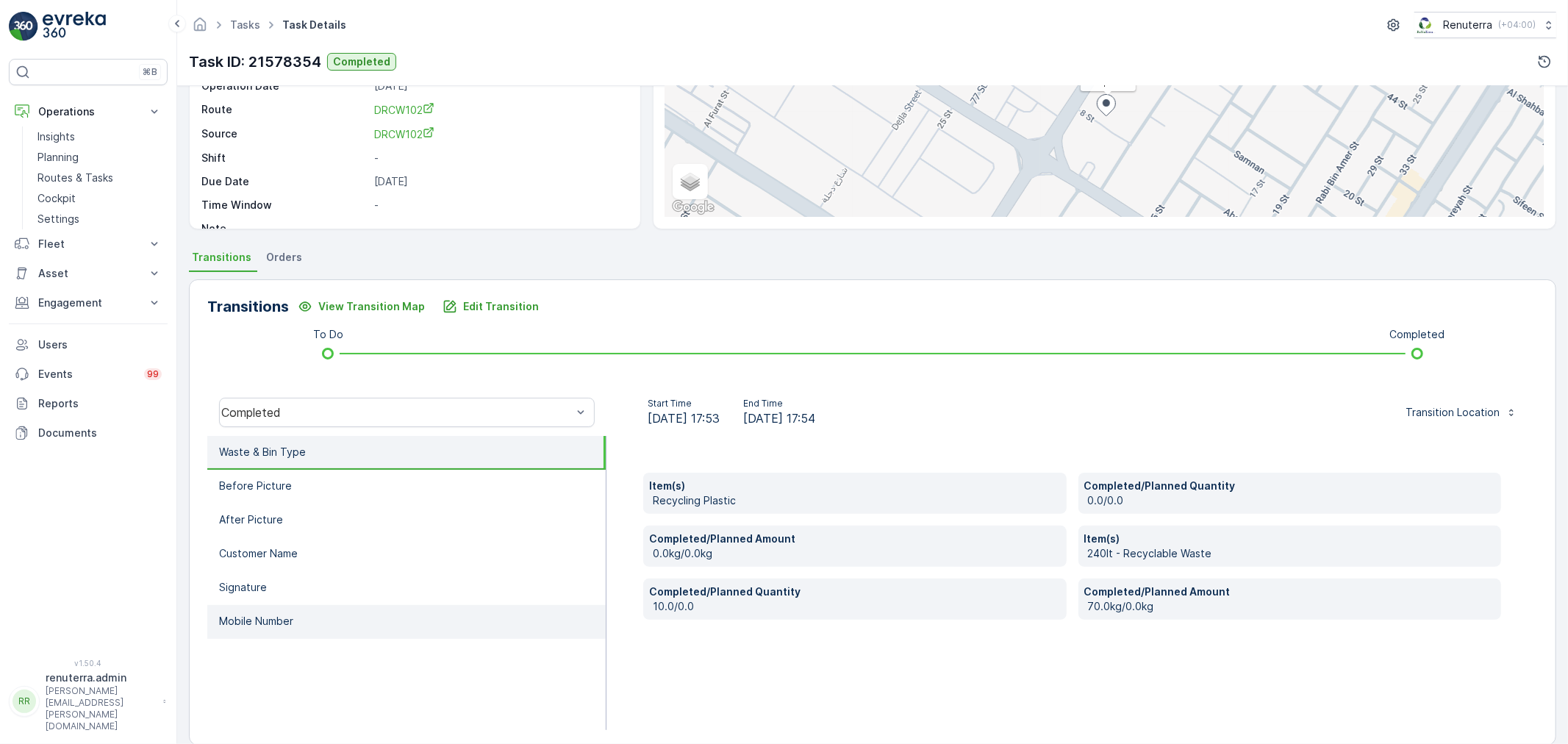
scroll to position [163, 0]
drag, startPoint x: 315, startPoint y: 604, endPoint x: 313, endPoint y: 614, distance: 10.2
click at [313, 606] on li "Mobile Number" at bounding box center [406, 621] width 399 height 34
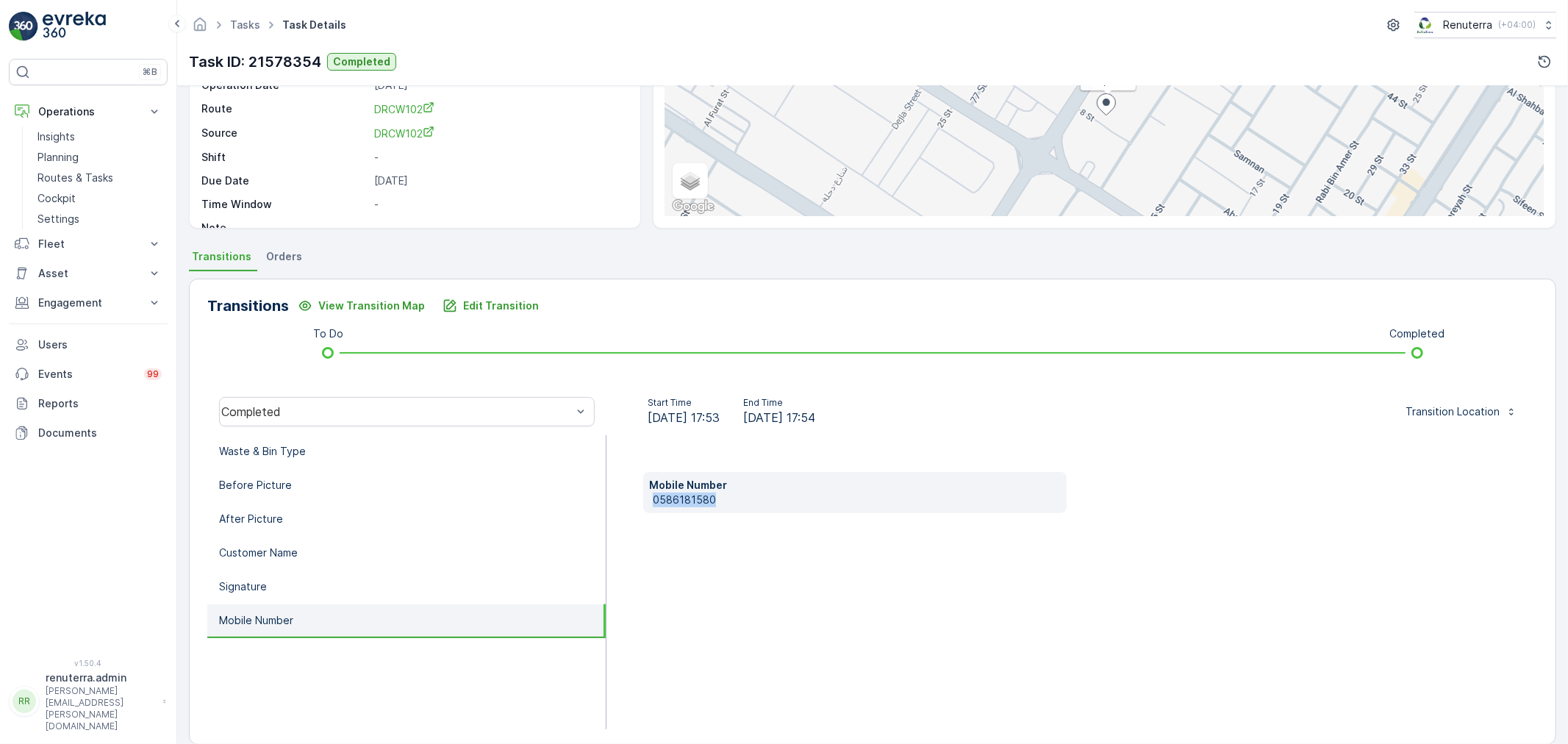
drag, startPoint x: 647, startPoint y: 499, endPoint x: 715, endPoint y: 509, distance: 68.7
click at [752, 503] on div "Mobile Number 0586181580" at bounding box center [855, 492] width 424 height 41
copy p "0586181580"
click at [311, 453] on li "Waste & Bin Type" at bounding box center [406, 452] width 399 height 34
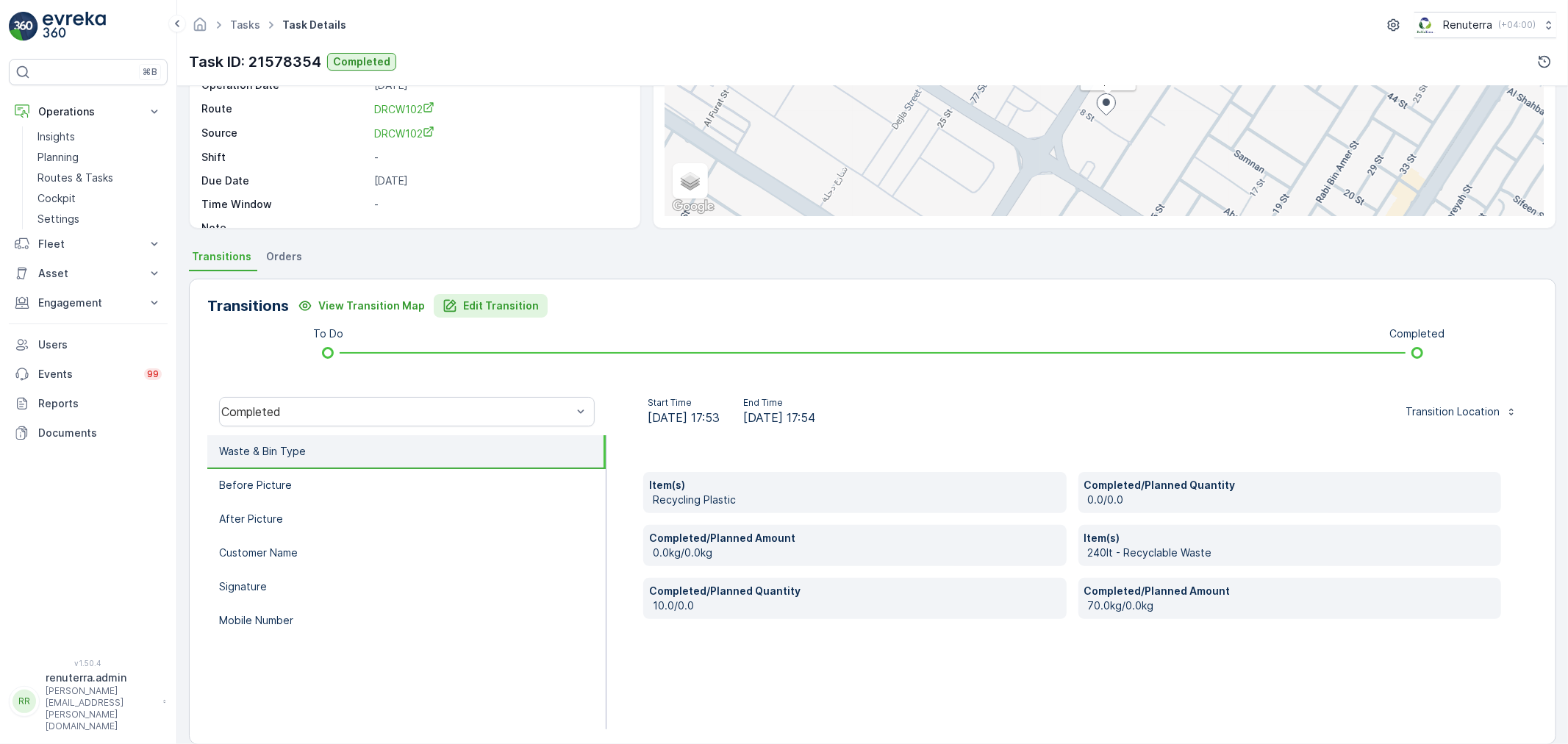
click at [463, 310] on p "Edit Transition" at bounding box center [501, 306] width 76 height 15
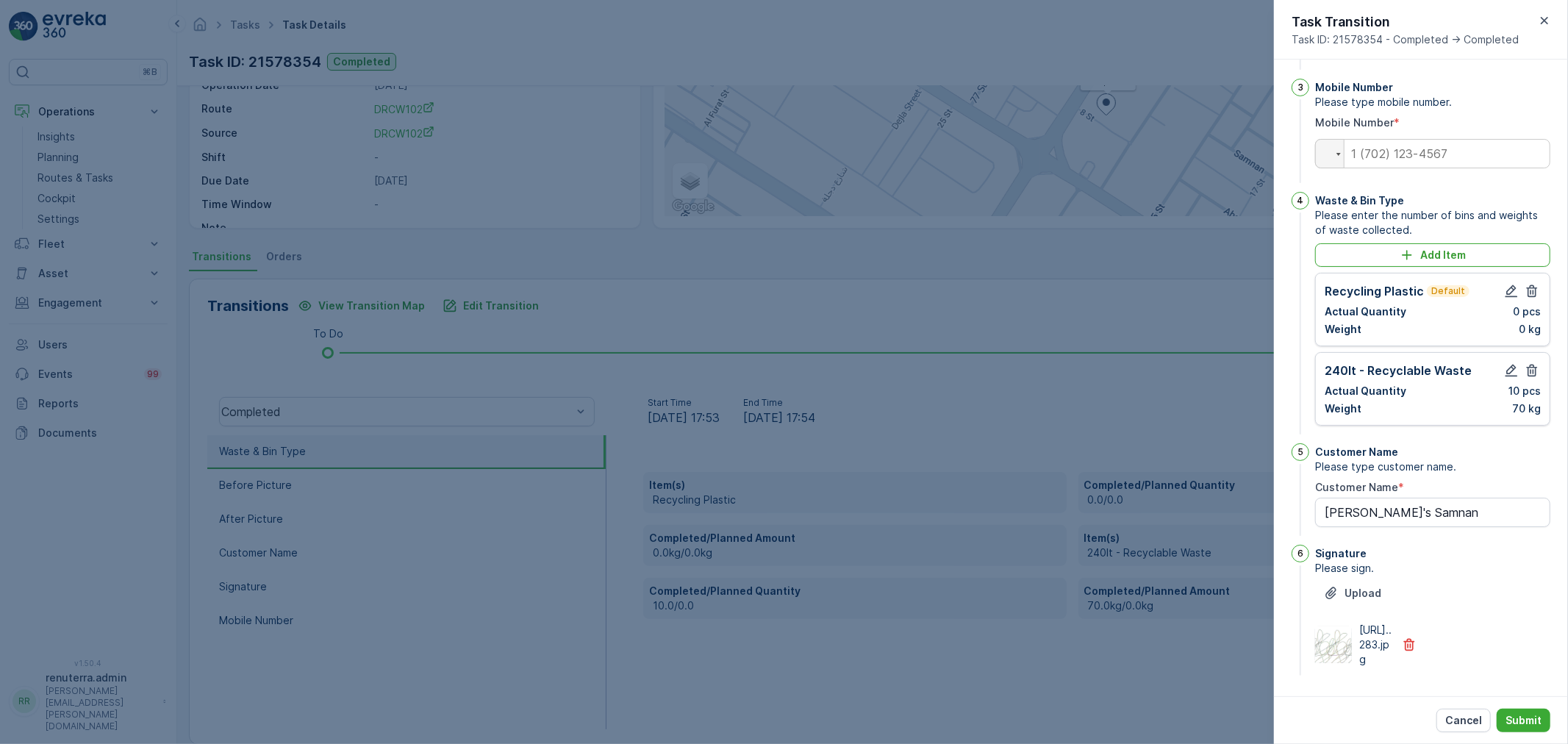
scroll to position [285, 0]
click at [1508, 299] on icon "button" at bounding box center [1512, 291] width 15 height 15
type Name "lulu's Samnan"
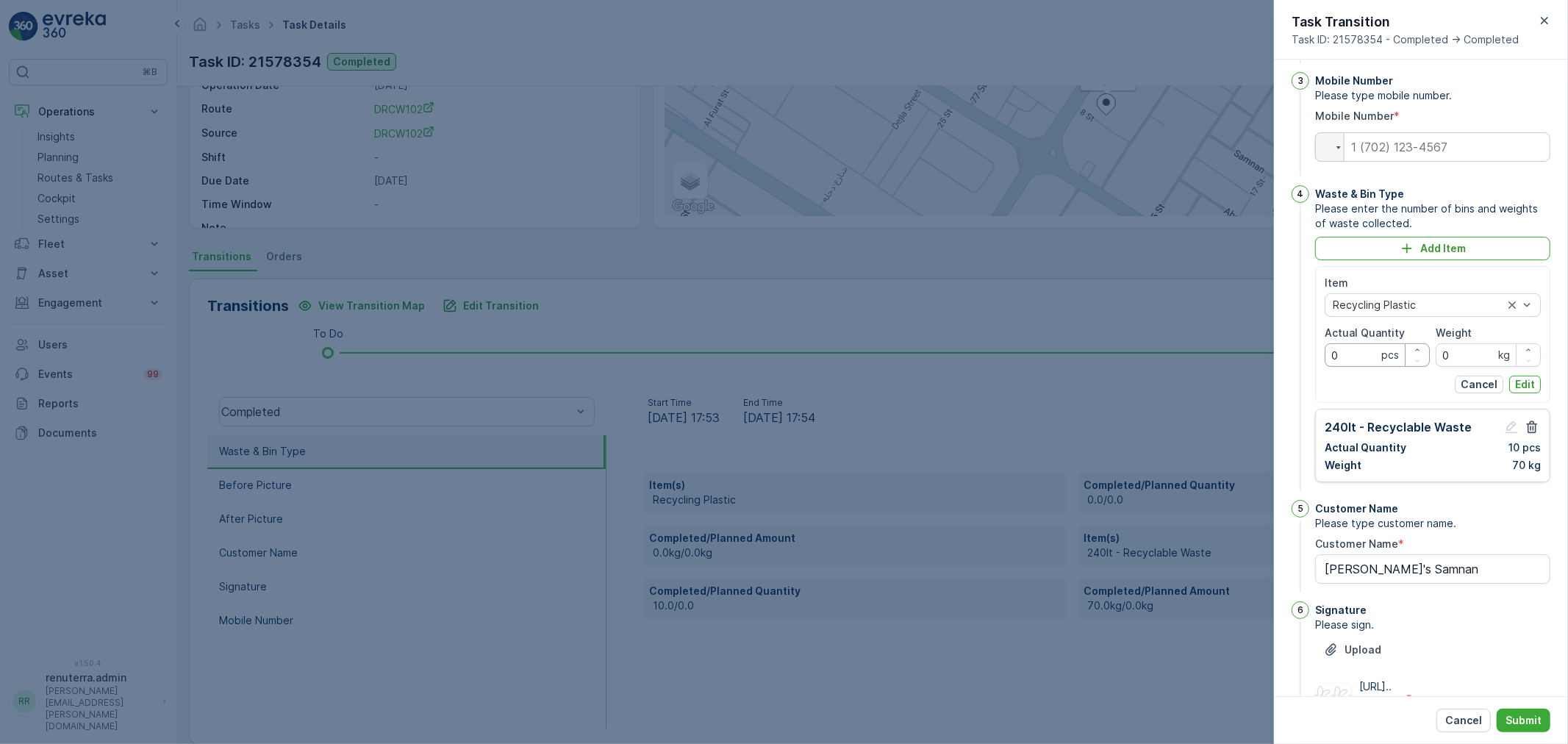
drag, startPoint x: 1372, startPoint y: 415, endPoint x: 1364, endPoint y: 412, distance: 8.5
click at [1371, 367] on Quantity "0" at bounding box center [1377, 354] width 105 height 23
type Quantity "10"
click at [1480, 367] on div "Weight 0 kg" at bounding box center [1488, 346] width 105 height 41
type input "70"
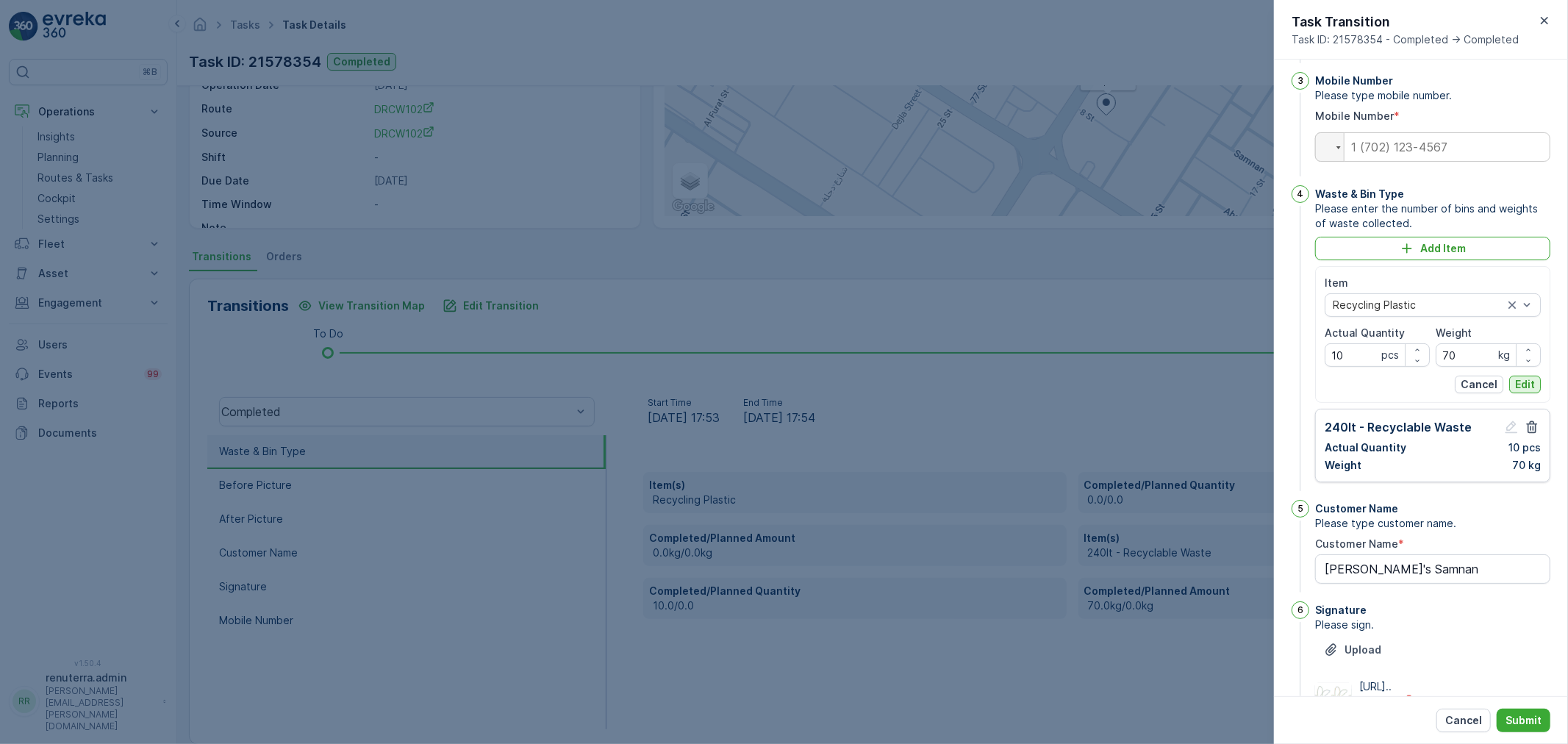
click at [1517, 392] on p "Edit" at bounding box center [1525, 385] width 19 height 15
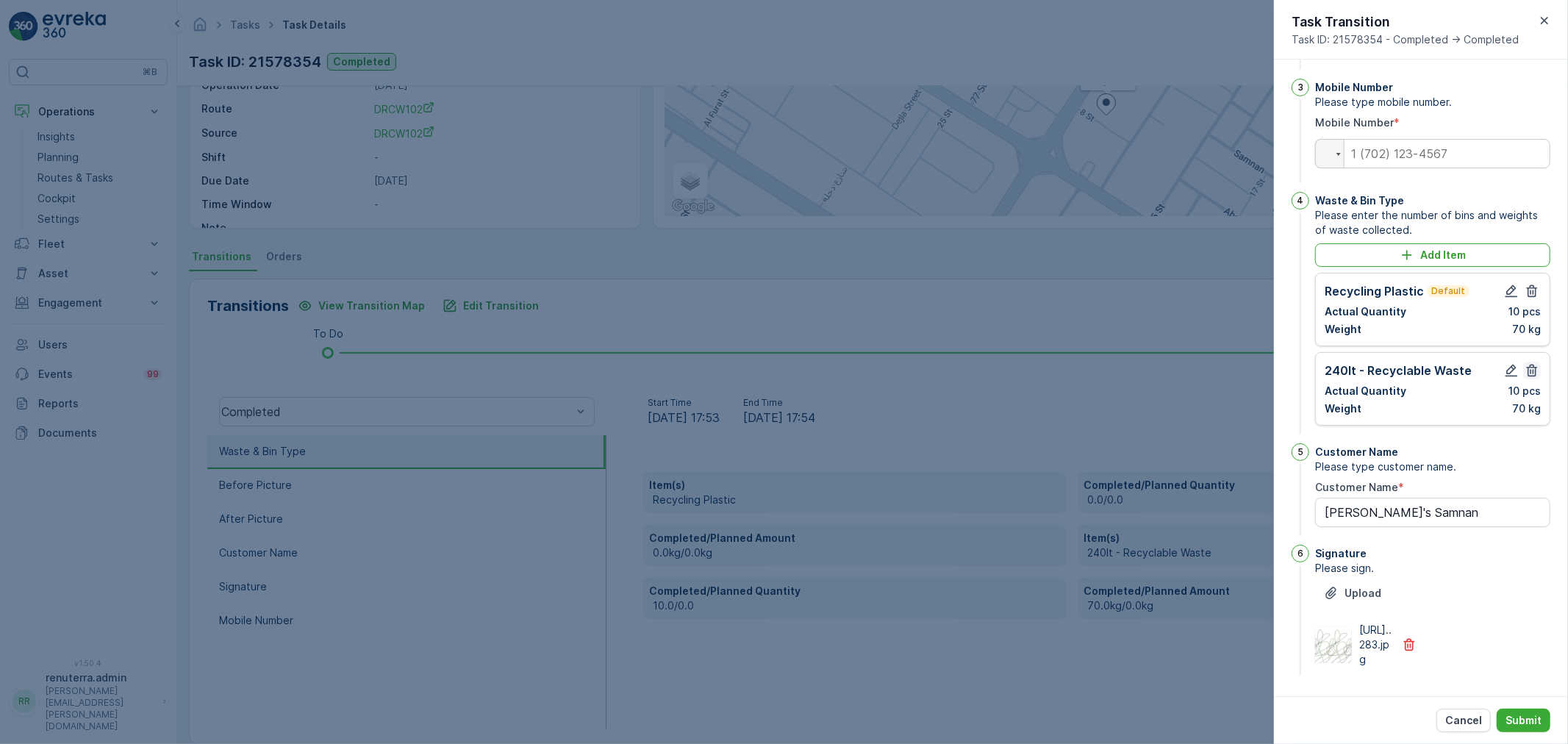
click at [1533, 378] on icon "button" at bounding box center [1532, 371] width 11 height 13
type Name "lulu's Samnan"
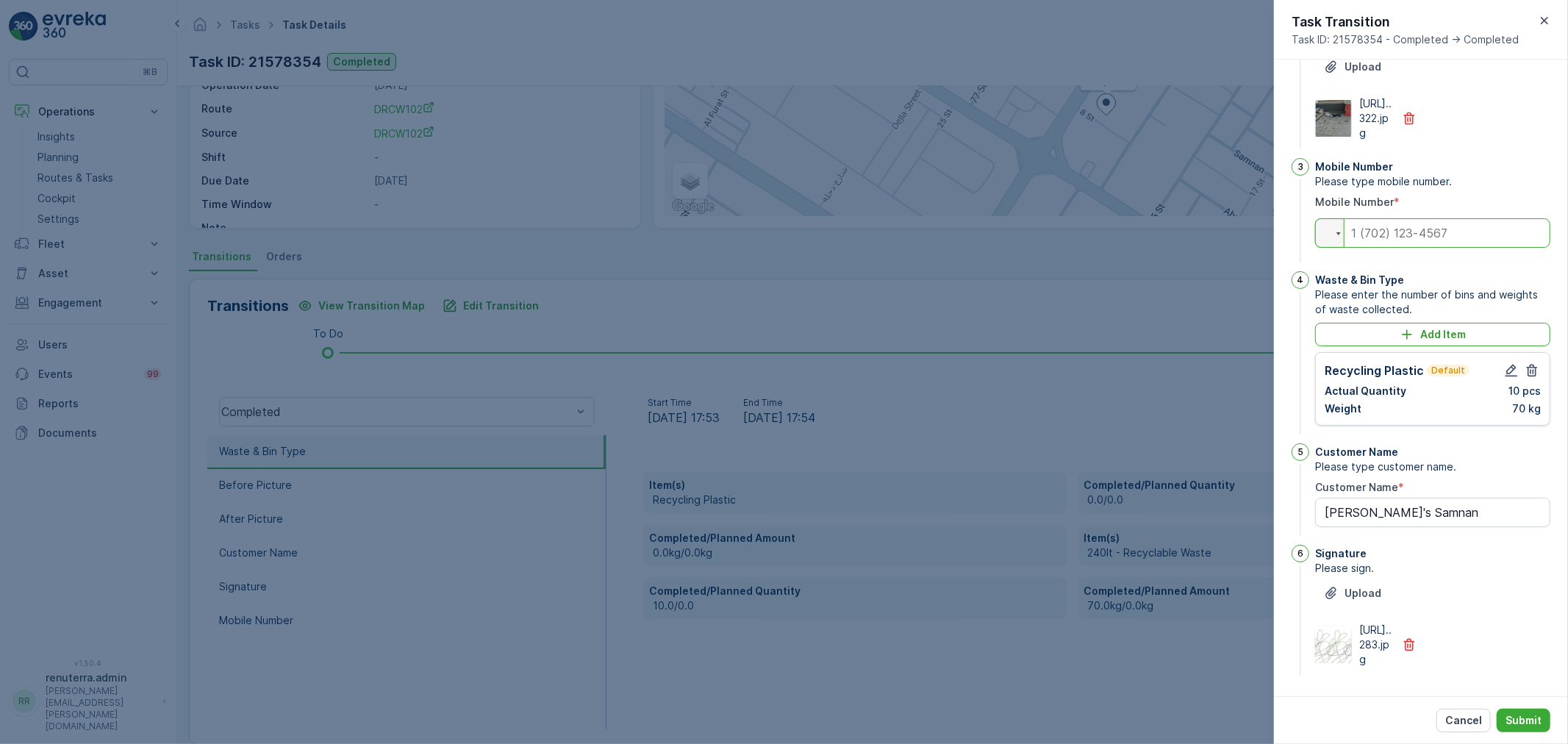
click at [1416, 218] on input "tel" at bounding box center [1433, 233] width 235 height 30
paste input "0586181580"
type input "0586181580"
type Name "lulu's Samnan"
type input "0586181580"
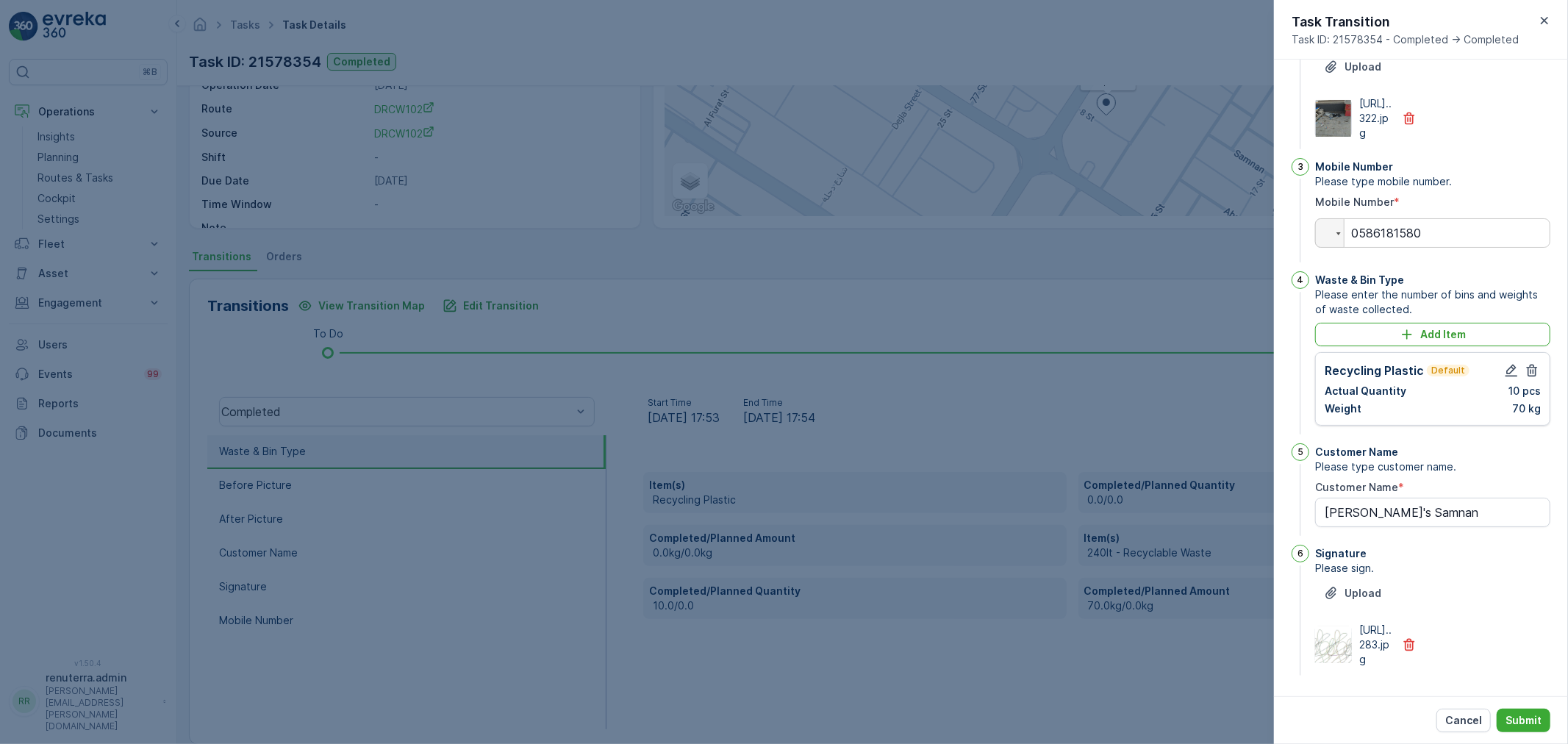
click at [1505, 701] on div "Cancel Submit" at bounding box center [1421, 720] width 294 height 48
click at [1516, 716] on p "Submit" at bounding box center [1523, 721] width 36 height 15
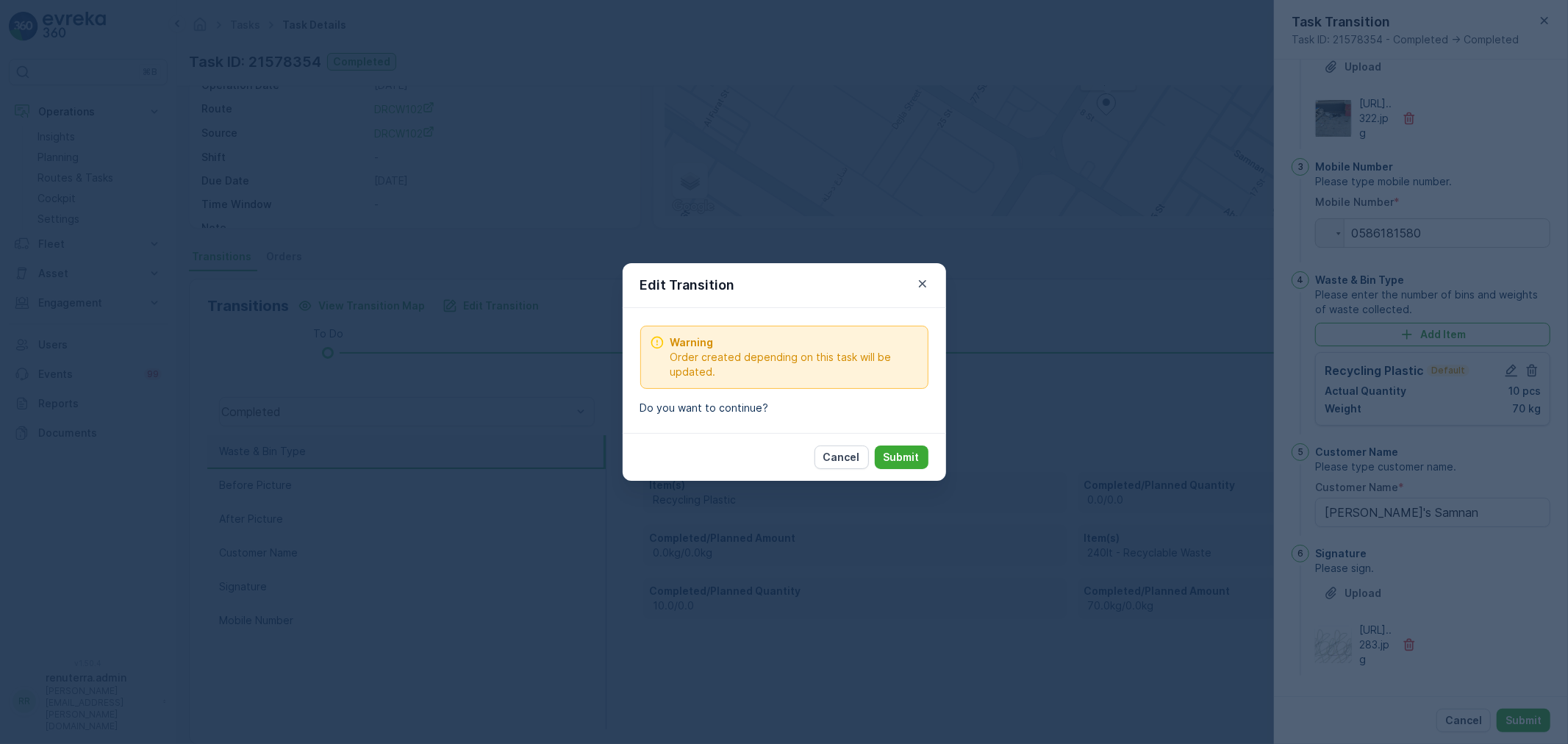
click at [891, 442] on div "Cancel Submit" at bounding box center [784, 457] width 324 height 48
click at [889, 450] on p "Submit" at bounding box center [901, 457] width 36 height 15
type Name "lulu's Samnan"
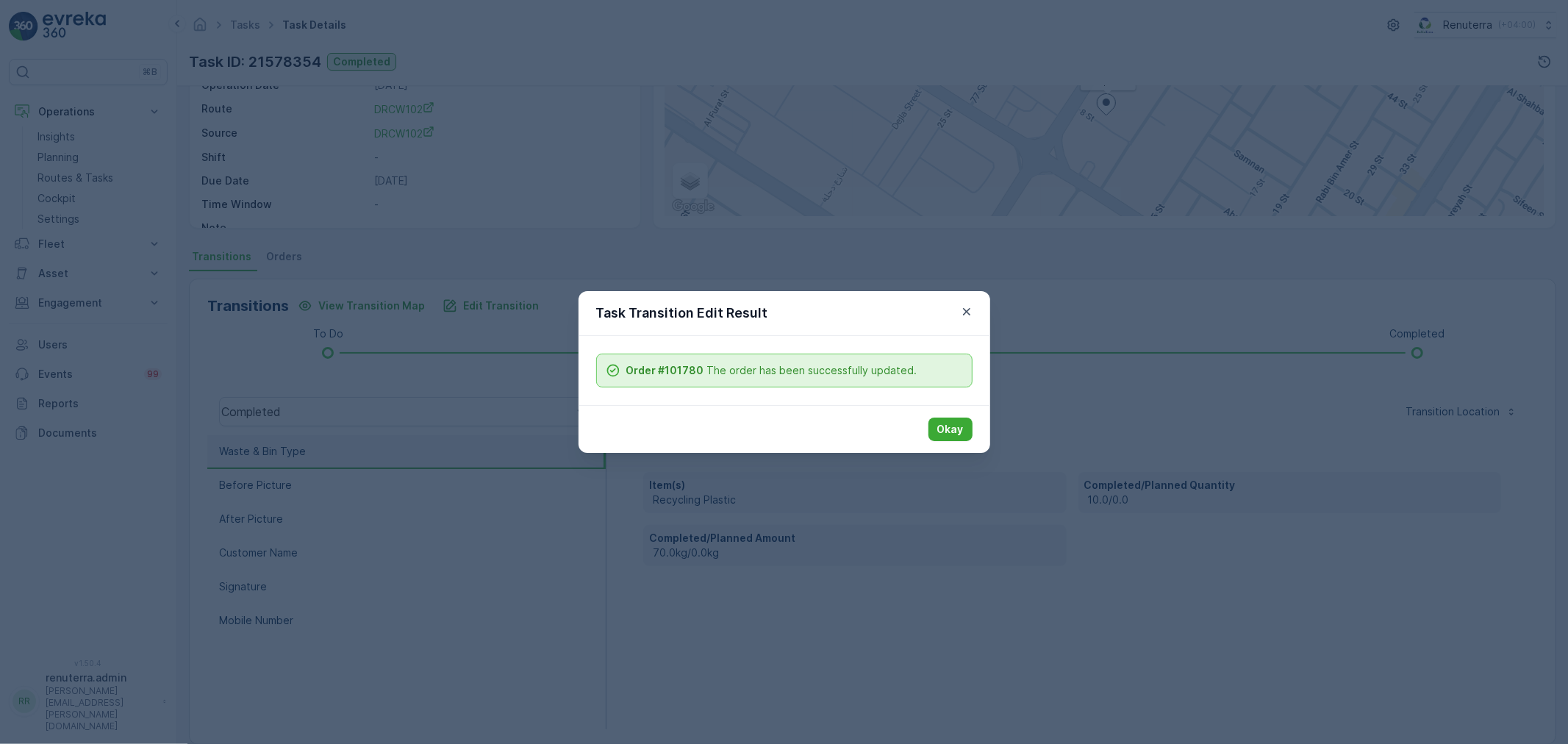
click at [942, 428] on p "Okay" at bounding box center [950, 429] width 27 height 15
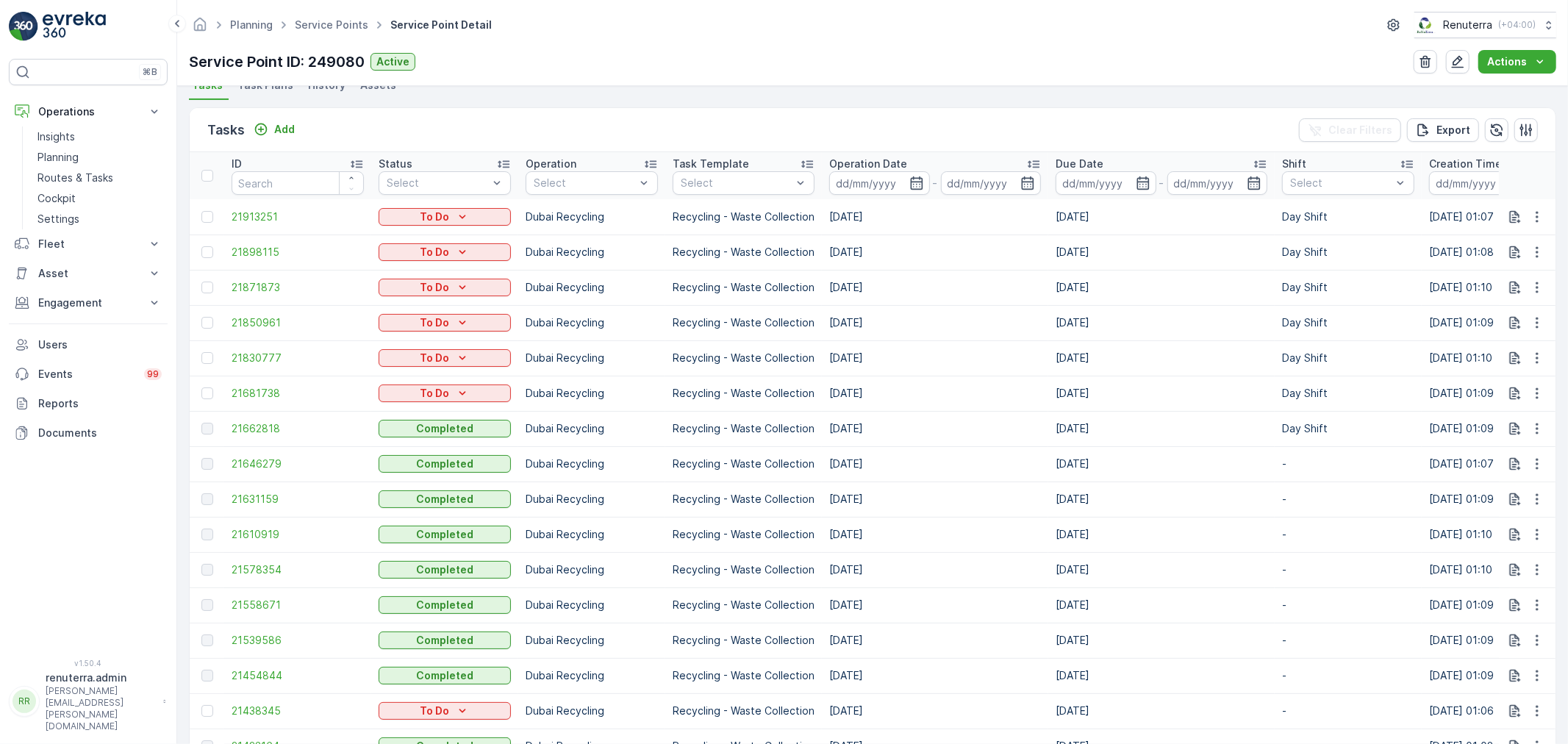
scroll to position [327, 0]
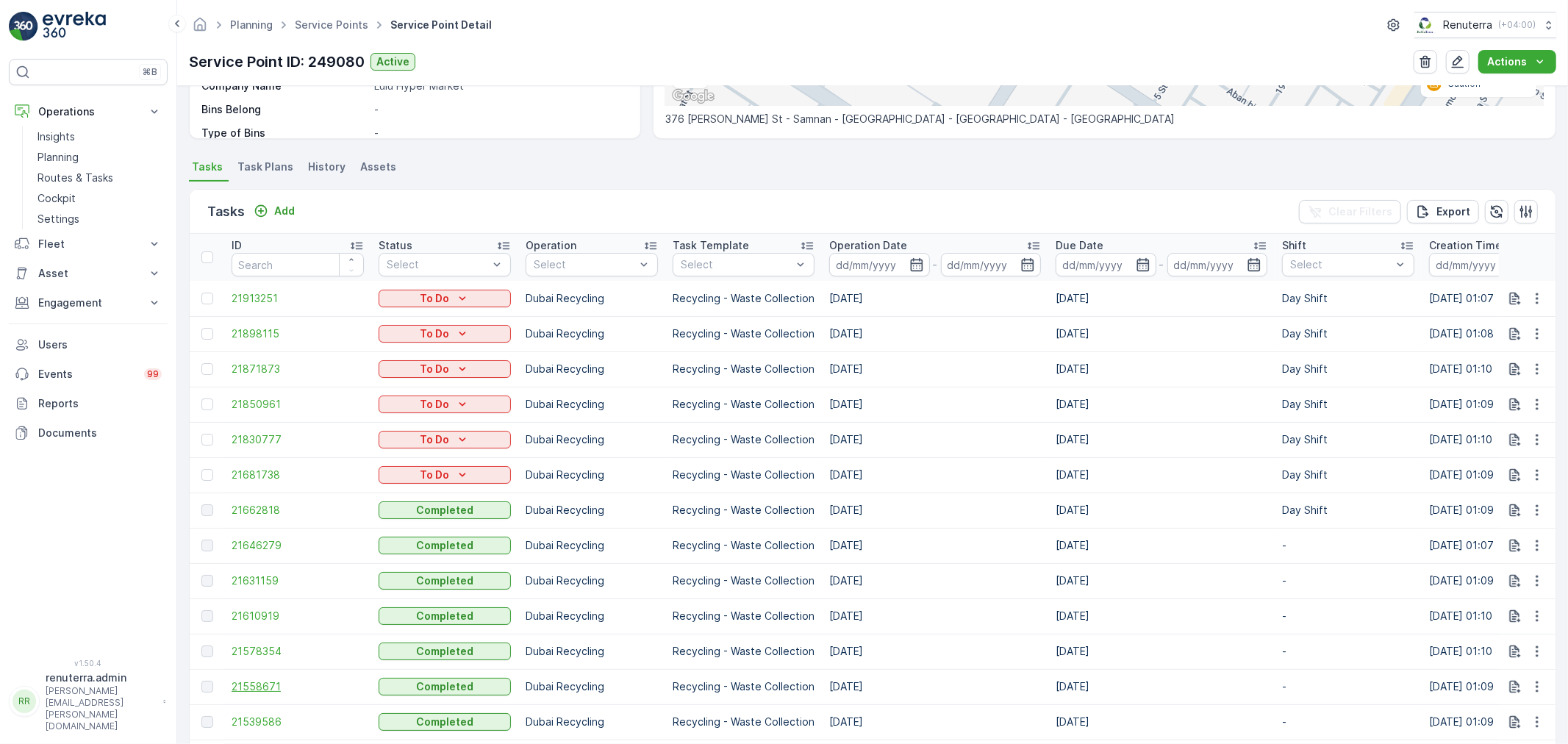
click at [247, 686] on span "21558671" at bounding box center [297, 687] width 132 height 15
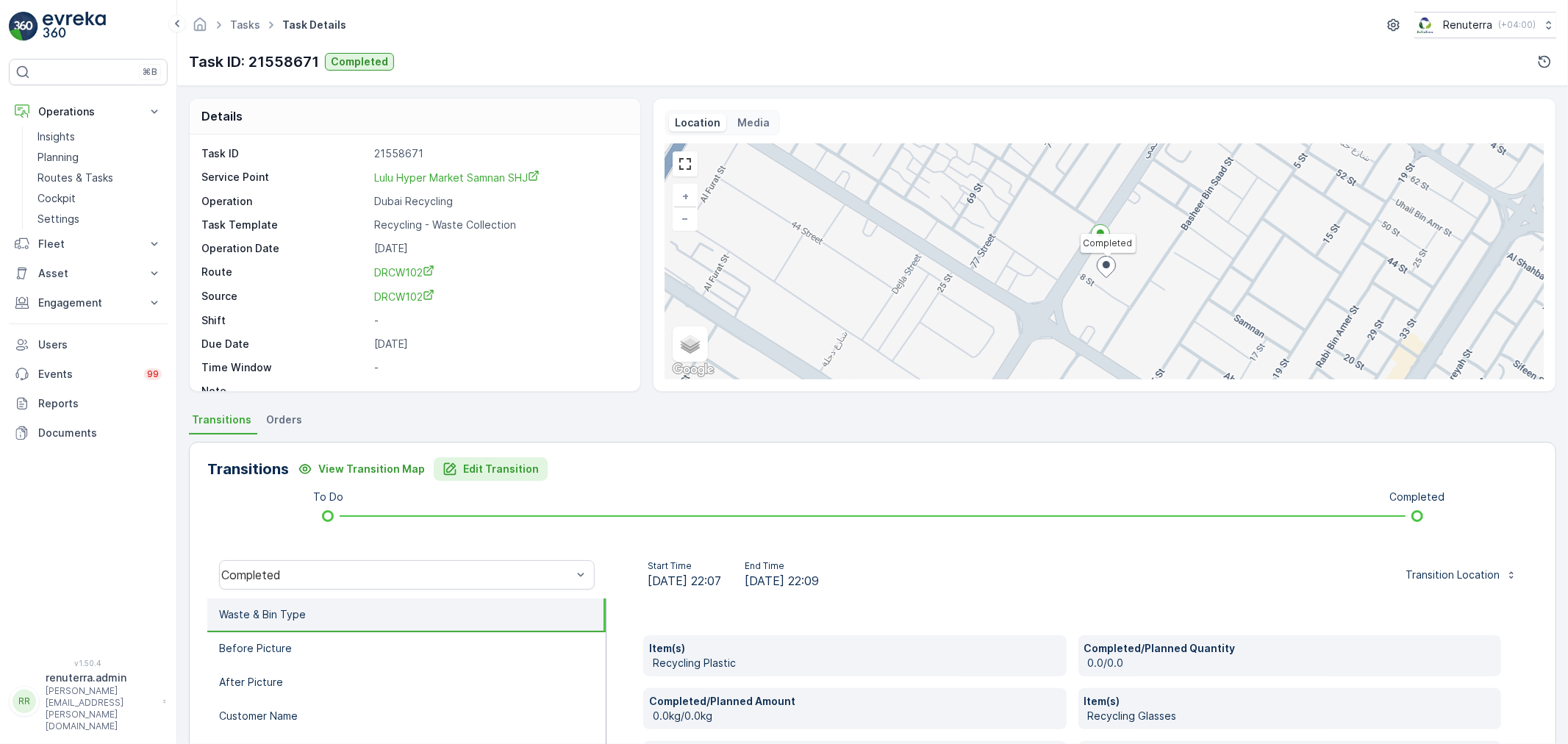
click at [509, 474] on p "Edit Transition" at bounding box center [501, 469] width 76 height 15
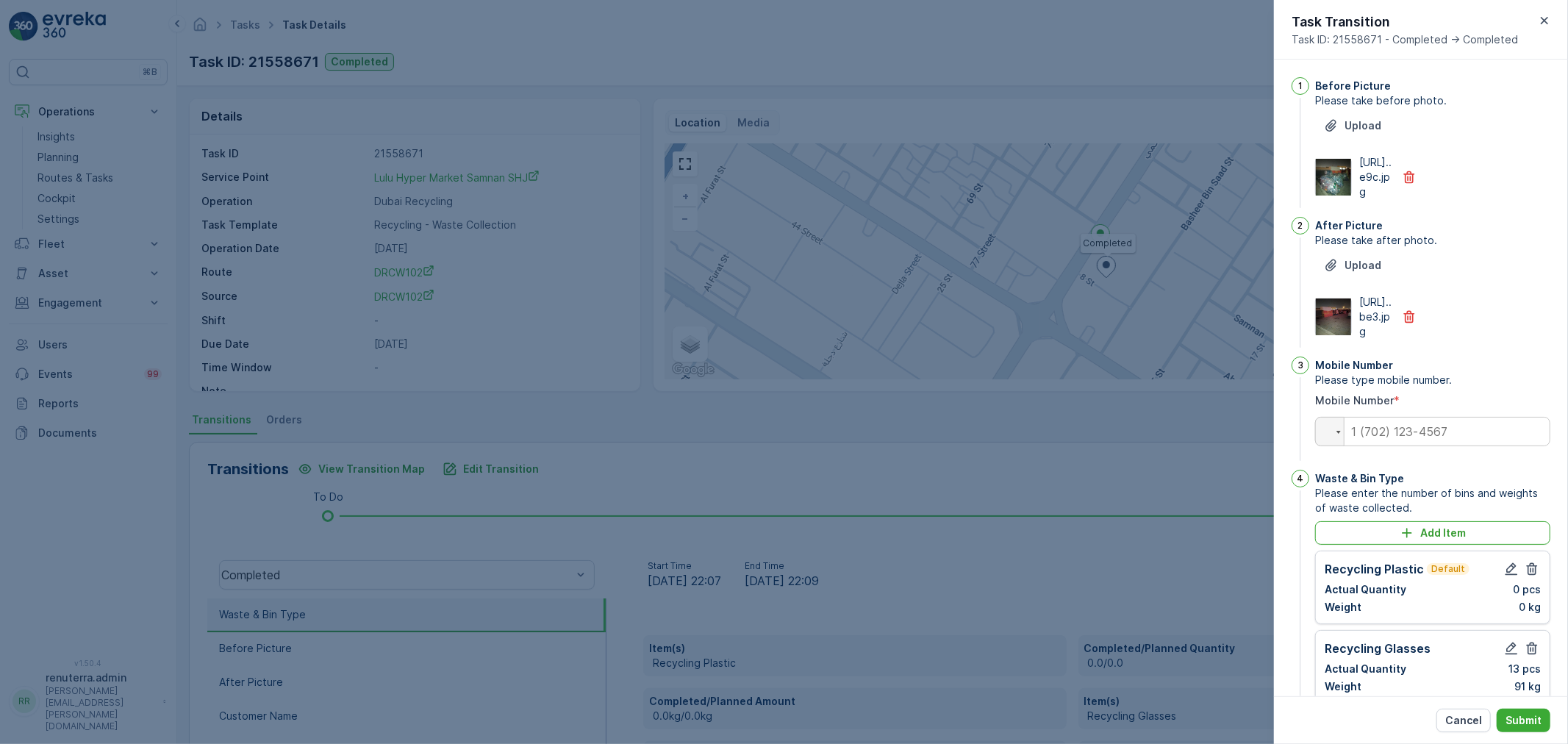
type Name "lulu hypermarket Samnan"
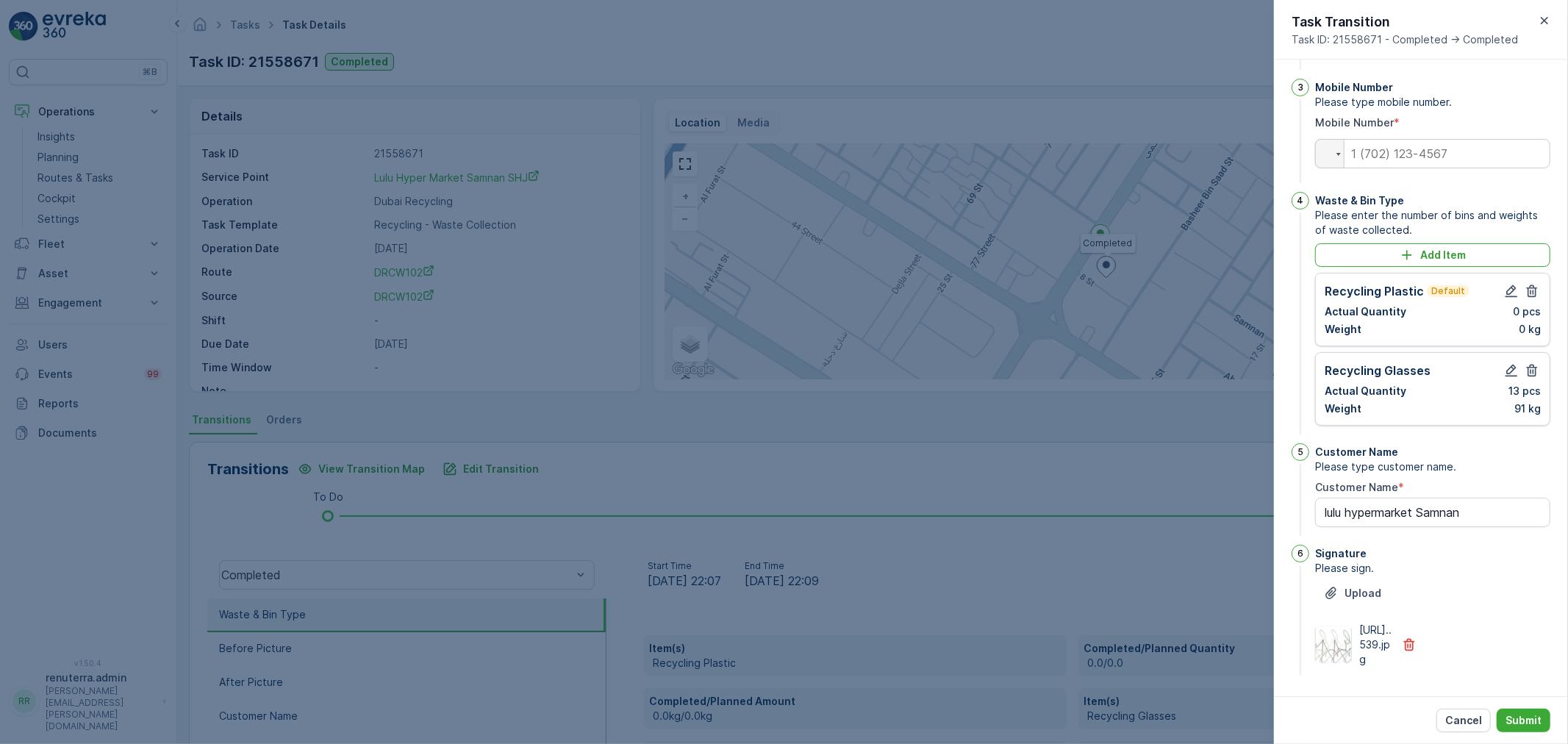
drag, startPoint x: 1539, startPoint y: 23, endPoint x: 1530, endPoint y: 39, distance: 18.4
click at [1540, 22] on icon "button" at bounding box center [1544, 20] width 15 height 15
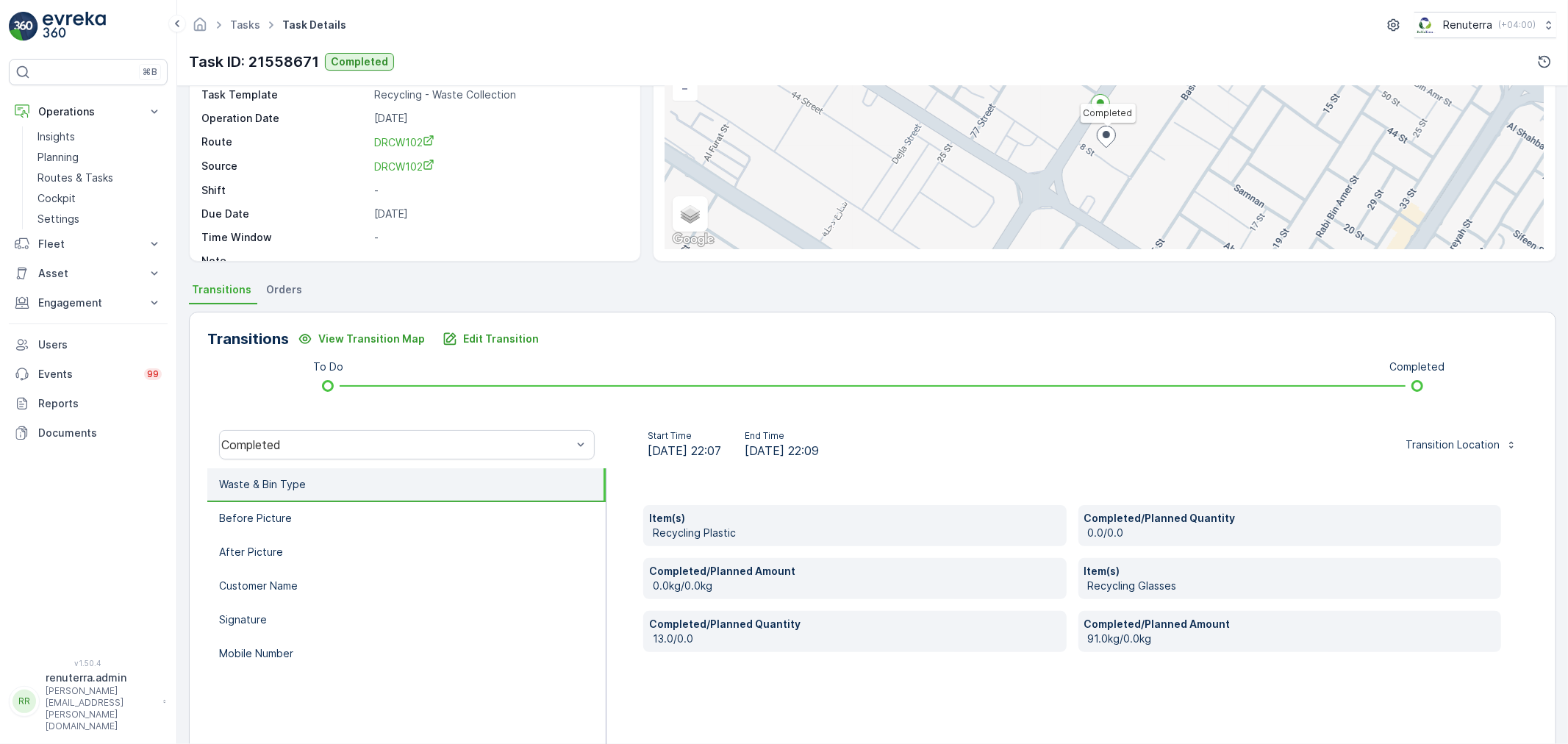
scroll to position [163, 0]
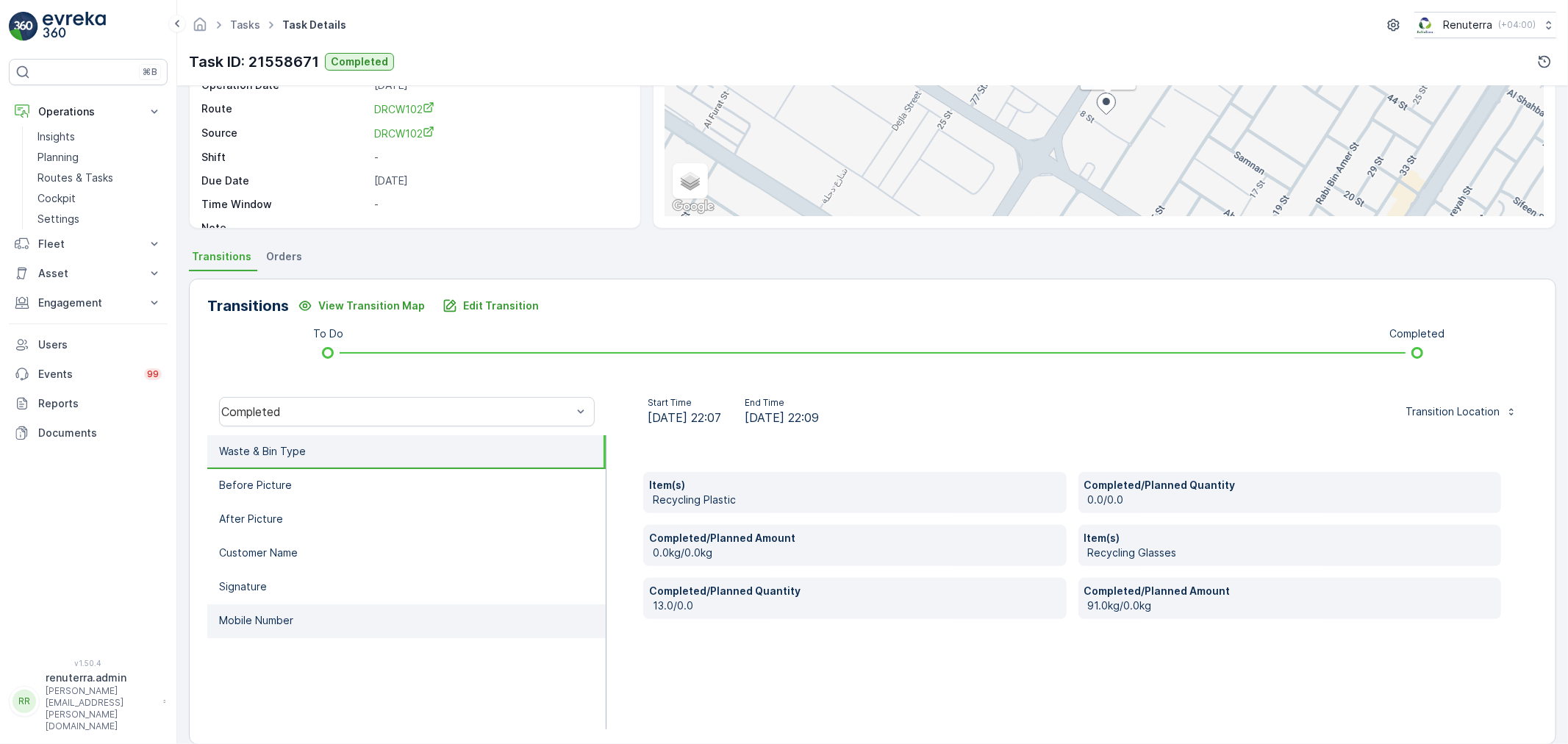
click at [332, 619] on li "Mobile Number" at bounding box center [406, 621] width 399 height 34
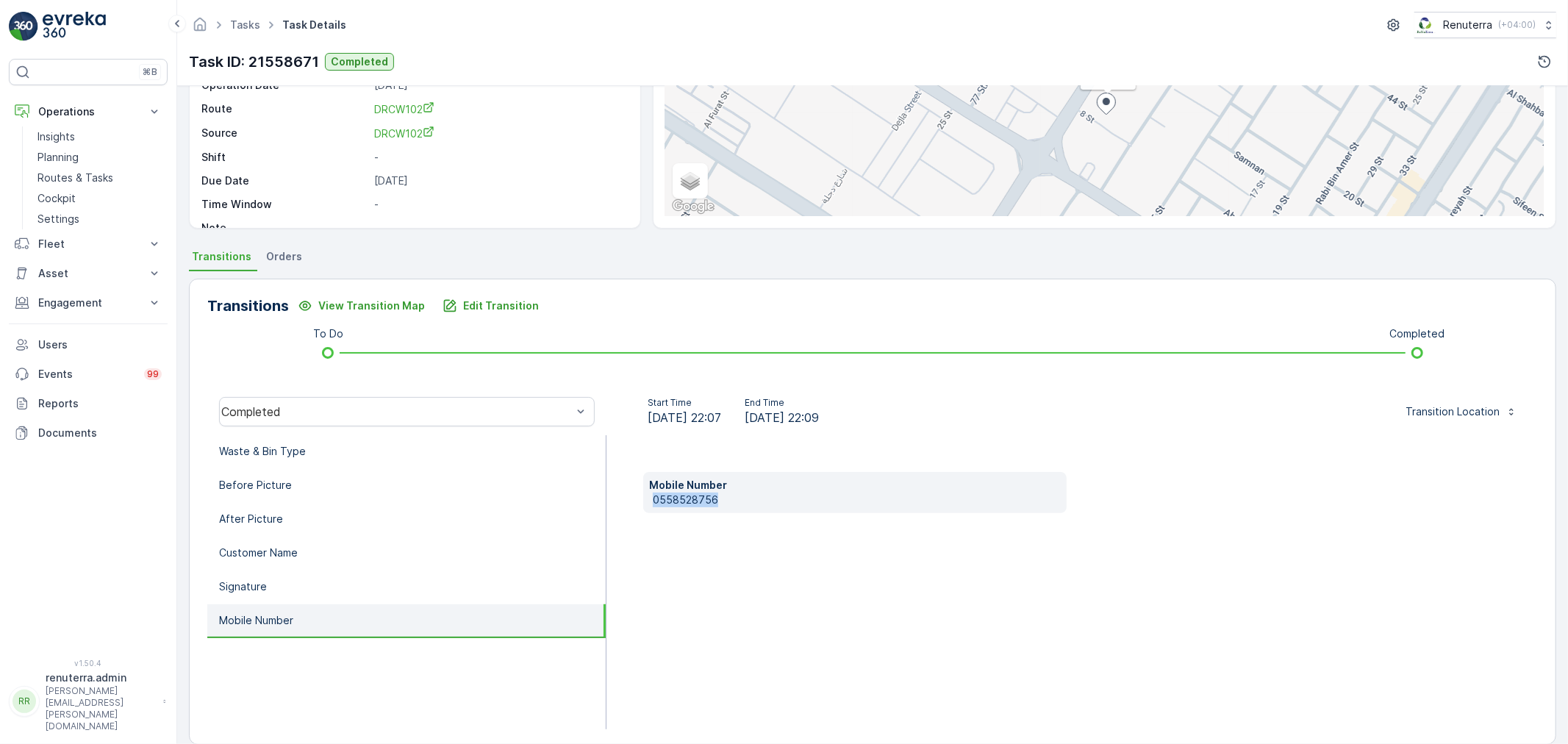
drag, startPoint x: 658, startPoint y: 496, endPoint x: 703, endPoint y: 503, distance: 45.5
click at [736, 499] on div "Mobile Number 0558528756" at bounding box center [855, 492] width 424 height 41
copy p "0558528756"
click at [511, 312] on p "Edit Transition" at bounding box center [501, 306] width 76 height 15
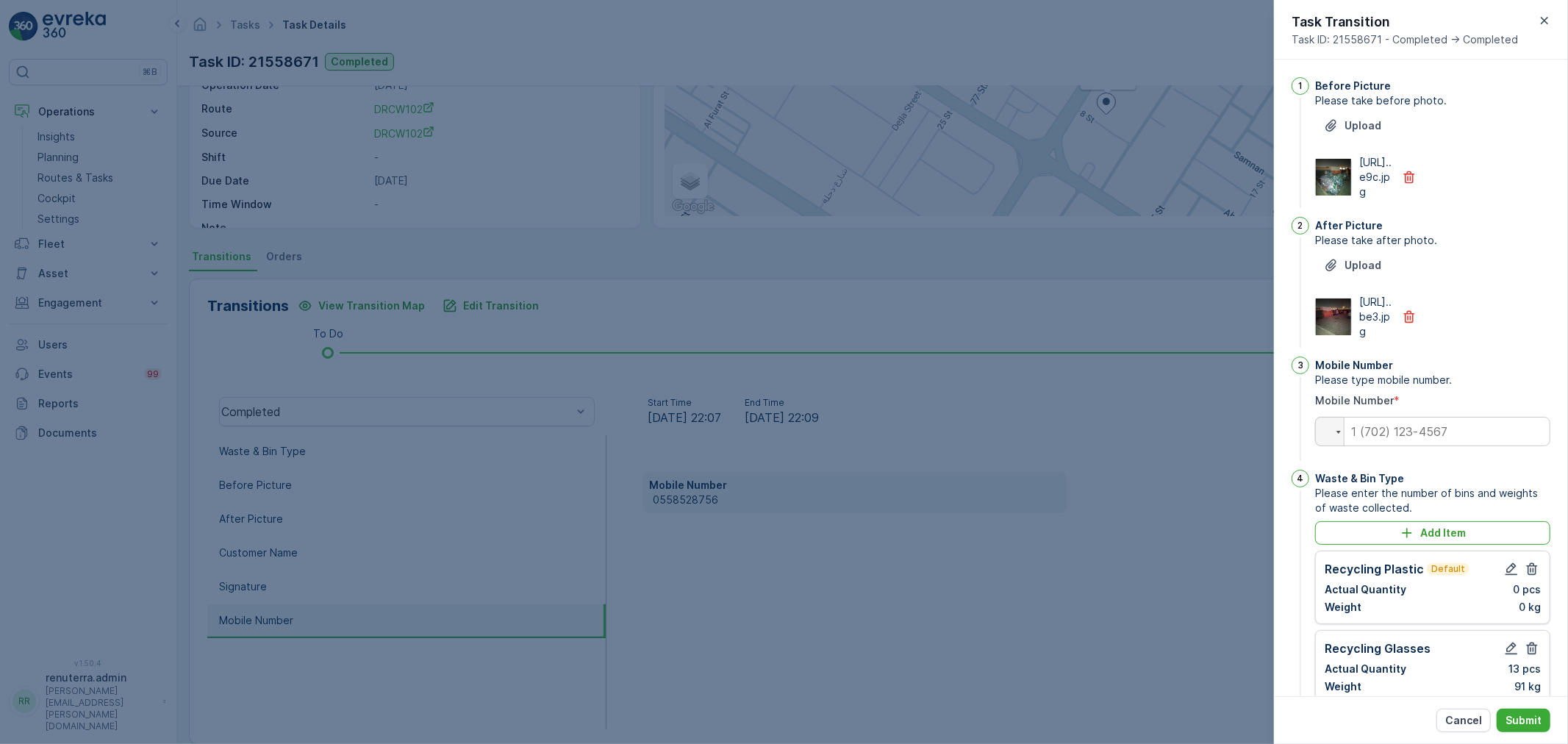
scroll to position [366, 0]
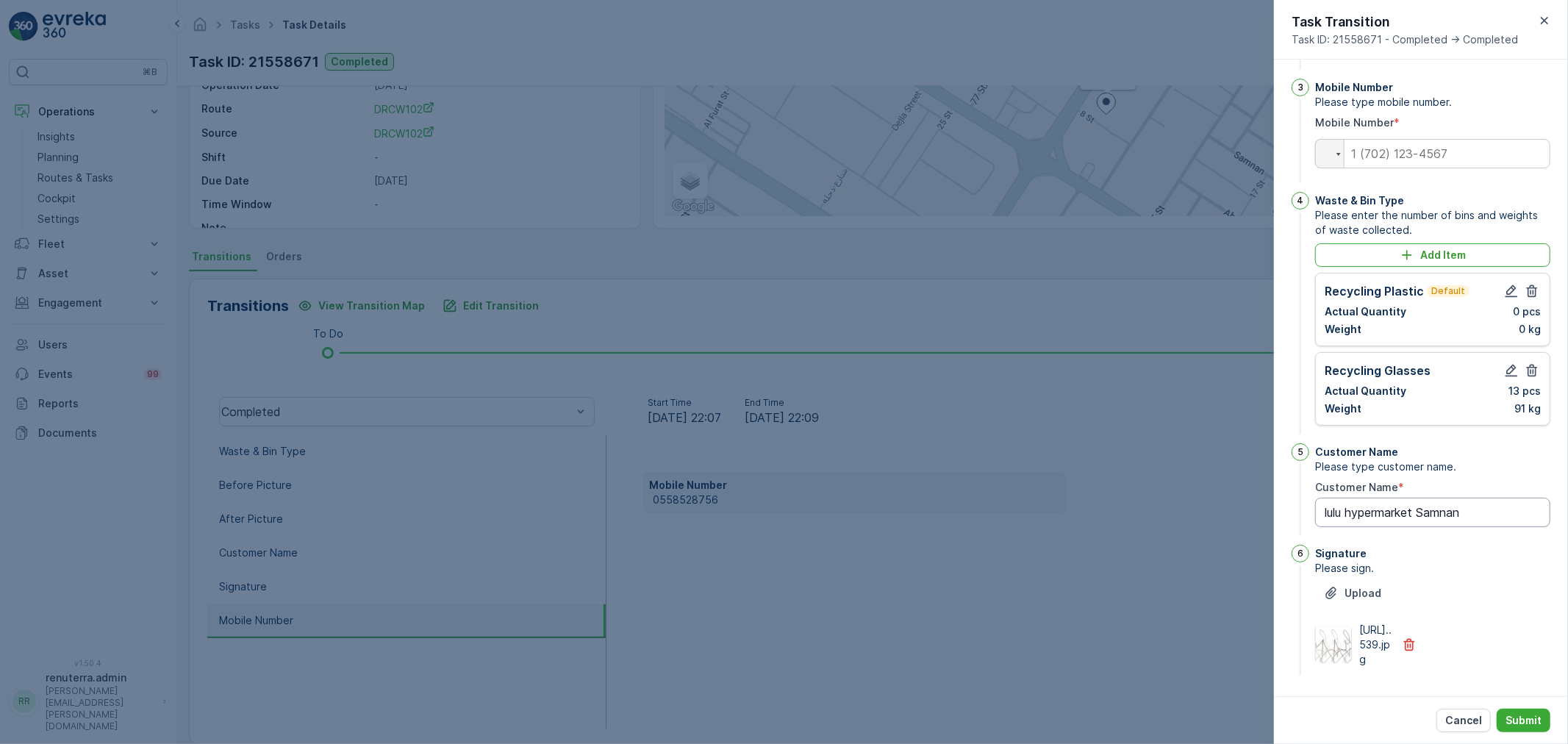
type Name "lulu hypermarket Samnan"
click at [1502, 282] on div at bounding box center [1521, 291] width 38 height 18
click at [1451, 139] on input "tel" at bounding box center [1433, 154] width 235 height 30
paste input "0558528756"
type input "0558528756"
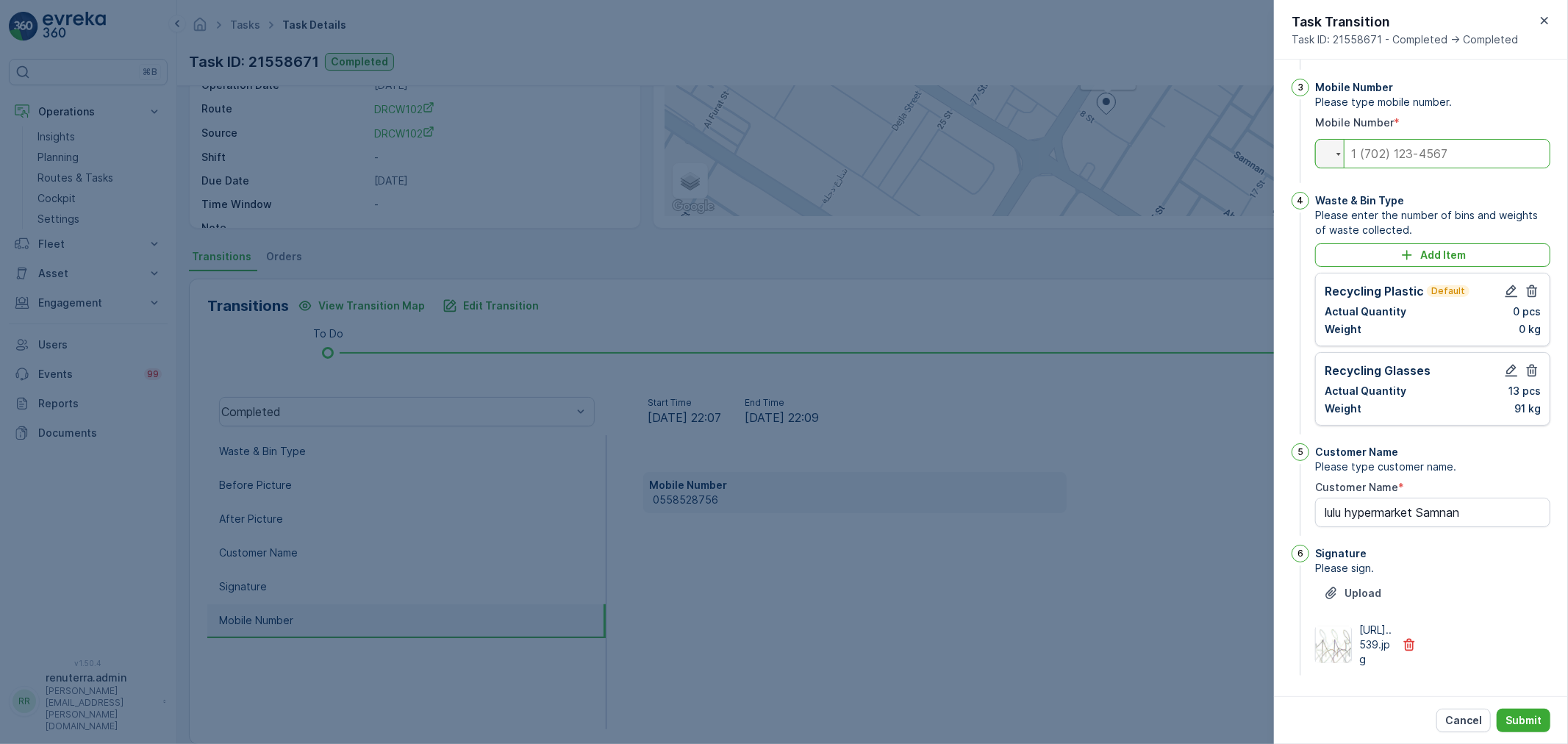
type Name "lulu hypermarket Samnan"
type input "0558528756"
click at [1512, 284] on icon "button" at bounding box center [1512, 291] width 15 height 15
type Name "lulu hypermarket Samnan"
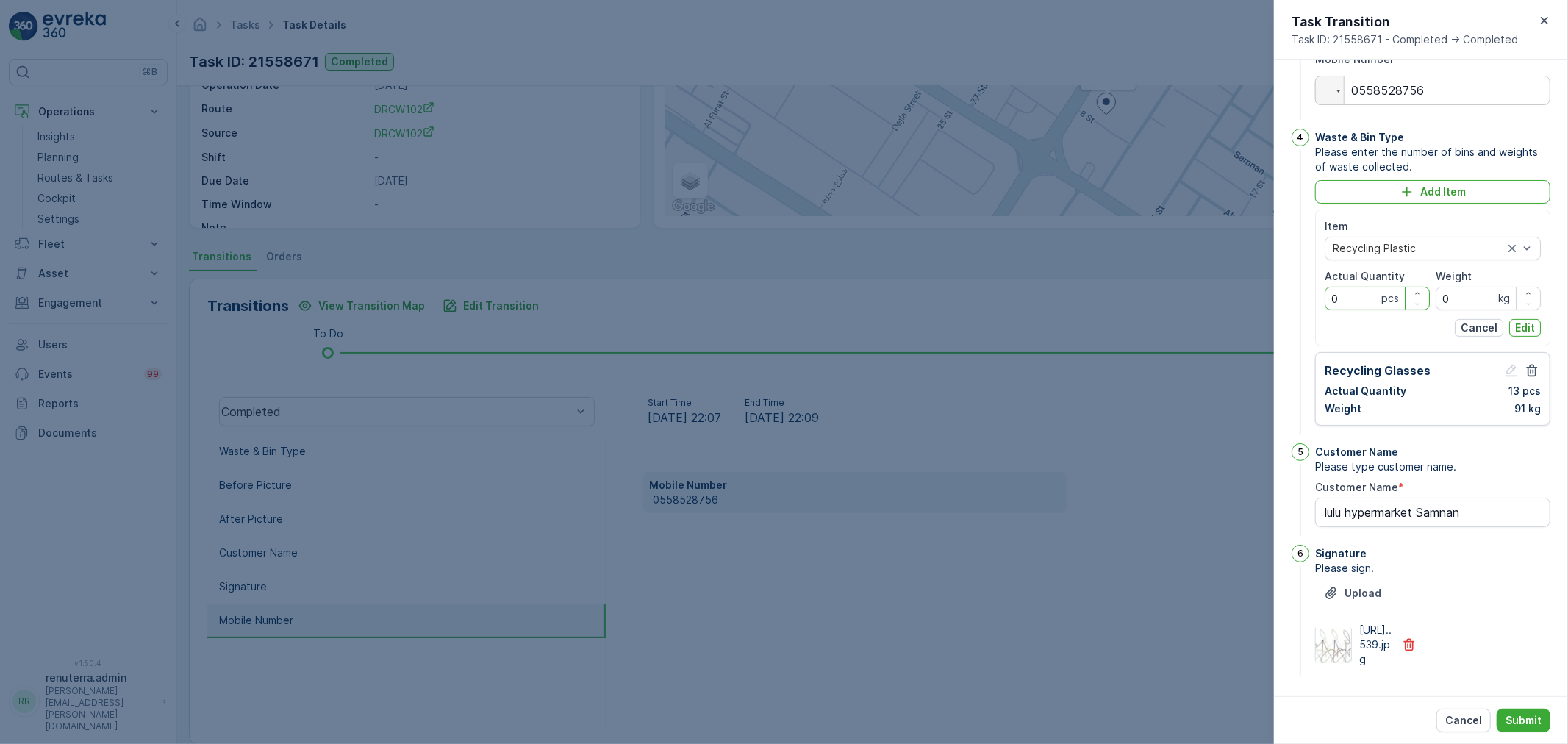
click at [1373, 310] on Quantity "0" at bounding box center [1377, 298] width 105 height 23
type Quantity "13"
click at [1498, 306] on p "kg" at bounding box center [1503, 299] width 12 height 15
click at [1475, 310] on input "0" at bounding box center [1488, 298] width 105 height 23
type input "91"
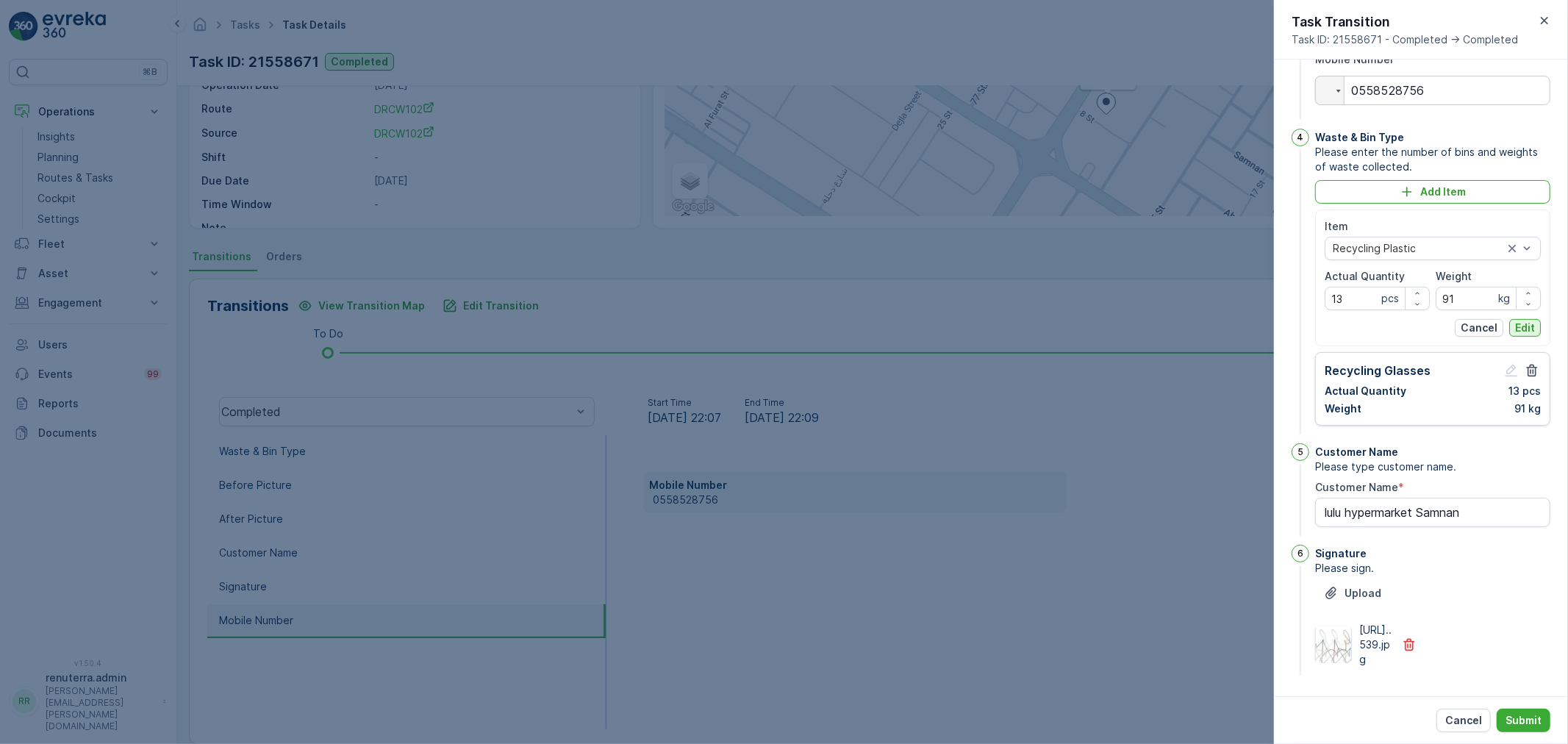
click at [1522, 335] on p "Edit" at bounding box center [1525, 328] width 19 height 15
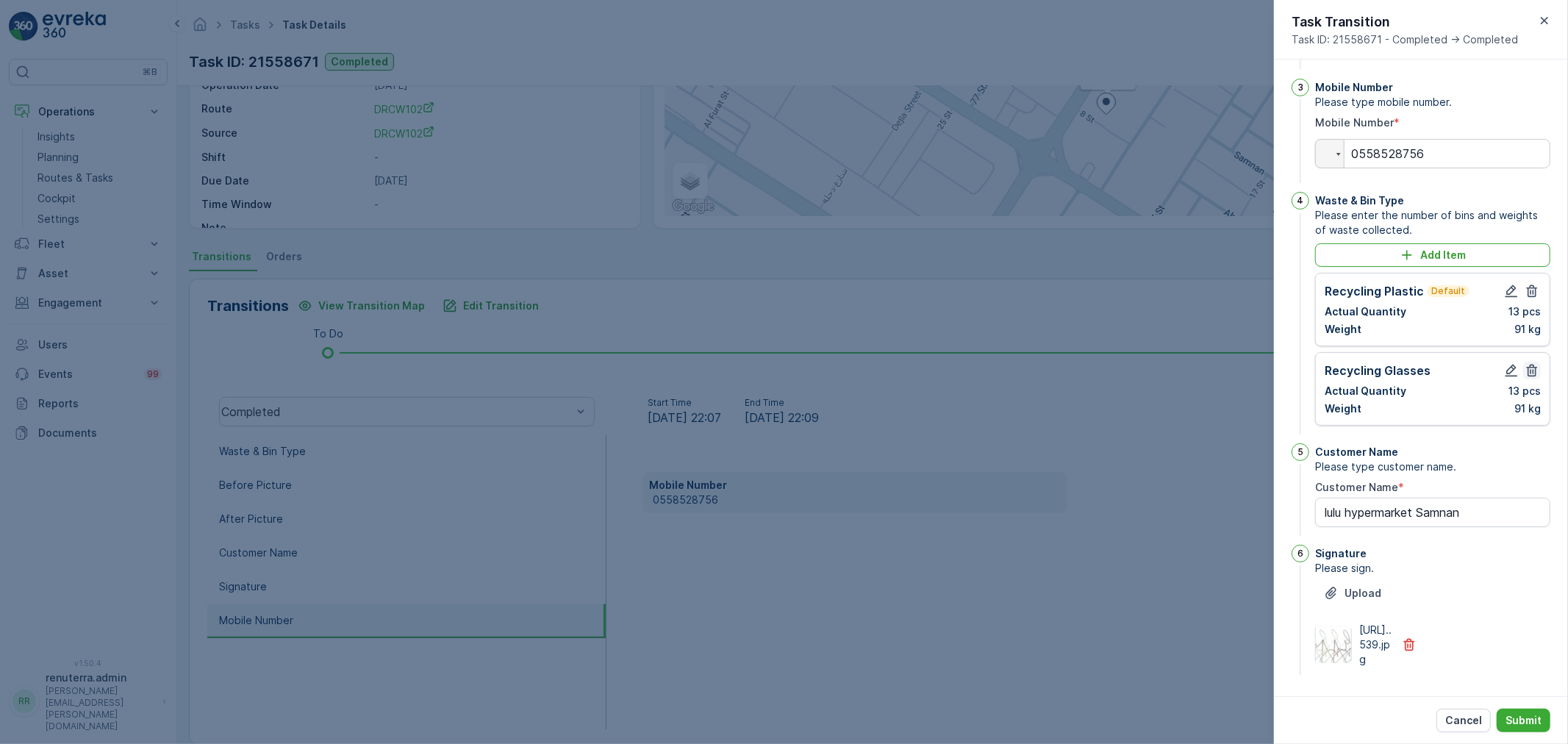
click at [1530, 365] on icon "button" at bounding box center [1532, 371] width 11 height 13
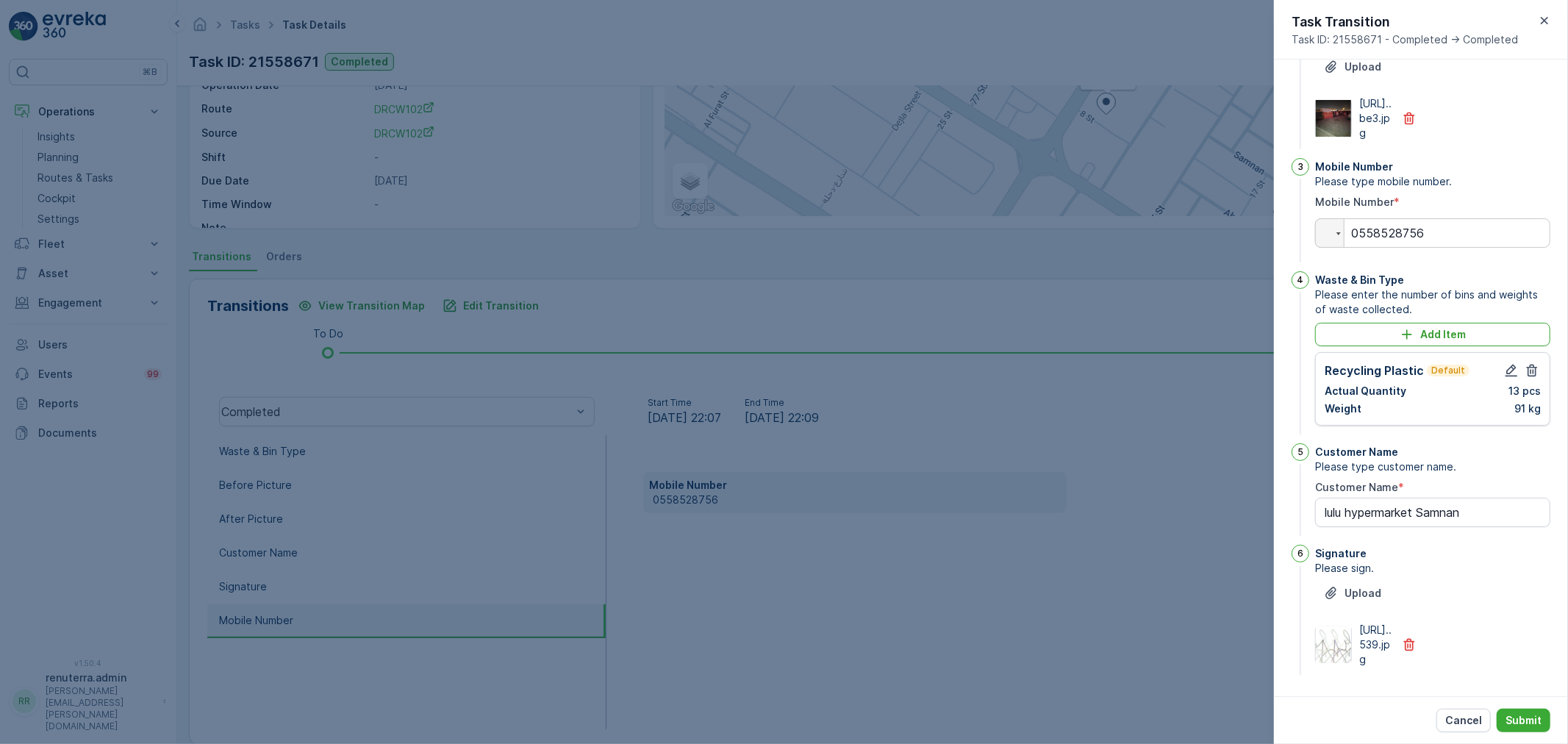
scroll to position [287, 0]
click at [1526, 717] on p "Submit" at bounding box center [1523, 721] width 36 height 15
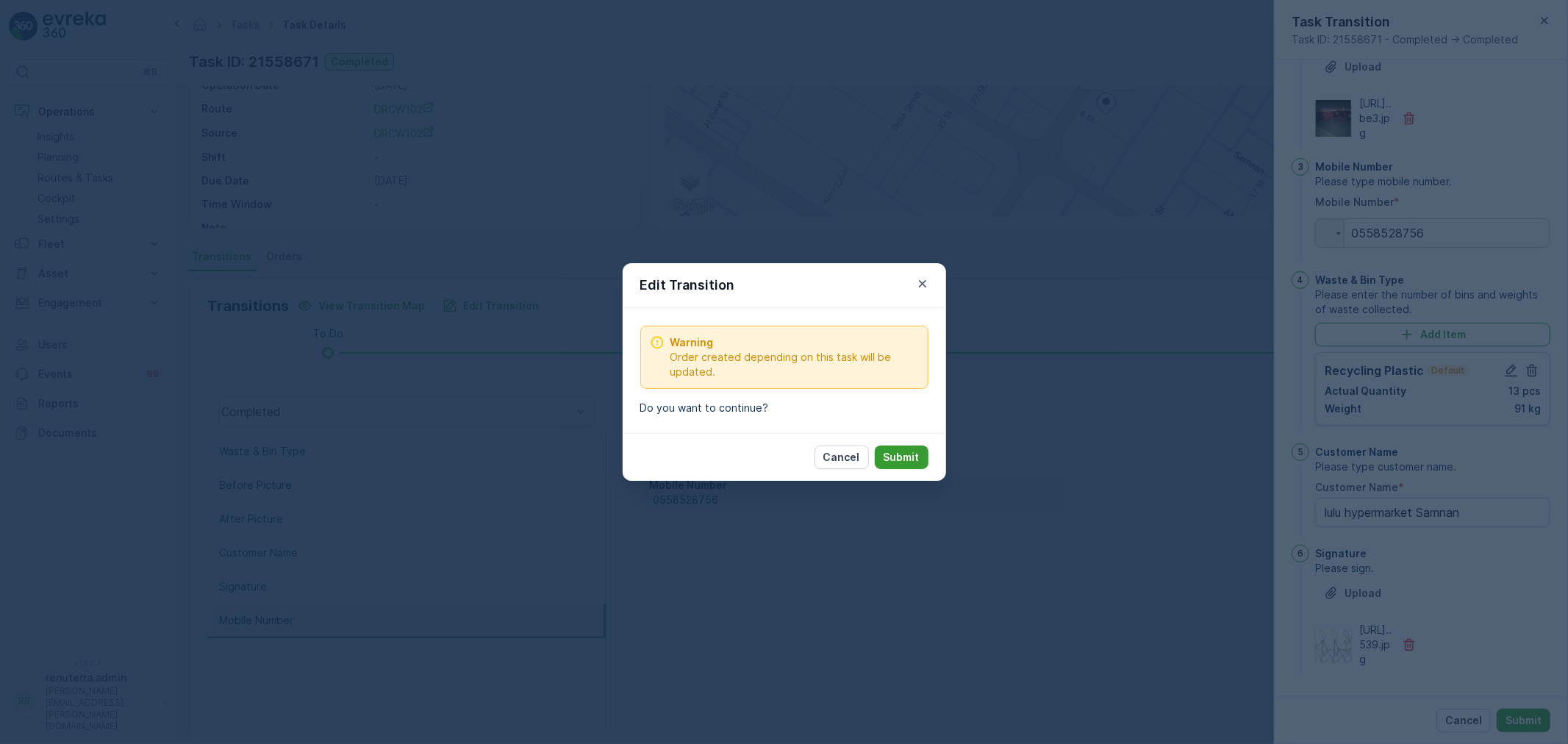
click at [903, 456] on p "Submit" at bounding box center [901, 457] width 36 height 15
type Name "lulu hypermarket Samnan"
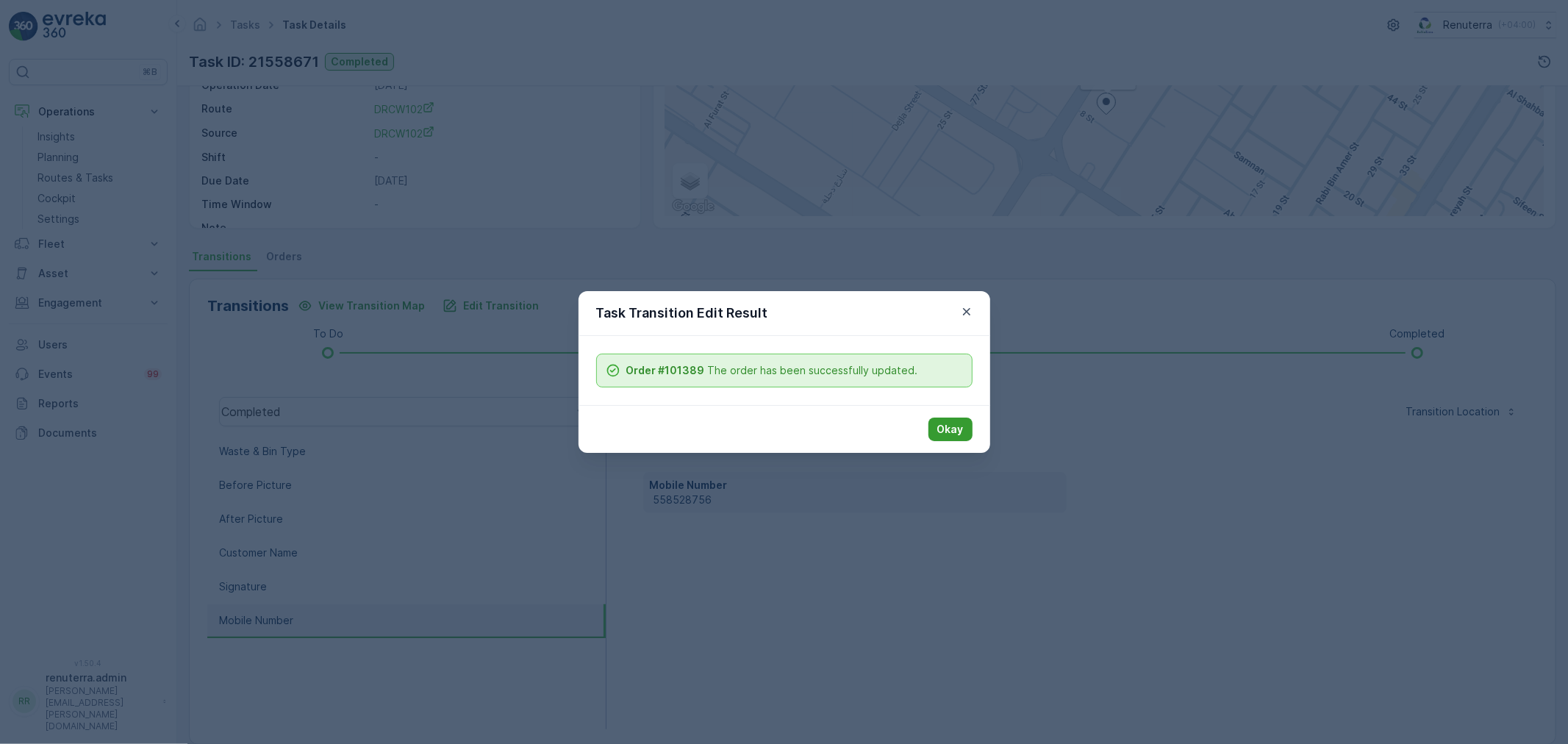
click at [946, 428] on p "Okay" at bounding box center [950, 429] width 27 height 15
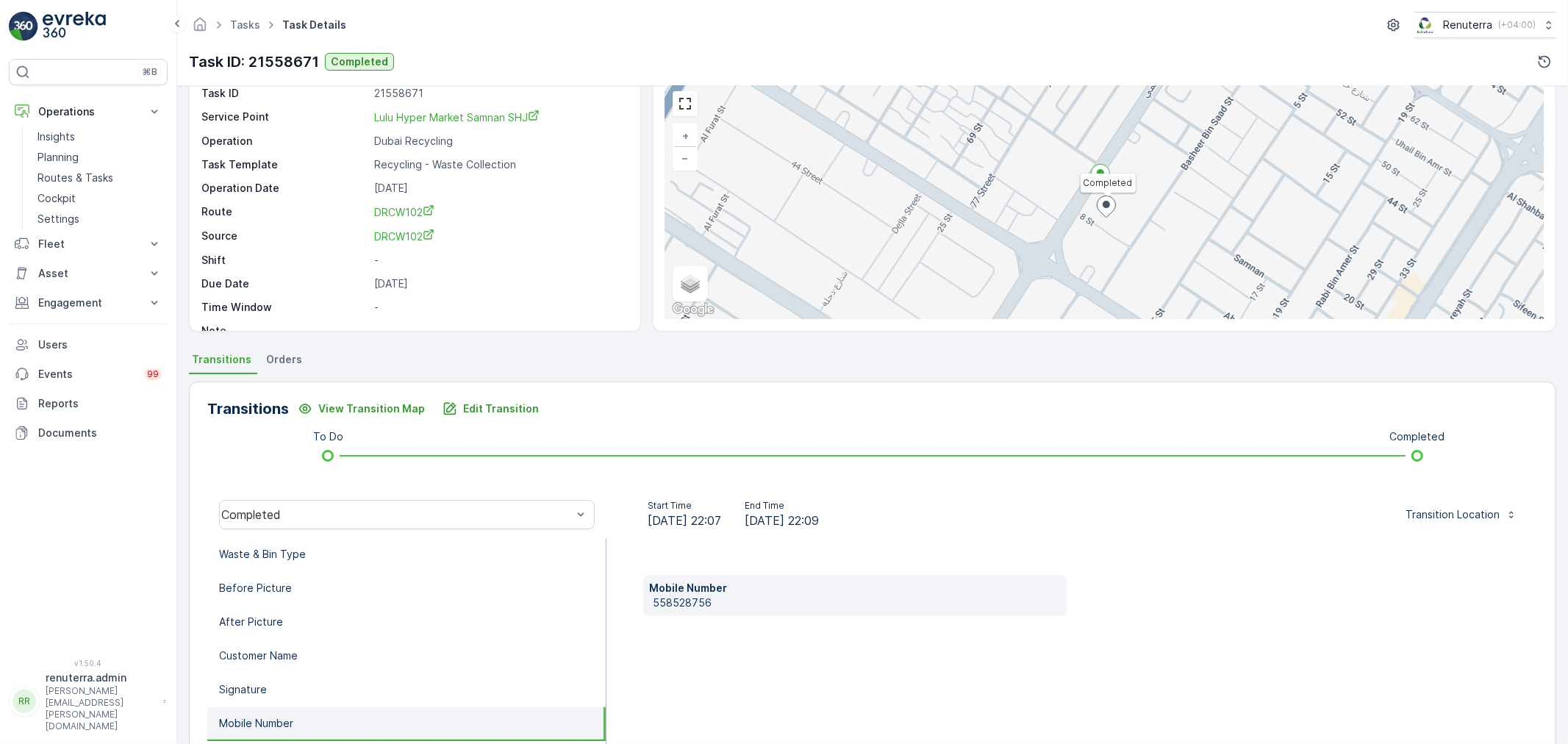
scroll to position [0, 0]
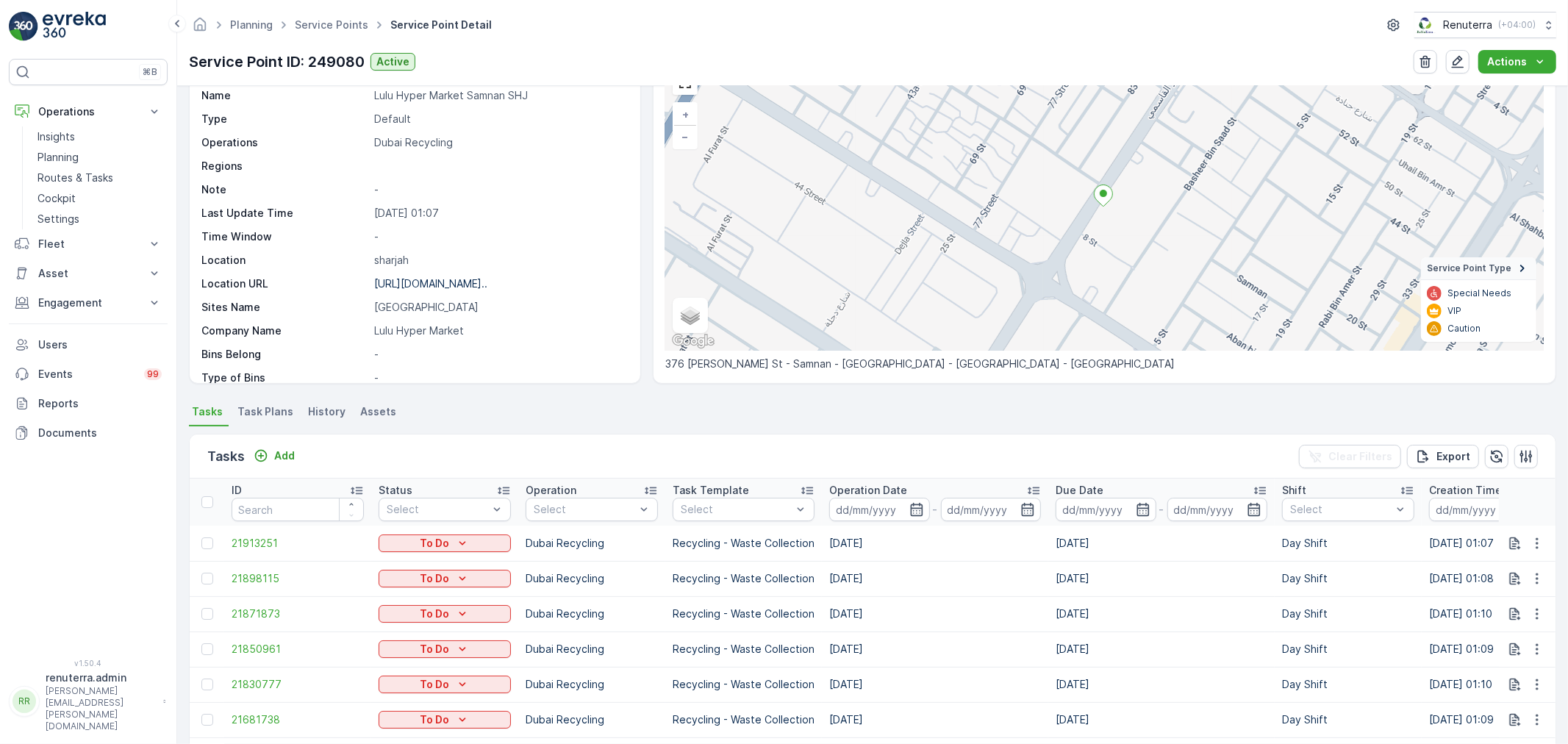
scroll to position [571, 0]
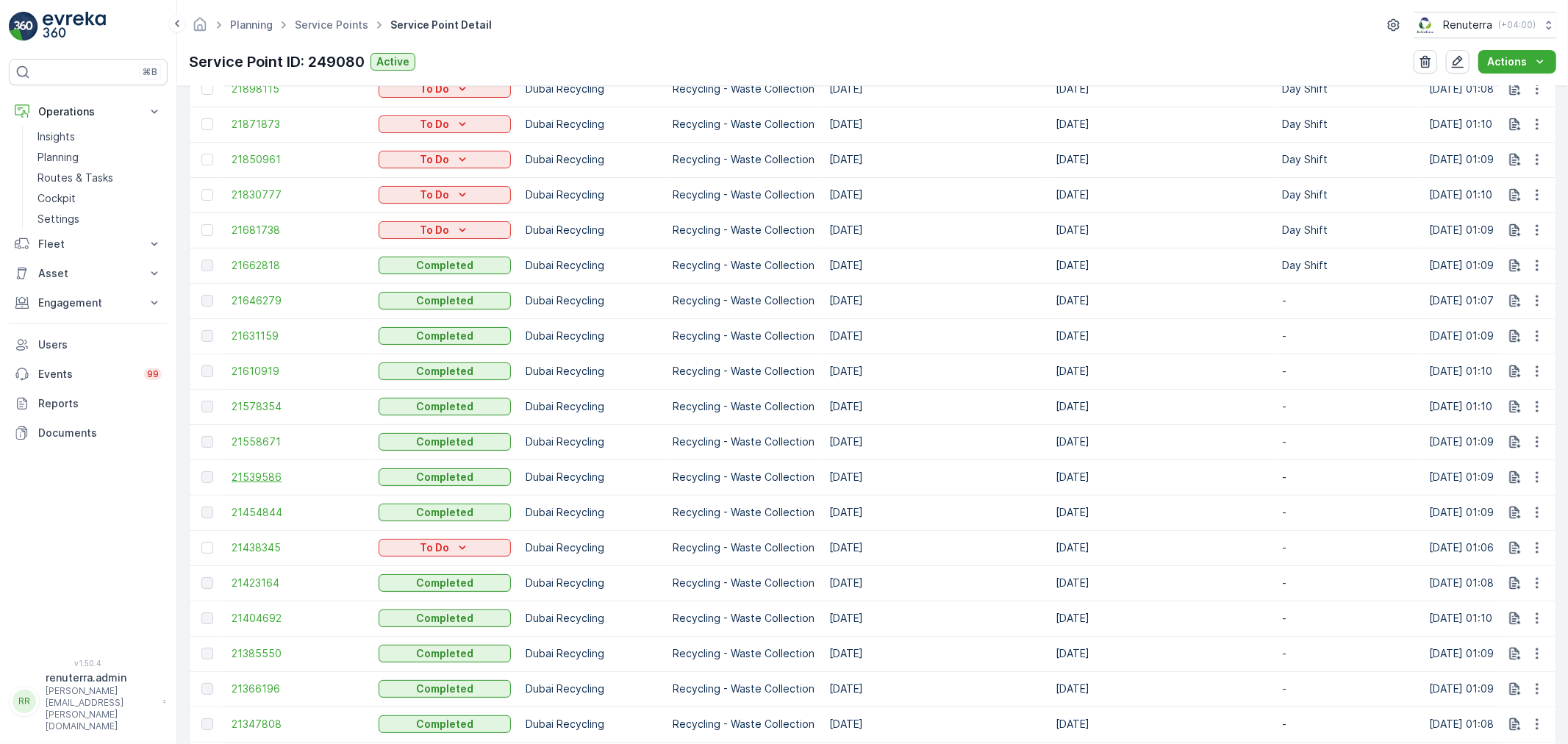
click at [277, 474] on span "21539586" at bounding box center [297, 477] width 132 height 15
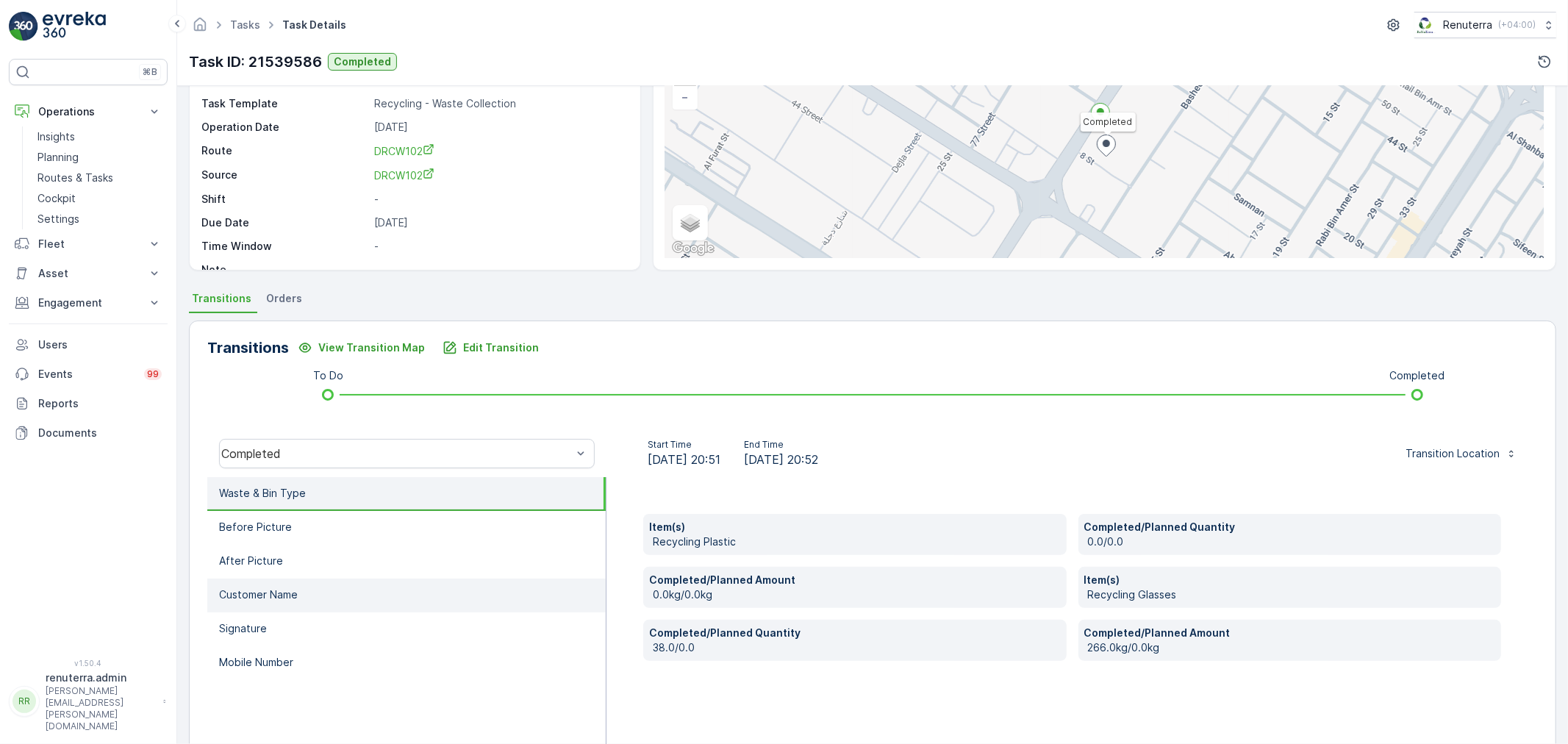
scroll to position [81, 0]
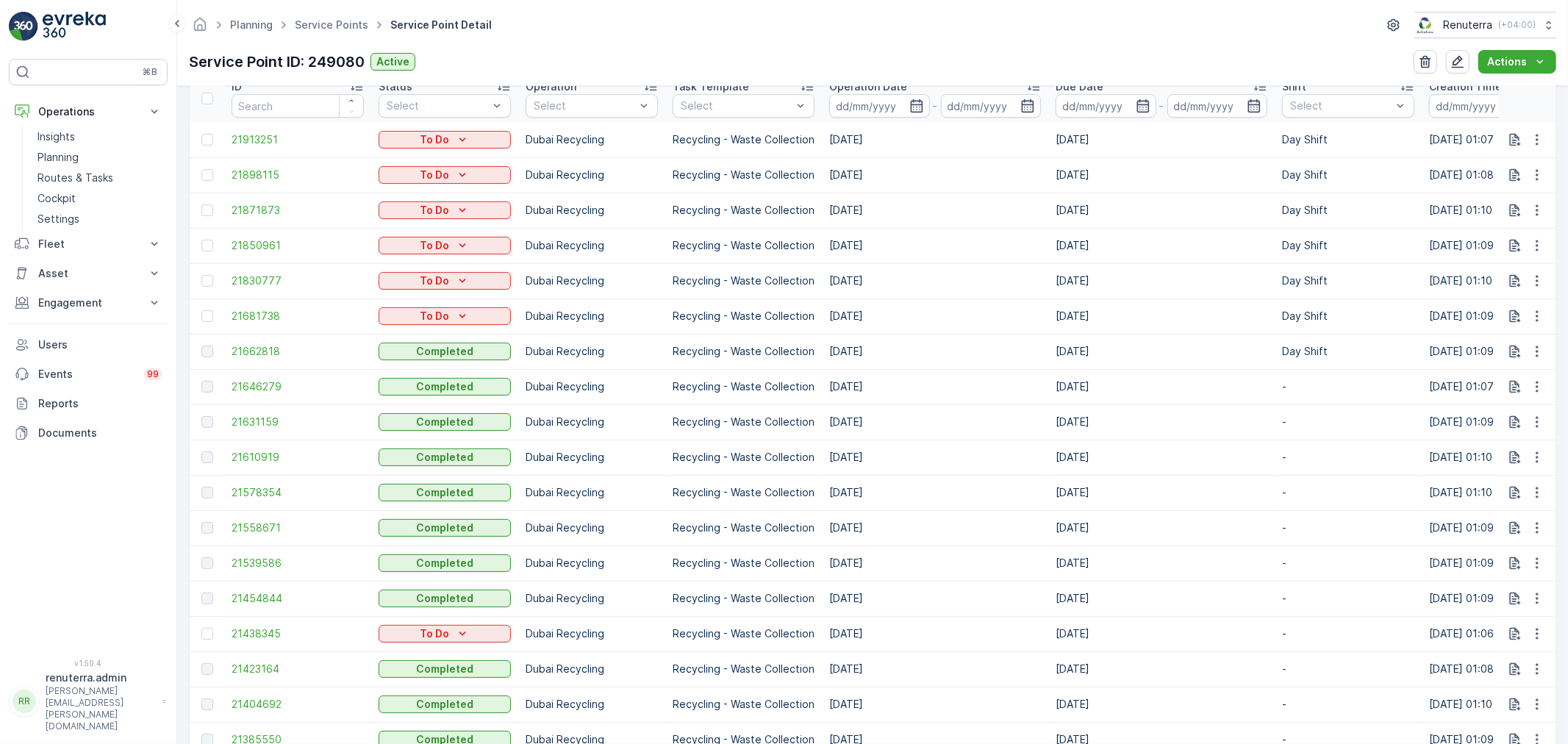
scroll to position [490, 0]
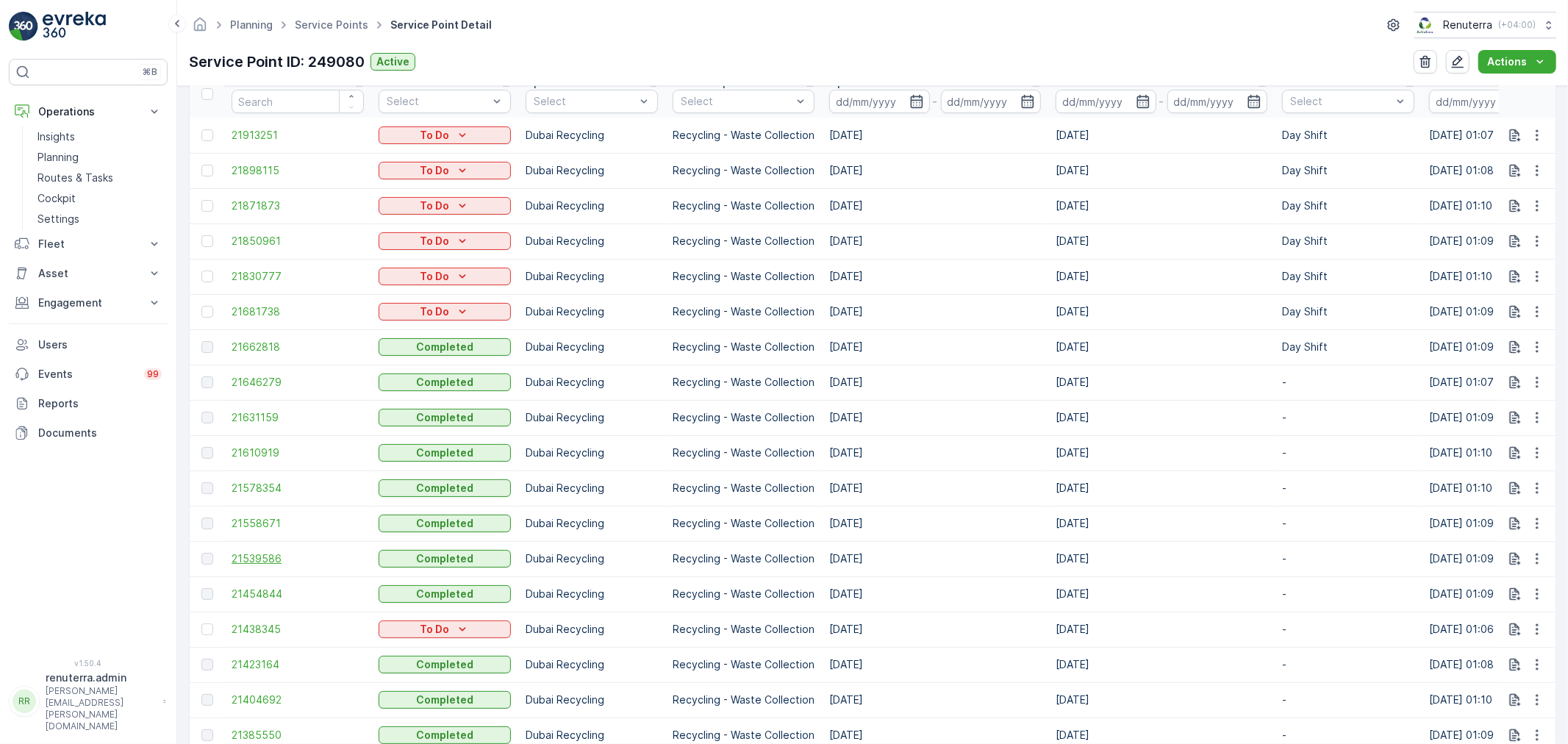
click at [263, 557] on span "21539586" at bounding box center [297, 559] width 132 height 15
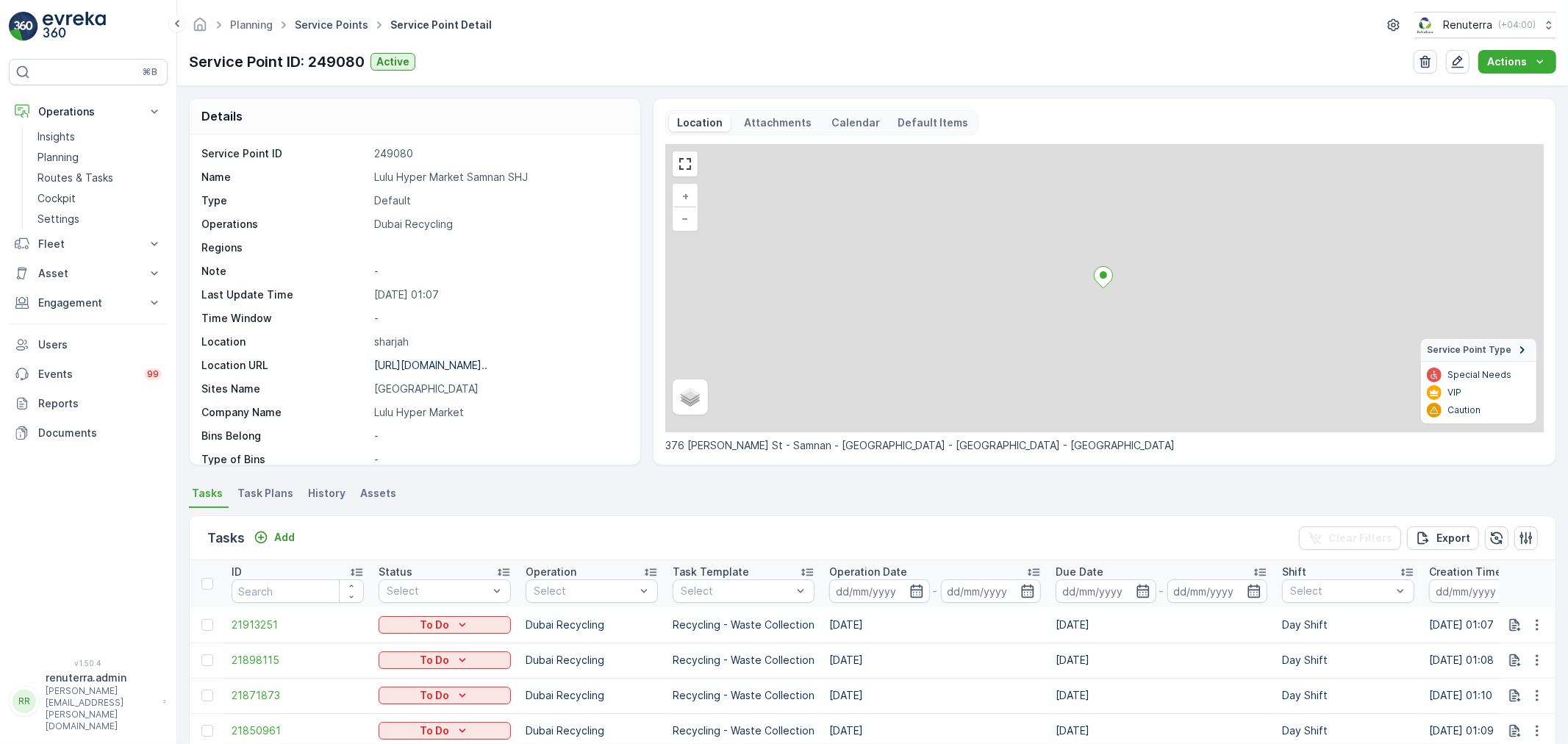
click at [316, 19] on link "Service Points" at bounding box center [331, 25] width 73 height 13
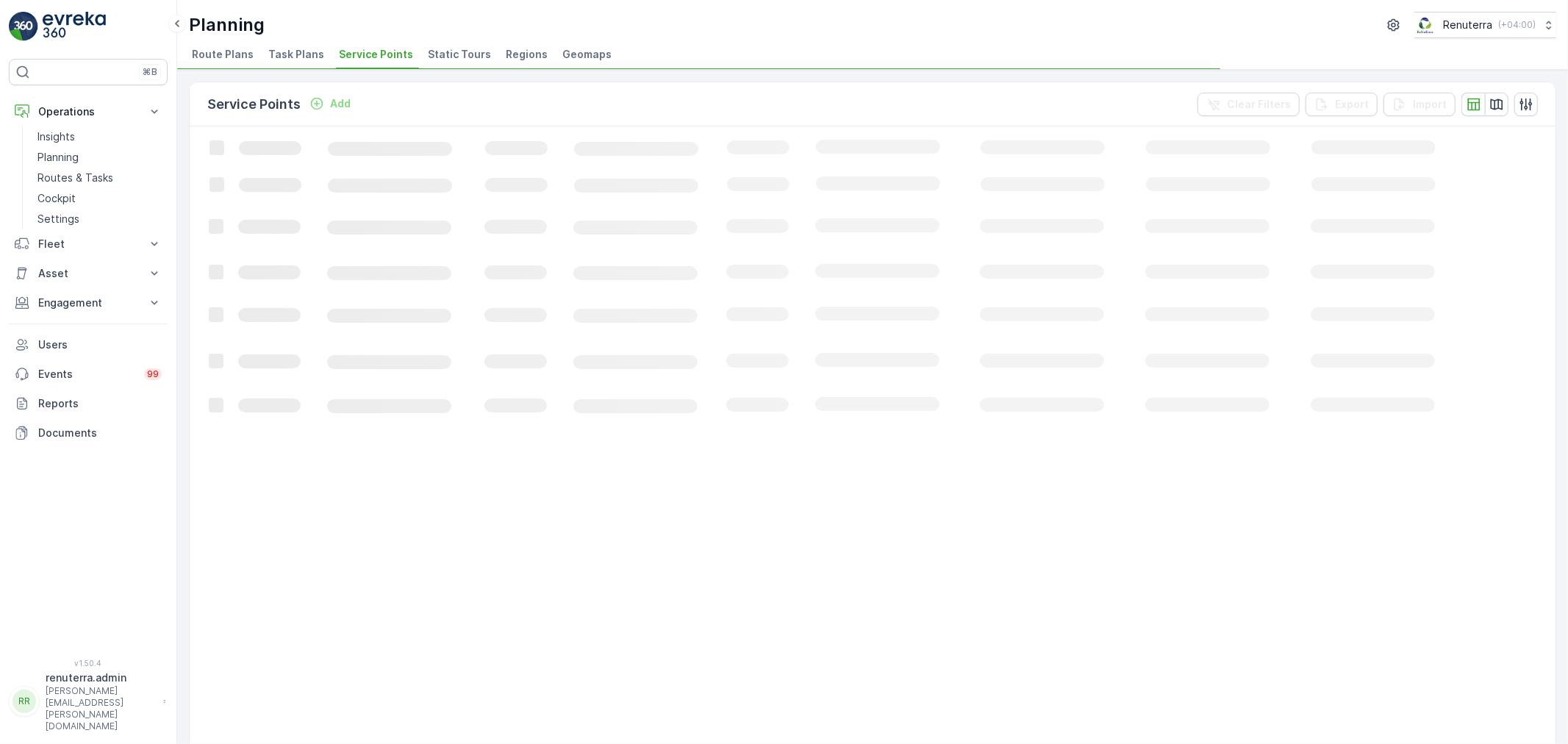
click at [347, 20] on div "Planning Renuterra ( +04:00 )" at bounding box center [872, 25] width 1367 height 27
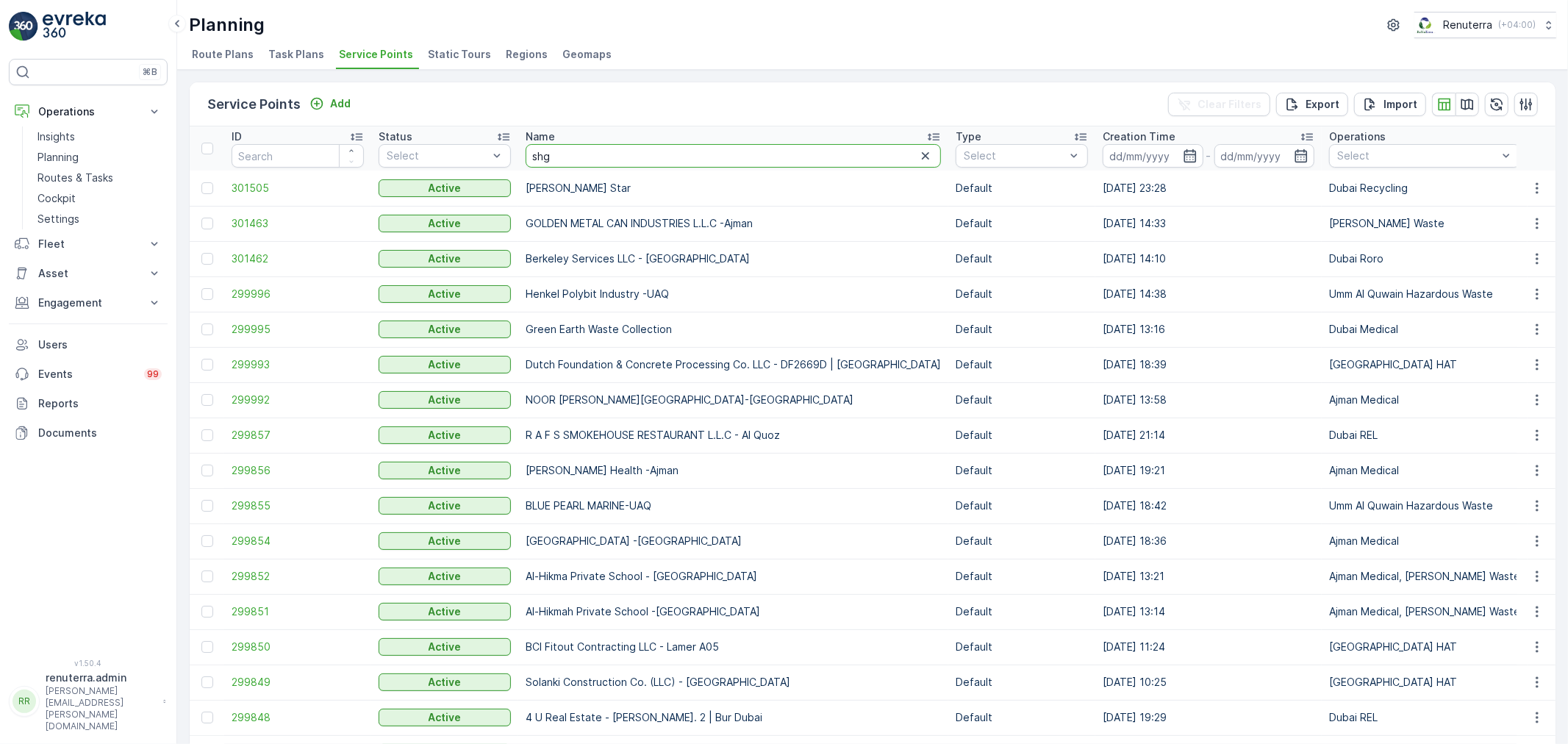
type input "shgj"
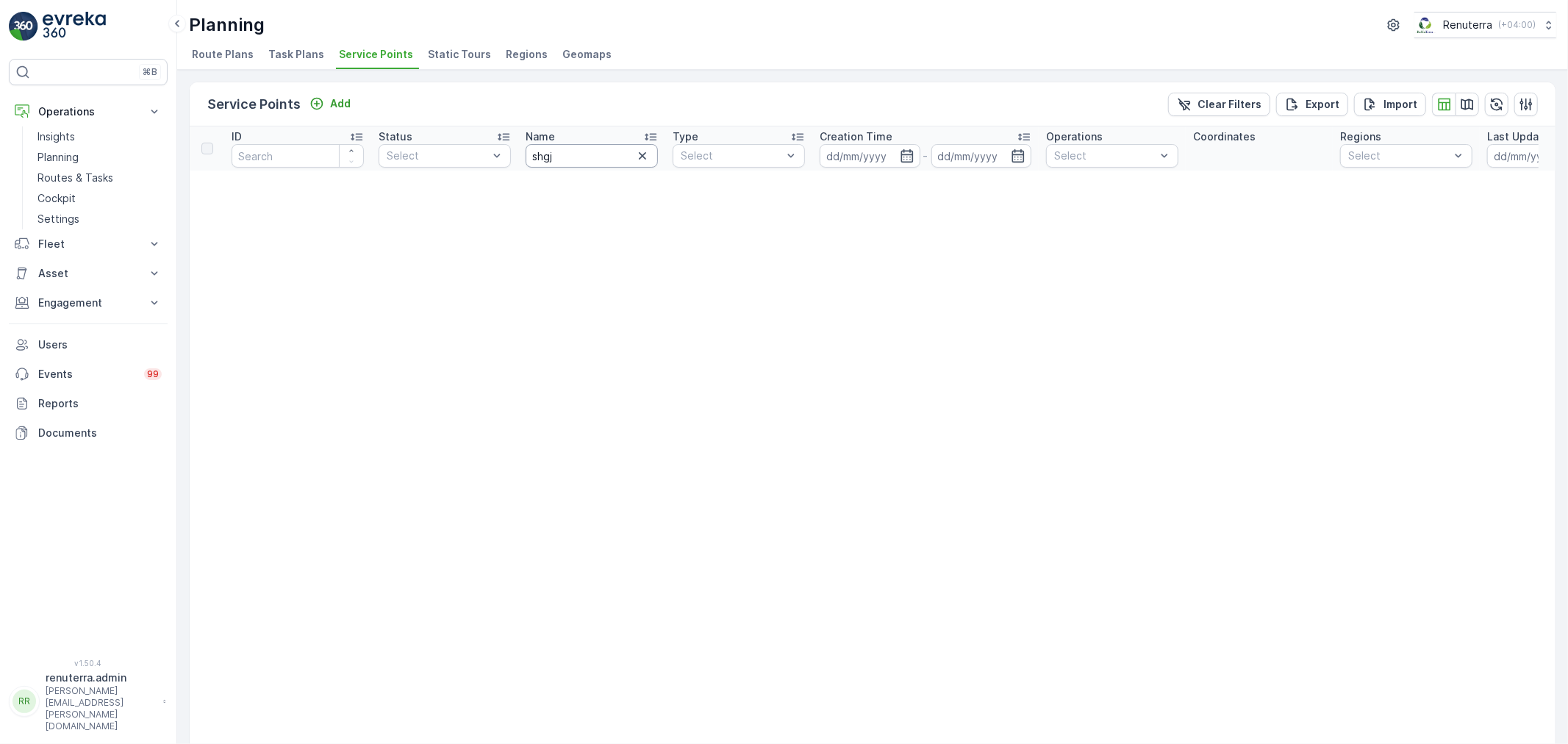
click at [564, 159] on input "shgj" at bounding box center [591, 155] width 132 height 23
type input "sh"
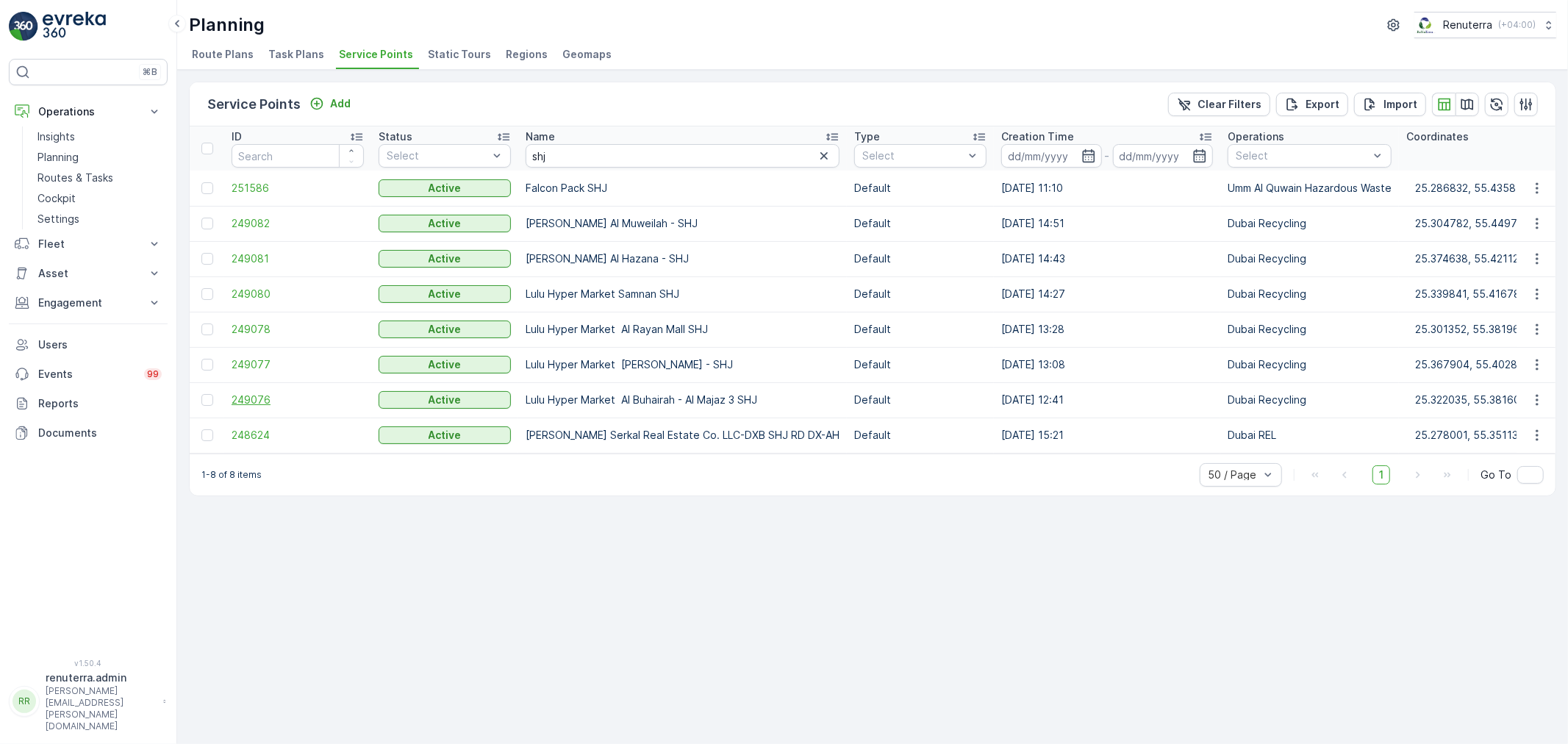
click at [255, 398] on span "249076" at bounding box center [297, 400] width 132 height 15
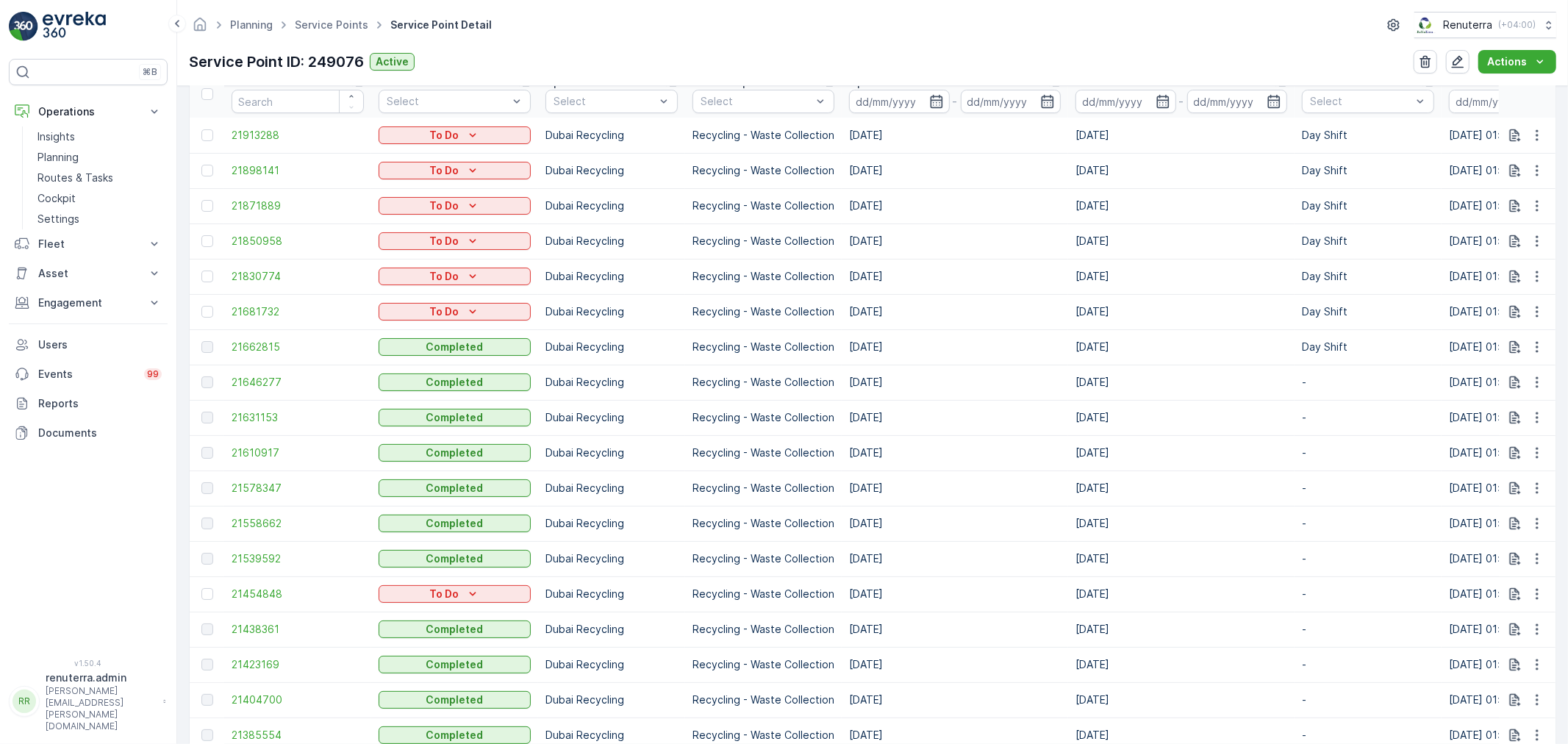
scroll to position [408, 0]
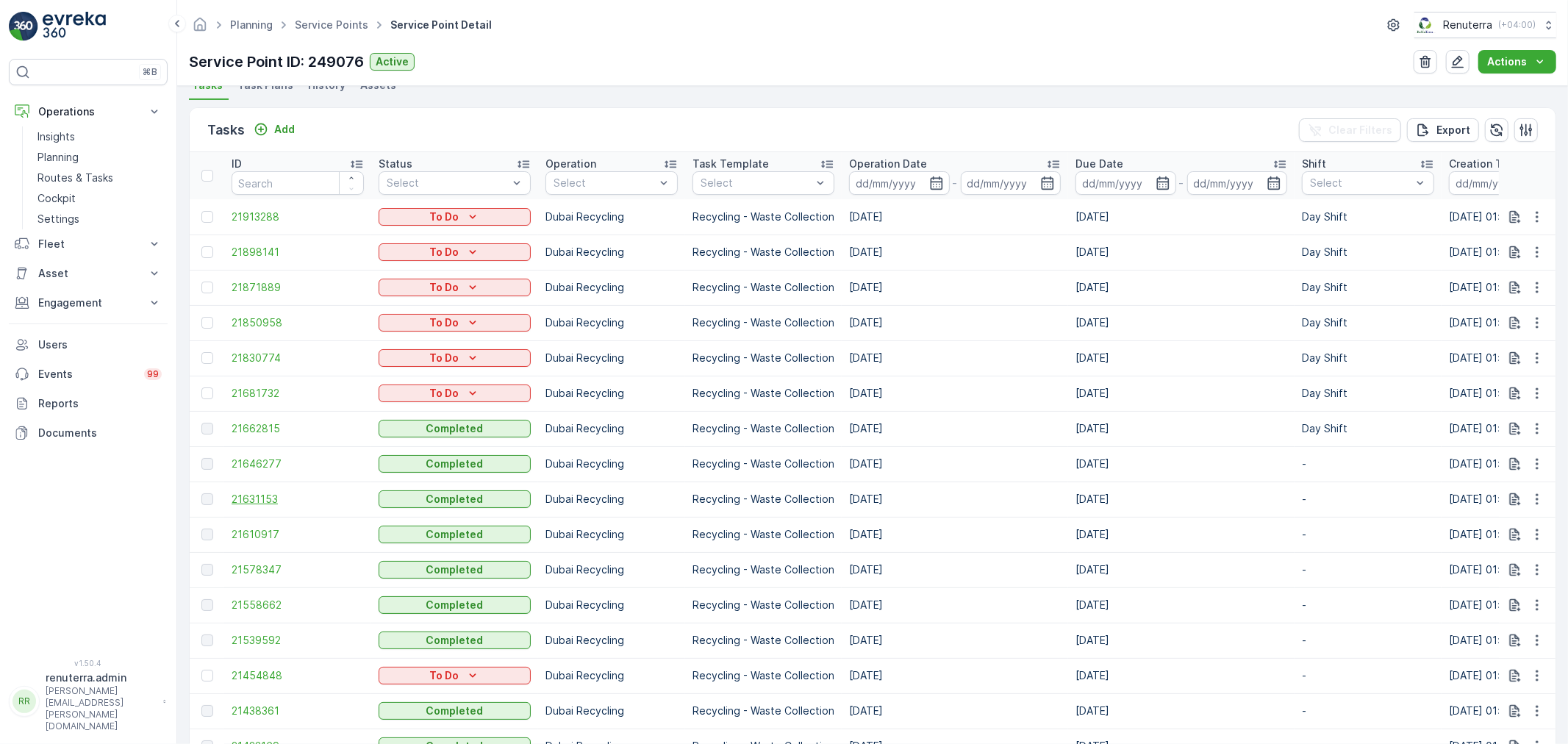
click at [256, 501] on span "21631153" at bounding box center [297, 500] width 132 height 15
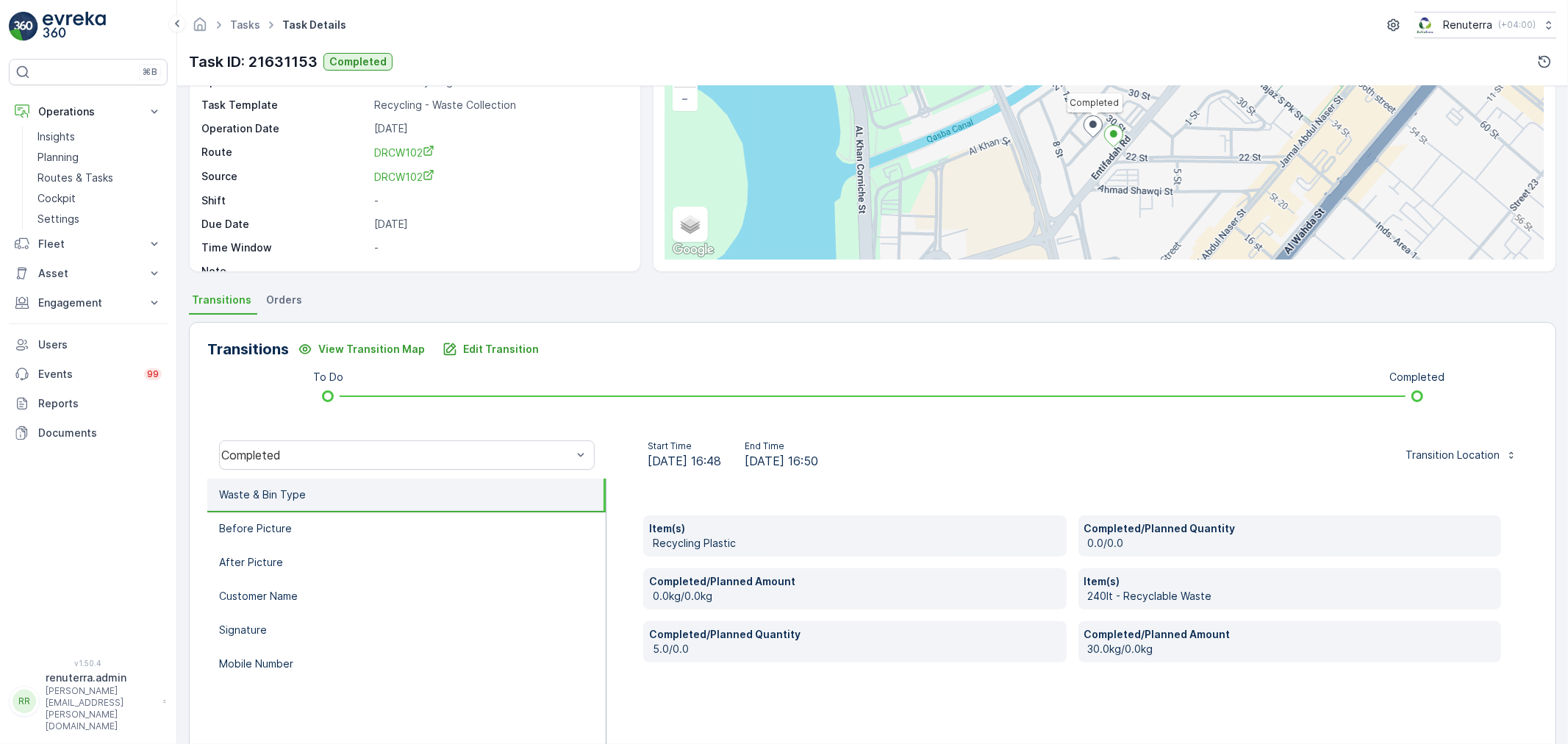
scroll to position [81, 0]
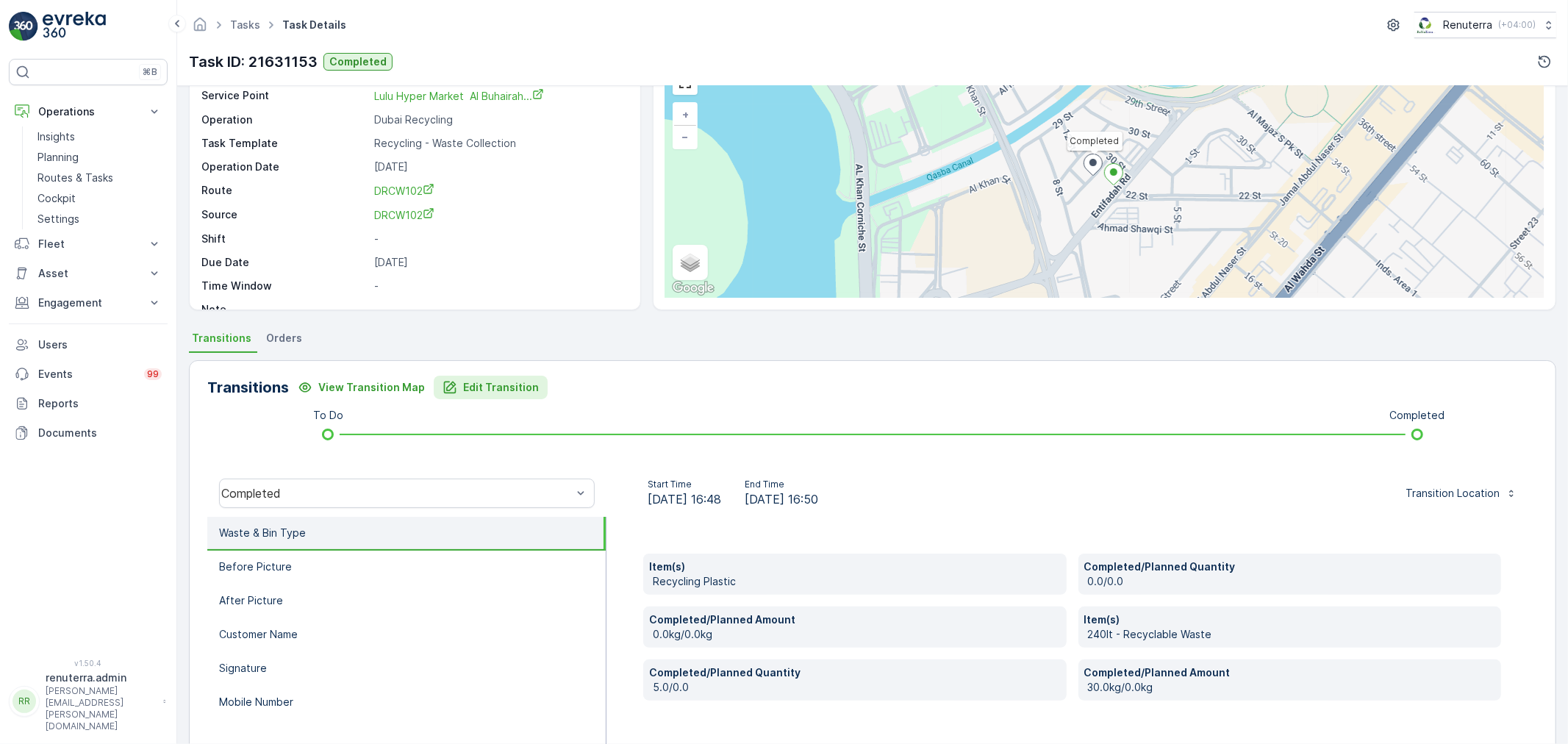
click at [512, 391] on p "Edit Transition" at bounding box center [501, 388] width 76 height 15
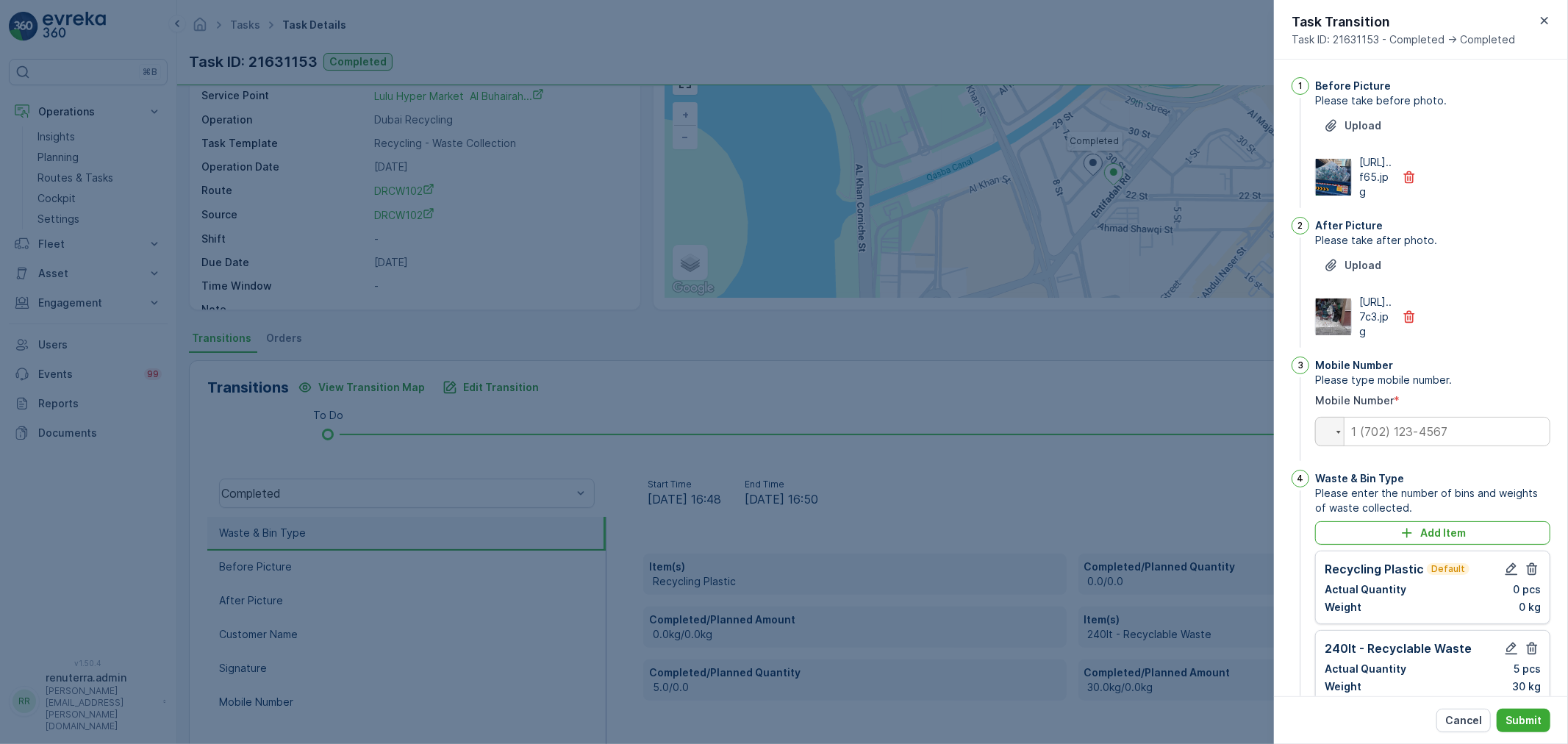
scroll to position [366, 0]
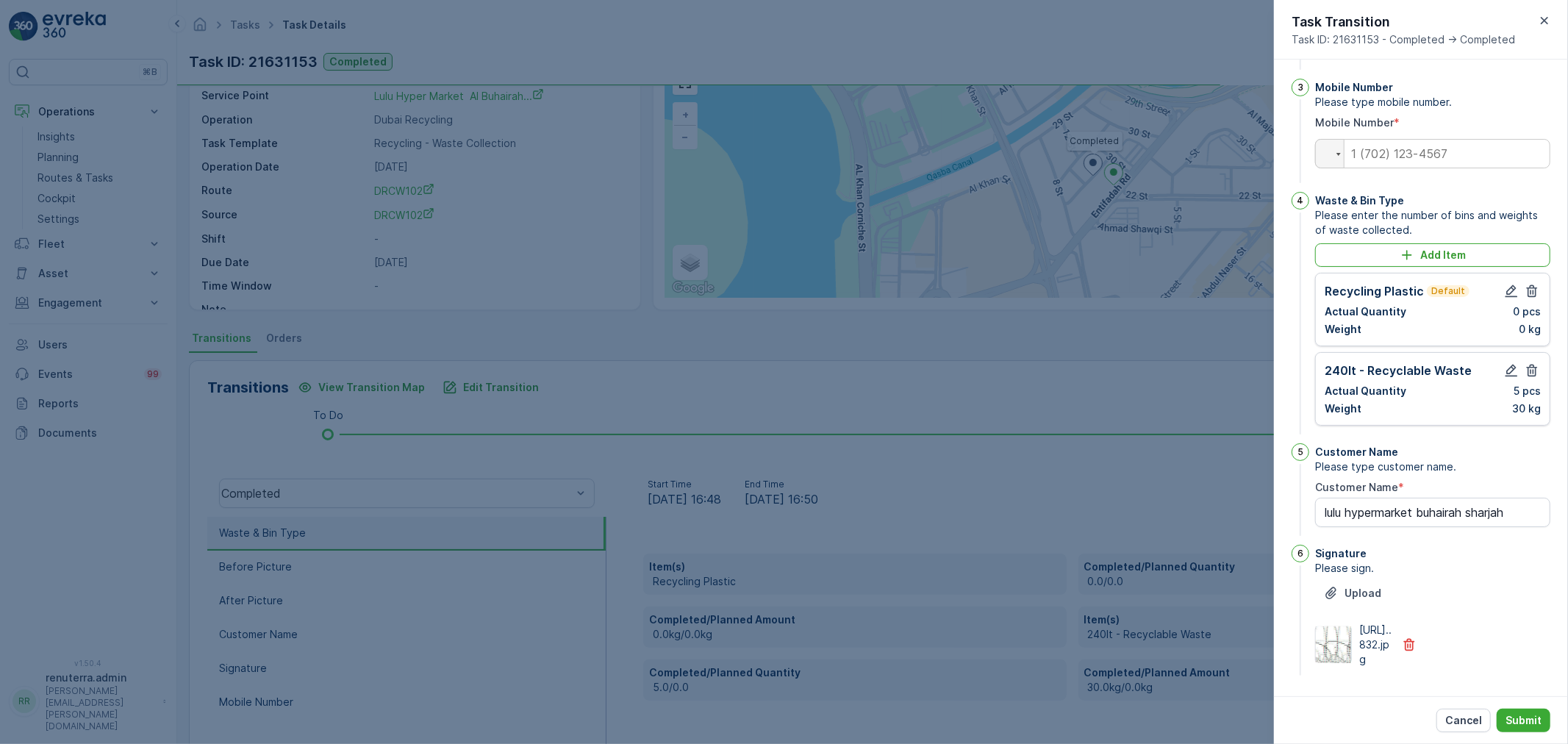
type Name "lulu hypermarket buhairah sharjah"
click at [1537, 24] on icon "button" at bounding box center [1544, 20] width 15 height 15
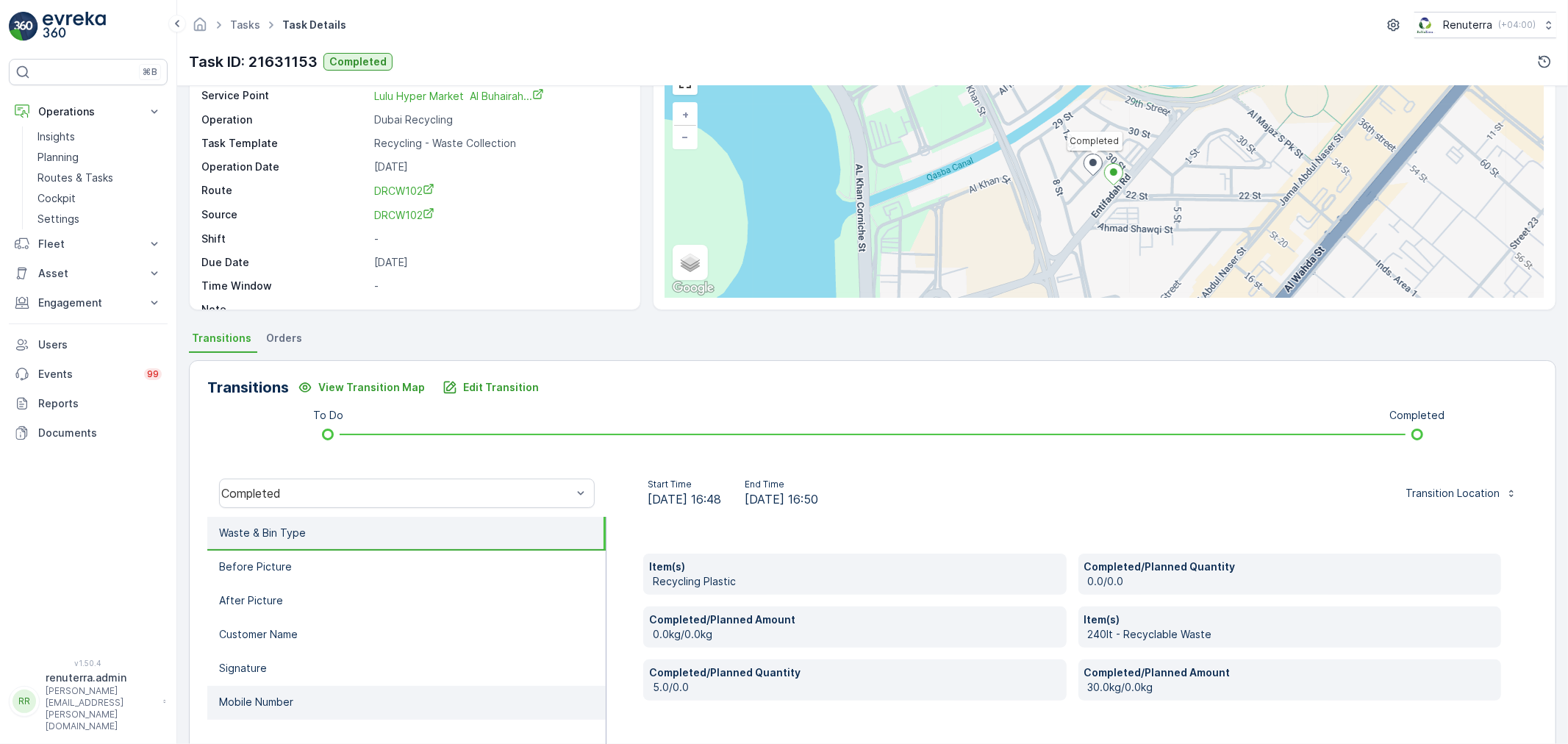
click at [288, 688] on li "Mobile Number" at bounding box center [406, 702] width 399 height 34
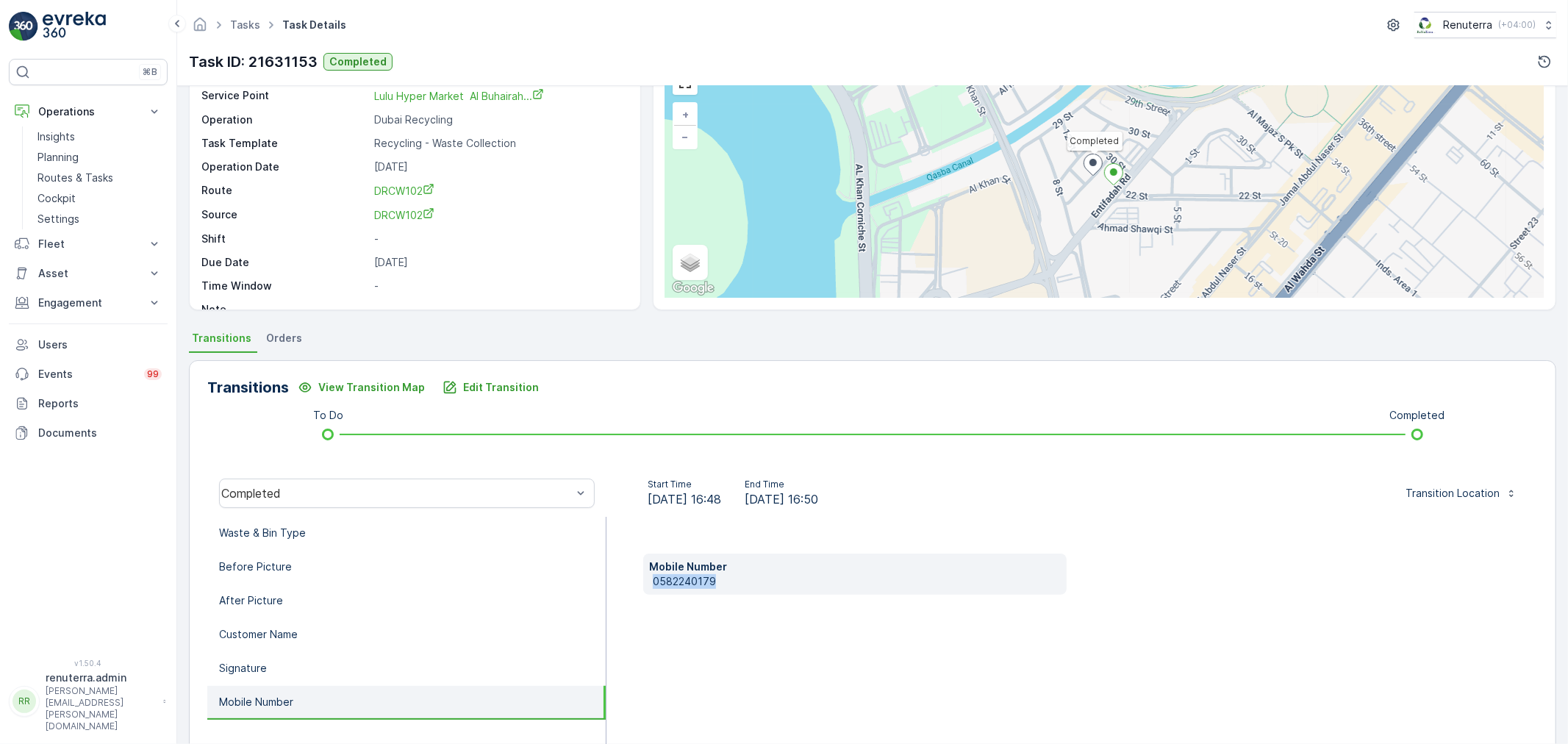
drag, startPoint x: 653, startPoint y: 581, endPoint x: 779, endPoint y: 585, distance: 126.1
click at [779, 585] on div "Mobile Number 0582240179" at bounding box center [855, 574] width 424 height 41
copy p "0582240179"
click at [509, 389] on p "Edit Transition" at bounding box center [501, 388] width 76 height 15
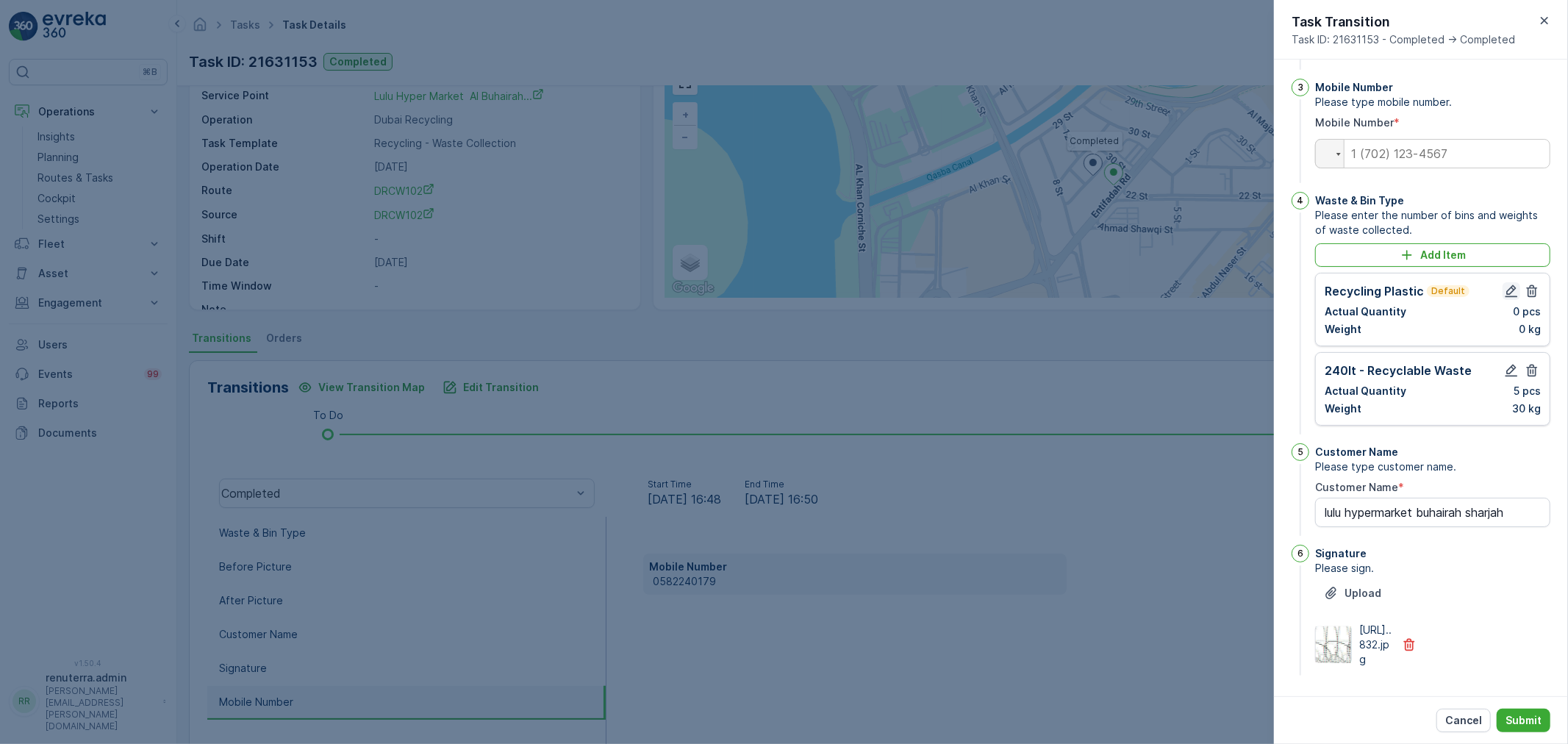
click at [1510, 285] on icon "button" at bounding box center [1512, 291] width 13 height 13
type Name "lulu hypermarket buhairah sharjah"
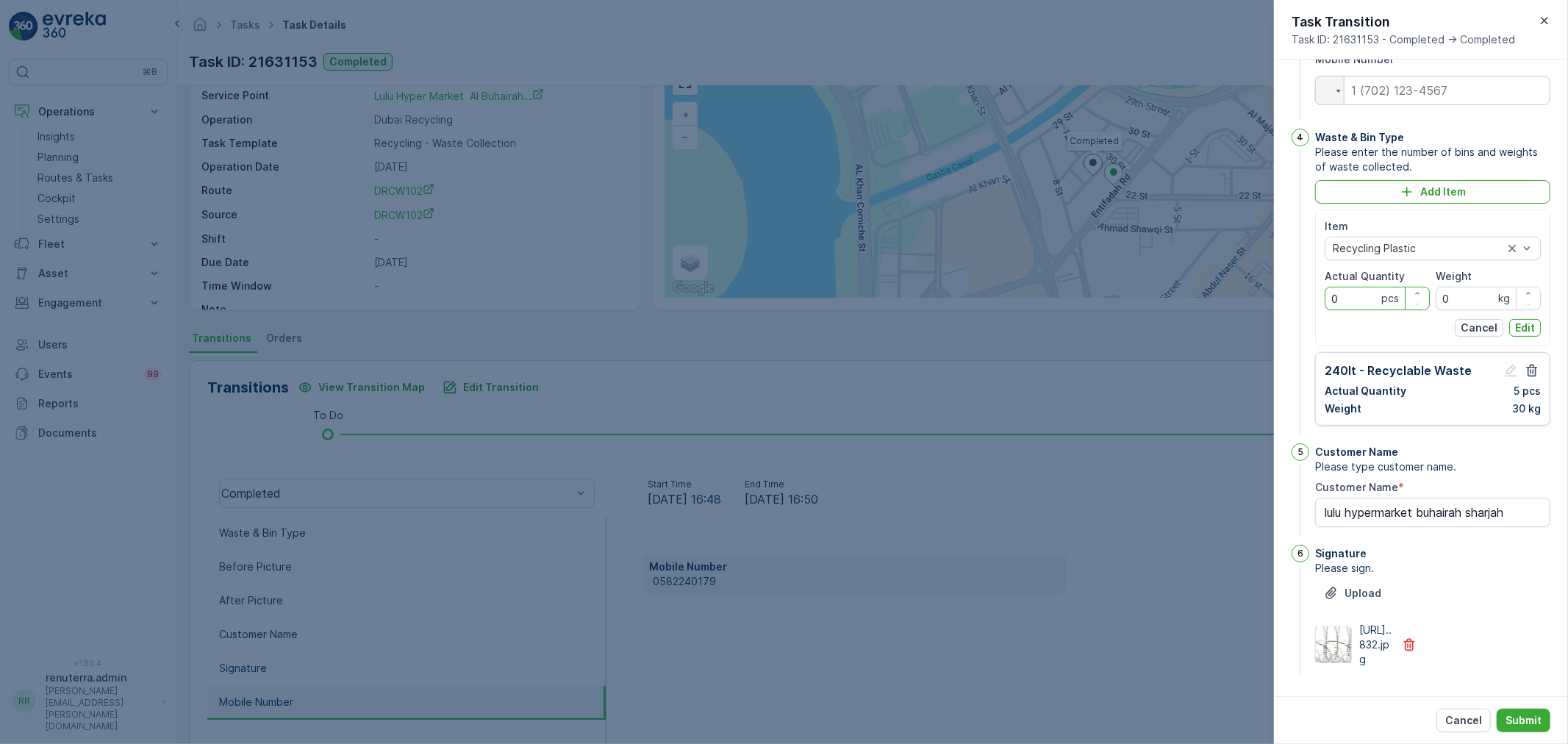
click at [1354, 310] on Quantity "0" at bounding box center [1377, 298] width 105 height 23
type Quantity "3"
click at [1483, 310] on input "0" at bounding box center [1488, 298] width 105 height 23
type input "30"
click at [1519, 335] on p "Edit" at bounding box center [1525, 328] width 19 height 15
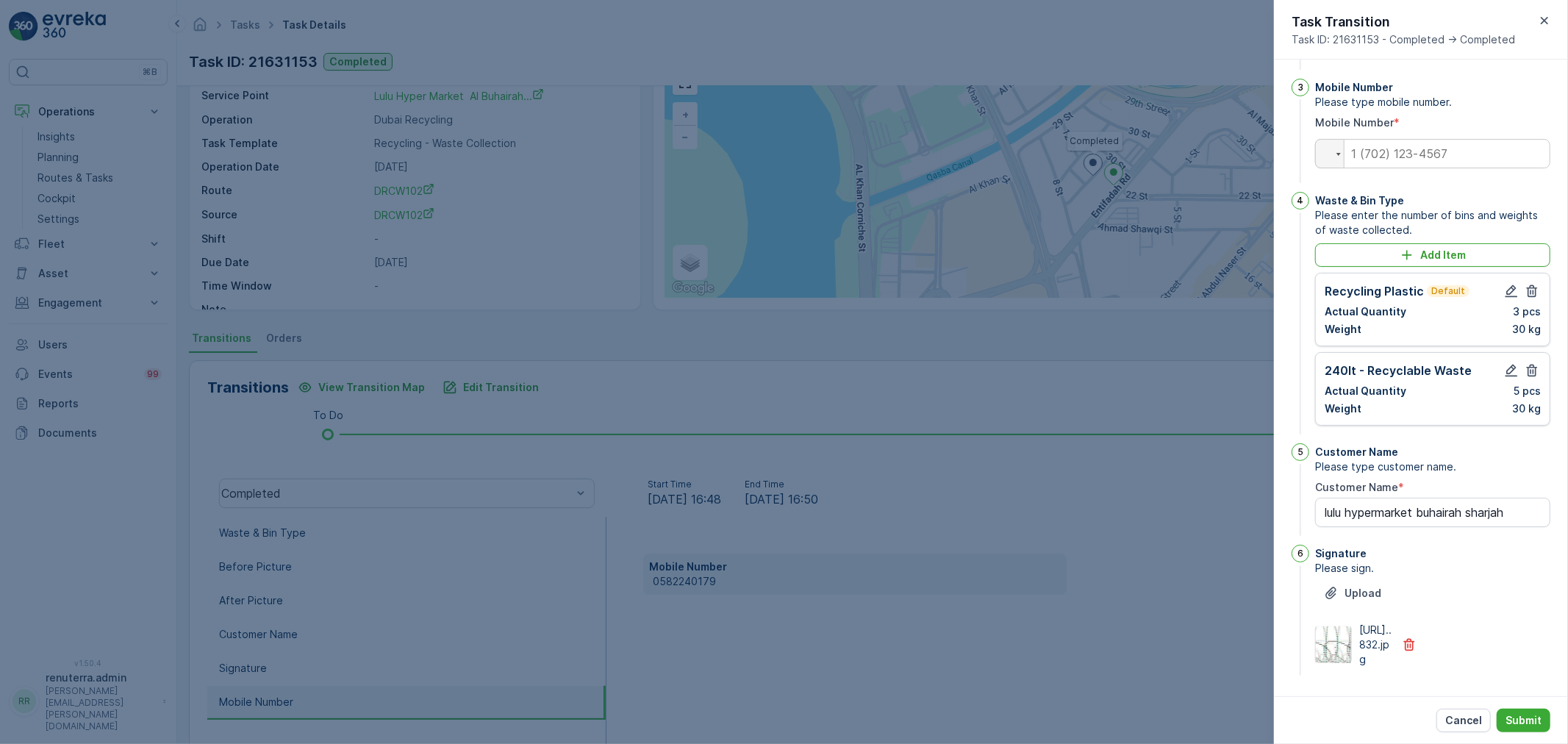
click at [1532, 353] on div "240lt - Recyclable Waste Actual Quantity 5 pcs Weight 30 kg" at bounding box center [1433, 389] width 235 height 73
drag, startPoint x: 1530, startPoint y: 336, endPoint x: 1523, endPoint y: 334, distance: 7.3
click at [1530, 364] on icon "button" at bounding box center [1532, 371] width 15 height 15
type Name "lulu hypermarket buhairah sharjah"
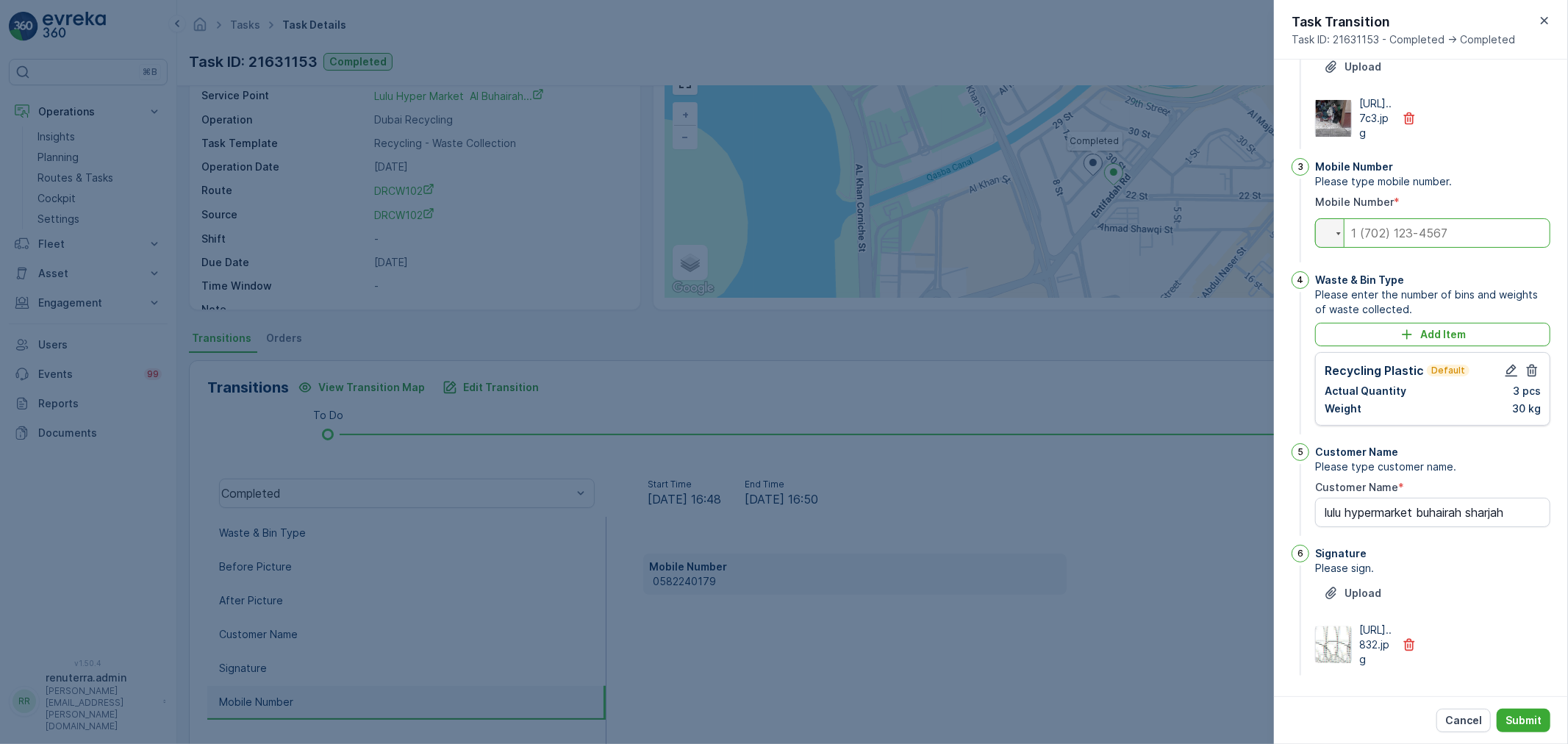
click at [1432, 218] on input "tel" at bounding box center [1433, 233] width 235 height 30
paste input "0582240179"
type input "0582240179"
type Name "lulu hypermarket buhairah sharjah"
type input "0582240179"
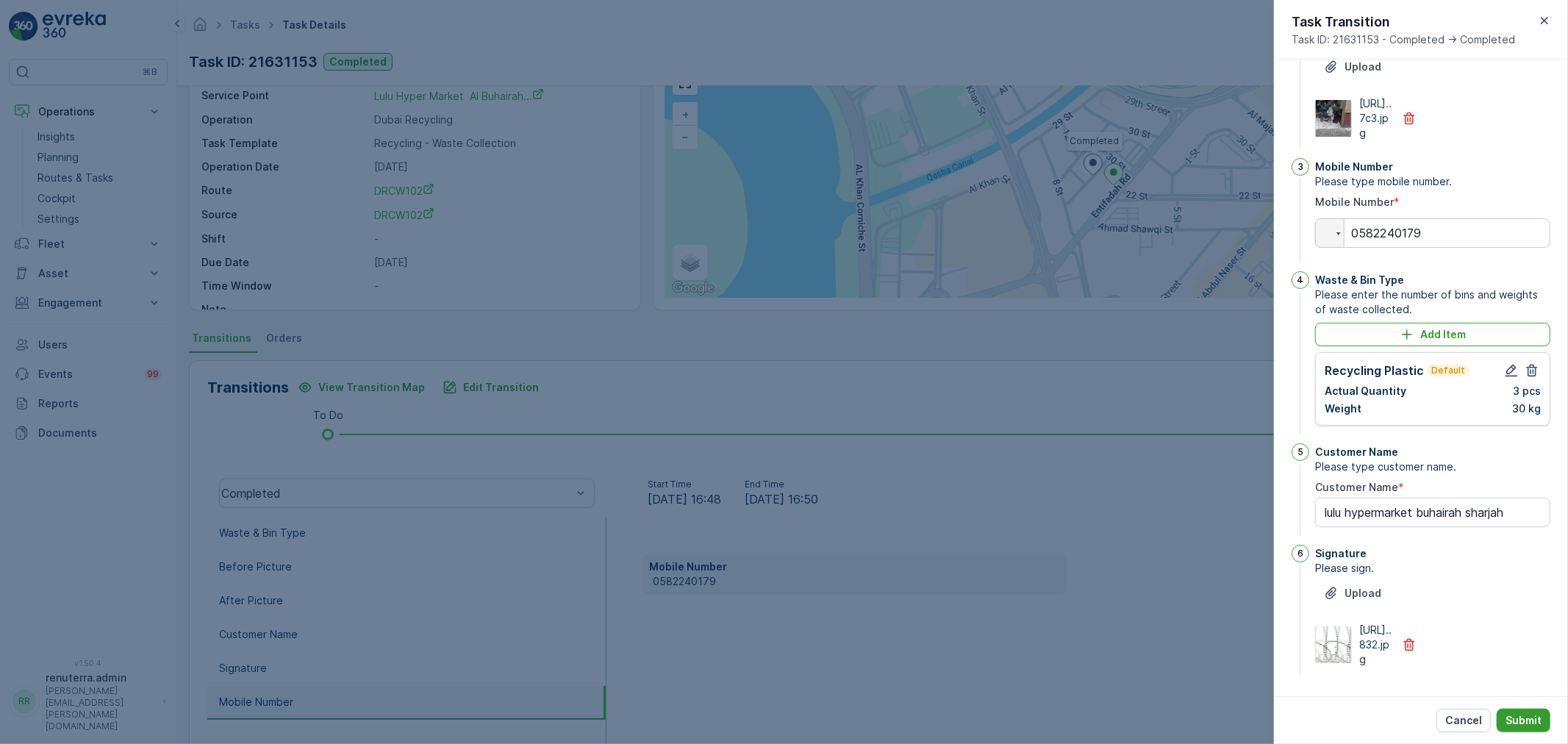
click at [1520, 708] on div "Cancel Submit" at bounding box center [1421, 720] width 294 height 48
click at [1549, 714] on div "Cancel Submit" at bounding box center [1421, 720] width 294 height 48
click at [1505, 714] on button "Submit" at bounding box center [1524, 720] width 54 height 23
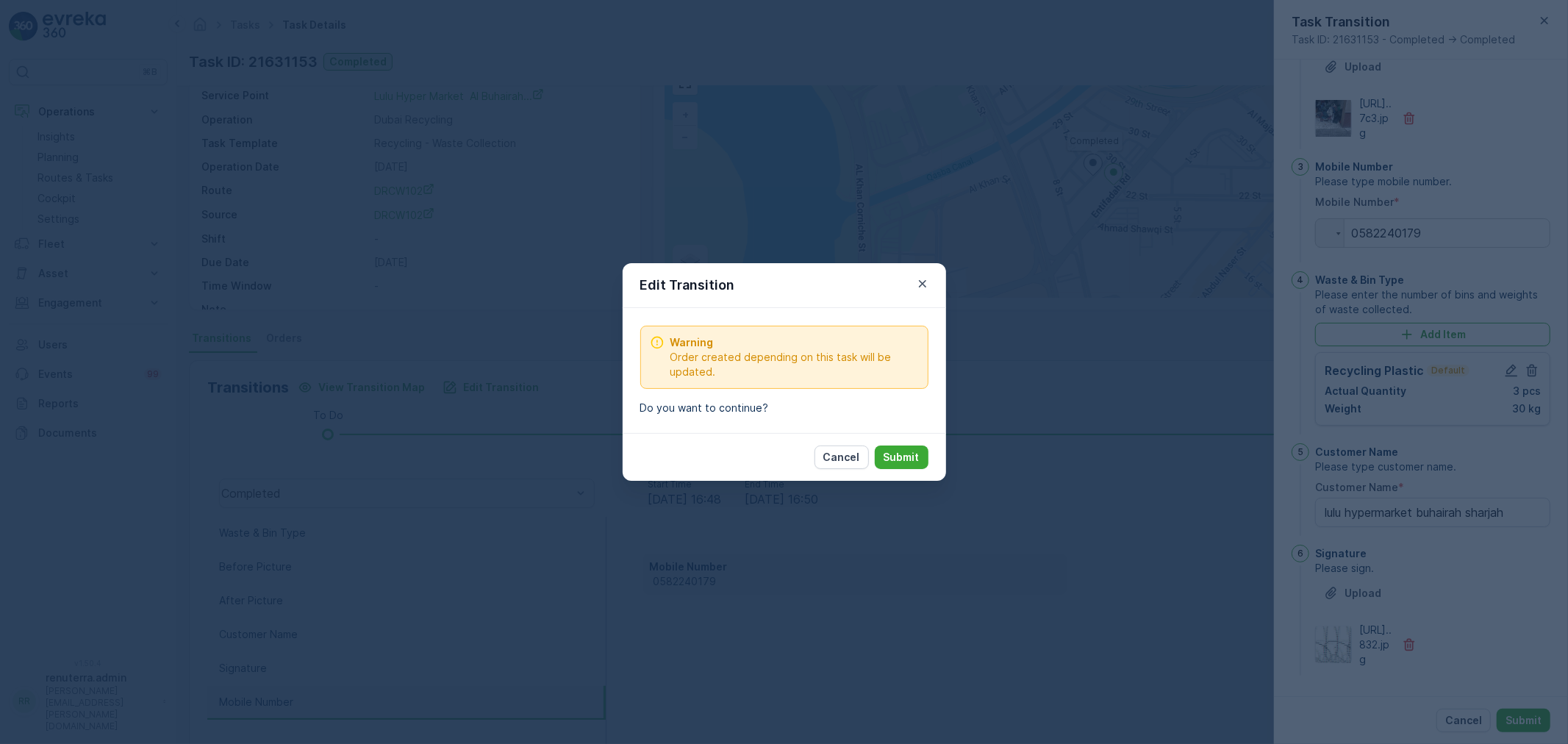
click at [911, 446] on button "Submit" at bounding box center [902, 457] width 54 height 23
type Name "lulu hypermarket buhairah sharjah"
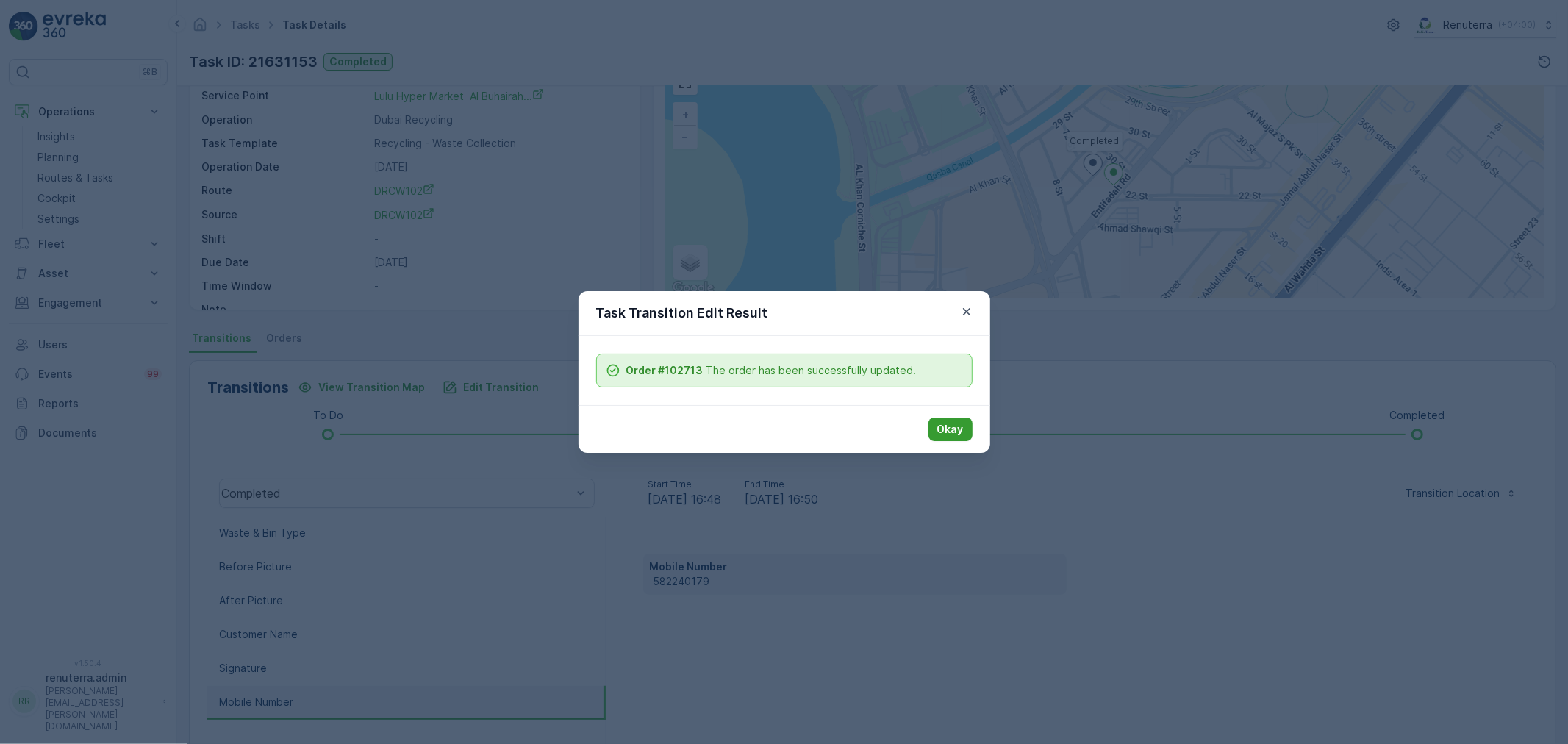
click at [939, 425] on p "Okay" at bounding box center [950, 429] width 27 height 15
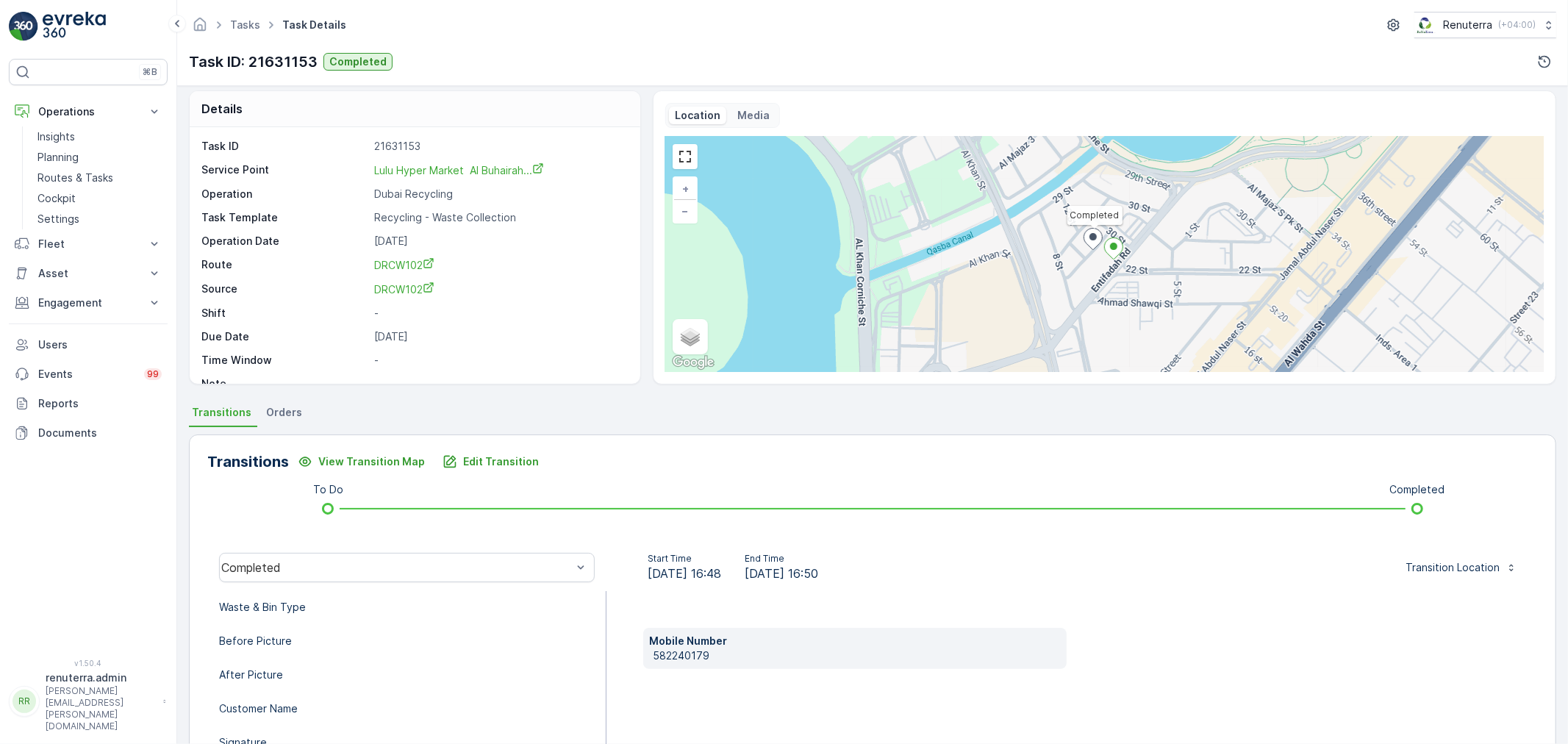
scroll to position [0, 0]
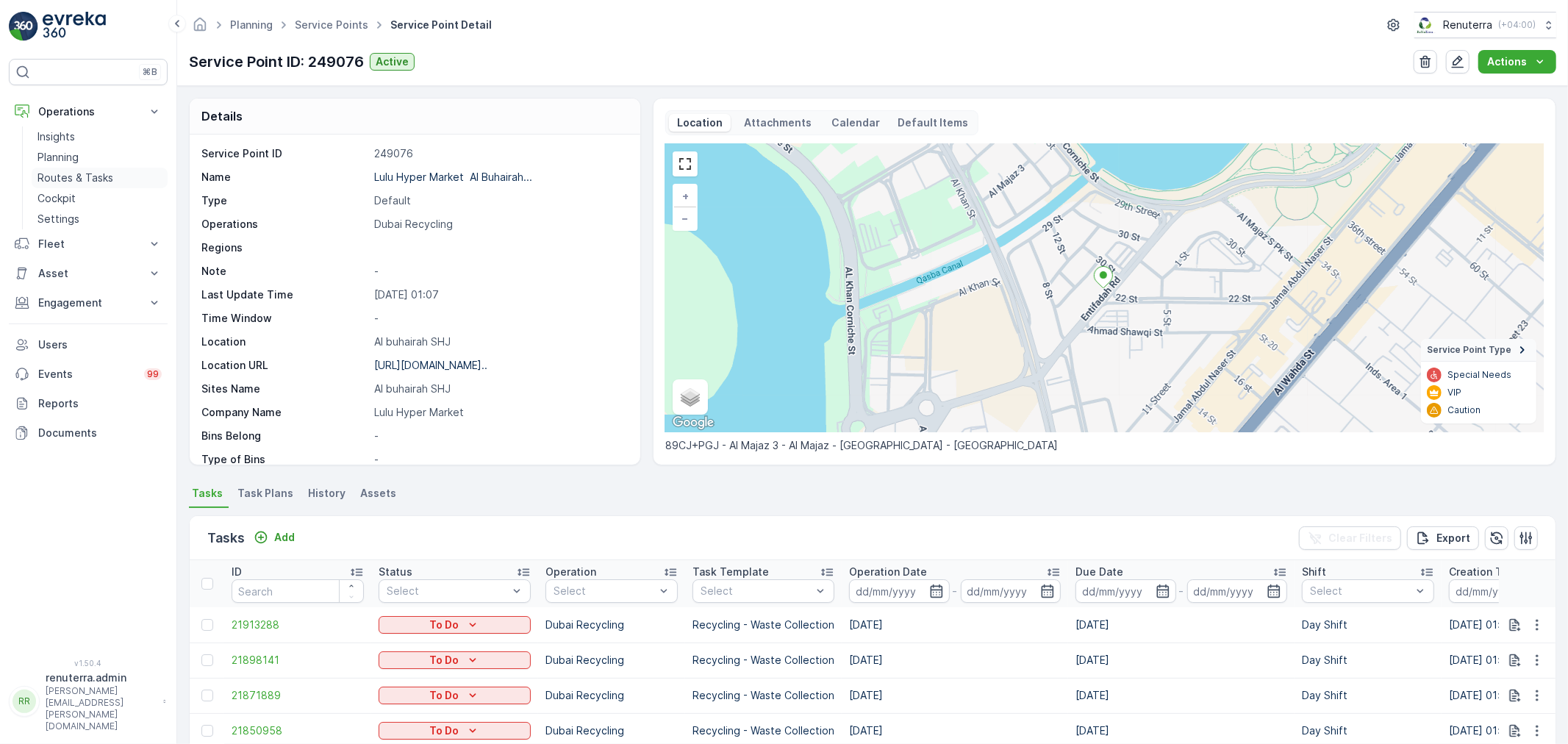
click at [77, 170] on link "Routes & Tasks" at bounding box center [99, 178] width 136 height 20
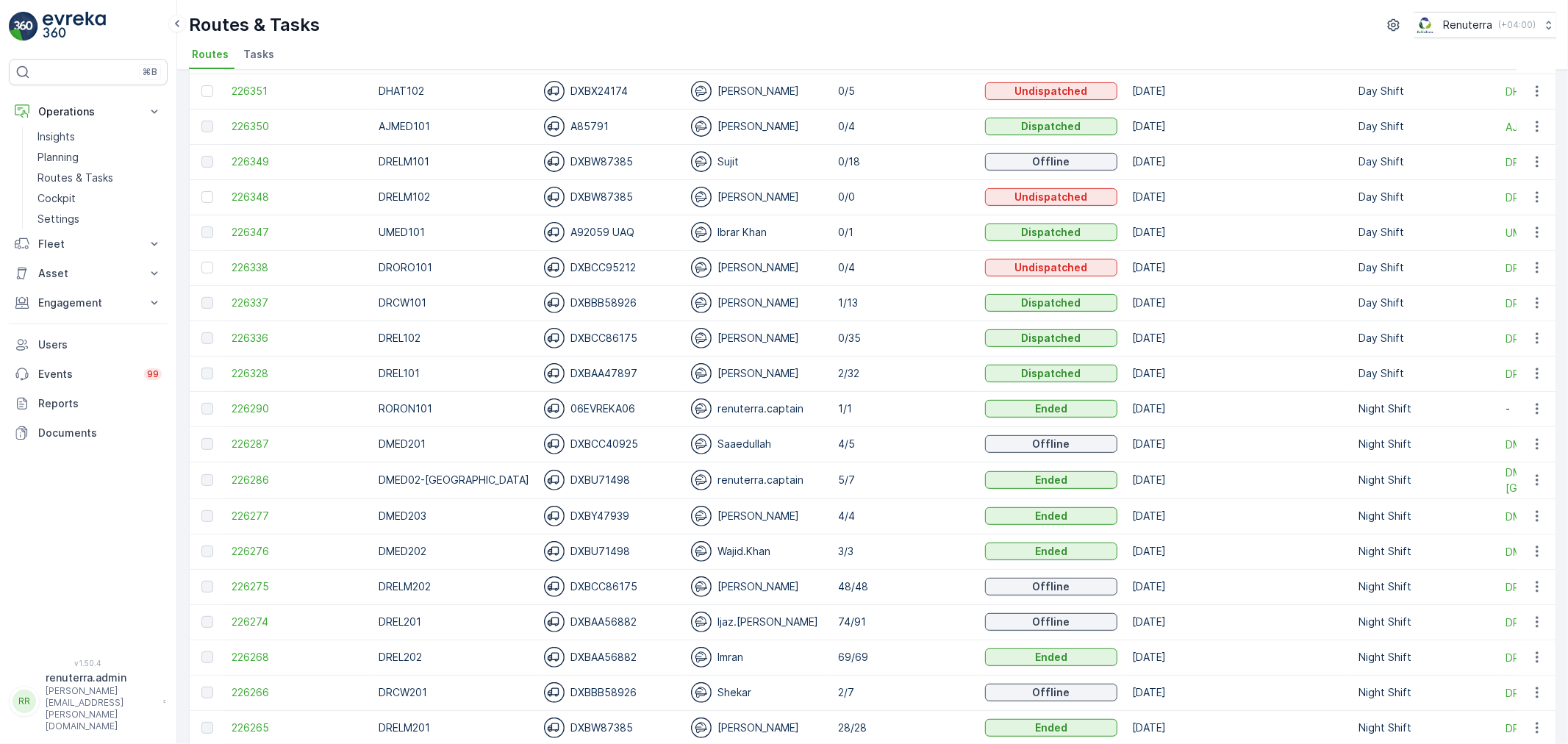
scroll to position [490, 0]
click at [247, 621] on span "226274" at bounding box center [297, 619] width 132 height 15
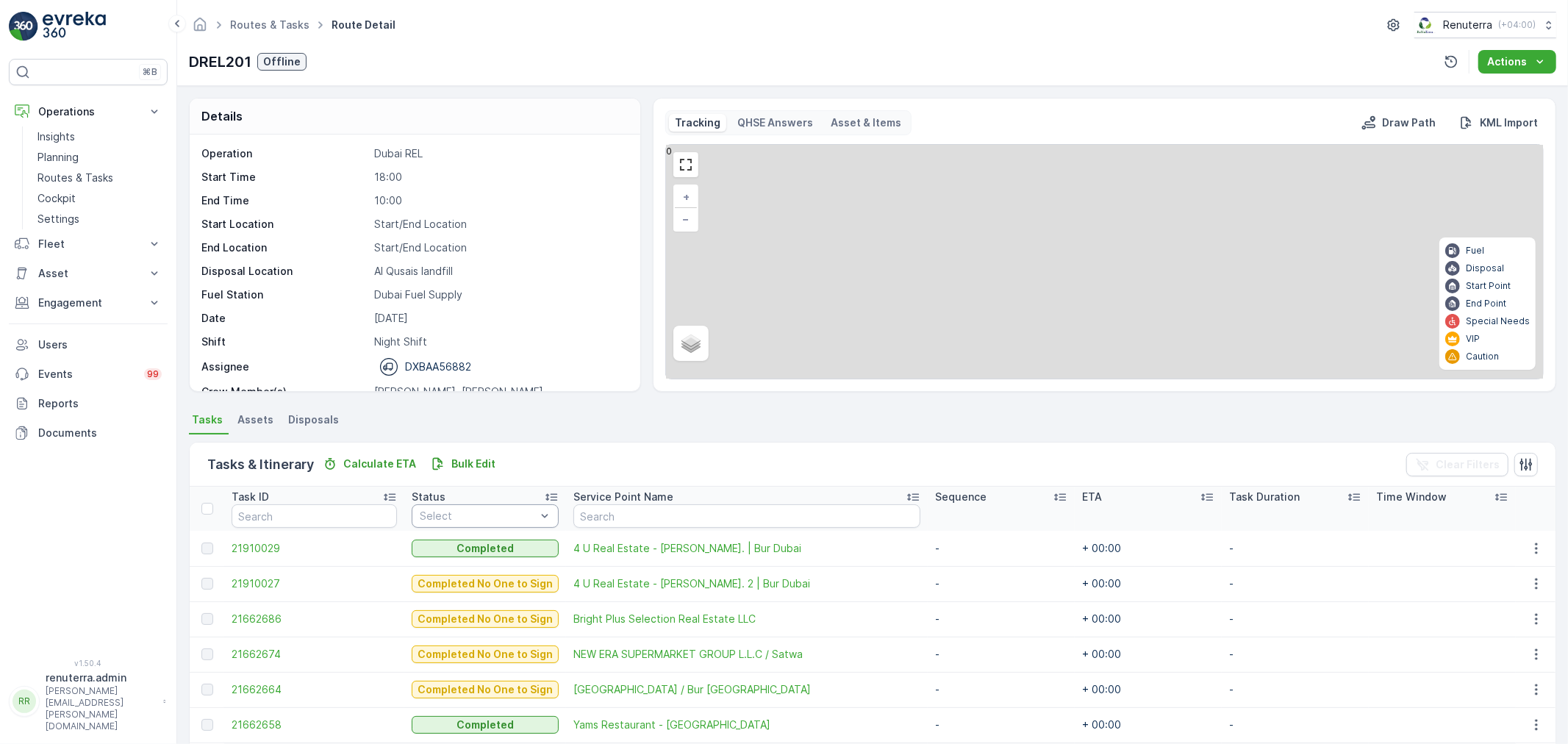
scroll to position [81, 0]
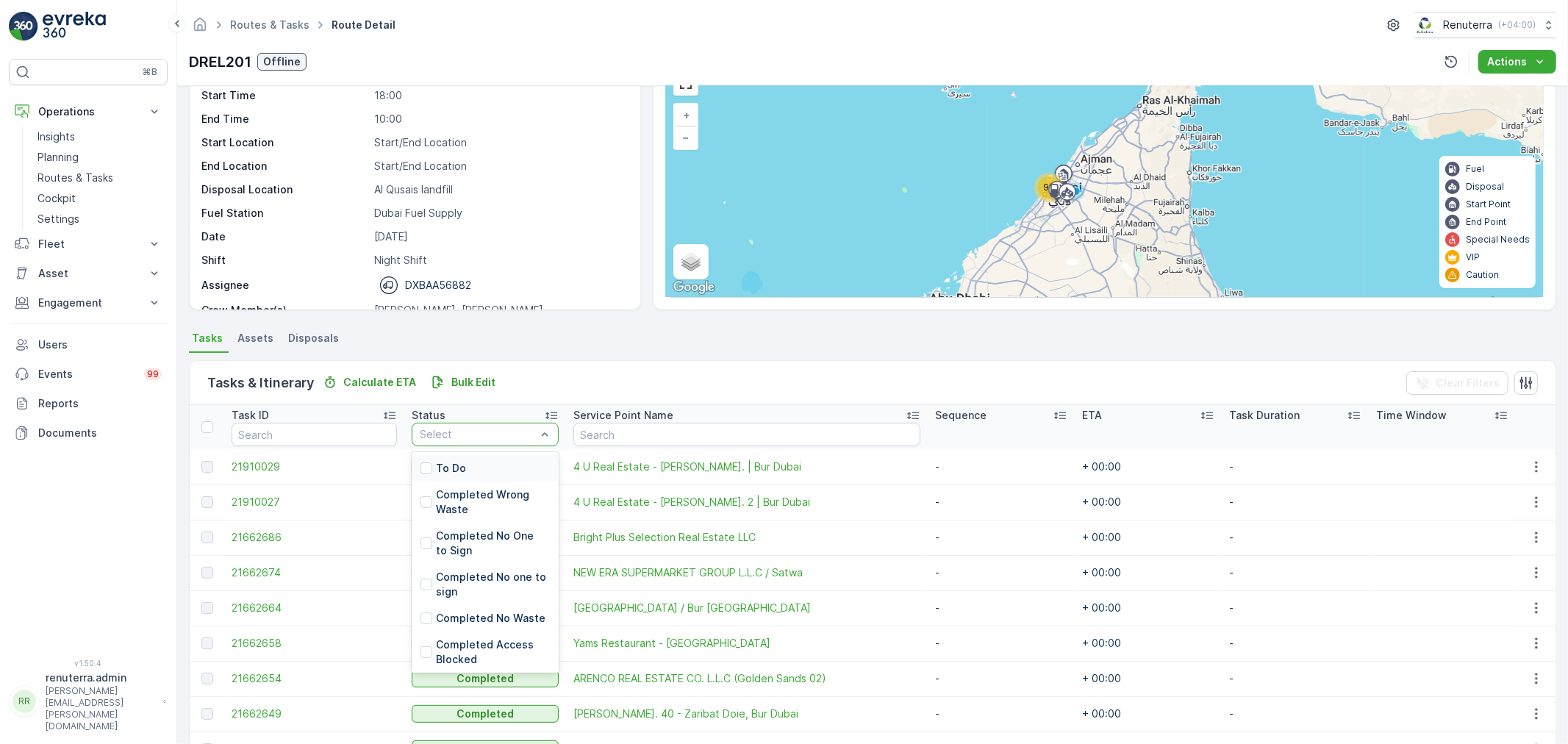
drag, startPoint x: 459, startPoint y: 431, endPoint x: 460, endPoint y: 465, distance: 34.0
click at [460, 465] on div "To Do" at bounding box center [485, 468] width 147 height 27
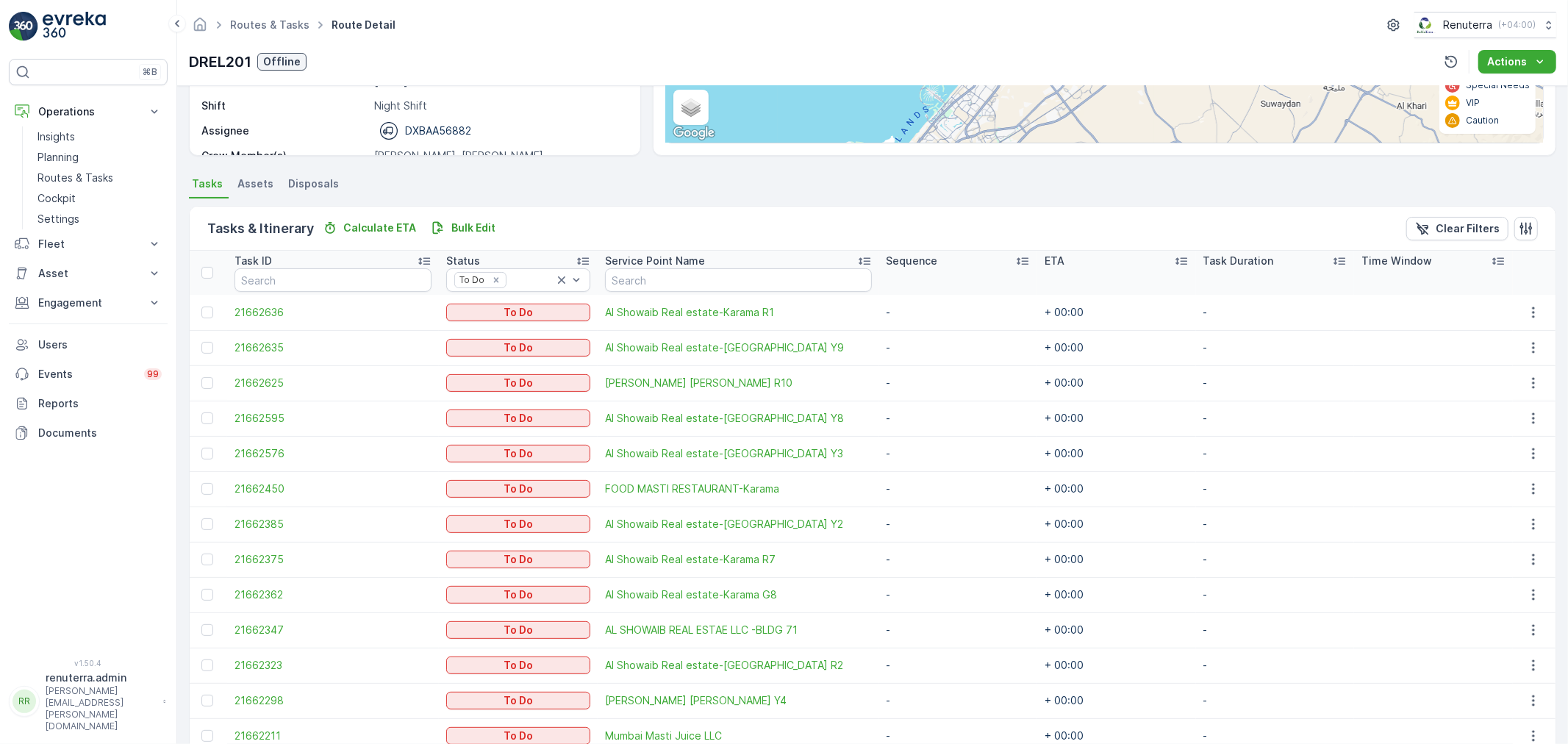
scroll to position [245, 0]
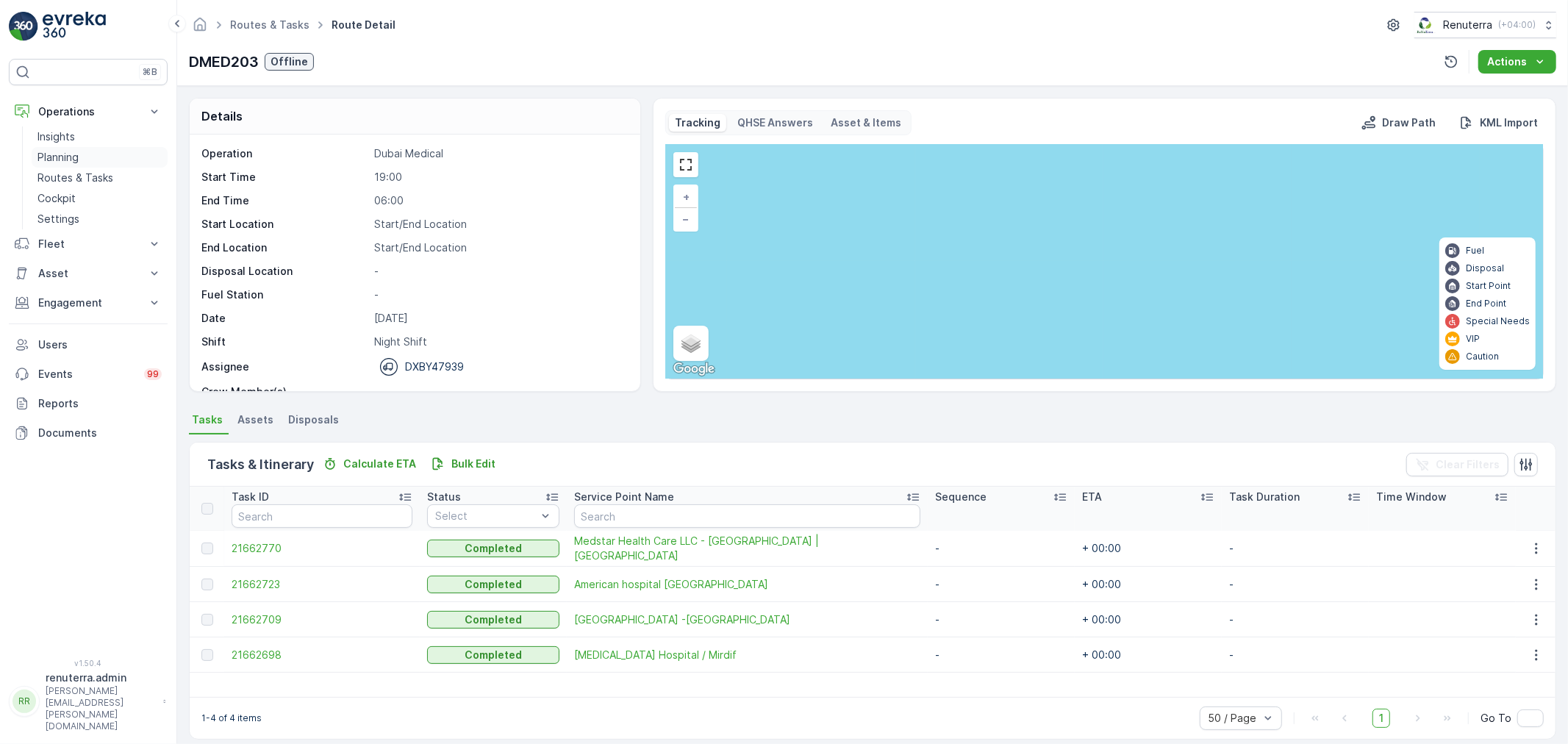
click at [73, 159] on p "Planning" at bounding box center [58, 157] width 41 height 15
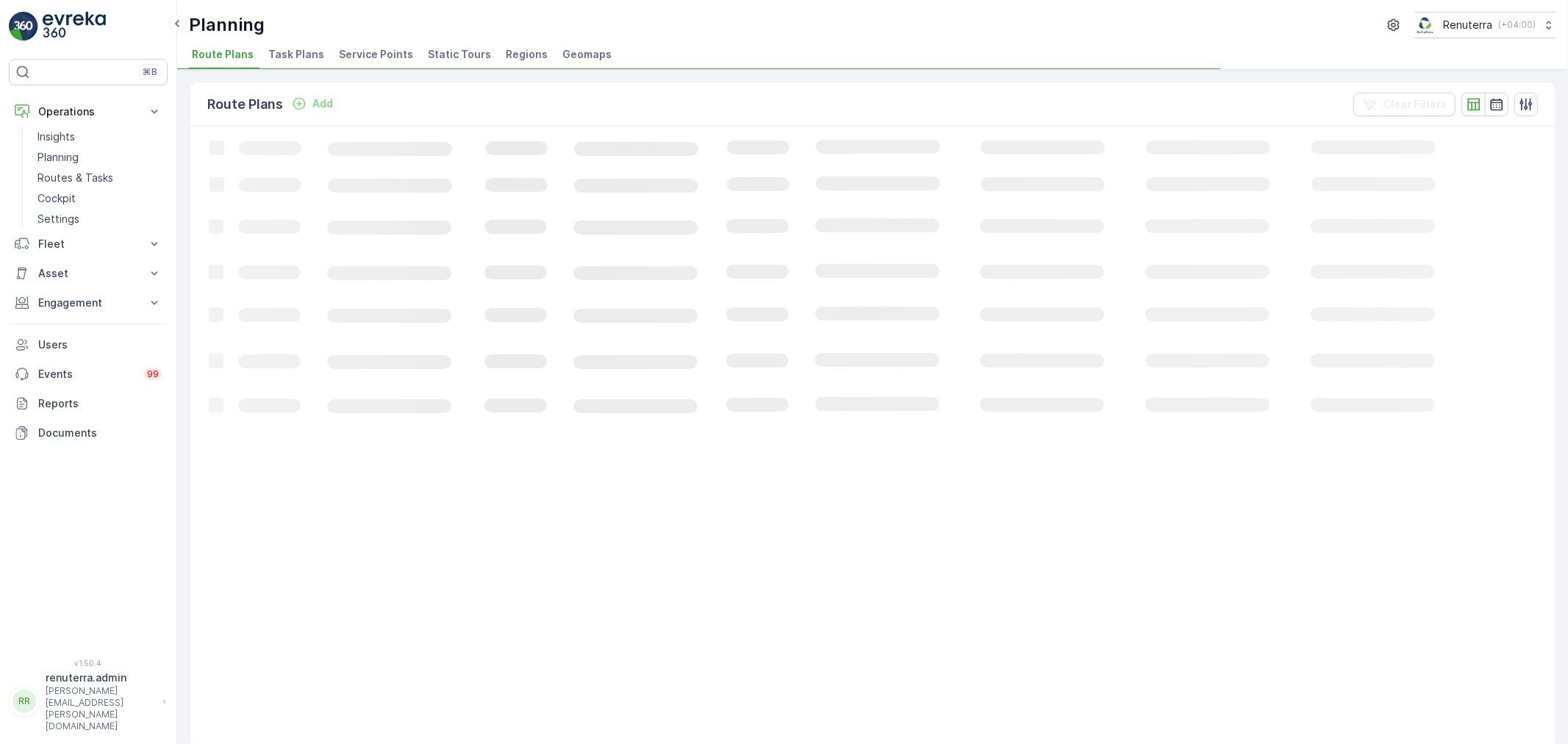
click at [357, 52] on span "Service Points" at bounding box center [376, 55] width 74 height 15
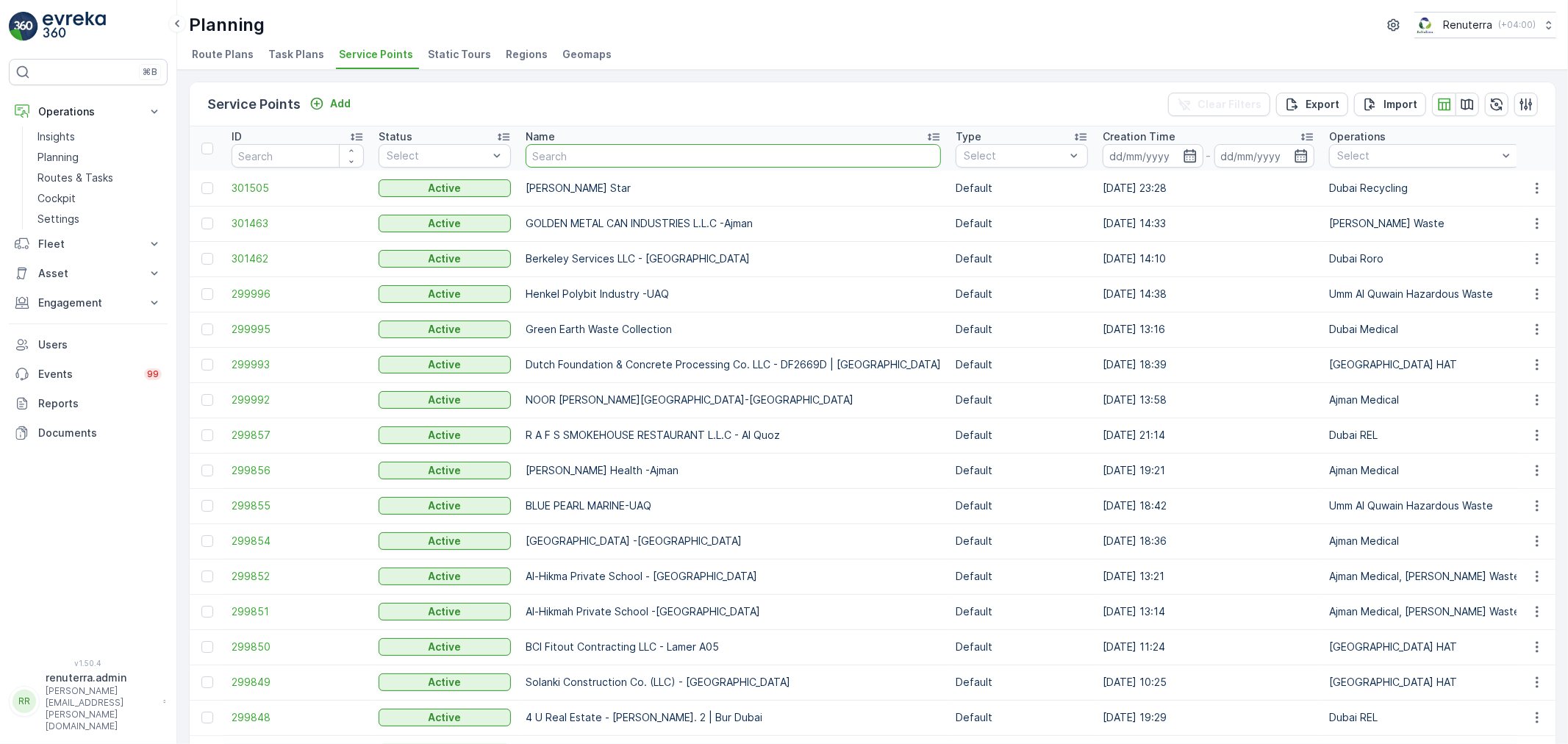
click at [578, 152] on input "text" at bounding box center [733, 155] width 415 height 23
type input "creek p"
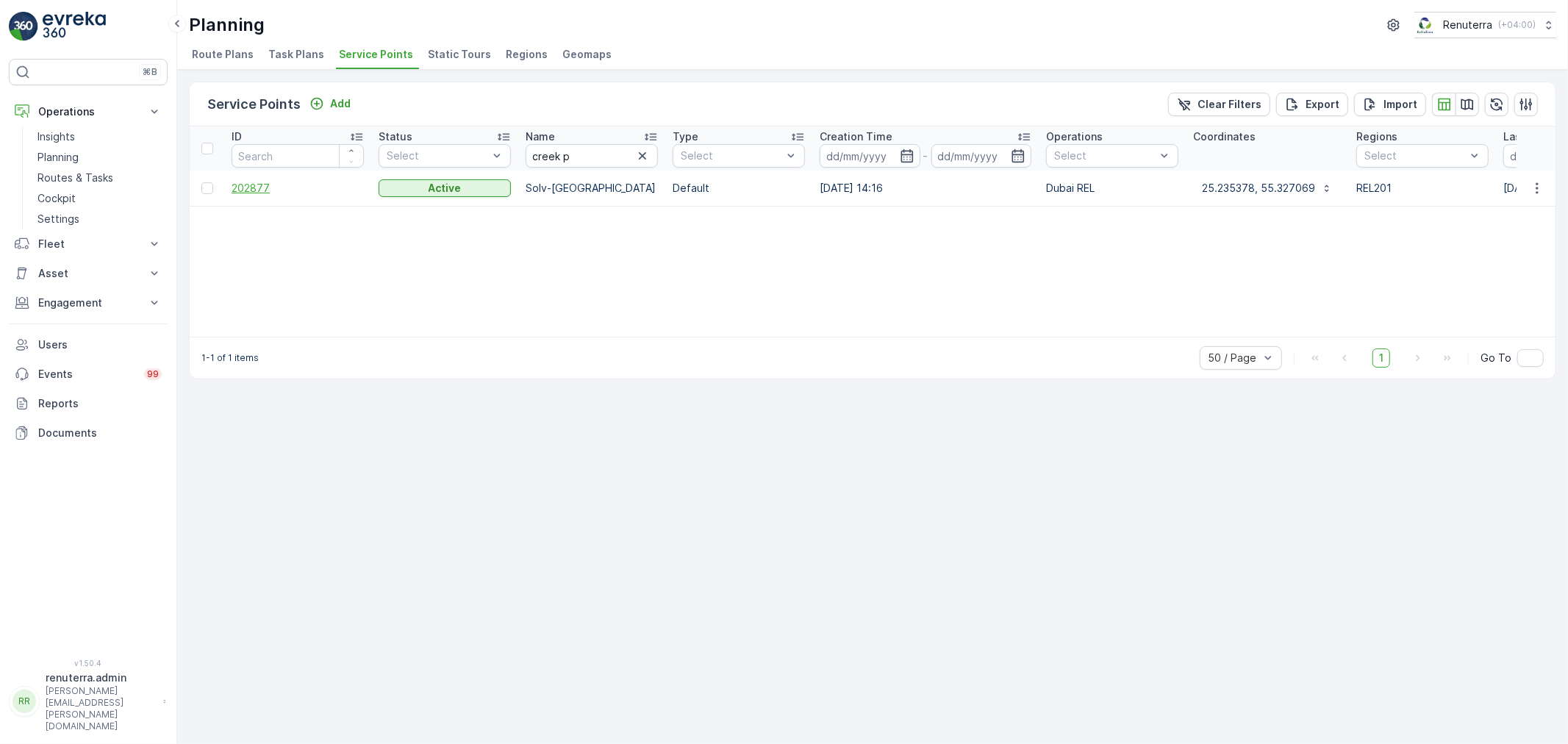
click at [257, 181] on span "202877" at bounding box center [297, 188] width 132 height 15
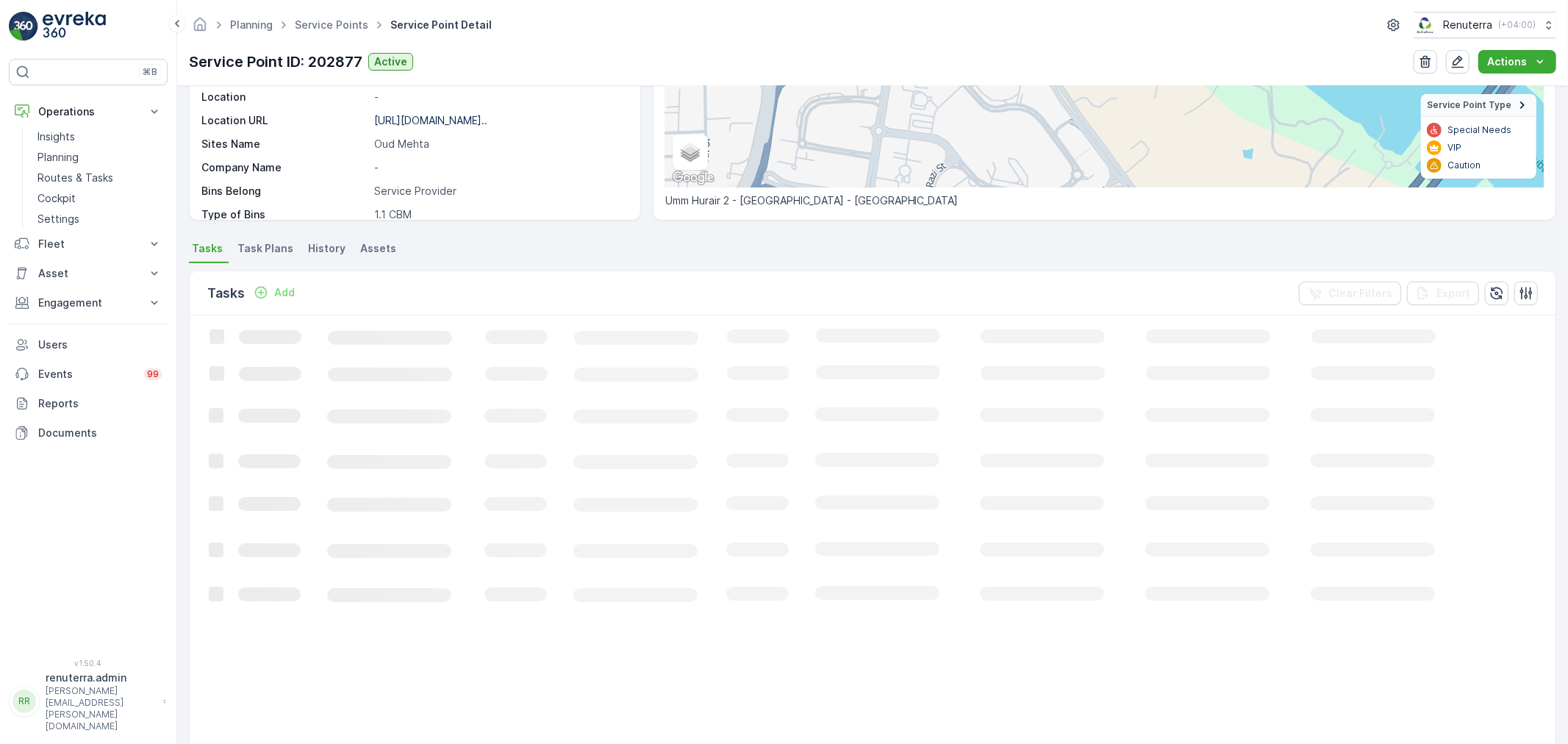
scroll to position [327, 0]
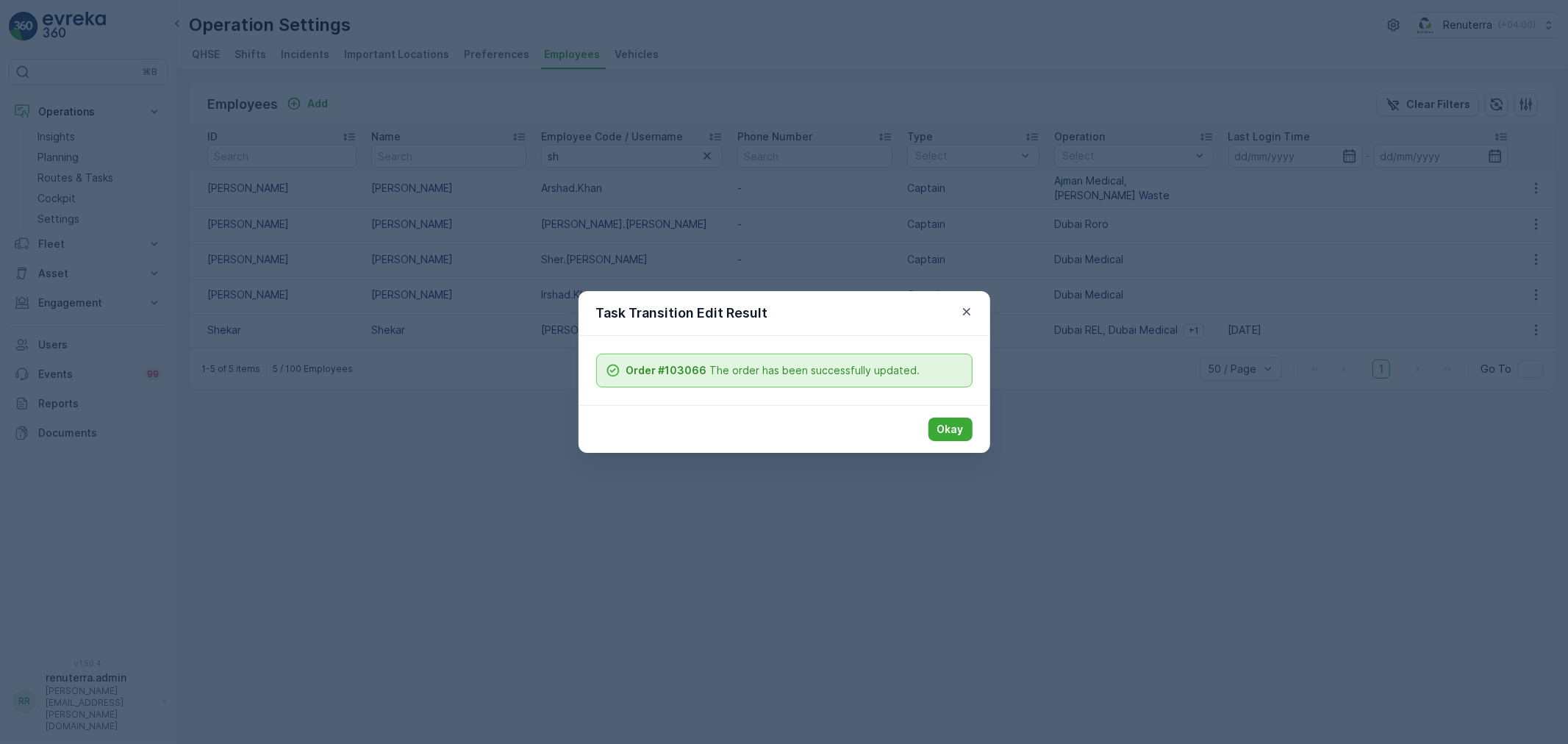
click at [965, 310] on icon "button" at bounding box center [967, 312] width 15 height 15
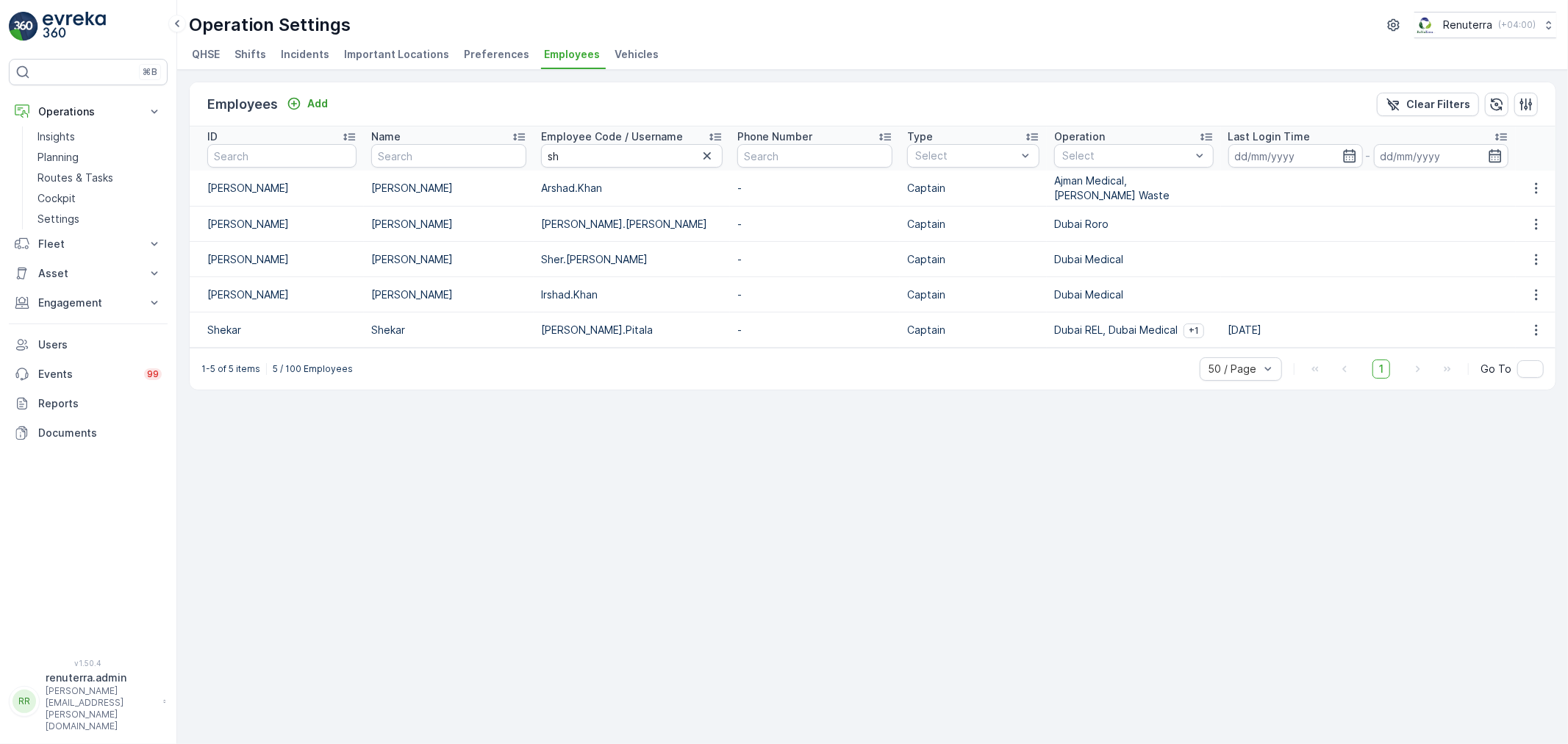
click at [699, 156] on icon "button" at bounding box center [707, 156] width 15 height 15
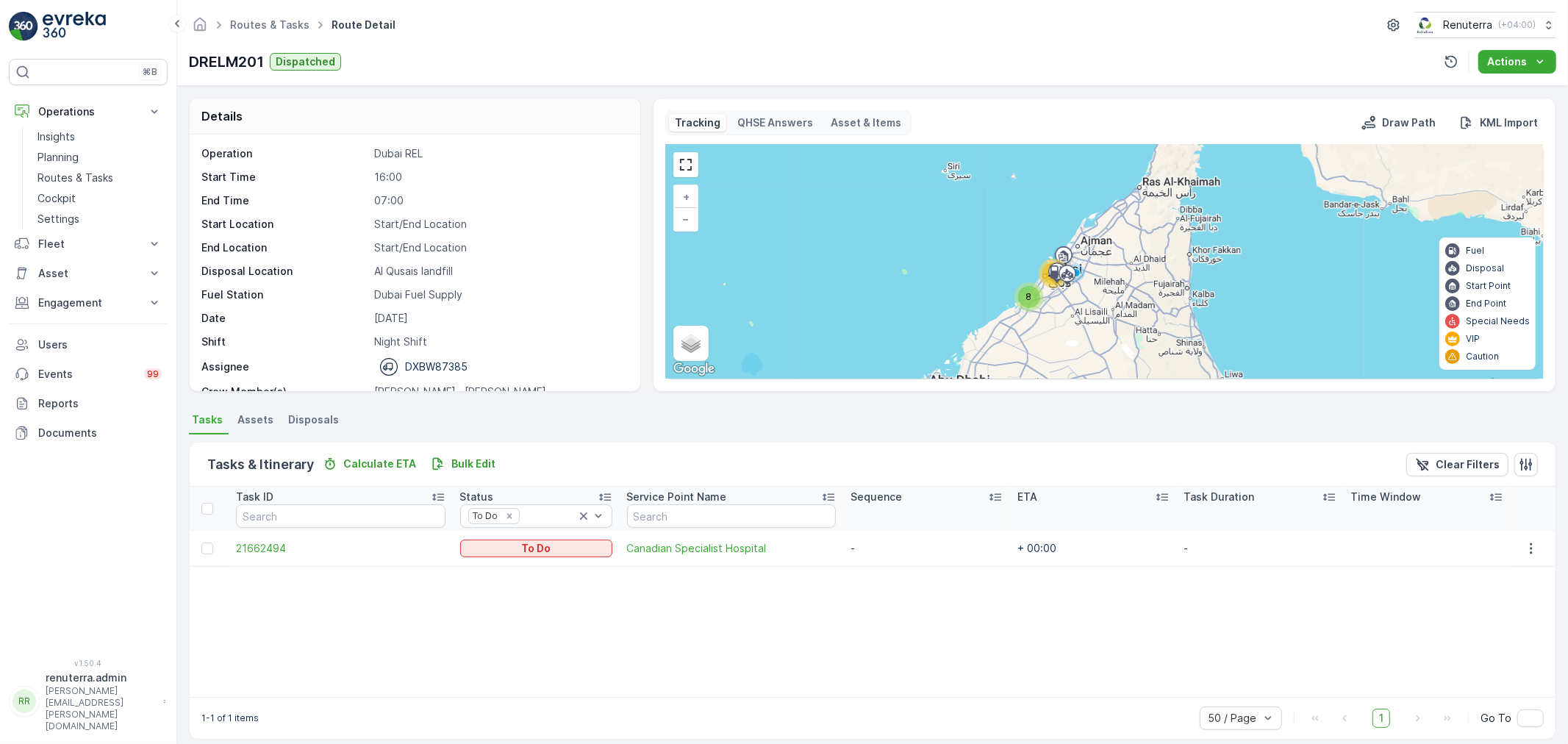
scroll to position [13, 0]
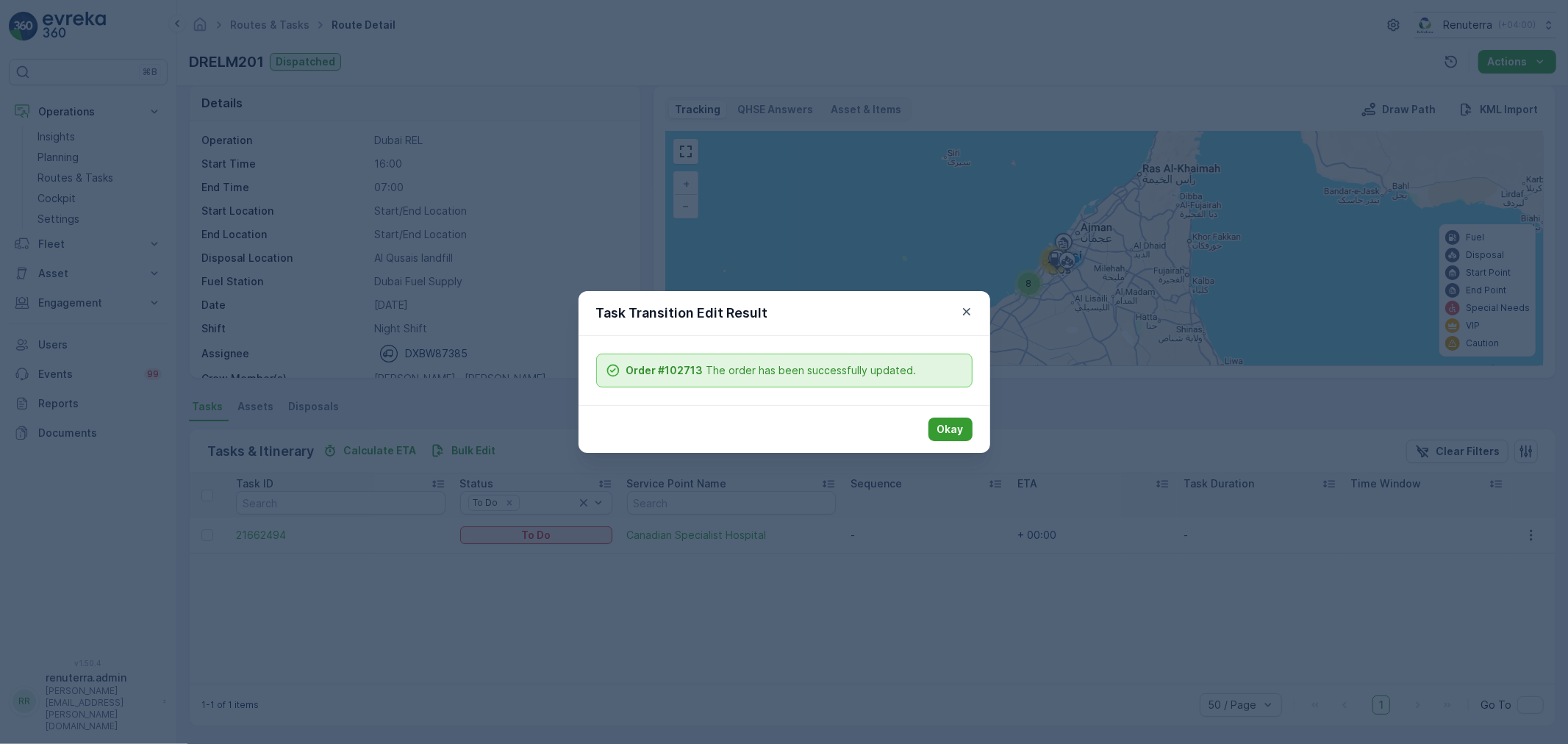
click at [945, 431] on p "Okay" at bounding box center [950, 429] width 27 height 15
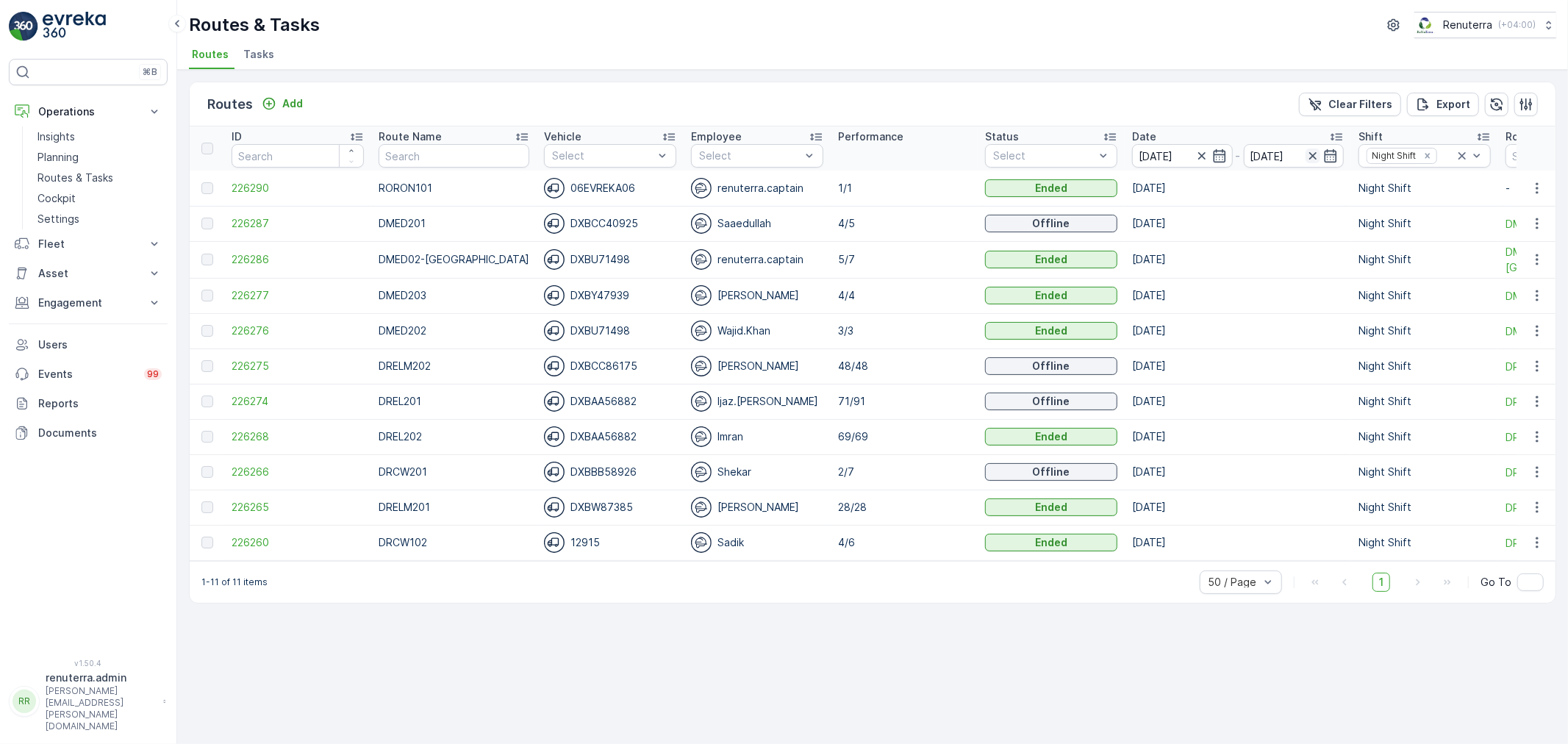
click at [1305, 155] on icon "button" at bounding box center [1313, 156] width 15 height 15
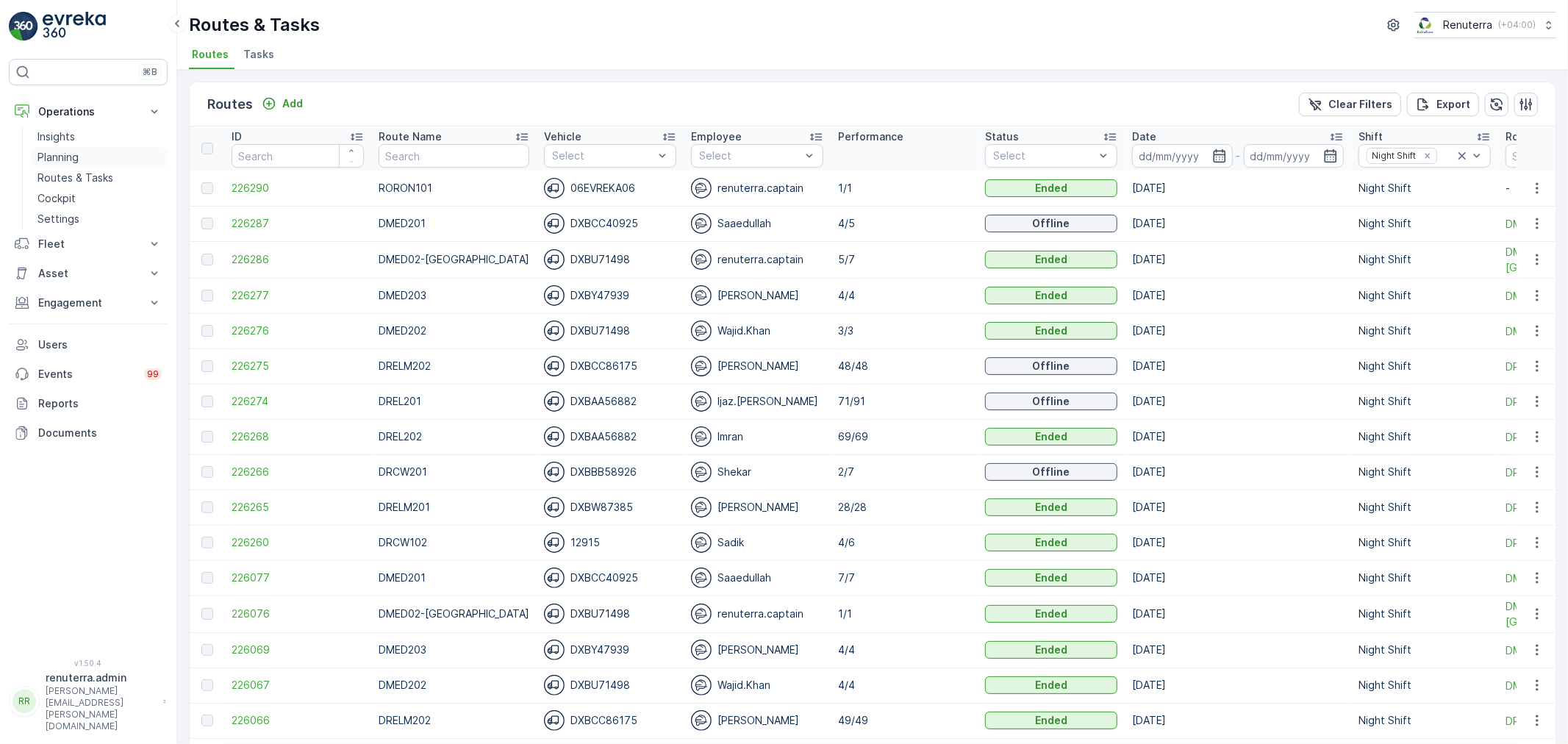
click at [64, 157] on p "Planning" at bounding box center [58, 157] width 41 height 15
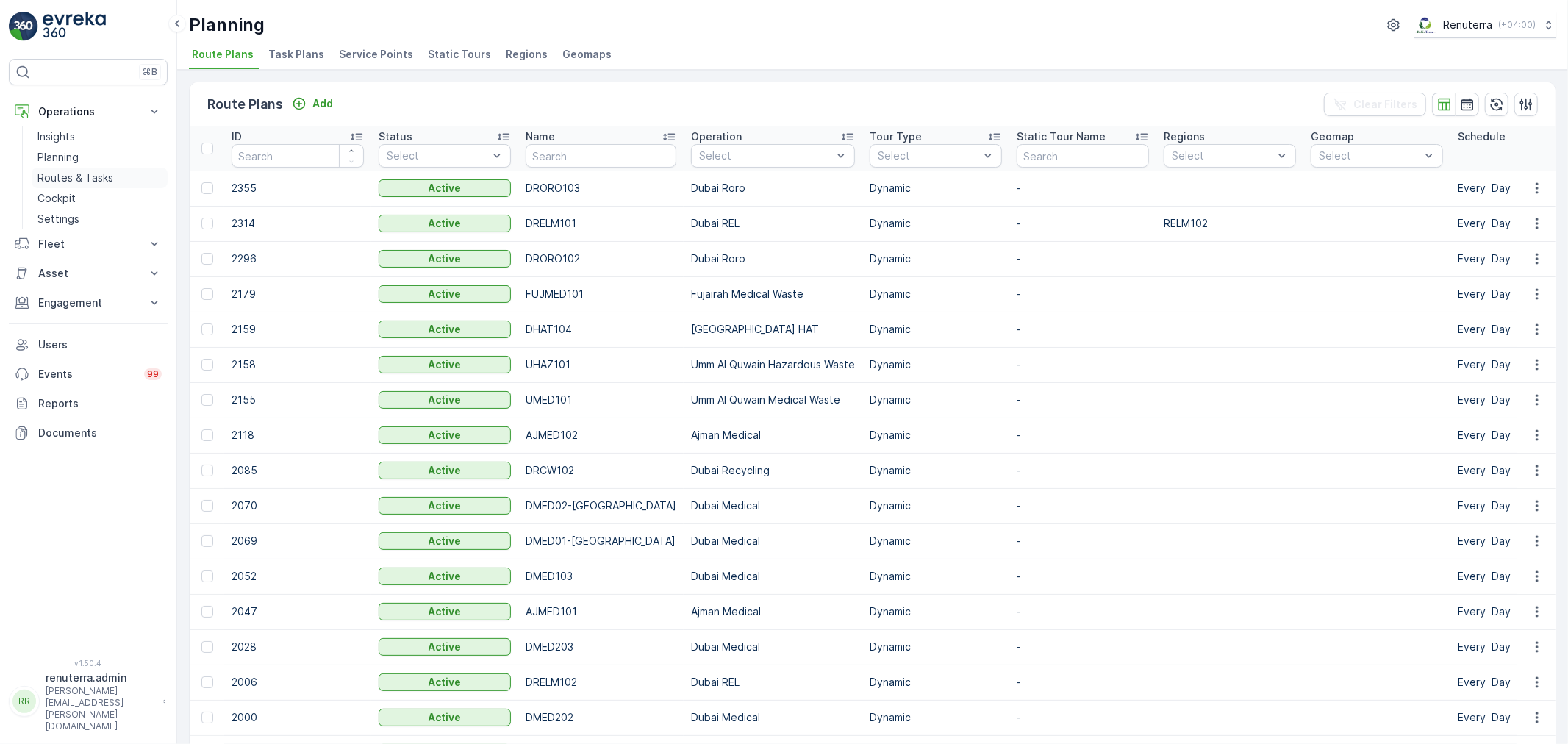
click at [49, 180] on p "Routes & Tasks" at bounding box center [76, 178] width 76 height 15
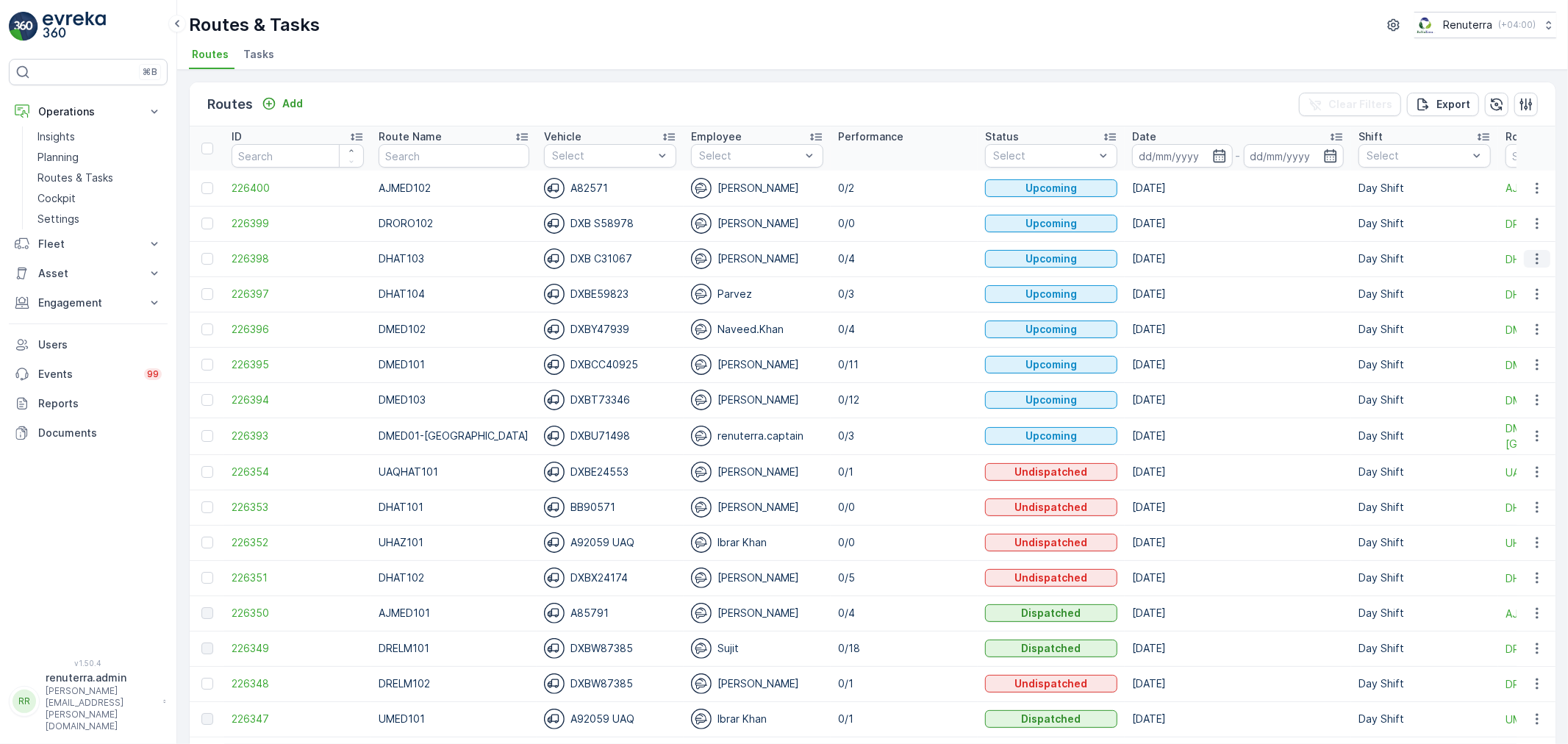
click at [1530, 252] on icon "button" at bounding box center [1537, 259] width 15 height 15
click at [1525, 336] on span "Change Assignee" at bounding box center [1502, 342] width 86 height 15
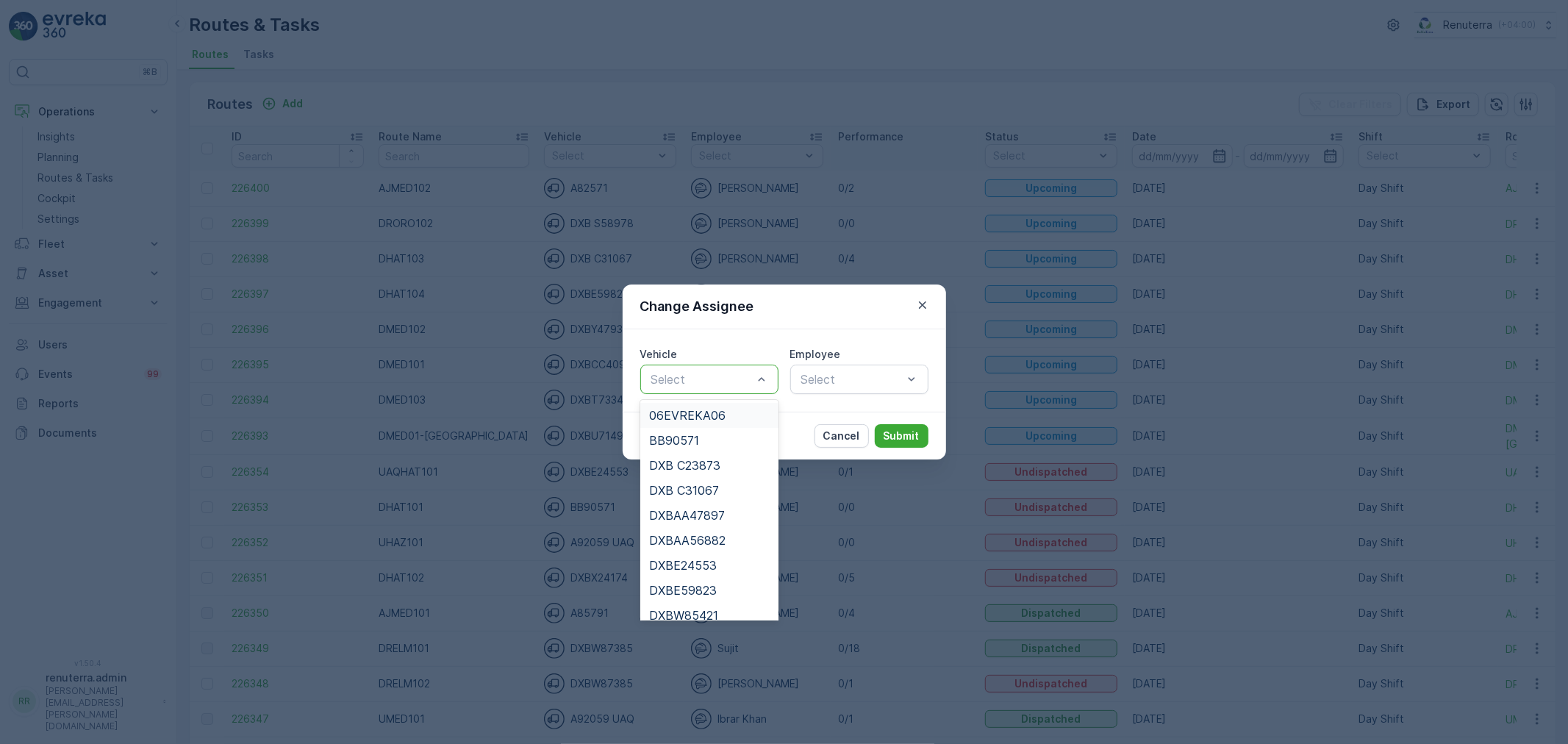
type input "n"
click at [674, 496] on span "DXB C31067" at bounding box center [684, 490] width 69 height 13
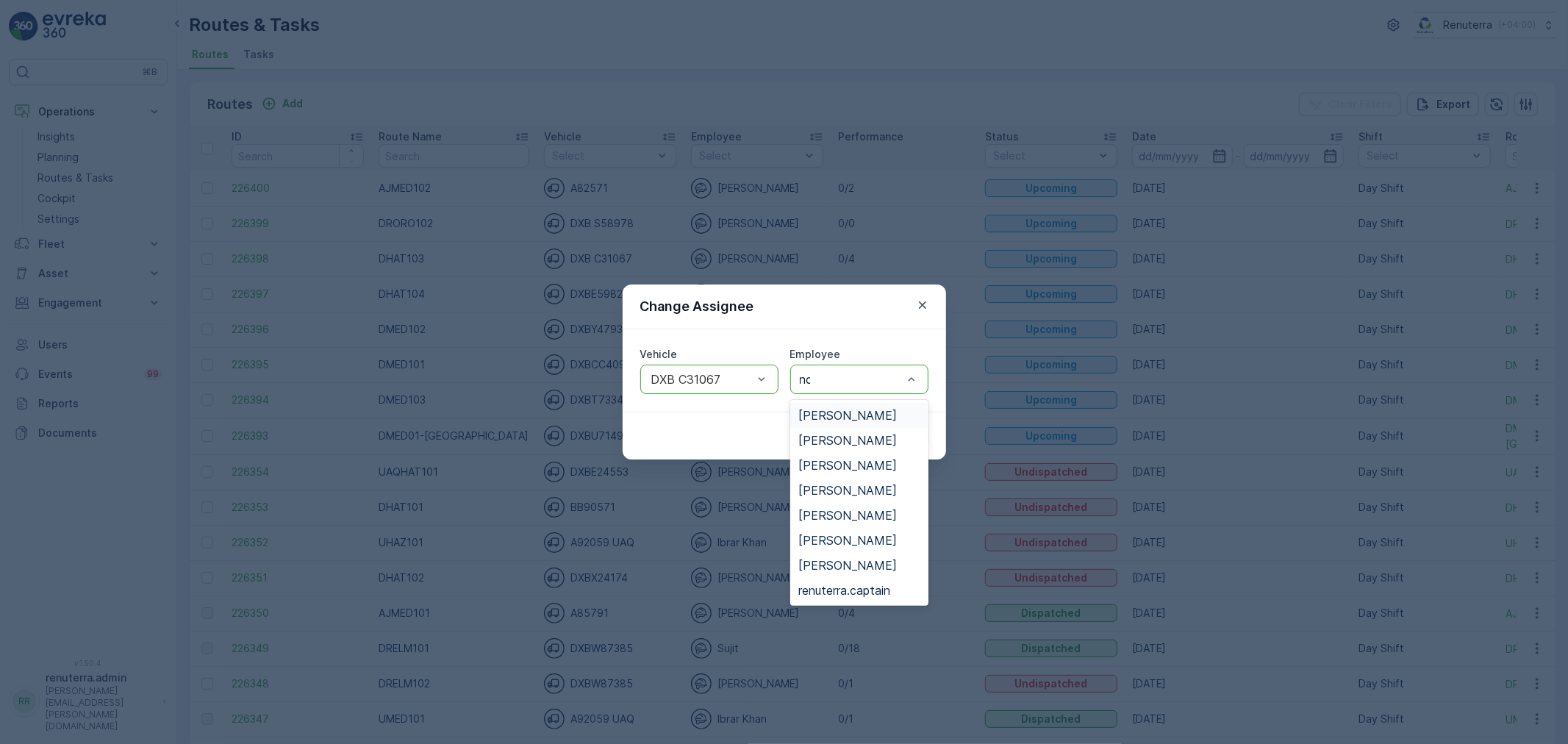
type input "noo"
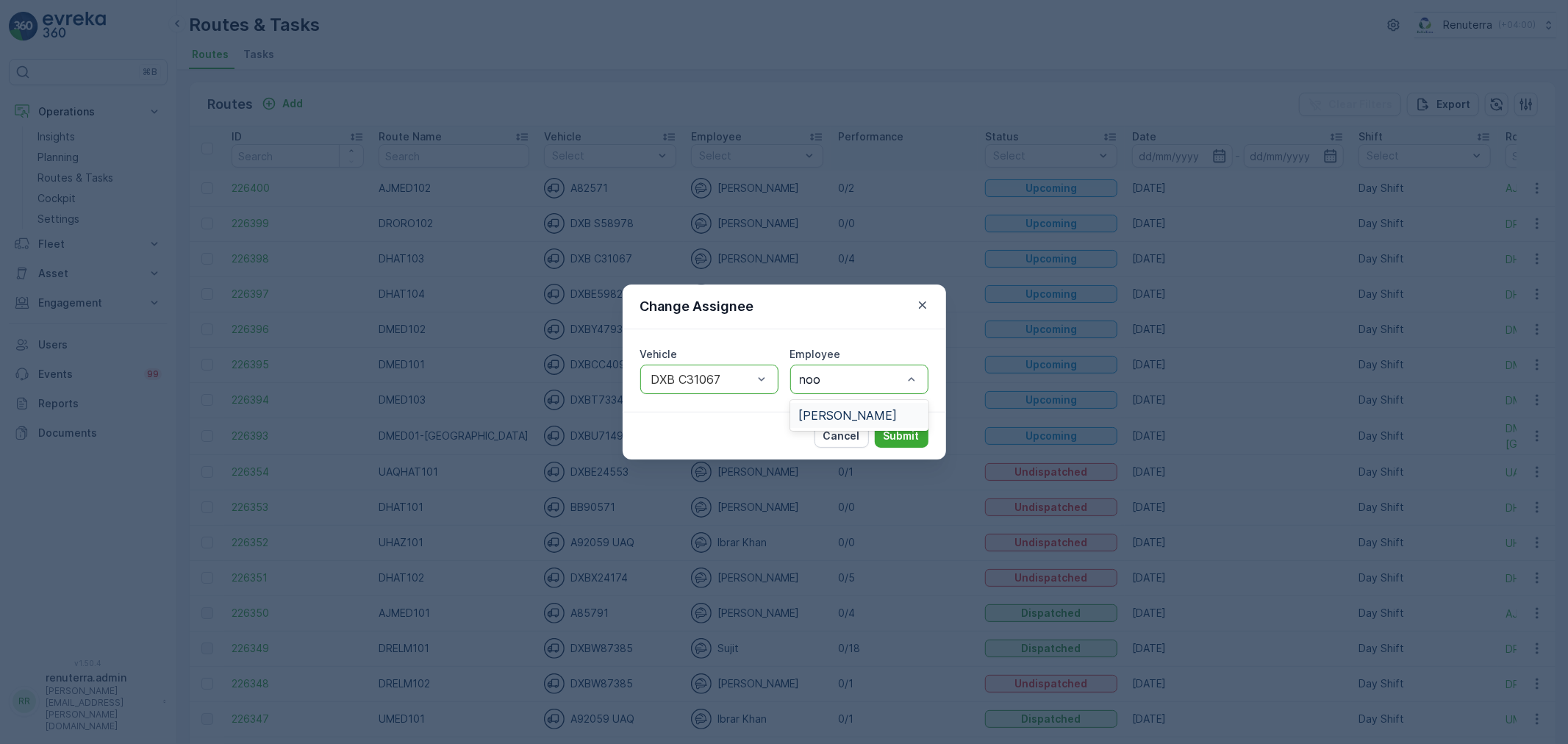
click at [846, 409] on span "Noor Ghani" at bounding box center [848, 415] width 98 height 13
click at [885, 423] on div "Cancel Submit" at bounding box center [784, 436] width 324 height 48
click at [885, 424] on button "Submit" at bounding box center [902, 435] width 54 height 23
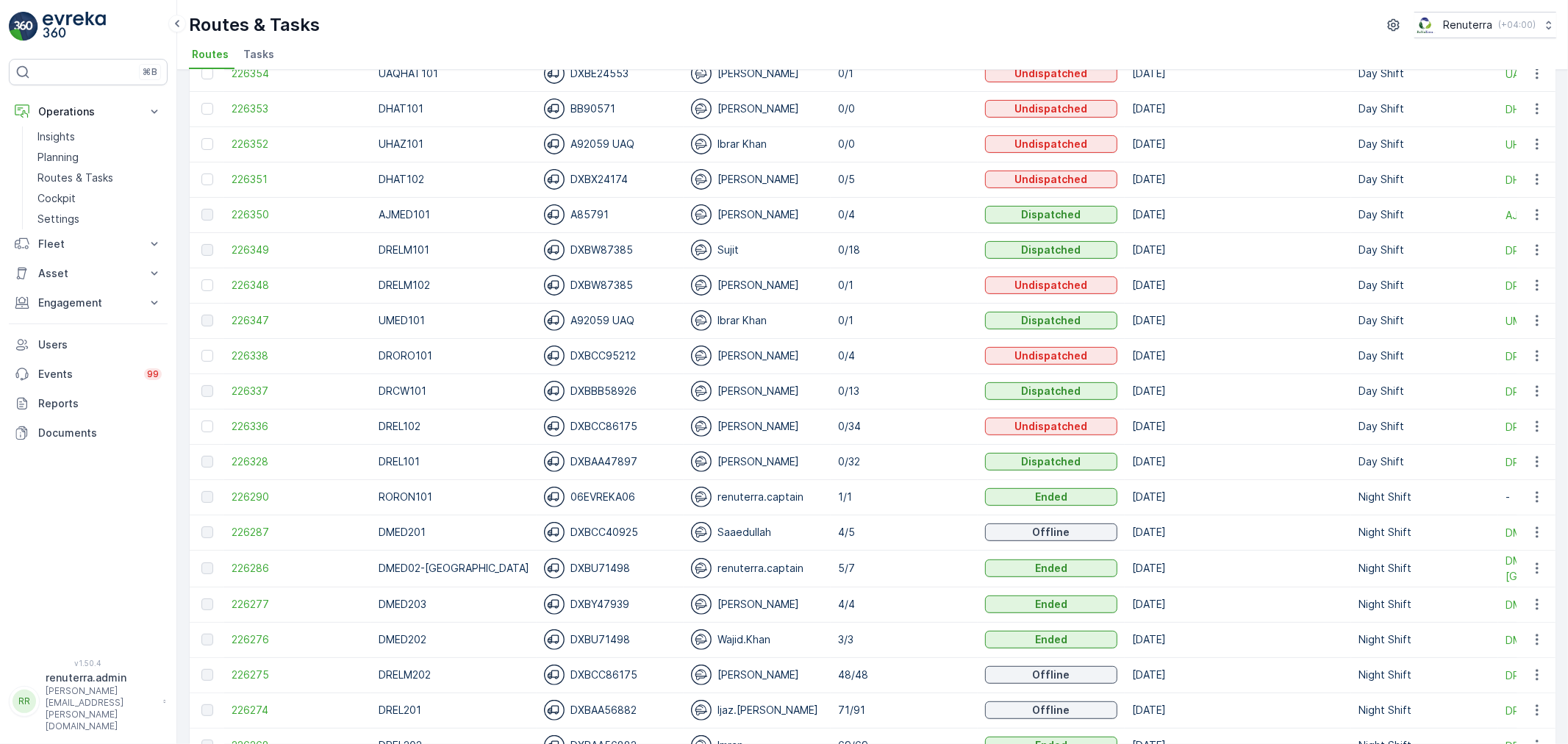
scroll to position [408, 0]
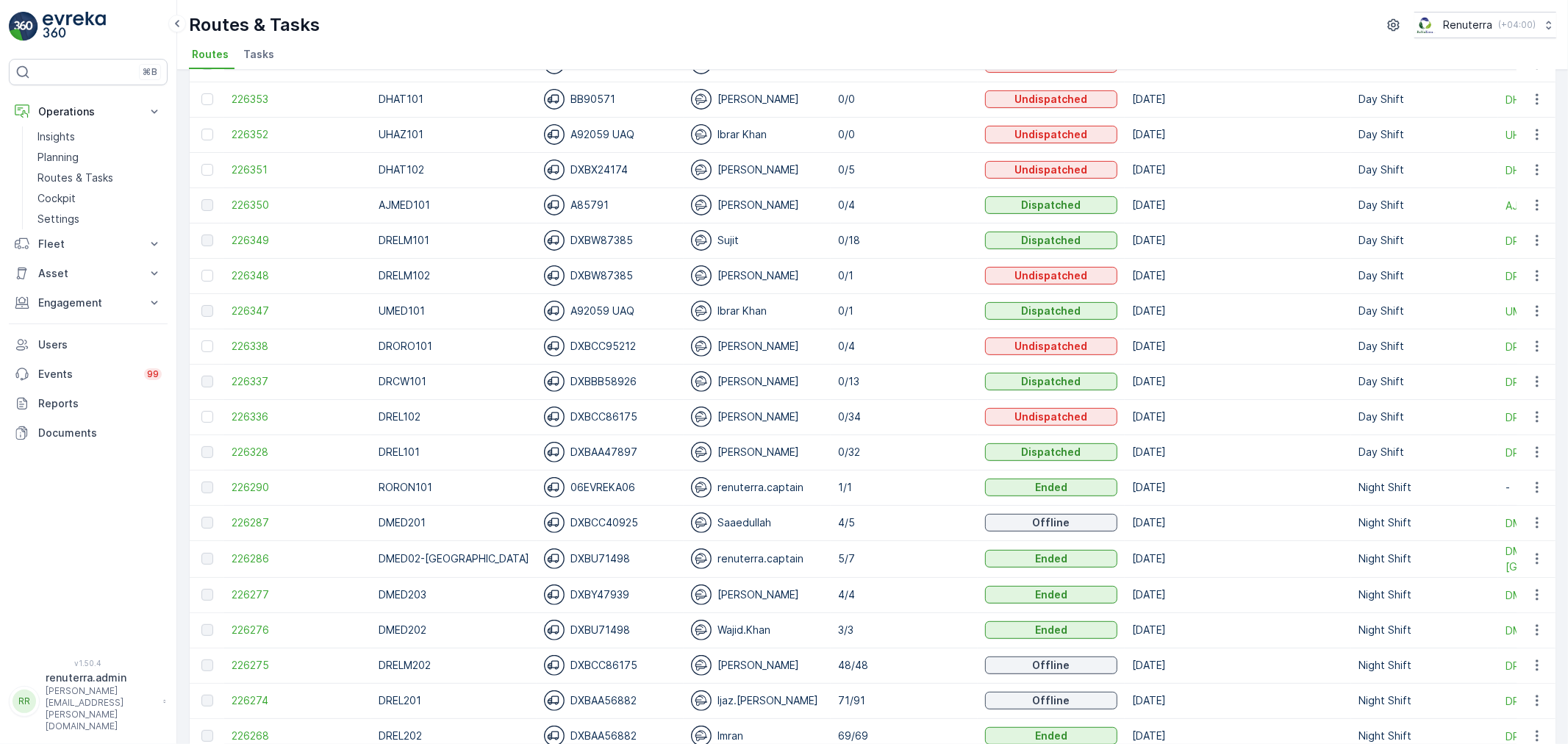
click at [229, 278] on td "226348" at bounding box center [297, 276] width 147 height 35
click at [241, 270] on span "226348" at bounding box center [297, 276] width 132 height 15
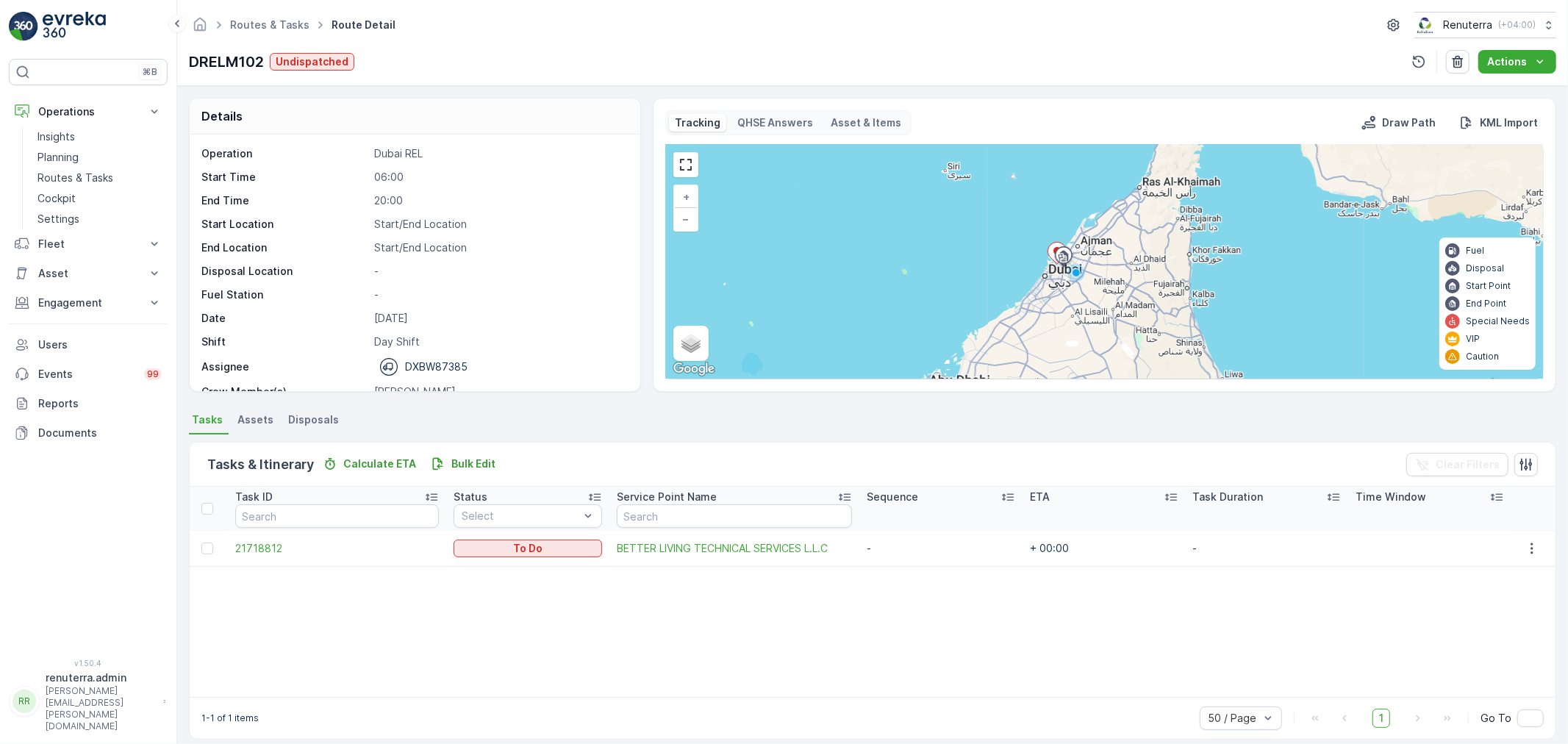
scroll to position [13, 0]
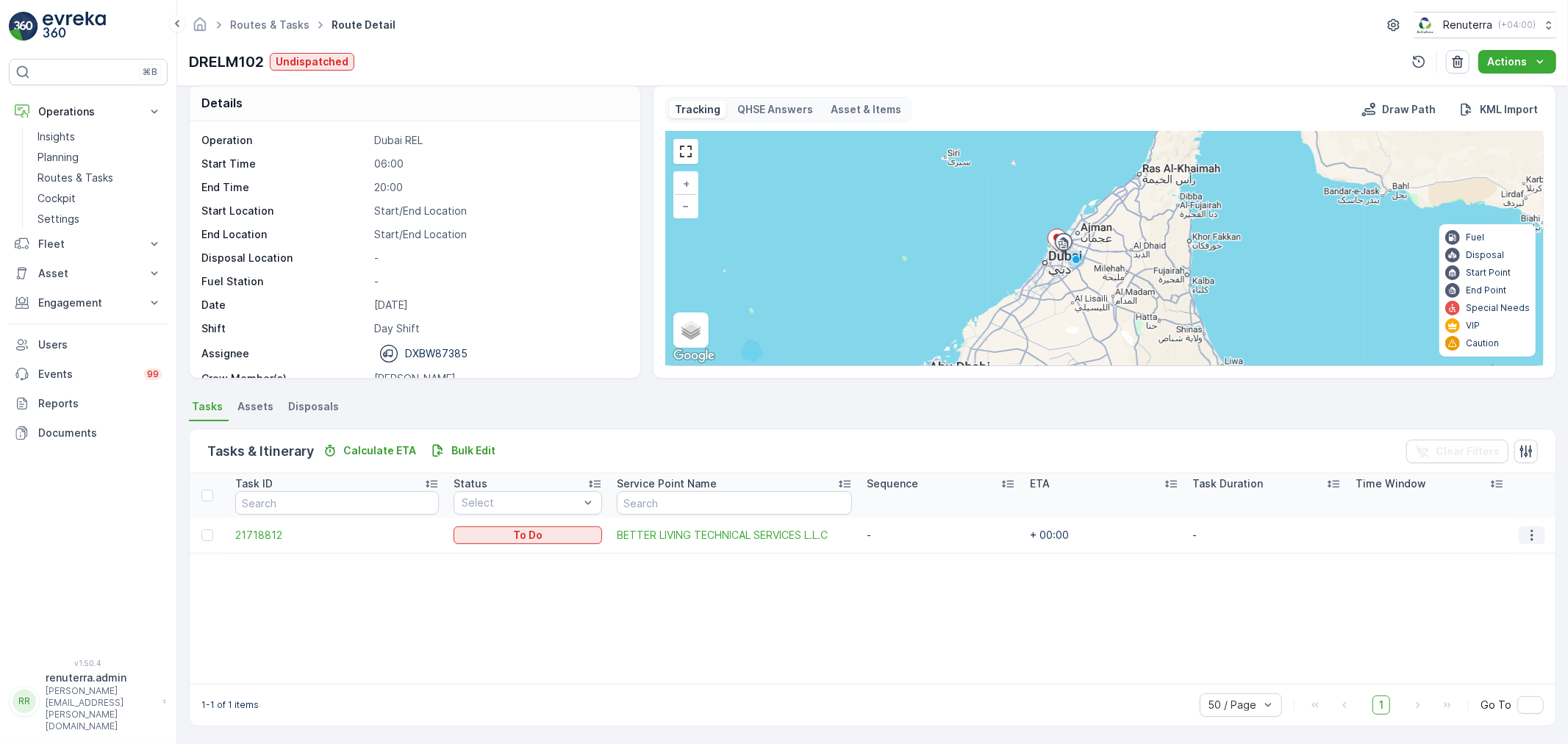
click at [1530, 529] on icon "button" at bounding box center [1532, 536] width 15 height 15
click at [1509, 598] on span "Change Route" at bounding box center [1499, 597] width 71 height 15
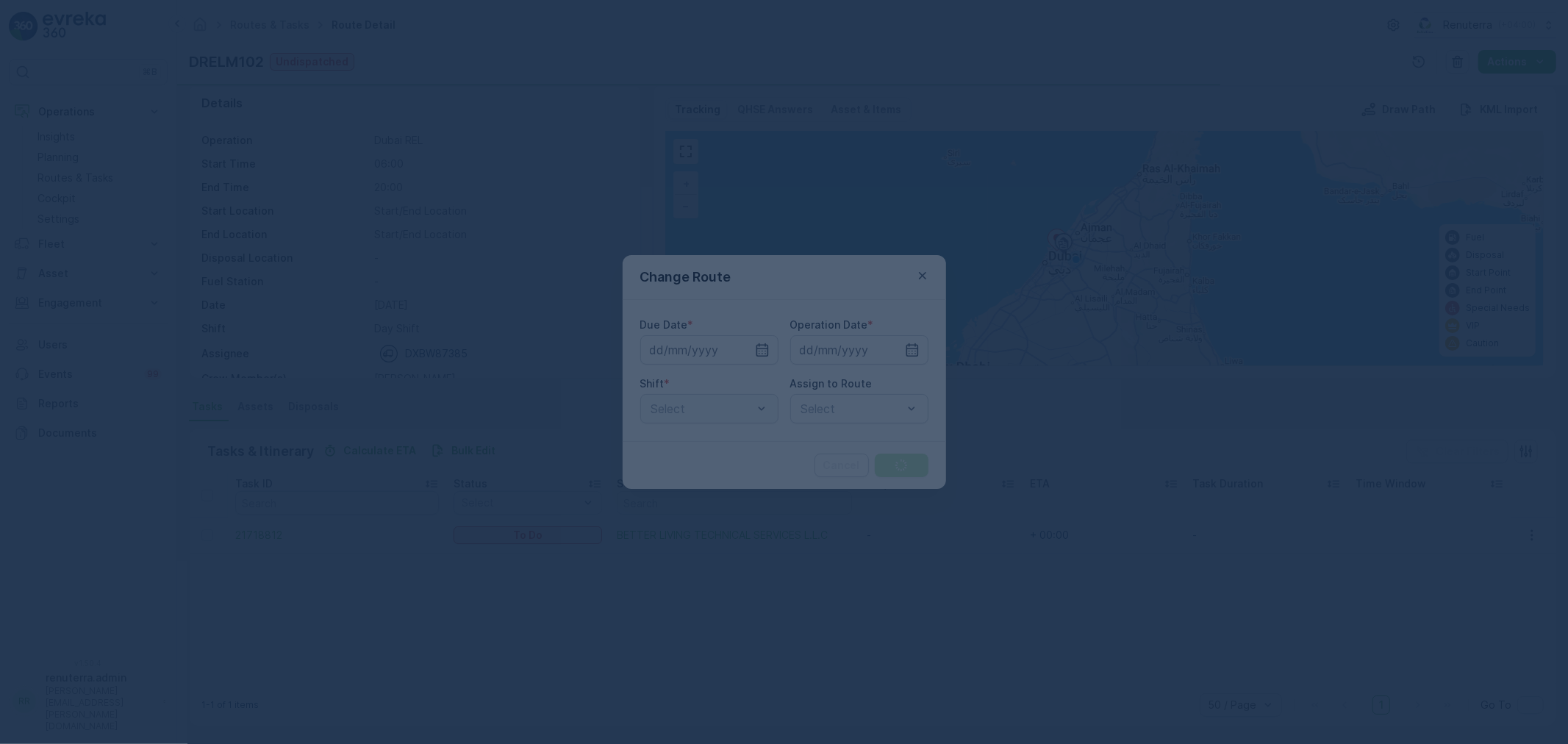
type input "[DATE]"
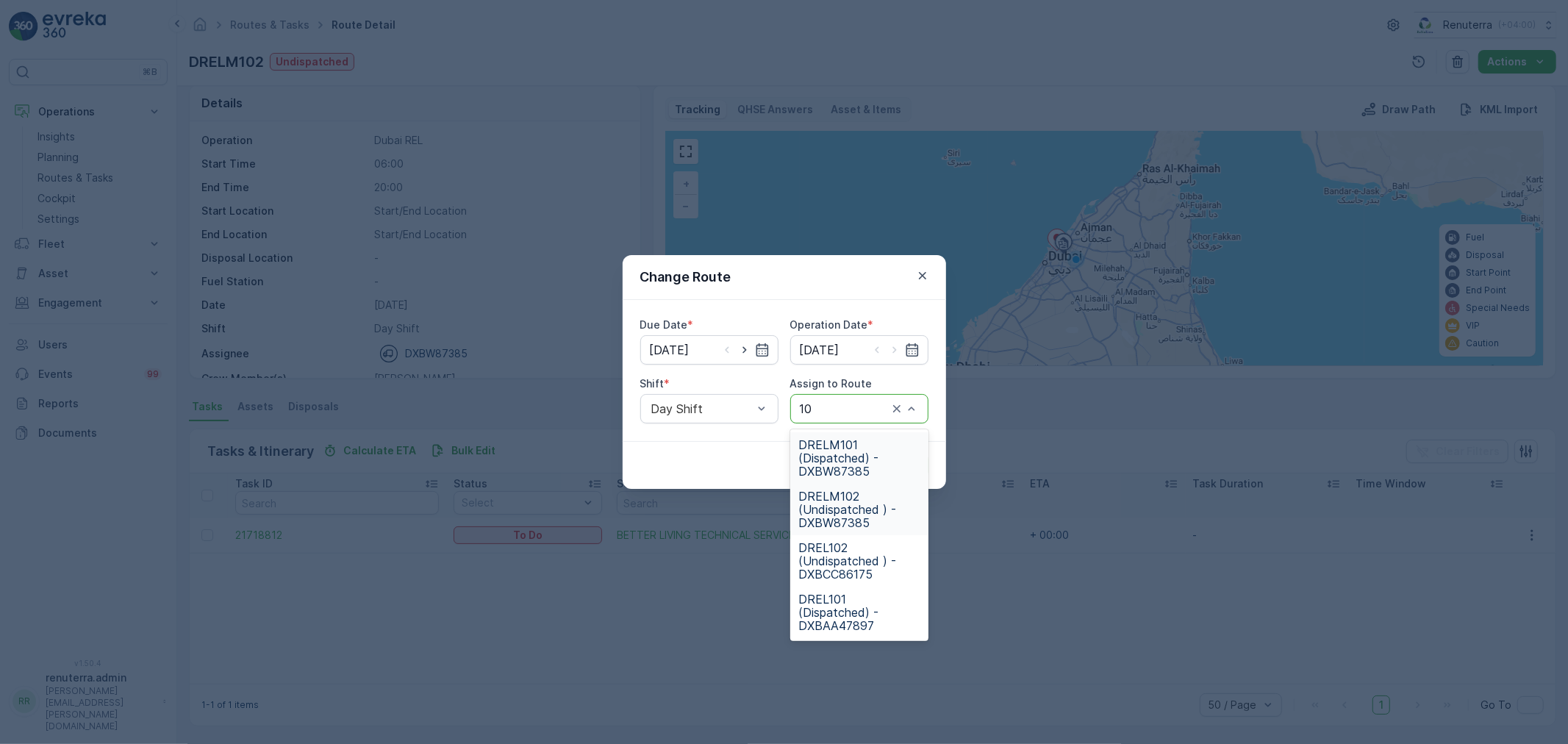
type input "102"
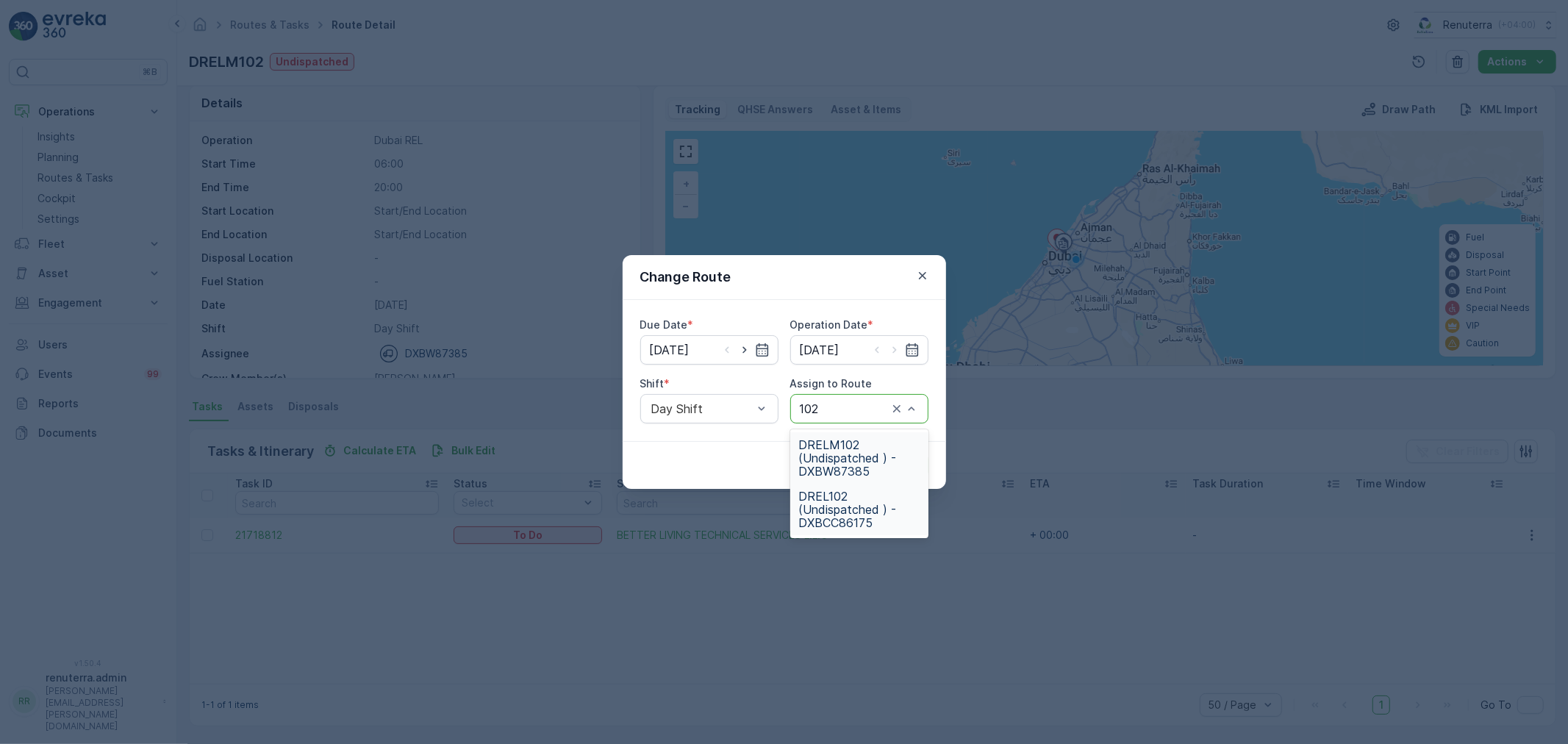
click at [846, 511] on span "DREL102 (Undispatched ) - DXBCC86175" at bounding box center [859, 509] width 120 height 40
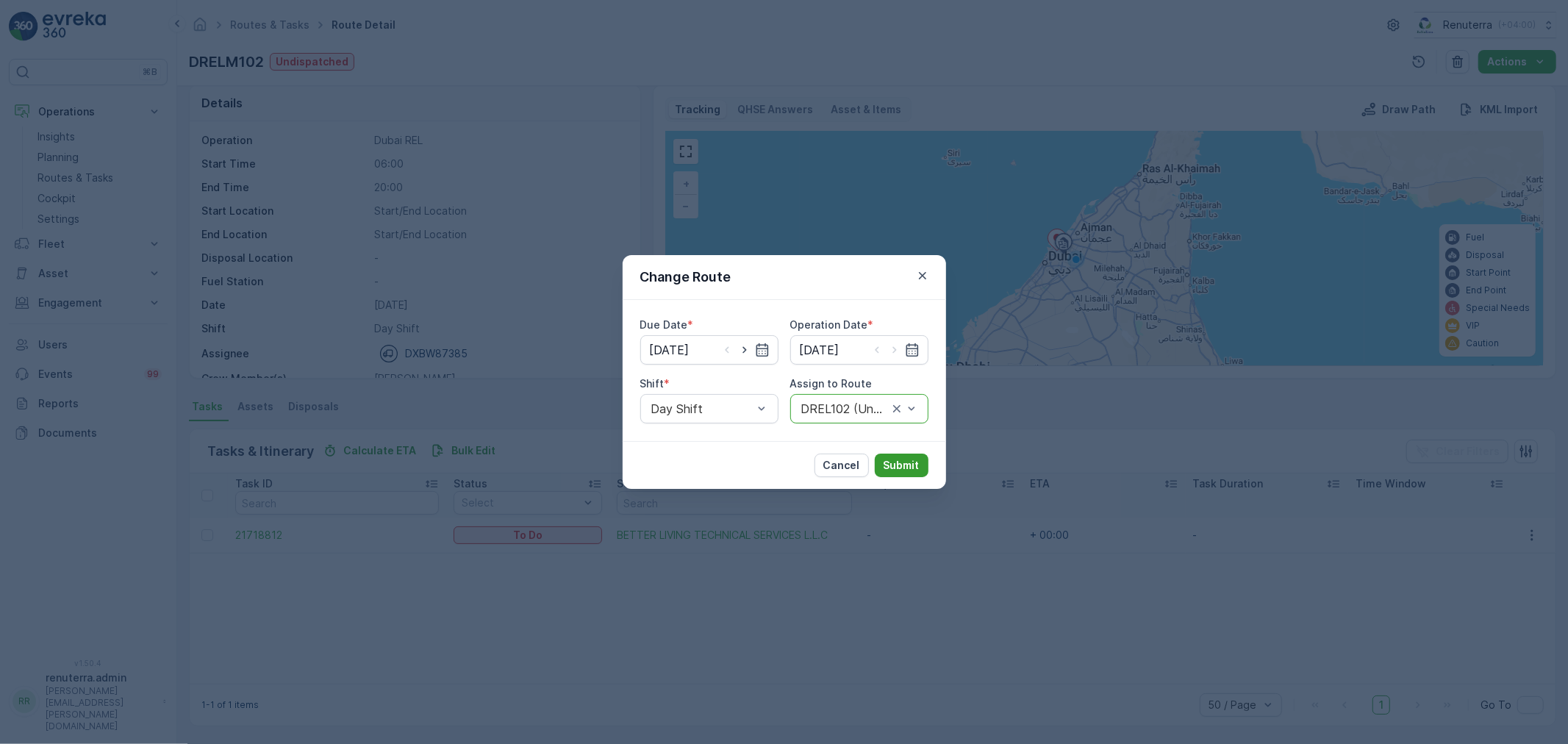
click at [893, 458] on p "Submit" at bounding box center [901, 465] width 36 height 15
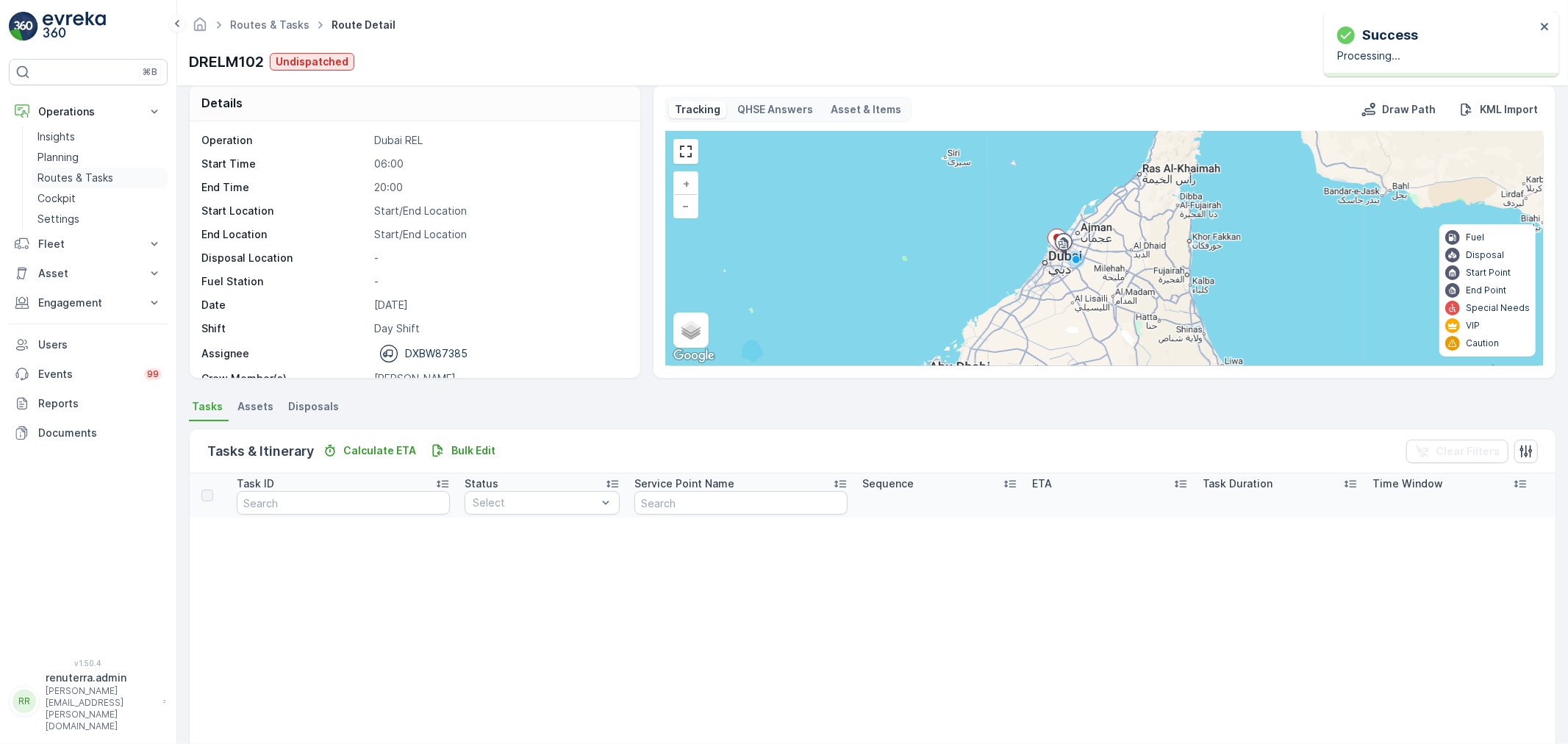
click at [76, 179] on p "Routes & Tasks" at bounding box center [76, 178] width 76 height 15
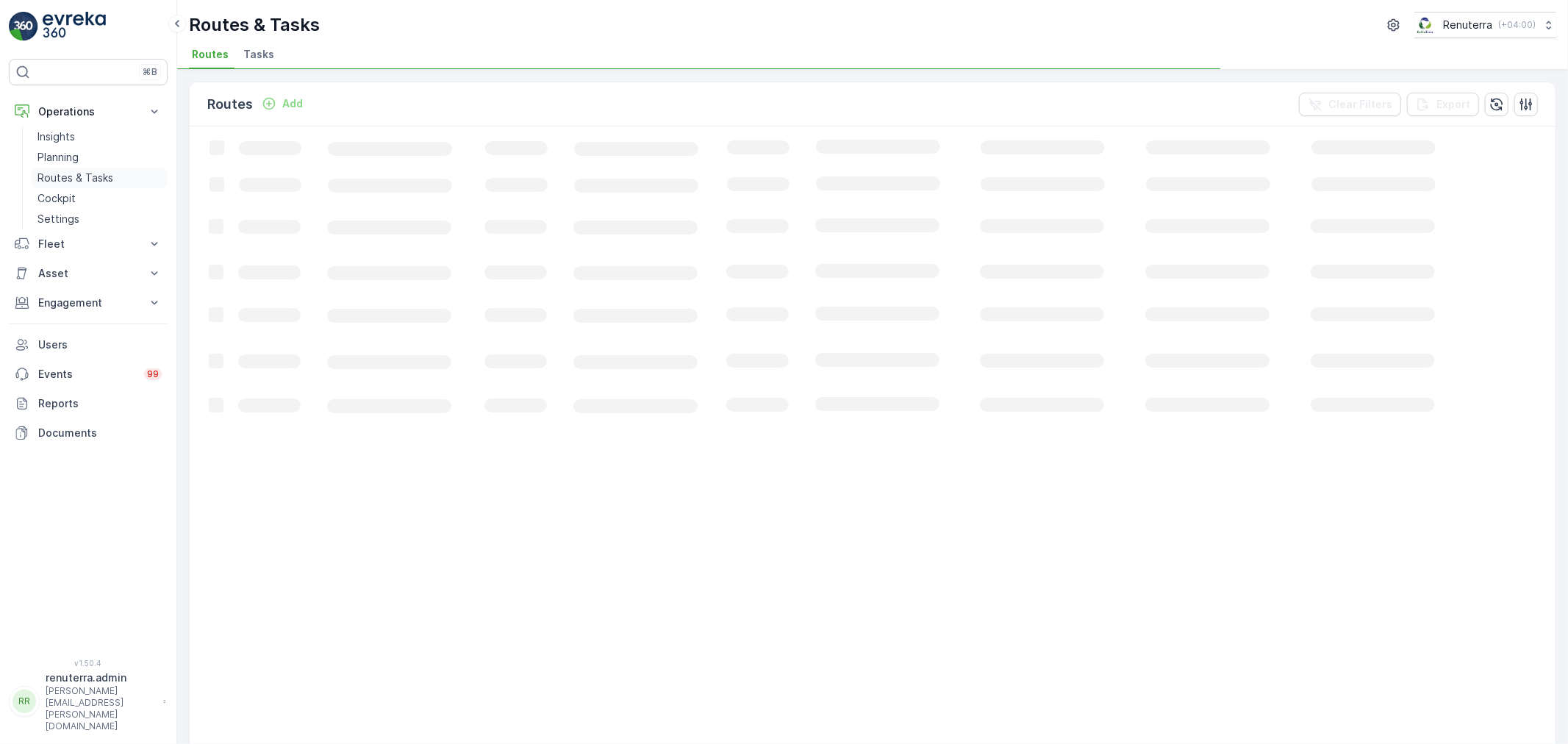
click at [74, 179] on p "Routes & Tasks" at bounding box center [76, 178] width 76 height 15
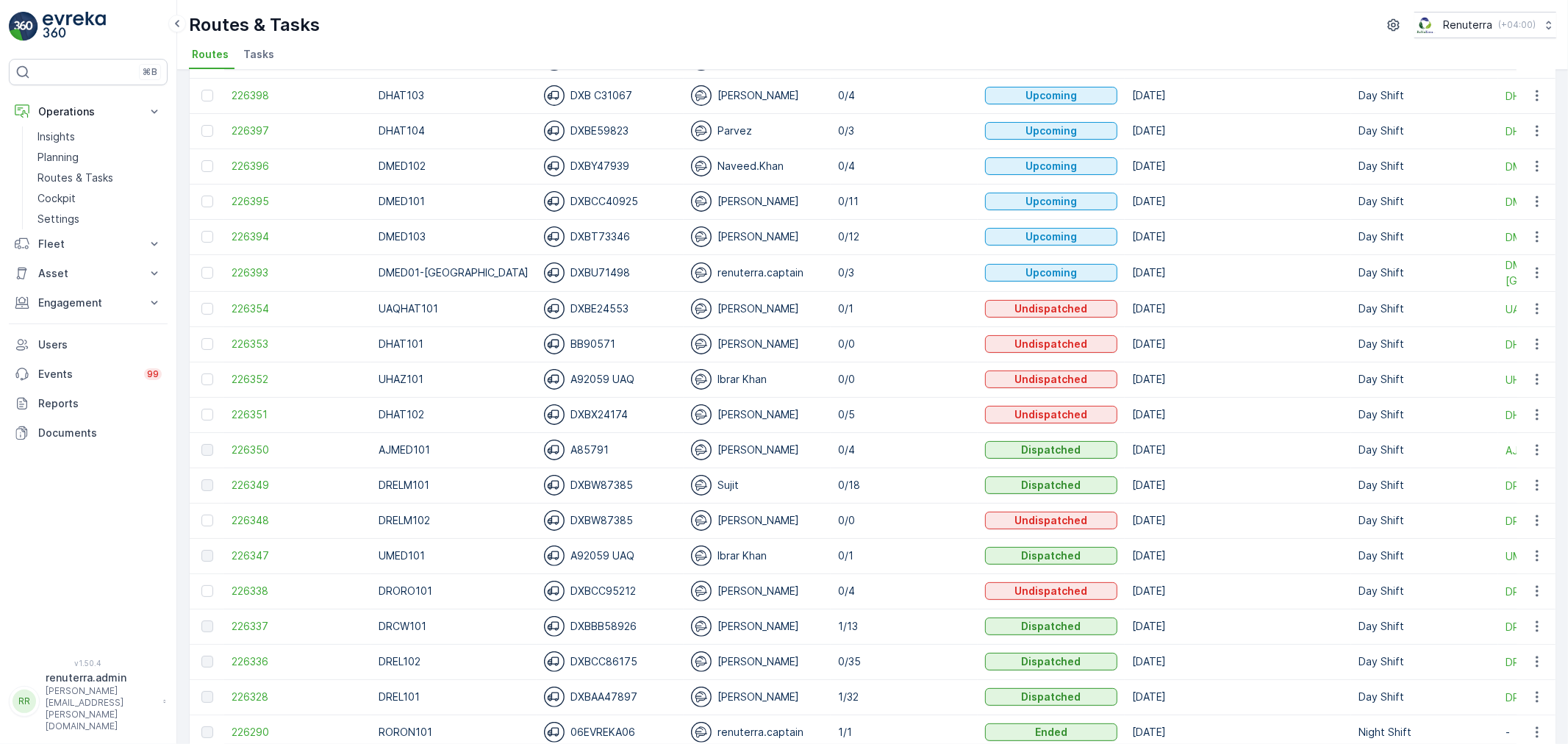
scroll to position [245, 0]
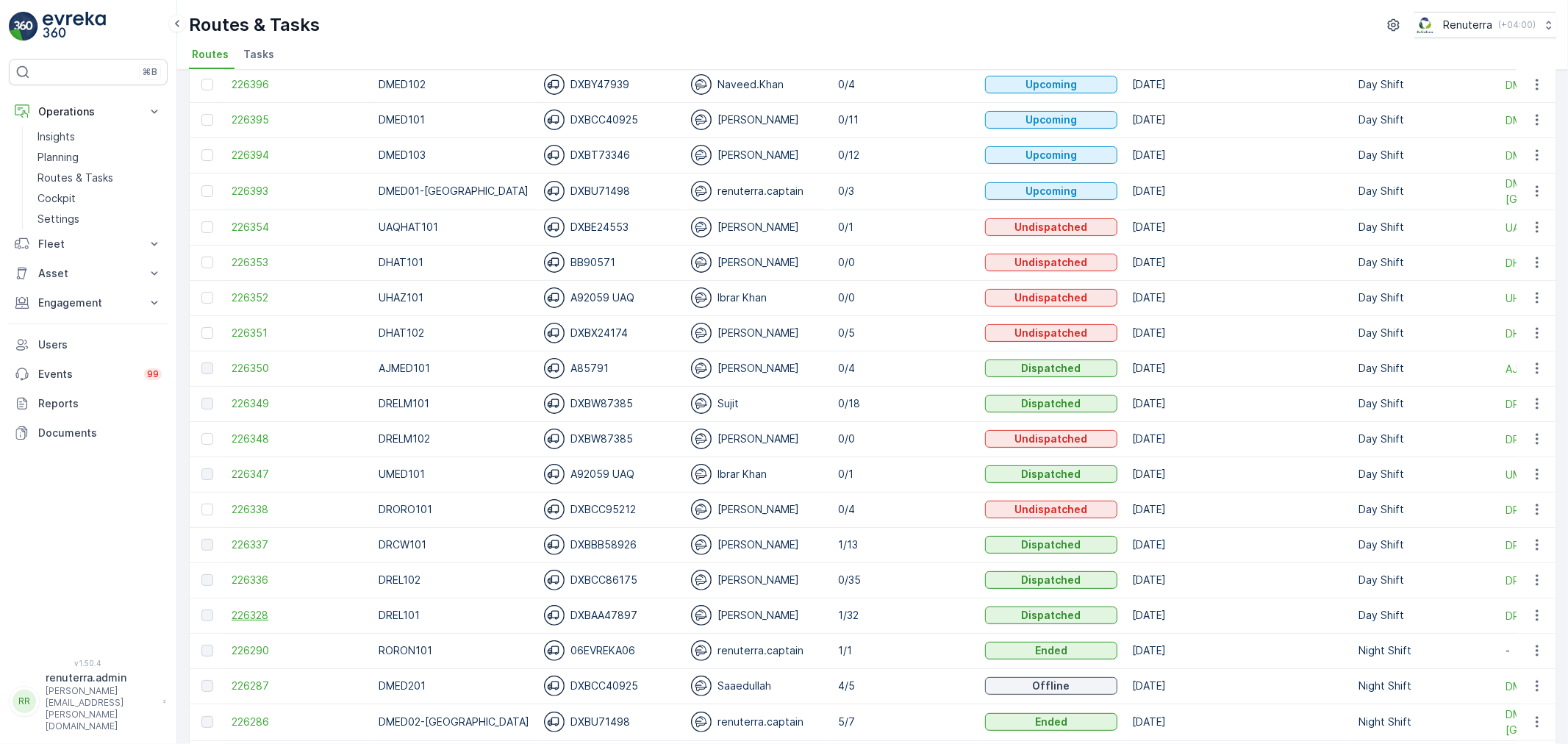
click at [249, 611] on span "226328" at bounding box center [297, 615] width 132 height 15
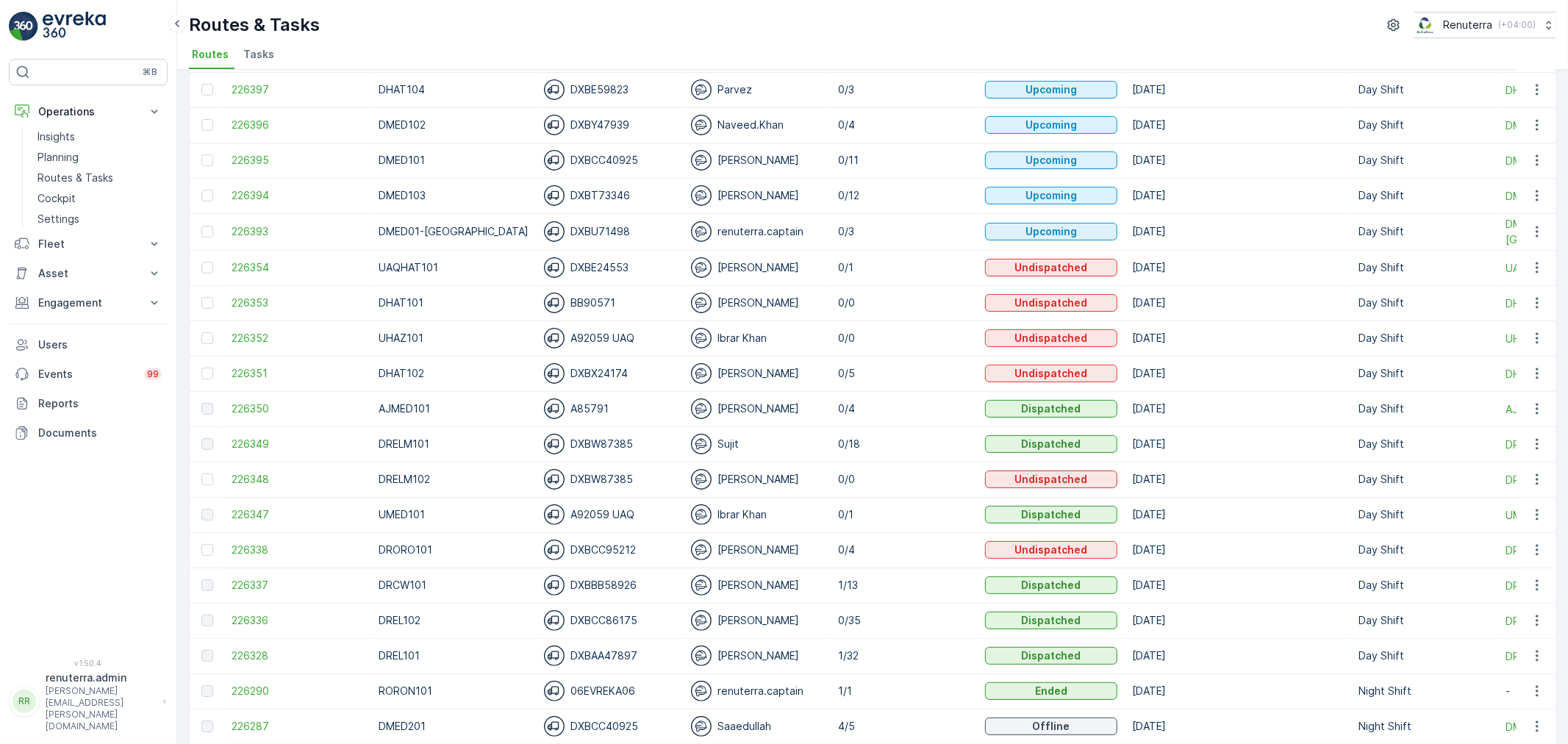
scroll to position [245, 0]
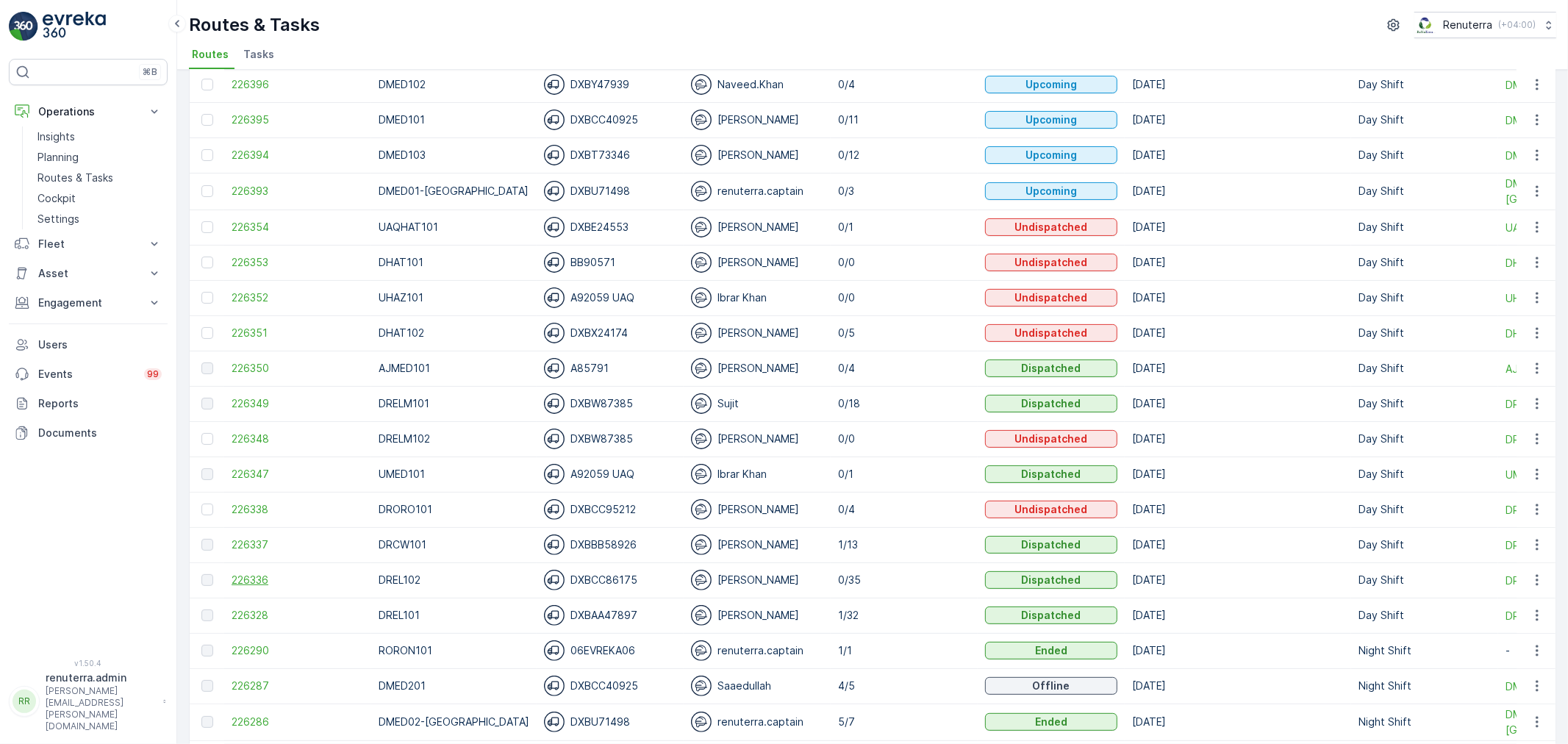
click at [274, 583] on span "226336" at bounding box center [297, 580] width 132 height 15
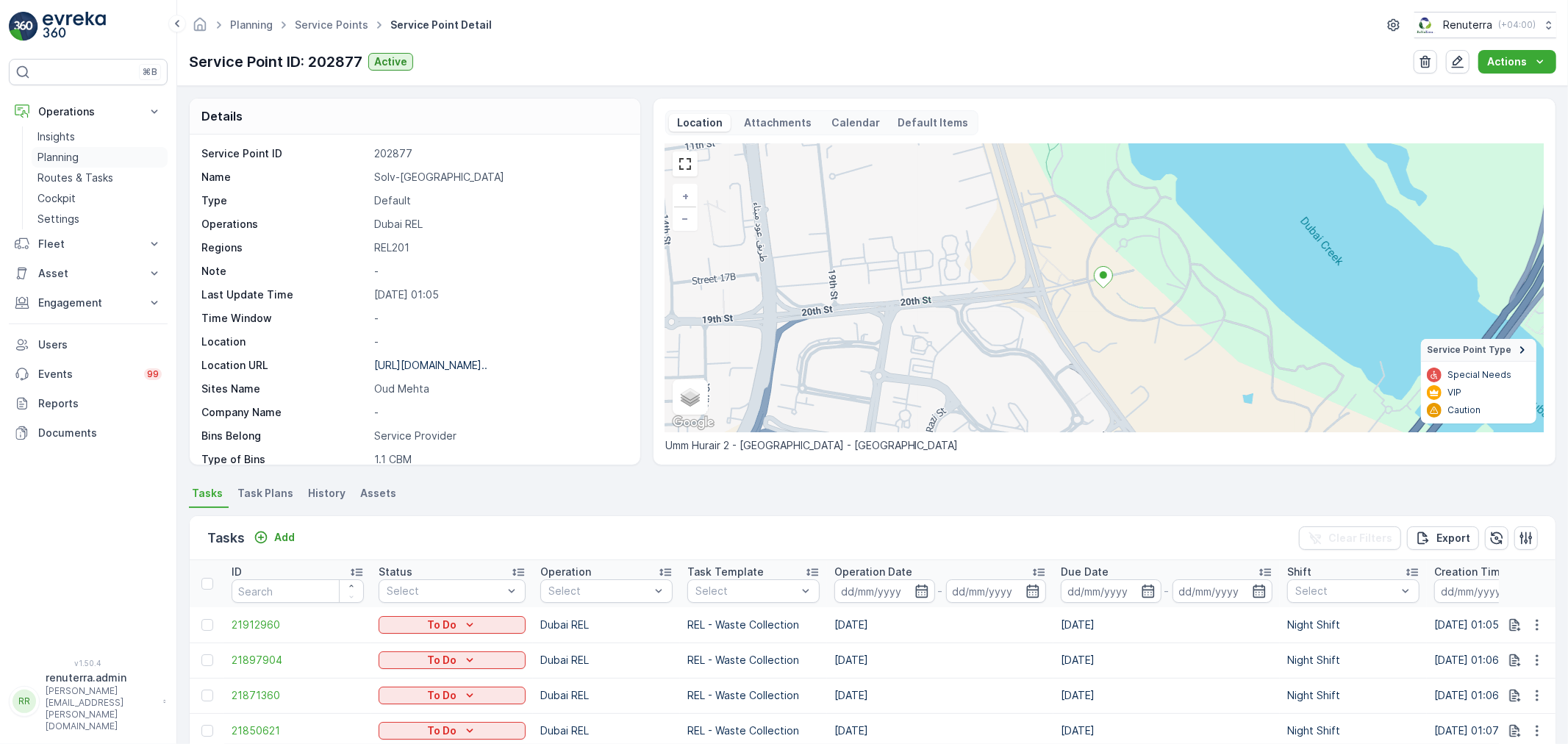
click at [77, 159] on p "Planning" at bounding box center [58, 157] width 41 height 15
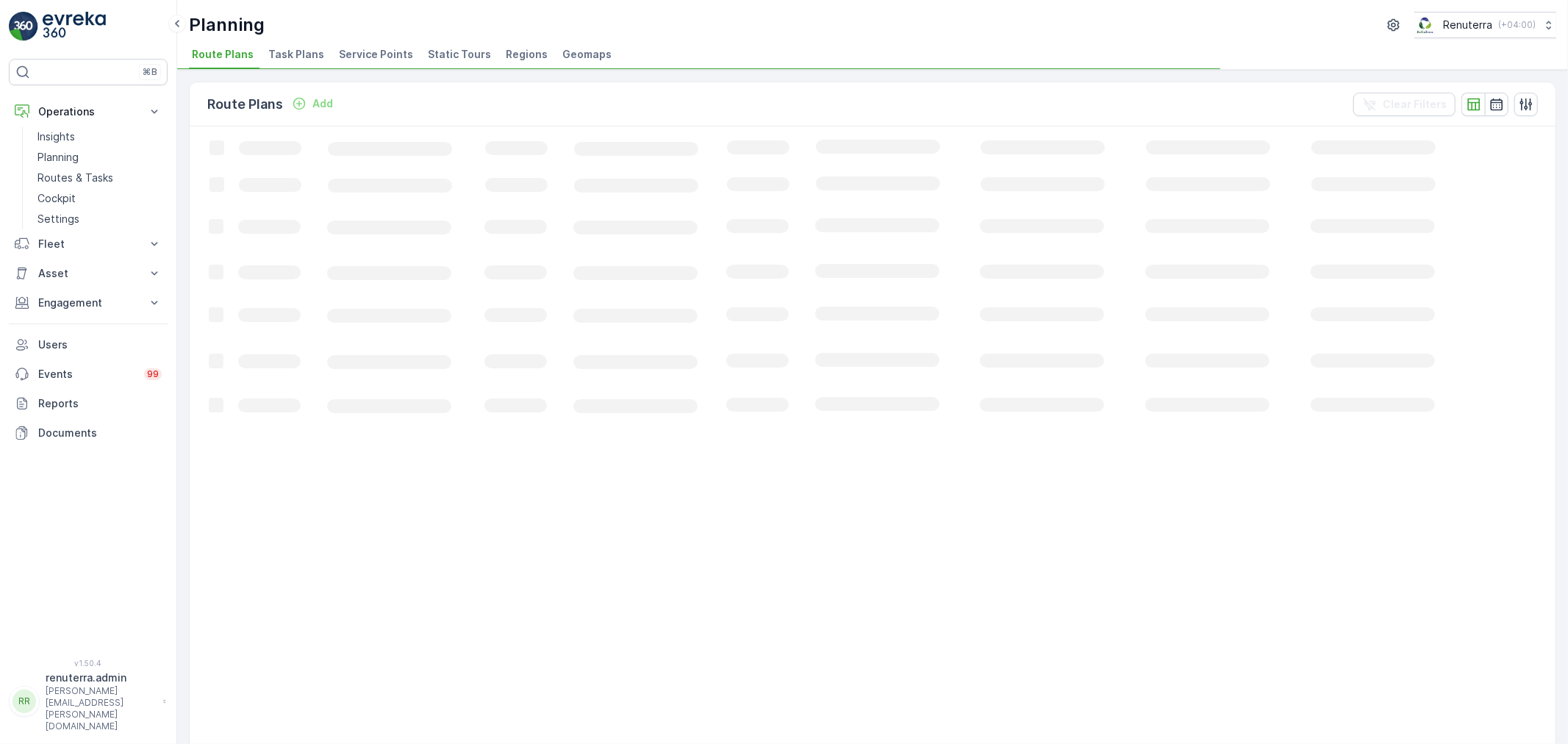
click at [377, 56] on span "Service Points" at bounding box center [376, 55] width 74 height 15
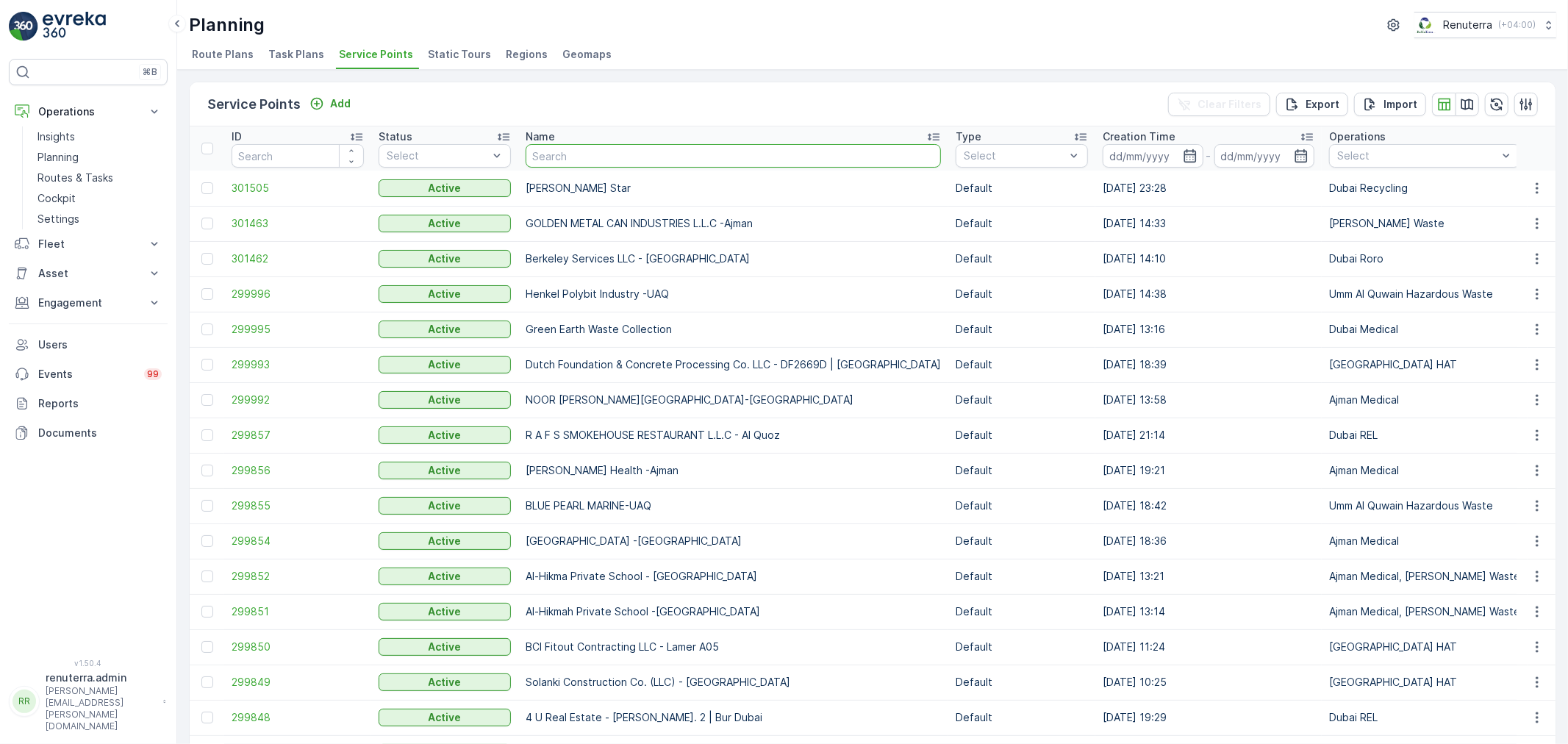
click at [562, 159] on input "text" at bounding box center [733, 155] width 415 height 23
type input "[PERSON_NAME]"
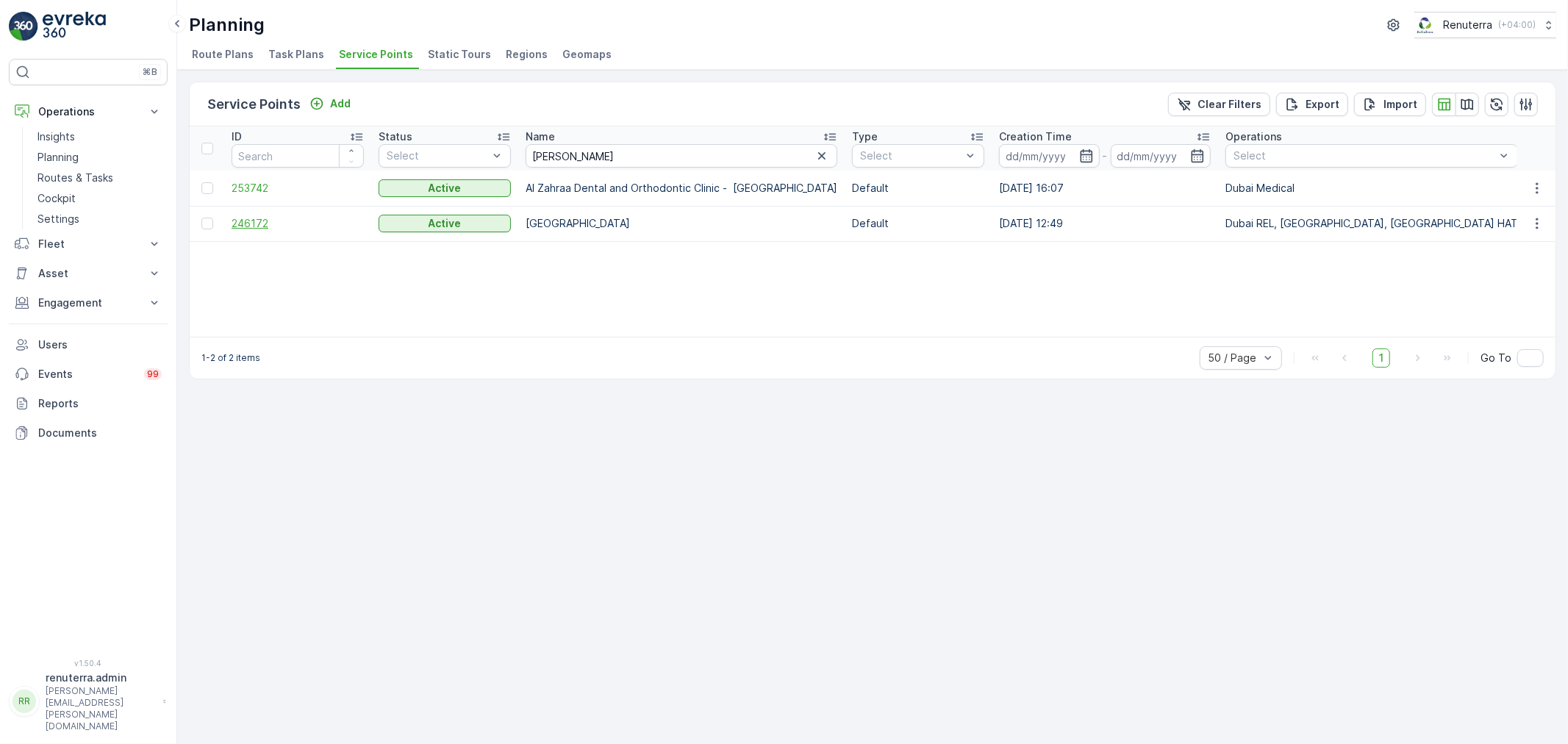
click at [235, 217] on span "246172" at bounding box center [297, 224] width 132 height 15
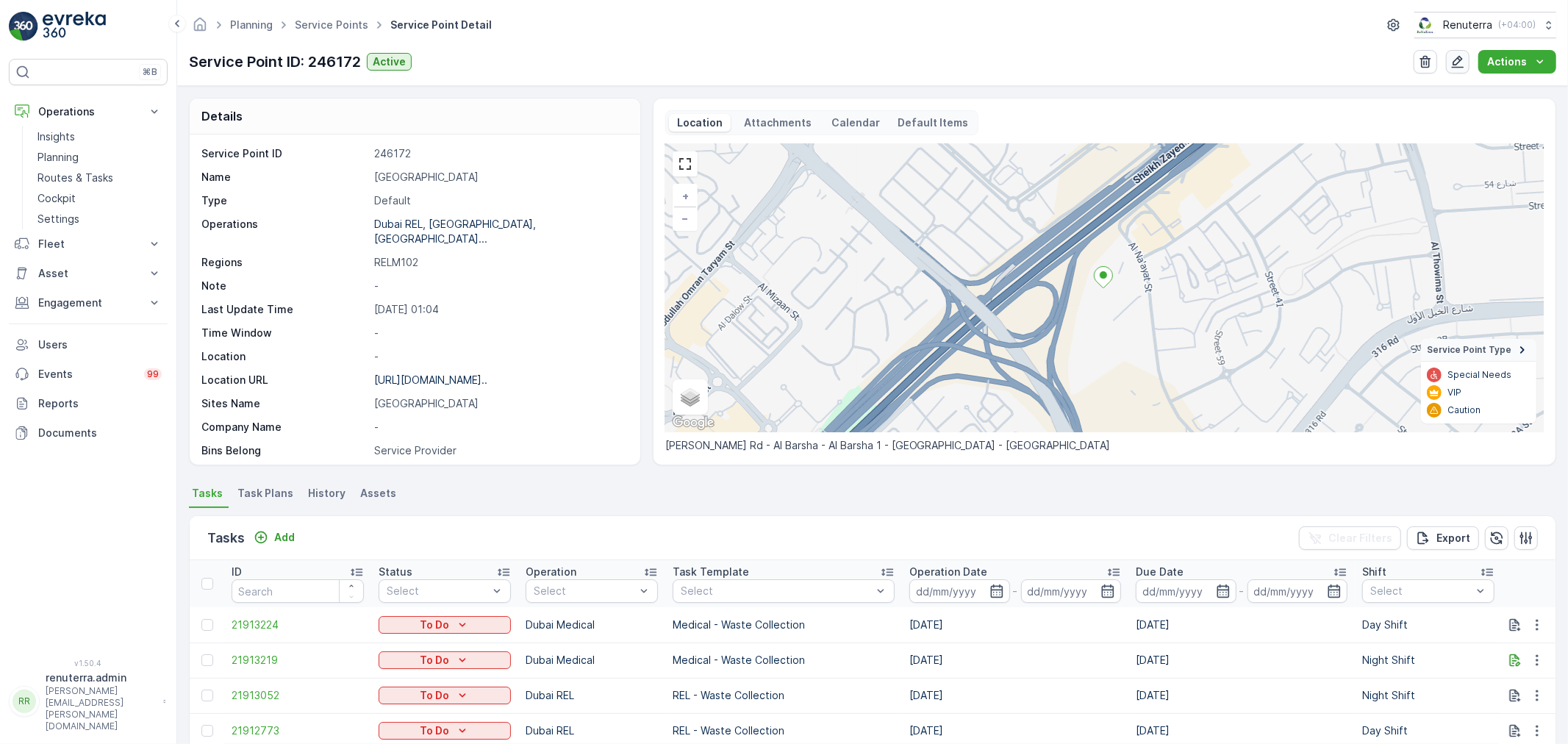
click at [1459, 56] on icon "button" at bounding box center [1458, 62] width 15 height 15
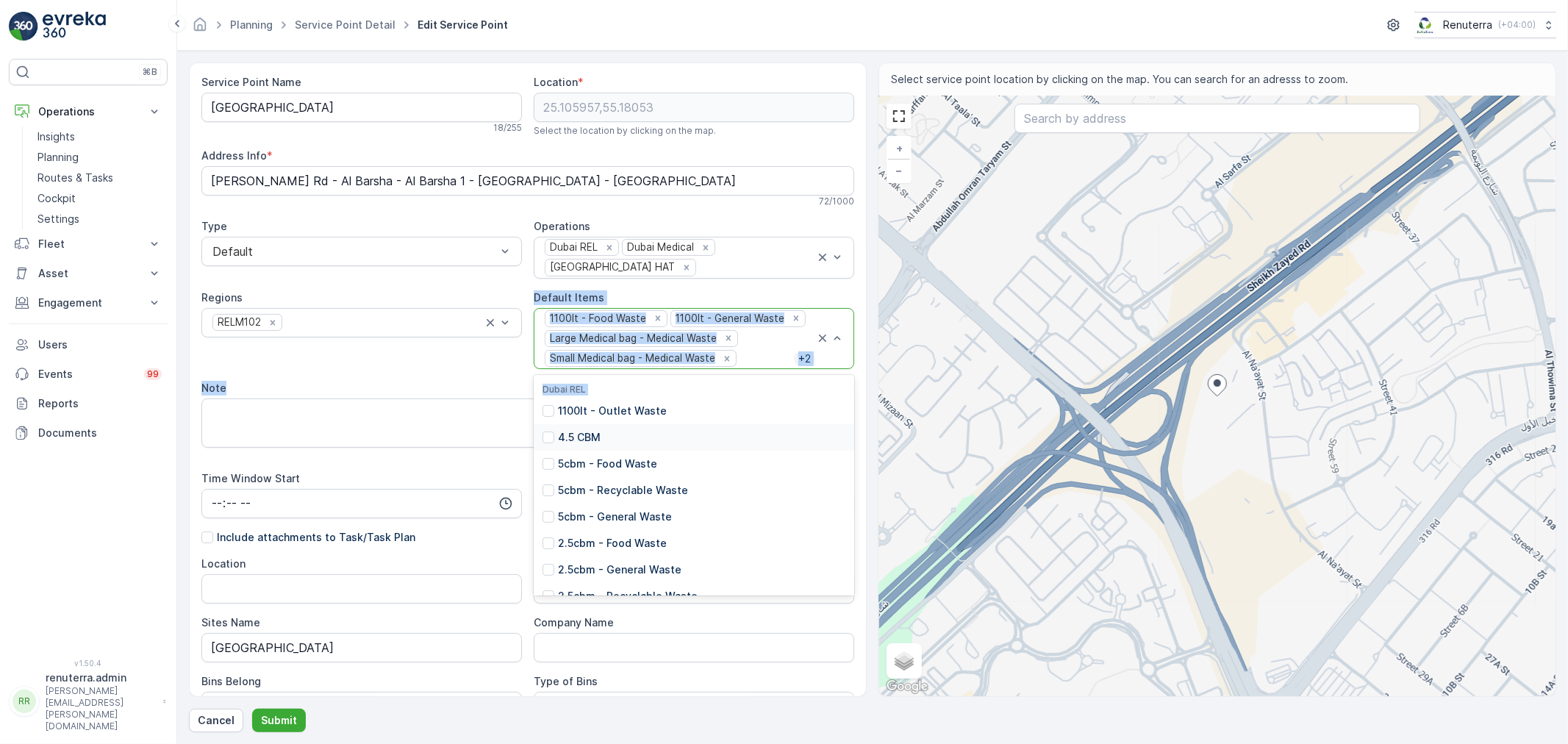
click at [451, 363] on div "Service Point Name [GEOGRAPHIC_DATA] 18 / 255 Location * [GEOGRAPHIC_DATA] Sele…" at bounding box center [528, 545] width 653 height 940
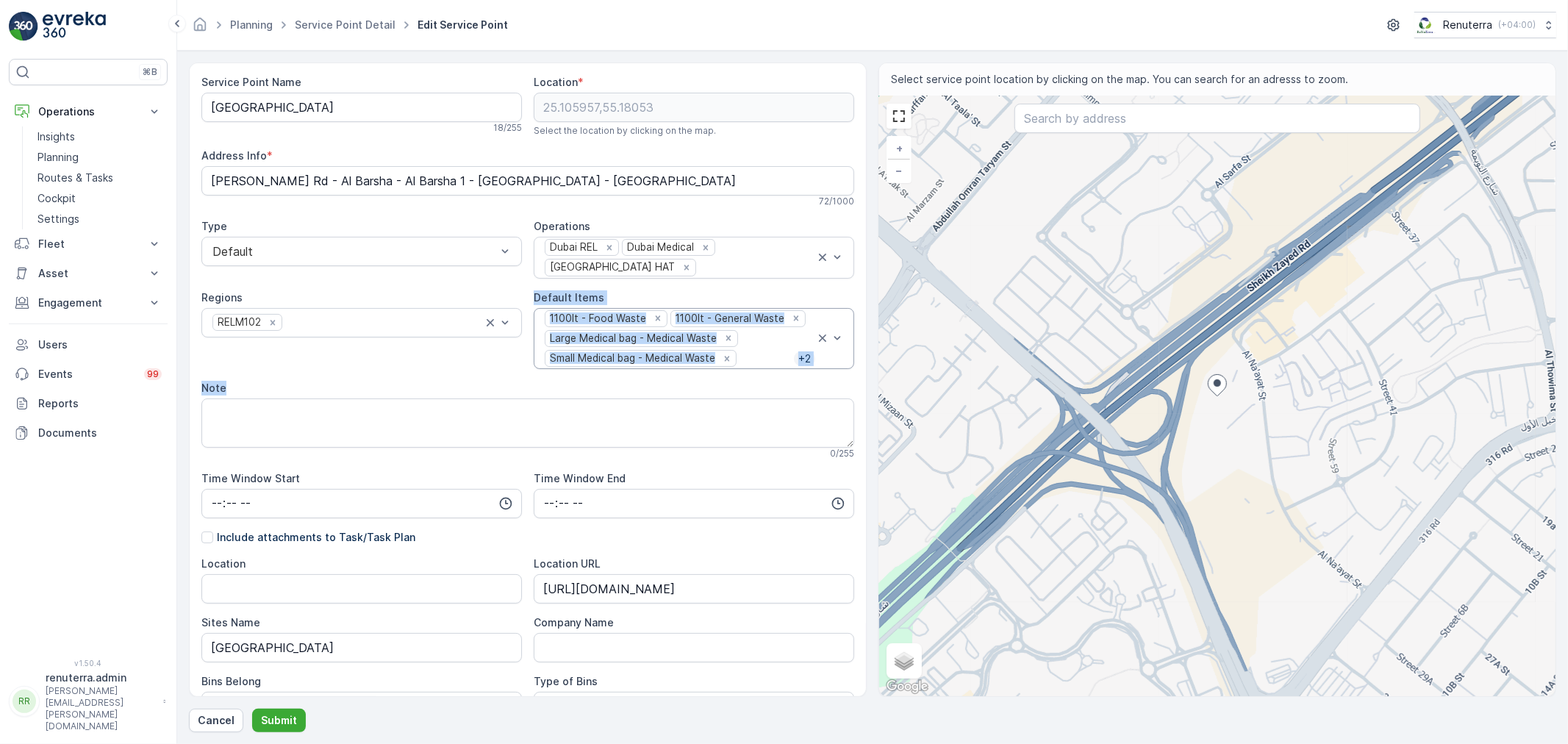
click at [752, 381] on div "Note" at bounding box center [528, 389] width 653 height 15
click at [728, 333] on icon "Remove Large Medical bag - Medical Waste" at bounding box center [728, 338] width 10 height 10
click at [700, 353] on icon "Remove Sharp box 5L - Medical Waste" at bounding box center [704, 358] width 10 height 10
click at [724, 336] on icon "Remove Small Medical bag - Medical Waste" at bounding box center [727, 339] width 6 height 6
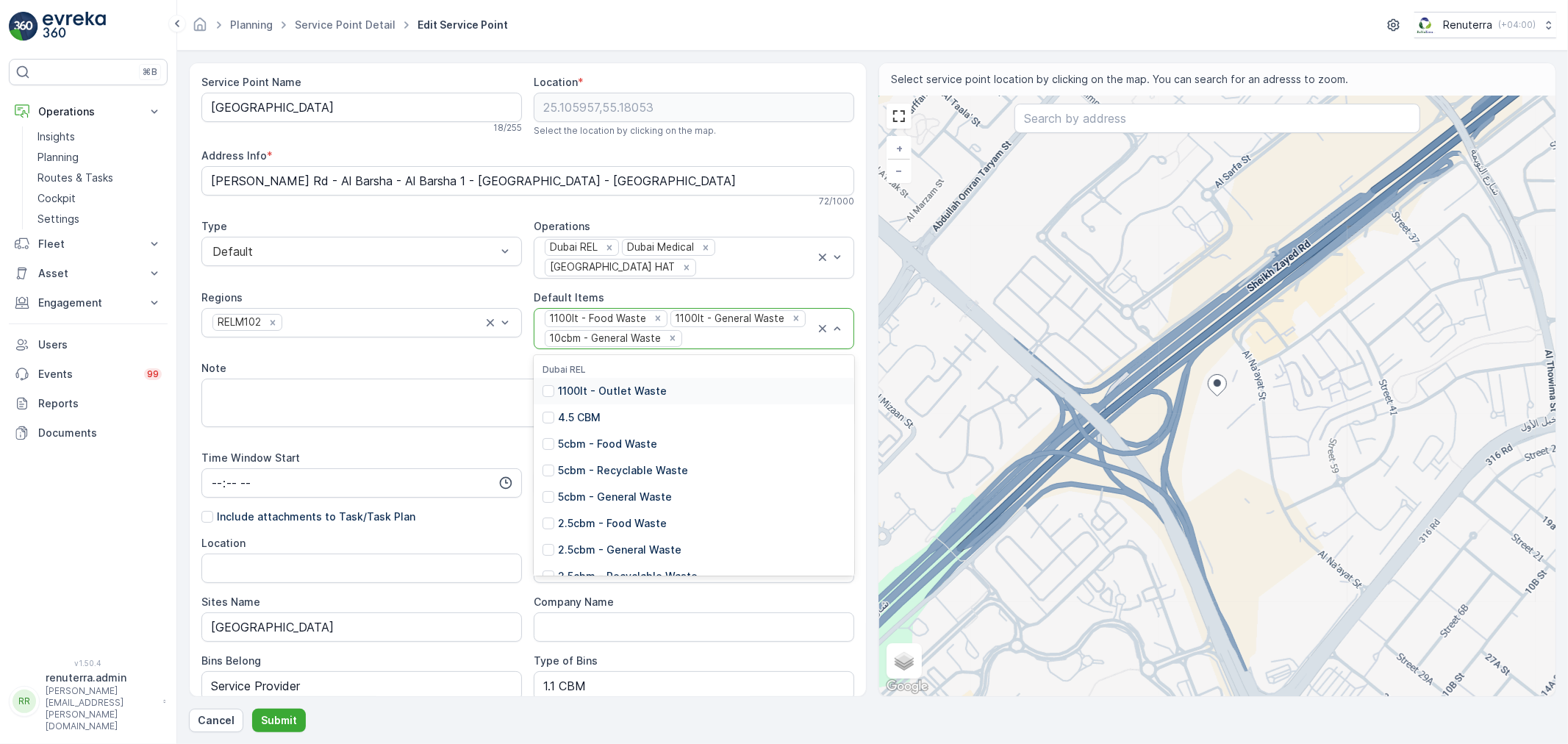
click at [723, 331] on div at bounding box center [749, 338] width 131 height 13
click at [636, 515] on p "Medical Waste Collection" at bounding box center [623, 522] width 130 height 15
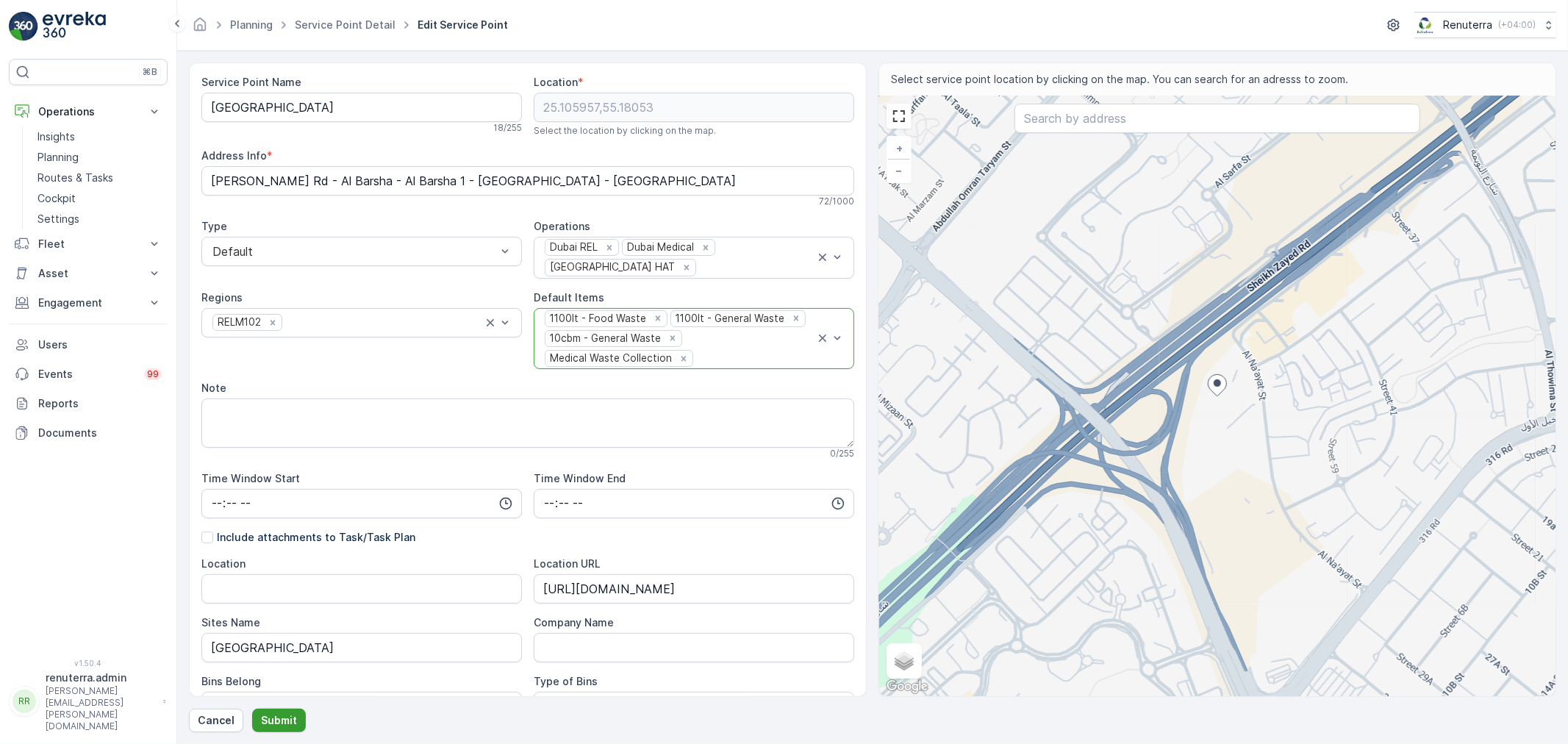
click at [270, 714] on p "Submit" at bounding box center [278, 721] width 36 height 15
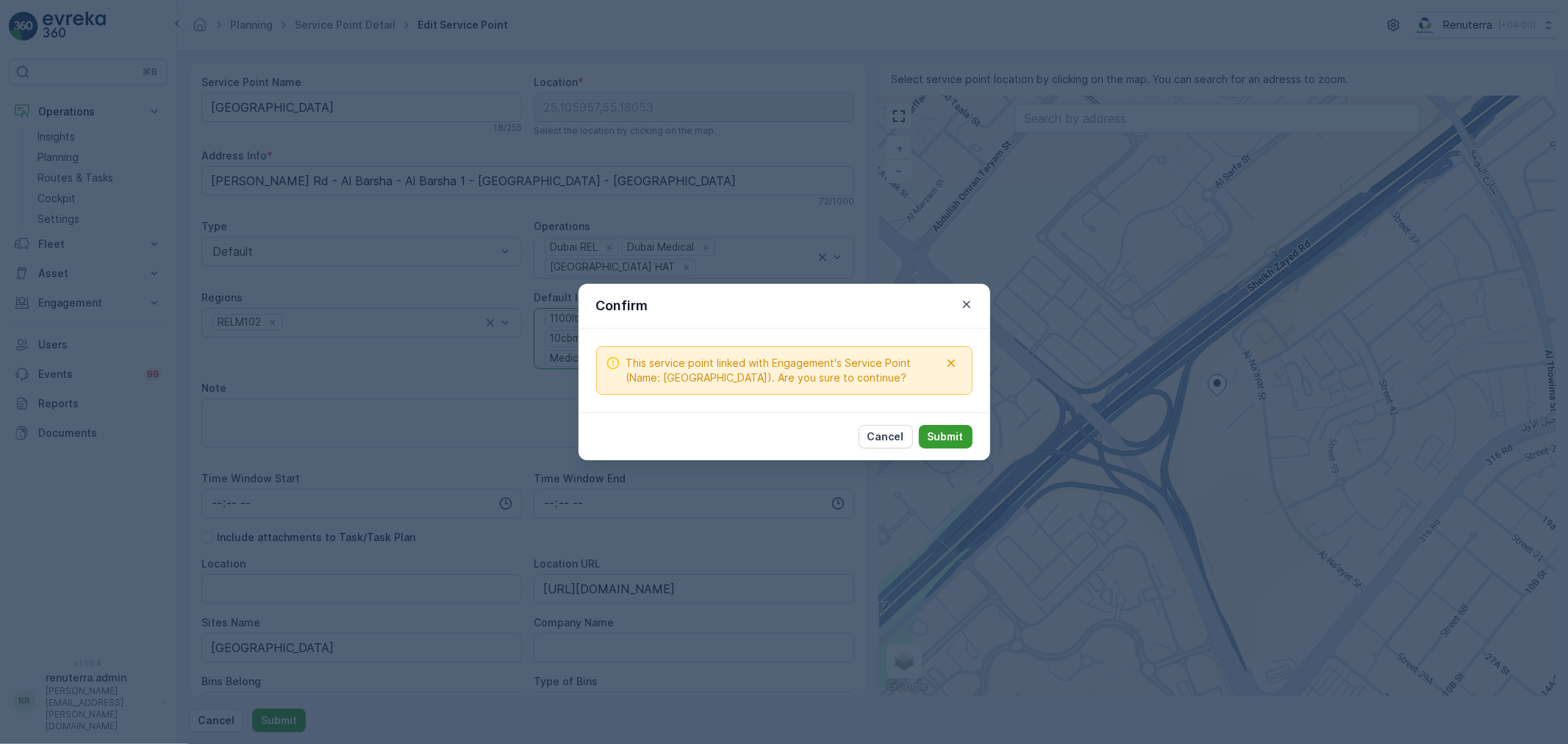
click at [945, 435] on p "Submit" at bounding box center [945, 437] width 36 height 15
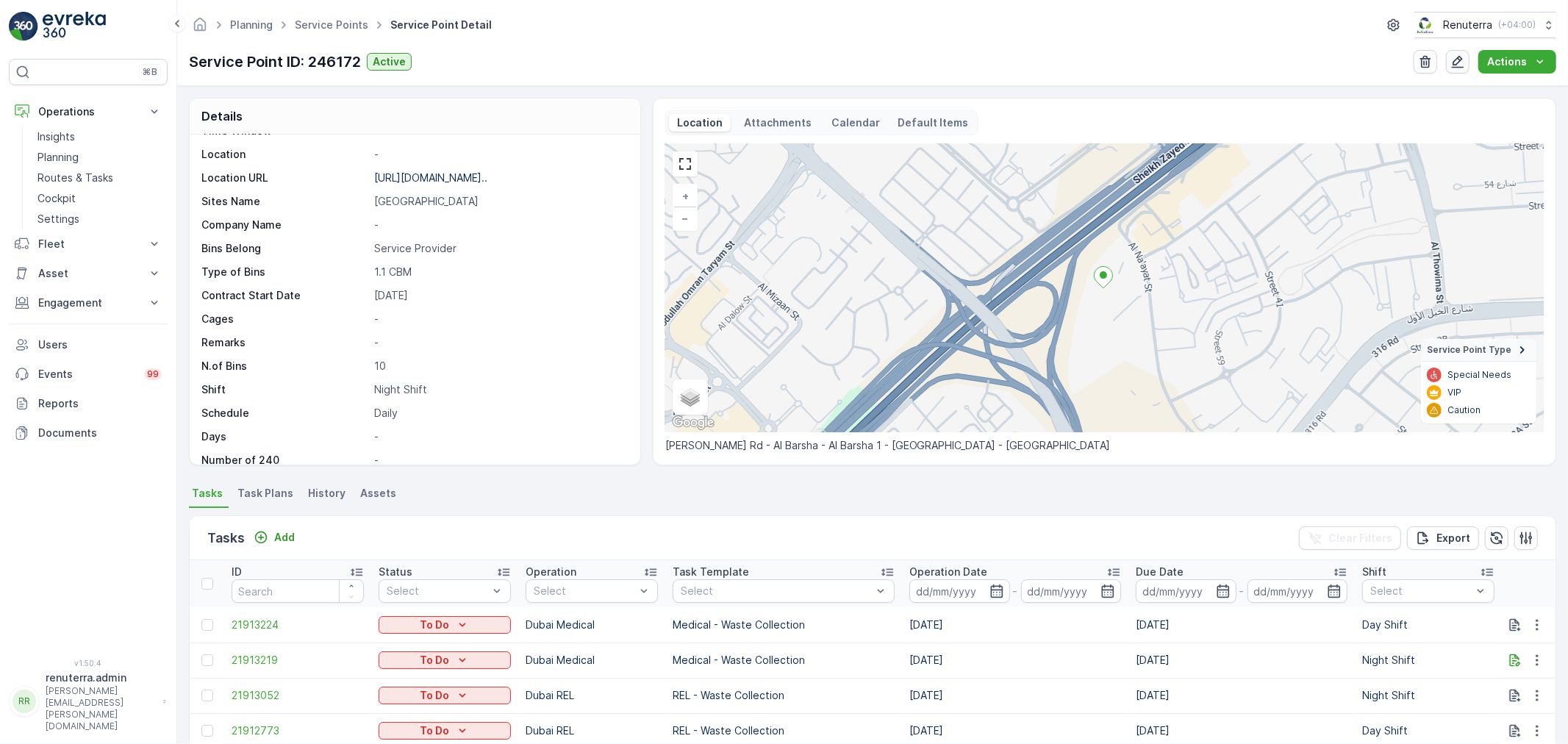
click at [1465, 68] on icon "button" at bounding box center [1458, 62] width 15 height 15
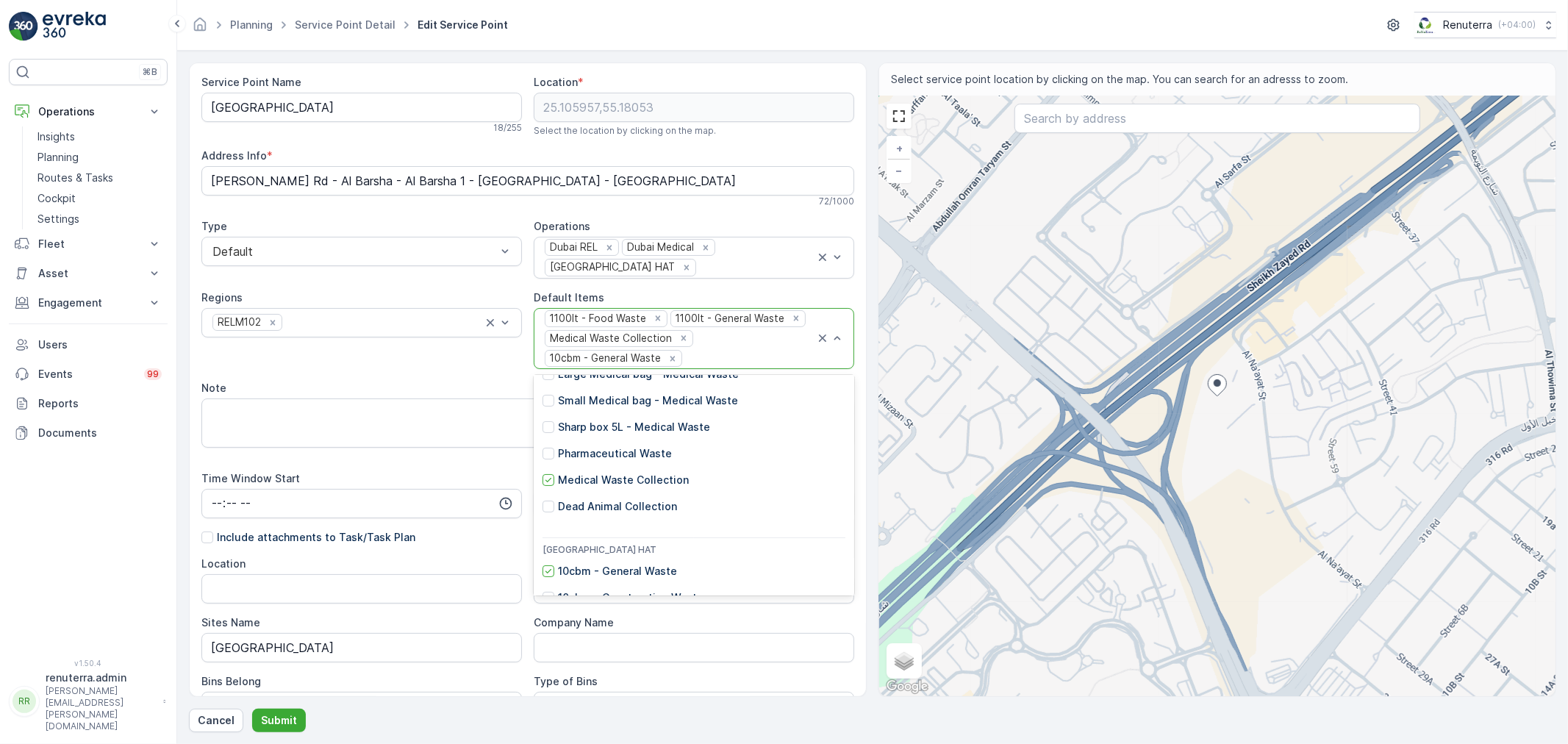
scroll to position [490, 0]
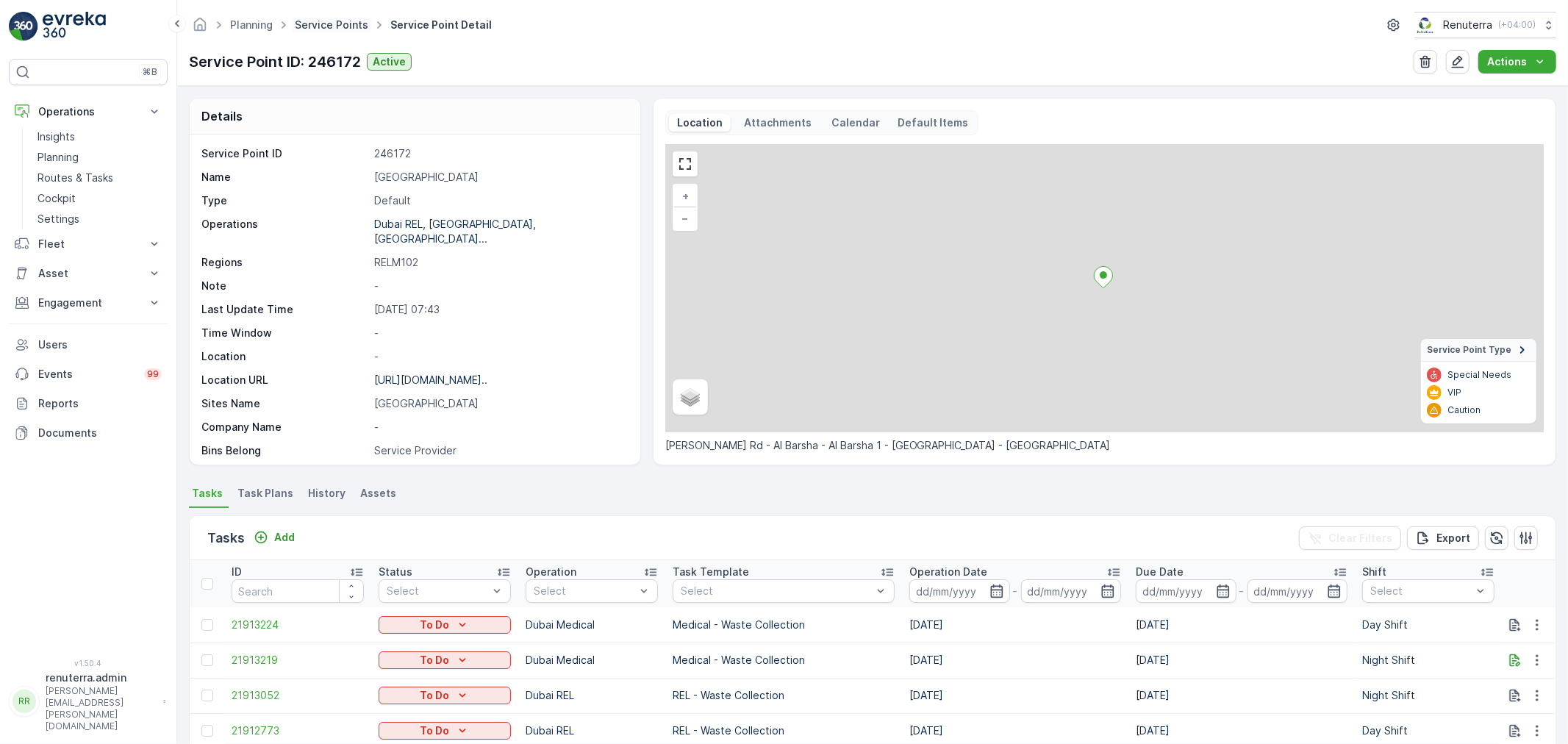
click at [327, 19] on link "Service Points" at bounding box center [331, 25] width 73 height 13
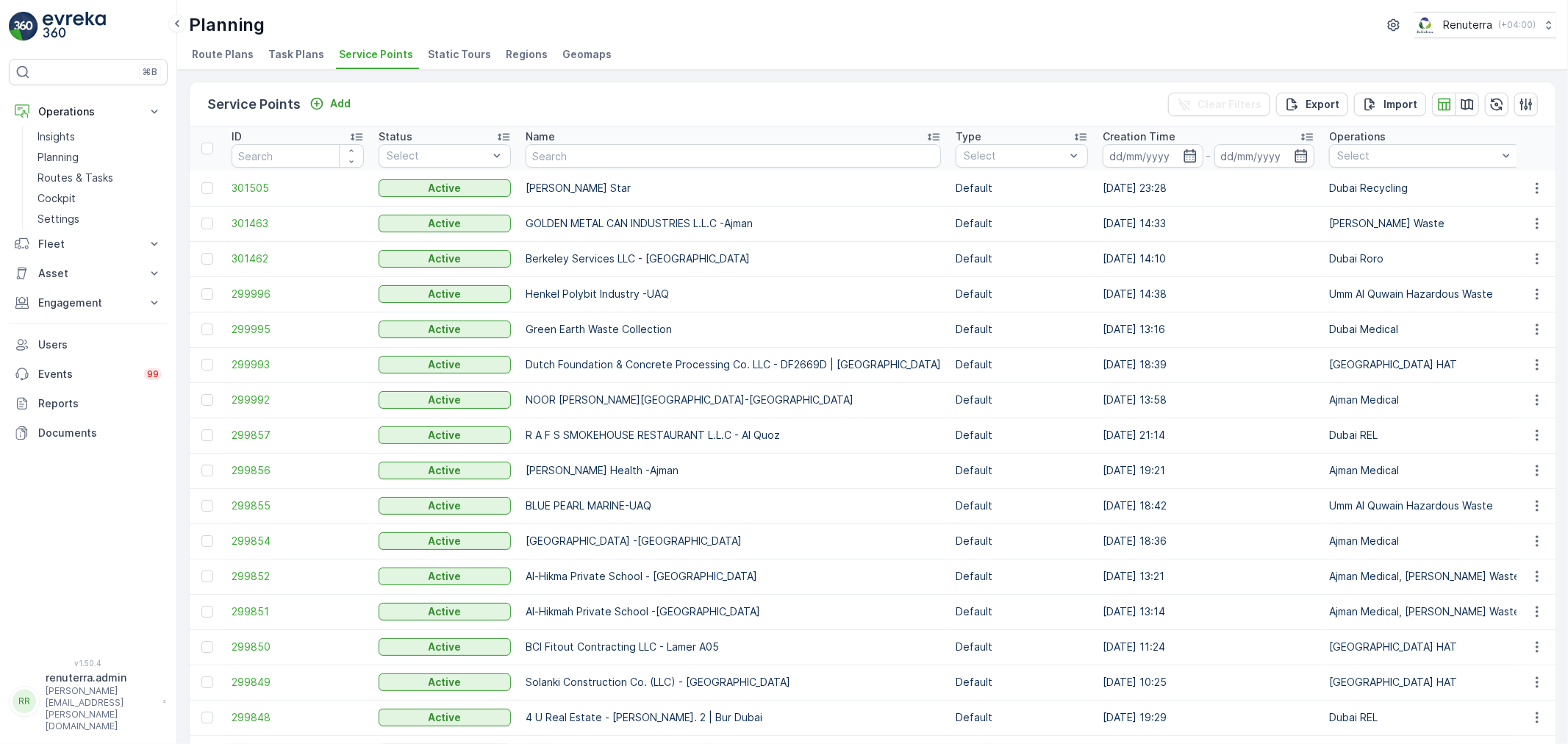
click at [588, 162] on input "text" at bounding box center [733, 155] width 415 height 23
type input "canadian"
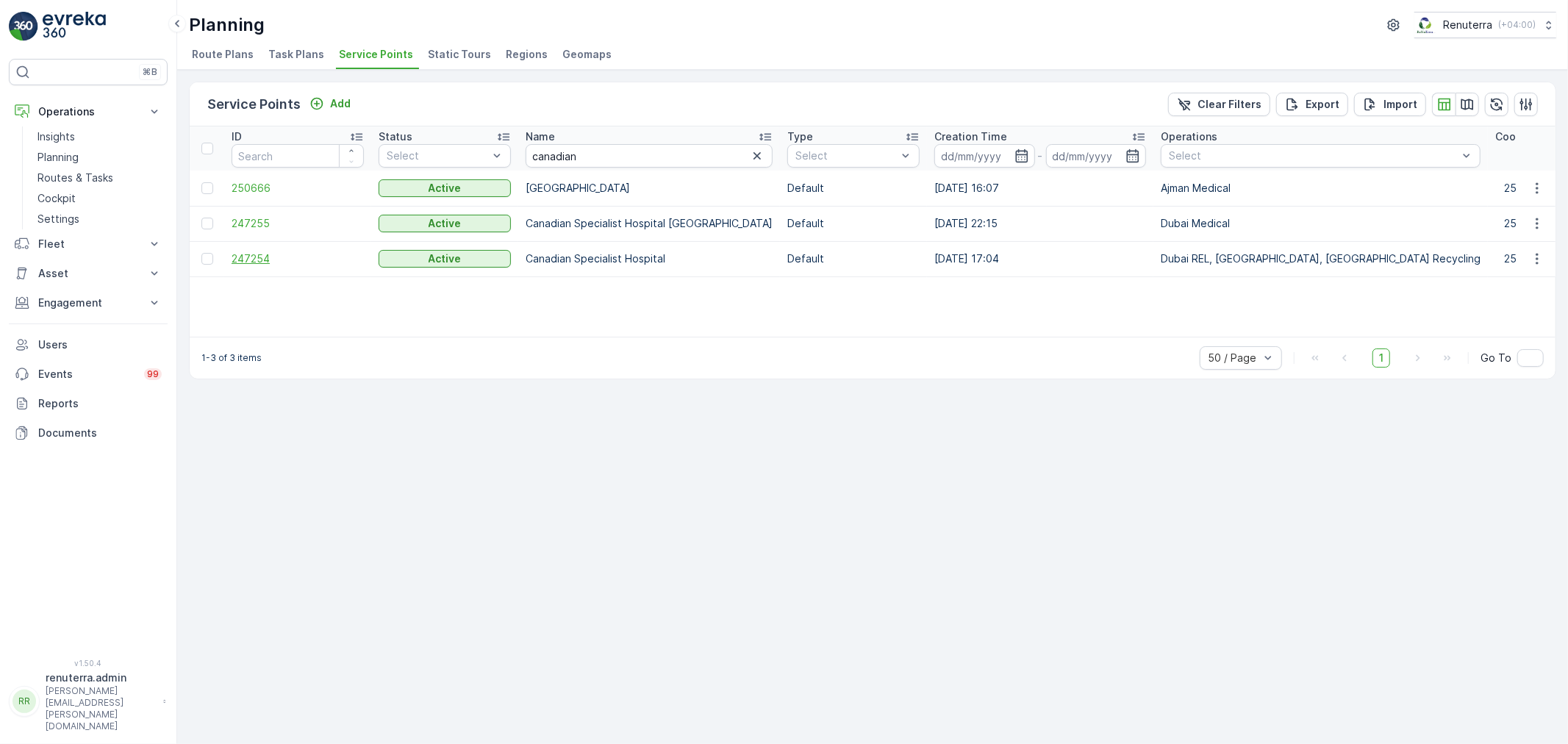
click at [256, 259] on span "247254" at bounding box center [297, 259] width 132 height 15
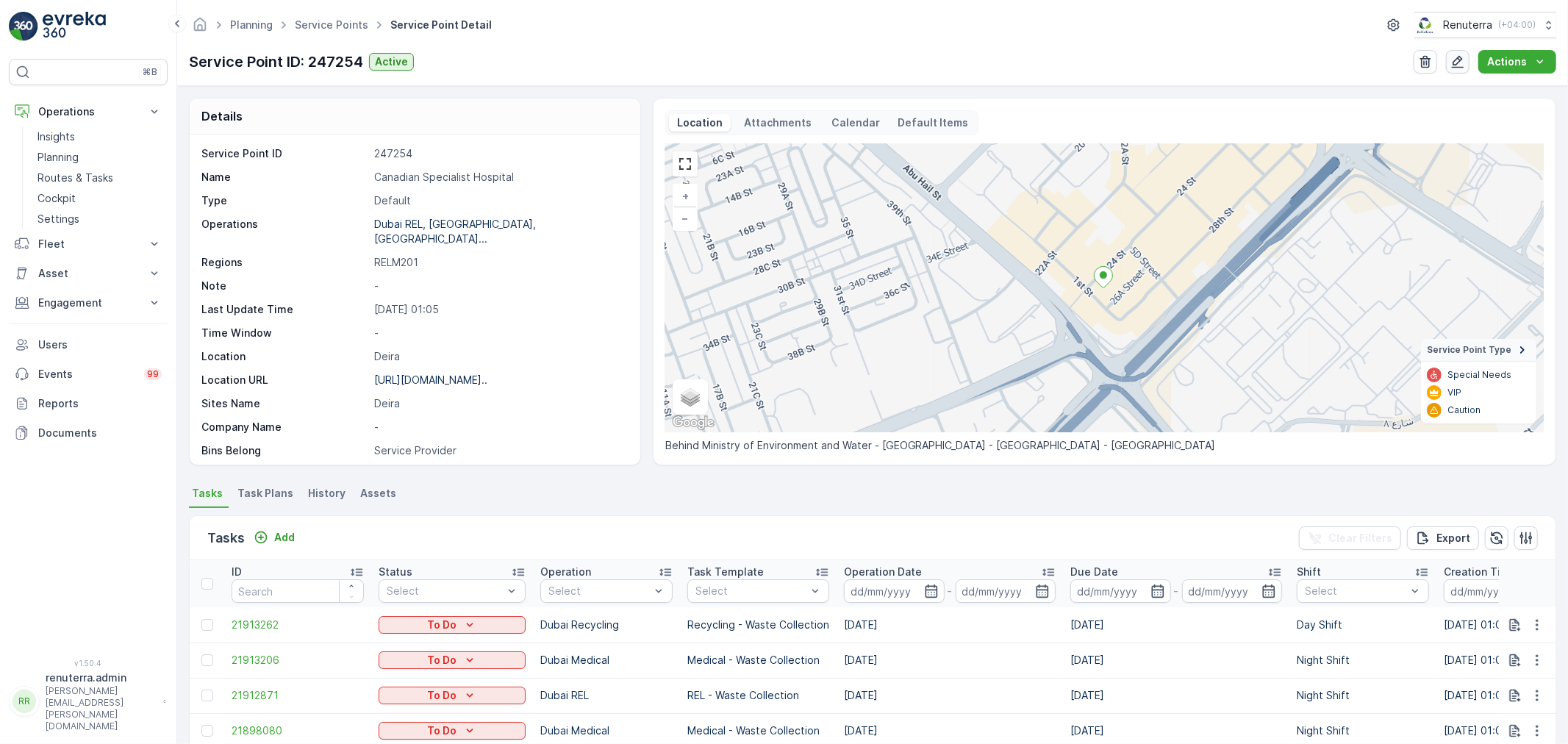
click at [1462, 56] on icon "button" at bounding box center [1458, 62] width 15 height 15
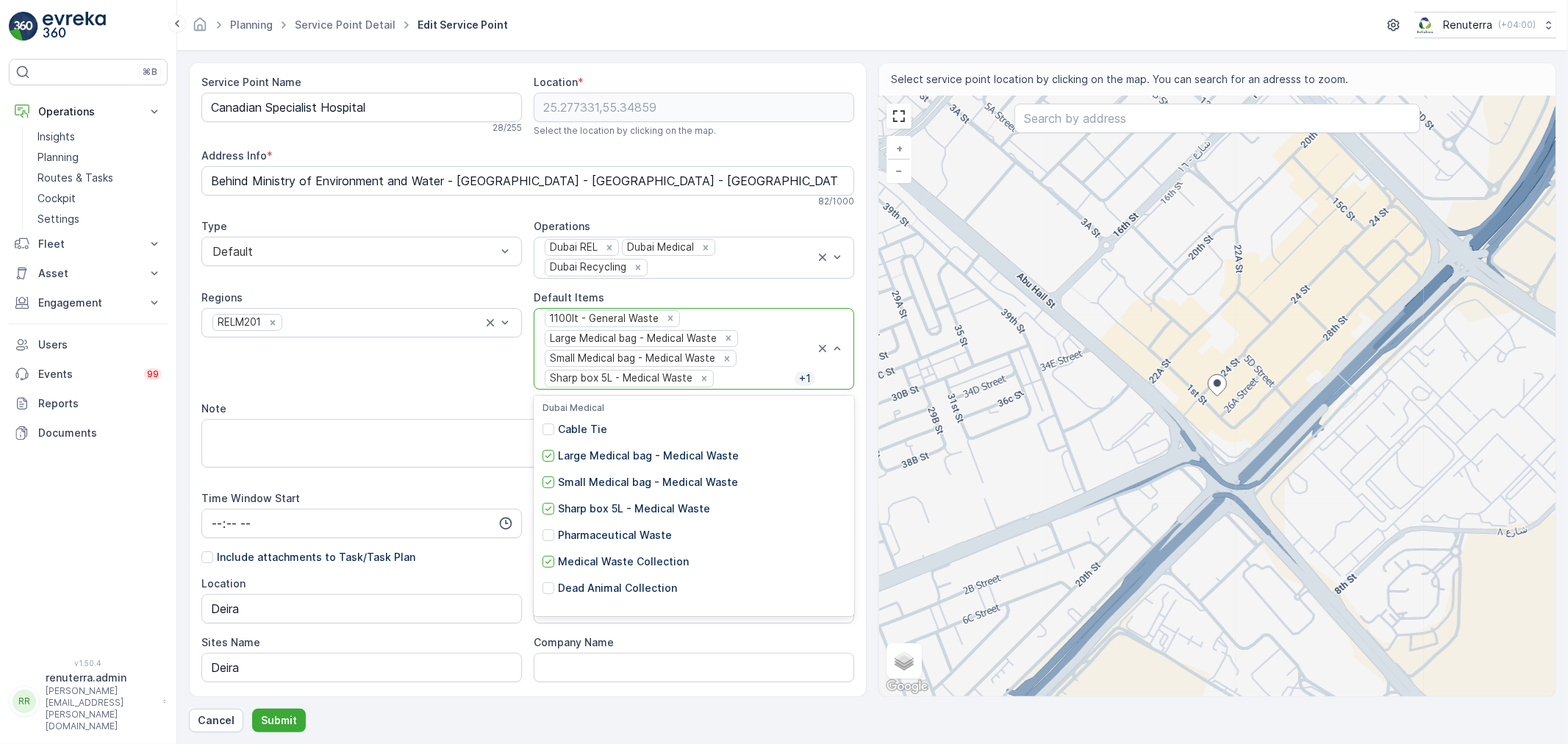
scroll to position [490, 0]
click at [551, 508] on icon at bounding box center [548, 509] width 10 height 10
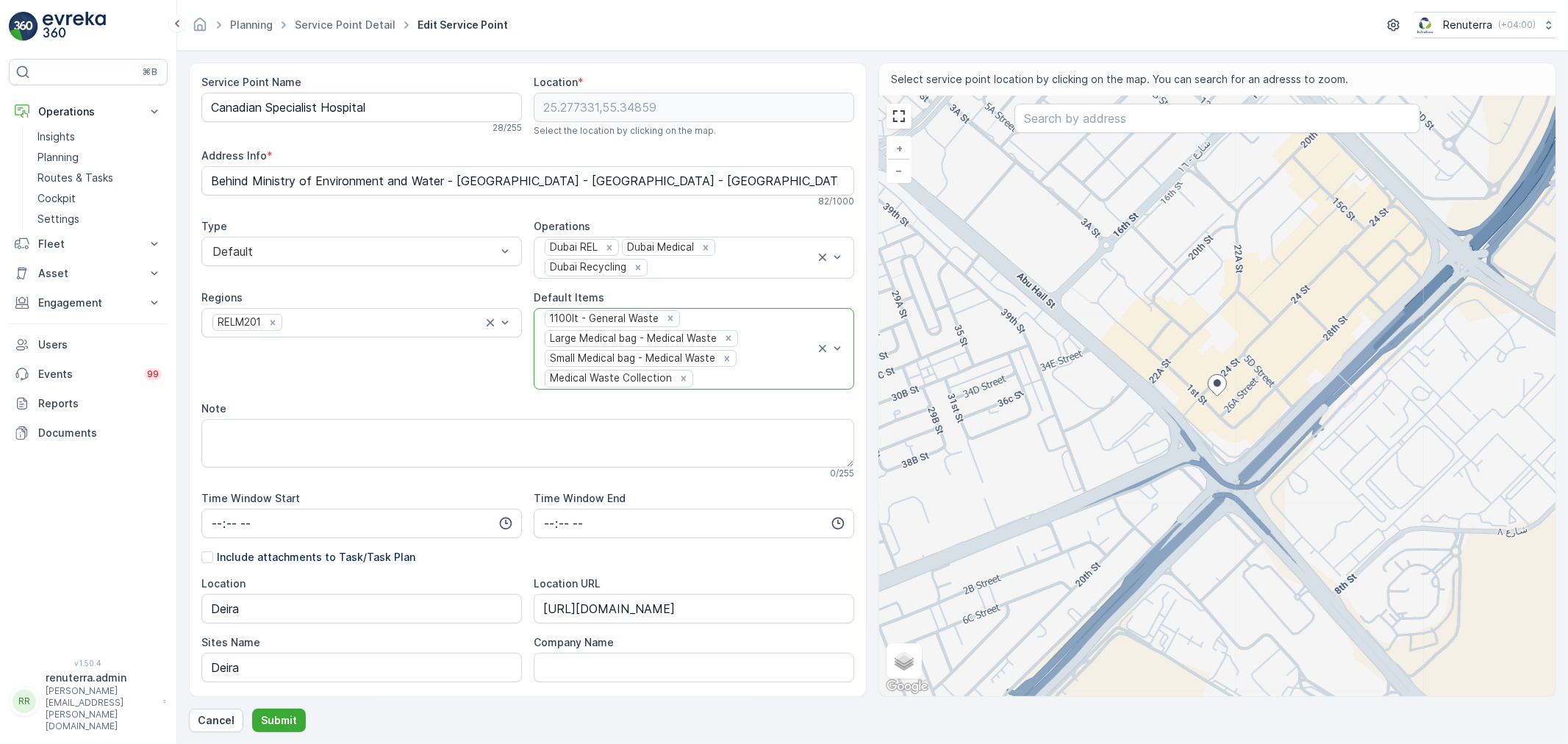
click at [737, 376] on div at bounding box center [755, 378] width 120 height 13
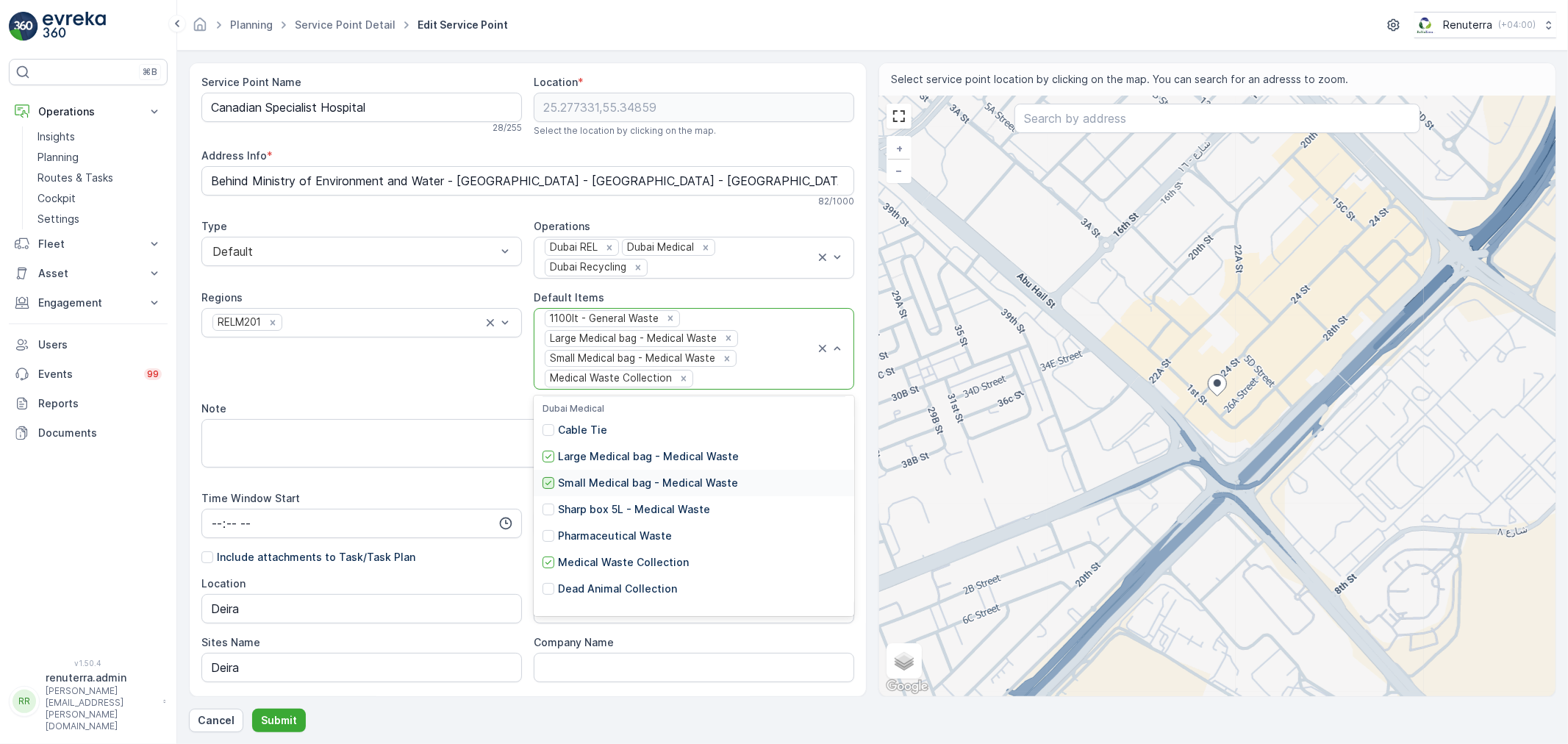
click at [548, 486] on icon at bounding box center [548, 482] width 10 height 10
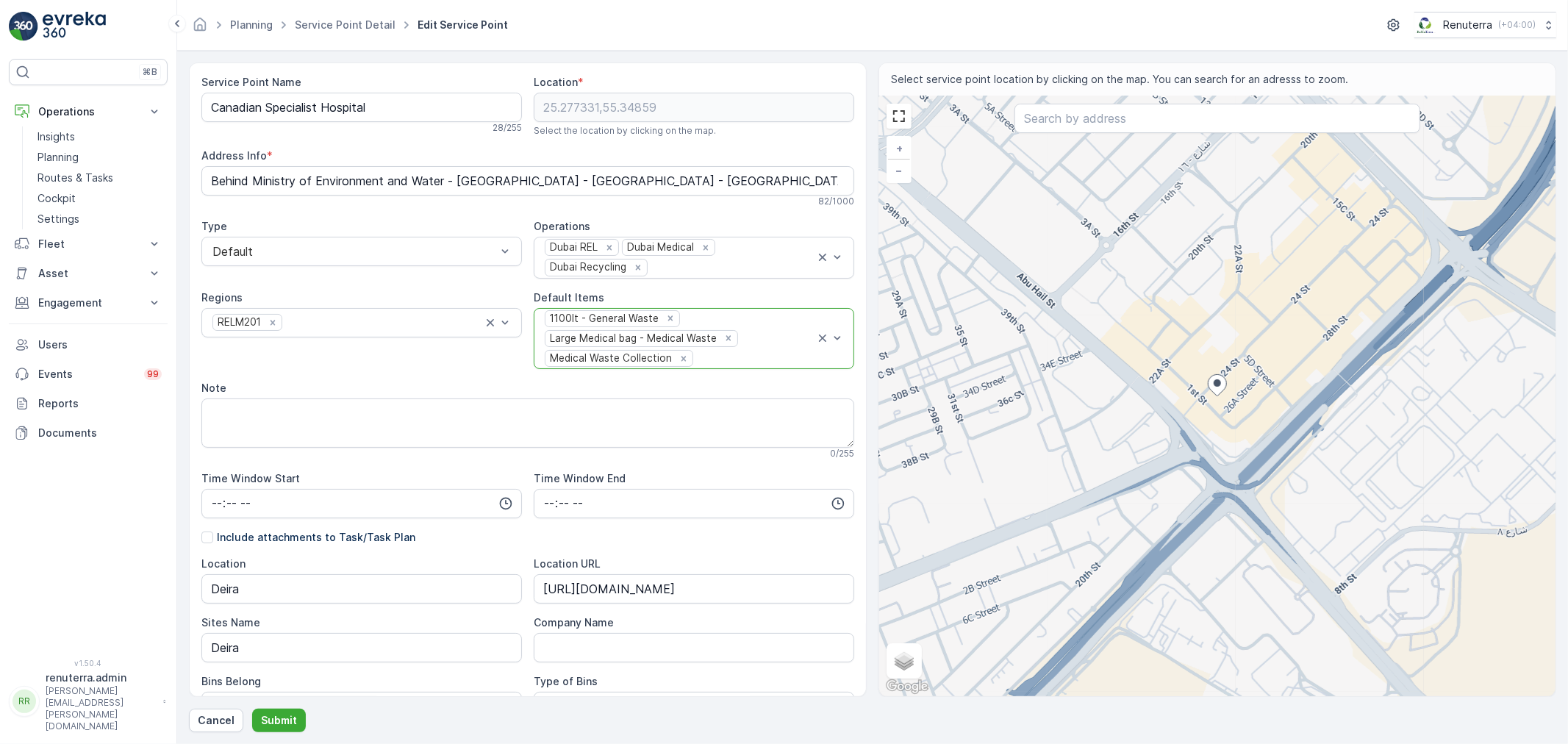
click at [732, 354] on div at bounding box center [755, 359] width 120 height 13
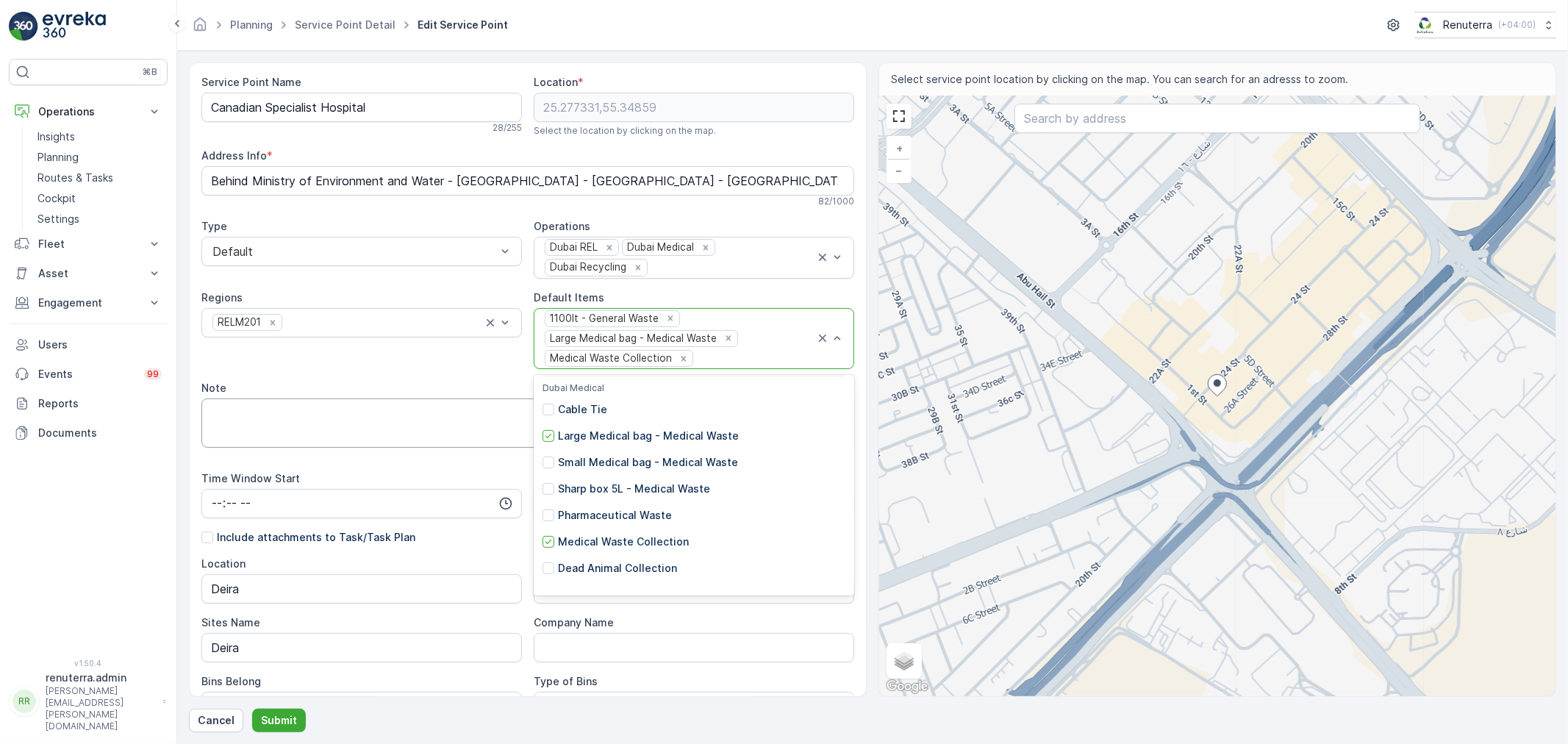
drag, startPoint x: 540, startPoint y: 435, endPoint x: 547, endPoint y: 443, distance: 10.6
click at [542, 435] on div at bounding box center [548, 436] width 12 height 12
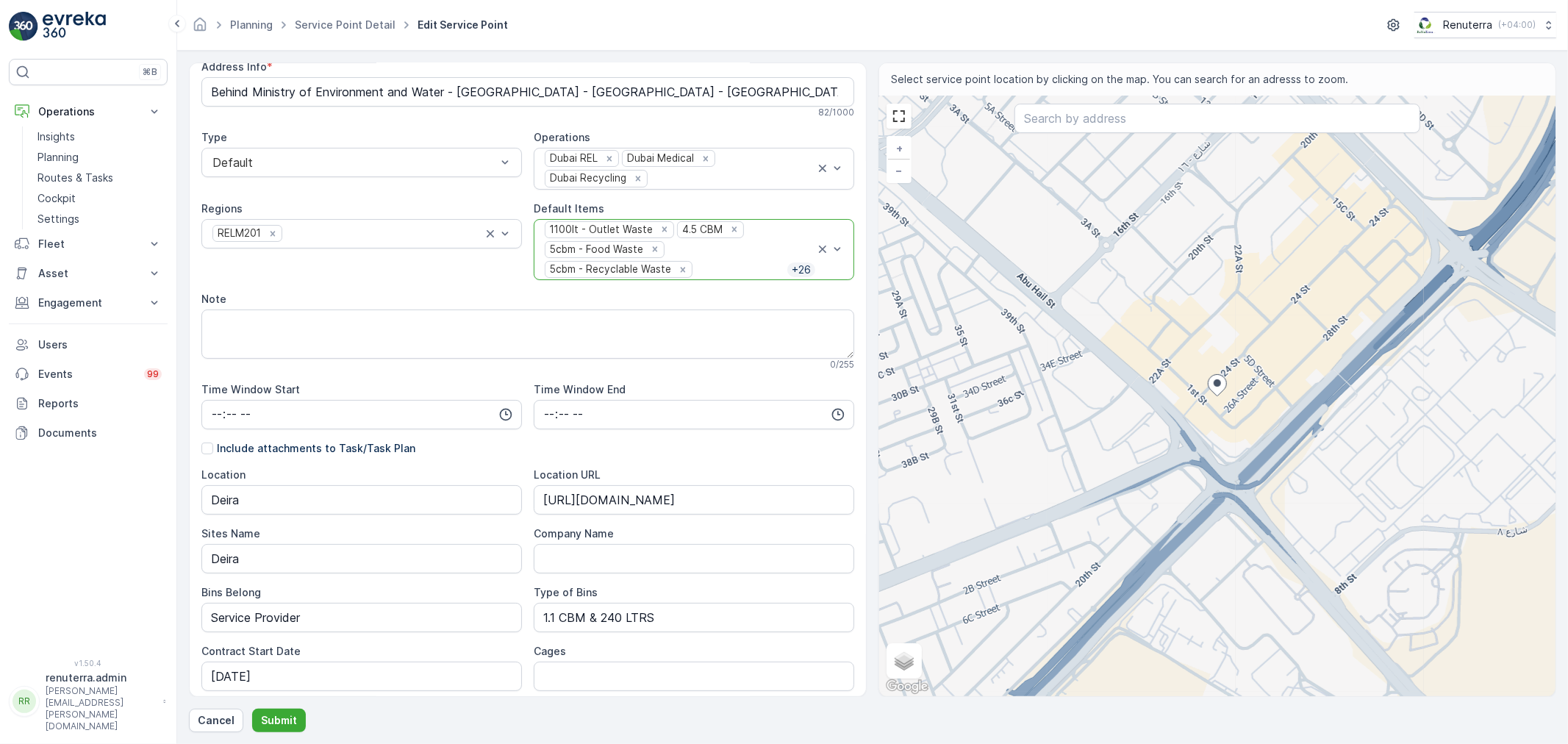
scroll to position [74, 0]
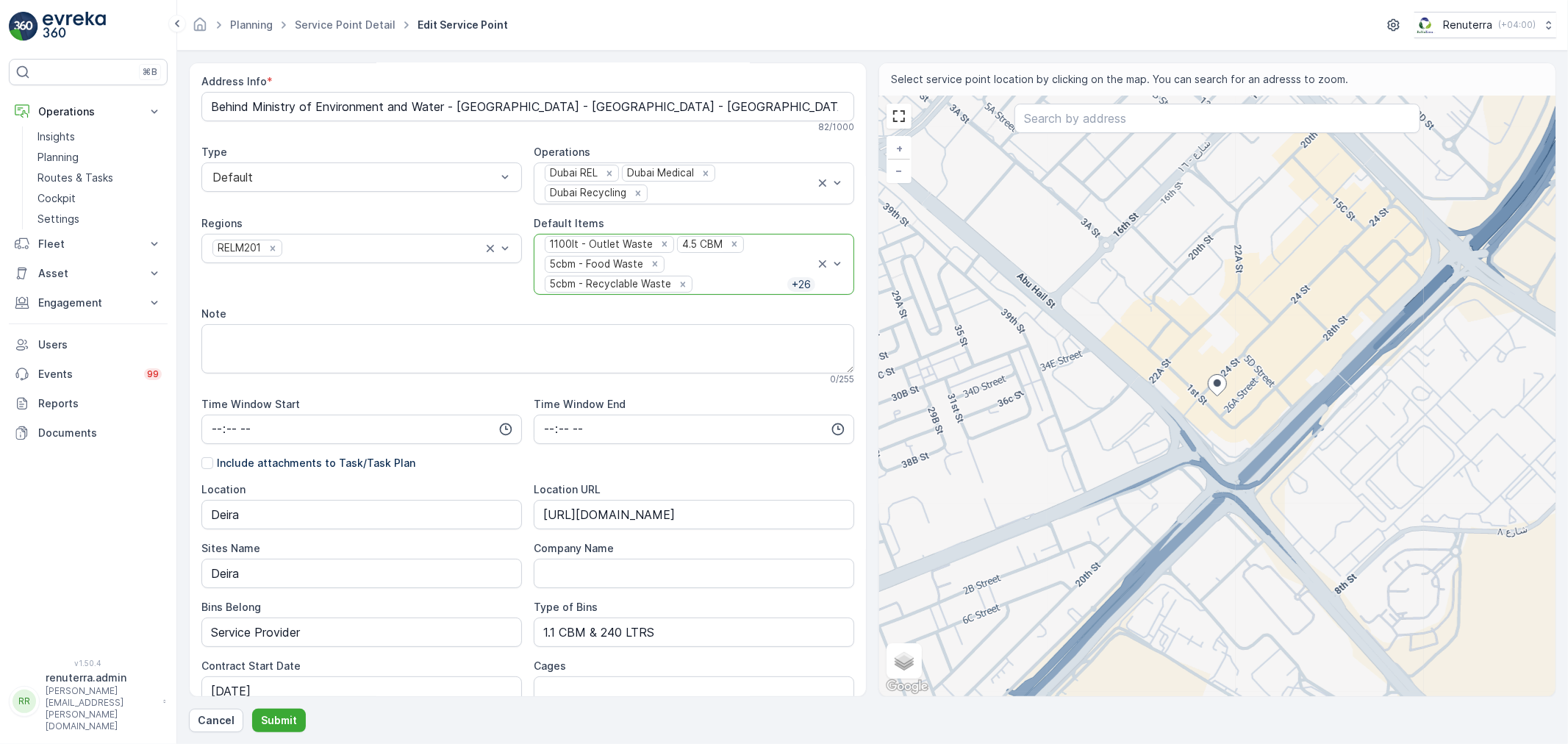
click at [721, 275] on div "1100lt - Outlet Waste 4.5 CBM 5cbm - Food Waste 5cbm - Recyclable Waste + 26" at bounding box center [679, 264] width 272 height 60
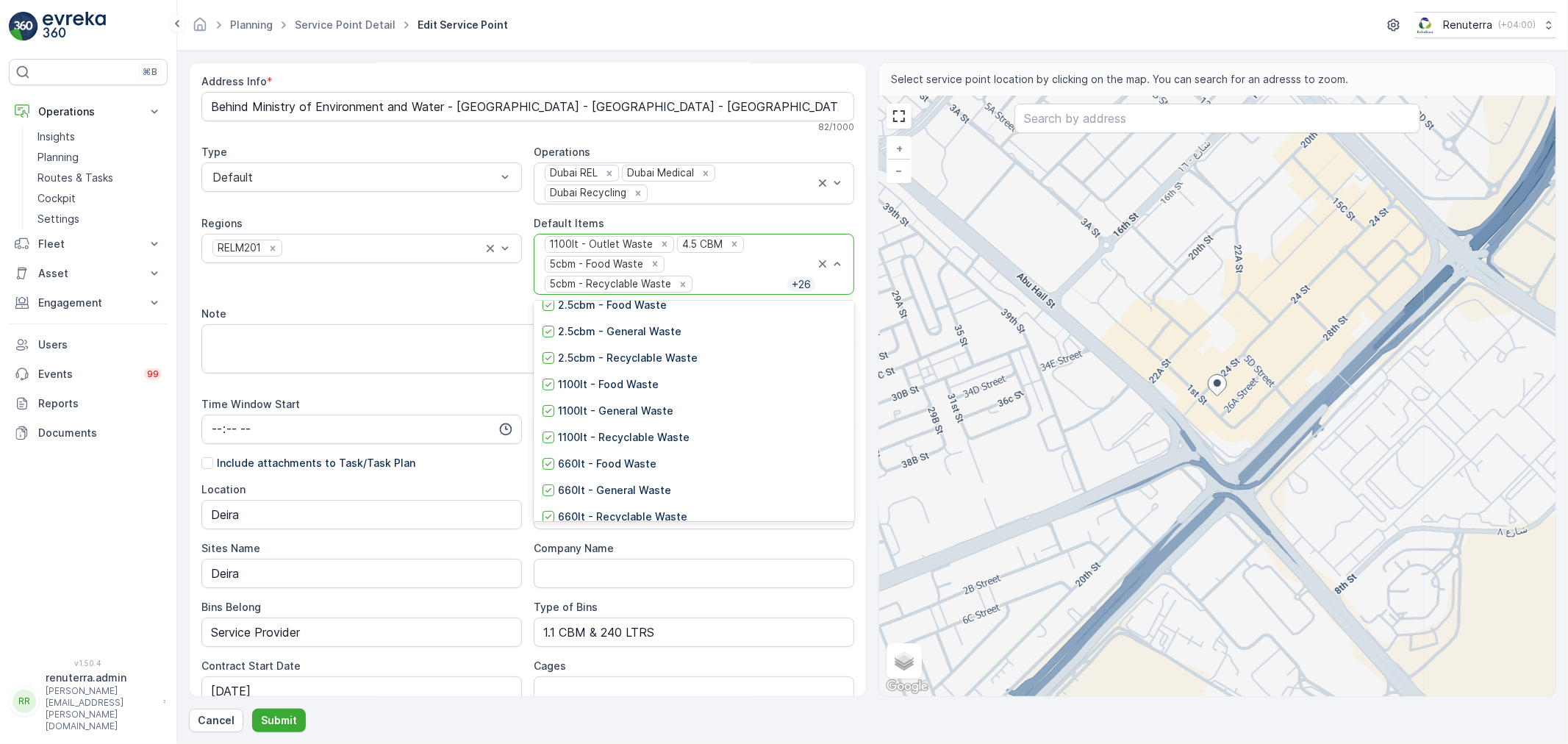
scroll to position [54, 0]
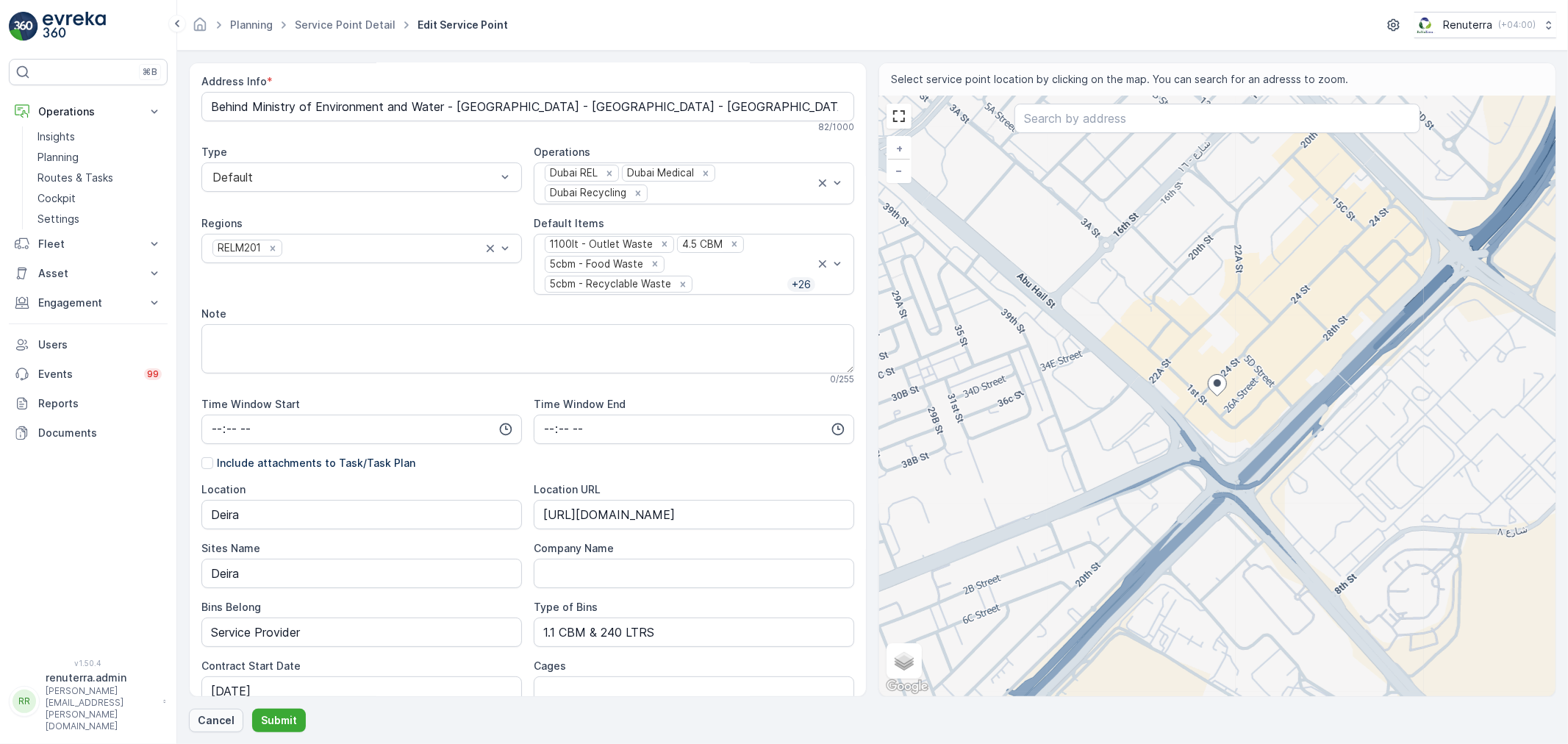
click at [212, 724] on p "Cancel" at bounding box center [216, 721] width 37 height 15
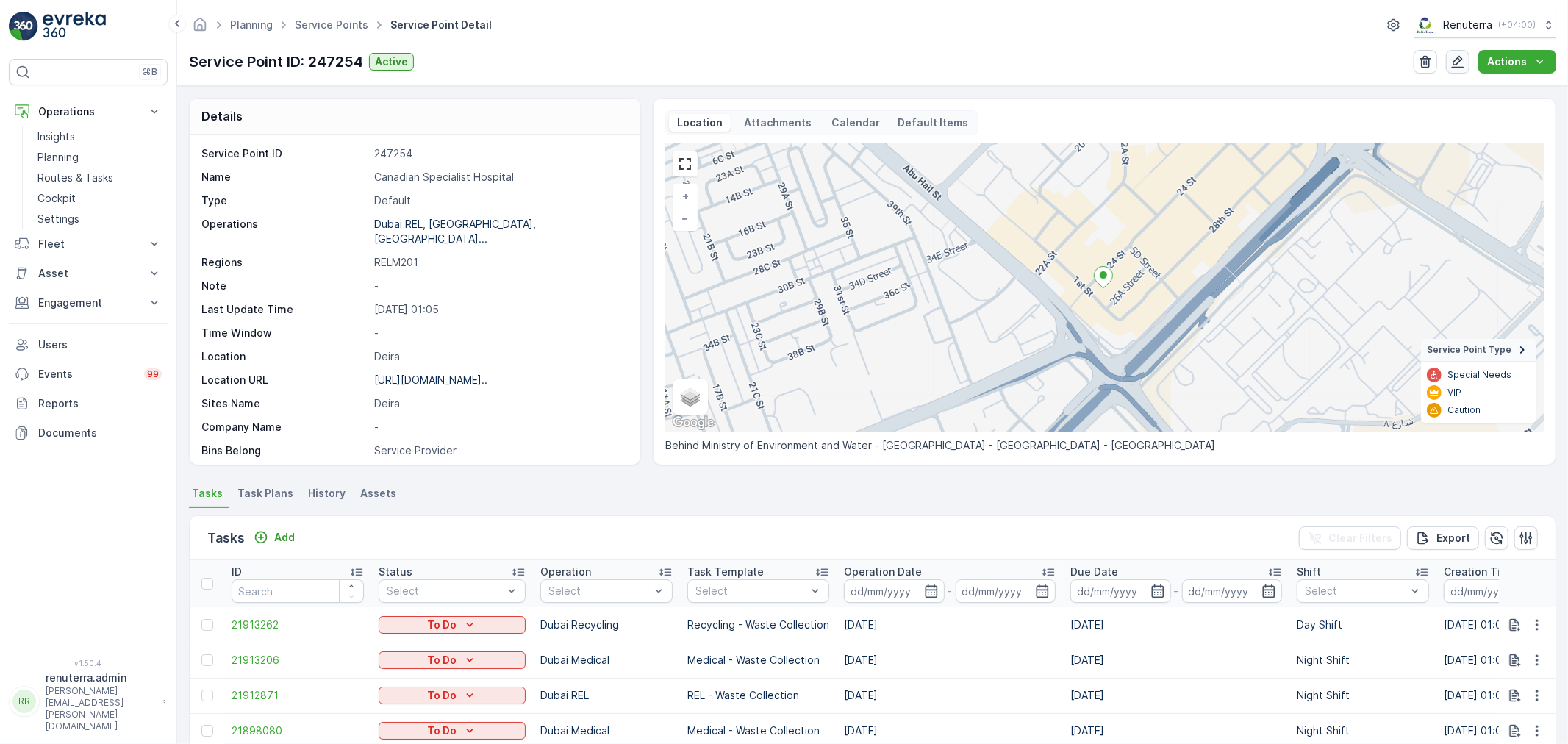
click at [1465, 63] on icon "button" at bounding box center [1458, 62] width 15 height 15
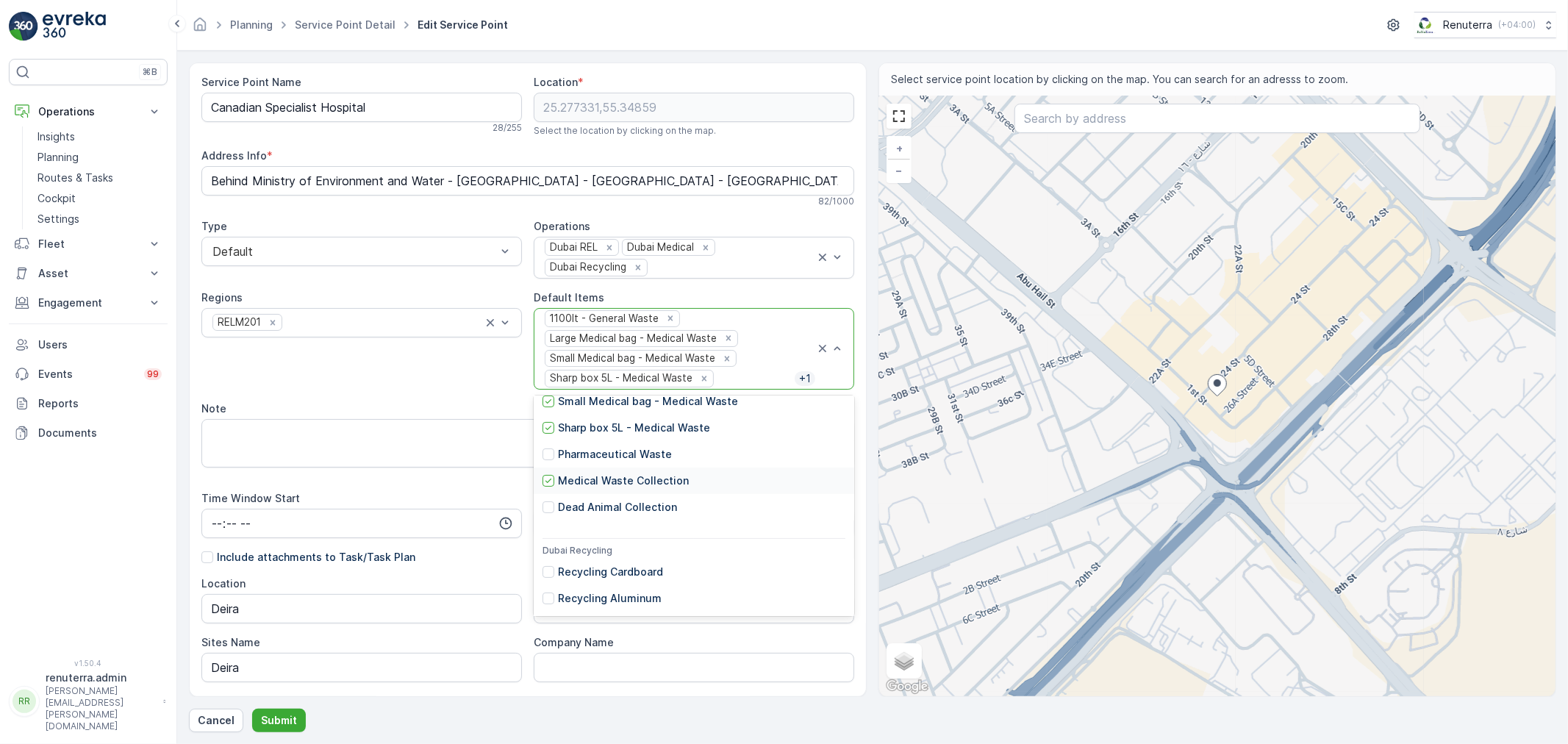
scroll to position [490, 0]
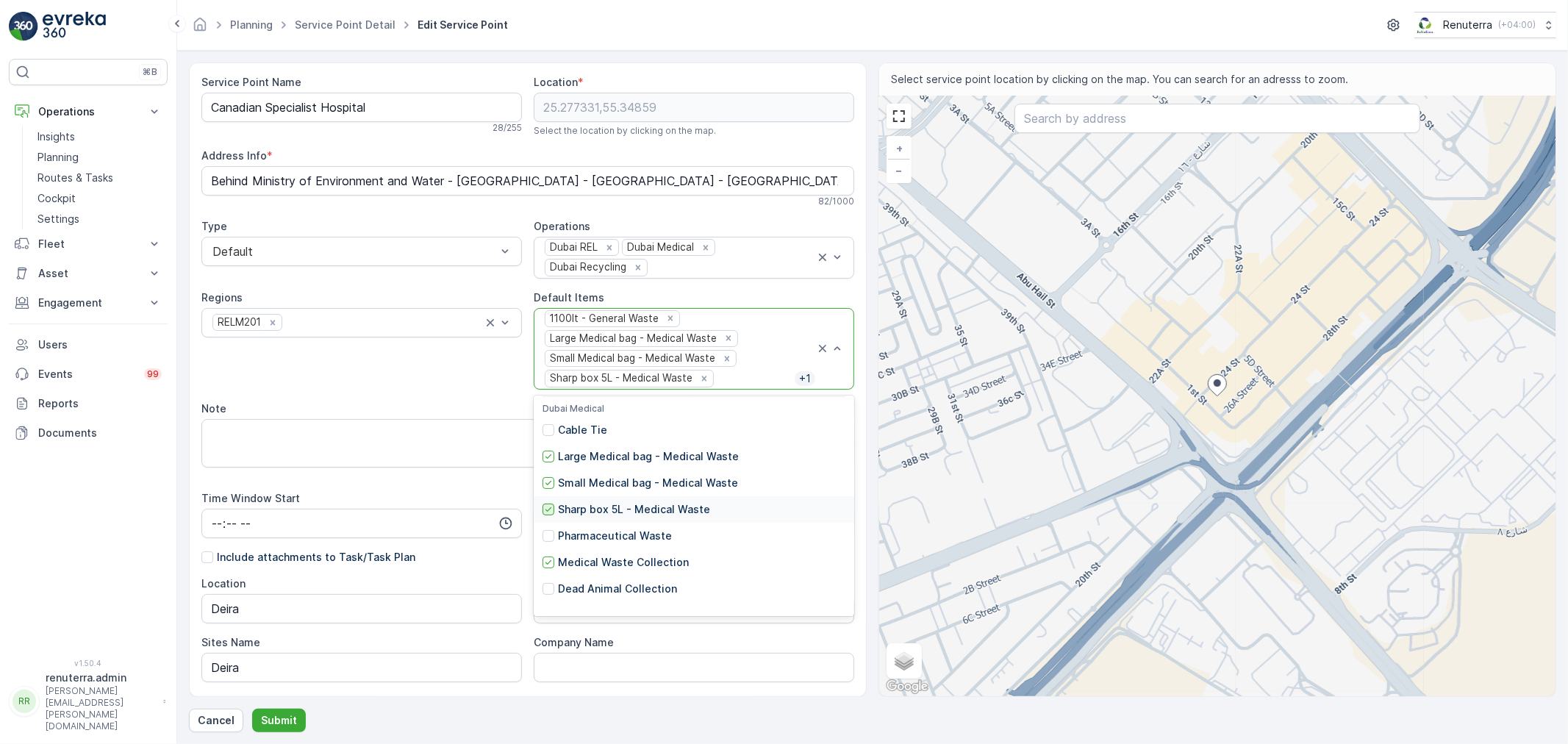
click at [549, 510] on icon at bounding box center [548, 509] width 10 height 10
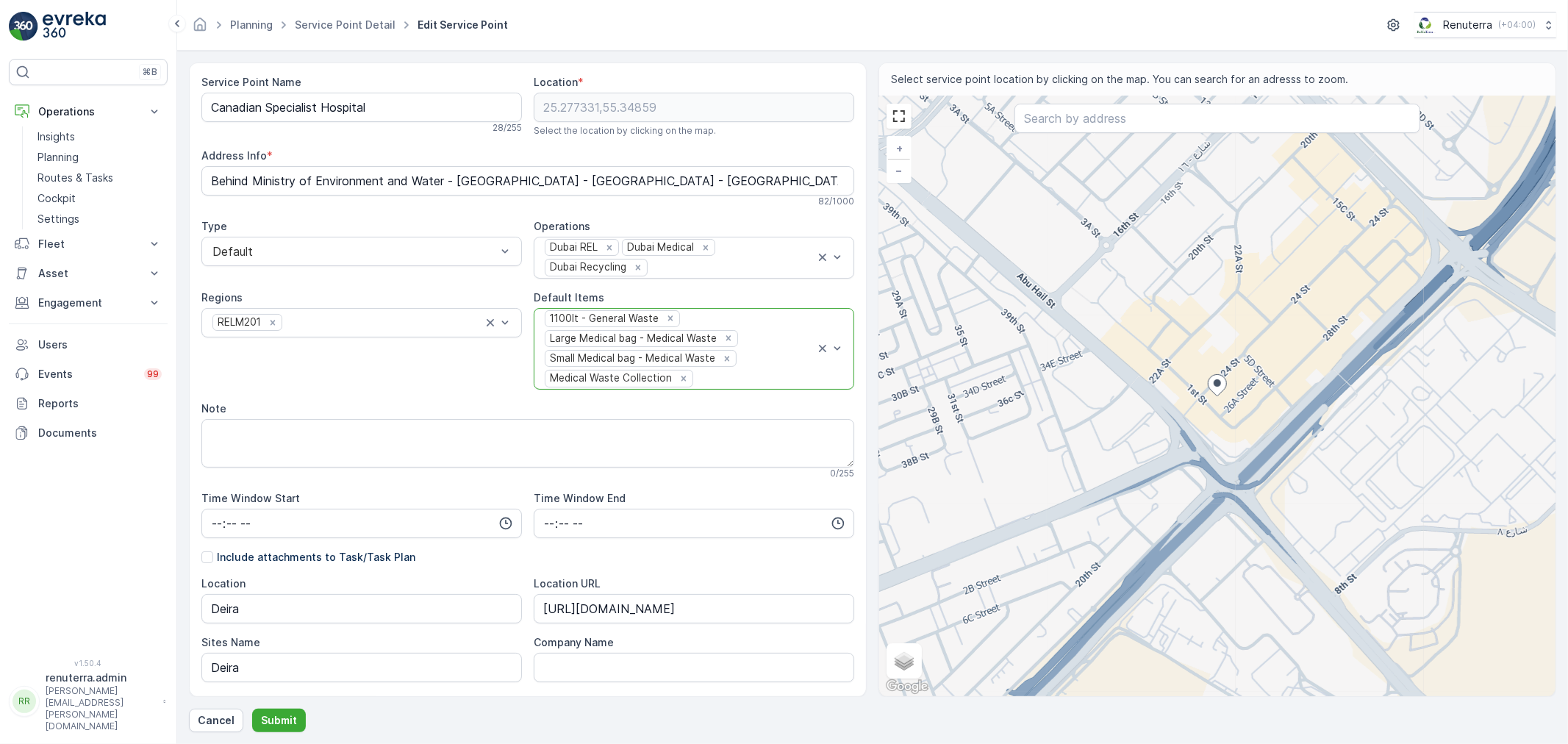
drag, startPoint x: 755, startPoint y: 378, endPoint x: 741, endPoint y: 394, distance: 21.3
click at [756, 378] on div at bounding box center [755, 378] width 120 height 13
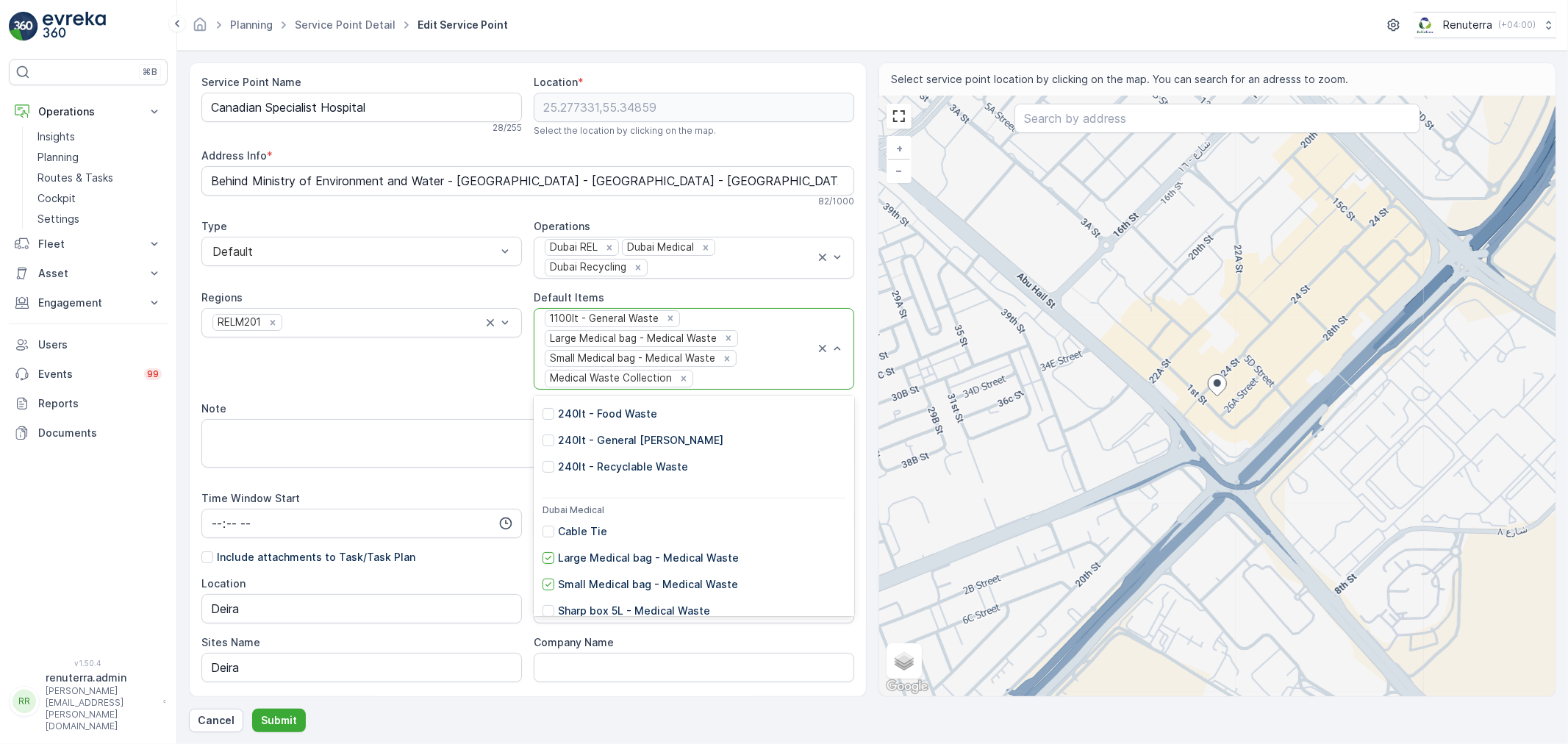
scroll to position [408, 0]
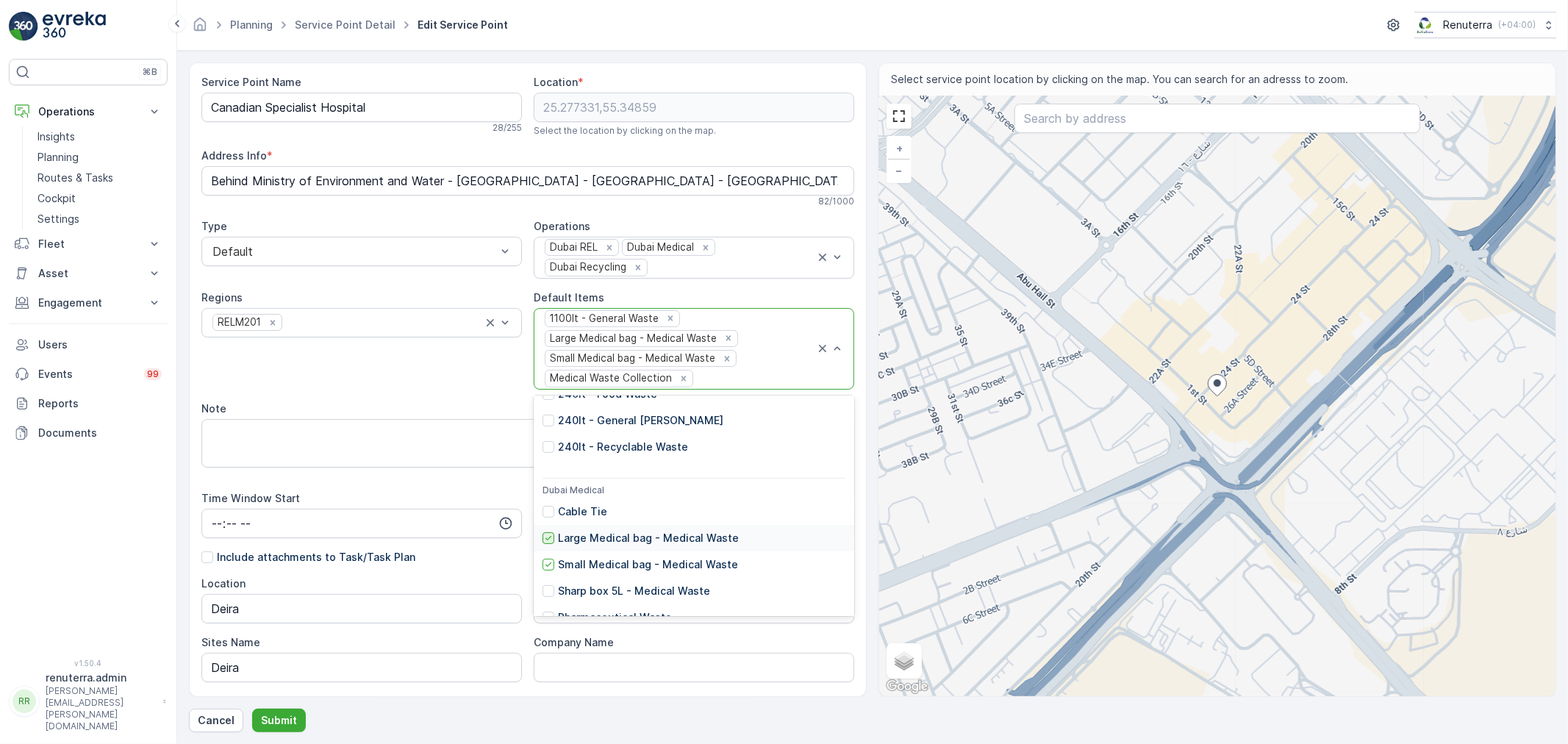
click at [543, 538] on icon at bounding box center [548, 538] width 10 height 10
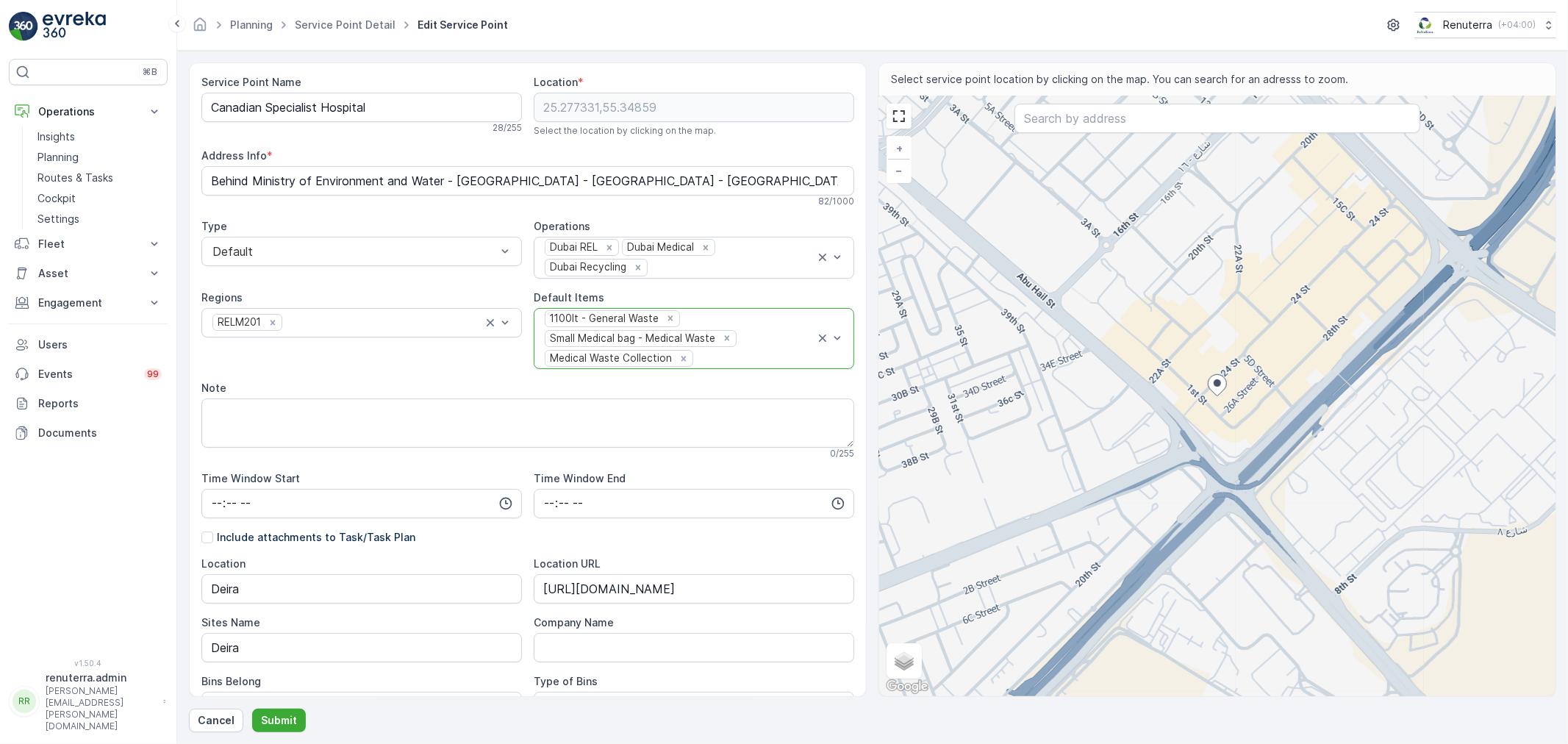
click at [765, 362] on div at bounding box center [755, 359] width 120 height 13
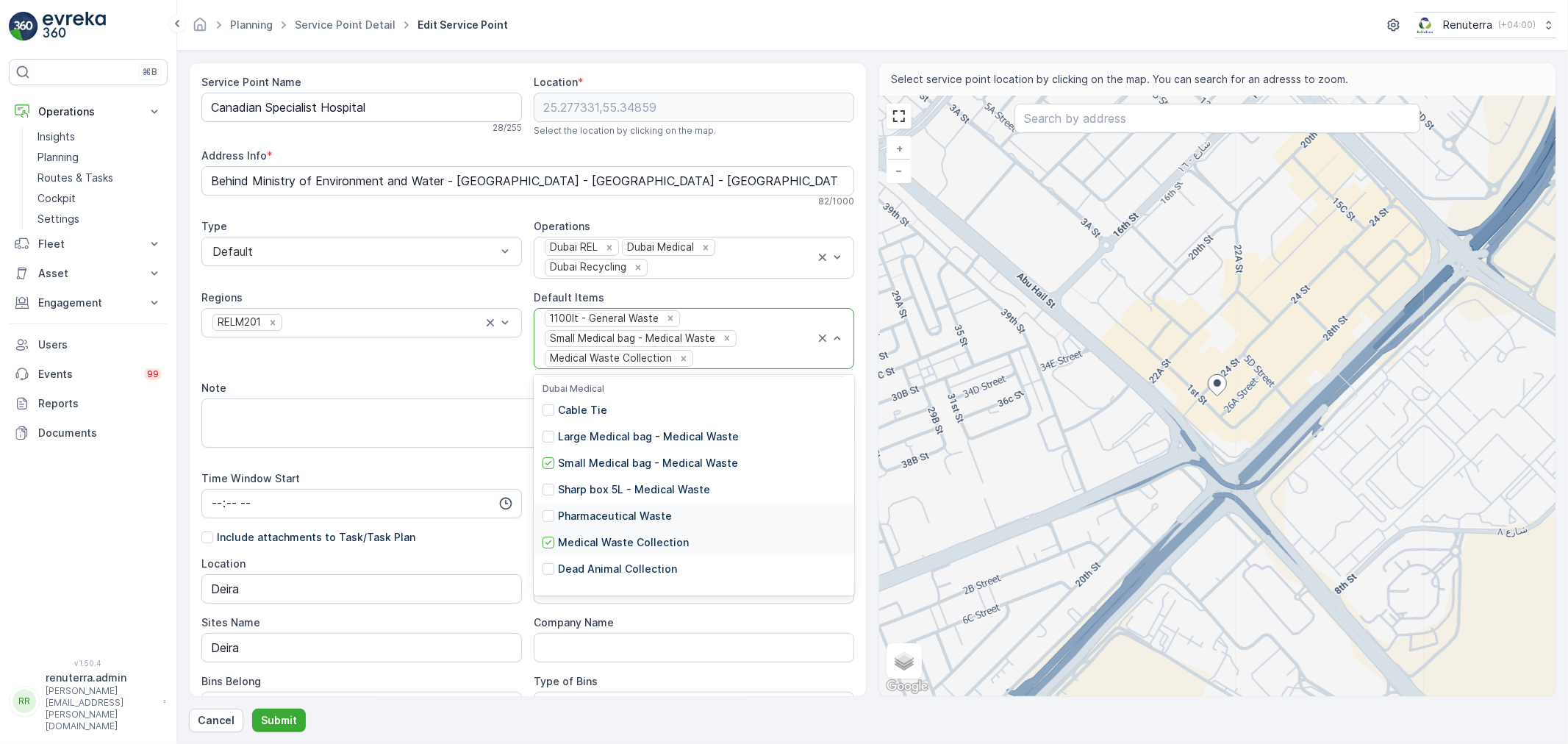
scroll to position [490, 0]
click at [551, 466] on icon at bounding box center [548, 462] width 10 height 10
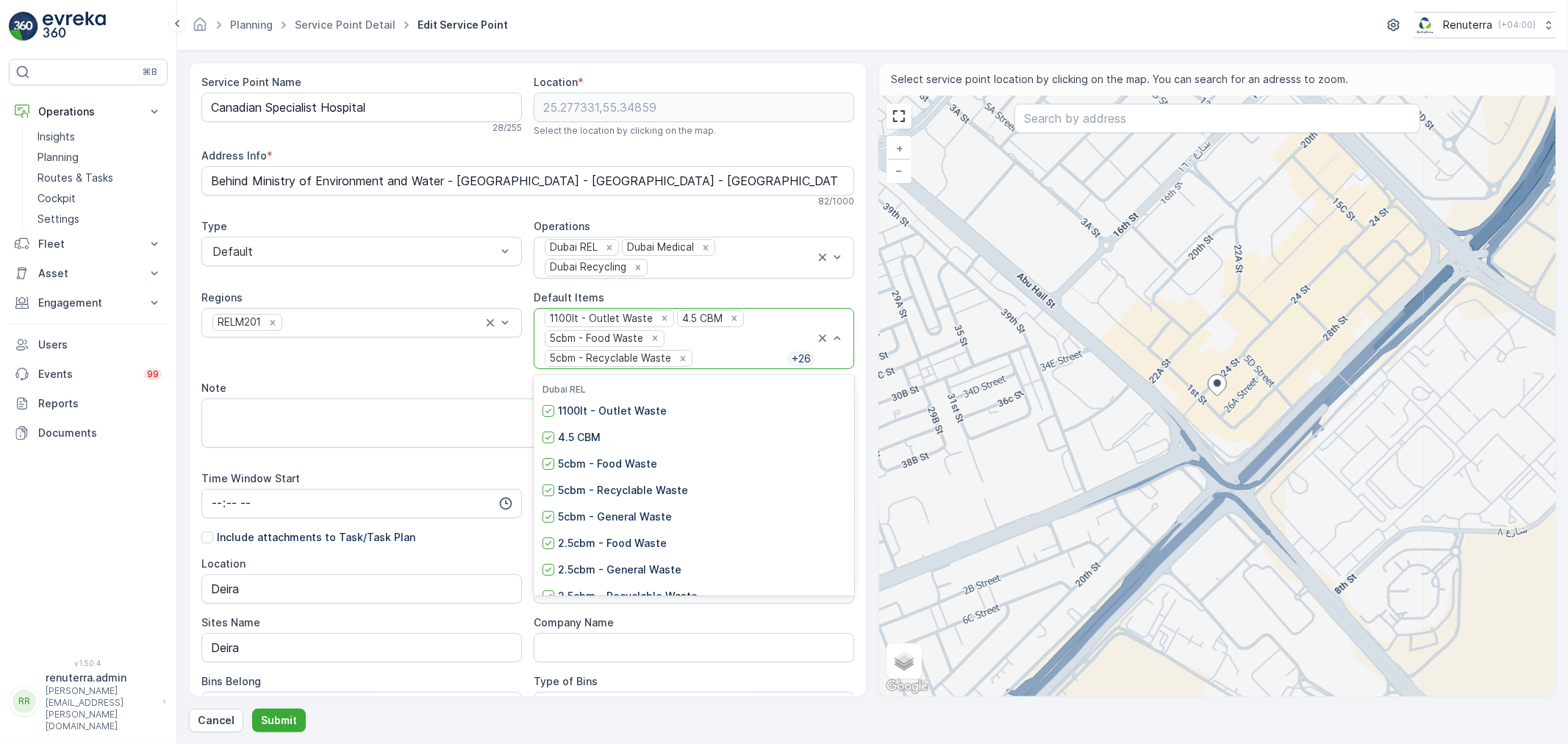
click at [733, 357] on div at bounding box center [740, 359] width 93 height 13
click at [753, 359] on div at bounding box center [740, 359] width 93 height 13
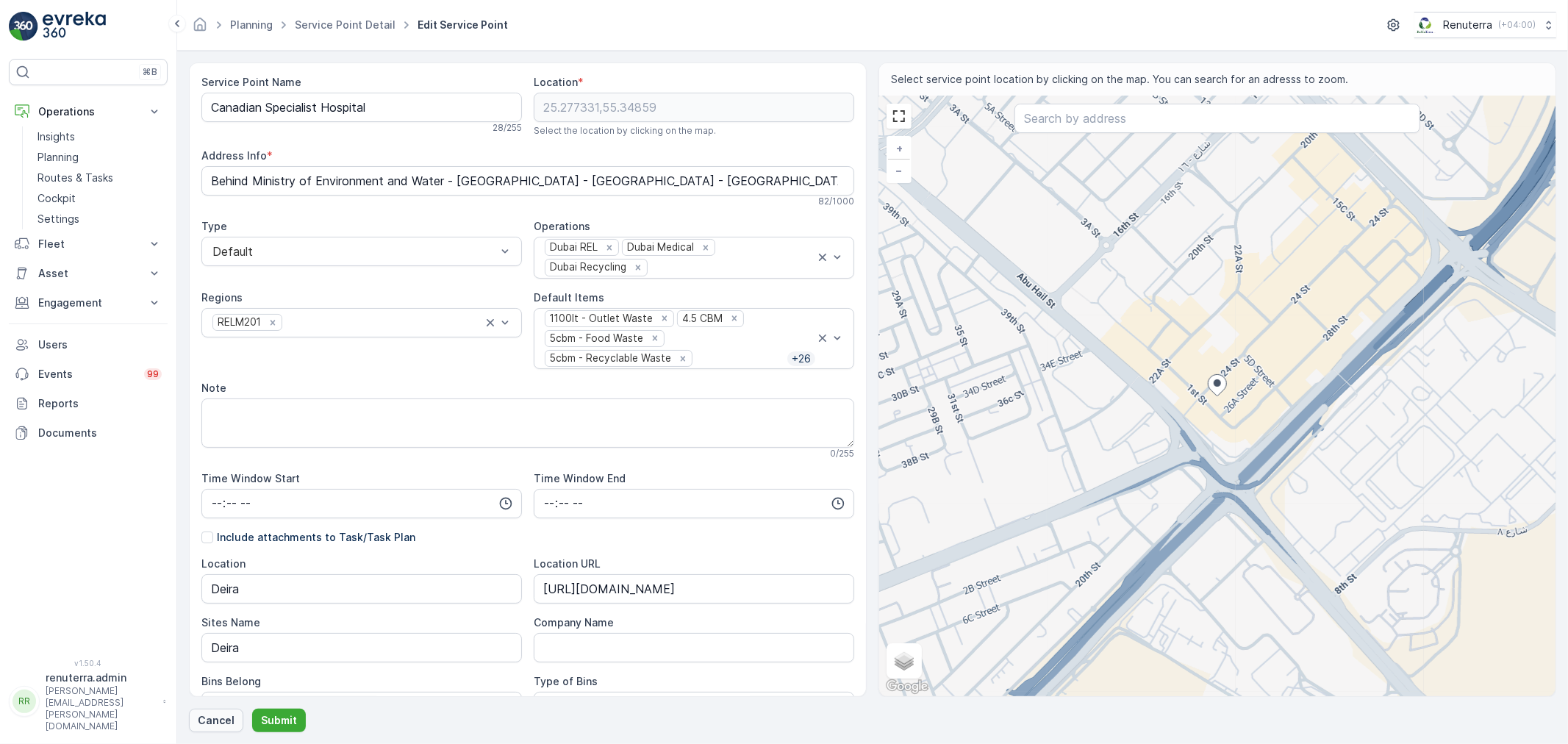
click at [201, 725] on p "Cancel" at bounding box center [216, 721] width 37 height 15
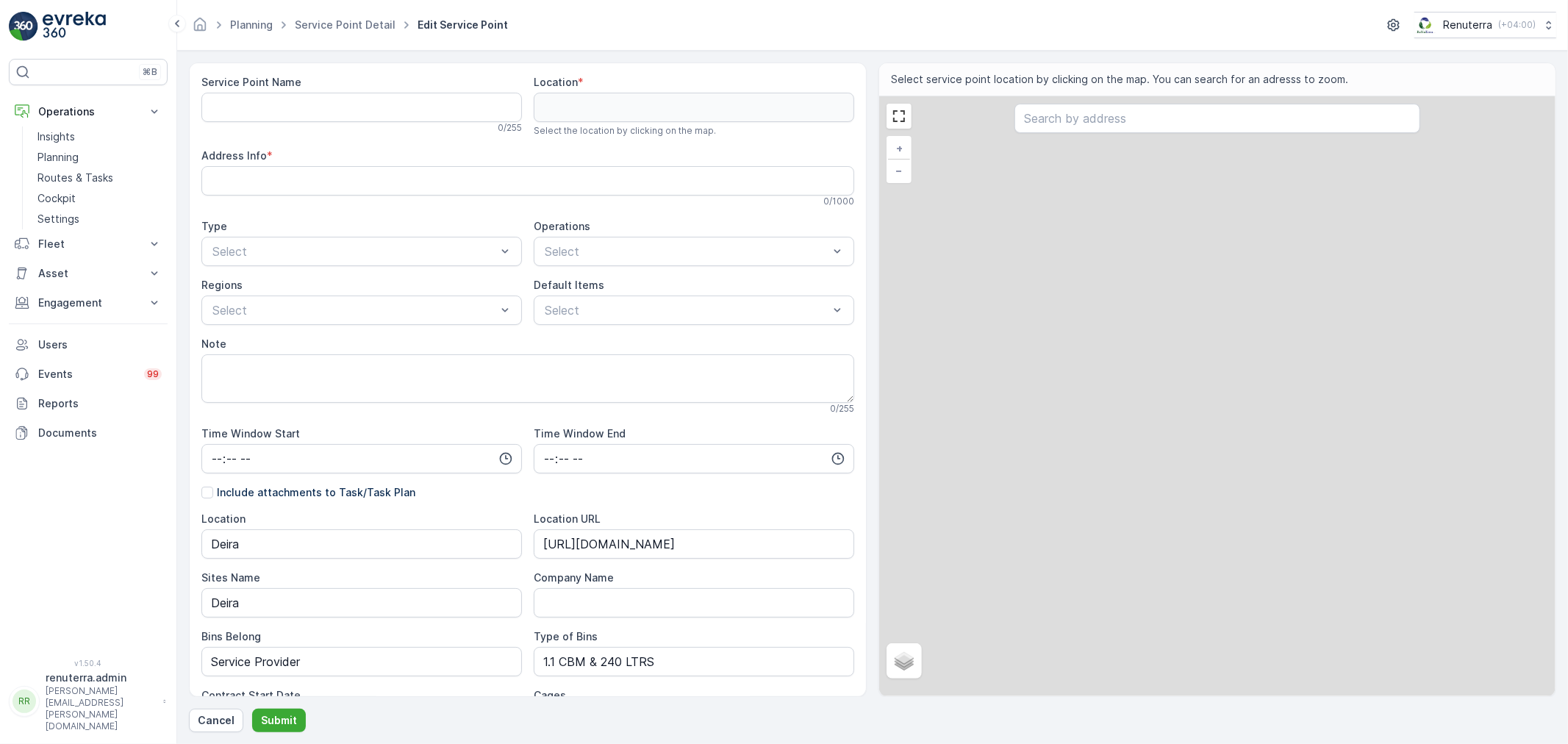
click at [1457, 64] on div "Select service point location by clicking on the map. You can search for an adr…" at bounding box center [1216, 80] width 676 height 33
type Name "Canadian Specialist Hospital"
type input "25.277331,55.34859"
type Info "Behind Ministry of Environment and Water - Abu Hail - Dubai - United Arab Emira…"
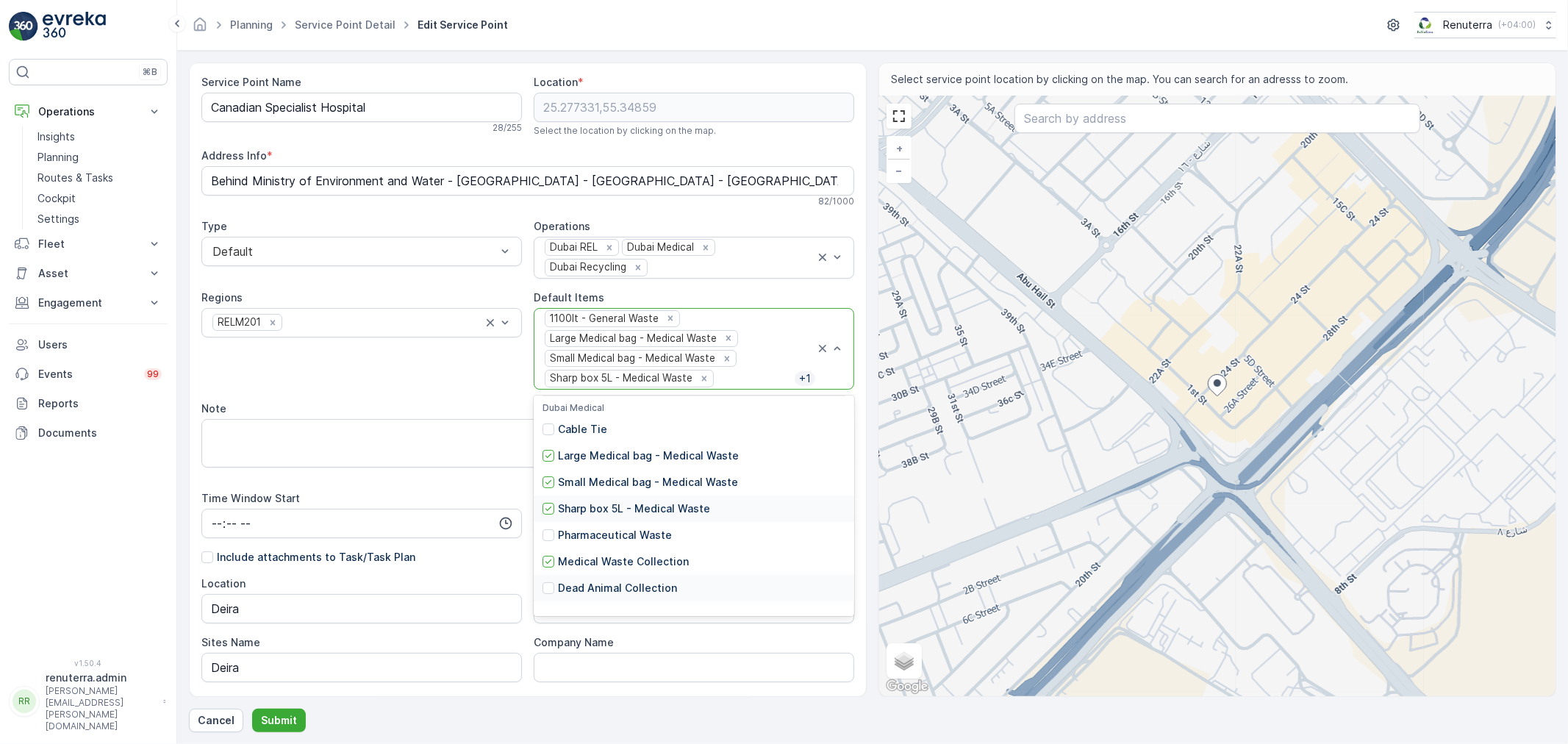
scroll to position [490, 0]
click at [544, 510] on icon at bounding box center [548, 509] width 10 height 10
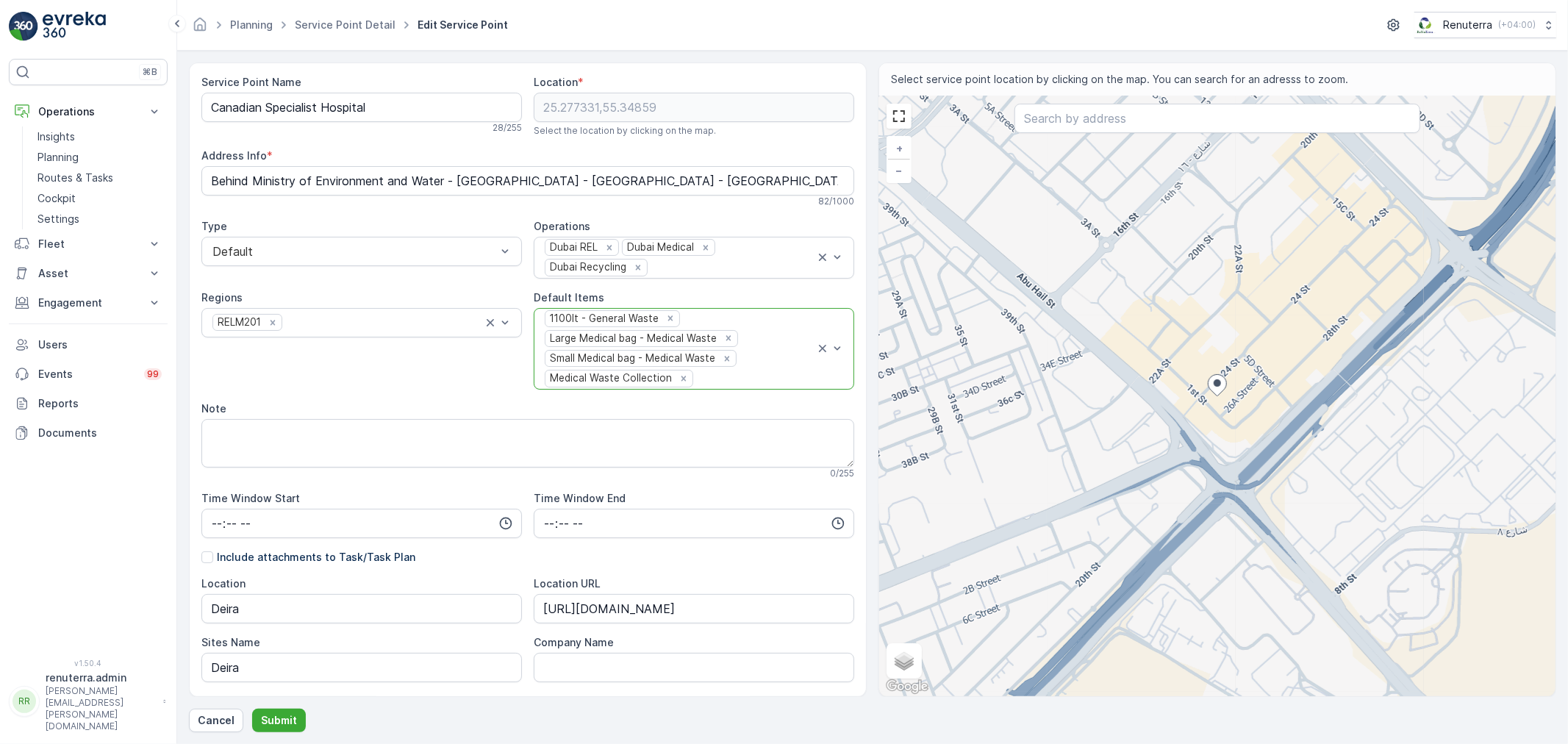
click at [752, 317] on div "1100lt - General Waste Large Medical bag - Medical Waste Small Medical bag - Me…" at bounding box center [679, 349] width 272 height 81
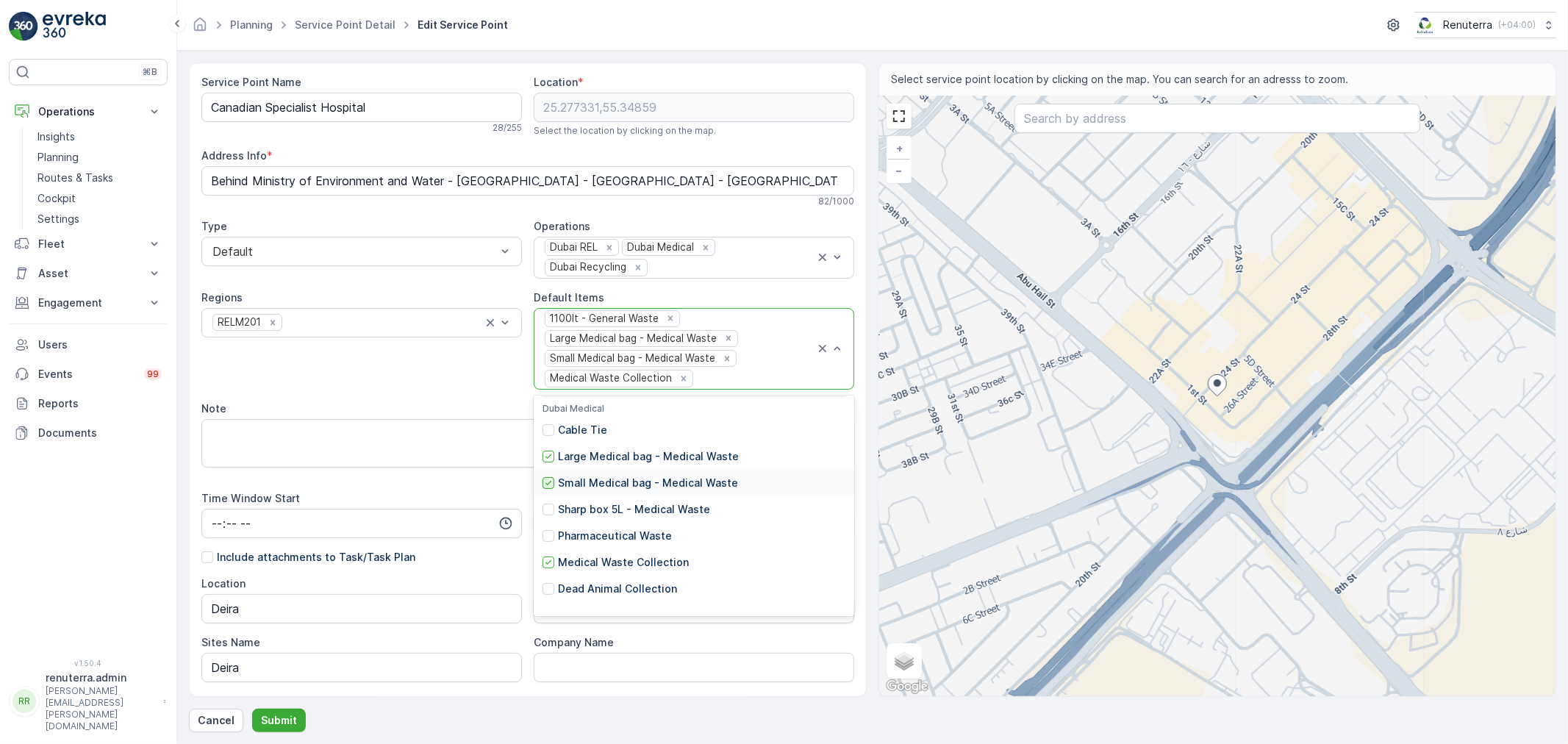
click at [549, 477] on icon at bounding box center [548, 482] width 10 height 10
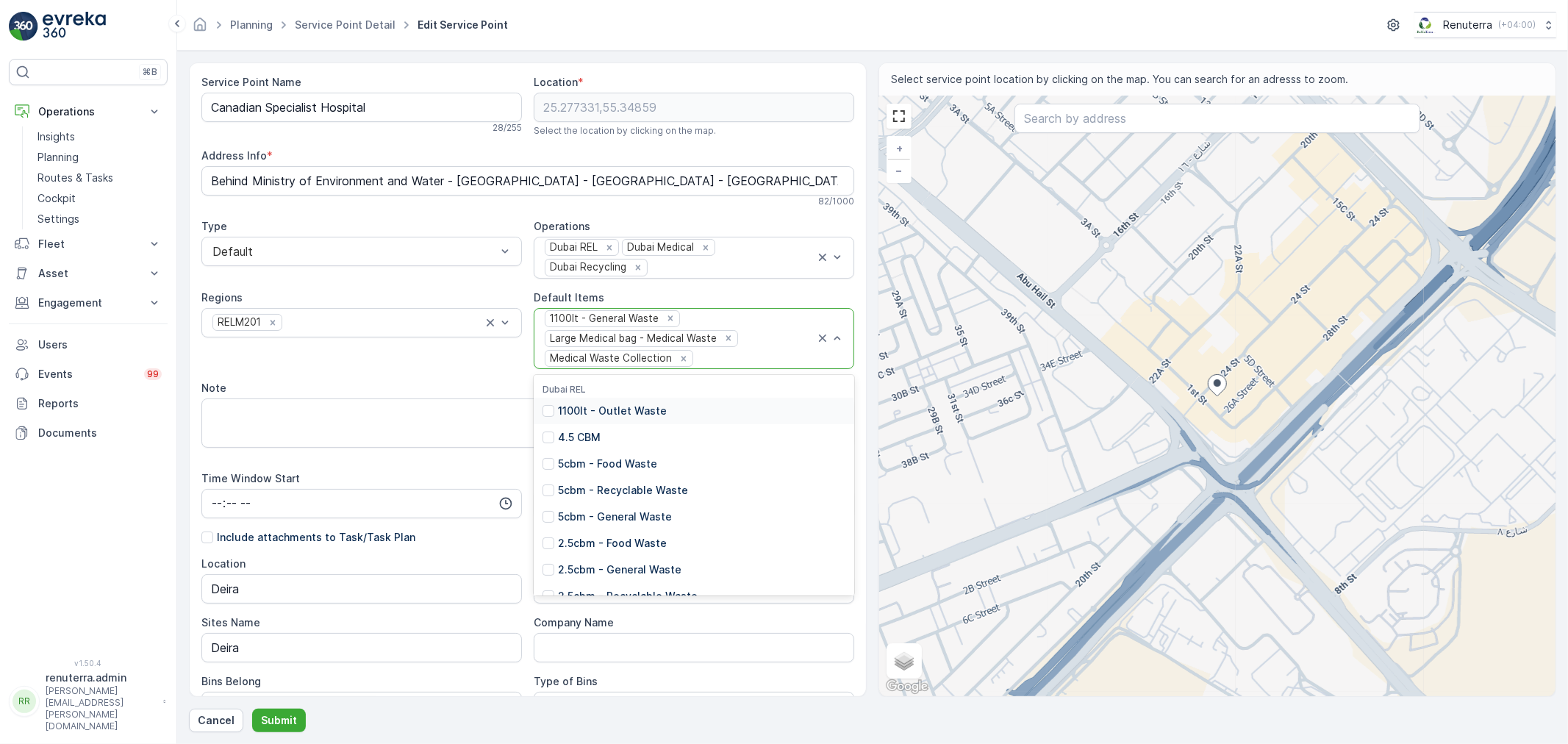
click at [783, 312] on div "1100lt - General Waste Large Medical bag - Medical Waste Medical Waste Collecti…" at bounding box center [679, 339] width 272 height 60
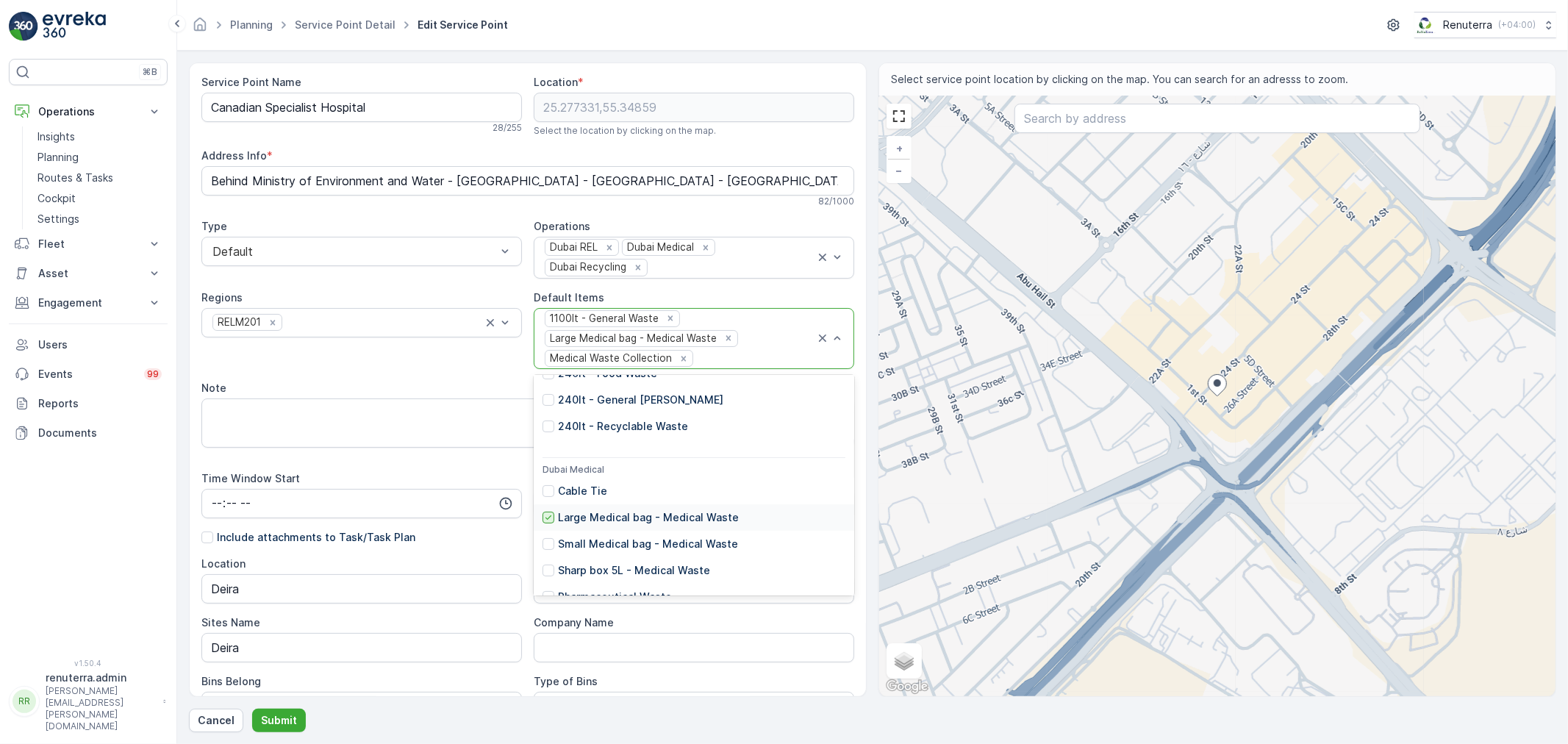
click at [549, 515] on icon at bounding box center [548, 517] width 10 height 10
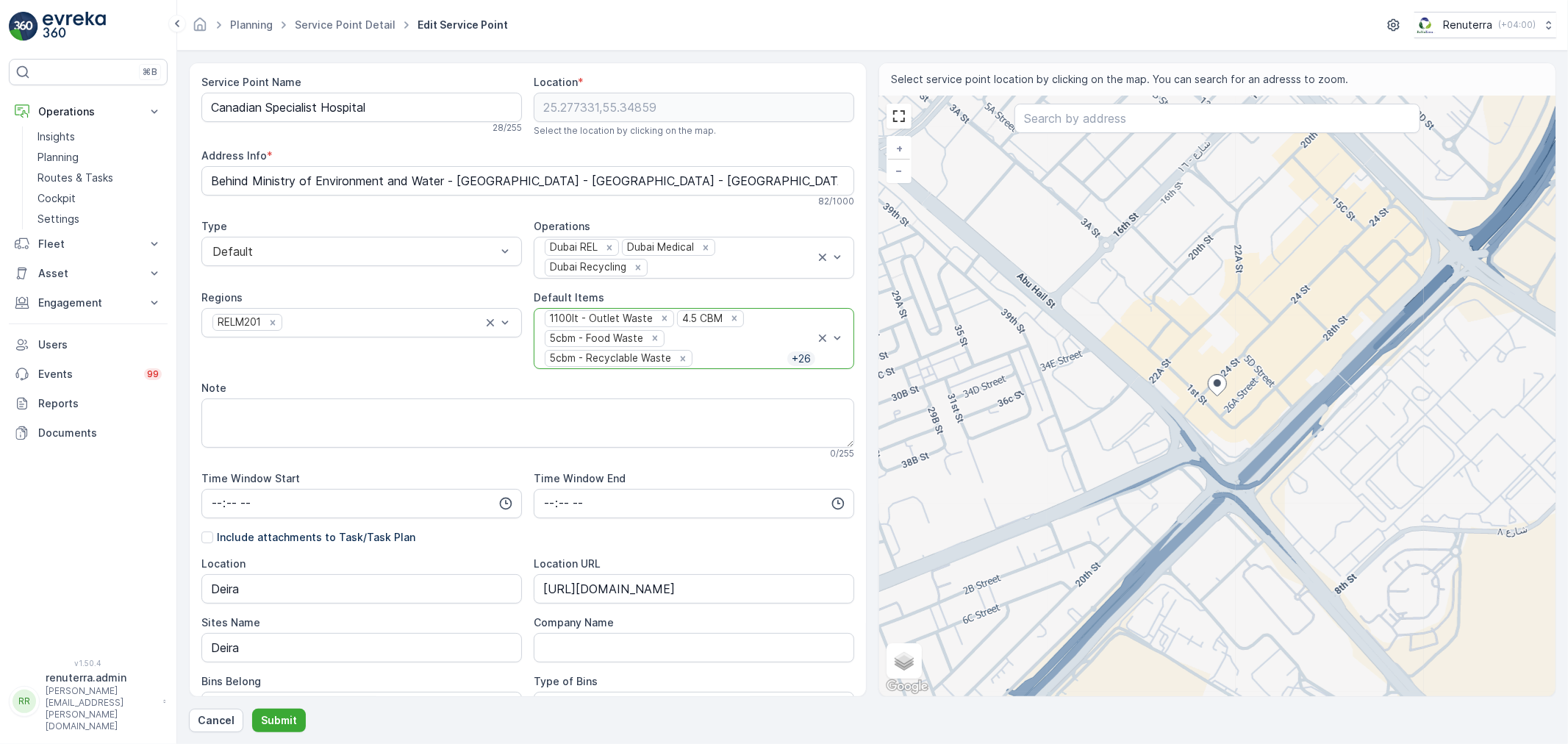
click at [738, 346] on div "1100lt - Outlet Waste 4.5 CBM 5cbm - Food Waste 5cbm - Recyclable Waste + 26" at bounding box center [679, 339] width 272 height 60
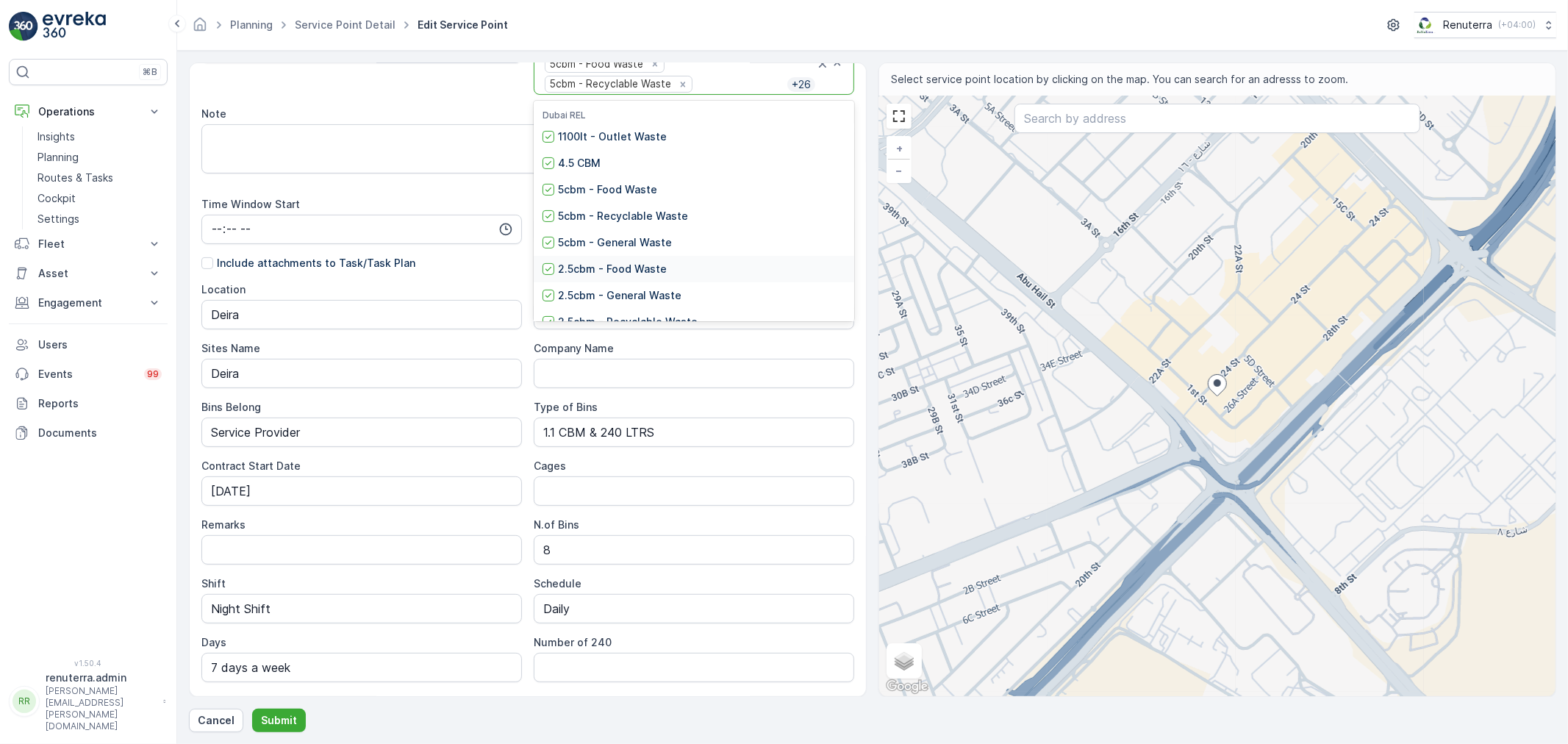
scroll to position [74, 0]
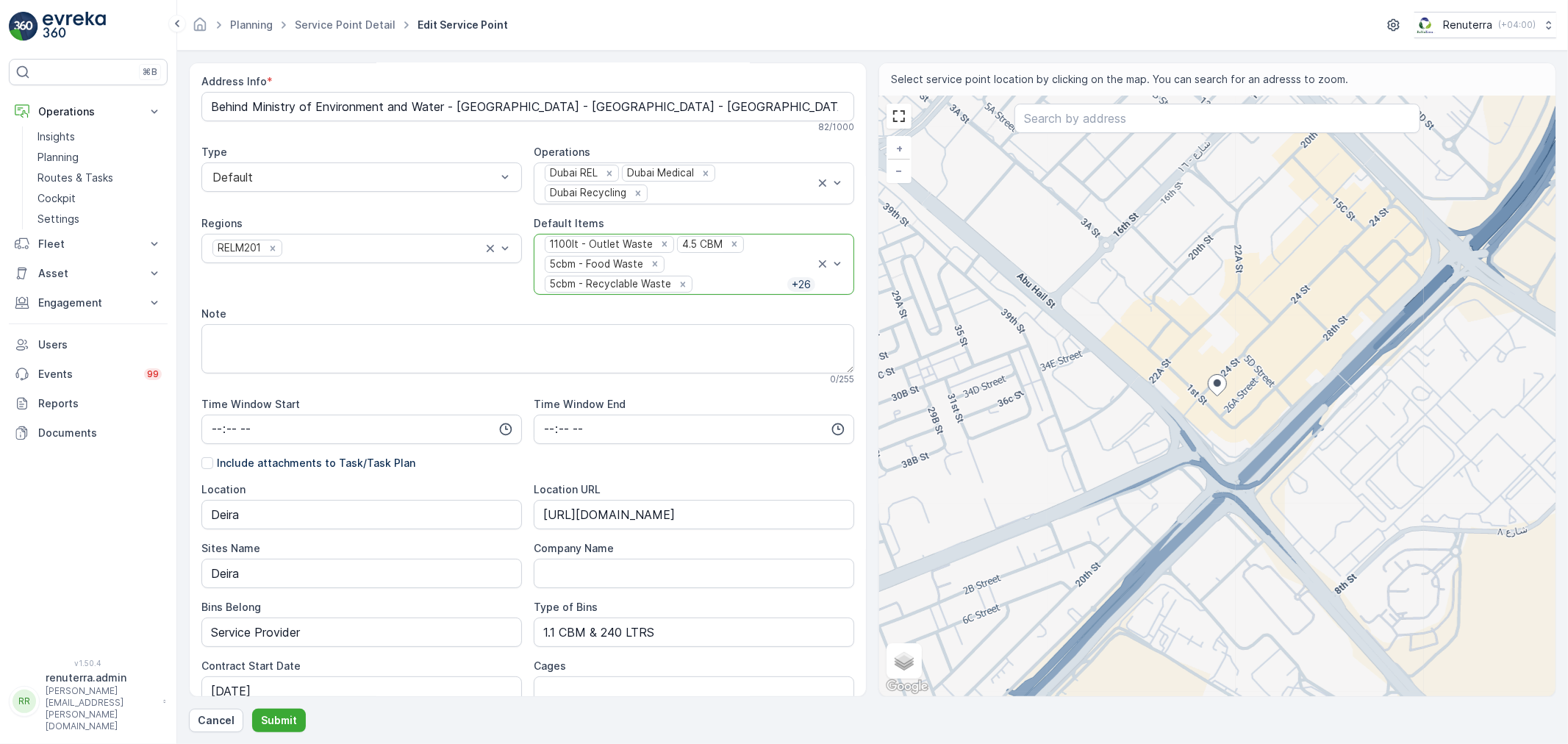
click at [794, 284] on p "+ 26" at bounding box center [801, 285] width 22 height 15
click at [796, 282] on p "+ 26" at bounding box center [801, 285] width 22 height 15
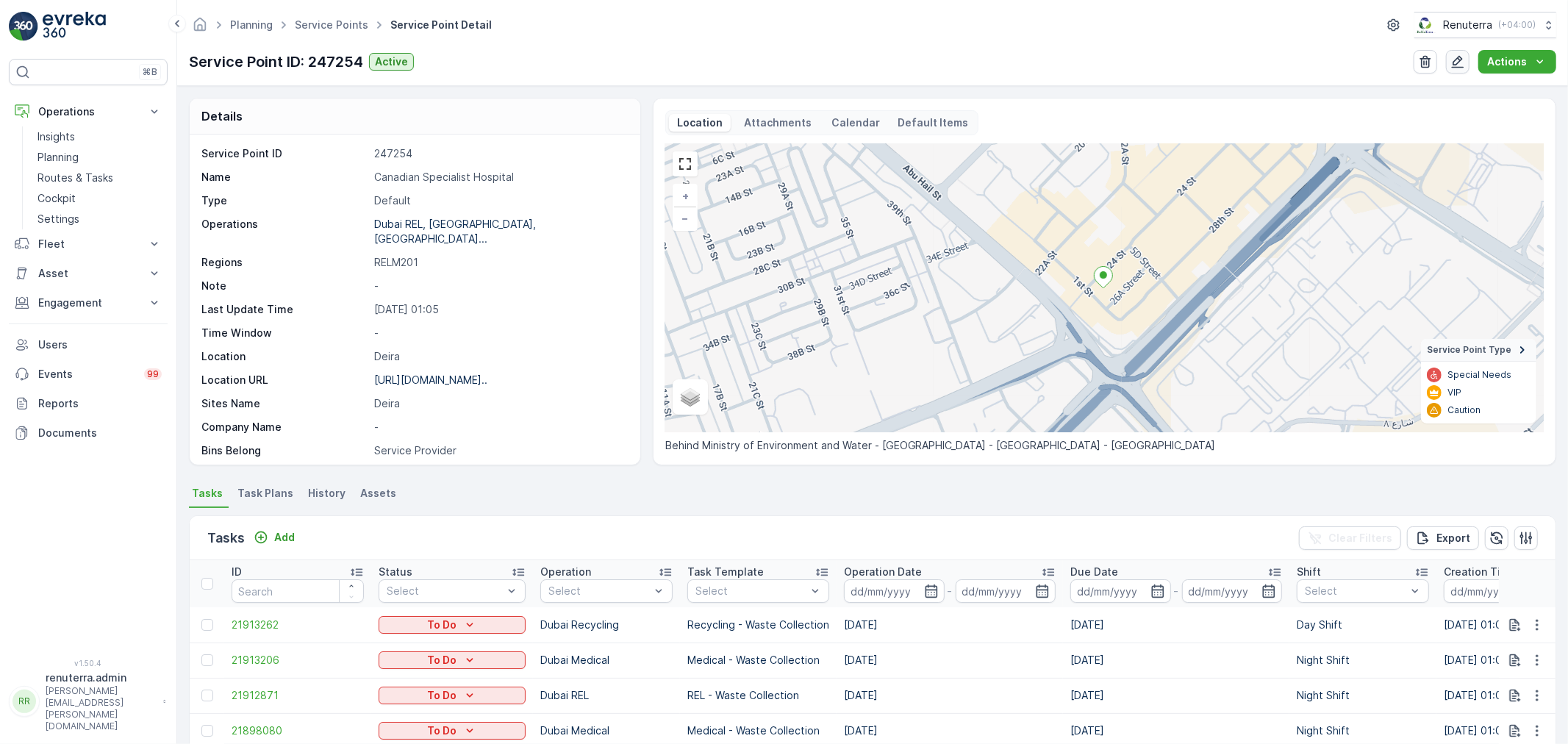
click at [1459, 63] on icon "button" at bounding box center [1458, 62] width 13 height 13
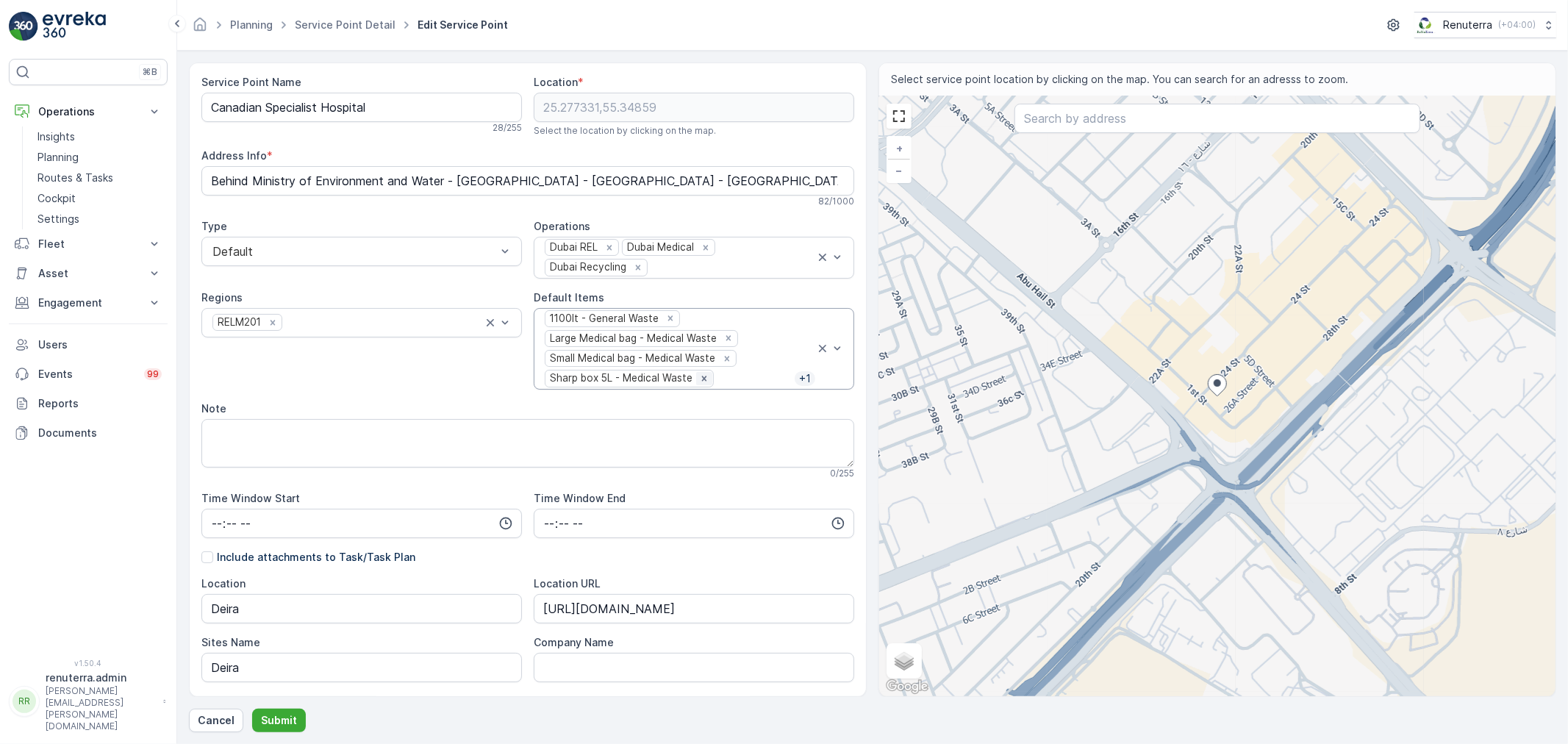
click at [701, 378] on icon "Remove Sharp box 5L - Medical Waste" at bounding box center [704, 378] width 6 height 6
click at [723, 356] on icon "Remove Small Medical bag - Medical Waste" at bounding box center [726, 358] width 10 height 10
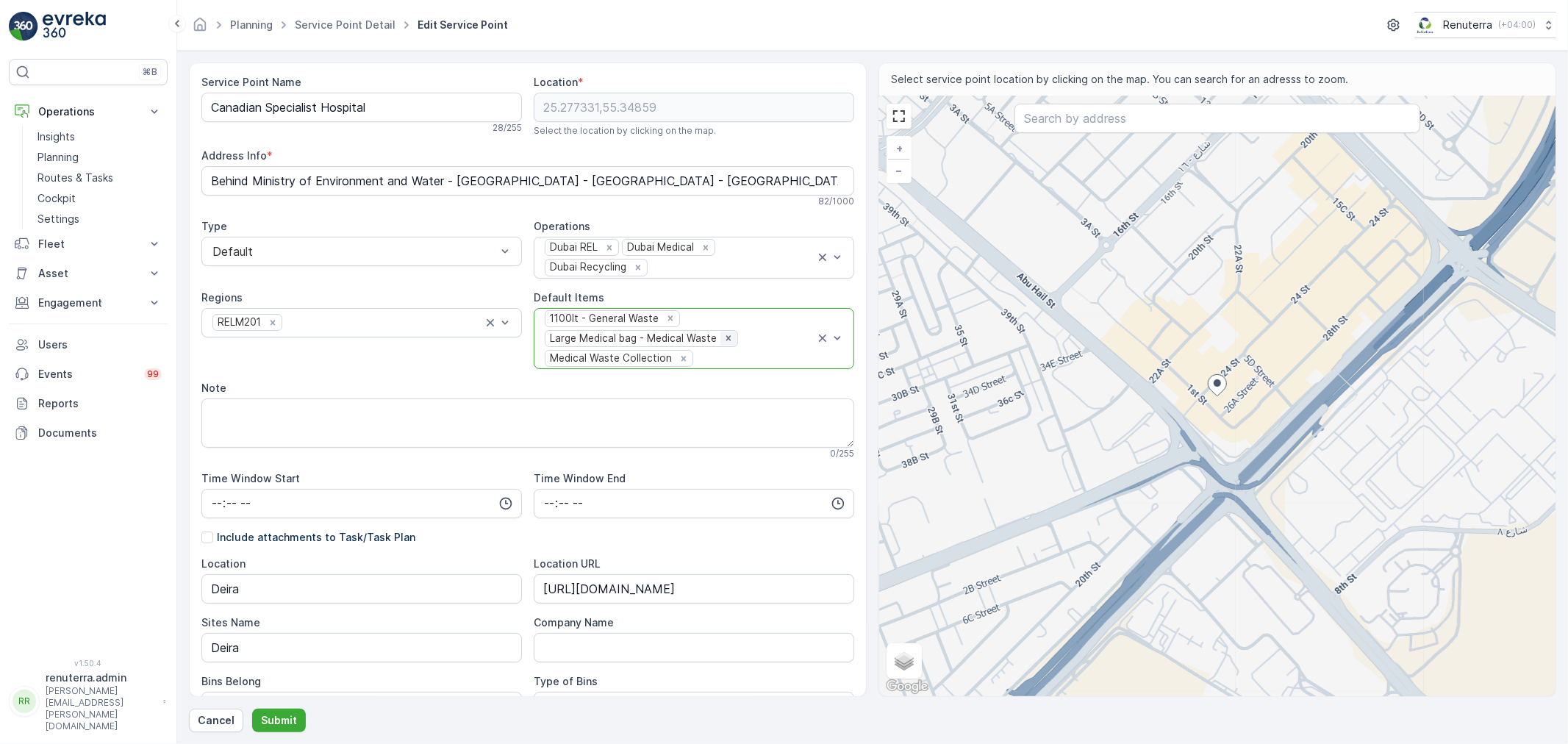
click at [724, 337] on icon "Remove Large Medical bag - Medical Waste" at bounding box center [728, 338] width 10 height 10
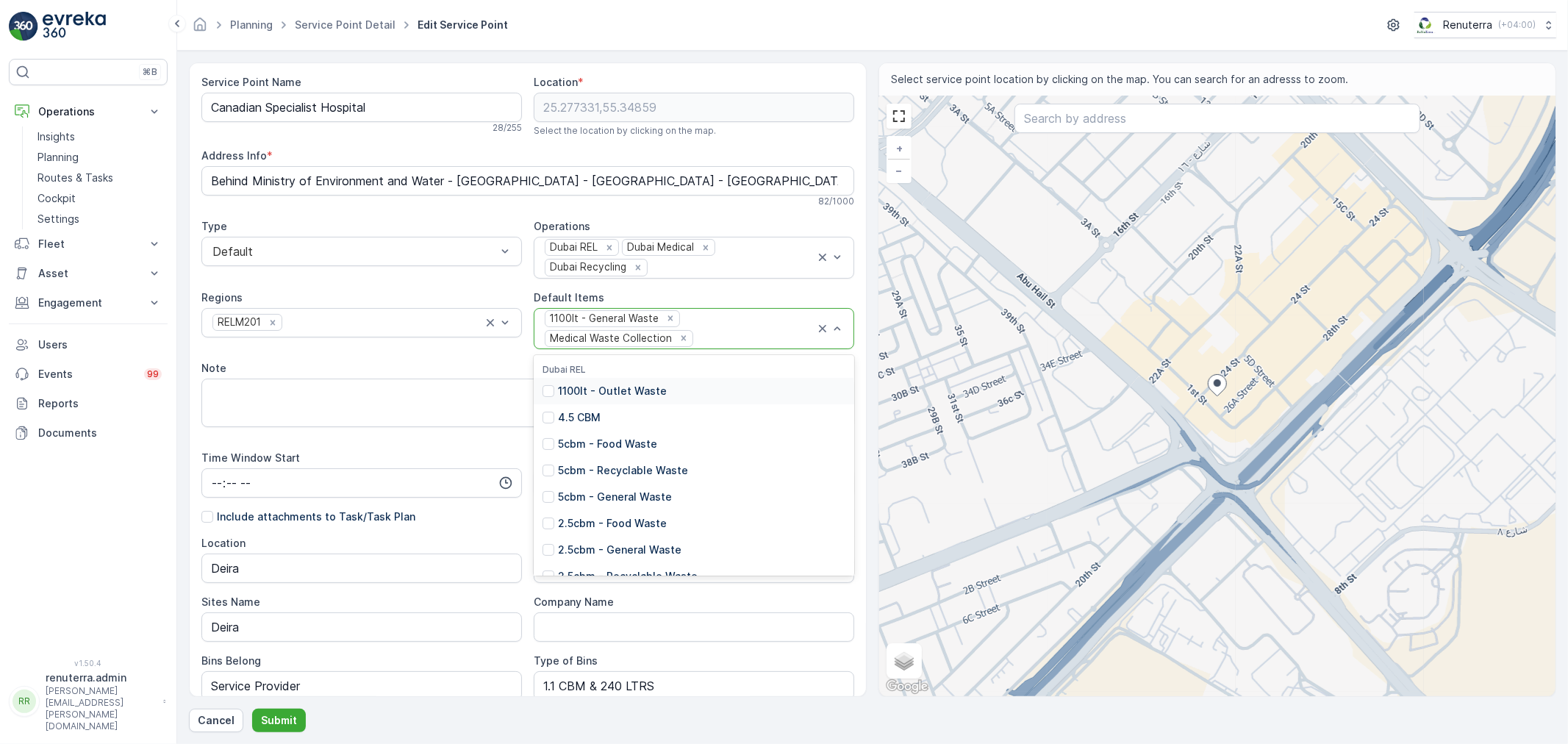
click at [745, 328] on div "1100lt - General Waste Medical Waste Collection" at bounding box center [679, 329] width 272 height 41
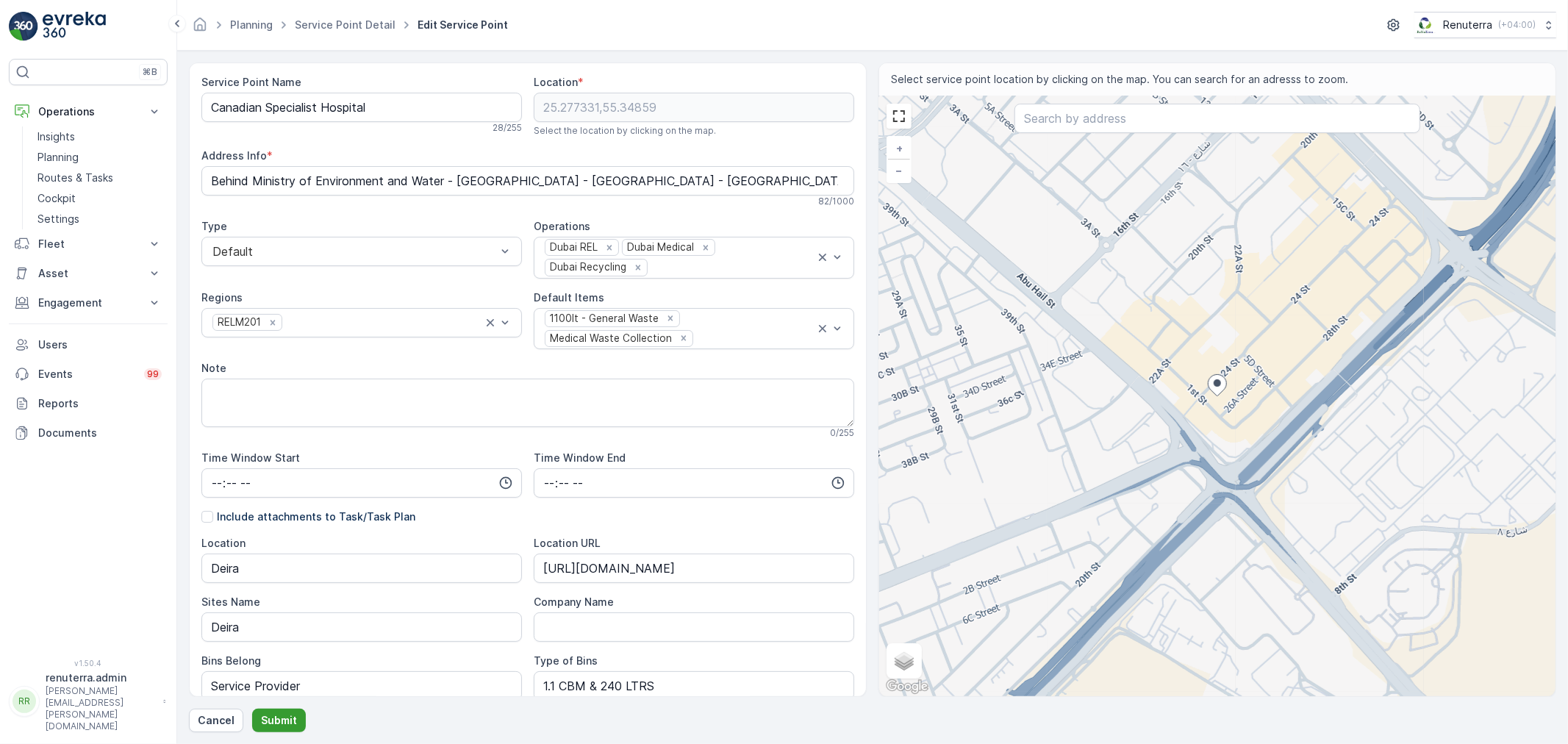
drag, startPoint x: 281, startPoint y: 717, endPoint x: 298, endPoint y: 714, distance: 17.3
click at [282, 716] on p "Submit" at bounding box center [278, 721] width 36 height 15
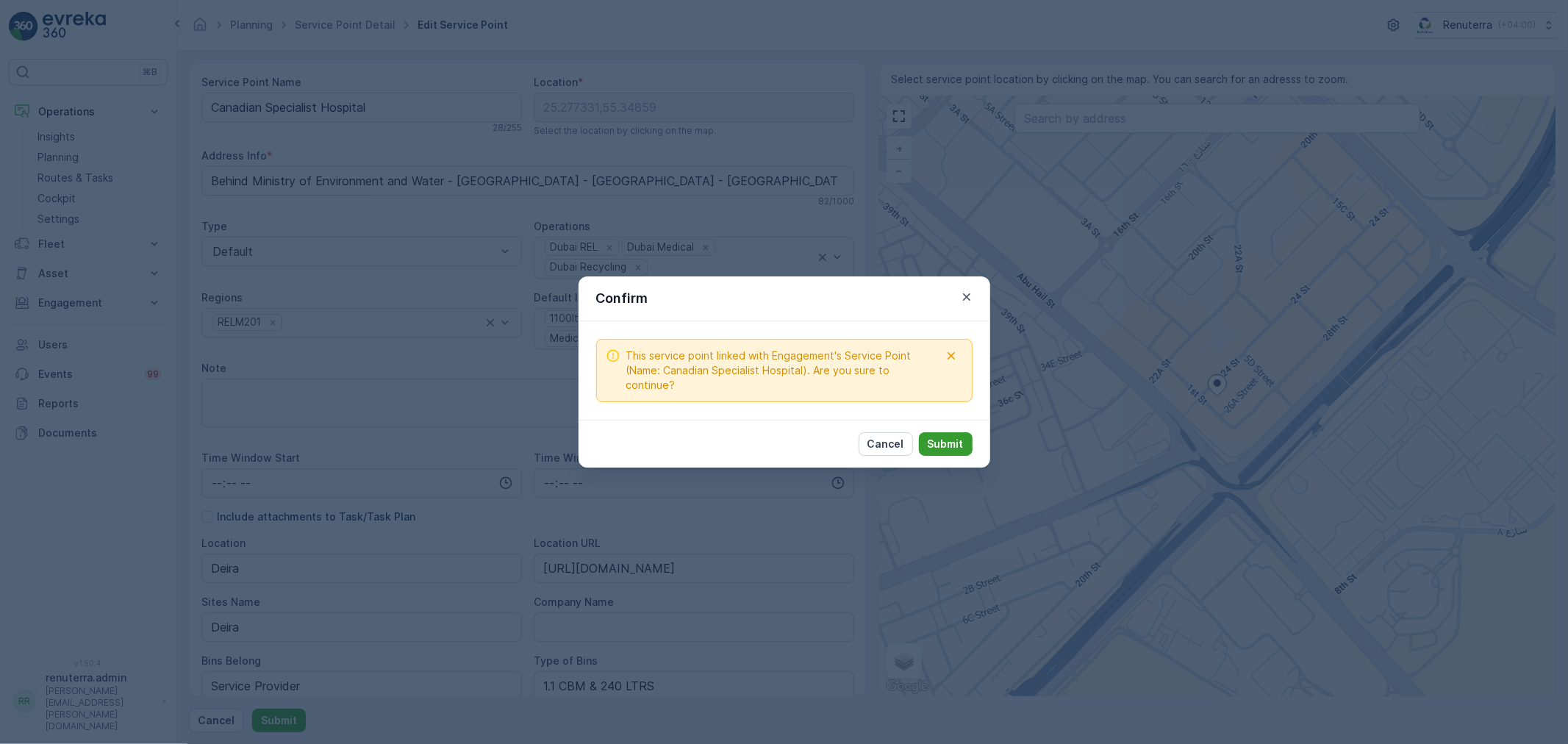
click at [943, 437] on p "Submit" at bounding box center [945, 444] width 36 height 15
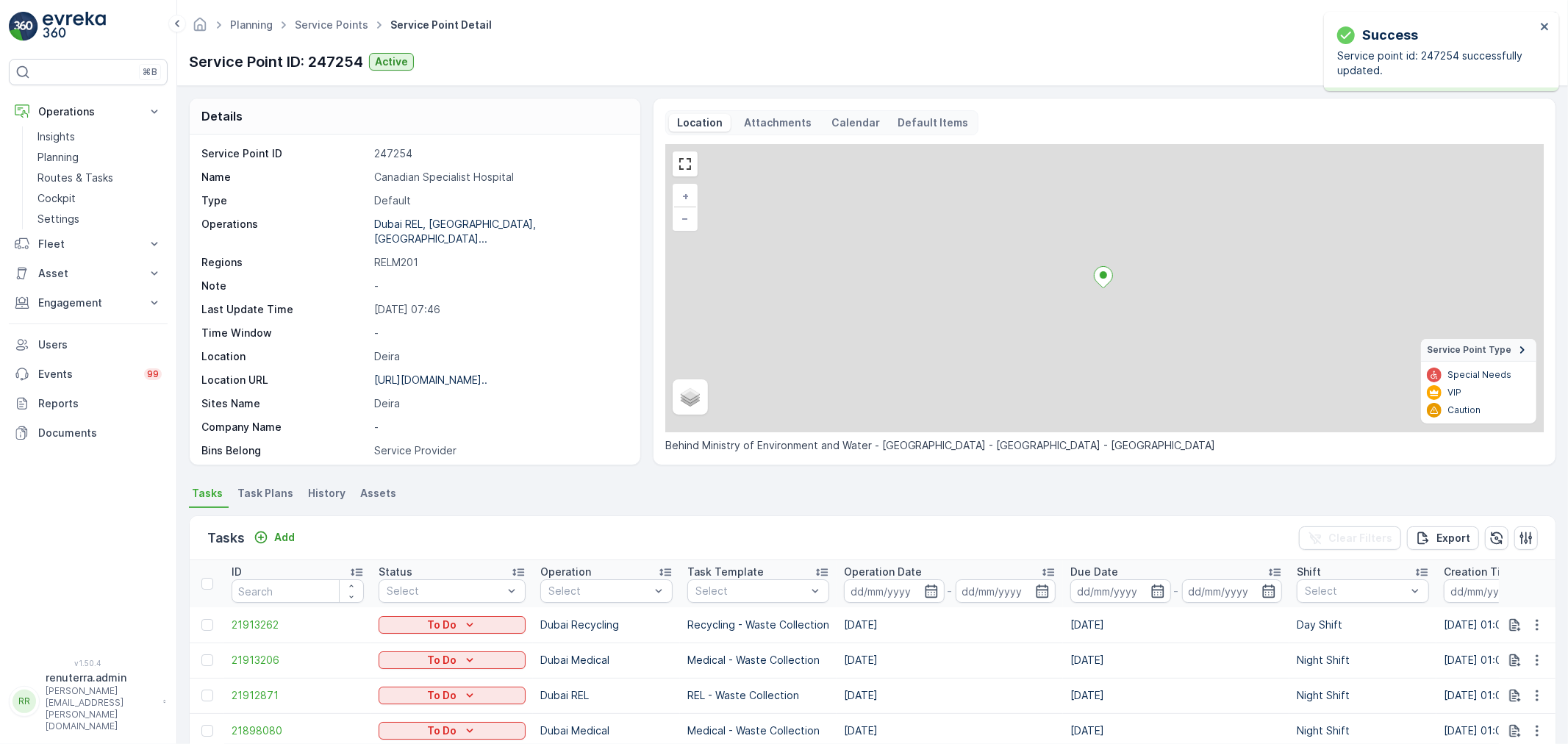
click at [334, 37] on div "Planning Service Points Service Point Detail Renuterra ( +04:00 )" at bounding box center [872, 25] width 1367 height 27
click at [335, 25] on link "Service Points" at bounding box center [331, 25] width 73 height 13
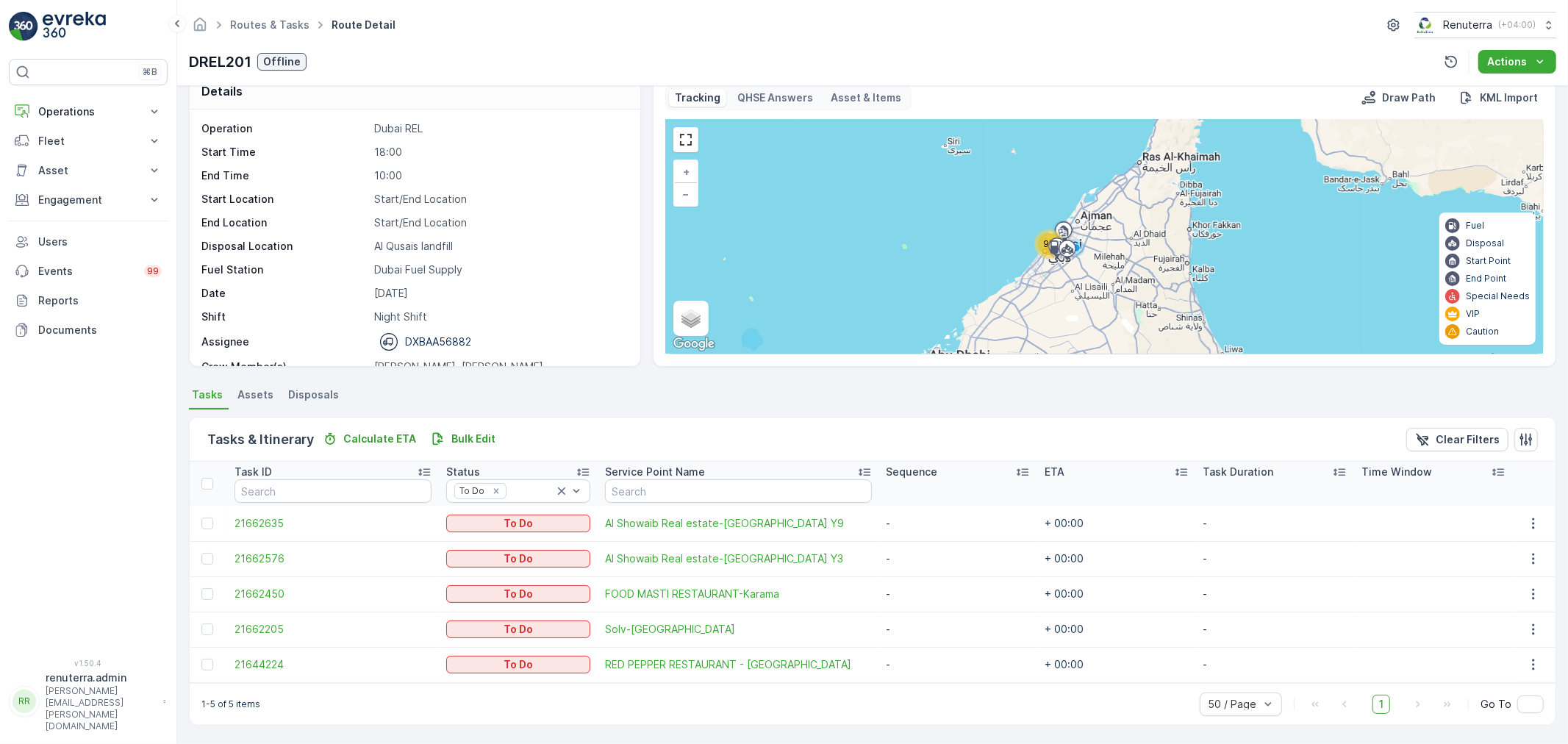
click at [772, 35] on div "Routes & Tasks Route Detail Renuterra ( +04:00 )" at bounding box center [872, 25] width 1367 height 27
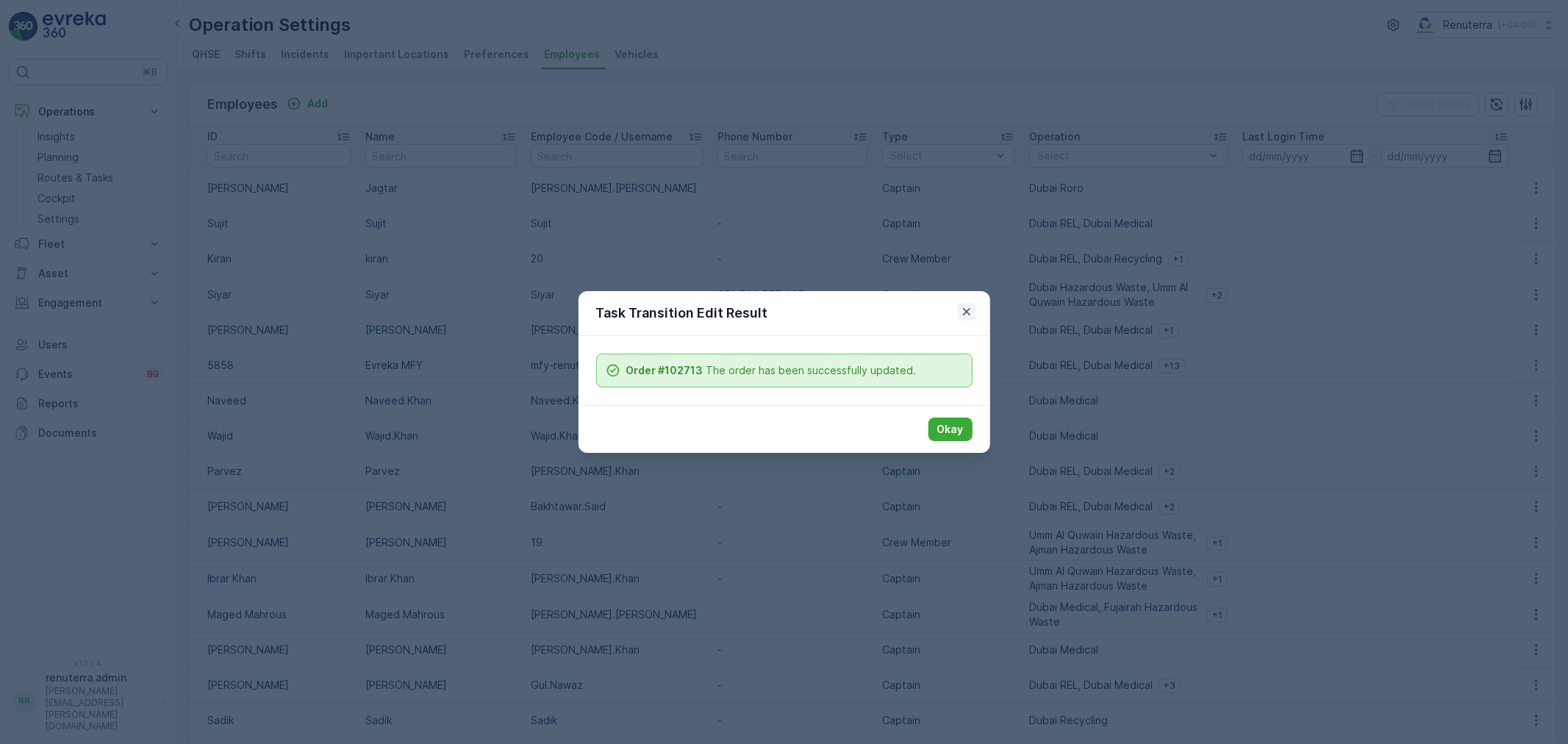
click at [961, 304] on icon "button" at bounding box center [967, 312] width 15 height 15
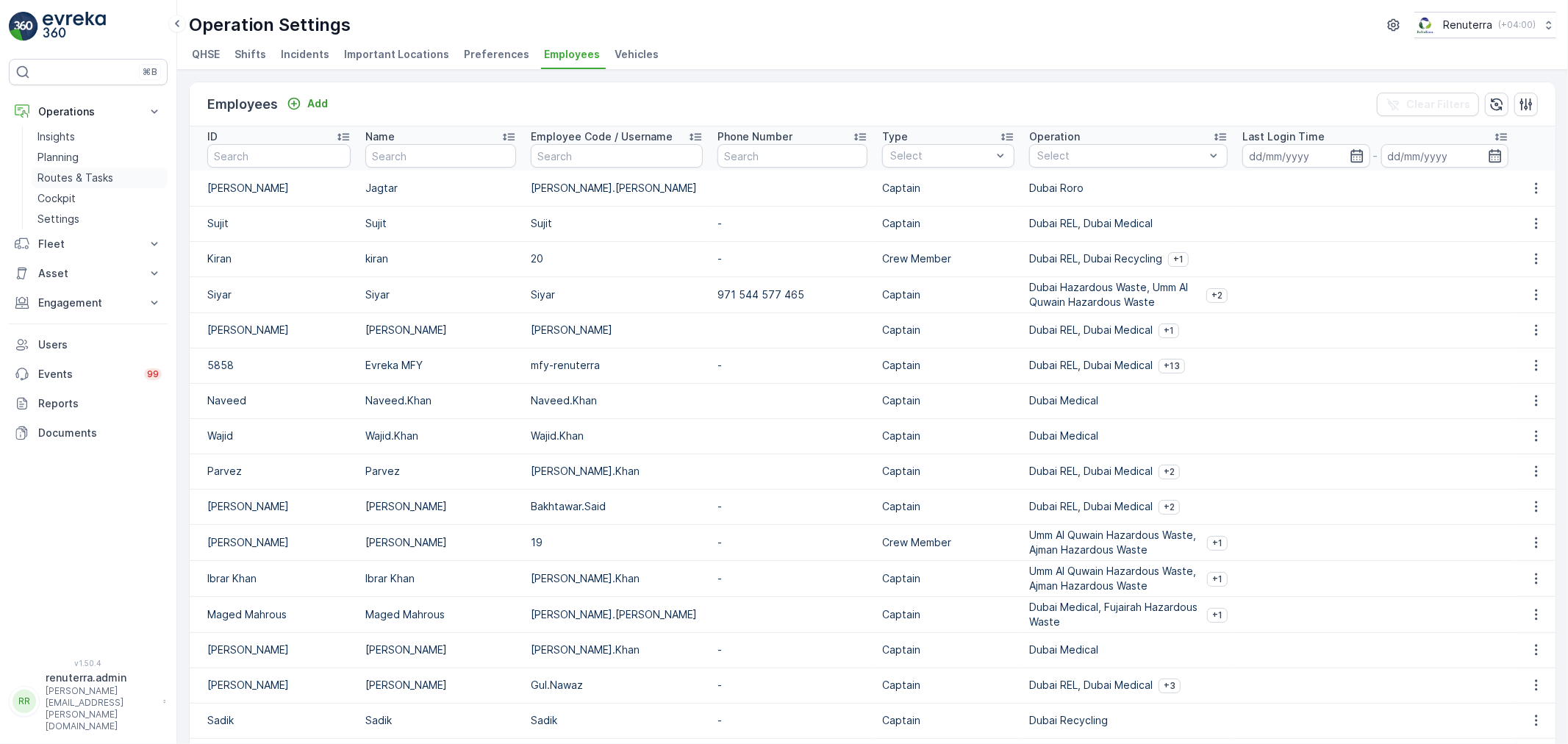
click at [76, 178] on p "Routes & Tasks" at bounding box center [76, 178] width 76 height 15
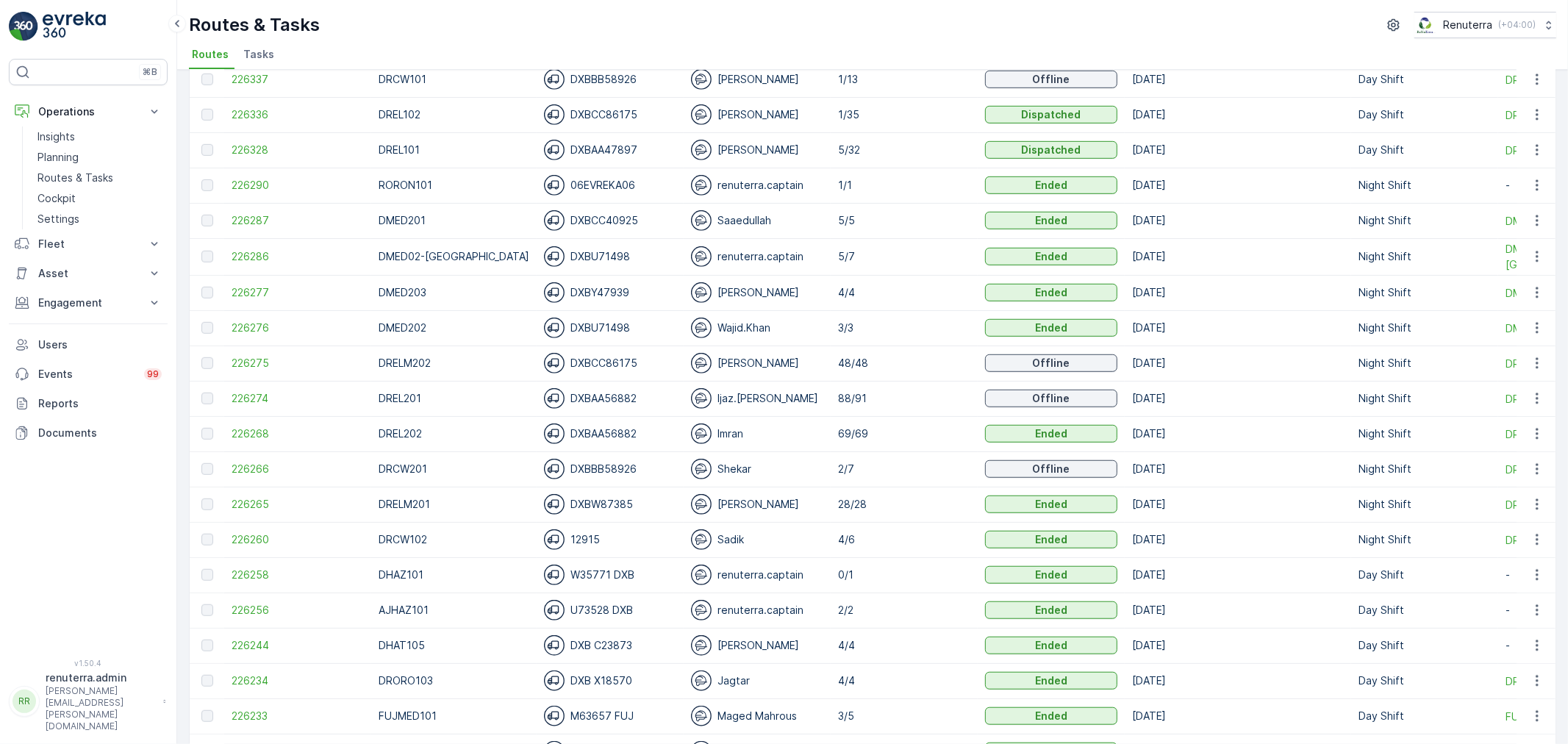
scroll to position [736, 0]
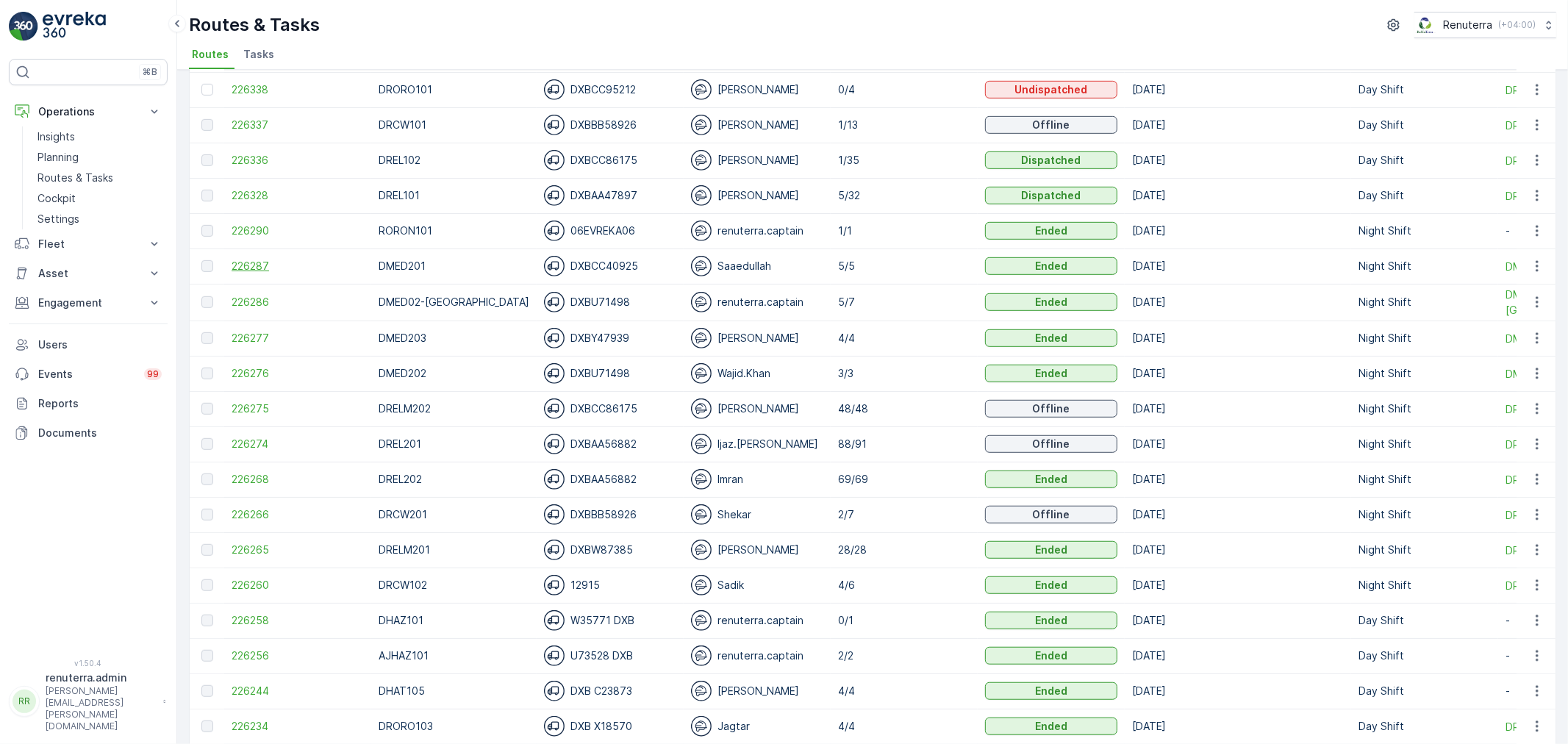
click at [255, 258] on td "226287" at bounding box center [297, 267] width 147 height 35
click at [255, 261] on span "226287" at bounding box center [297, 267] width 132 height 15
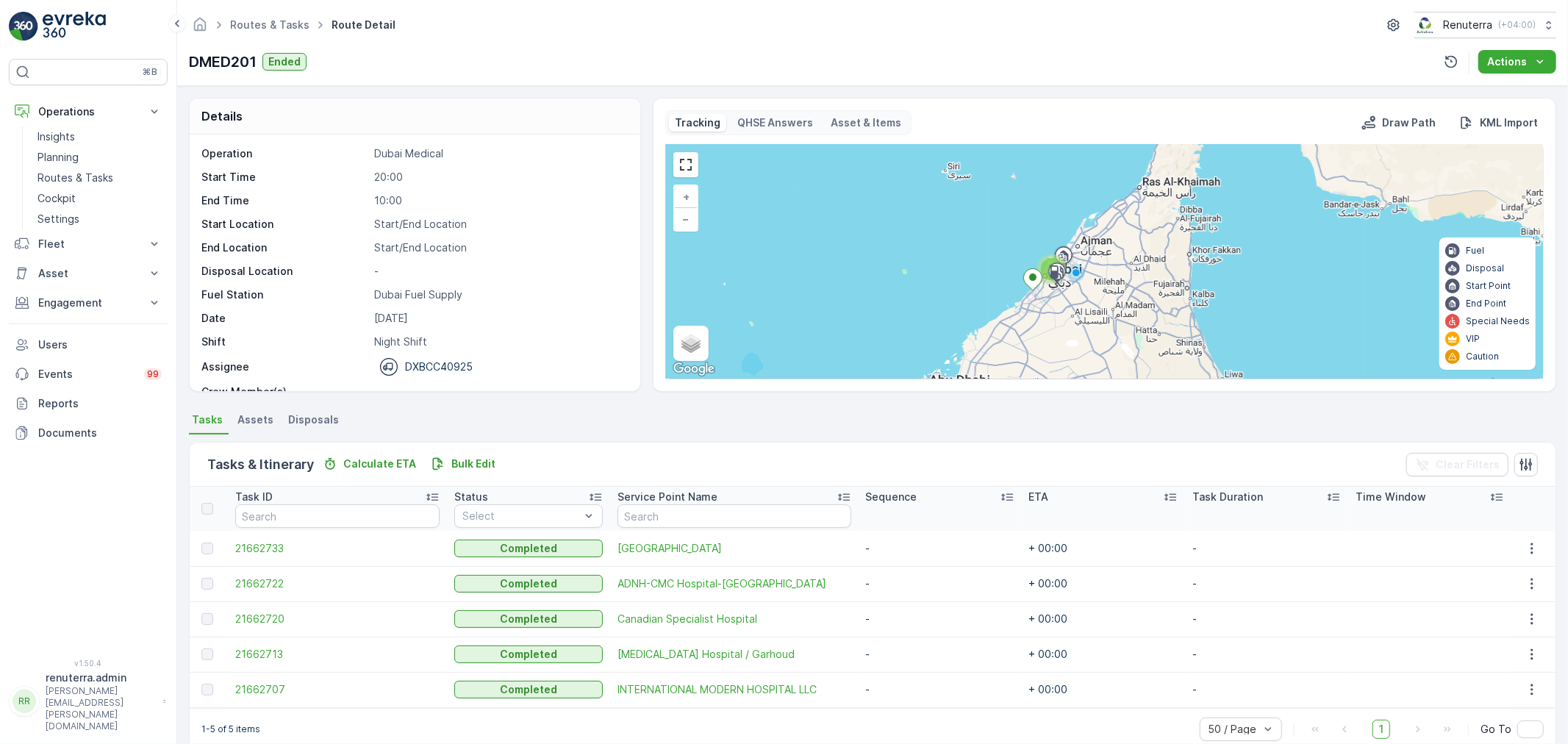
scroll to position [25, 0]
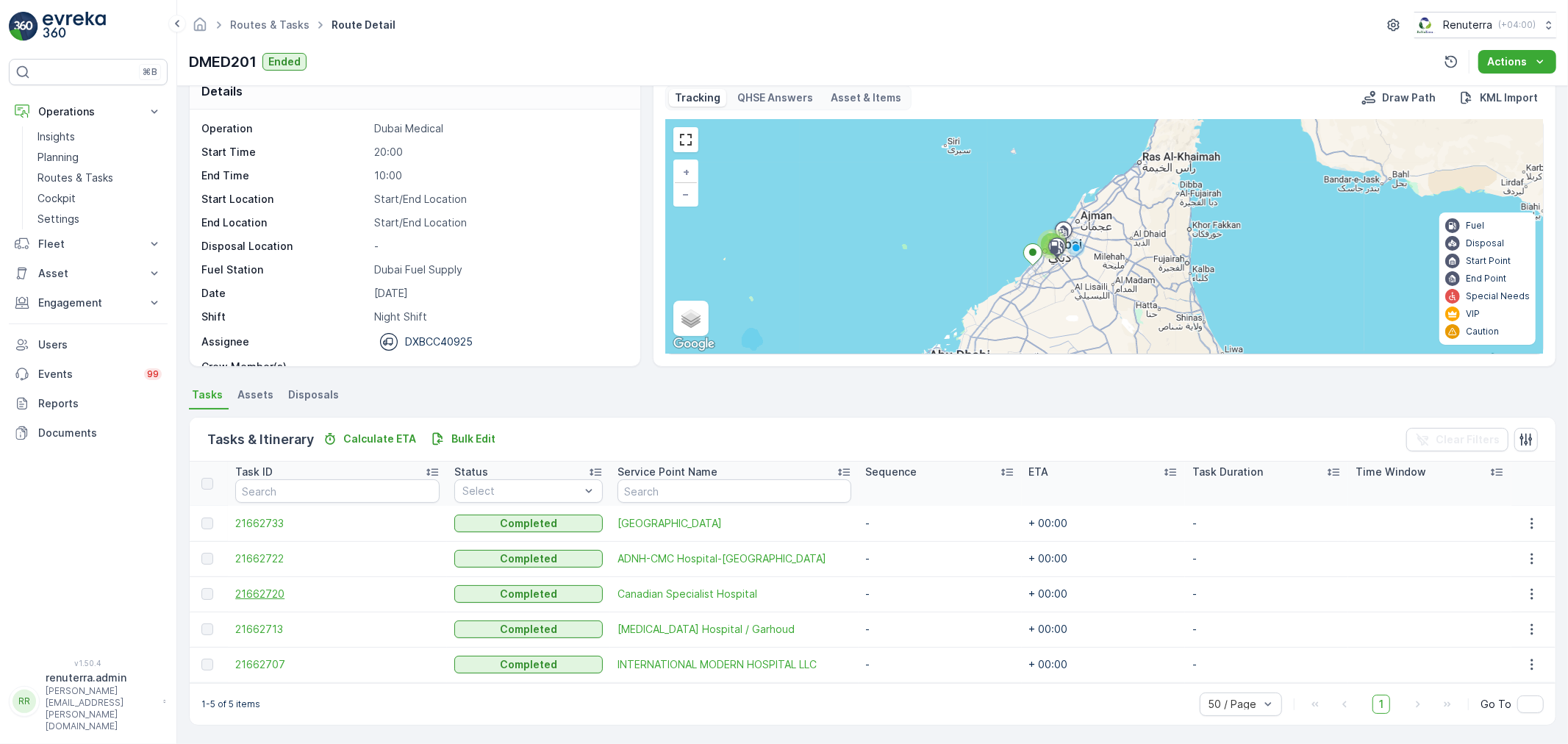
click at [278, 593] on span "21662720" at bounding box center [337, 594] width 204 height 15
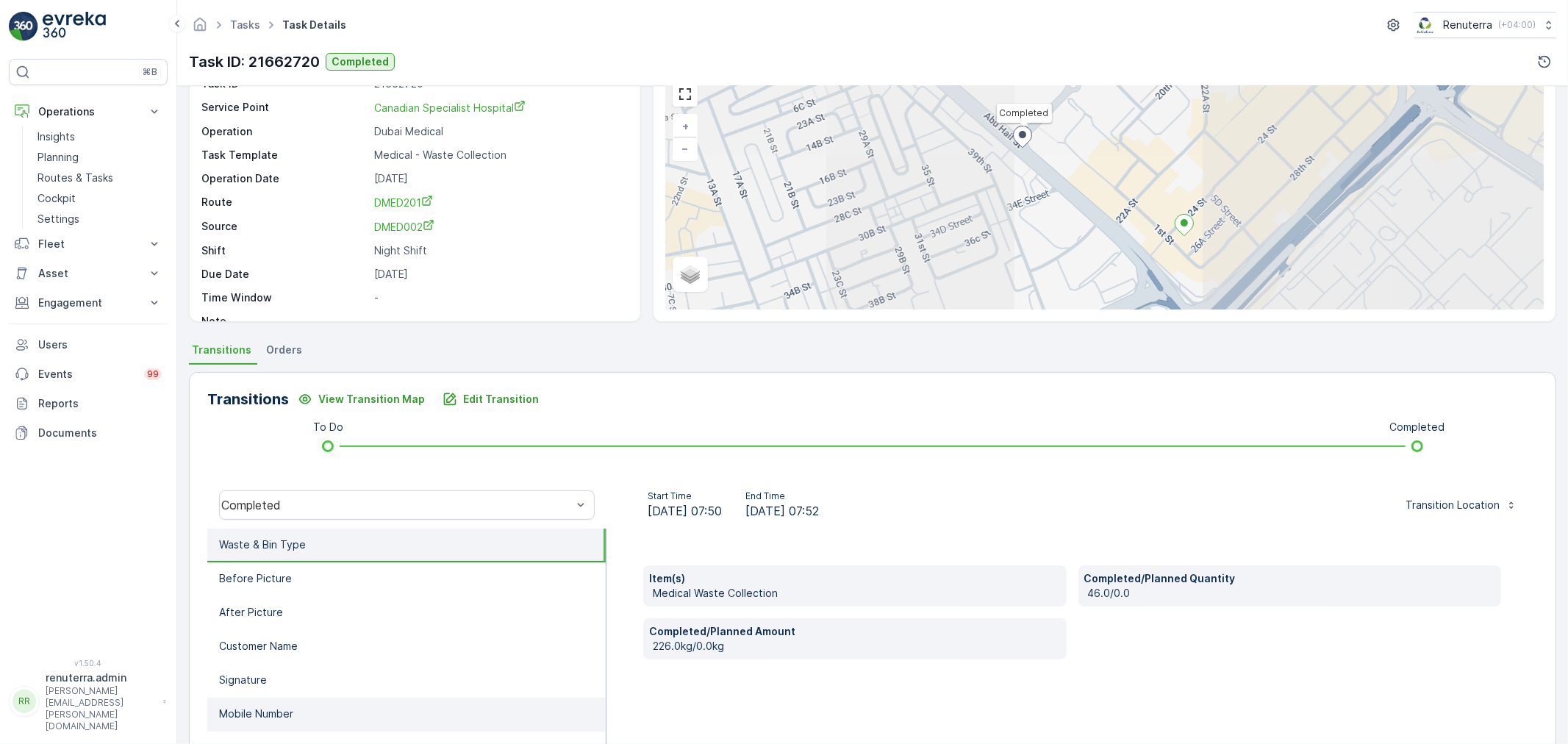
scroll to position [163, 0]
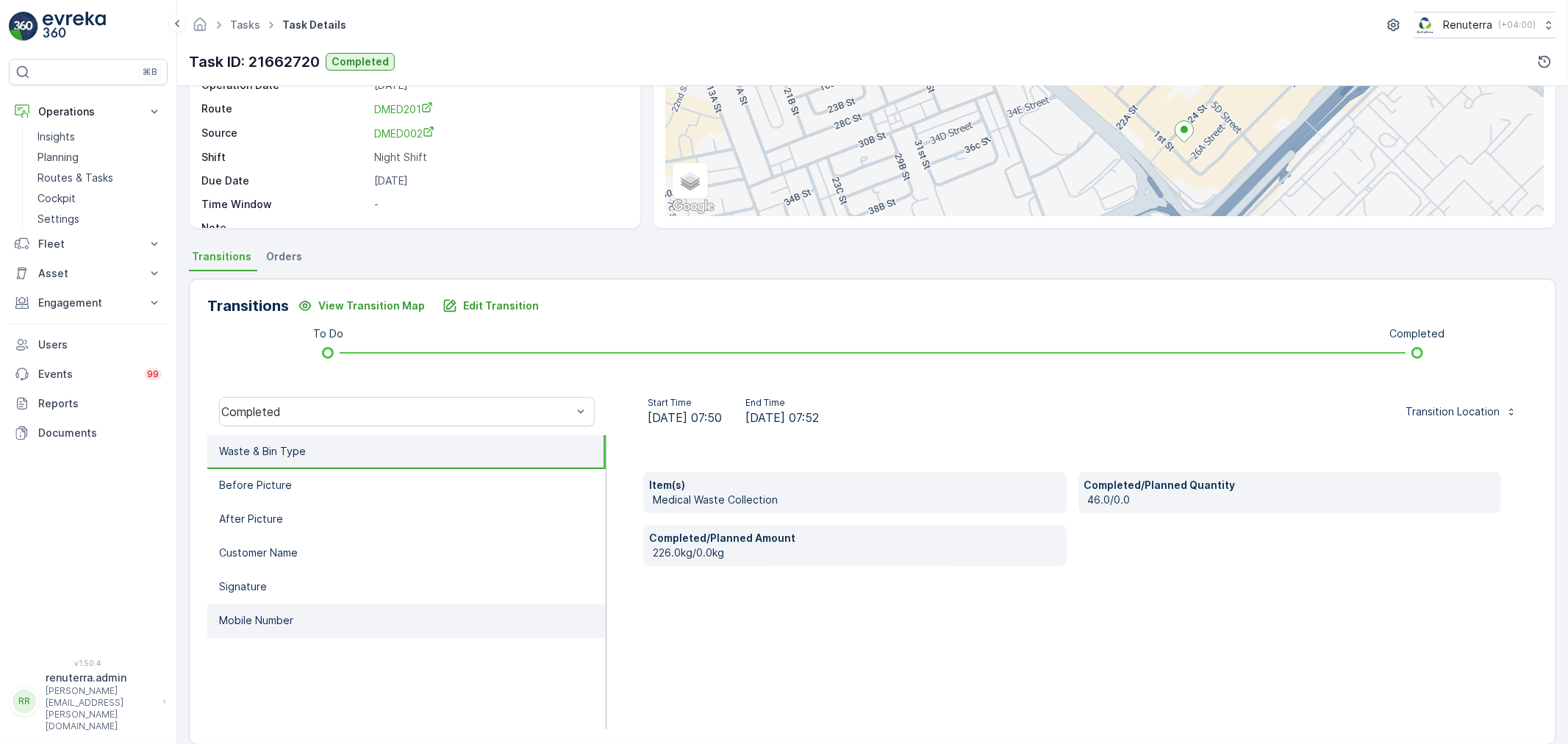
click at [285, 605] on li "Mobile Number" at bounding box center [406, 621] width 399 height 34
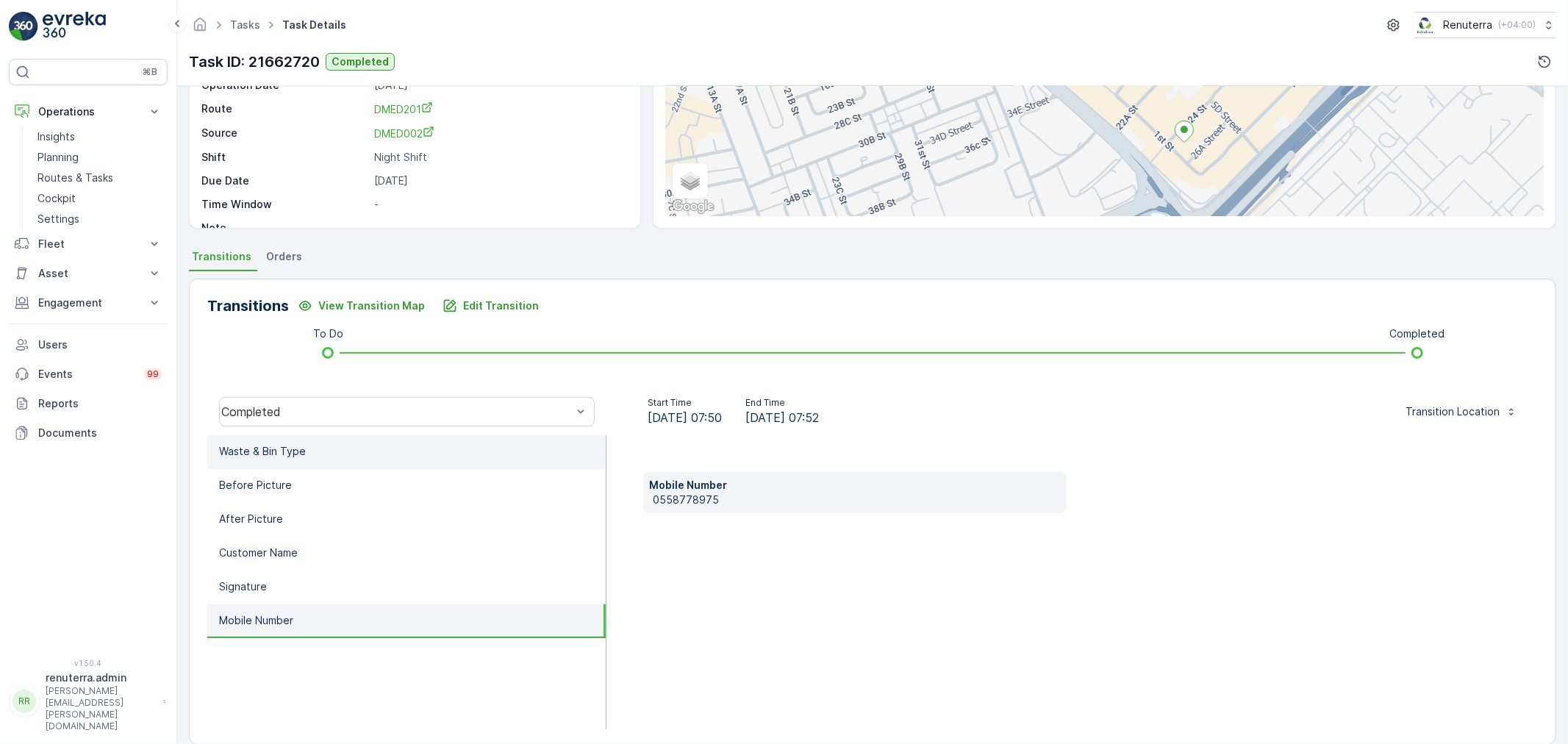
click at [356, 453] on li "Waste & Bin Type" at bounding box center [406, 452] width 399 height 34
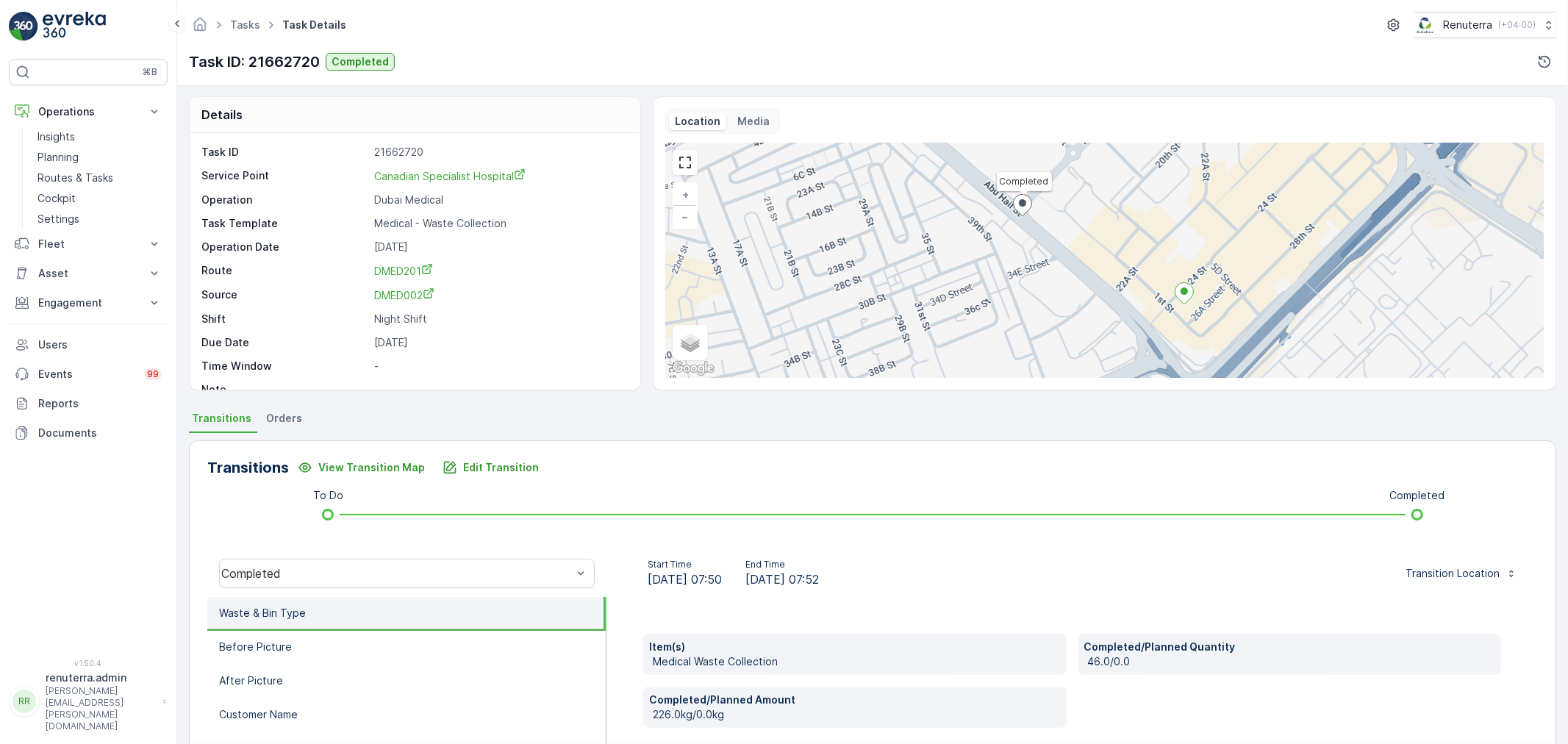
scroll to position [0, 0]
drag, startPoint x: 59, startPoint y: 174, endPoint x: 44, endPoint y: 157, distance: 22.7
click at [59, 174] on p "Routes & Tasks" at bounding box center [76, 178] width 76 height 15
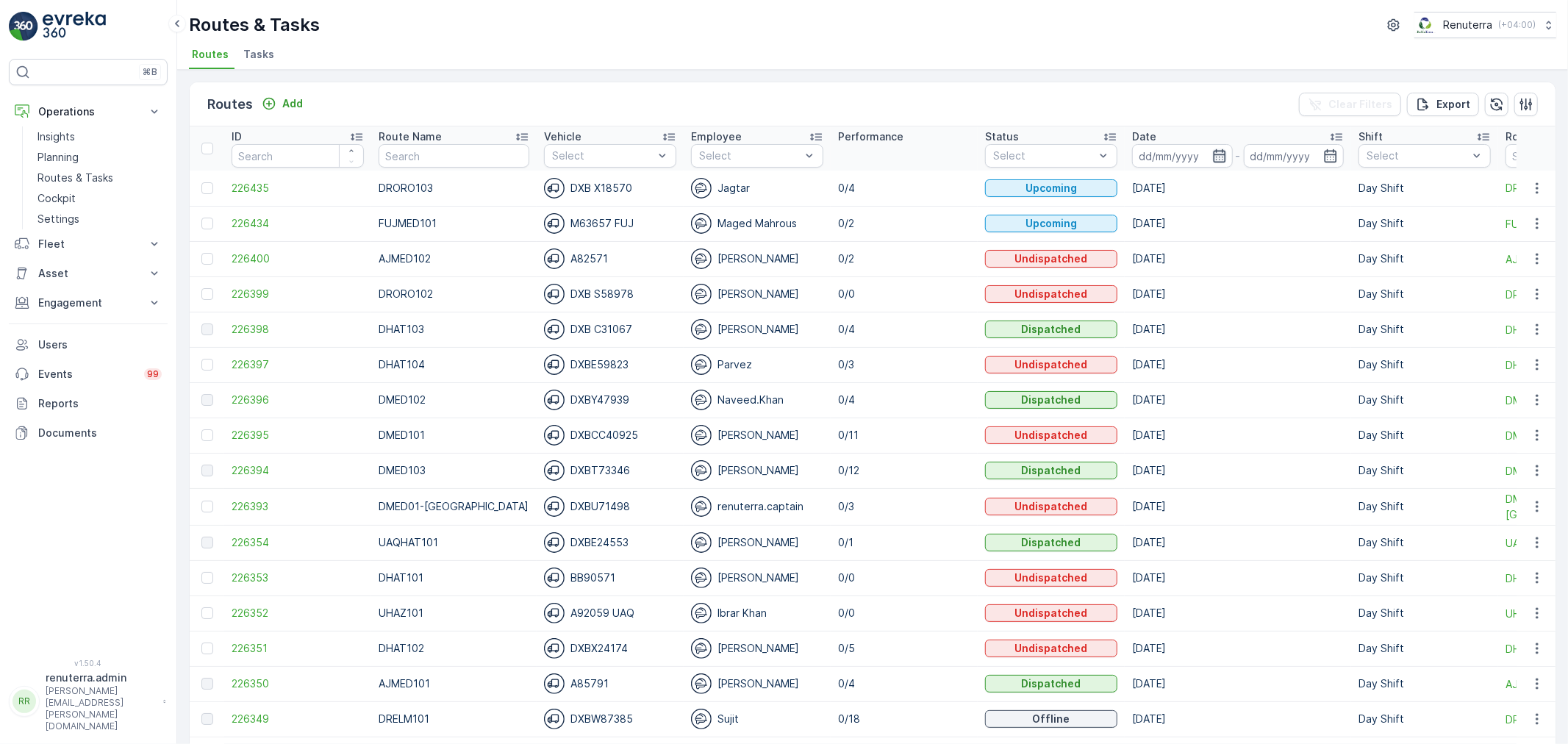
click at [1212, 153] on icon "button" at bounding box center [1219, 156] width 15 height 15
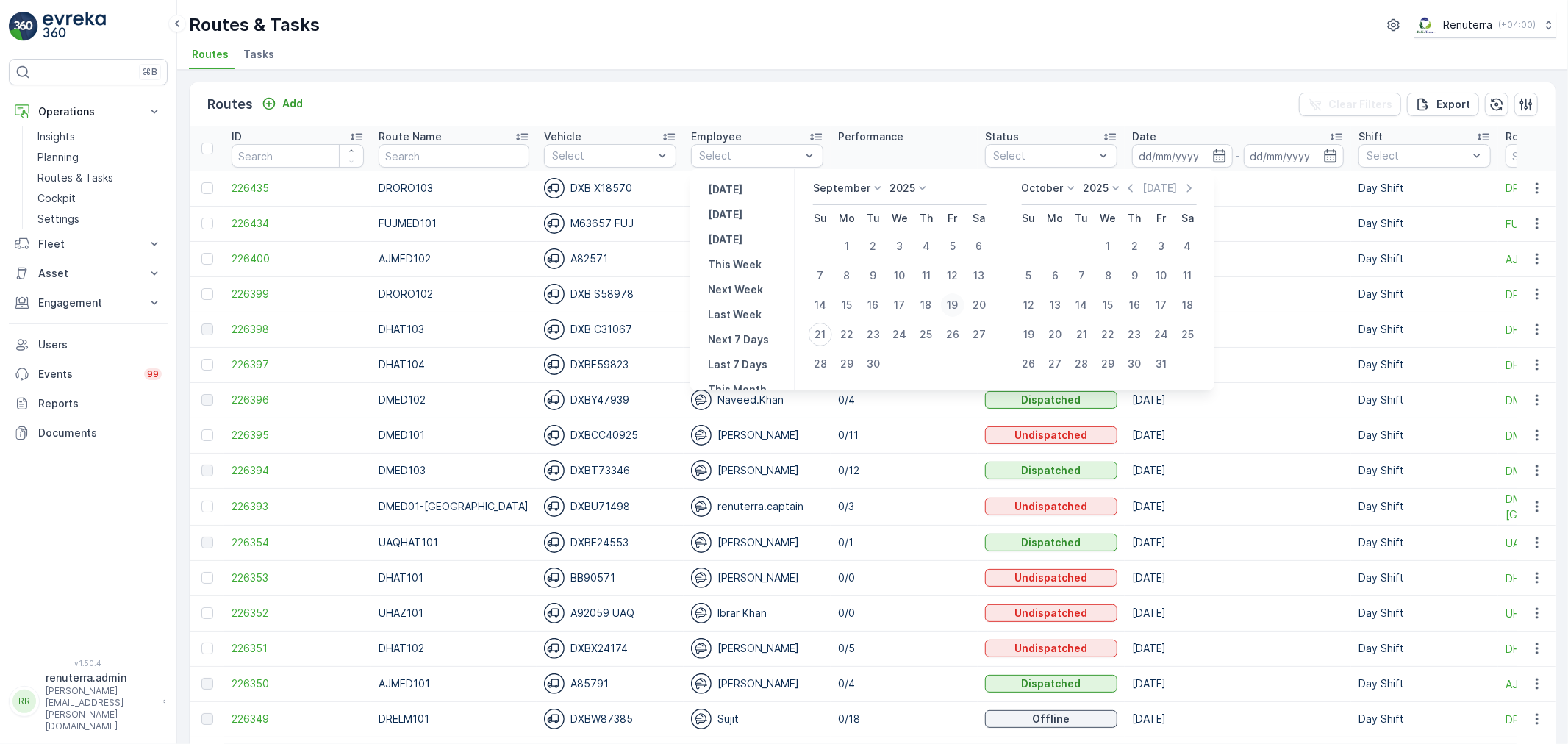
click at [954, 302] on div "19" at bounding box center [952, 304] width 23 height 23
type input "[DATE]"
click at [954, 302] on div "19" at bounding box center [952, 304] width 23 height 23
type input "[DATE]"
click at [987, 56] on ul "Routes Tasks" at bounding box center [866, 56] width 1355 height 25
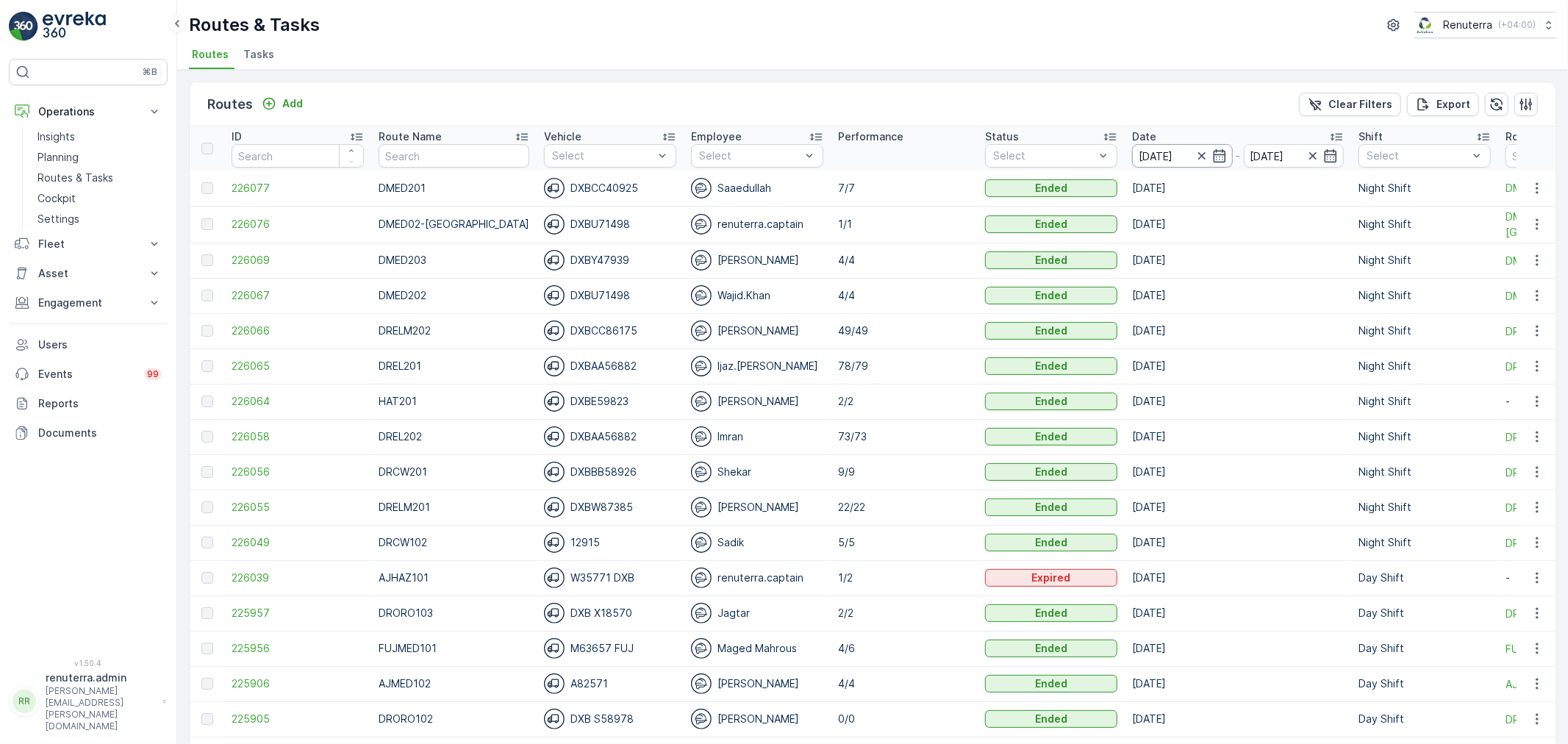
click at [1180, 163] on input "[DATE]" at bounding box center [1182, 155] width 101 height 23
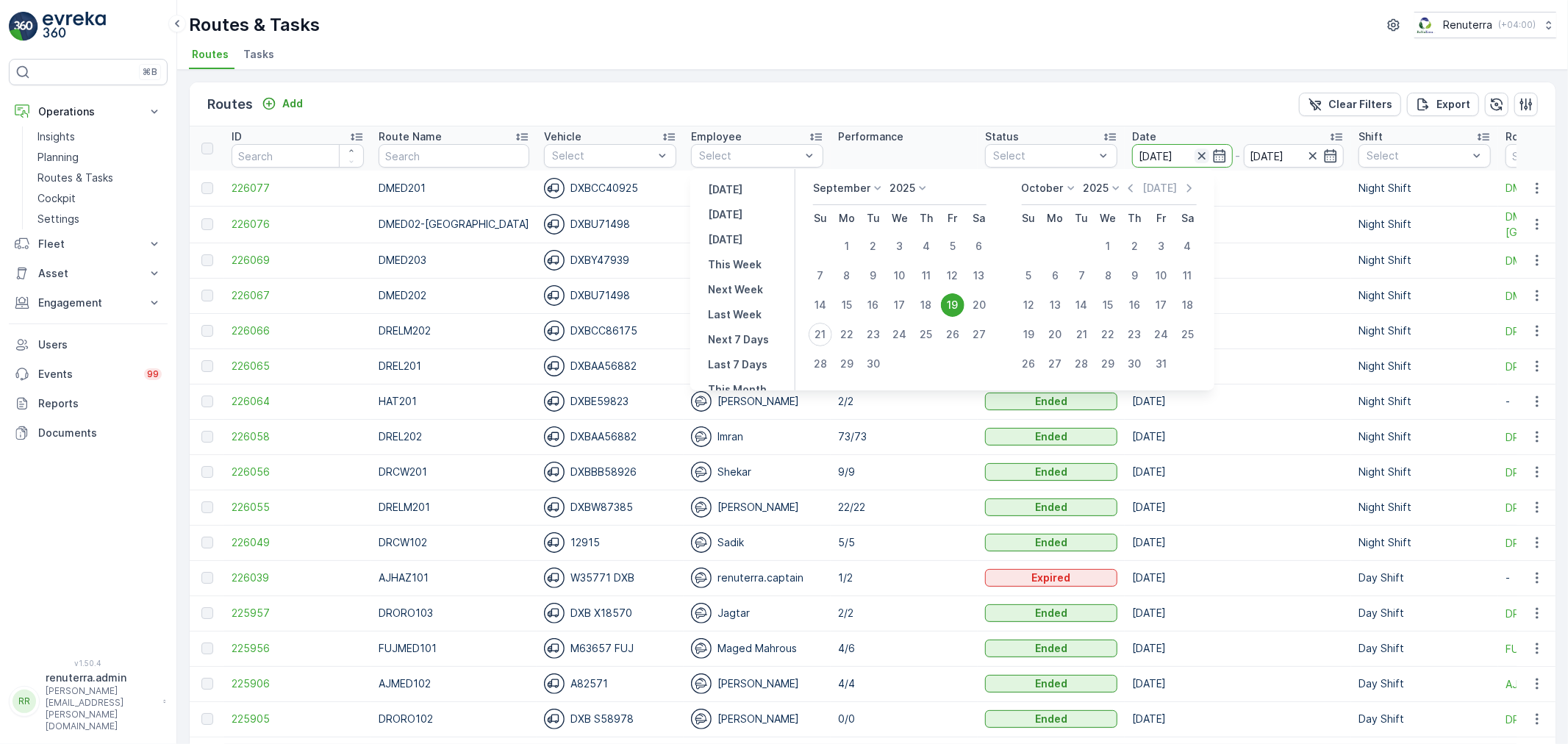
click at [1194, 156] on icon "button" at bounding box center [1202, 156] width 15 height 15
click at [1194, 151] on icon "button" at bounding box center [1202, 156] width 15 height 15
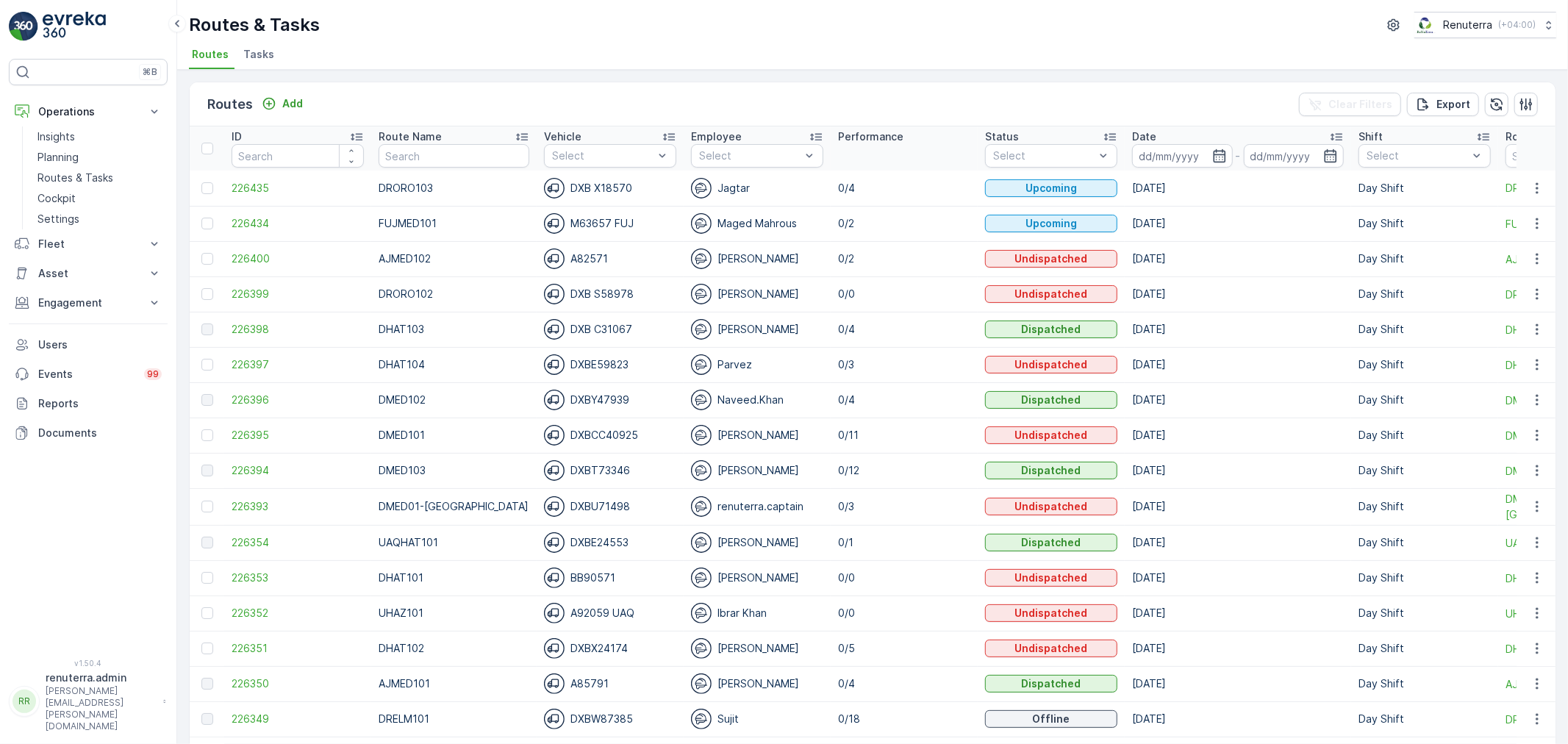
click at [1171, 55] on ul "Routes Tasks" at bounding box center [866, 56] width 1355 height 25
click at [1213, 155] on icon "button" at bounding box center [1219, 155] width 13 height 13
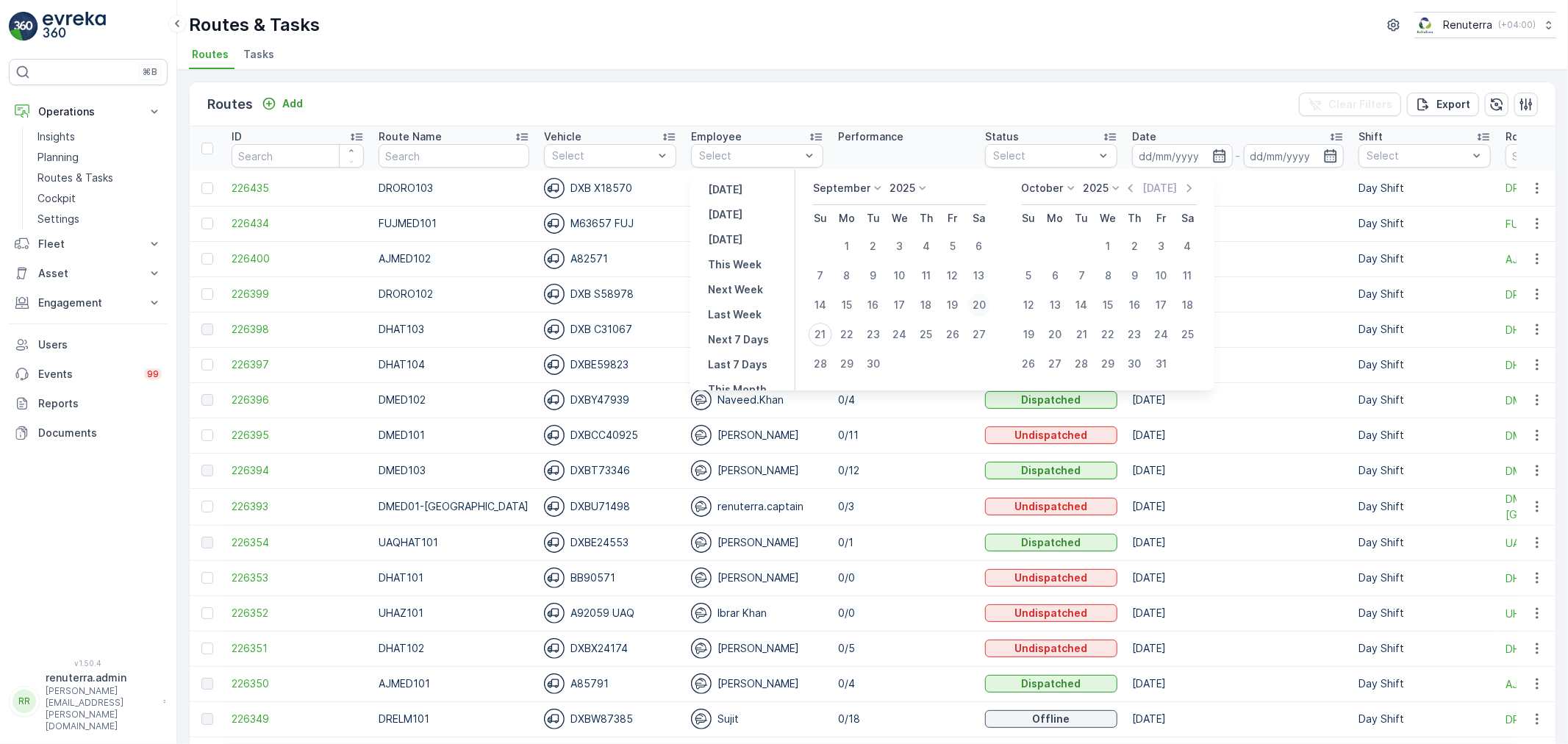
click at [979, 305] on div "20" at bounding box center [979, 304] width 23 height 23
type input "[DATE]"
click at [979, 304] on div "20" at bounding box center [979, 304] width 23 height 23
type input "[DATE]"
click at [979, 304] on div "20" at bounding box center [979, 304] width 23 height 23
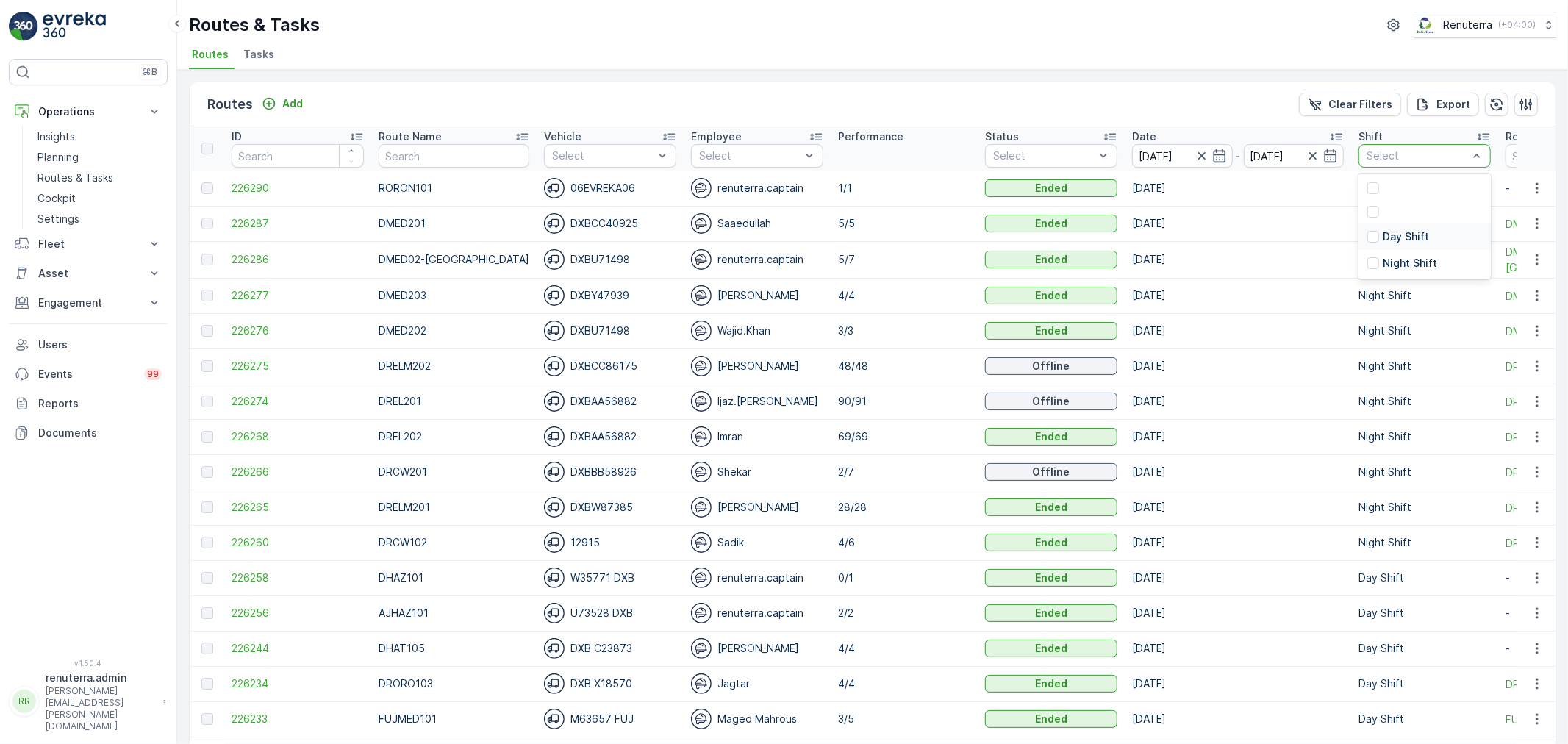
drag, startPoint x: 1395, startPoint y: 242, endPoint x: 1398, endPoint y: 250, distance: 8.5
click at [1395, 244] on div "Day Shift" at bounding box center [1424, 237] width 132 height 27
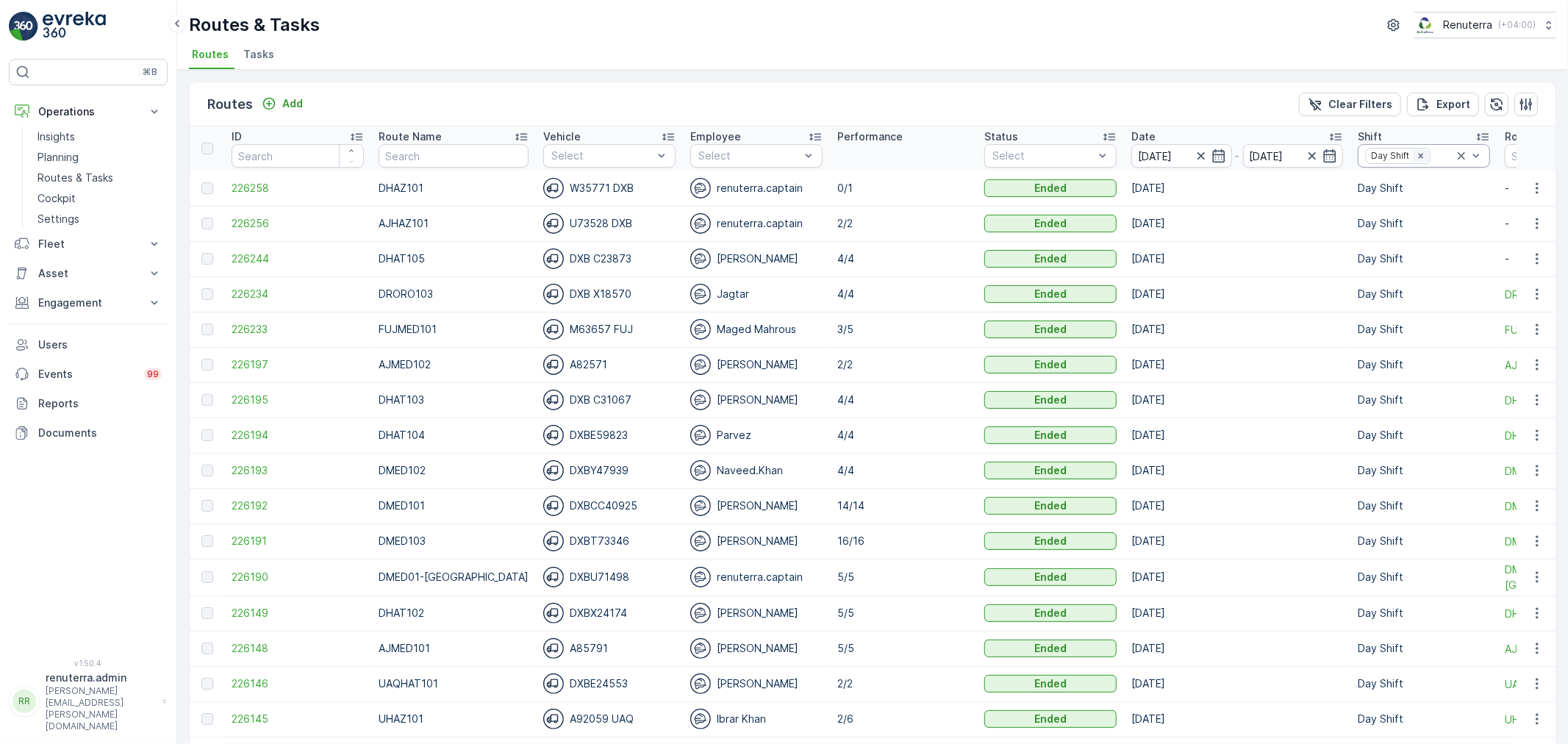
click at [1415, 158] on icon "Remove Day Shift" at bounding box center [1420, 155] width 10 height 10
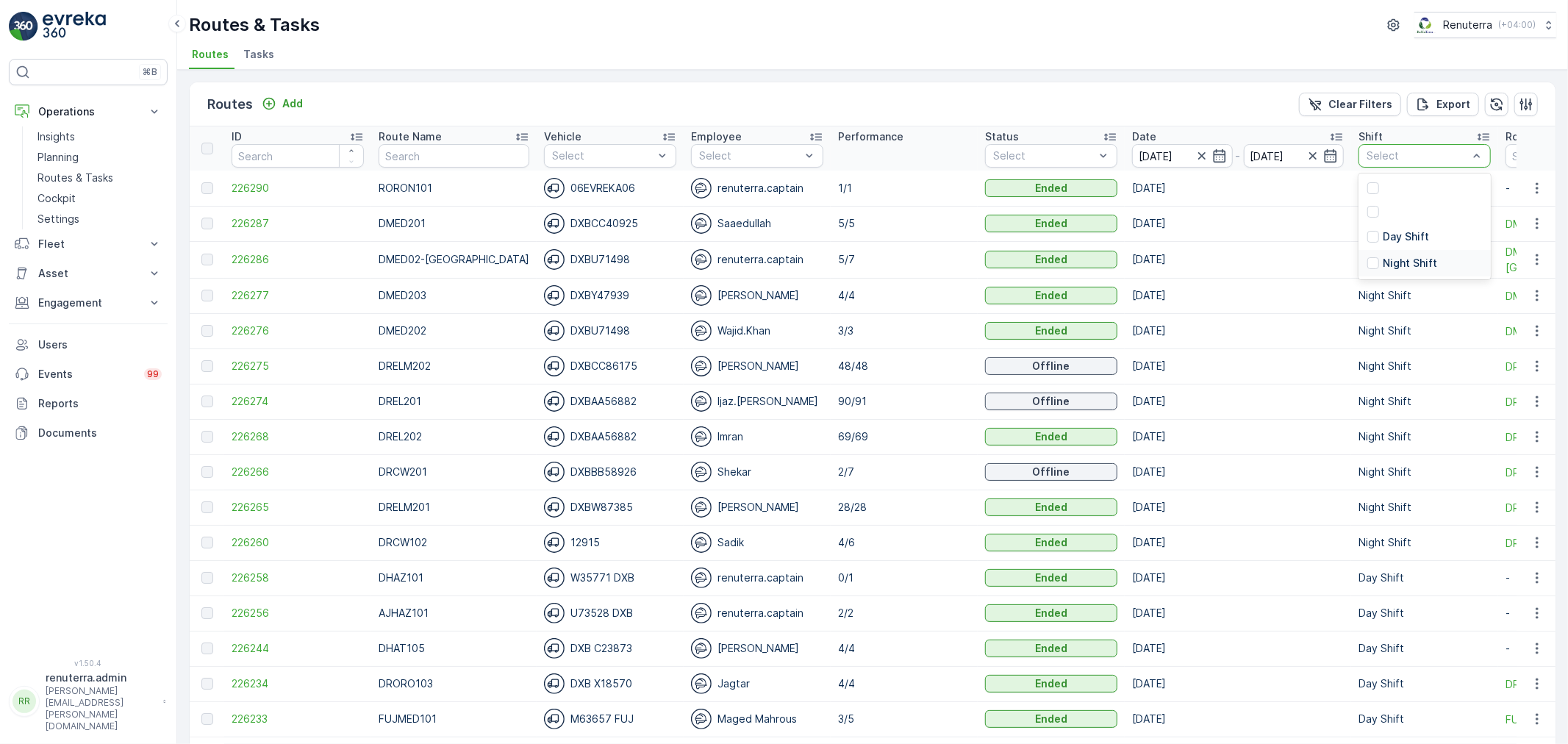
click at [1389, 259] on p "Night Shift" at bounding box center [1410, 264] width 55 height 15
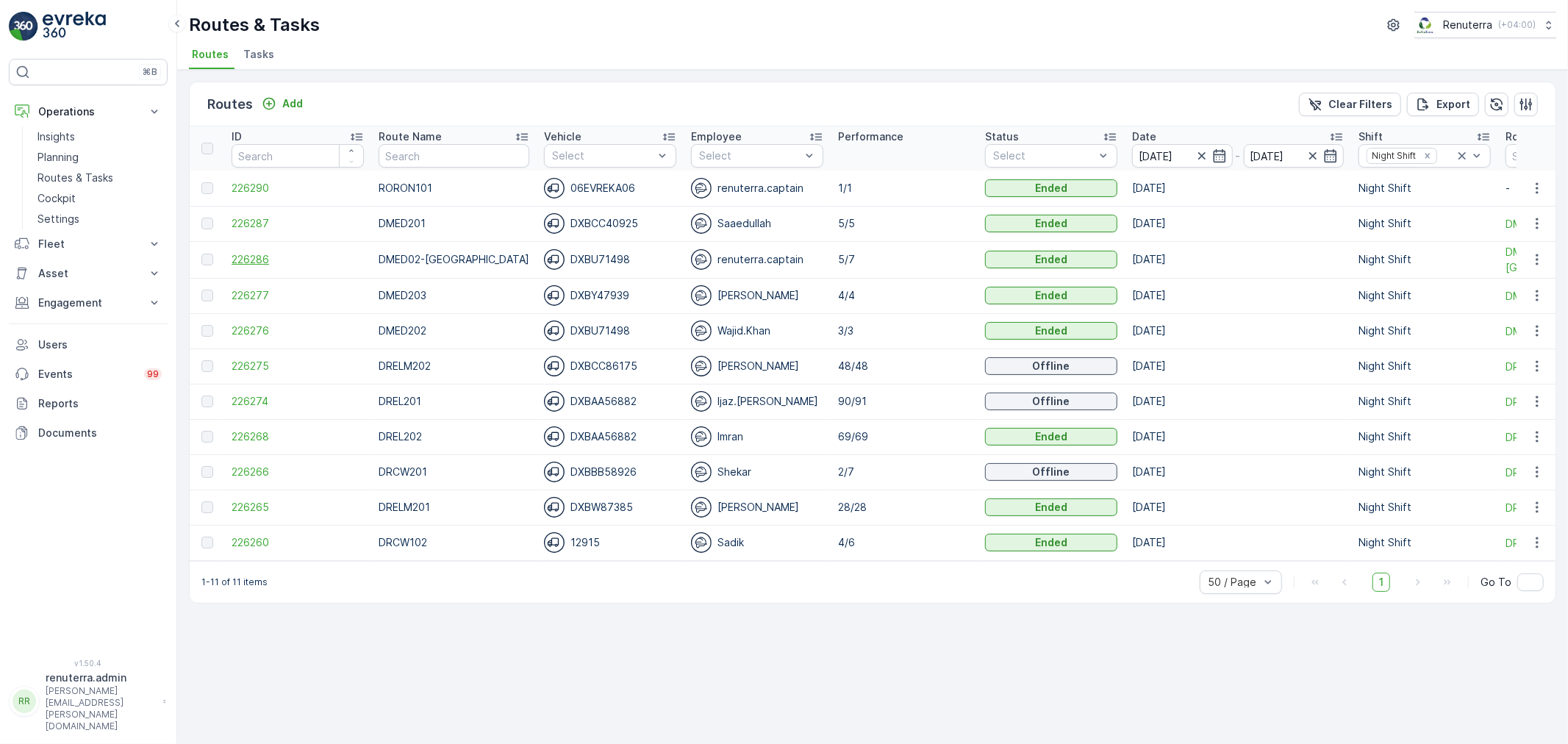
click at [267, 258] on span "226286" at bounding box center [297, 260] width 132 height 15
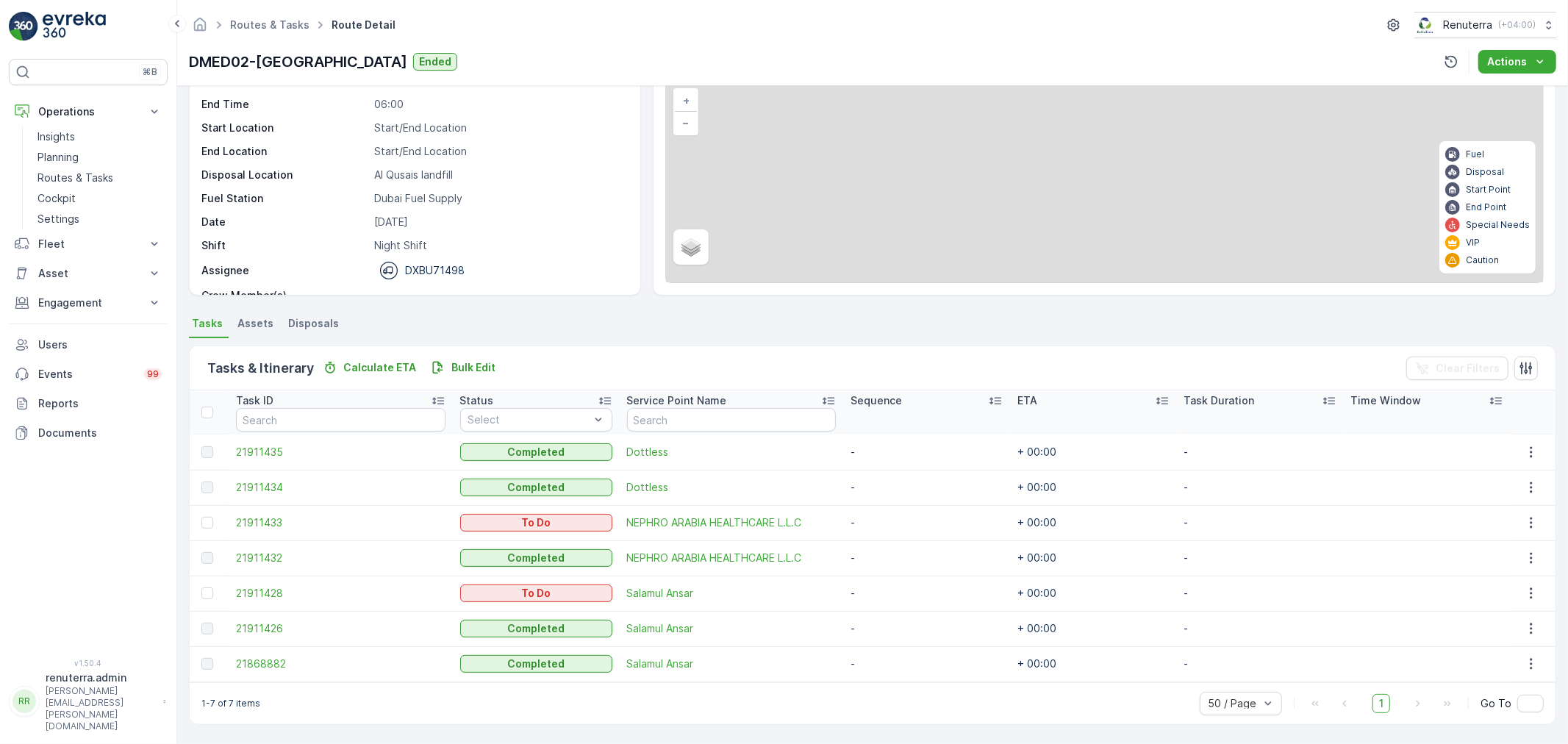
scroll to position [95, 0]
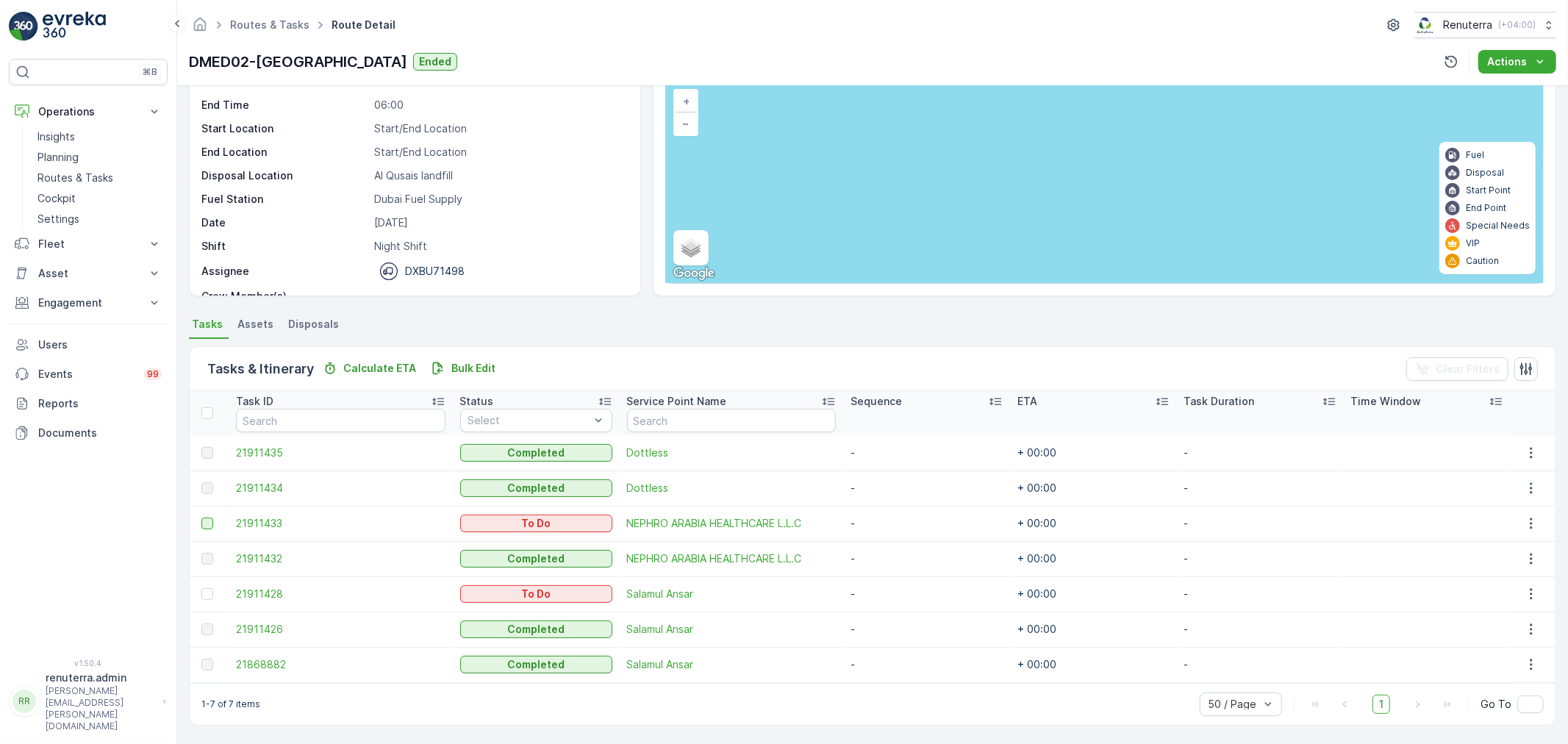
click at [204, 524] on div at bounding box center [207, 523] width 12 height 12
click at [202, 517] on input "checkbox" at bounding box center [202, 517] width 0 height 0
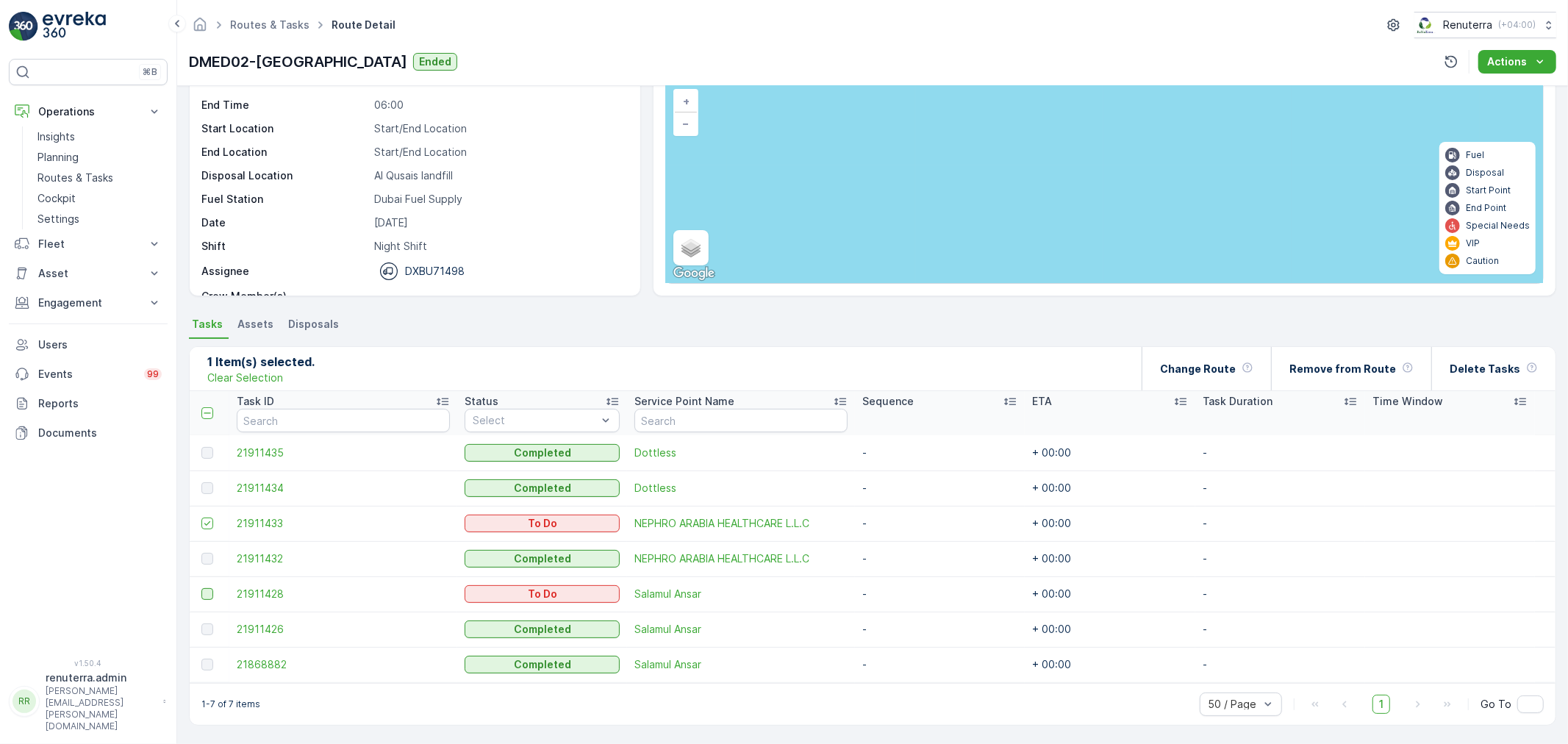
click at [205, 589] on div at bounding box center [207, 594] width 12 height 12
click at [202, 589] on input "checkbox" at bounding box center [202, 589] width 0 height 0
click at [1226, 376] on div "Change Route" at bounding box center [1206, 368] width 93 height 43
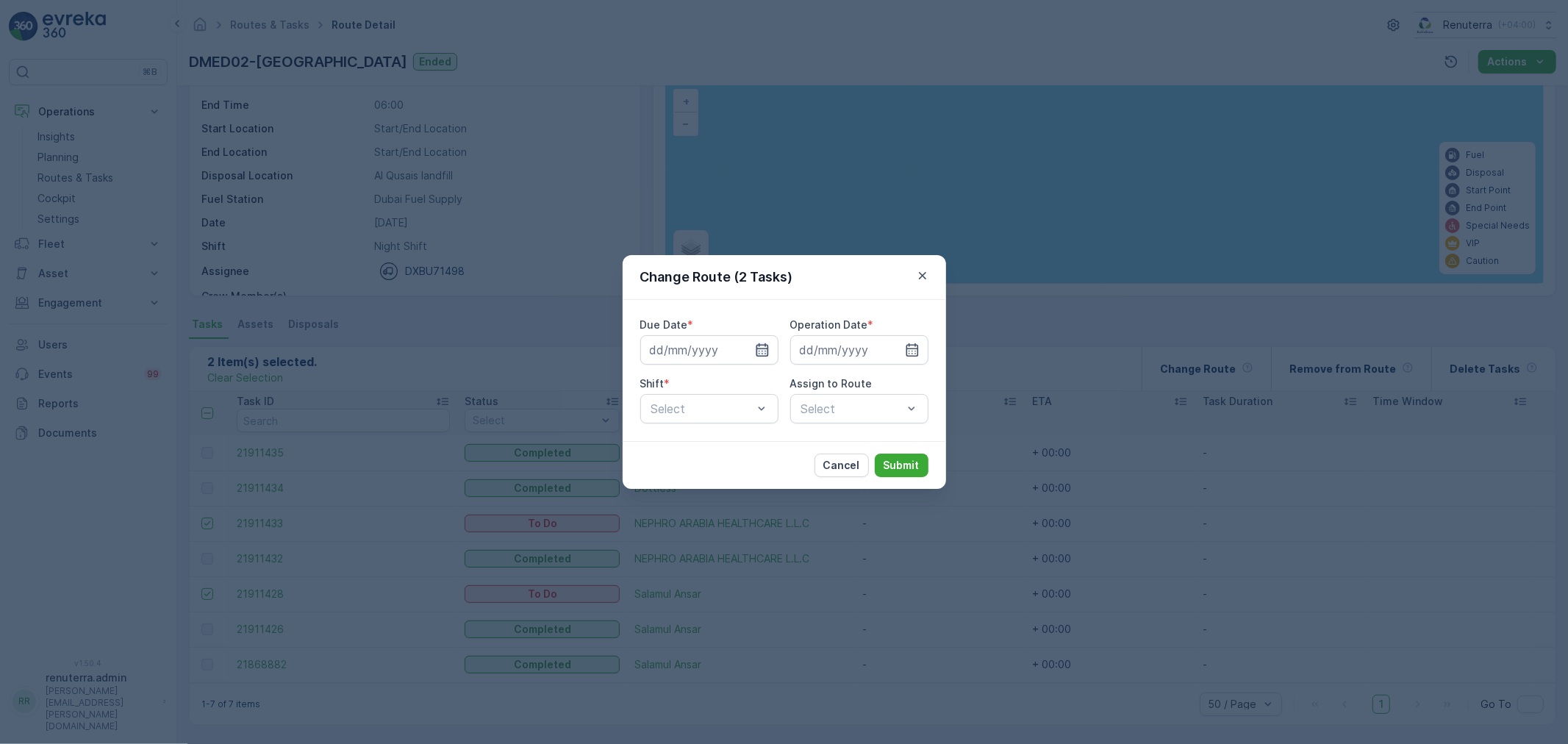
click at [763, 353] on icon "button" at bounding box center [762, 350] width 15 height 15
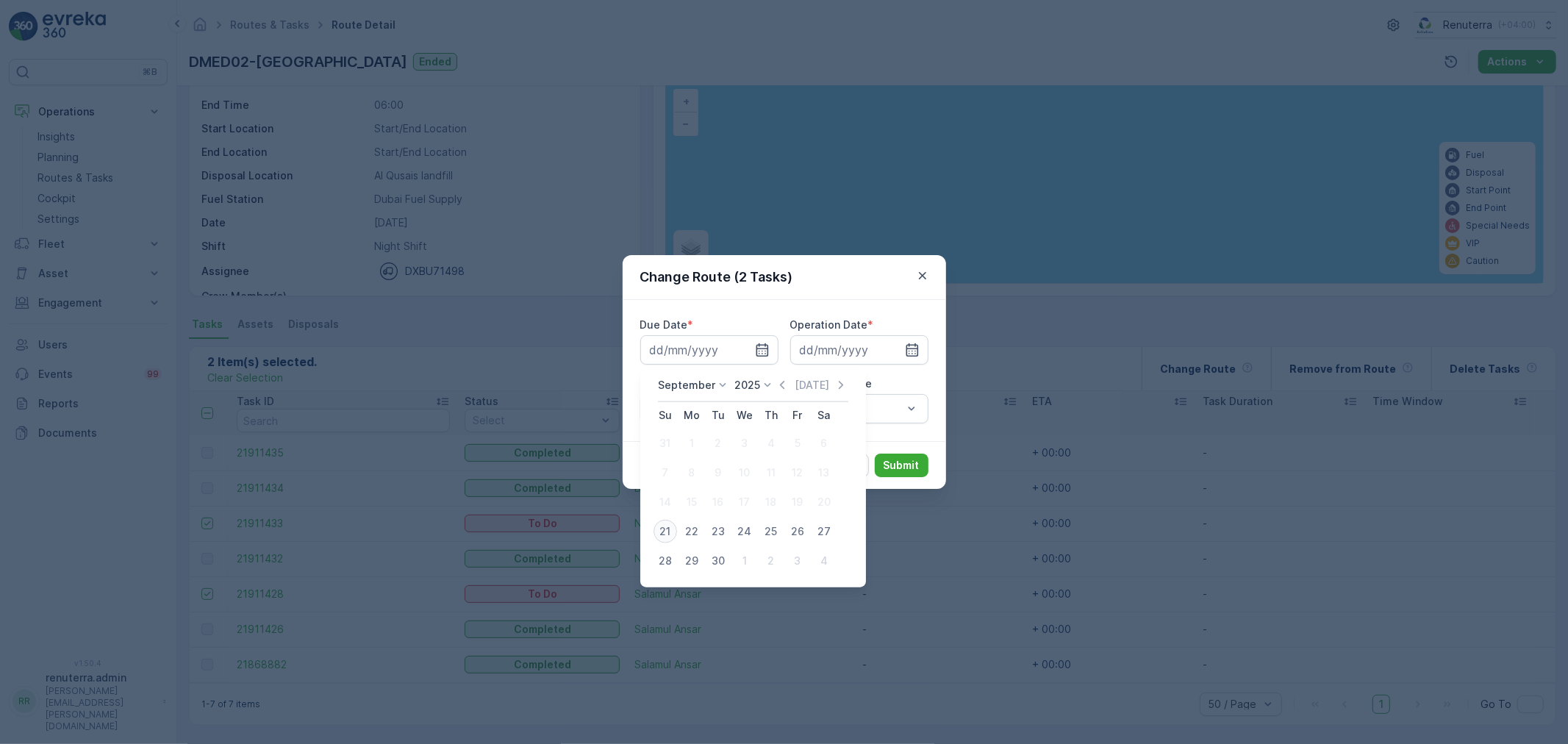
click at [664, 533] on div "21" at bounding box center [664, 531] width 23 height 23
type input "[DATE]"
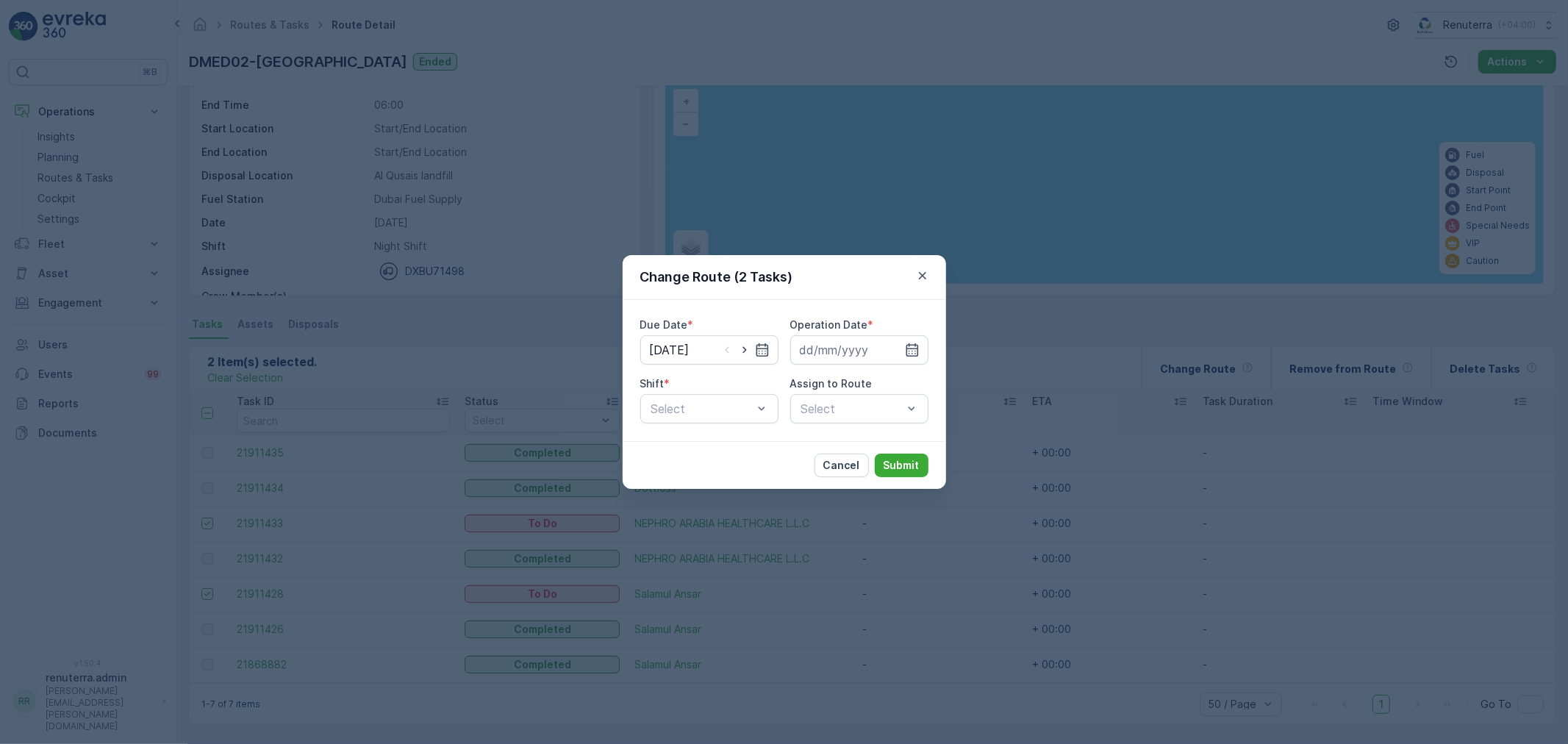
click at [914, 349] on icon "button" at bounding box center [912, 350] width 13 height 13
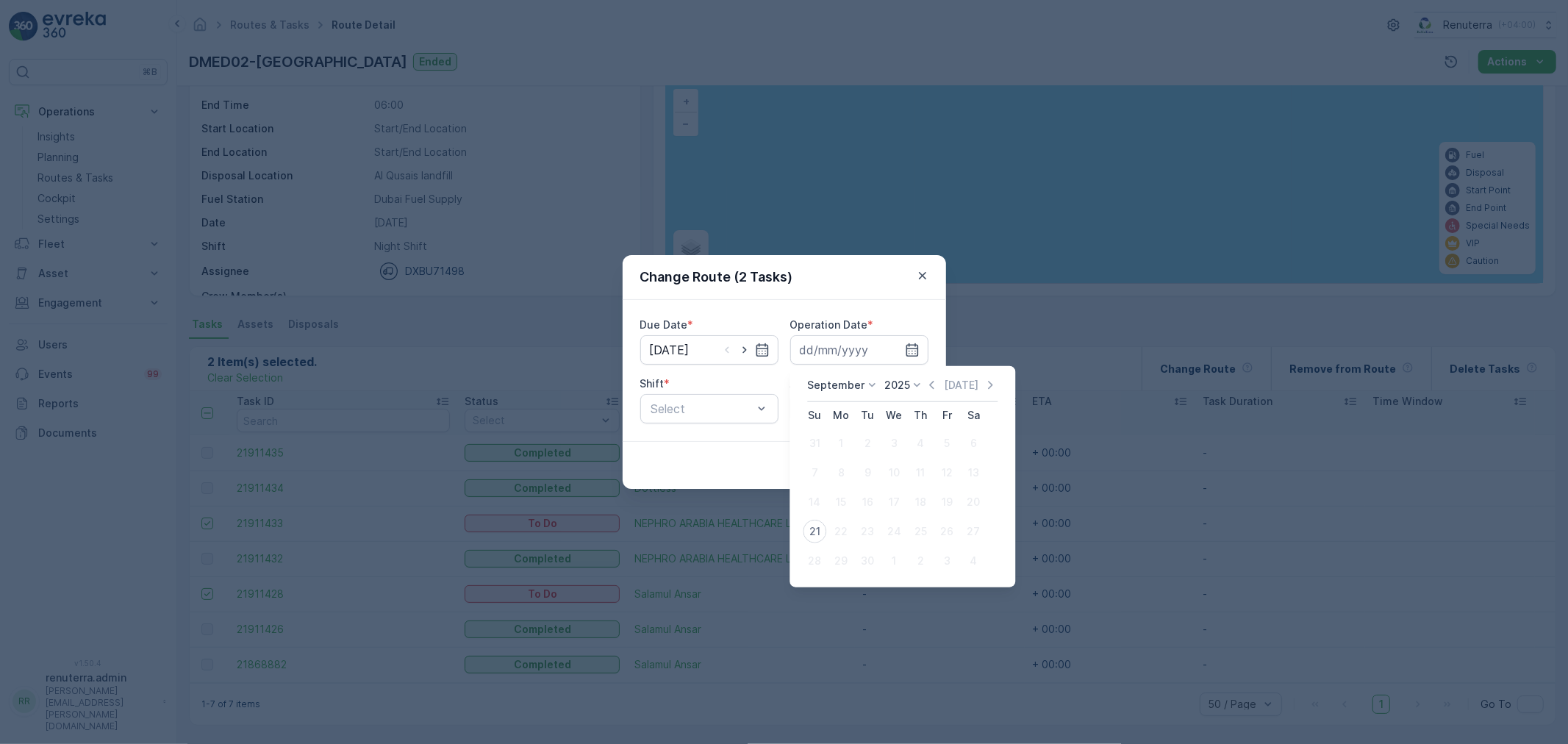
drag, startPoint x: 814, startPoint y: 535, endPoint x: 807, endPoint y: 530, distance: 8.6
click at [813, 535] on div "21" at bounding box center [814, 531] width 23 height 23
type input "[DATE]"
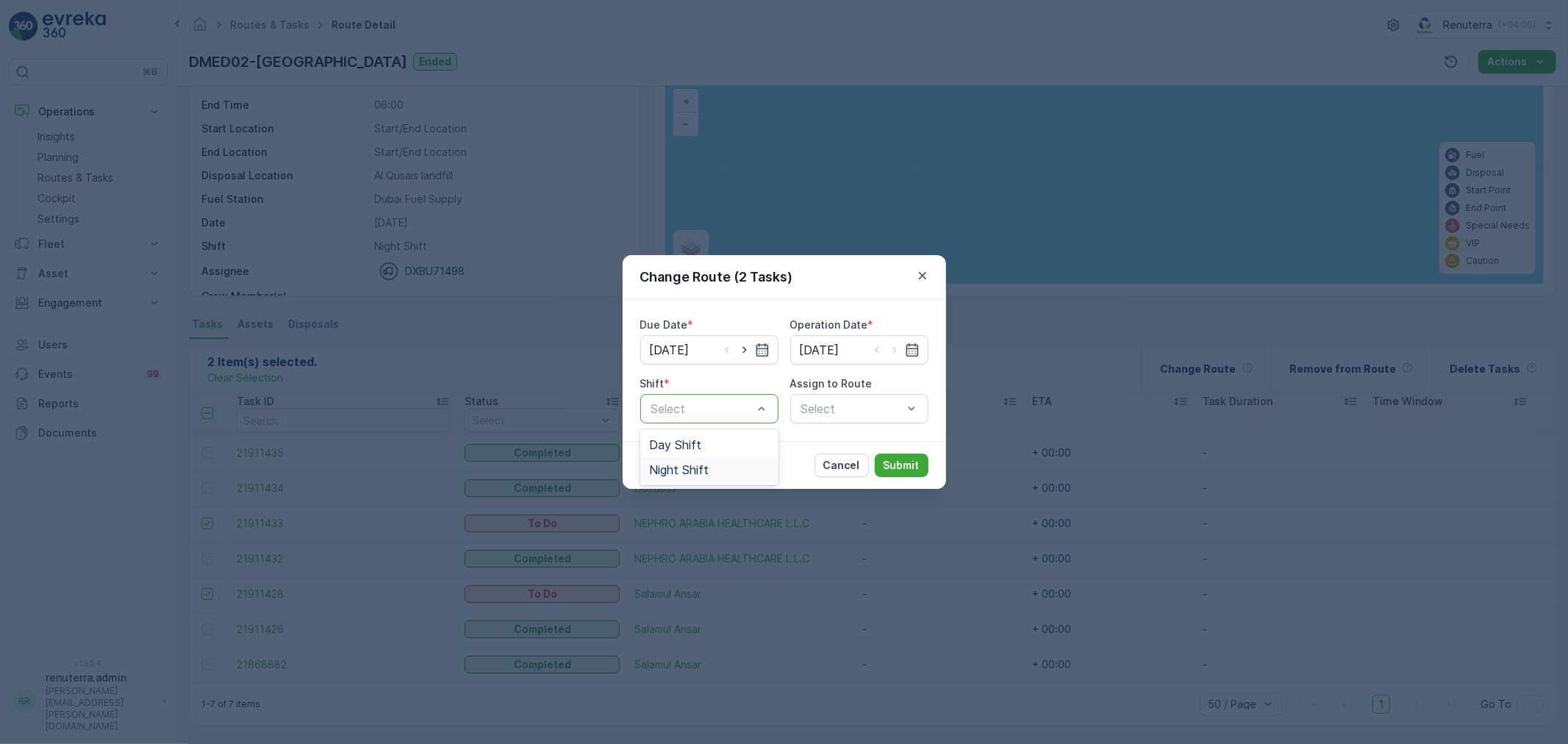
click at [689, 471] on span "Night Shift" at bounding box center [679, 470] width 59 height 13
click at [849, 412] on div "Select" at bounding box center [858, 409] width 138 height 30
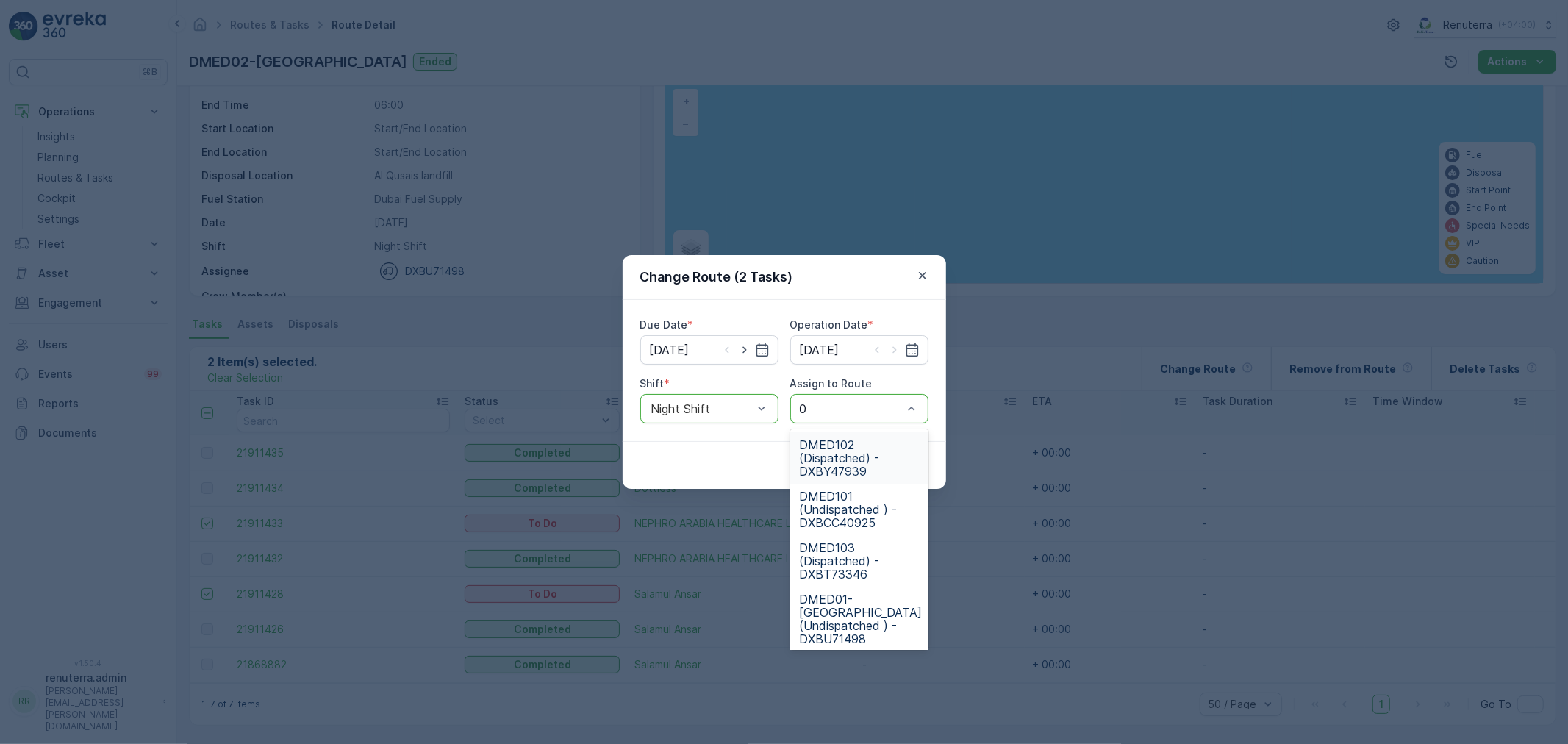
type input "02"
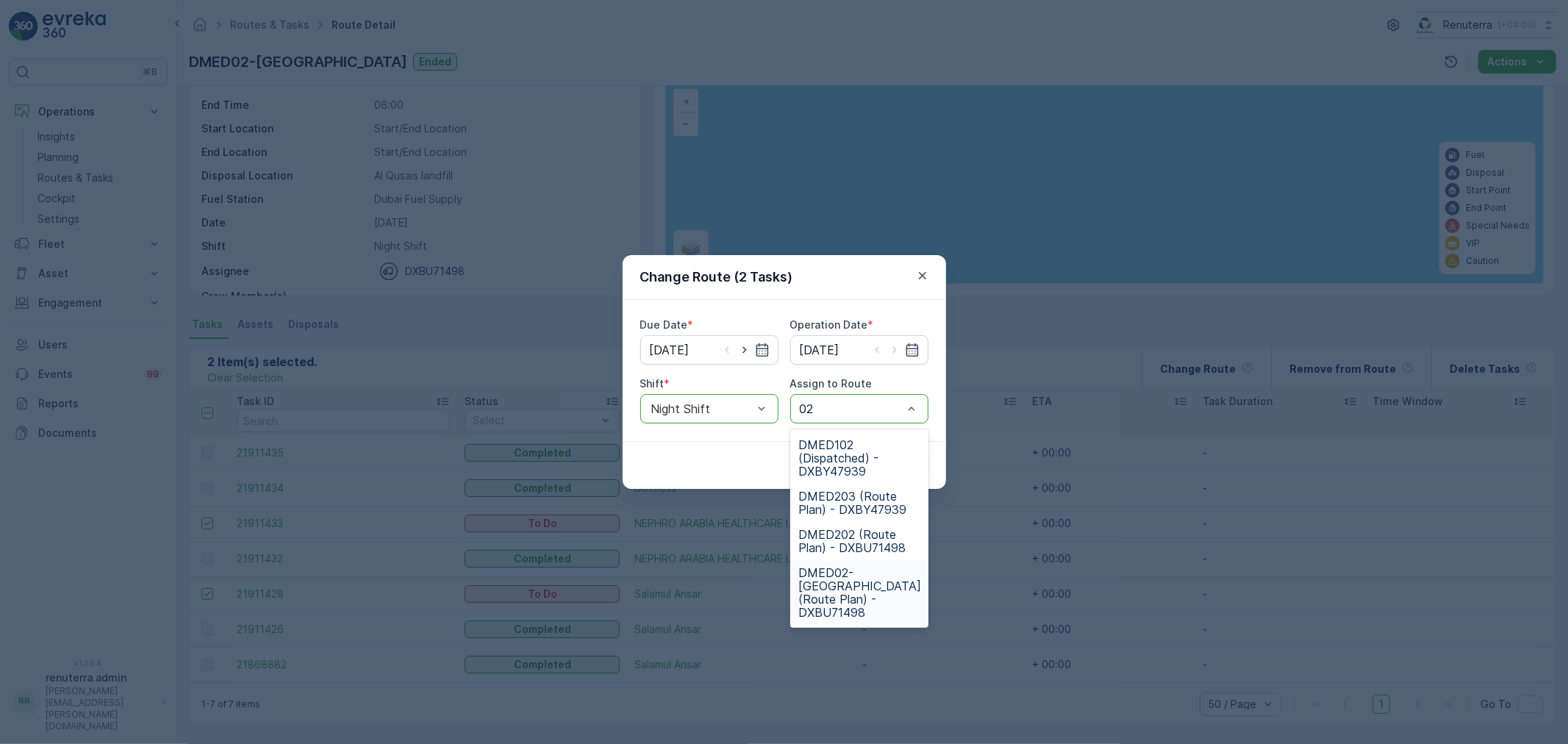
click at [832, 571] on span "DMED02-[GEOGRAPHIC_DATA] (Route Plan) - DXBU71498" at bounding box center [860, 592] width 123 height 53
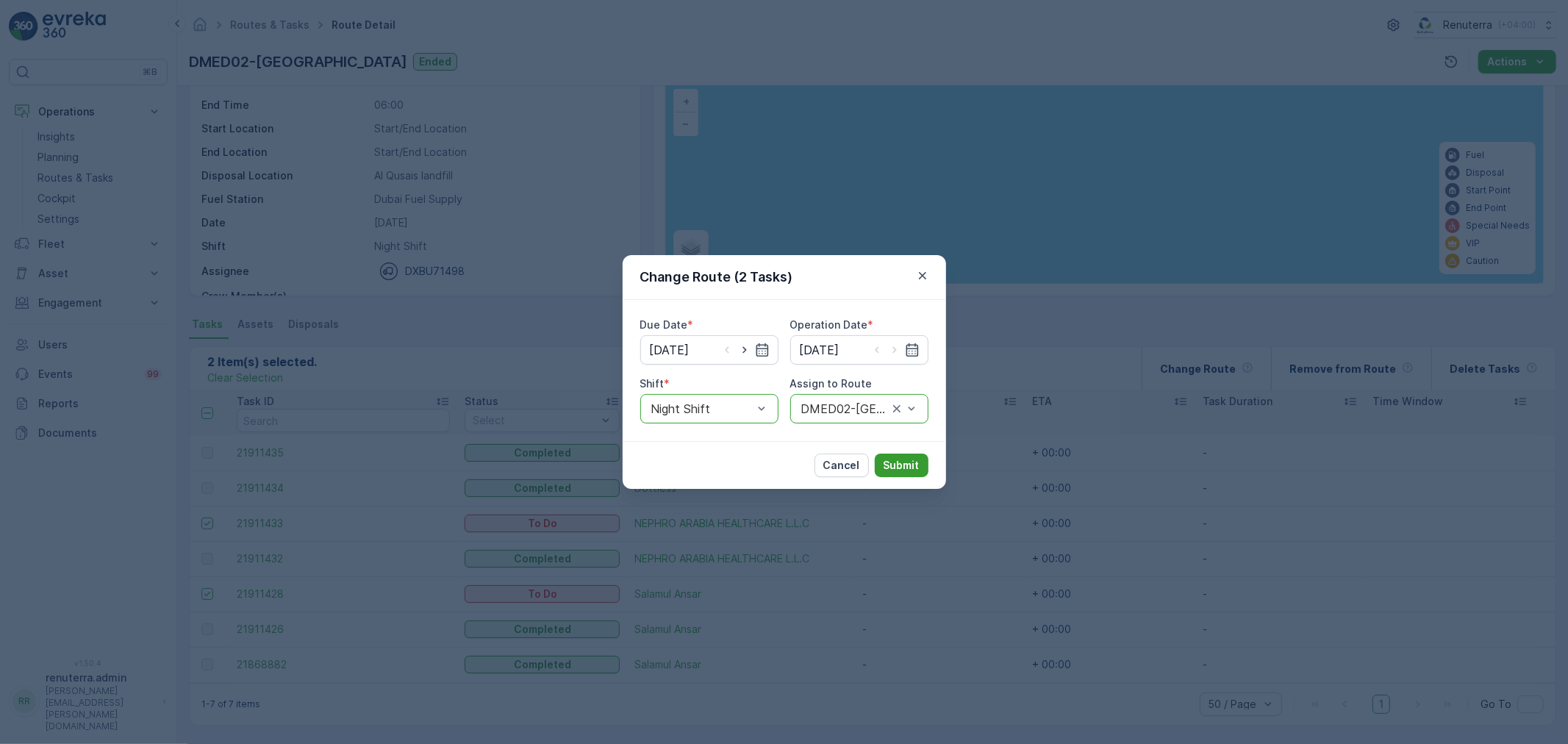
click at [895, 465] on p "Submit" at bounding box center [901, 465] width 36 height 15
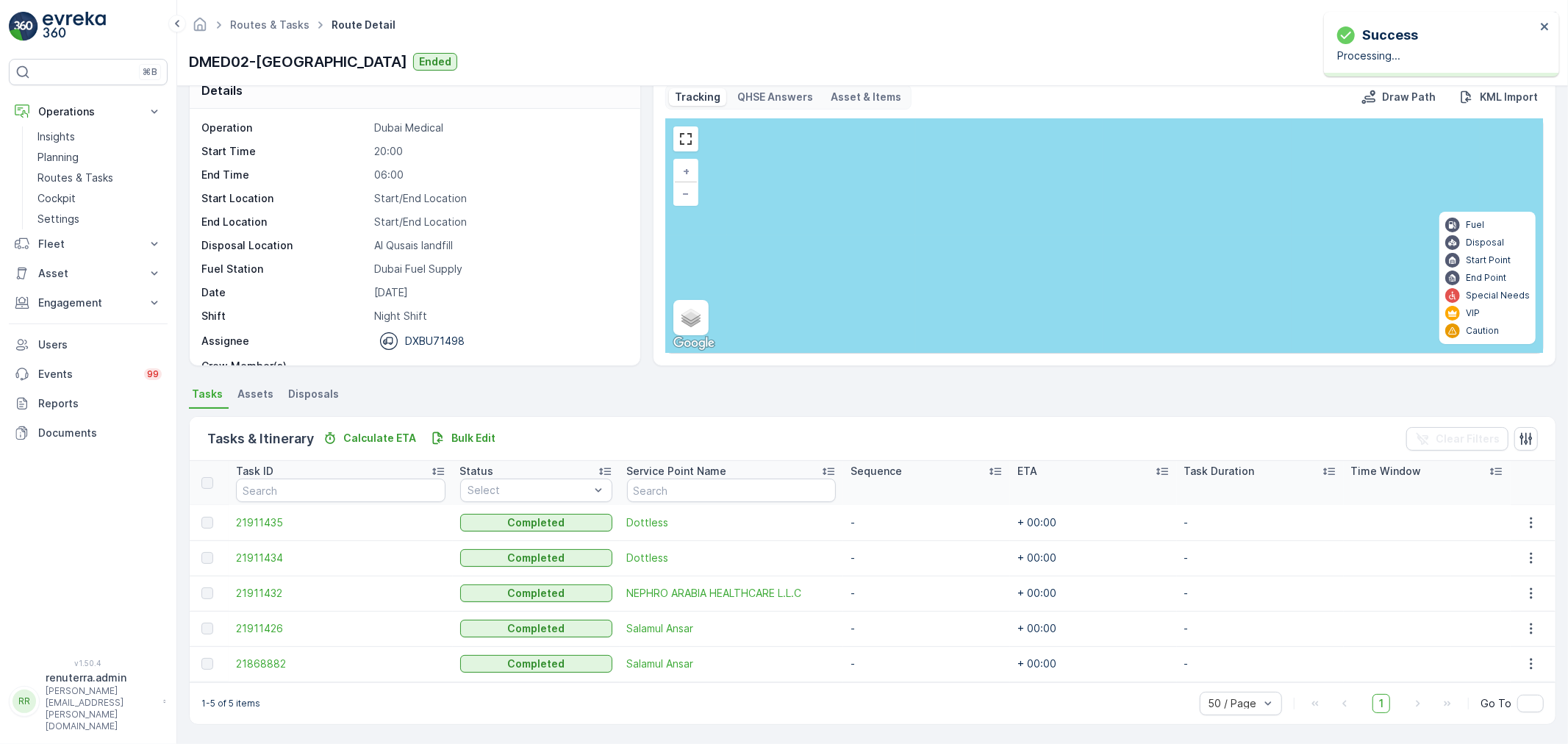
scroll to position [25, 0]
